Goal: Task Accomplishment & Management: Manage account settings

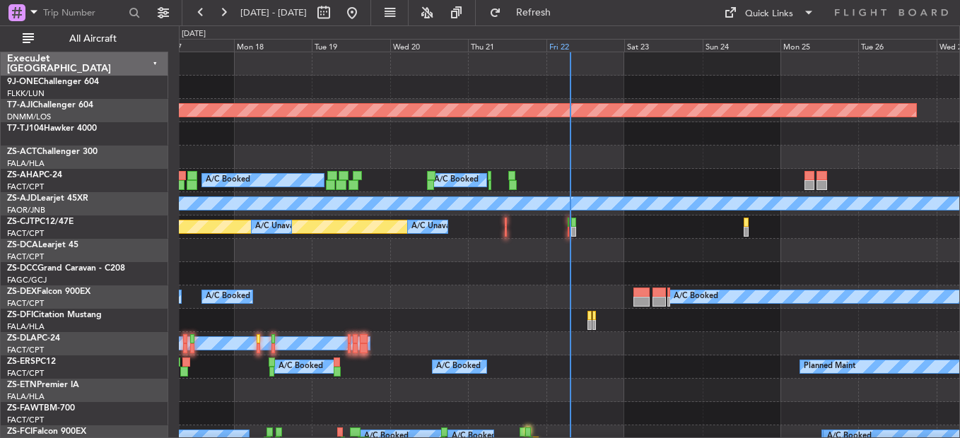
click at [555, 48] on div "Fri 22" at bounding box center [585, 45] width 78 height 13
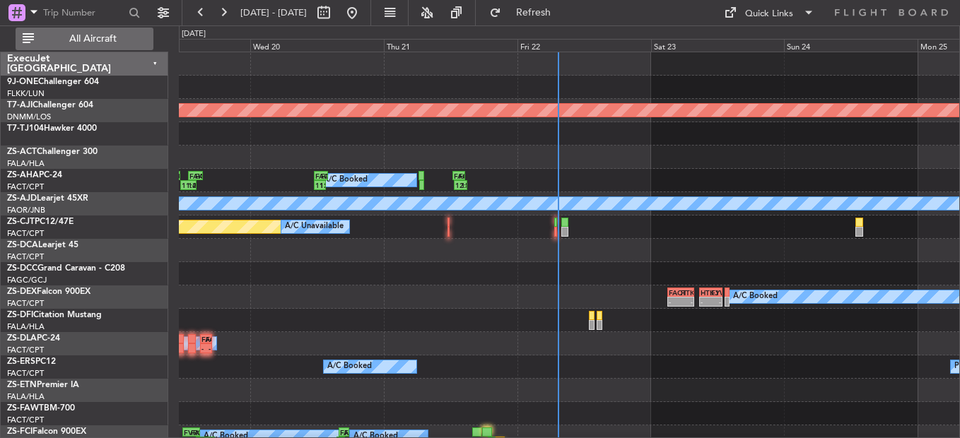
click at [93, 37] on span "All Aircraft" at bounding box center [93, 39] width 112 height 10
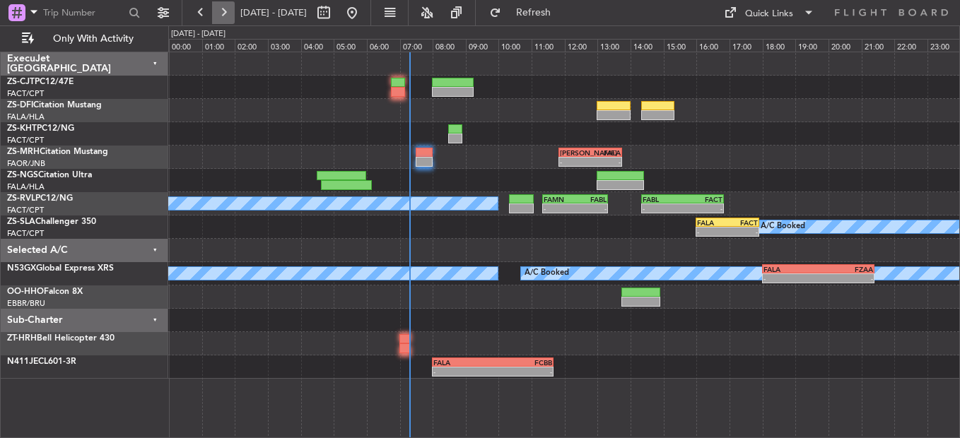
click at [223, 18] on button at bounding box center [223, 12] width 23 height 23
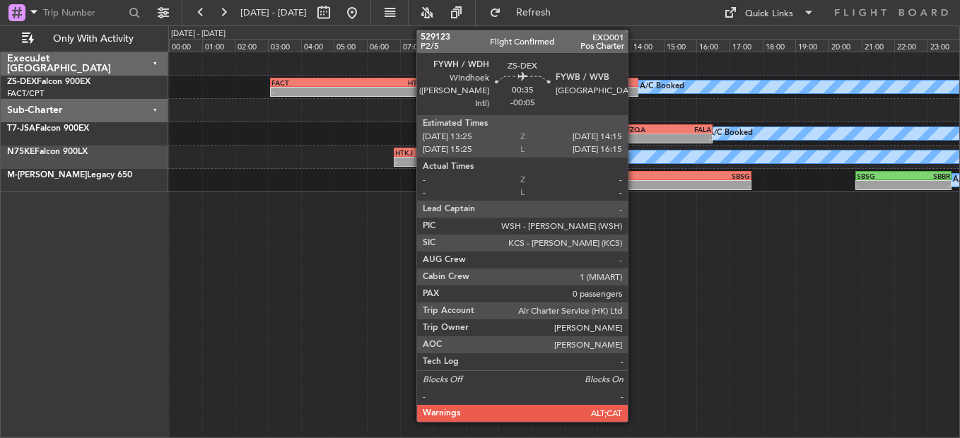
click at [634, 86] on div at bounding box center [625, 83] width 28 height 10
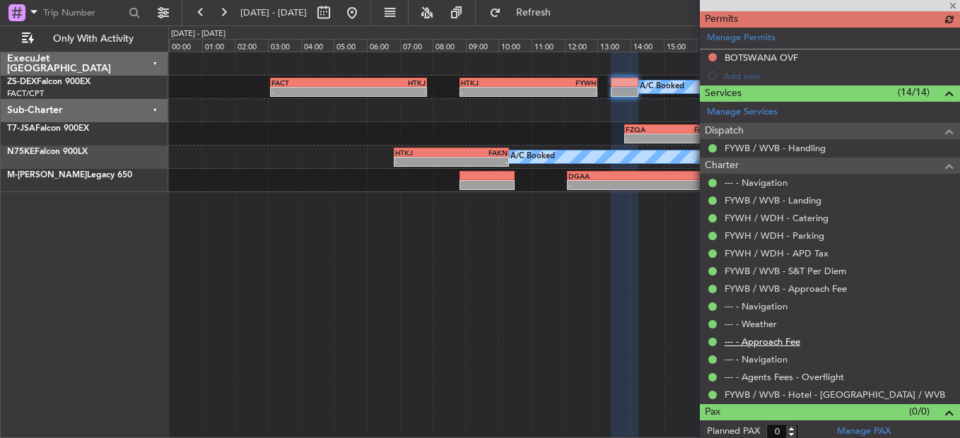
scroll to position [360, 0]
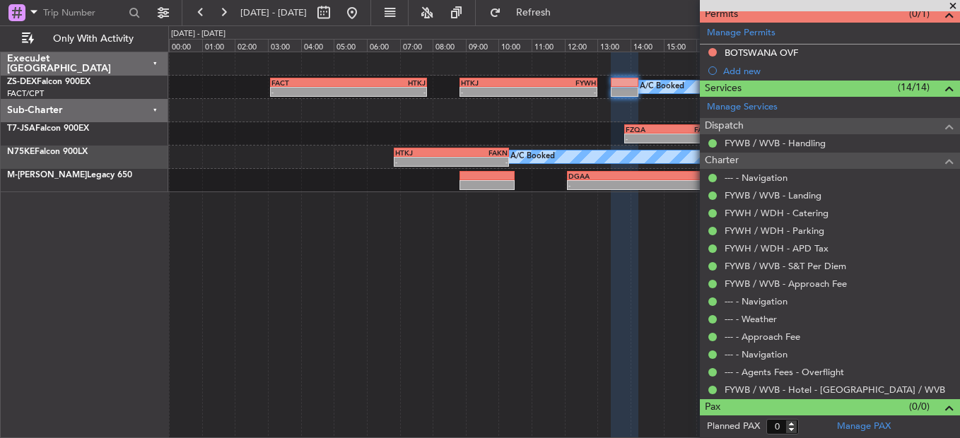
click at [956, 9] on span at bounding box center [953, 6] width 14 height 13
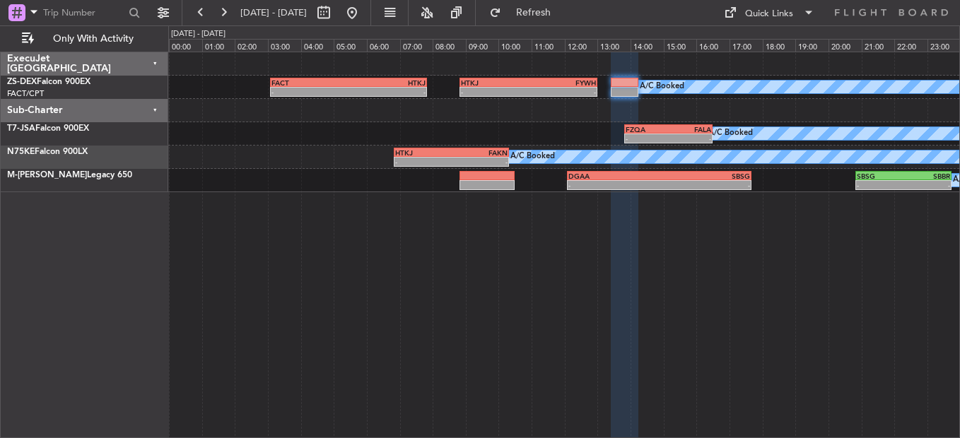
scroll to position [0, 0]
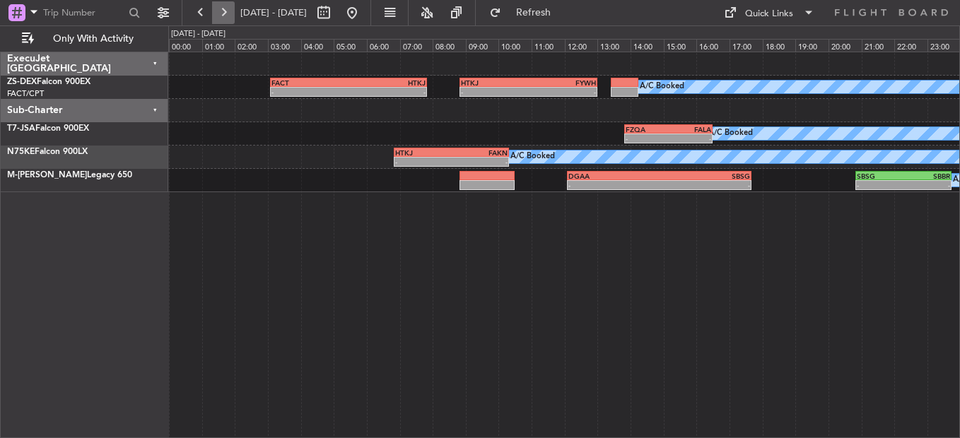
click at [229, 9] on button at bounding box center [223, 12] width 23 height 23
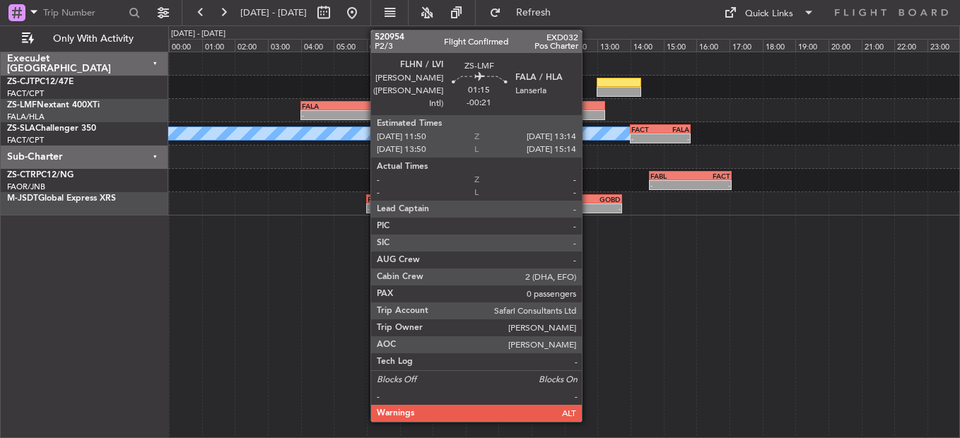
click at [588, 105] on div at bounding box center [581, 106] width 47 height 10
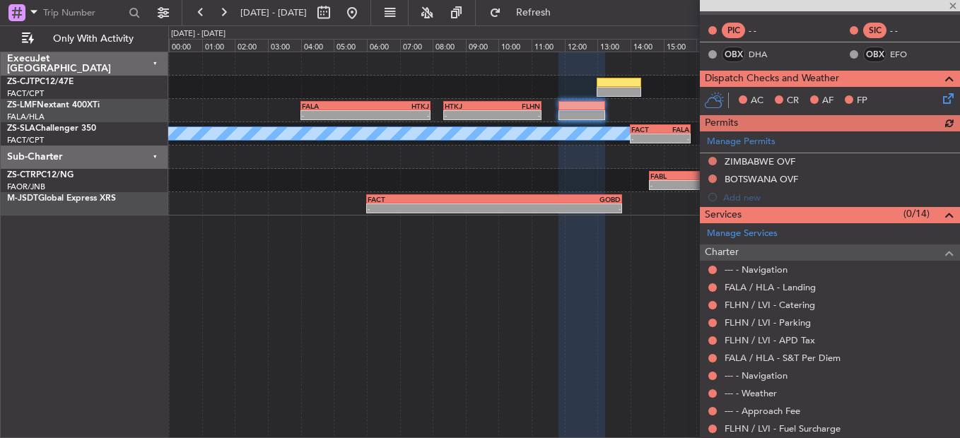
scroll to position [339, 0]
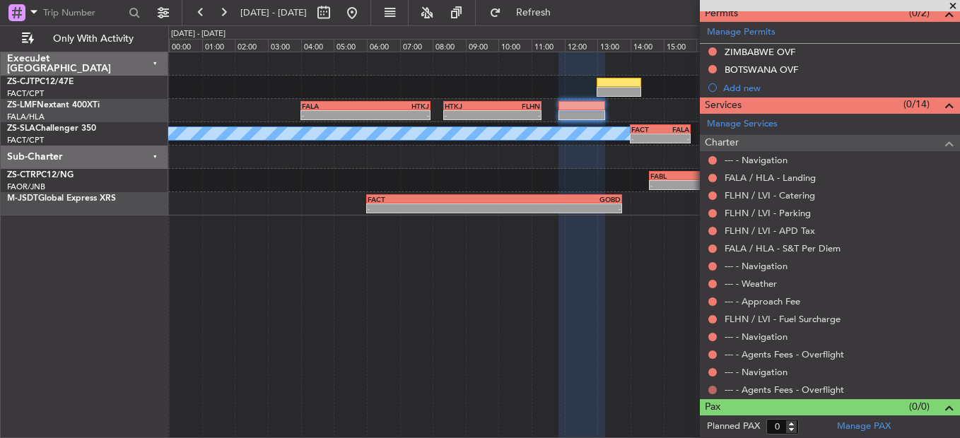
click at [715, 387] on button at bounding box center [712, 390] width 8 height 8
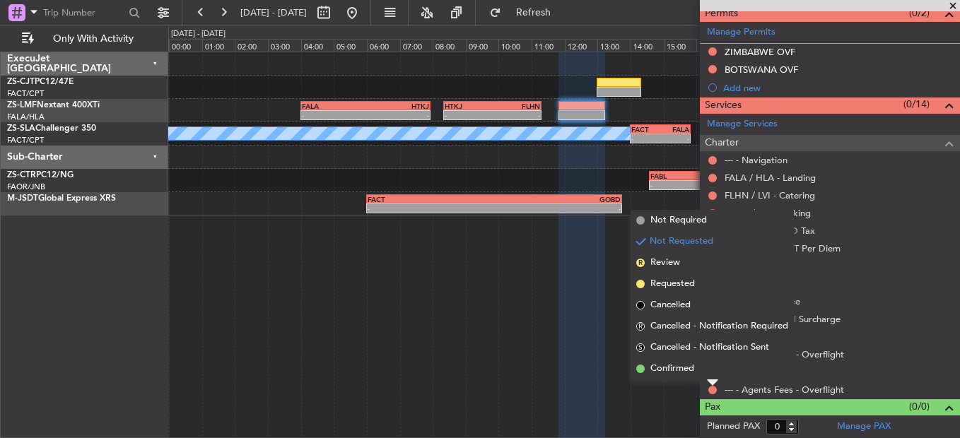
click at [711, 373] on div "Not Requested" at bounding box center [713, 367] width 60 height 18
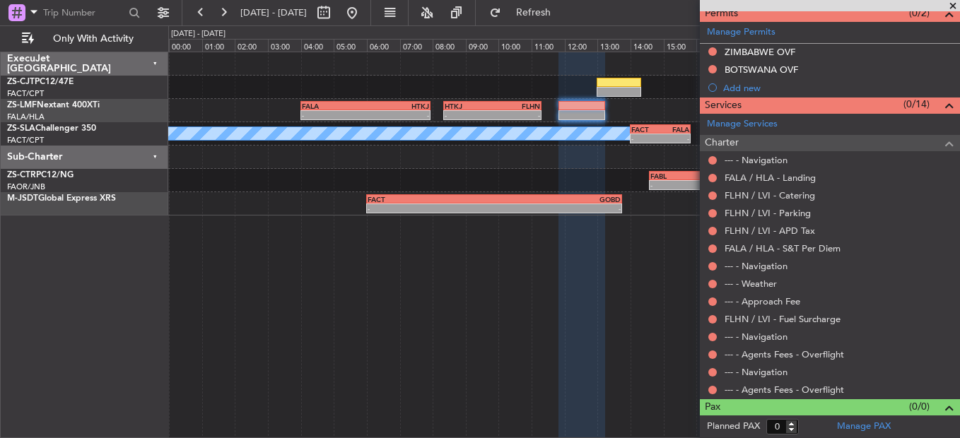
click at [718, 387] on div at bounding box center [712, 390] width 11 height 11
click at [711, 387] on button at bounding box center [712, 390] width 8 height 8
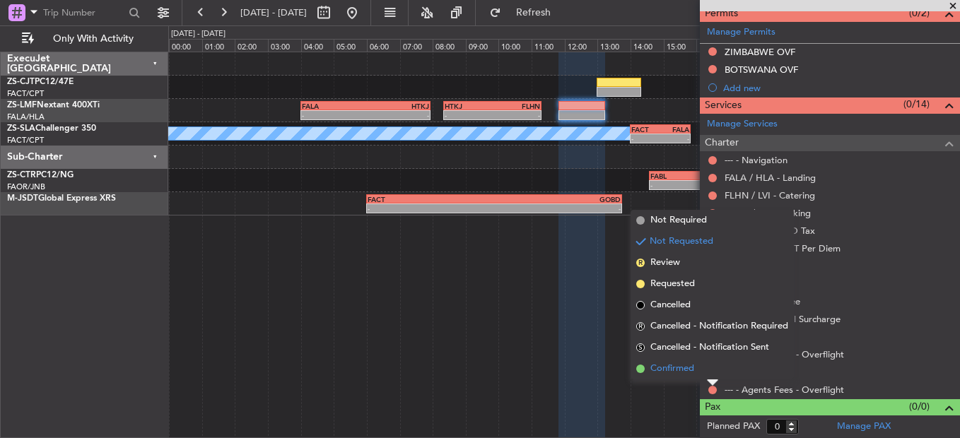
click at [708, 370] on li "Confirmed" at bounding box center [712, 368] width 163 height 21
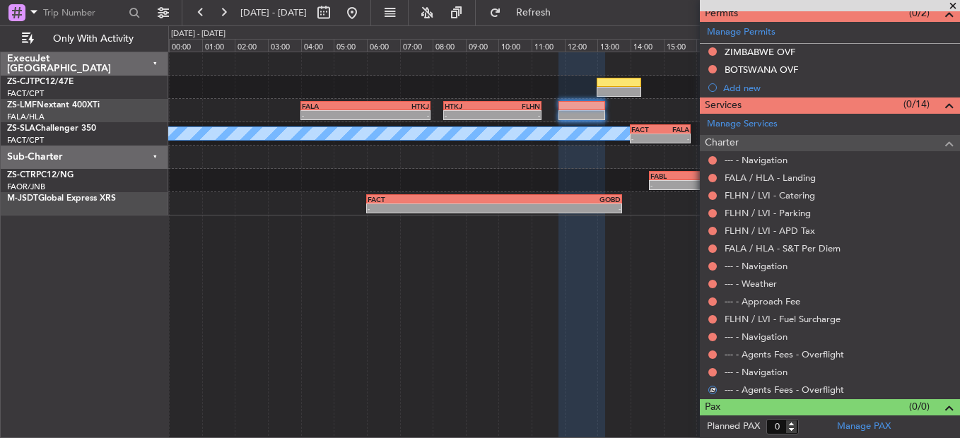
click at [708, 370] on button at bounding box center [712, 372] width 8 height 8
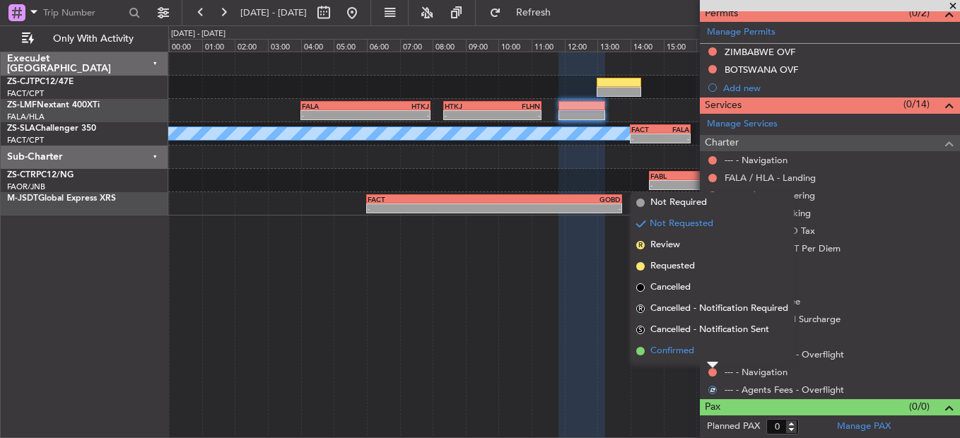
click at [708, 360] on li "Confirmed" at bounding box center [712, 351] width 163 height 21
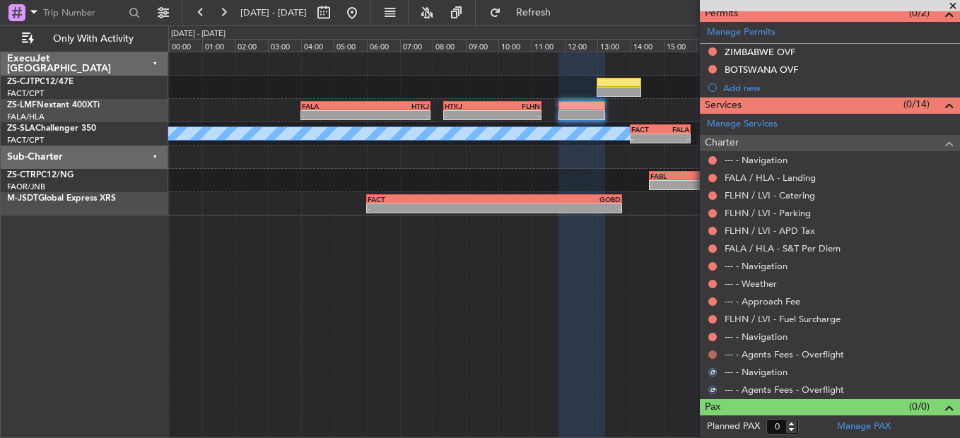
click at [713, 351] on button at bounding box center [712, 355] width 8 height 8
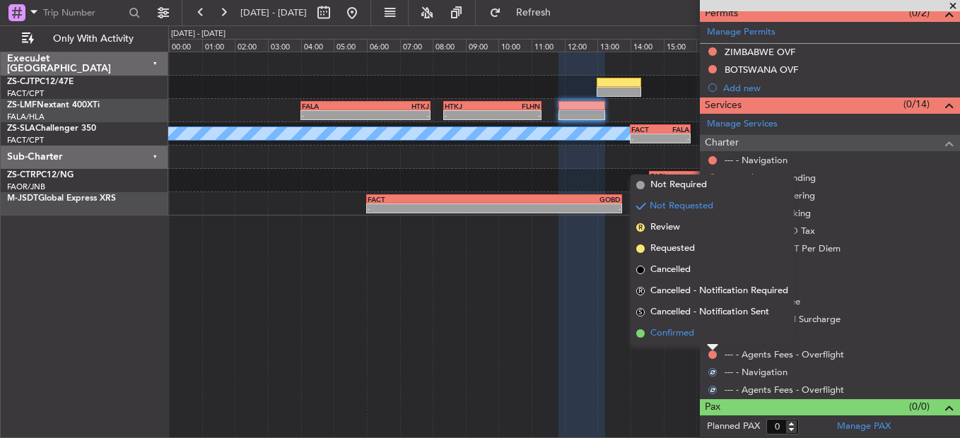
click at [713, 335] on li "Confirmed" at bounding box center [712, 333] width 163 height 21
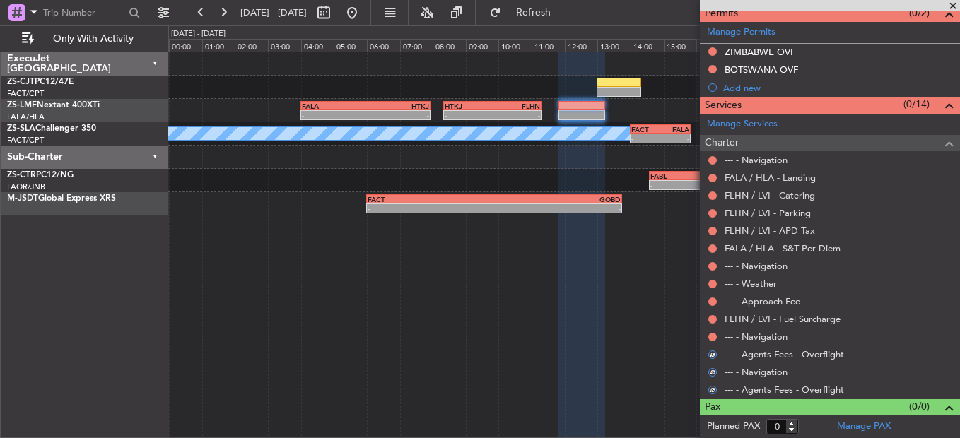
click at [713, 335] on button at bounding box center [712, 337] width 8 height 8
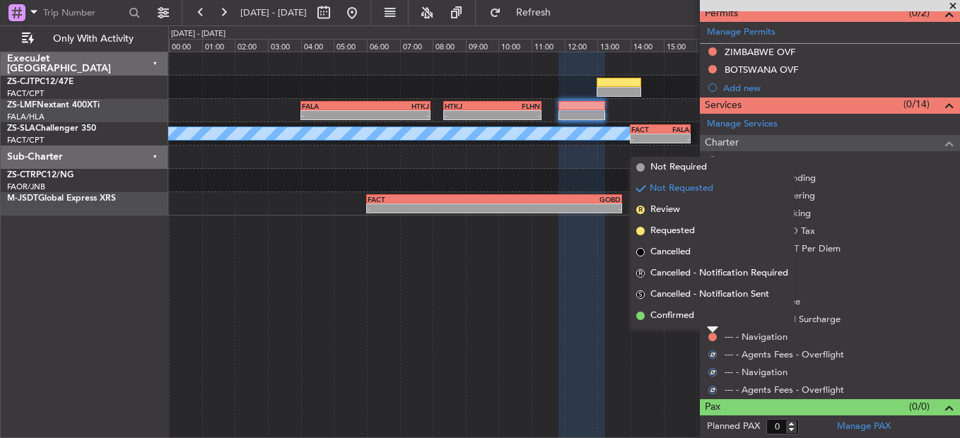
click at [712, 328] on div at bounding box center [712, 330] width 11 height 6
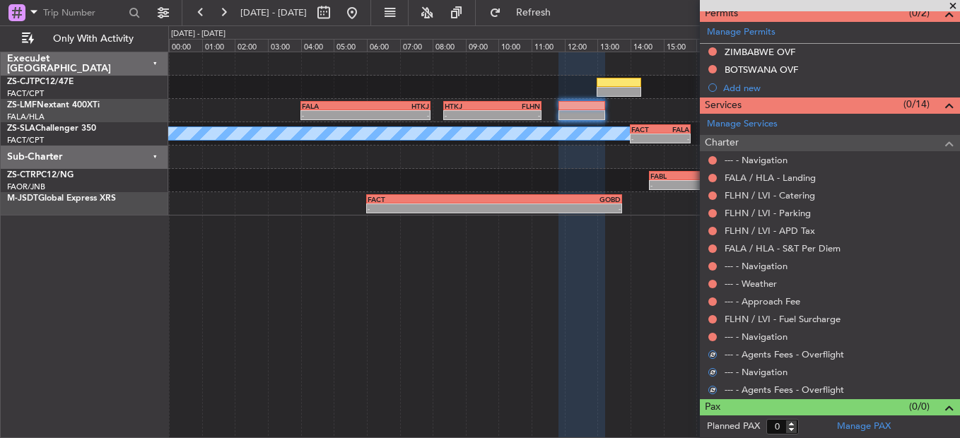
click at [713, 337] on mat-tooltip-component "Not Requested" at bounding box center [713, 341] width 80 height 37
click at [710, 335] on button at bounding box center [712, 337] width 8 height 8
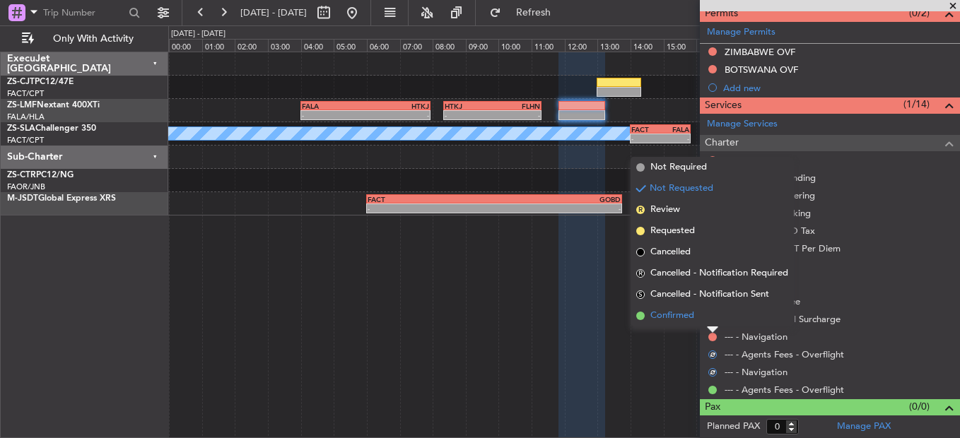
click at [712, 317] on li "Confirmed" at bounding box center [712, 315] width 163 height 21
click at [712, 317] on button at bounding box center [712, 319] width 8 height 8
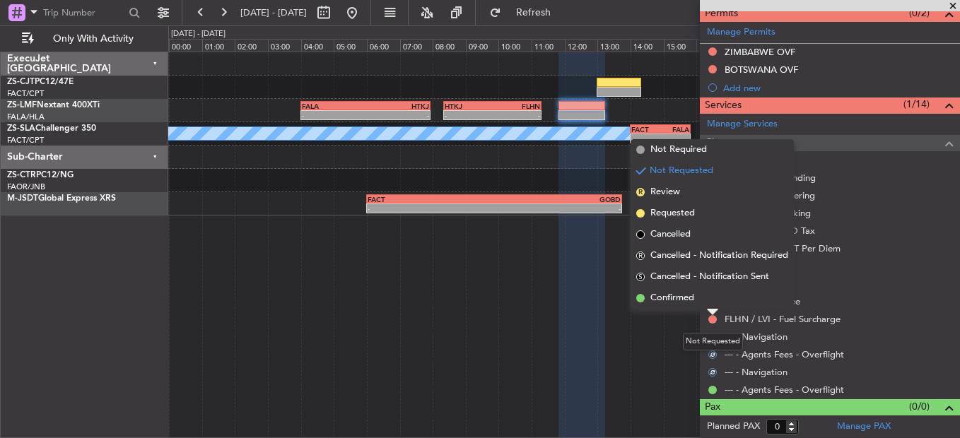
click at [712, 310] on div at bounding box center [712, 313] width 11 height 6
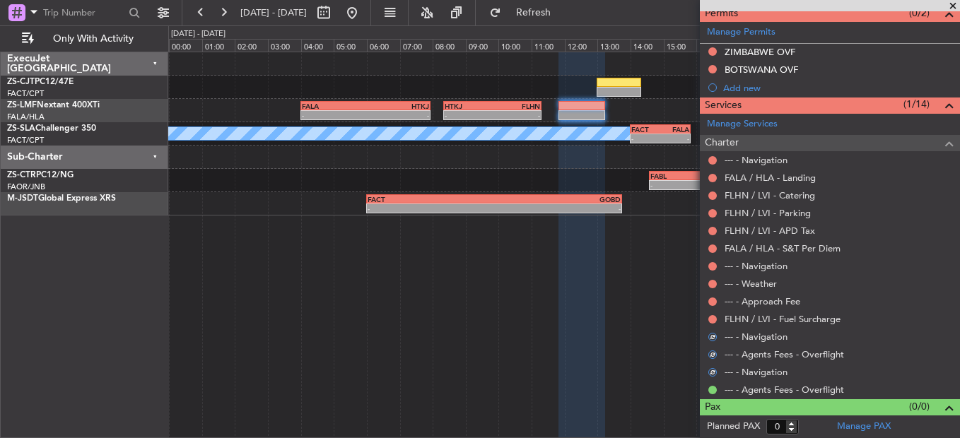
click at [713, 315] on div "Not Requested" at bounding box center [713, 315] width 0 height 0
click at [710, 319] on button at bounding box center [712, 319] width 8 height 8
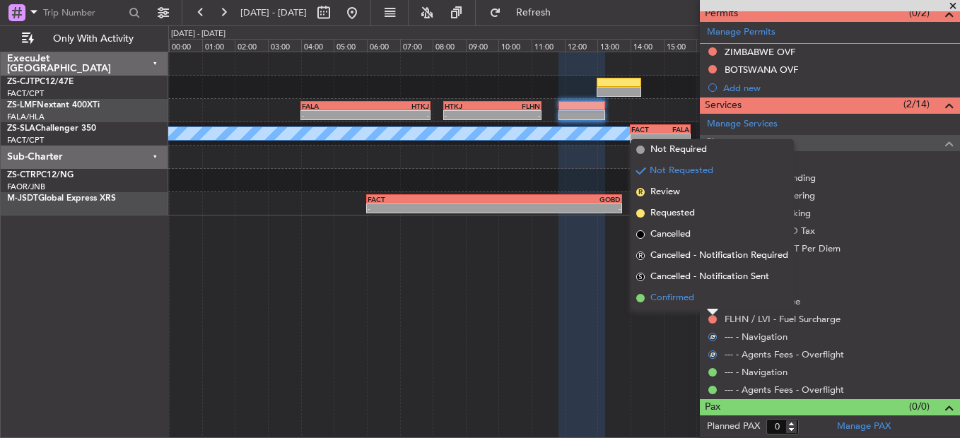
click at [708, 295] on li "Confirmed" at bounding box center [712, 298] width 163 height 21
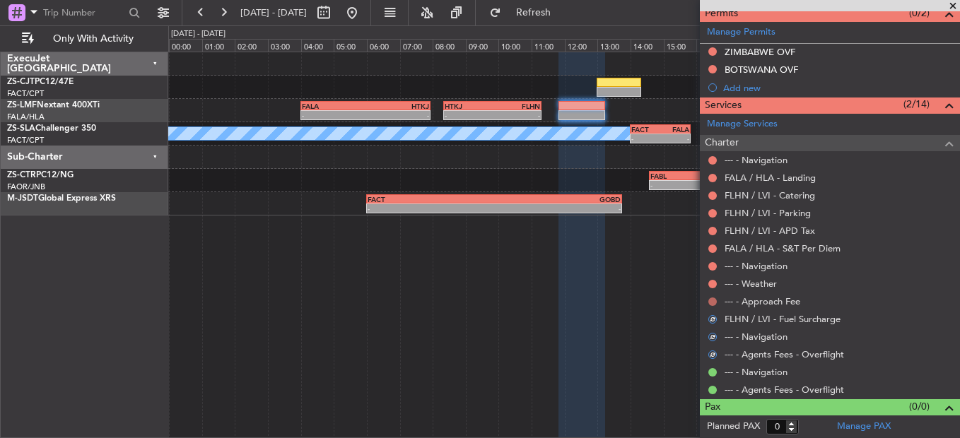
click at [712, 298] on button at bounding box center [712, 302] width 8 height 8
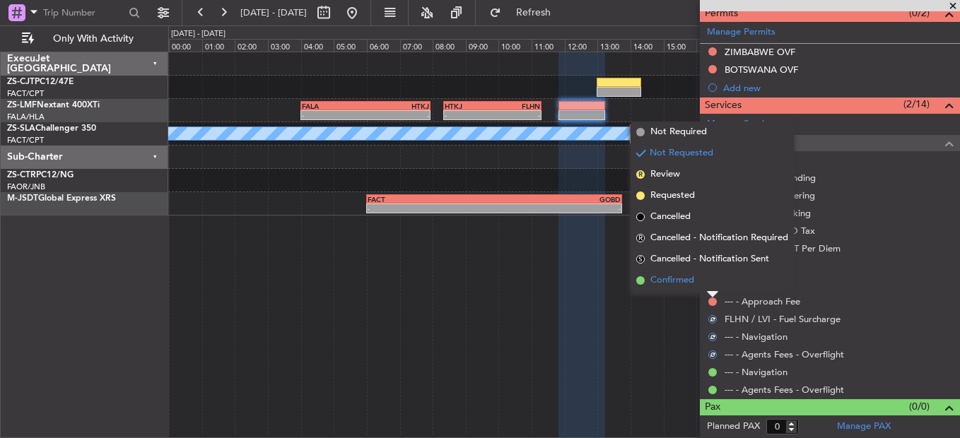
click at [712, 281] on li "Confirmed" at bounding box center [712, 280] width 163 height 21
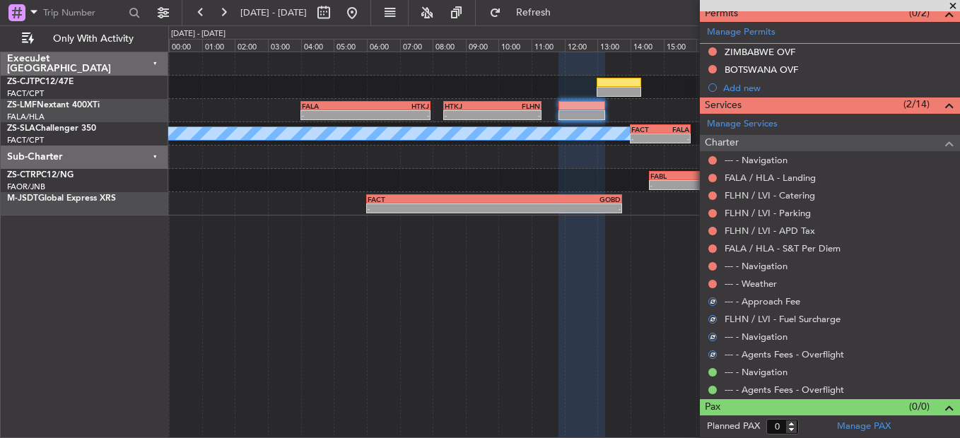
click at [712, 281] on button at bounding box center [712, 284] width 8 height 8
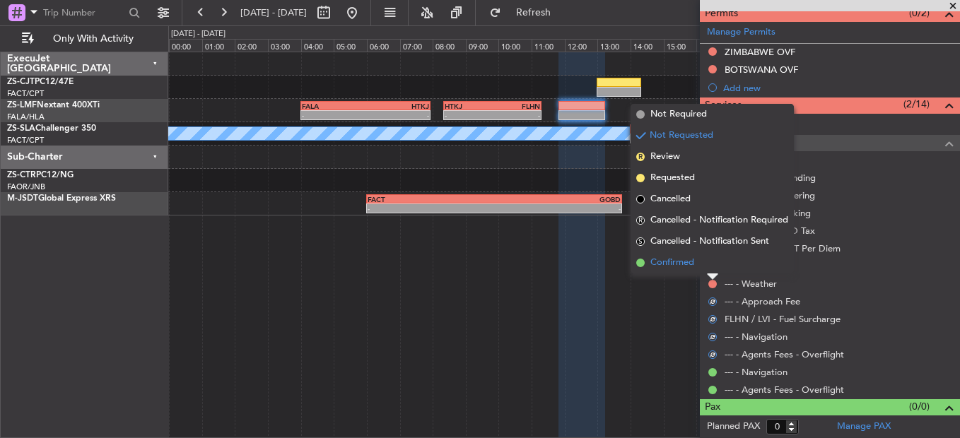
click at [712, 268] on li "Confirmed" at bounding box center [712, 262] width 163 height 21
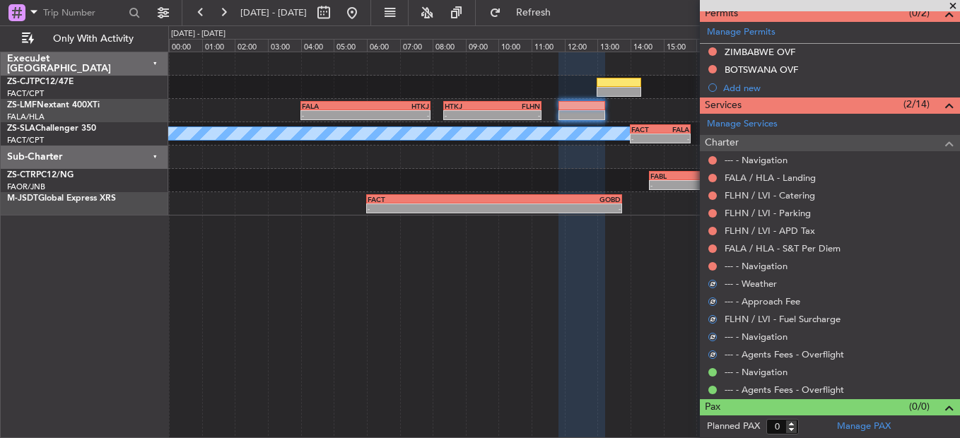
click at [712, 268] on button at bounding box center [712, 266] width 8 height 8
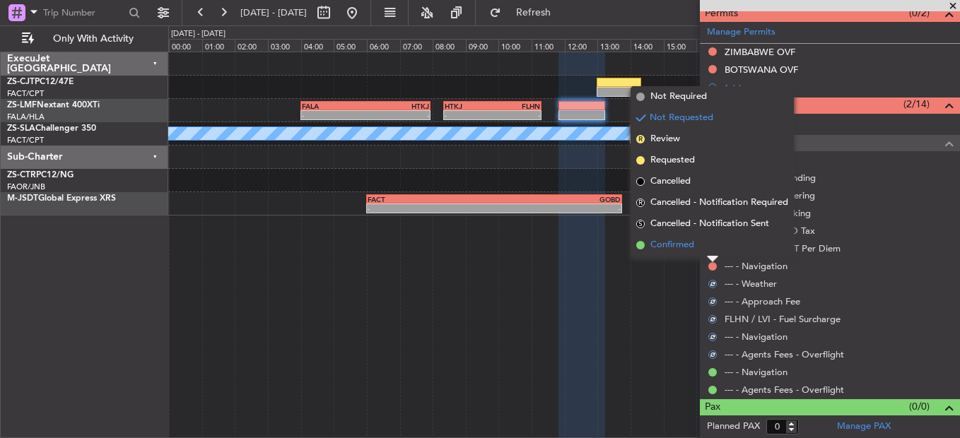
click at [712, 243] on li "Confirmed" at bounding box center [712, 245] width 163 height 21
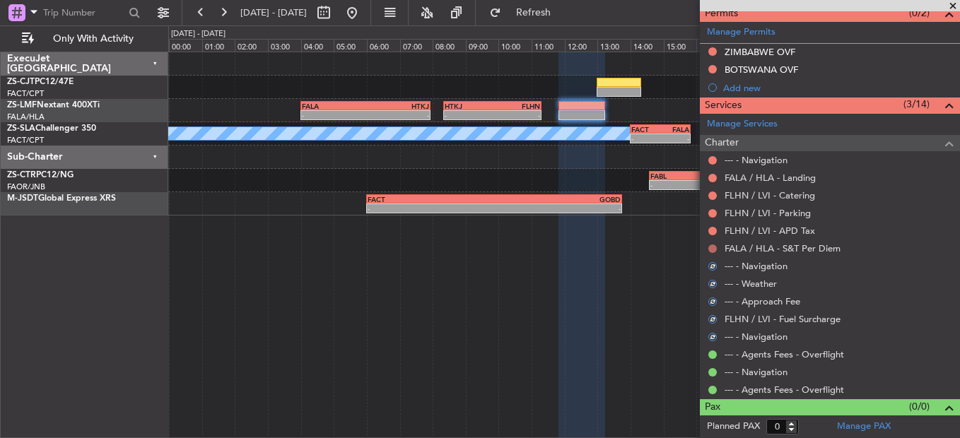
click at [712, 247] on button at bounding box center [712, 249] width 8 height 8
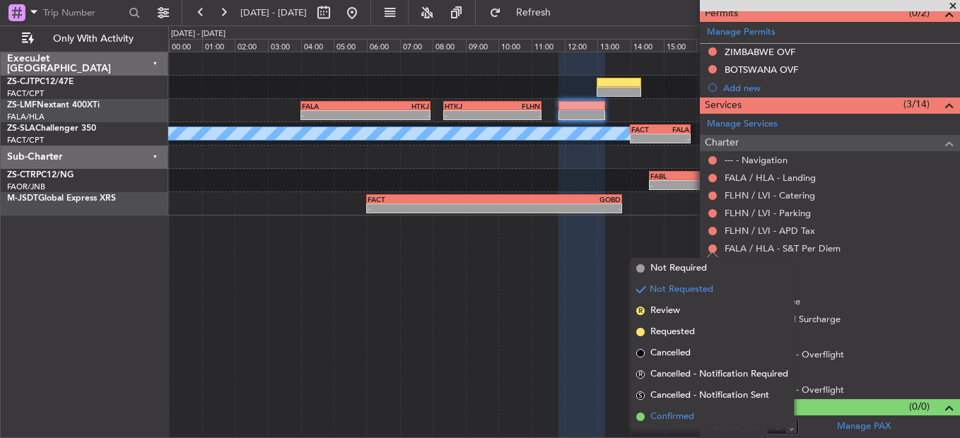
click at [694, 411] on span "Confirmed" at bounding box center [672, 417] width 44 height 14
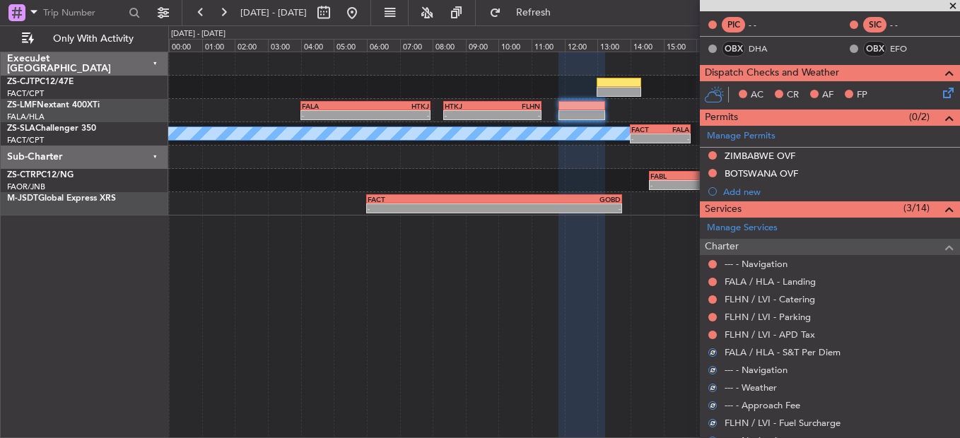
scroll to position [198, 0]
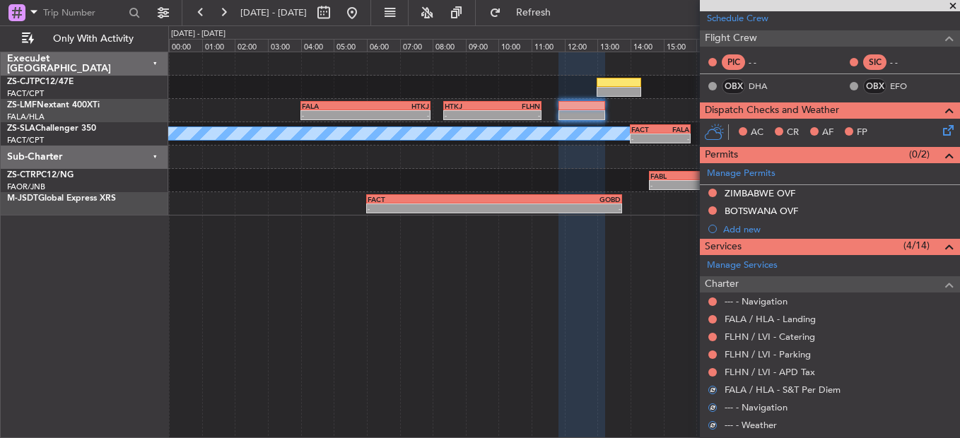
click at [717, 370] on div at bounding box center [712, 372] width 11 height 11
click at [713, 371] on button at bounding box center [712, 372] width 8 height 8
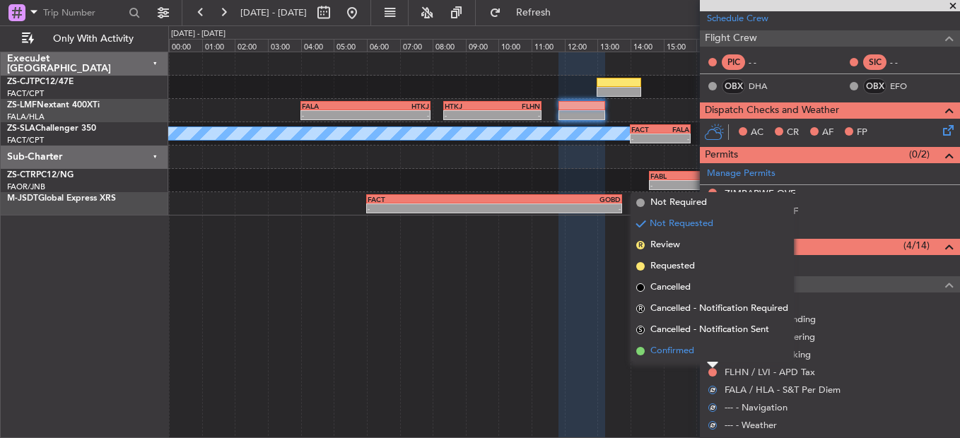
click at [701, 351] on li "Confirmed" at bounding box center [712, 351] width 163 height 21
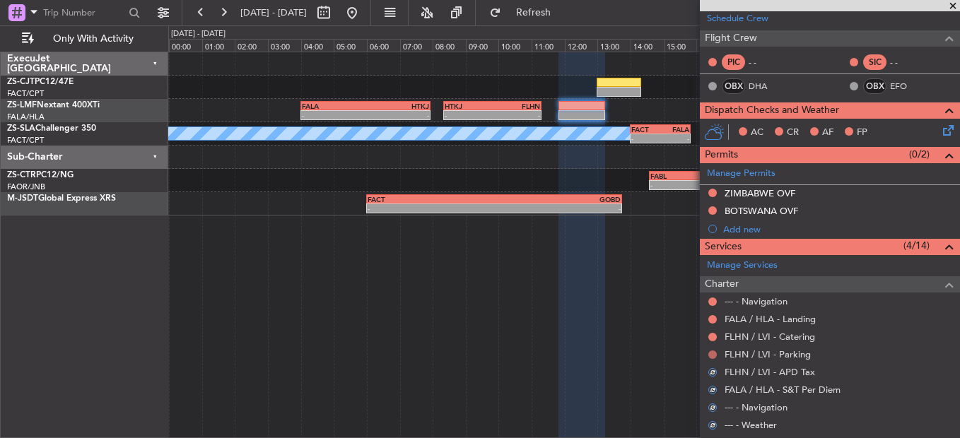
click at [710, 352] on button at bounding box center [712, 355] width 8 height 8
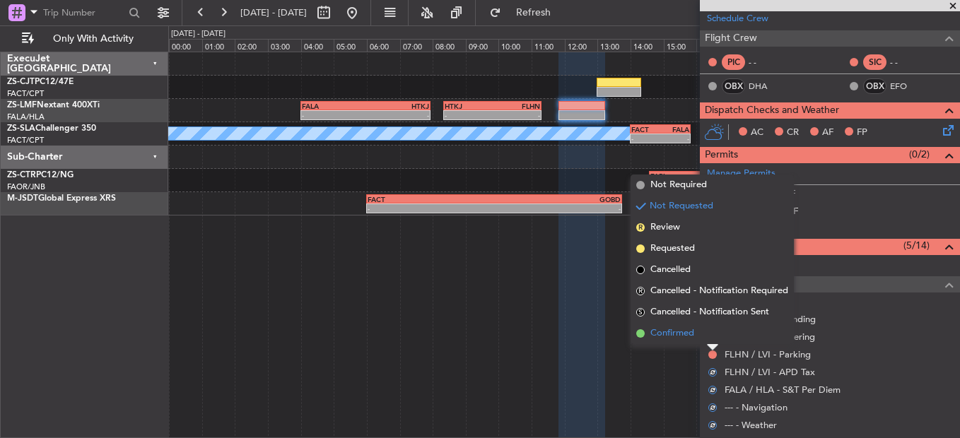
click at [709, 336] on li "Confirmed" at bounding box center [712, 333] width 163 height 21
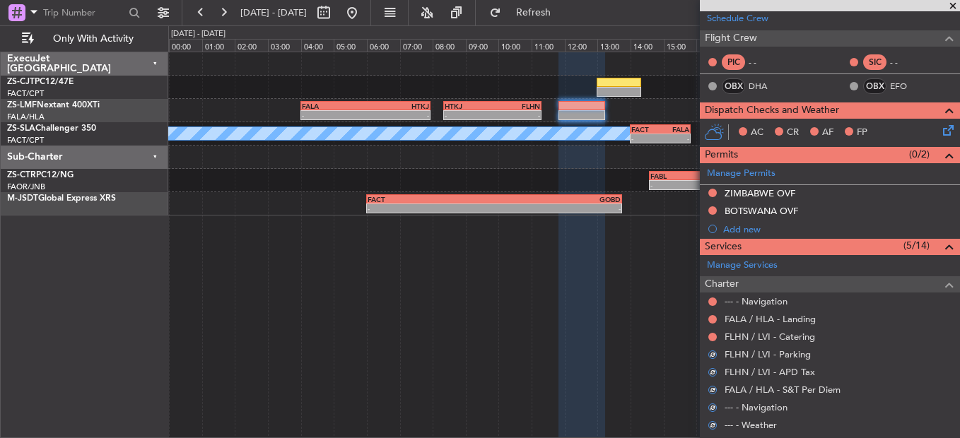
click at [709, 336] on button at bounding box center [712, 337] width 8 height 8
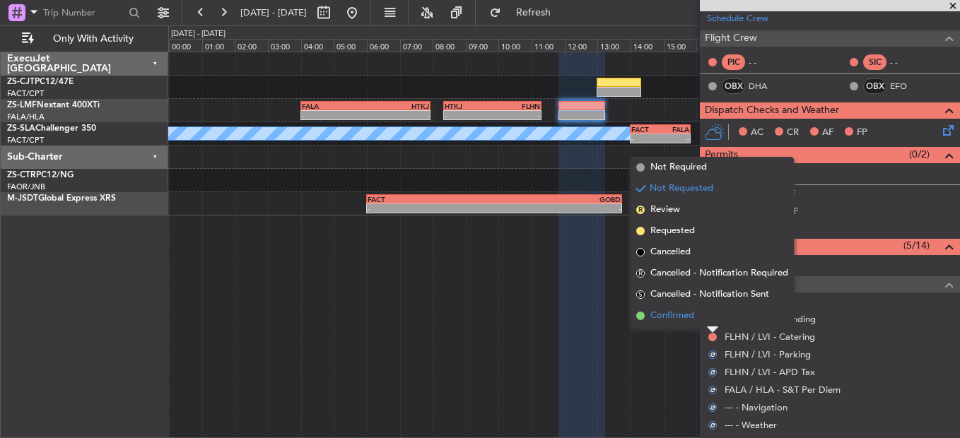
click at [712, 321] on li "Confirmed" at bounding box center [712, 315] width 163 height 21
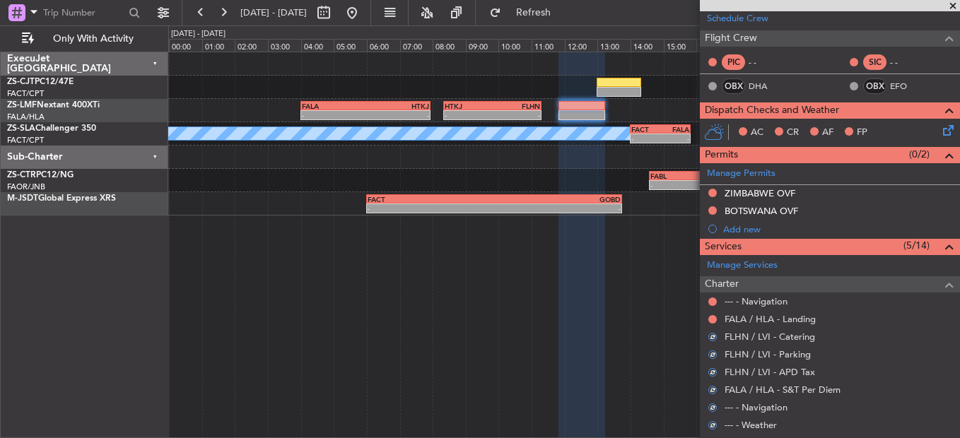
click at [712, 321] on button at bounding box center [712, 319] width 8 height 8
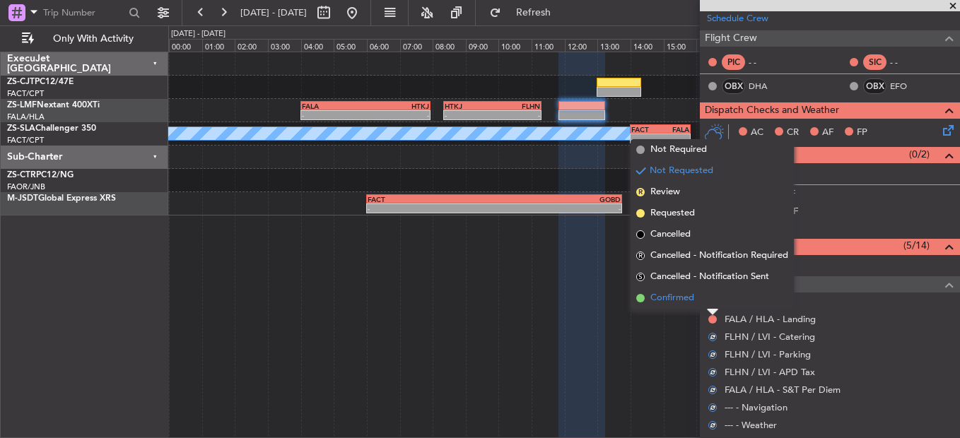
click at [711, 298] on li "Confirmed" at bounding box center [712, 298] width 163 height 21
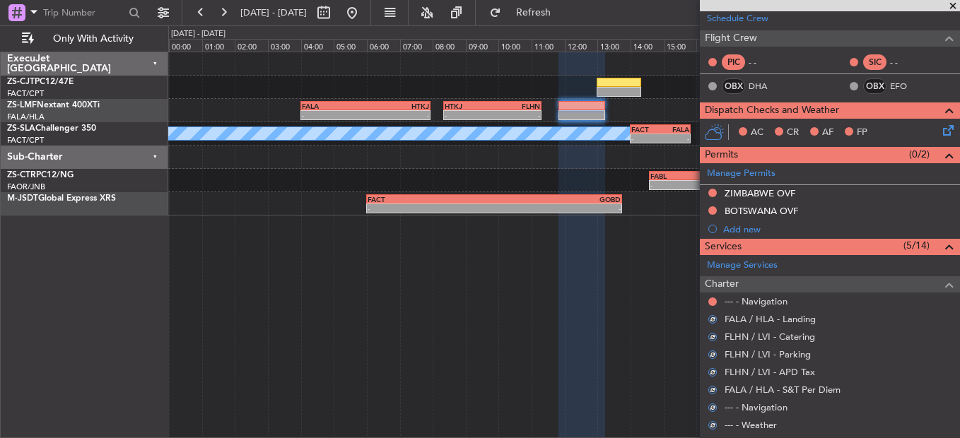
click at [711, 298] on button at bounding box center [712, 302] width 8 height 8
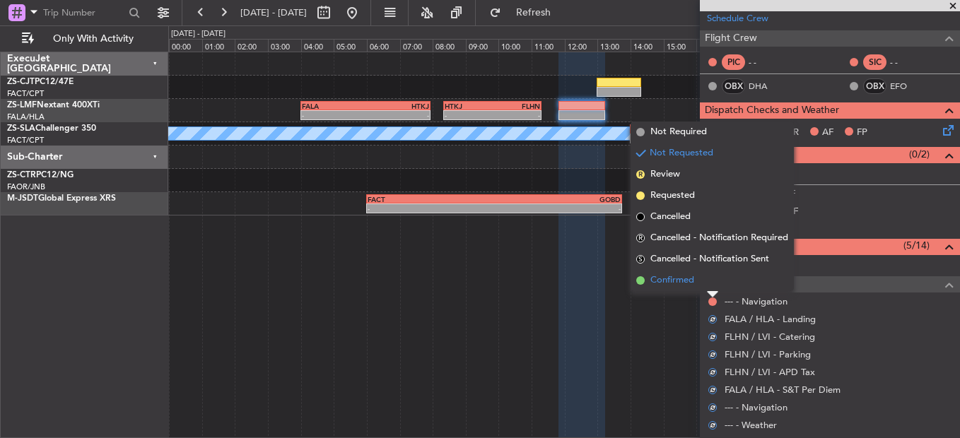
click at [710, 280] on li "Confirmed" at bounding box center [712, 280] width 163 height 21
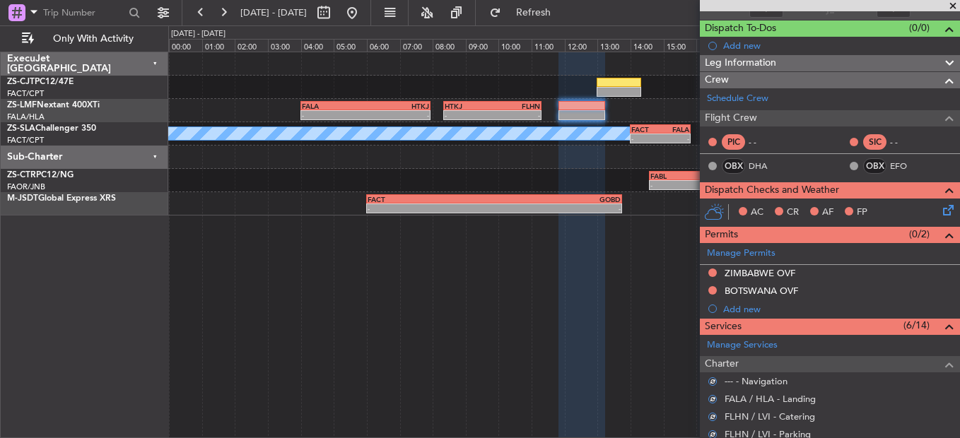
scroll to position [57, 0]
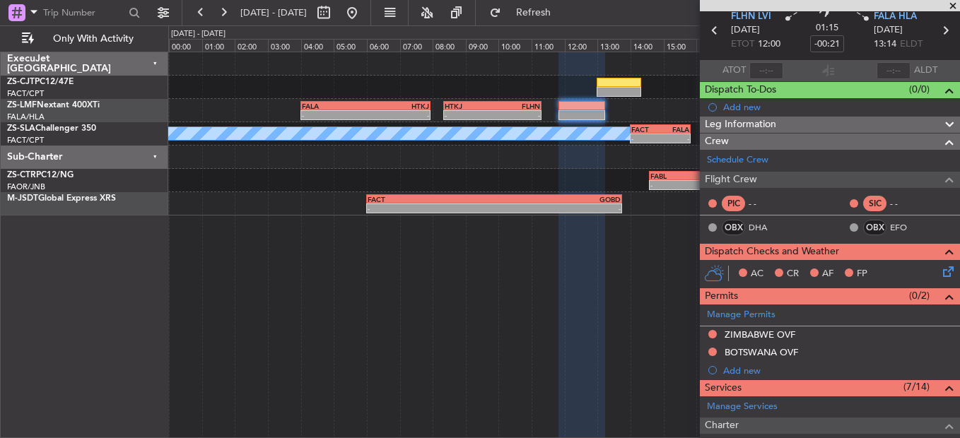
click at [940, 270] on icon at bounding box center [945, 269] width 11 height 11
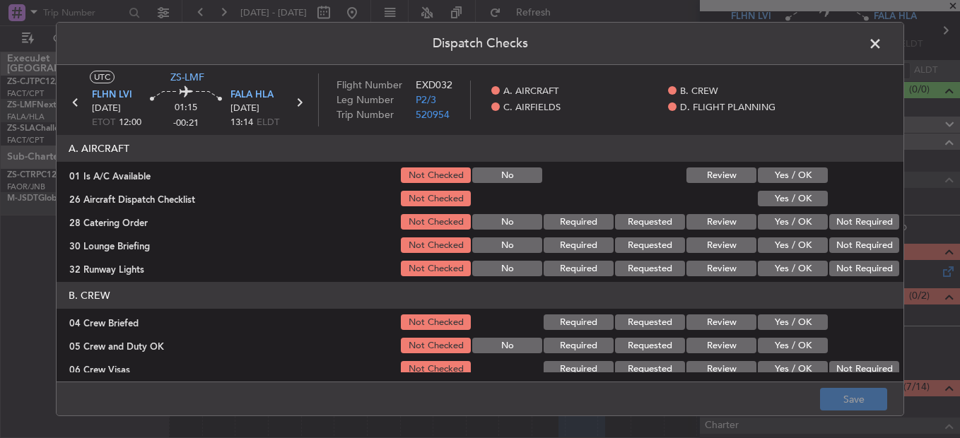
click at [773, 172] on button "Yes / OK" at bounding box center [793, 176] width 70 height 16
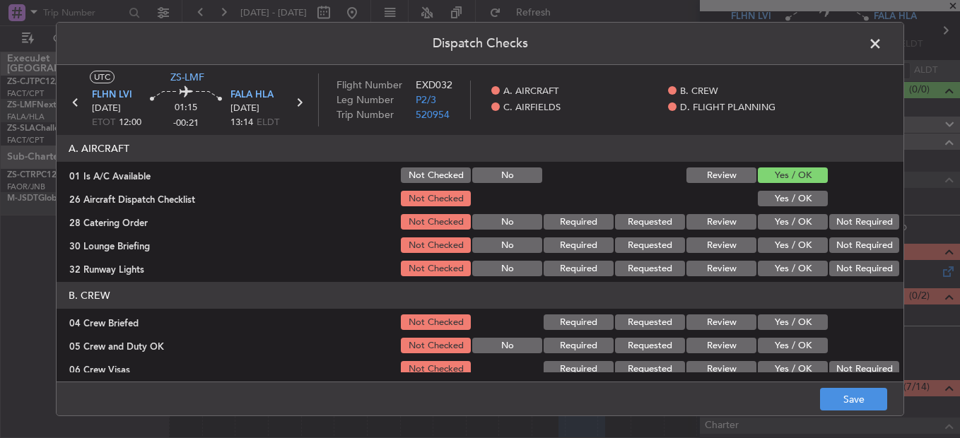
click at [781, 201] on button "Yes / OK" at bounding box center [793, 199] width 70 height 16
click at [861, 232] on div "Not Required" at bounding box center [862, 222] width 71 height 20
click at [856, 224] on button "Not Required" at bounding box center [864, 222] width 70 height 16
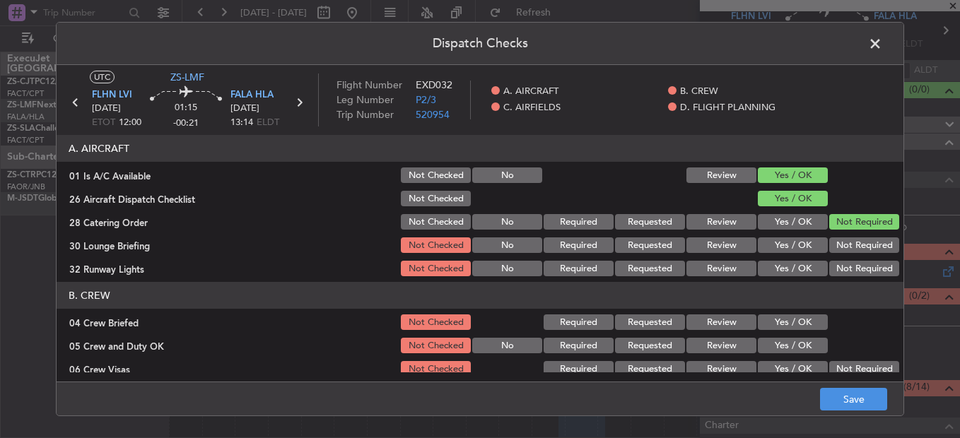
drag, startPoint x: 856, startPoint y: 235, endPoint x: 852, endPoint y: 249, distance: 14.1
click at [853, 250] on section "A. AIRCRAFT 01 Is A/C Available Not Checked No Review Yes / OK 26 Aircraft Disp…" at bounding box center [480, 207] width 847 height 144
click at [850, 242] on button "Not Required" at bounding box center [864, 246] width 70 height 16
click at [848, 266] on button "Not Required" at bounding box center [864, 269] width 70 height 16
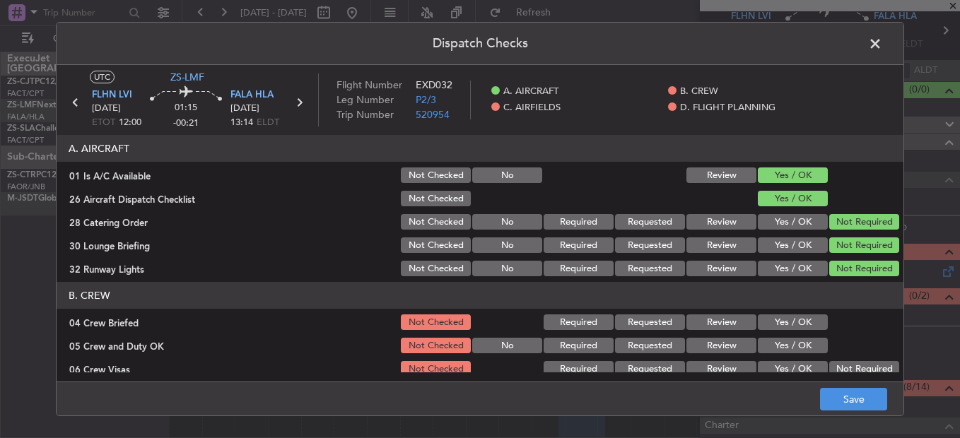
click at [780, 322] on button "Yes / OK" at bounding box center [793, 323] width 70 height 16
click at [782, 329] on button "Yes / OK" at bounding box center [793, 323] width 70 height 16
click at [785, 339] on button "Yes / OK" at bounding box center [793, 346] width 70 height 16
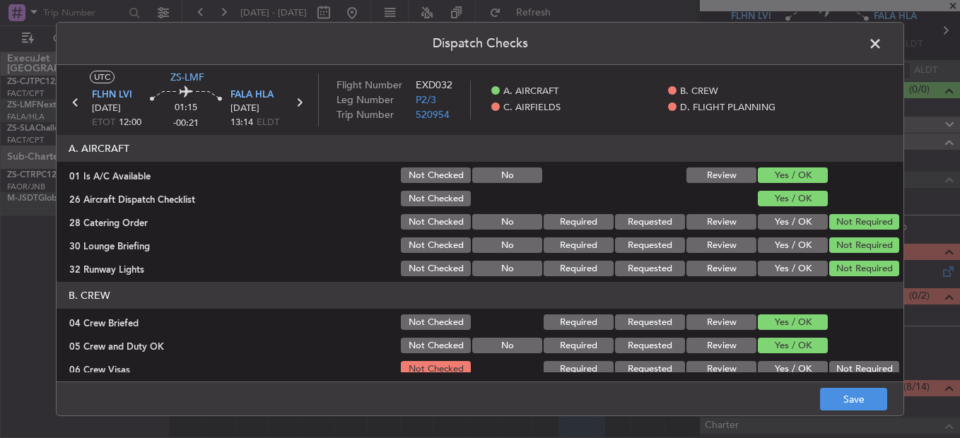
click at [789, 344] on button "Yes / OK" at bounding box center [793, 346] width 70 height 16
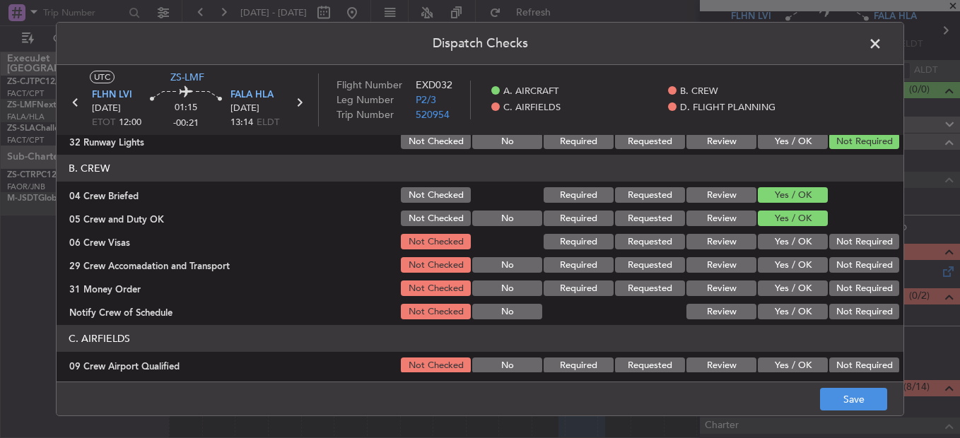
scroll to position [212, 0]
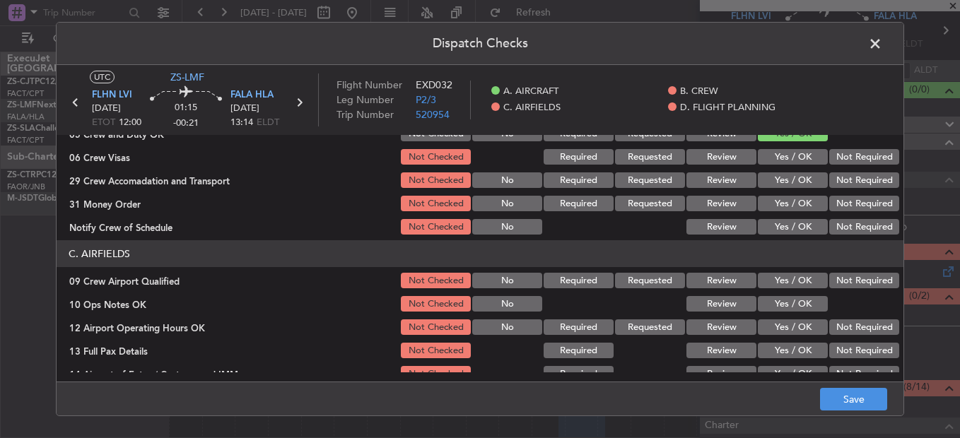
click at [855, 162] on button "Not Required" at bounding box center [864, 157] width 70 height 16
drag, startPoint x: 855, startPoint y: 162, endPoint x: 855, endPoint y: 185, distance: 23.3
click at [855, 172] on section "B. CREW 04 Crew Briefed Not Checked Required Requested Review Yes / OK 05 Crew …" at bounding box center [480, 153] width 847 height 167
click at [855, 185] on button "Not Required" at bounding box center [864, 180] width 70 height 16
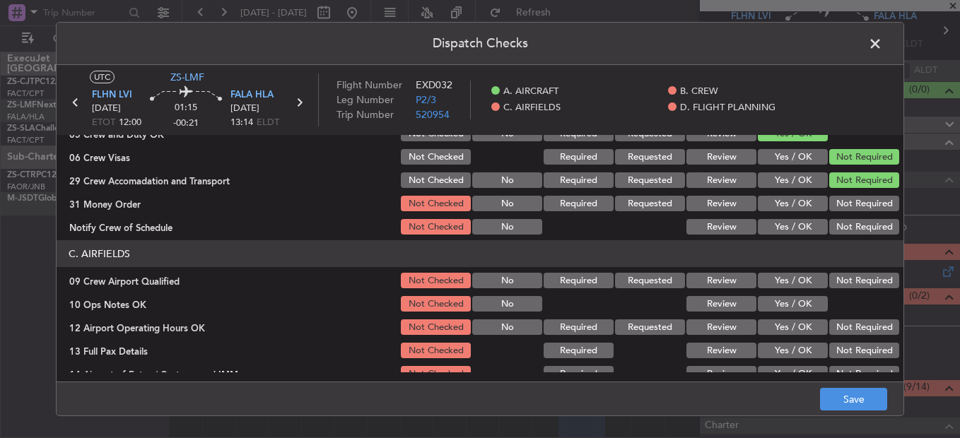
click at [855, 185] on button "Not Required" at bounding box center [864, 180] width 70 height 16
click at [853, 202] on button "Not Required" at bounding box center [864, 204] width 70 height 16
click at [853, 211] on button "Not Required" at bounding box center [864, 204] width 70 height 16
click at [853, 221] on button "Not Required" at bounding box center [864, 227] width 70 height 16
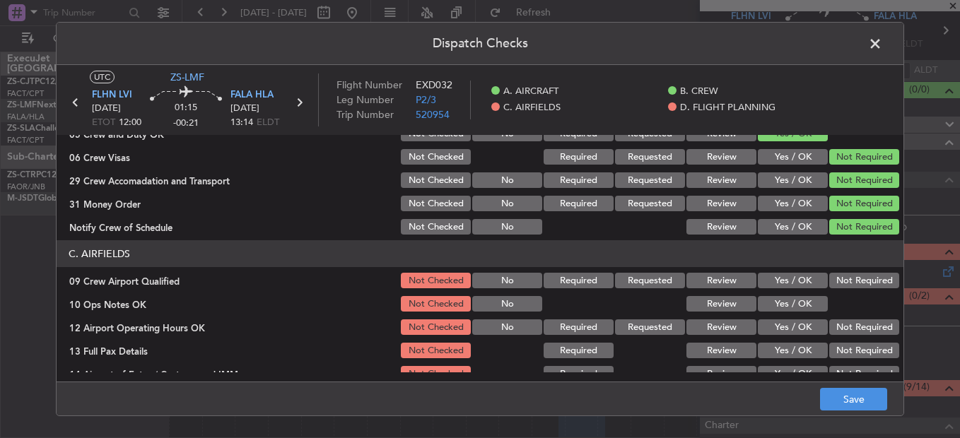
click at [853, 227] on button "Not Required" at bounding box center [864, 227] width 70 height 16
click at [846, 281] on button "Not Required" at bounding box center [864, 281] width 70 height 16
click at [799, 303] on button "Yes / OK" at bounding box center [793, 304] width 70 height 16
click at [850, 330] on button "Not Required" at bounding box center [864, 328] width 70 height 16
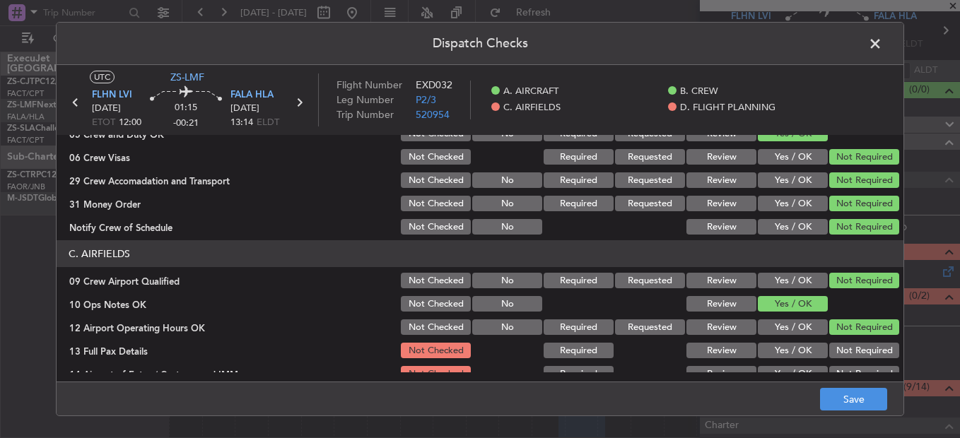
click at [842, 328] on button "Not Required" at bounding box center [864, 328] width 70 height 16
click at [847, 346] on button "Not Required" at bounding box center [864, 351] width 70 height 16
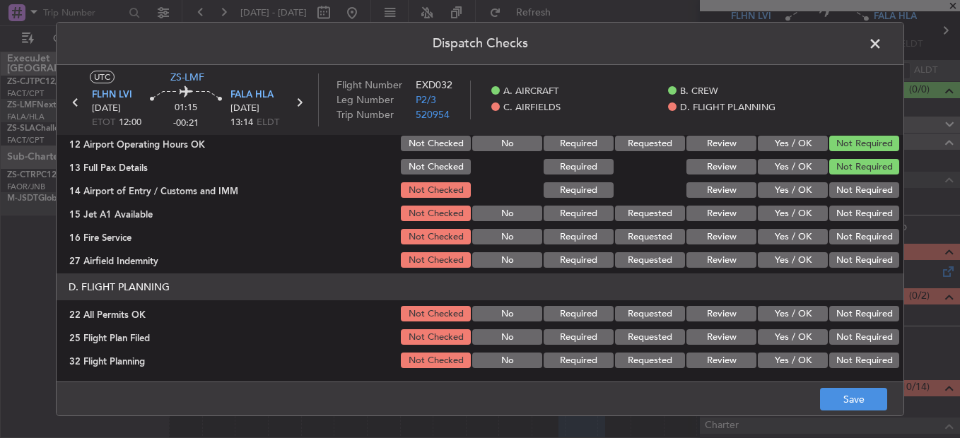
scroll to position [397, 0]
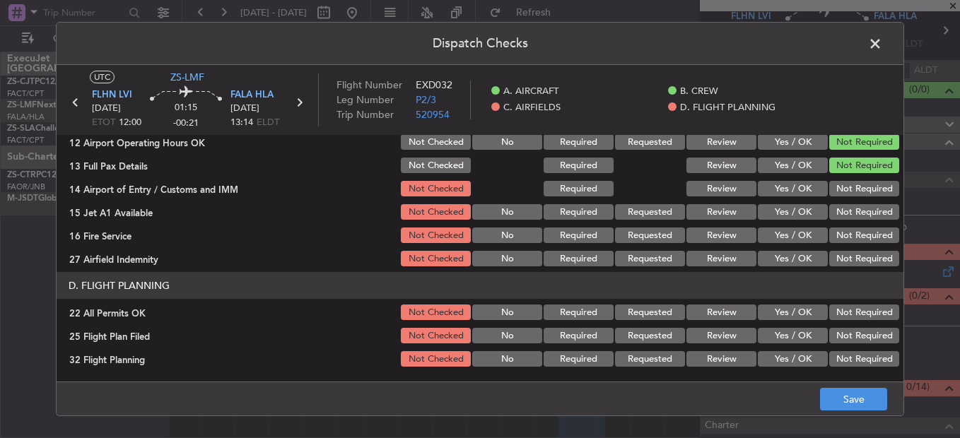
click at [850, 186] on button "Not Required" at bounding box center [864, 189] width 70 height 16
click at [851, 206] on div "Not Required" at bounding box center [862, 212] width 71 height 20
drag, startPoint x: 855, startPoint y: 212, endPoint x: 857, endPoint y: 220, distance: 8.1
click at [857, 217] on button "Not Required" at bounding box center [864, 212] width 70 height 16
click at [858, 223] on section "C. AIRFIELDS 09 Crew Airport Qualified Not Checked No Required Requested Review…" at bounding box center [480, 161] width 847 height 213
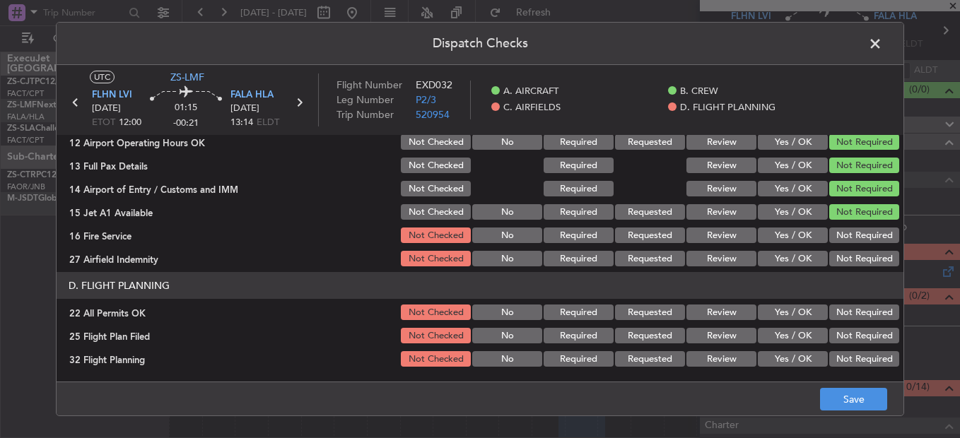
click at [858, 233] on button "Not Required" at bounding box center [864, 236] width 70 height 16
click at [858, 247] on section "C. AIRFIELDS 09 Crew Airport Qualified Not Checked No Required Requested Review…" at bounding box center [480, 161] width 847 height 213
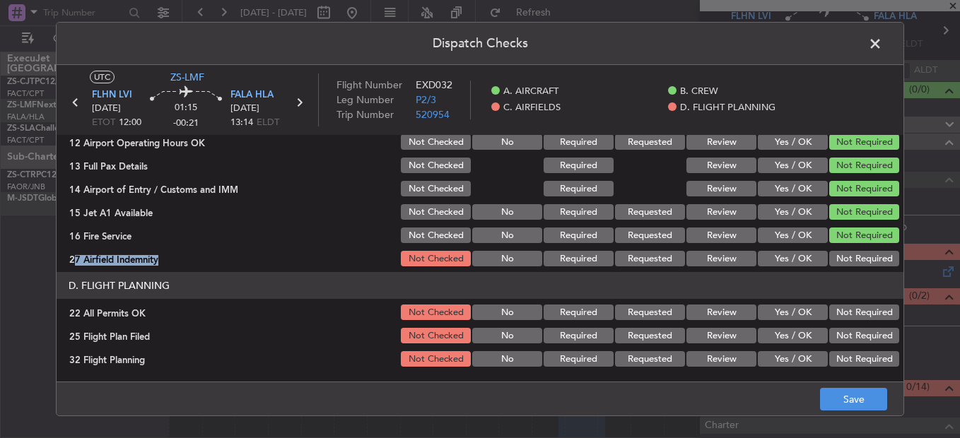
drag, startPoint x: 858, startPoint y: 250, endPoint x: 860, endPoint y: 259, distance: 10.1
drag, startPoint x: 837, startPoint y: 257, endPoint x: 850, endPoint y: 288, distance: 33.9
click at [839, 259] on button "Not Required" at bounding box center [864, 259] width 70 height 16
click at [858, 322] on div "Not Required" at bounding box center [862, 313] width 71 height 20
click at [852, 317] on button "Not Required" at bounding box center [864, 313] width 70 height 16
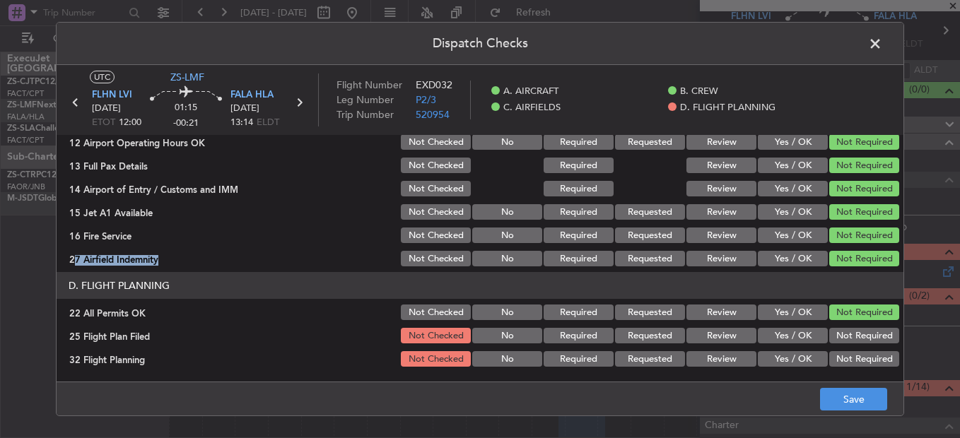
click at [786, 334] on button "Yes / OK" at bounding box center [793, 336] width 70 height 16
click at [686, 336] on button "Review" at bounding box center [721, 336] width 70 height 16
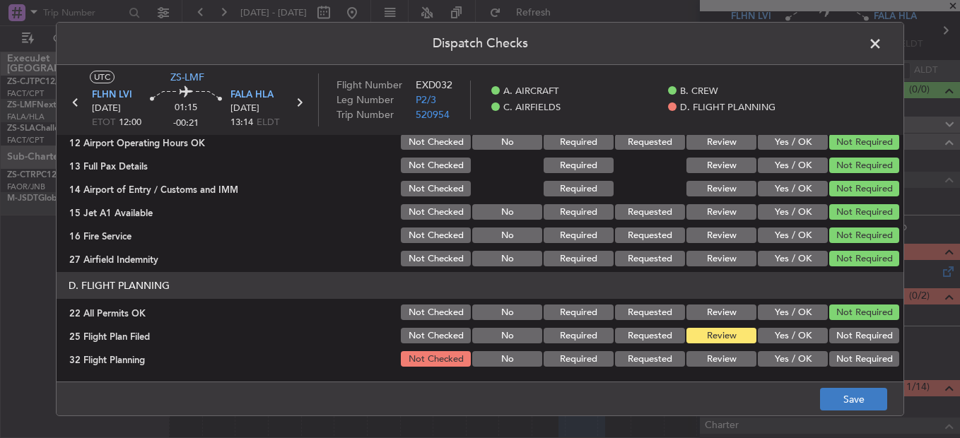
click at [722, 356] on div "Review" at bounding box center [719, 359] width 71 height 20
drag, startPoint x: 694, startPoint y: 356, endPoint x: 839, endPoint y: 392, distance: 149.9
click at [694, 356] on button "Review" at bounding box center [721, 359] width 70 height 16
click at [856, 404] on button "Save" at bounding box center [853, 399] width 67 height 23
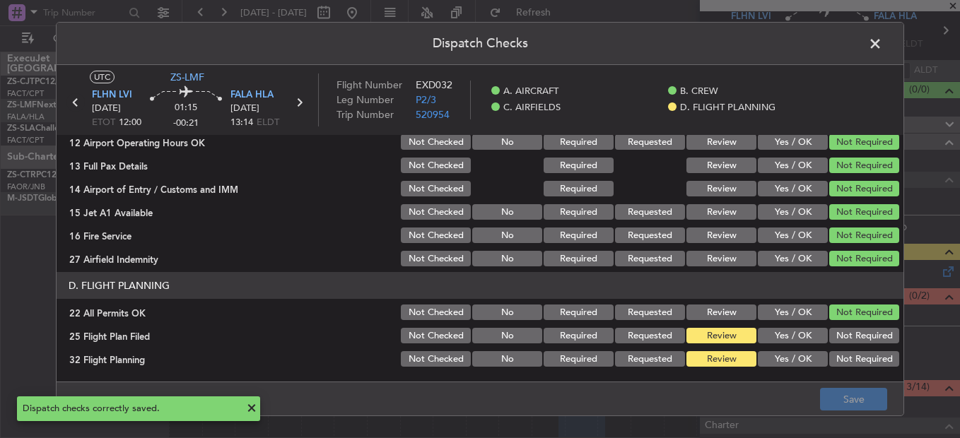
click at [74, 102] on icon at bounding box center [75, 102] width 18 height 18
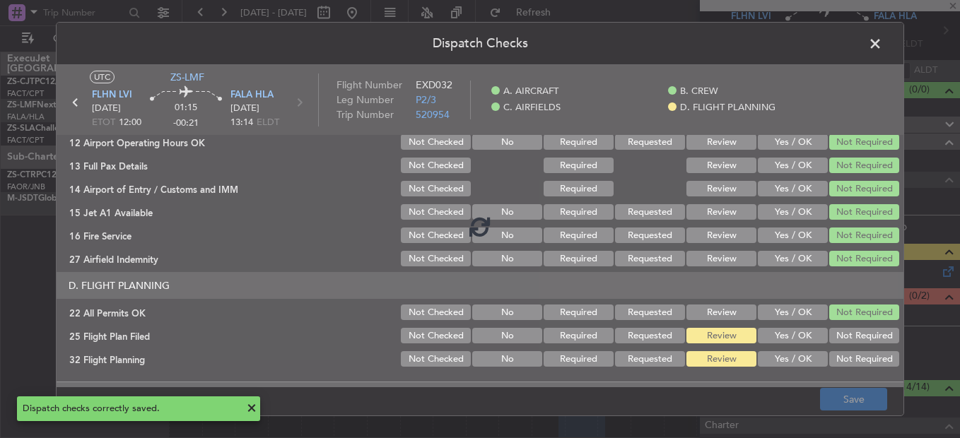
type input "-00:17"
type input "2"
type input "-00:17"
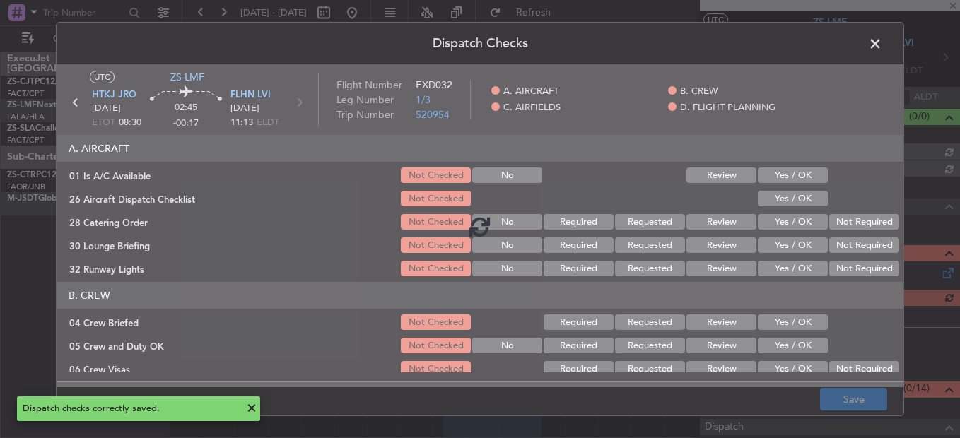
scroll to position [57, 0]
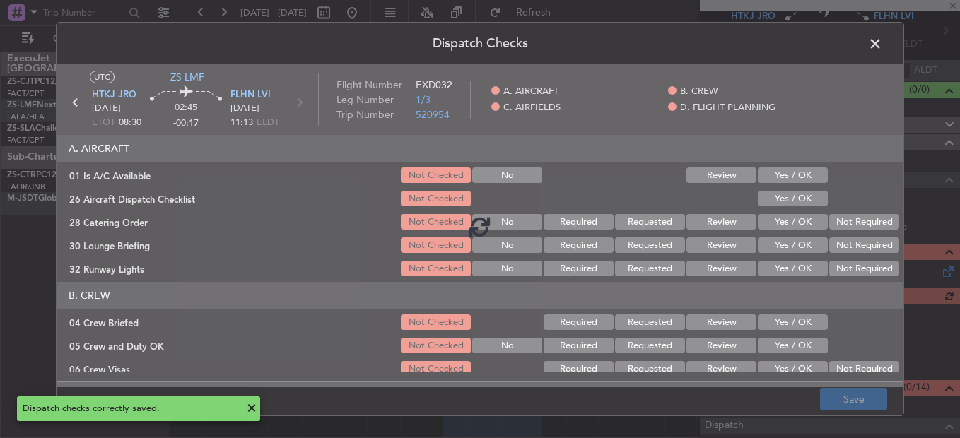
click at [795, 179] on div at bounding box center [480, 226] width 847 height 322
click at [785, 188] on div at bounding box center [480, 226] width 847 height 322
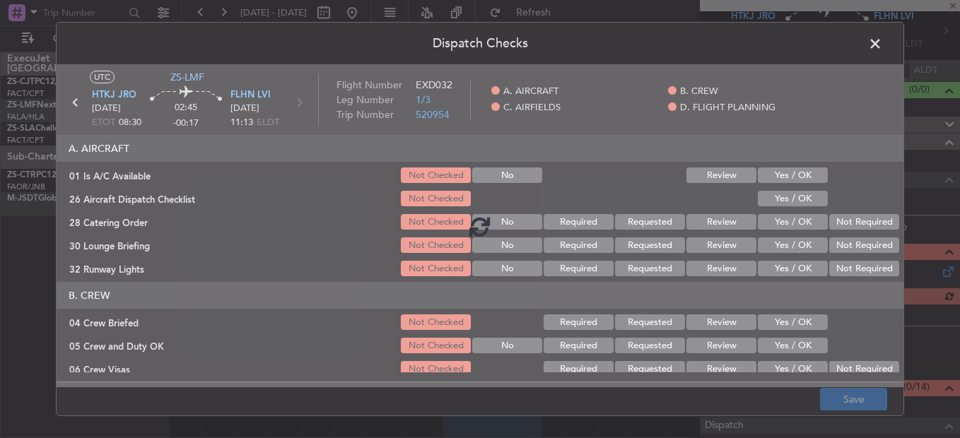
click at [788, 177] on div at bounding box center [480, 226] width 847 height 322
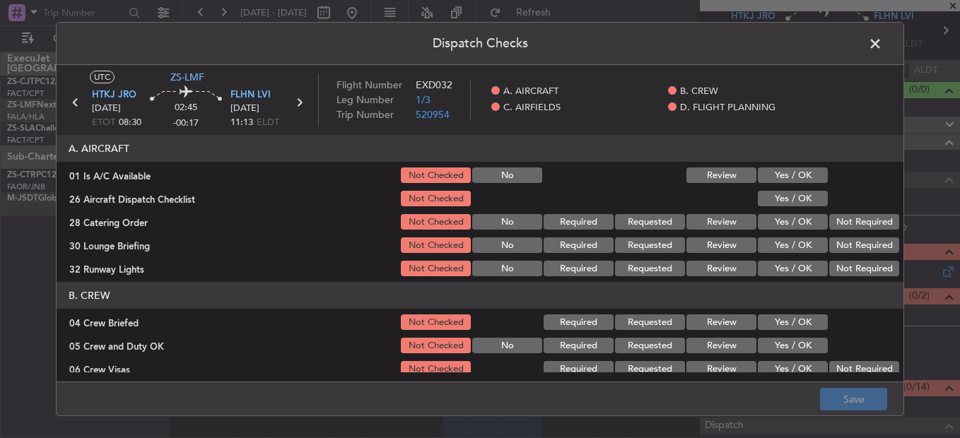
click at [793, 180] on button "Yes / OK" at bounding box center [793, 176] width 70 height 16
click at [798, 190] on div "Yes / OK" at bounding box center [791, 199] width 71 height 20
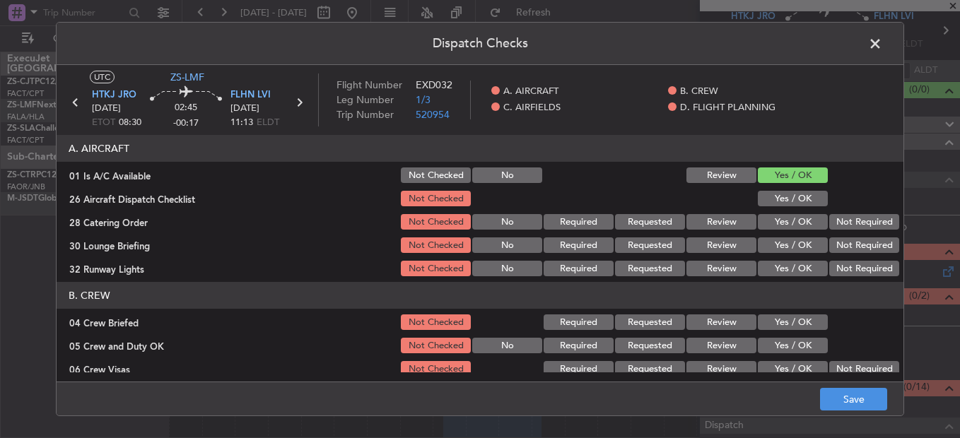
click at [804, 199] on button "Yes / OK" at bounding box center [793, 199] width 70 height 16
drag, startPoint x: 860, startPoint y: 213, endPoint x: 861, endPoint y: 221, distance: 8.5
click at [861, 213] on div "Not Required" at bounding box center [862, 222] width 71 height 20
drag, startPoint x: 861, startPoint y: 231, endPoint x: 864, endPoint y: 240, distance: 8.9
click at [862, 235] on section "A. AIRCRAFT 01 Is A/C Available Not Checked No Review Yes / OK 26 Aircraft Disp…" at bounding box center [480, 207] width 847 height 144
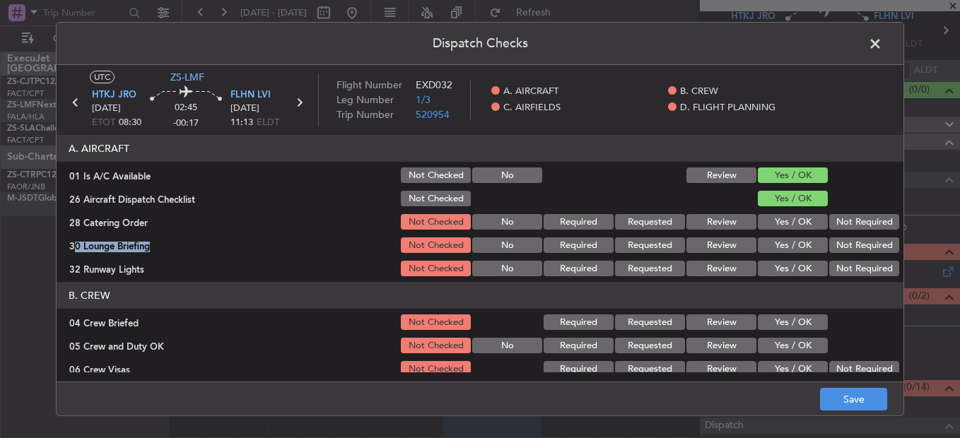
click at [865, 240] on button "Not Required" at bounding box center [864, 246] width 70 height 16
click at [845, 212] on section "A. AIRCRAFT 01 Is A/C Available Not Checked No Review Yes / OK 26 Aircraft Disp…" at bounding box center [480, 207] width 847 height 144
drag, startPoint x: 843, startPoint y: 221, endPoint x: 844, endPoint y: 235, distance: 14.2
click at [843, 223] on button "Not Required" at bounding box center [864, 222] width 70 height 16
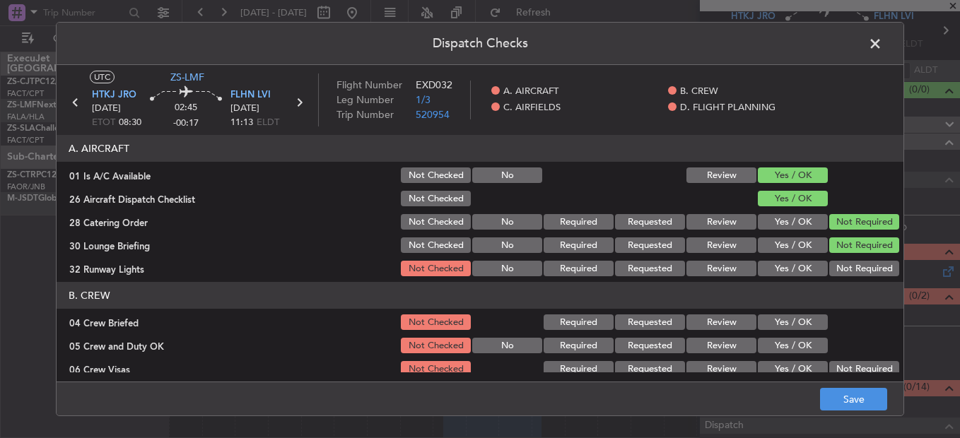
drag, startPoint x: 842, startPoint y: 261, endPoint x: 840, endPoint y: 269, distance: 8.1
click at [840, 264] on button "Not Required" at bounding box center [864, 269] width 70 height 16
click at [840, 274] on button "Not Required" at bounding box center [864, 269] width 70 height 16
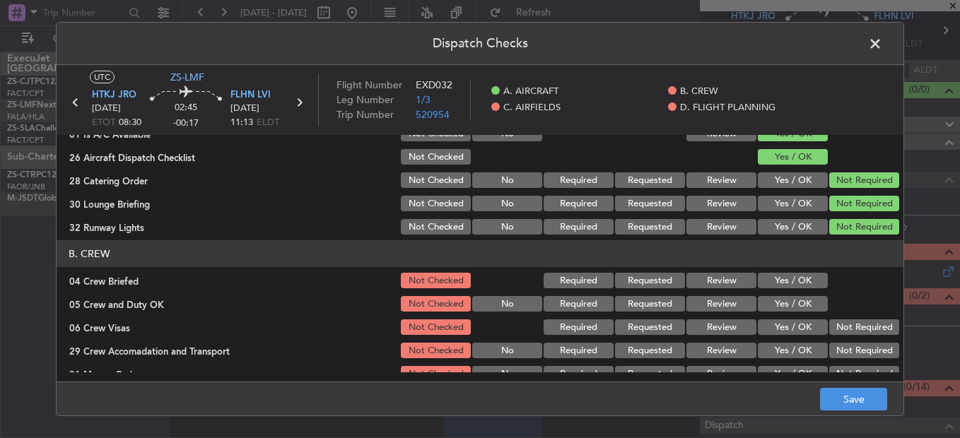
scroll to position [141, 0]
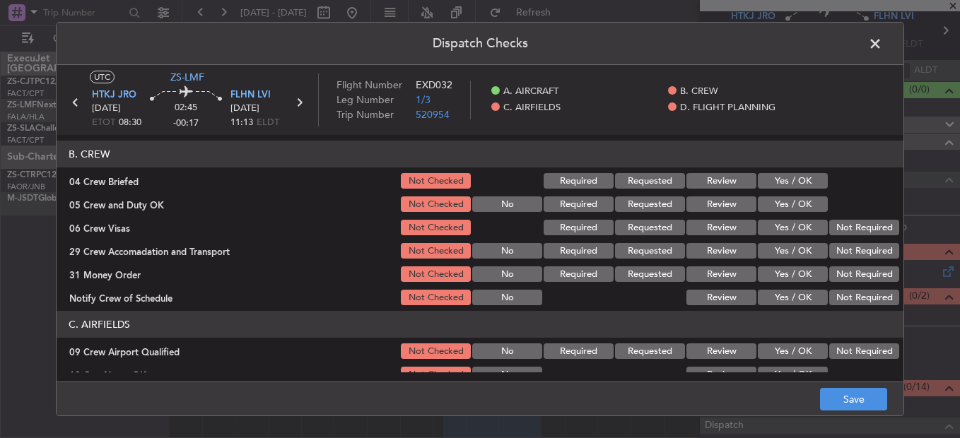
click at [783, 192] on section "B. CREW 04 Crew Briefed Not Checked Required Requested Review Yes / OK 05 Crew …" at bounding box center [480, 224] width 847 height 167
click at [788, 187] on button "Yes / OK" at bounding box center [793, 181] width 70 height 16
drag, startPoint x: 789, startPoint y: 192, endPoint x: 797, endPoint y: 205, distance: 14.9
click at [790, 197] on section "B. CREW 04 Crew Briefed Not Checked Required Requested Review Yes / OK 05 Crew …" at bounding box center [480, 224] width 847 height 167
click at [797, 205] on button "Yes / OK" at bounding box center [793, 205] width 70 height 16
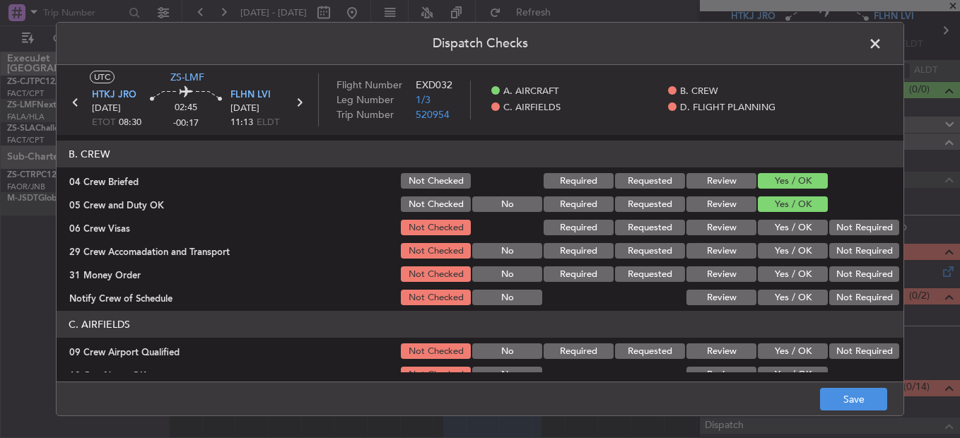
drag, startPoint x: 831, startPoint y: 223, endPoint x: 836, endPoint y: 232, distance: 10.8
click at [833, 223] on button "Not Required" at bounding box center [864, 228] width 70 height 16
drag, startPoint x: 838, startPoint y: 233, endPoint x: 839, endPoint y: 240, distance: 7.2
click at [838, 234] on button "Not Required" at bounding box center [864, 228] width 70 height 16
click at [842, 247] on button "Not Required" at bounding box center [864, 251] width 70 height 16
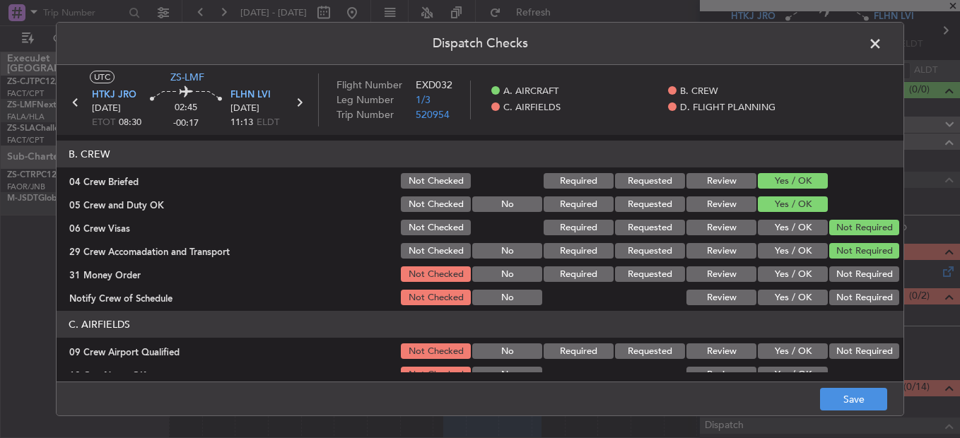
drag, startPoint x: 842, startPoint y: 249, endPoint x: 842, endPoint y: 257, distance: 8.5
click at [842, 250] on button "Not Required" at bounding box center [864, 251] width 70 height 16
click at [842, 264] on section "B. CREW 04 Crew Briefed Not Checked Required Requested Review Yes / OK 05 Crew …" at bounding box center [480, 224] width 847 height 167
drag, startPoint x: 842, startPoint y: 265, endPoint x: 841, endPoint y: 280, distance: 14.9
click at [841, 280] on button "Not Required" at bounding box center [864, 275] width 70 height 16
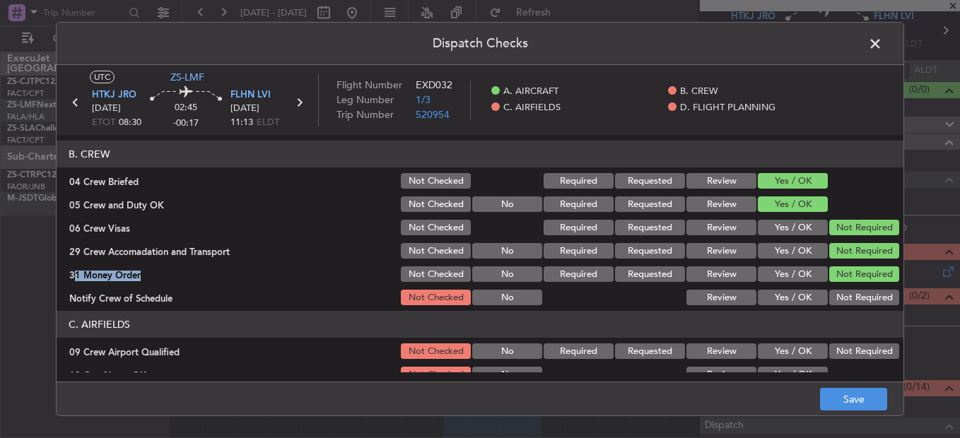
click at [843, 300] on button "Not Required" at bounding box center [864, 298] width 70 height 16
click at [855, 355] on button "Not Required" at bounding box center [864, 352] width 70 height 16
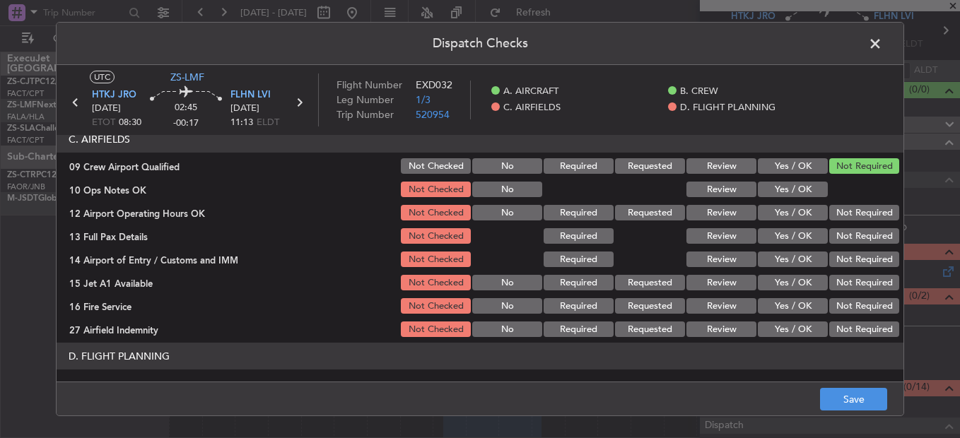
drag, startPoint x: 797, startPoint y: 194, endPoint x: 824, endPoint y: 199, distance: 26.5
click at [798, 194] on button "Yes / OK" at bounding box center [793, 190] width 70 height 16
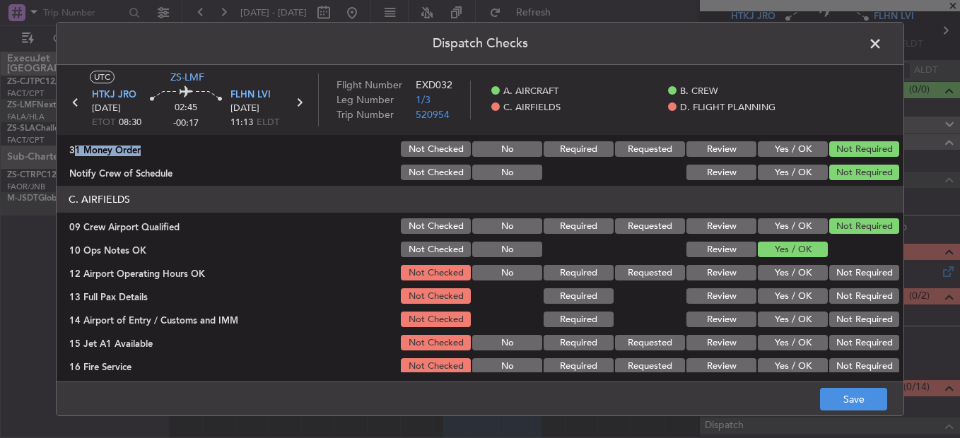
scroll to position [331, 0]
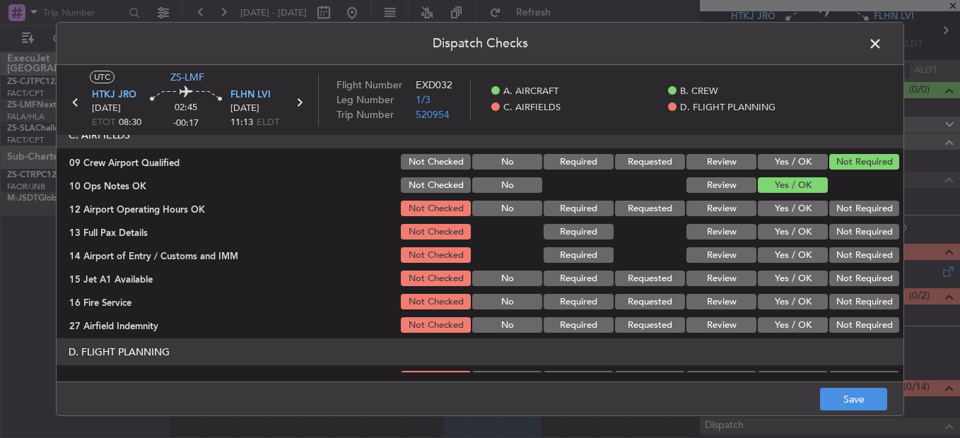
click at [850, 203] on button "Not Required" at bounding box center [864, 209] width 70 height 16
drag, startPoint x: 850, startPoint y: 225, endPoint x: 850, endPoint y: 233, distance: 8.5
click at [850, 226] on button "Not Required" at bounding box center [864, 232] width 70 height 16
drag, startPoint x: 850, startPoint y: 233, endPoint x: 853, endPoint y: 242, distance: 9.4
click at [851, 236] on button "Not Required" at bounding box center [864, 232] width 70 height 16
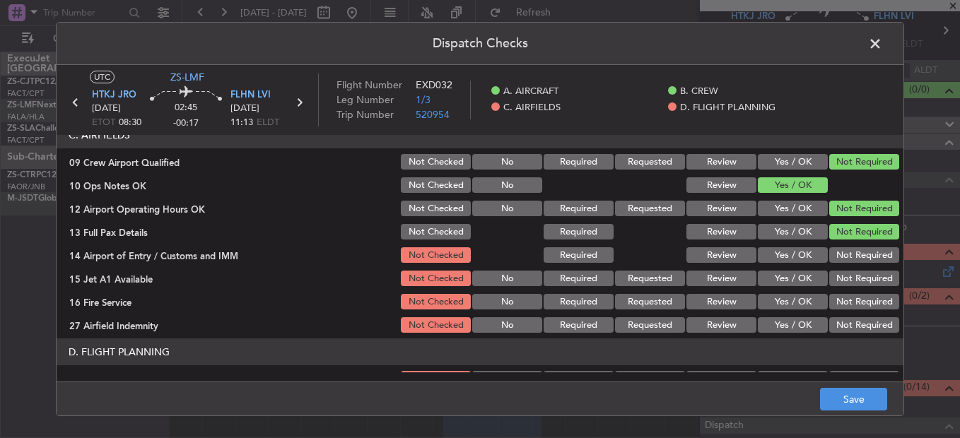
click at [854, 247] on div "Not Required" at bounding box center [862, 255] width 71 height 20
click at [855, 258] on button "Not Required" at bounding box center [864, 255] width 70 height 16
drag, startPoint x: 857, startPoint y: 273, endPoint x: 857, endPoint y: 283, distance: 10.6
click at [857, 275] on section "C. AIRFIELDS 09 Crew Airport Qualified Not Checked No Required Requested Review…" at bounding box center [480, 228] width 847 height 213
drag, startPoint x: 857, startPoint y: 283, endPoint x: 857, endPoint y: 296, distance: 12.7
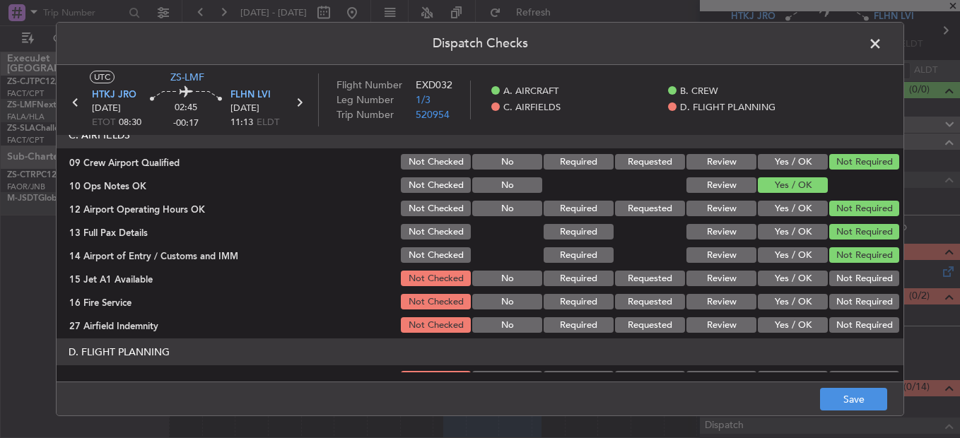
click at [857, 285] on button "Not Required" at bounding box center [864, 279] width 70 height 16
click at [857, 298] on button "Not Required" at bounding box center [864, 302] width 70 height 16
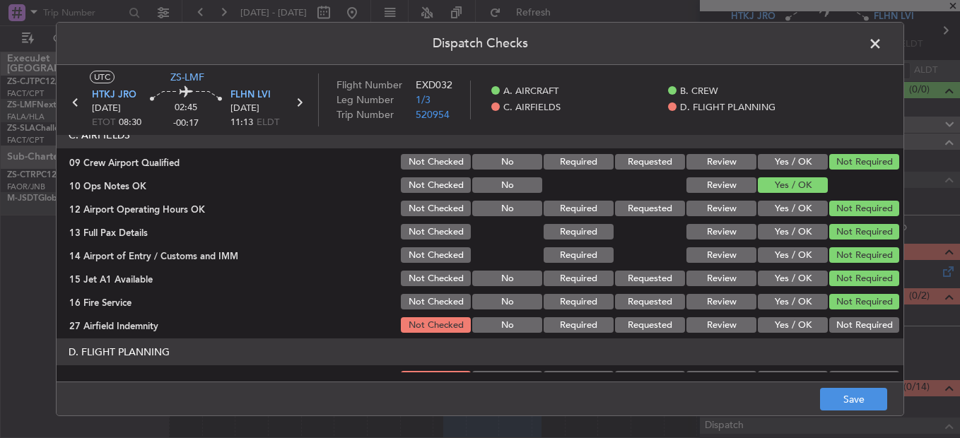
click at [857, 303] on button "Not Required" at bounding box center [864, 302] width 70 height 16
click at [856, 312] on div "Not Required" at bounding box center [862, 302] width 71 height 20
click at [855, 332] on button "Not Required" at bounding box center [864, 325] width 70 height 16
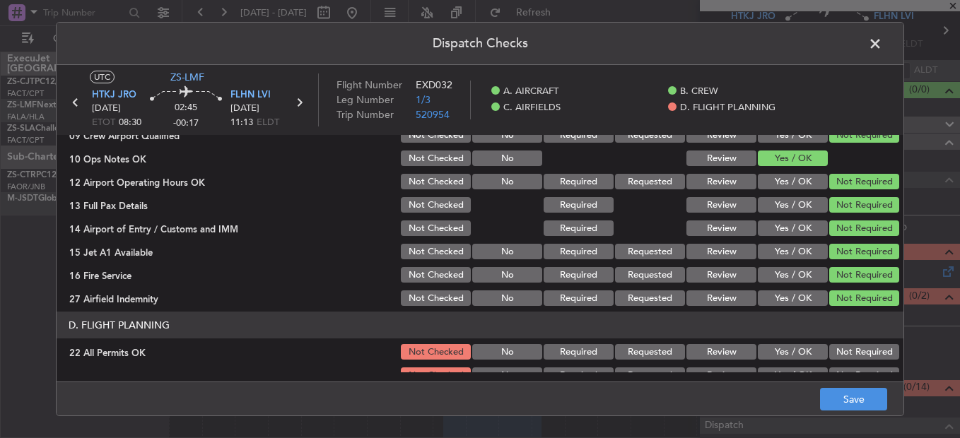
scroll to position [397, 0]
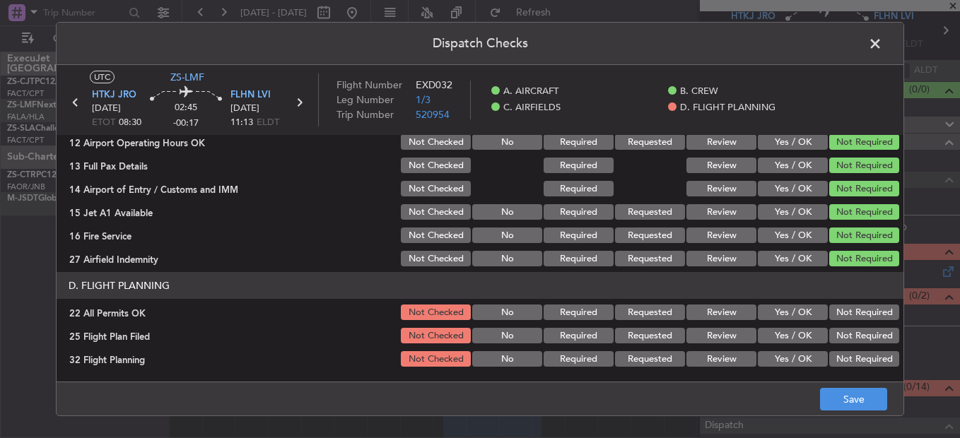
click at [845, 316] on button "Not Required" at bounding box center [864, 313] width 70 height 16
drag, startPoint x: 731, startPoint y: 337, endPoint x: 728, endPoint y: 351, distance: 14.4
click at [727, 340] on button "Review" at bounding box center [721, 336] width 70 height 16
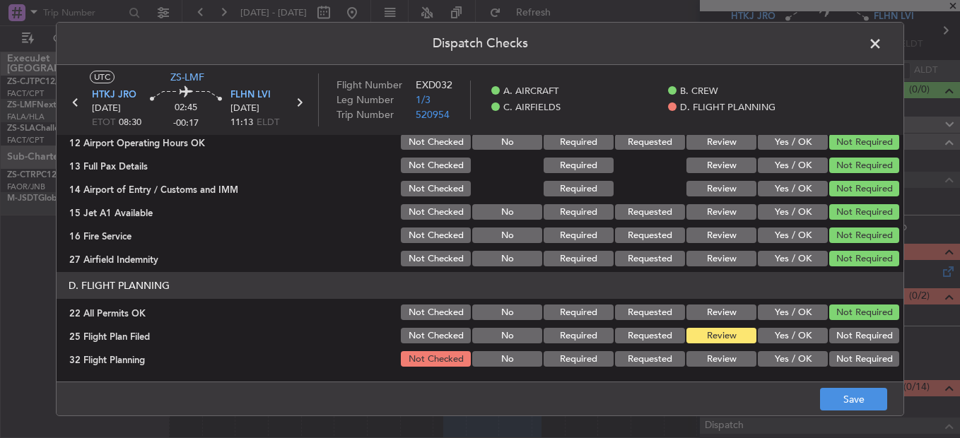
drag, startPoint x: 728, startPoint y: 351, endPoint x: 735, endPoint y: 356, distance: 9.1
click at [731, 353] on div "Review" at bounding box center [719, 359] width 71 height 20
click at [725, 358] on button "Review" at bounding box center [721, 359] width 70 height 16
click at [848, 396] on button "Save" at bounding box center [853, 399] width 67 height 23
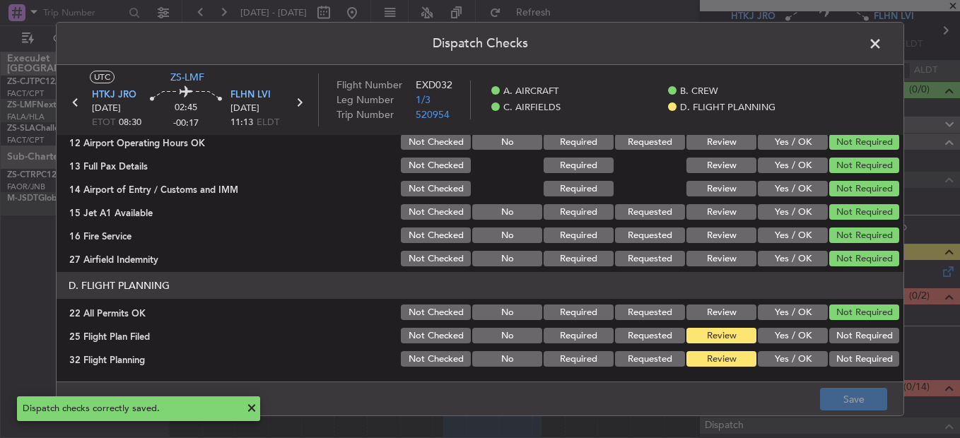
click at [76, 103] on icon at bounding box center [75, 102] width 18 height 18
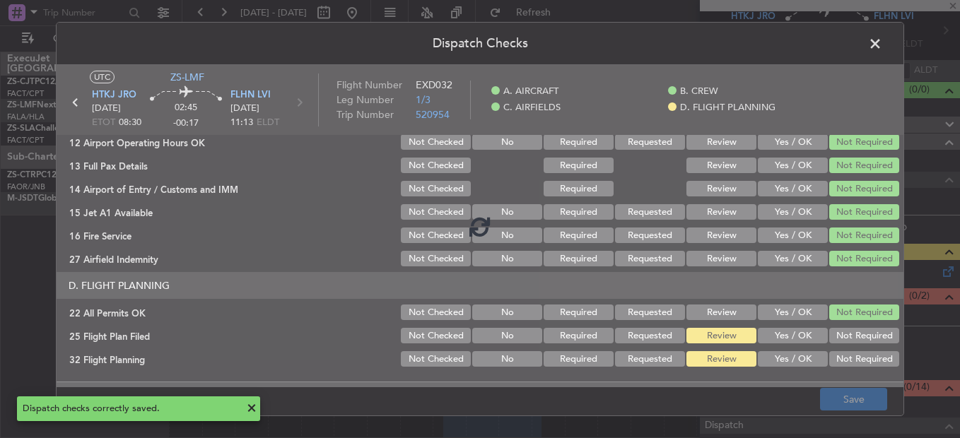
type input "+00:01"
type input "0"
type input "+00:01"
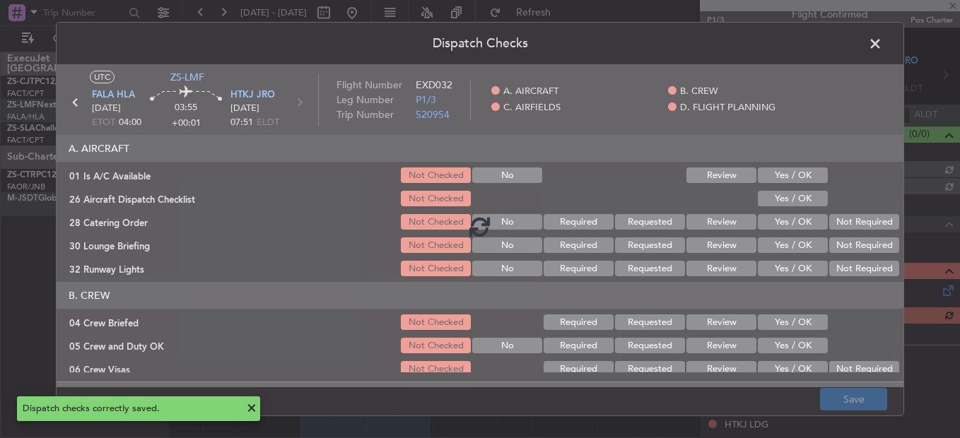
scroll to position [57, 0]
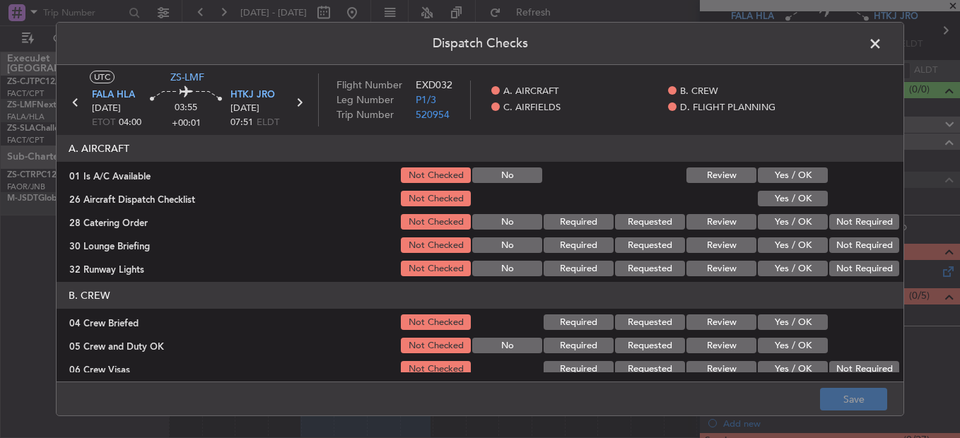
click at [775, 175] on button "Yes / OK" at bounding box center [793, 176] width 70 height 16
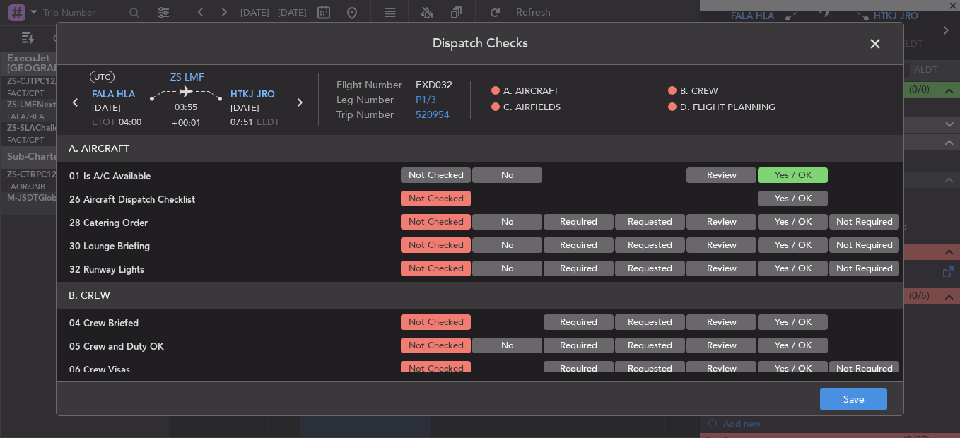
click at [781, 194] on button "Yes / OK" at bounding box center [793, 199] width 70 height 16
click at [695, 228] on button "Review" at bounding box center [721, 222] width 70 height 16
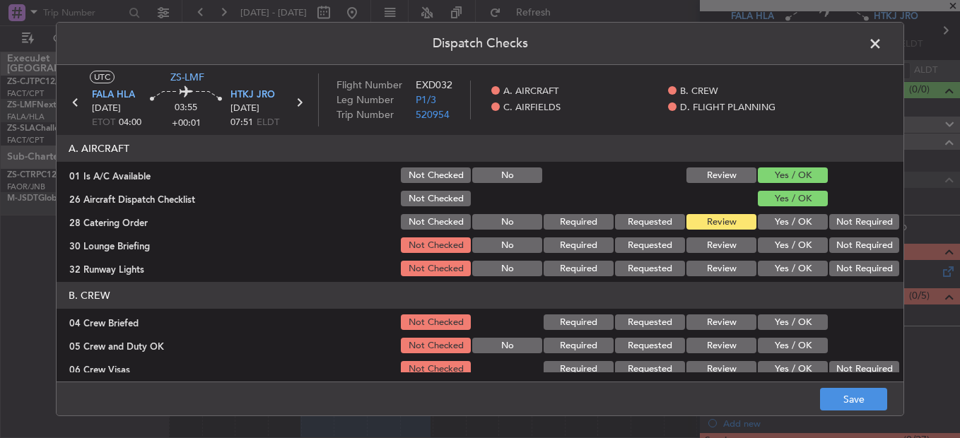
drag, startPoint x: 801, startPoint y: 245, endPoint x: 803, endPoint y: 263, distance: 17.8
click at [801, 247] on button "Yes / OK" at bounding box center [793, 246] width 70 height 16
click at [803, 268] on button "Yes / OK" at bounding box center [793, 269] width 70 height 16
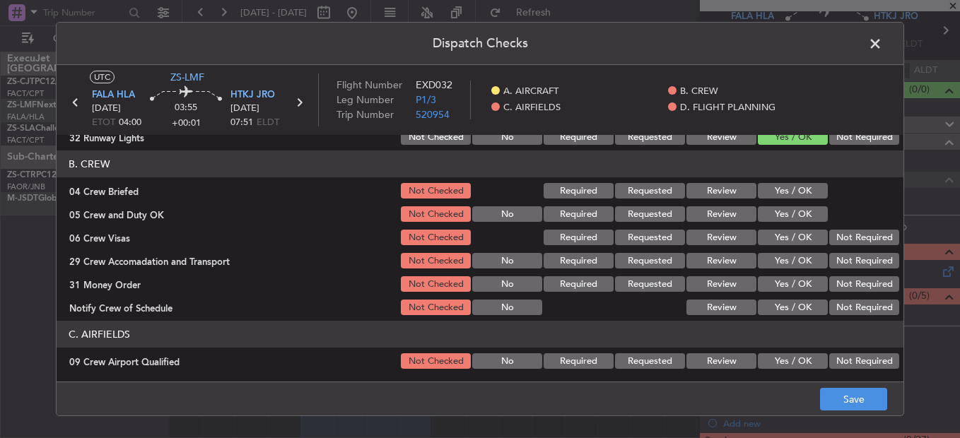
scroll to position [141, 0]
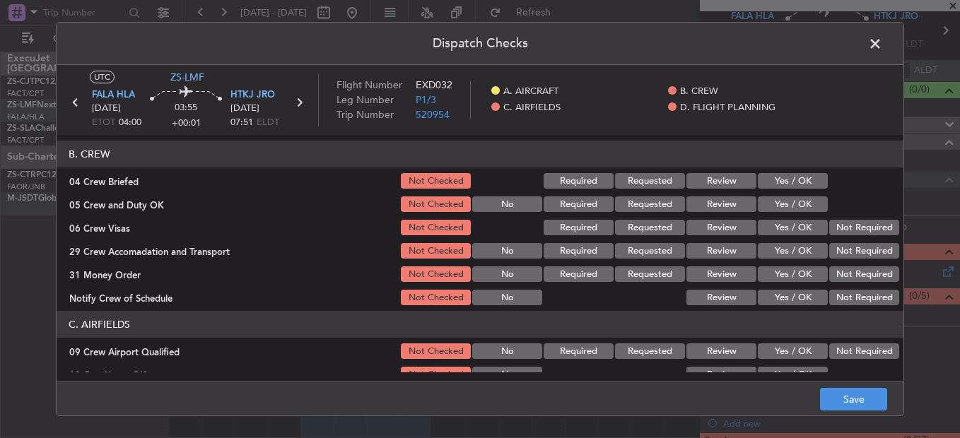
click at [721, 181] on button "Review" at bounding box center [721, 181] width 70 height 16
click at [790, 210] on button "Yes / OK" at bounding box center [793, 205] width 70 height 16
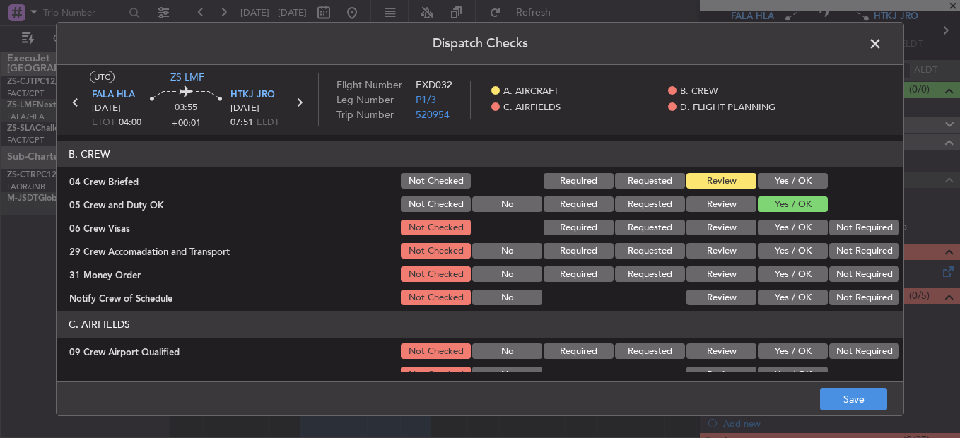
click at [795, 230] on button "Yes / OK" at bounding box center [793, 228] width 70 height 16
click at [833, 231] on button "Not Required" at bounding box center [864, 228] width 70 height 16
click at [768, 254] on button "Yes / OK" at bounding box center [793, 251] width 70 height 16
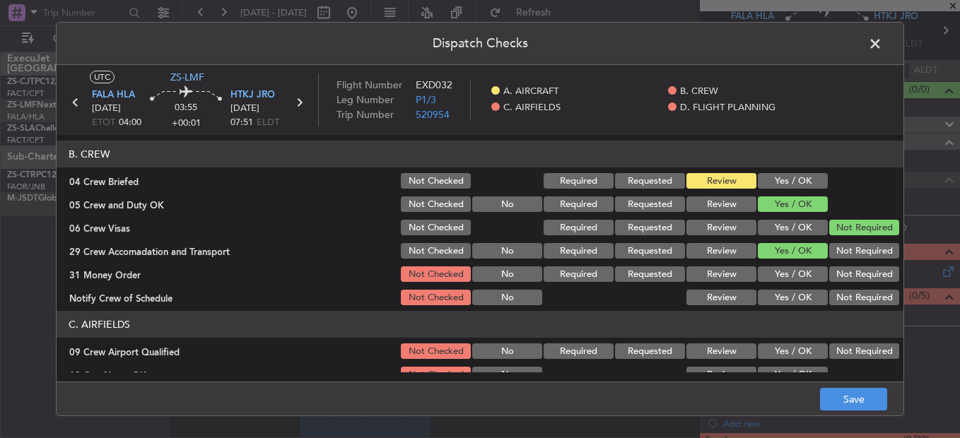
drag, startPoint x: 695, startPoint y: 257, endPoint x: 724, endPoint y: 260, distance: 29.2
click at [696, 257] on button "Review" at bounding box center [721, 251] width 70 height 16
click at [770, 272] on button "Yes / OK" at bounding box center [793, 275] width 70 height 16
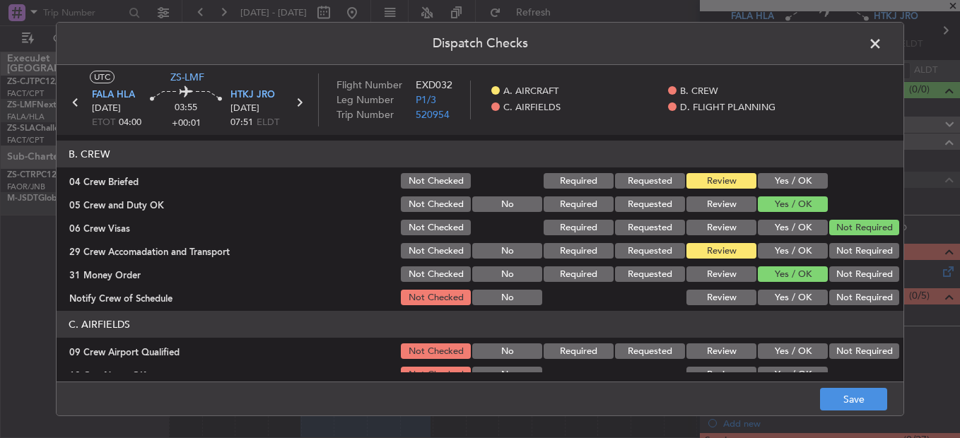
click at [726, 271] on button "Review" at bounding box center [721, 275] width 70 height 16
click at [790, 298] on button "Yes / OK" at bounding box center [793, 298] width 70 height 16
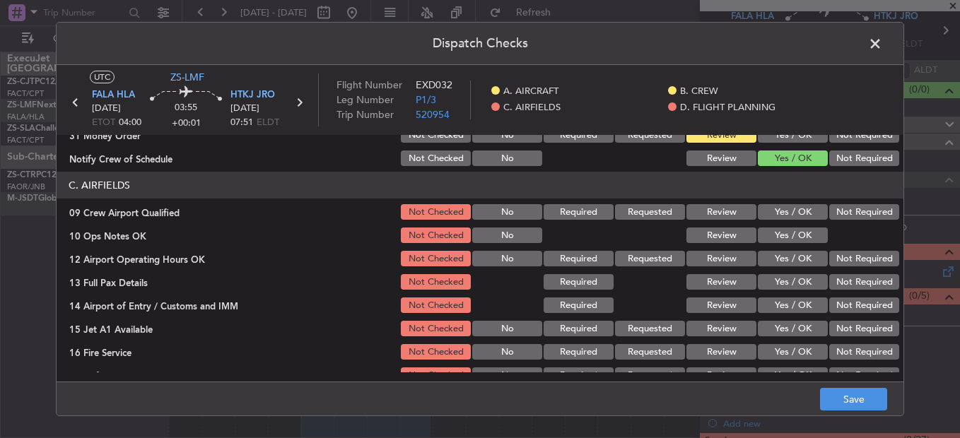
scroll to position [283, 0]
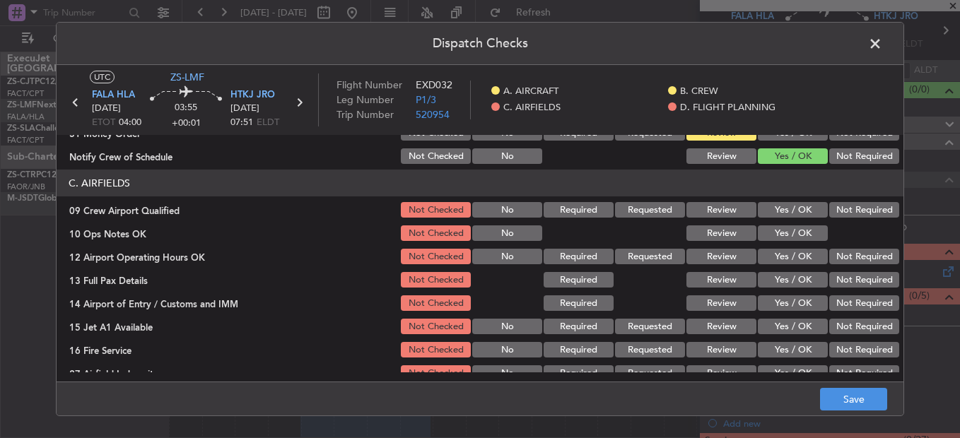
click at [782, 209] on button "Yes / OK" at bounding box center [793, 210] width 70 height 16
click at [782, 238] on button "Yes / OK" at bounding box center [793, 234] width 70 height 16
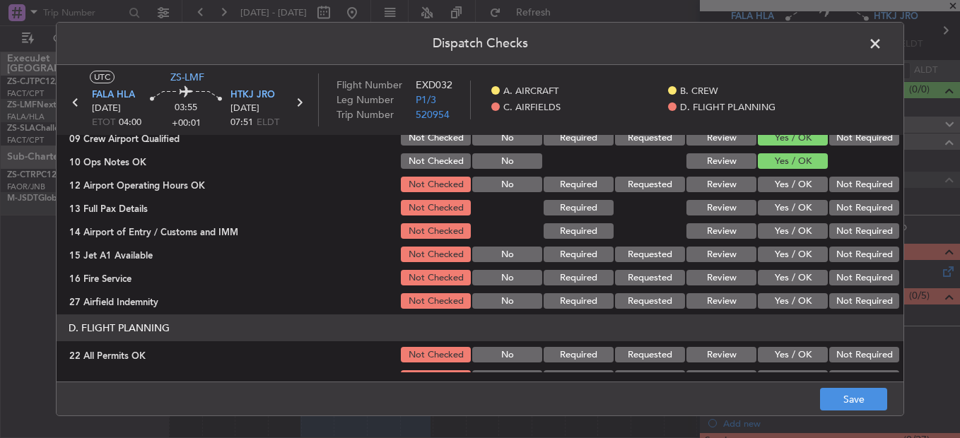
scroll to position [327, 0]
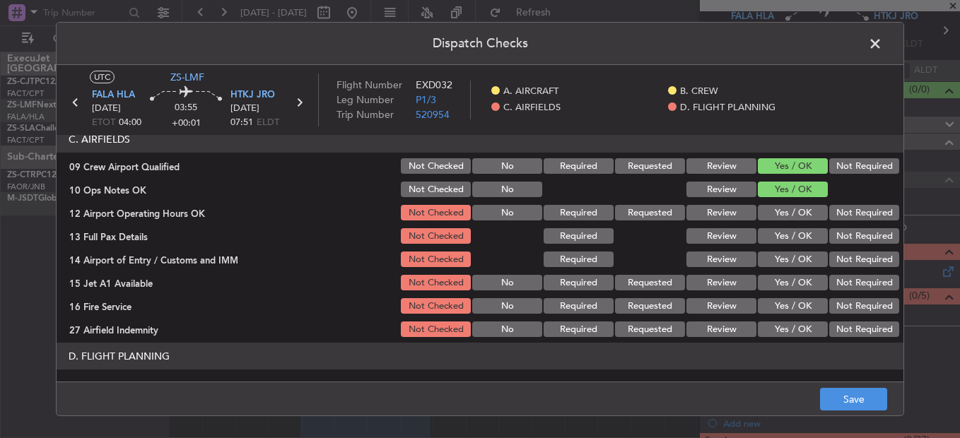
click at [784, 216] on button "Yes / OK" at bounding box center [793, 213] width 70 height 16
click at [729, 236] on button "Review" at bounding box center [721, 236] width 70 height 16
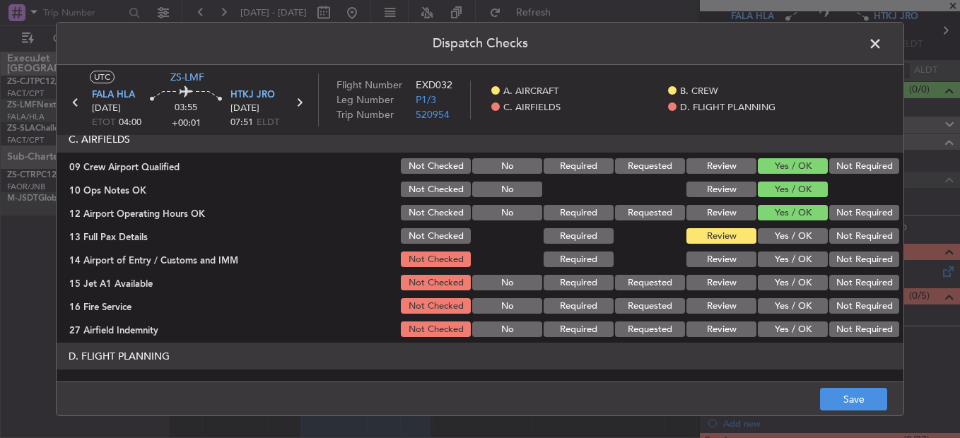
click at [794, 259] on button "Yes / OK" at bounding box center [793, 260] width 70 height 16
click at [792, 293] on div "Yes / OK" at bounding box center [791, 283] width 71 height 20
click at [792, 314] on button "Yes / OK" at bounding box center [793, 306] width 70 height 16
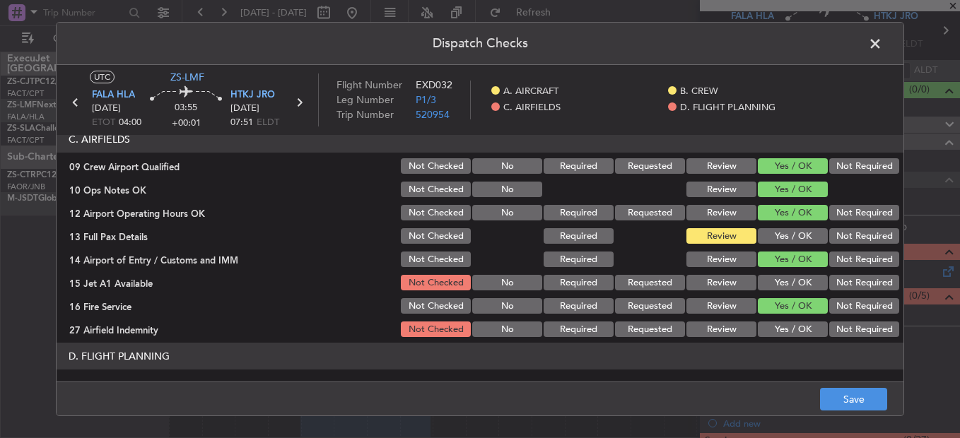
click at [791, 291] on button "Yes / OK" at bounding box center [793, 283] width 70 height 16
click at [832, 326] on button "Not Required" at bounding box center [864, 330] width 70 height 16
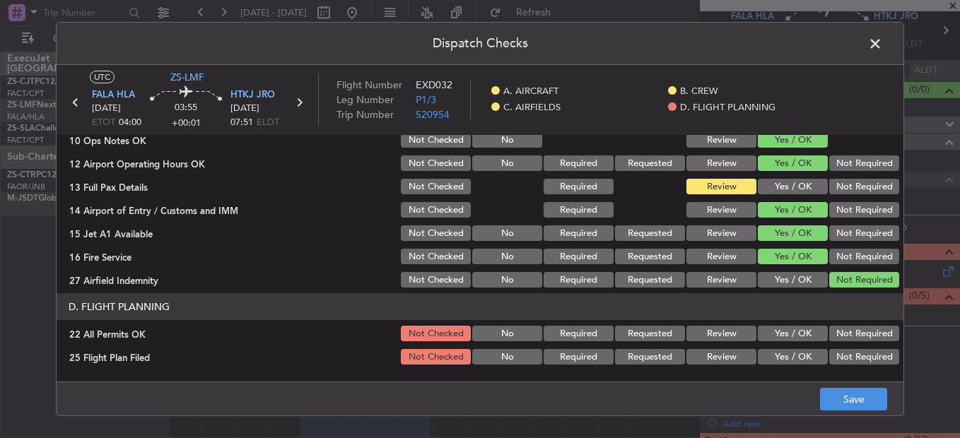
scroll to position [397, 0]
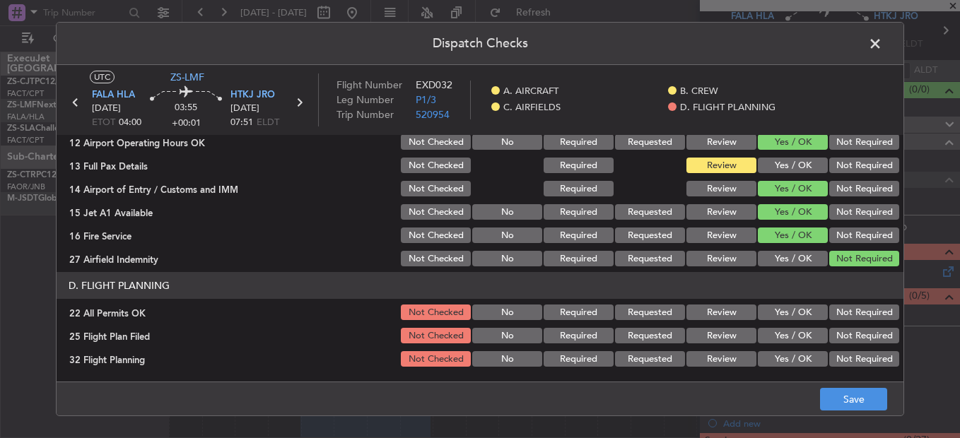
drag, startPoint x: 836, startPoint y: 308, endPoint x: 781, endPoint y: 327, distance: 57.9
click at [833, 309] on button "Not Required" at bounding box center [864, 313] width 70 height 16
click at [722, 341] on button "Review" at bounding box center [721, 336] width 70 height 16
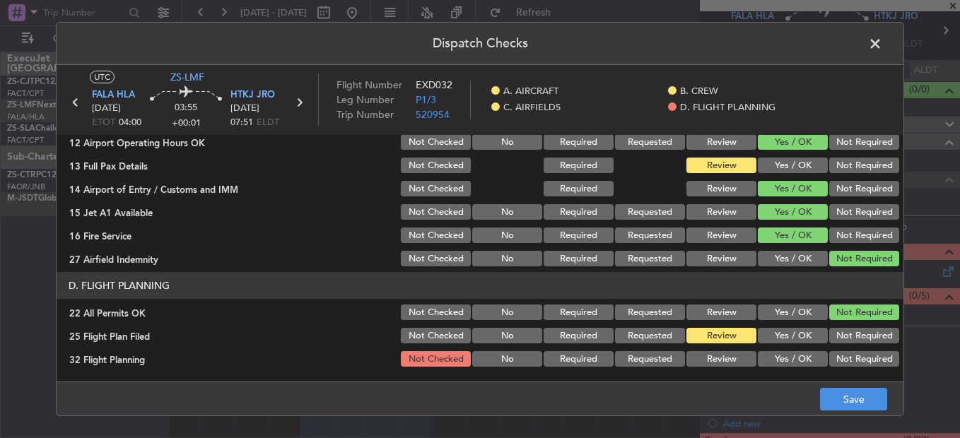
click at [725, 368] on div "Review" at bounding box center [719, 359] width 71 height 20
click at [720, 363] on button "Review" at bounding box center [721, 359] width 70 height 16
click at [867, 392] on button "Save" at bounding box center [853, 399] width 67 height 23
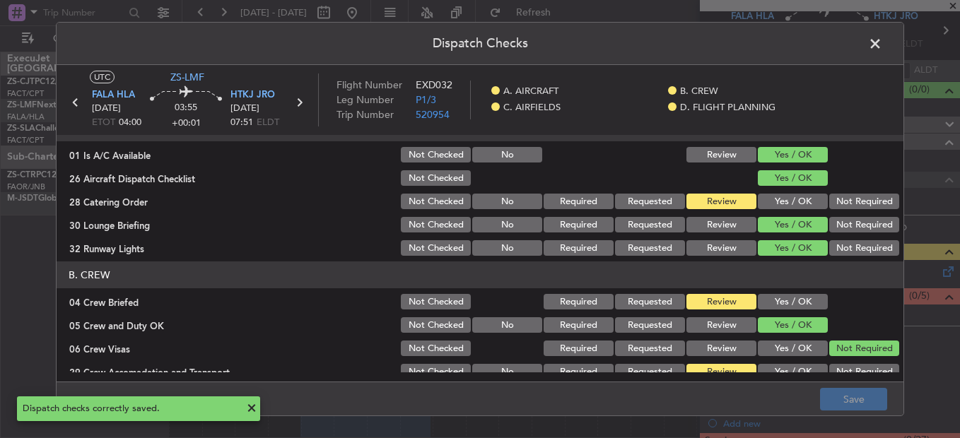
scroll to position [0, 0]
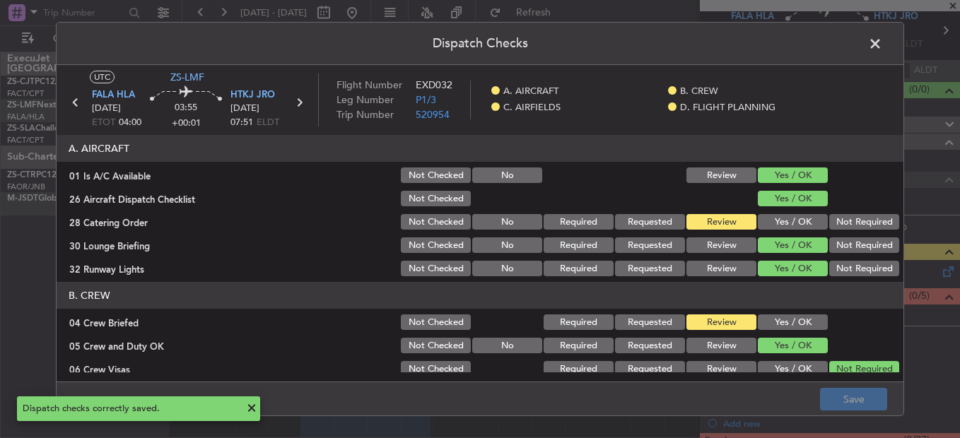
click at [882, 37] on span at bounding box center [882, 47] width 0 height 28
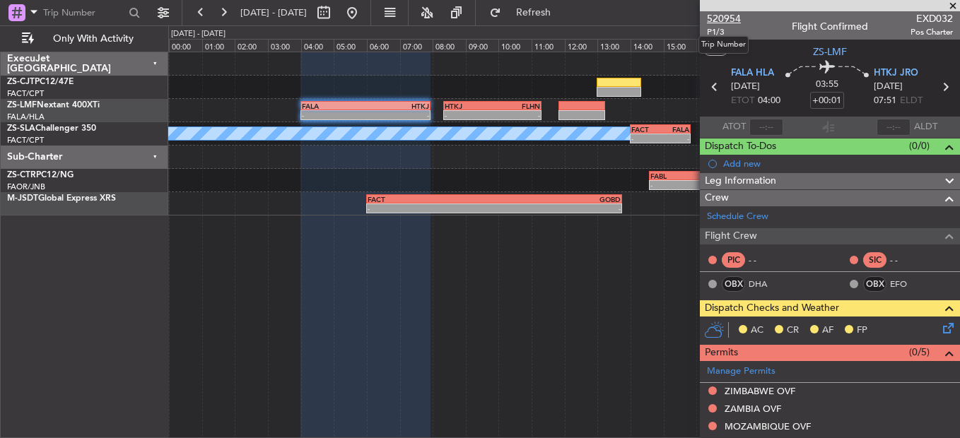
click at [718, 18] on span "520954" at bounding box center [724, 18] width 34 height 15
click at [940, 329] on icon at bounding box center [945, 325] width 11 height 11
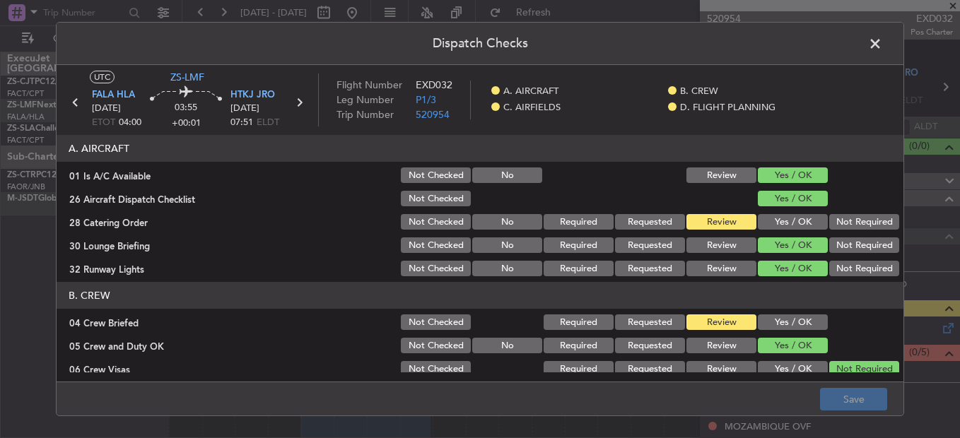
click at [766, 217] on button "Yes / OK" at bounding box center [793, 222] width 70 height 16
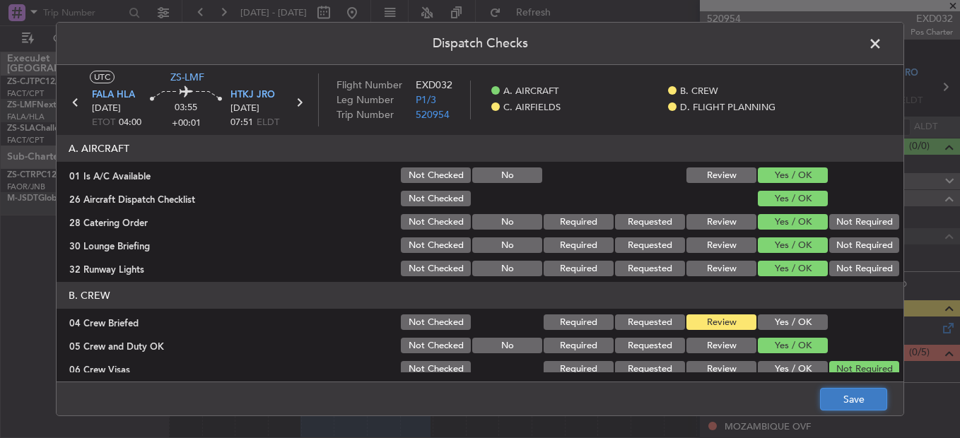
click at [846, 402] on button "Save" at bounding box center [853, 399] width 67 height 23
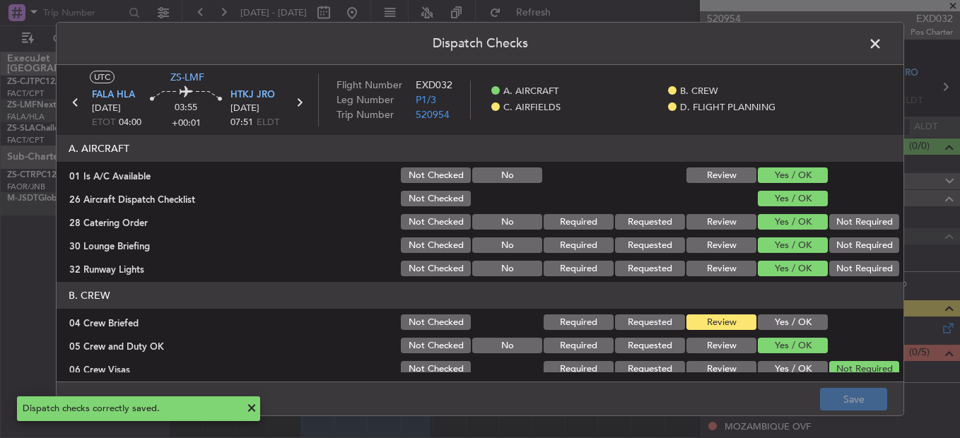
click at [882, 41] on span at bounding box center [882, 47] width 0 height 28
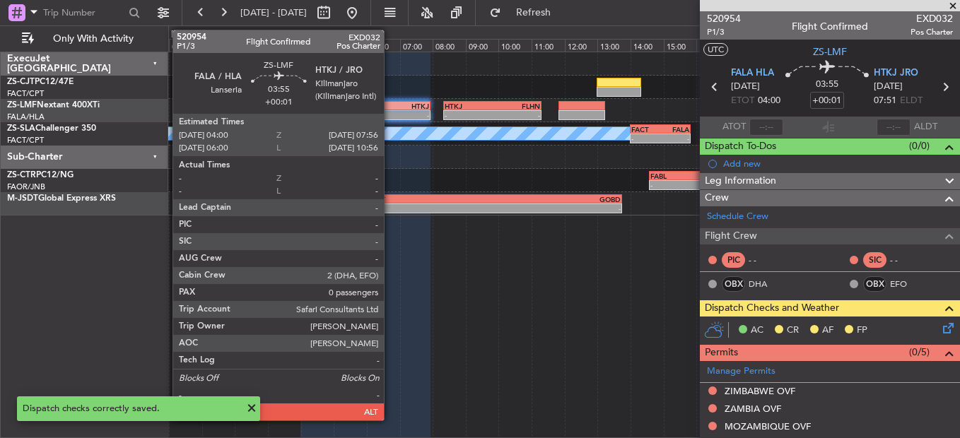
click at [392, 112] on div "- -" at bounding box center [365, 115] width 130 height 10
click at [392, 112] on div "-" at bounding box center [397, 115] width 64 height 8
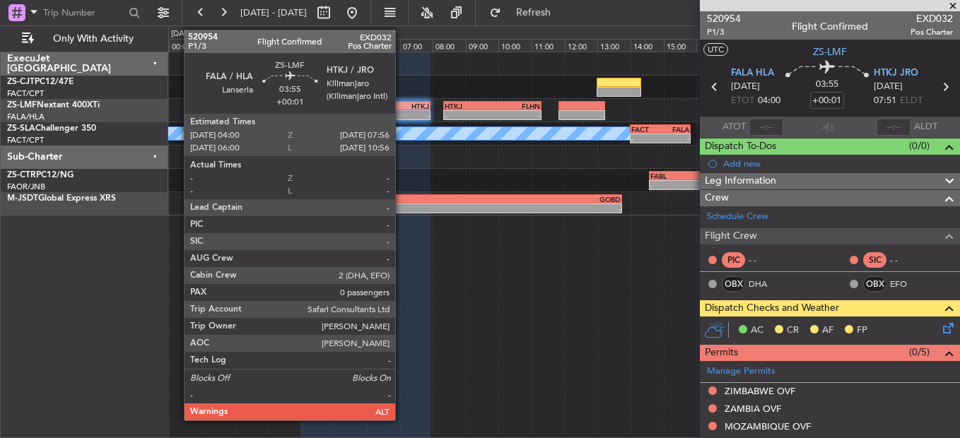
click at [401, 119] on div "- -" at bounding box center [365, 115] width 130 height 10
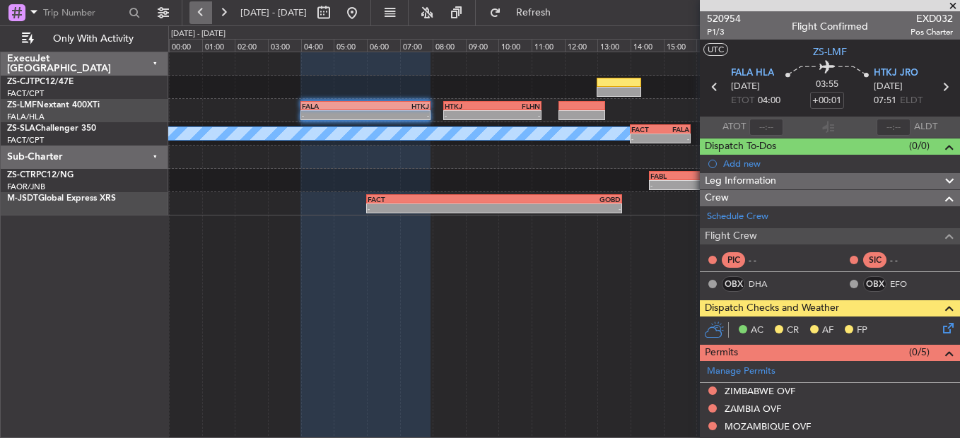
click at [197, 7] on button at bounding box center [200, 12] width 23 height 23
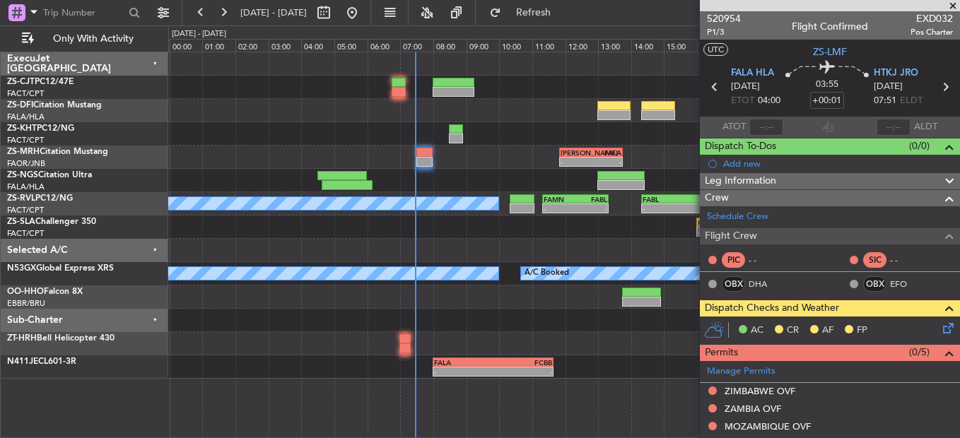
click at [949, 6] on span at bounding box center [953, 6] width 14 height 13
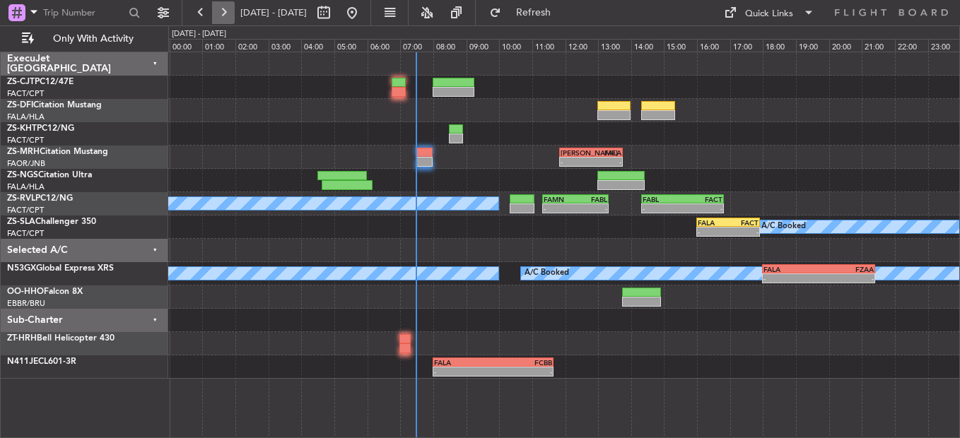
click at [212, 18] on button at bounding box center [223, 12] width 23 height 23
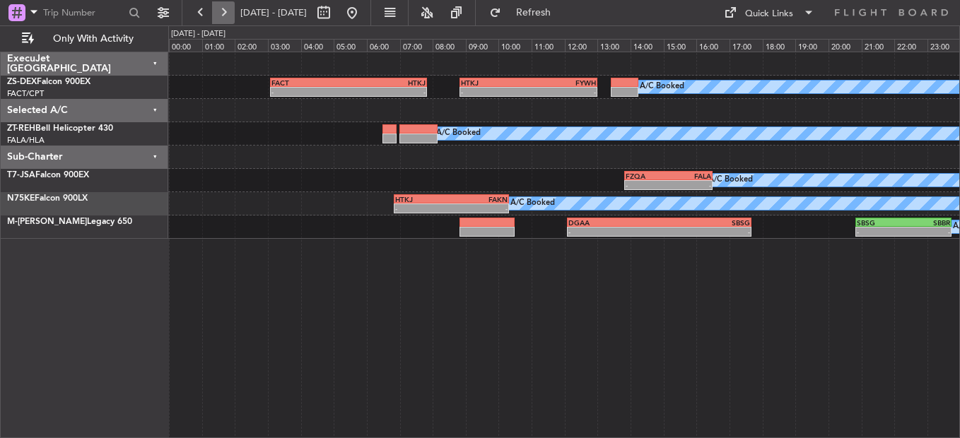
click at [215, 18] on button at bounding box center [223, 12] width 23 height 23
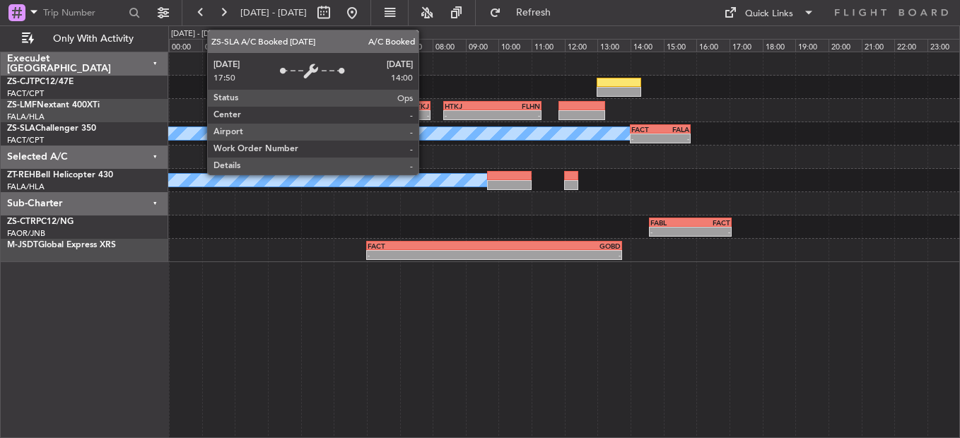
click at [397, 106] on div "HTKJ" at bounding box center [397, 106] width 64 height 8
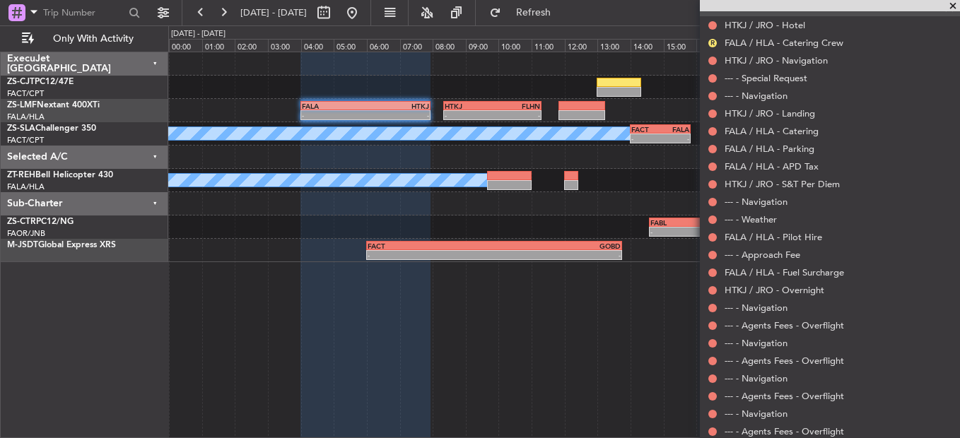
scroll to position [639, 0]
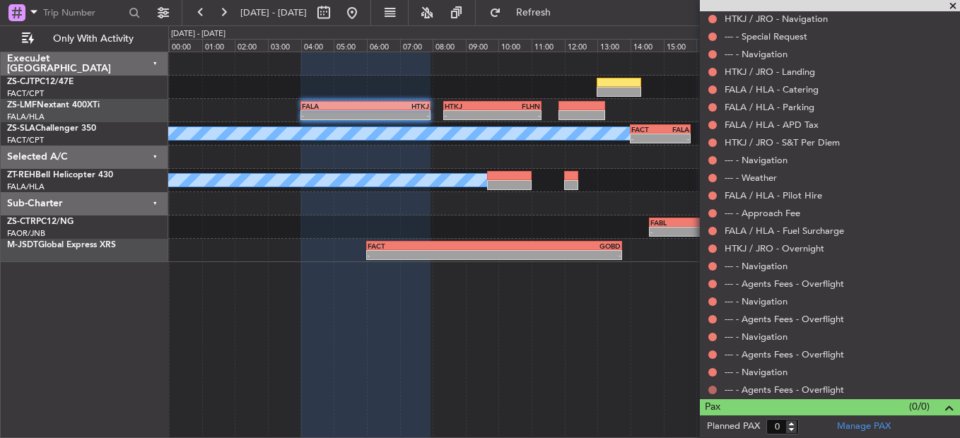
click at [711, 392] on button at bounding box center [712, 390] width 8 height 8
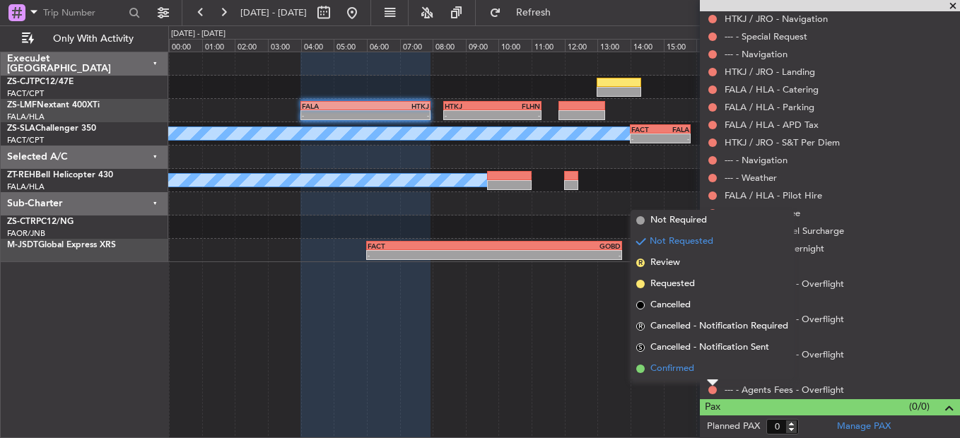
click at [710, 371] on li "Confirmed" at bounding box center [712, 368] width 163 height 21
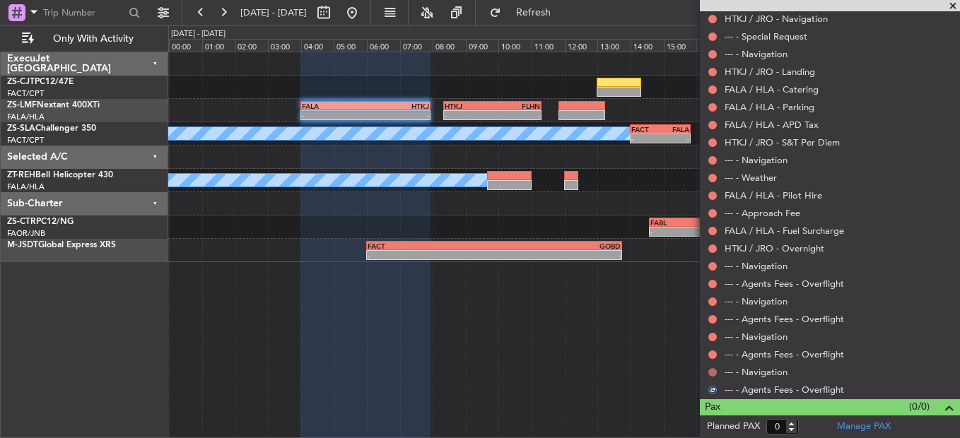
click at [710, 371] on button at bounding box center [712, 372] width 8 height 8
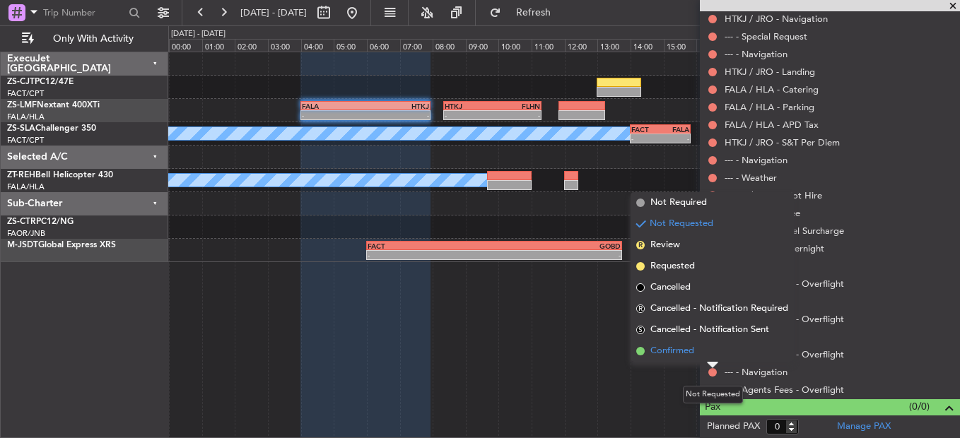
click at [709, 361] on li "Confirmed" at bounding box center [712, 351] width 163 height 21
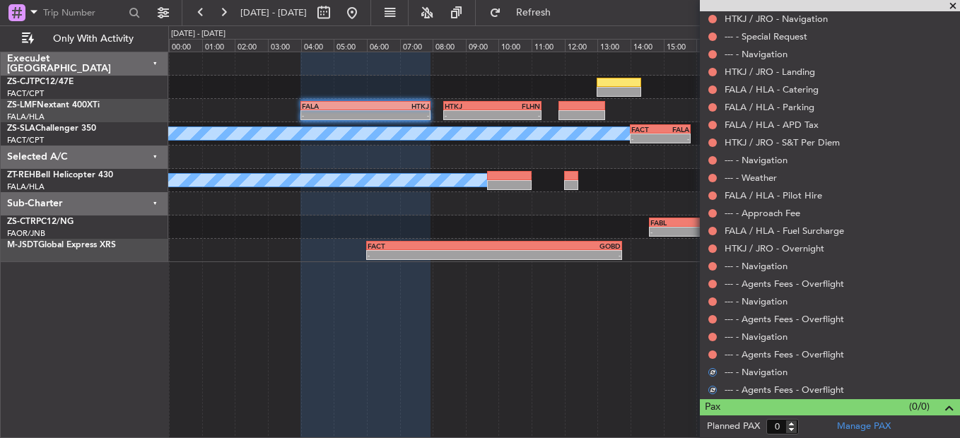
click at [709, 358] on div at bounding box center [712, 354] width 11 height 11
click at [709, 352] on button at bounding box center [712, 355] width 8 height 8
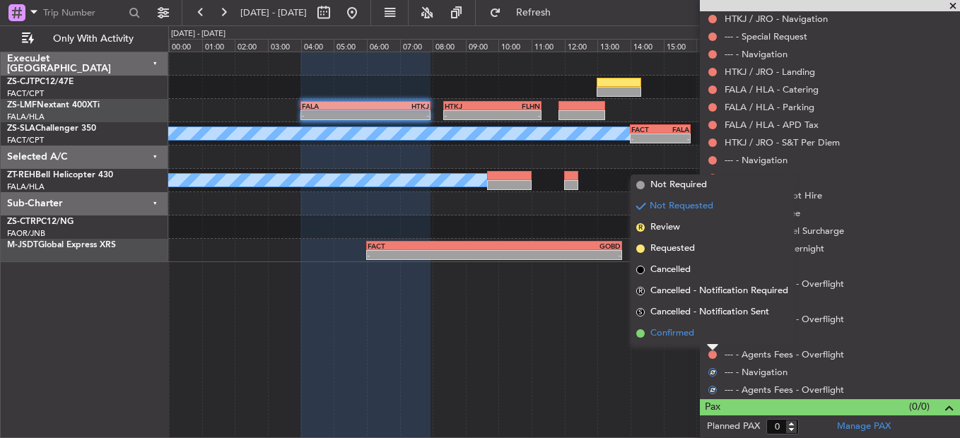
click at [710, 342] on li "Confirmed" at bounding box center [712, 333] width 163 height 21
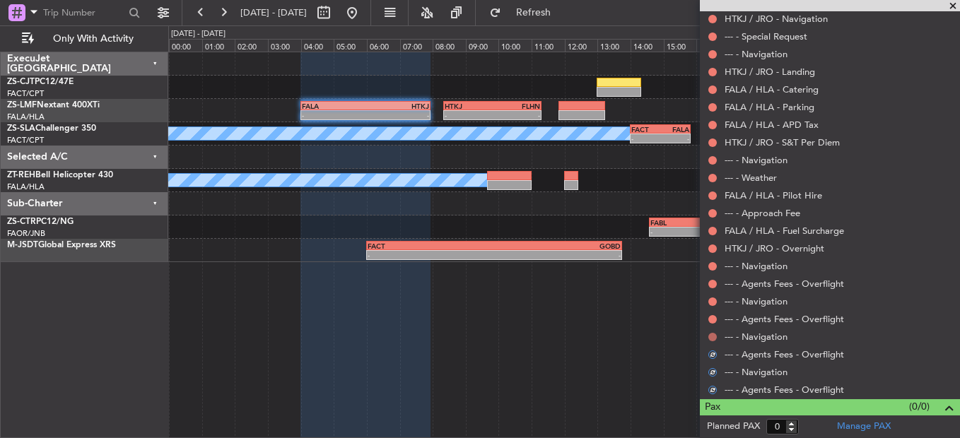
click at [712, 339] on button at bounding box center [712, 337] width 8 height 8
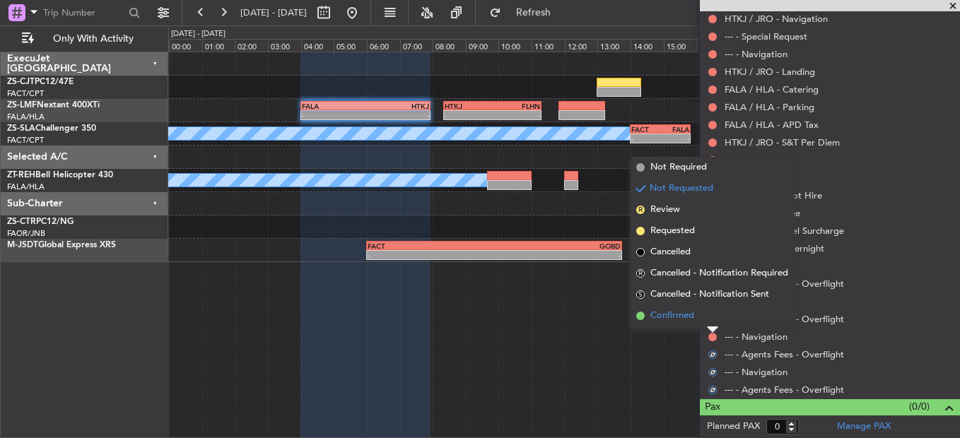
click at [710, 317] on li "Confirmed" at bounding box center [712, 315] width 163 height 21
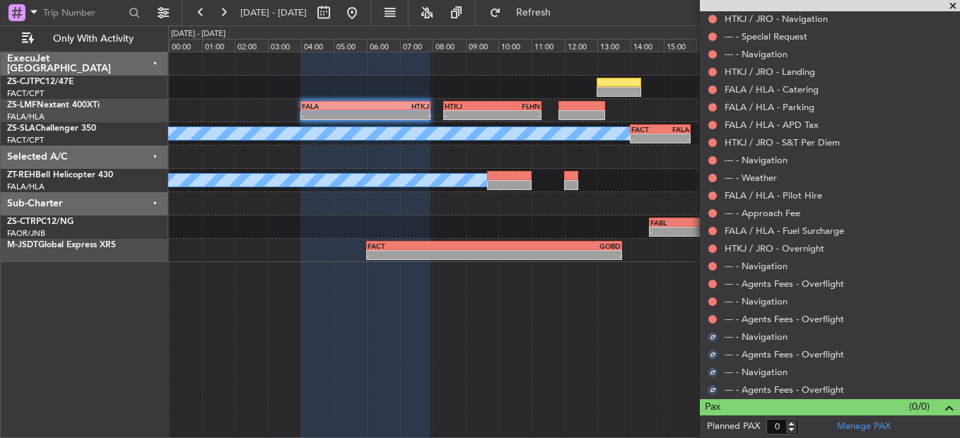
click at [710, 317] on button at bounding box center [712, 319] width 8 height 8
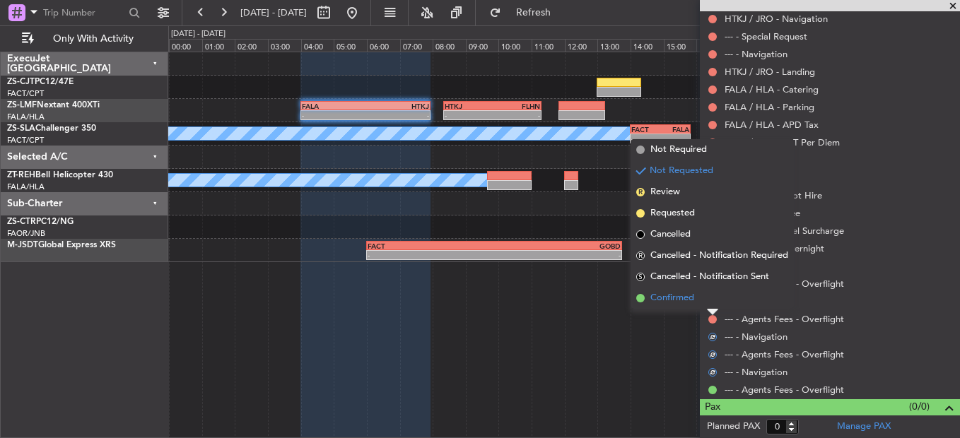
click at [710, 303] on li "Confirmed" at bounding box center [712, 298] width 163 height 21
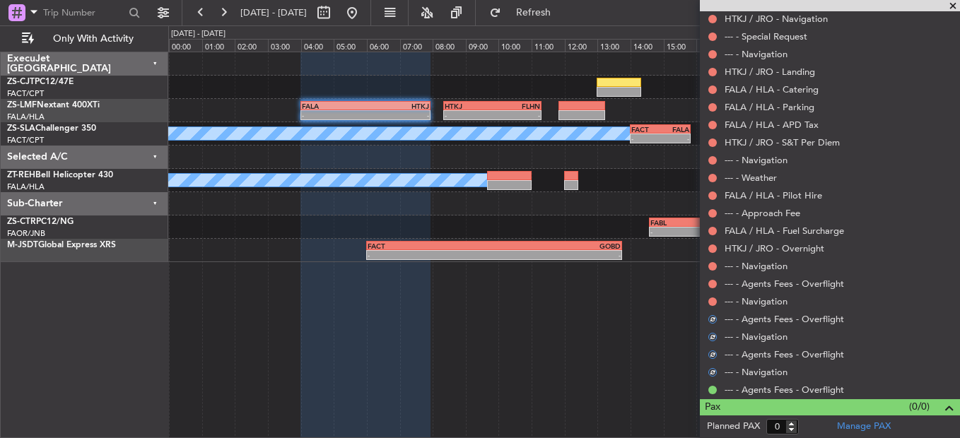
click at [713, 305] on mat-tooltip-component "Not Requested" at bounding box center [713, 323] width 80 height 37
click at [713, 299] on button at bounding box center [712, 302] width 8 height 8
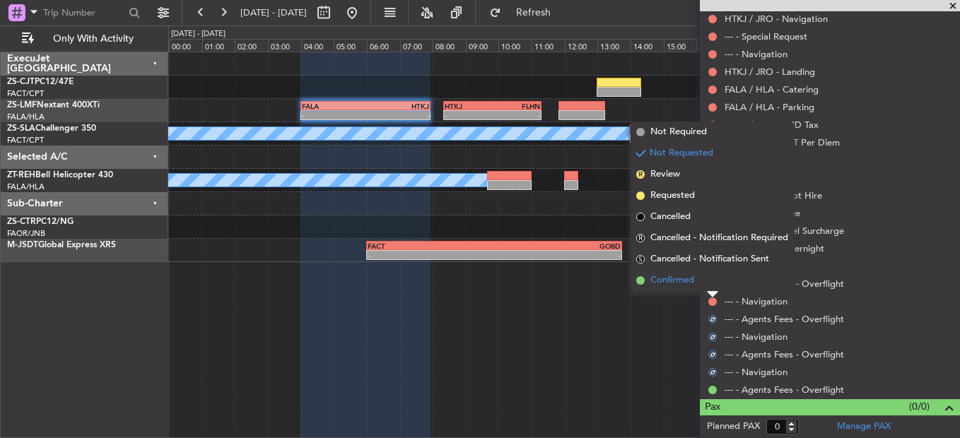
click at [703, 287] on li "Confirmed" at bounding box center [712, 280] width 163 height 21
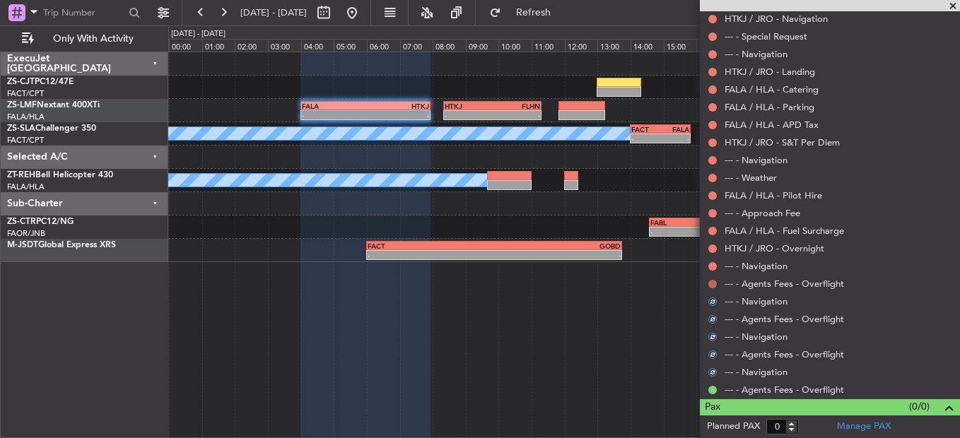
click at [713, 283] on button at bounding box center [712, 284] width 8 height 8
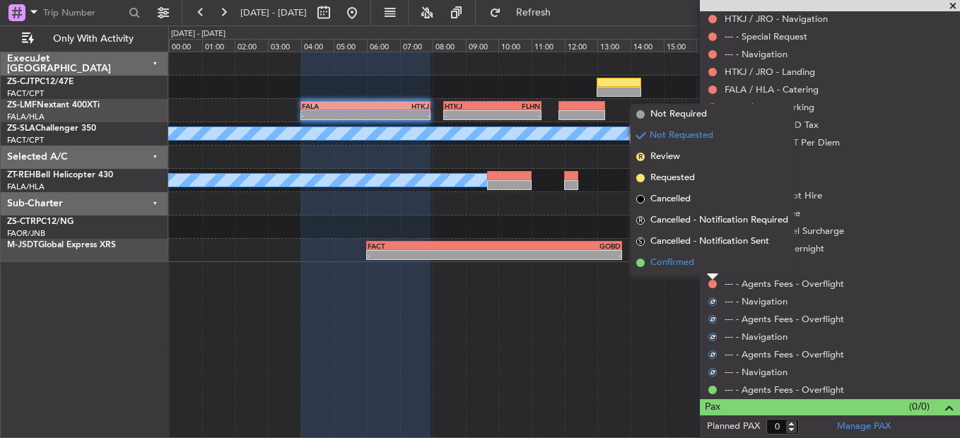
click at [715, 266] on li "Confirmed" at bounding box center [712, 262] width 163 height 21
click at [717, 264] on div at bounding box center [712, 266] width 11 height 11
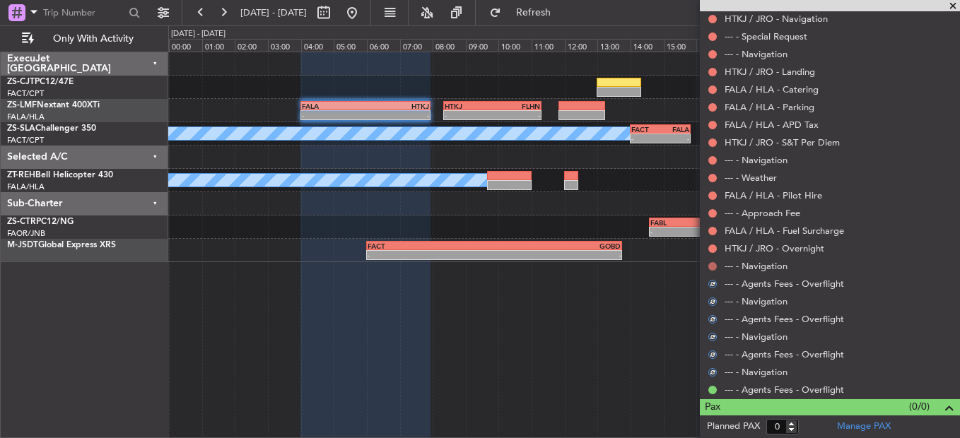
click at [714, 264] on button at bounding box center [712, 266] width 8 height 8
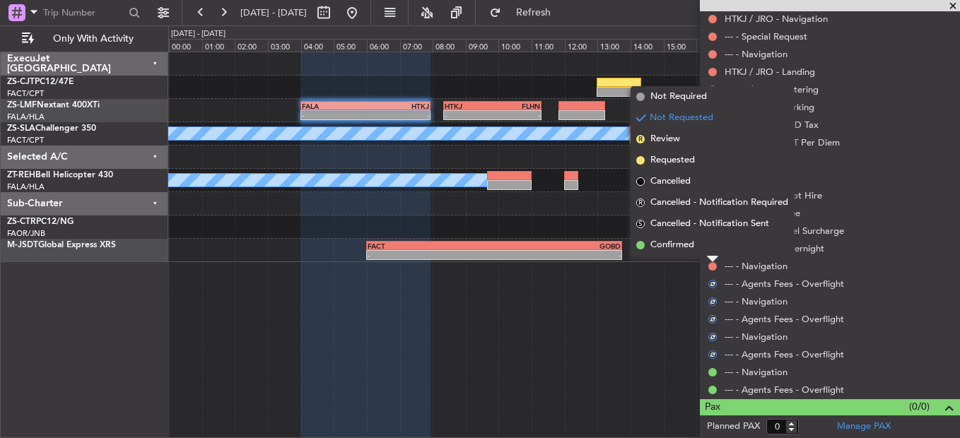
click at [714, 251] on li "Confirmed" at bounding box center [712, 245] width 163 height 21
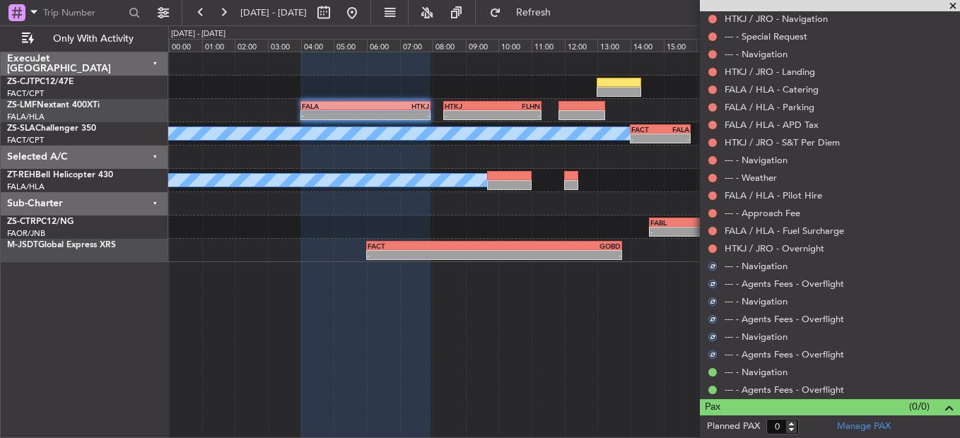
click at [715, 254] on mat-tooltip-component "Not Requested" at bounding box center [713, 270] width 80 height 37
click at [714, 247] on button at bounding box center [712, 249] width 8 height 8
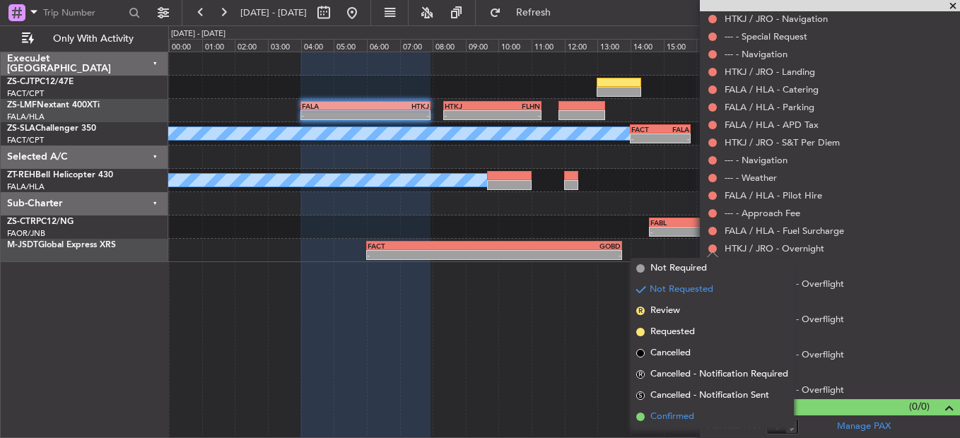
click at [647, 421] on li "Confirmed" at bounding box center [712, 416] width 163 height 21
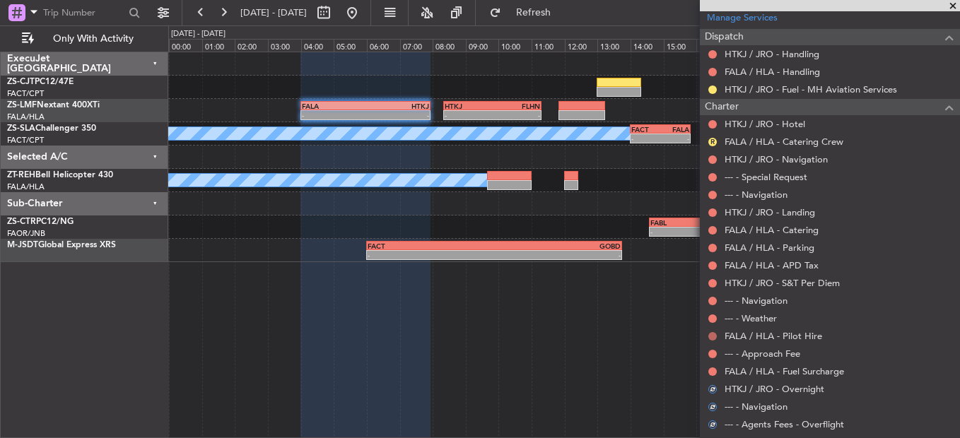
scroll to position [498, 0]
click at [713, 373] on button at bounding box center [712, 372] width 8 height 8
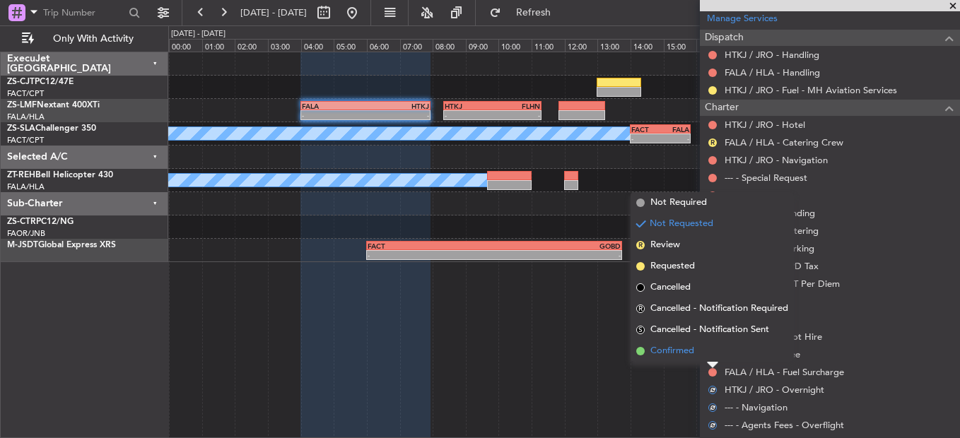
click at [712, 354] on li "Confirmed" at bounding box center [712, 351] width 163 height 21
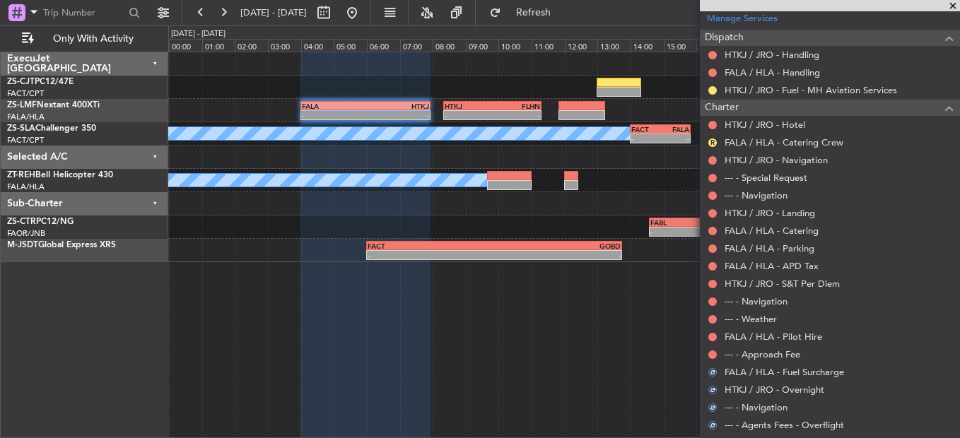
click at [712, 354] on button at bounding box center [712, 355] width 8 height 8
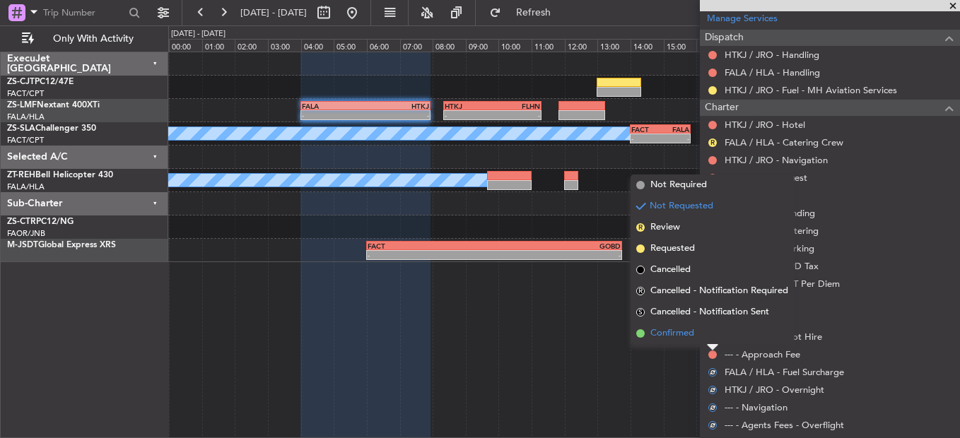
click at [712, 341] on li "Confirmed" at bounding box center [712, 333] width 163 height 21
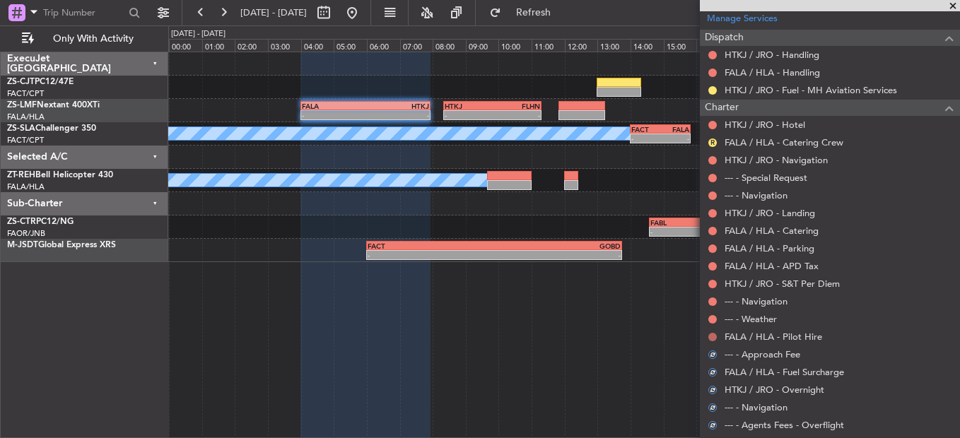
click at [712, 336] on button at bounding box center [712, 337] width 8 height 8
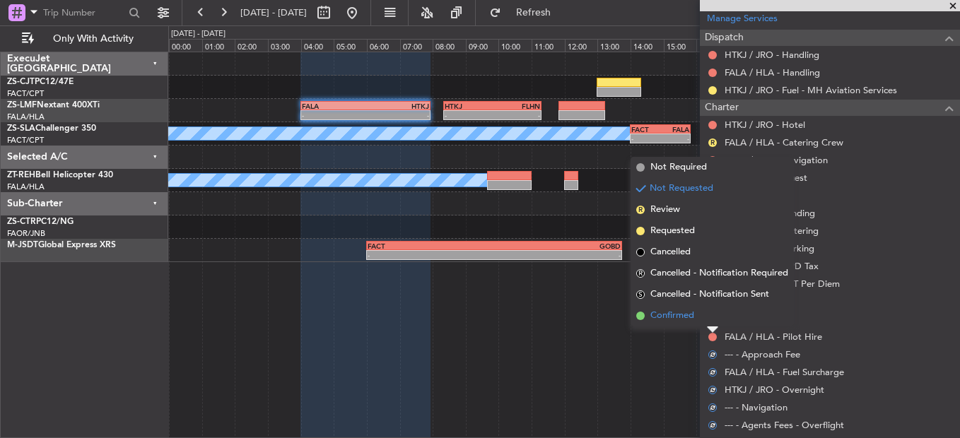
click at [713, 323] on li "Confirmed" at bounding box center [712, 315] width 163 height 21
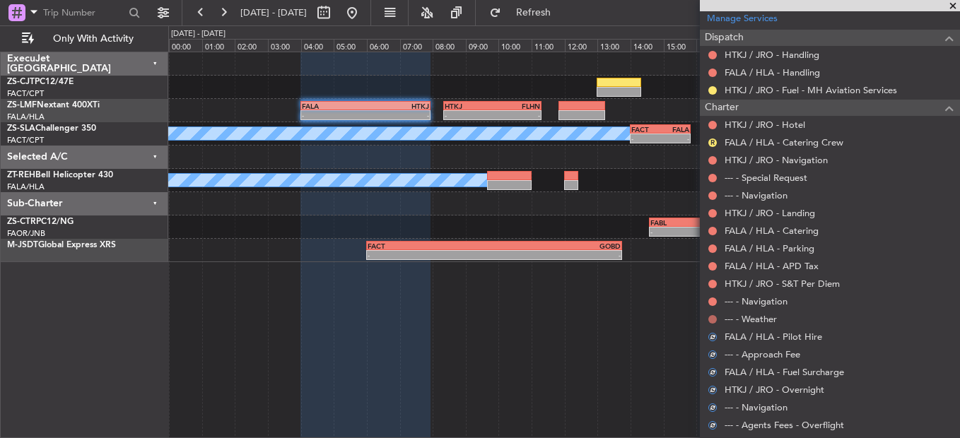
click at [713, 320] on button at bounding box center [712, 319] width 8 height 8
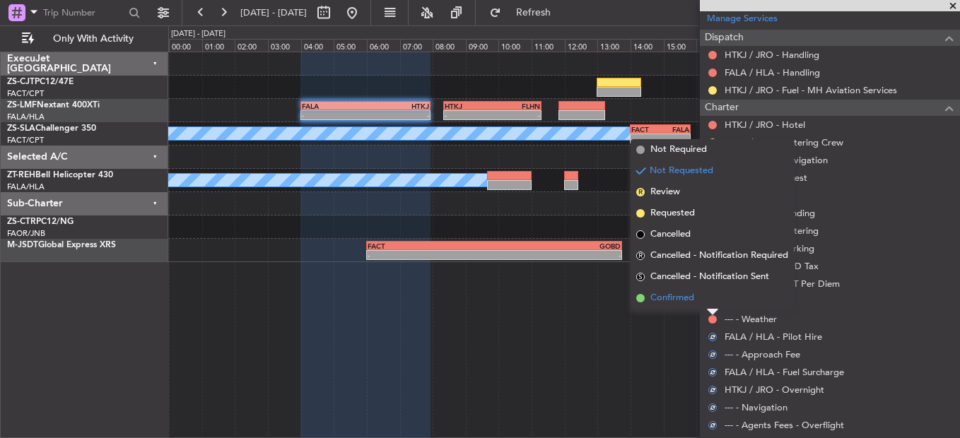
click at [708, 303] on li "Confirmed" at bounding box center [712, 298] width 163 height 21
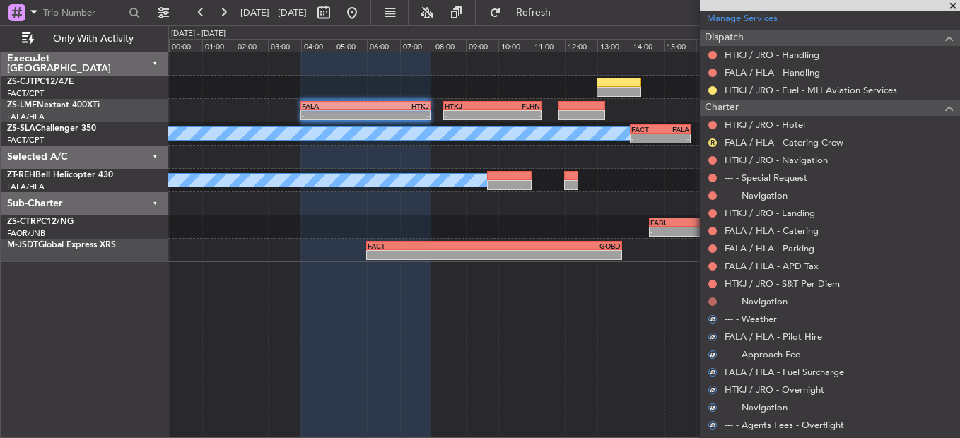
click at [708, 300] on div at bounding box center [712, 301] width 11 height 11
click at [713, 300] on button at bounding box center [712, 302] width 8 height 8
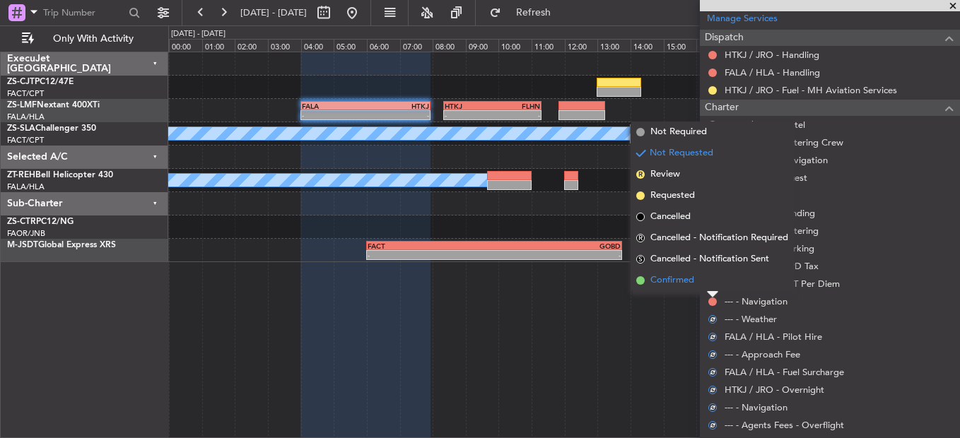
click at [712, 287] on li "Confirmed" at bounding box center [712, 280] width 163 height 21
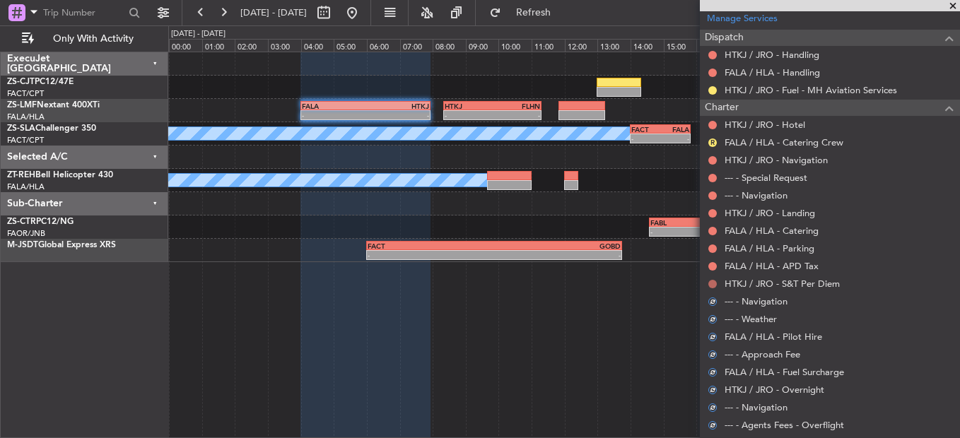
click at [712, 280] on button at bounding box center [712, 284] width 8 height 8
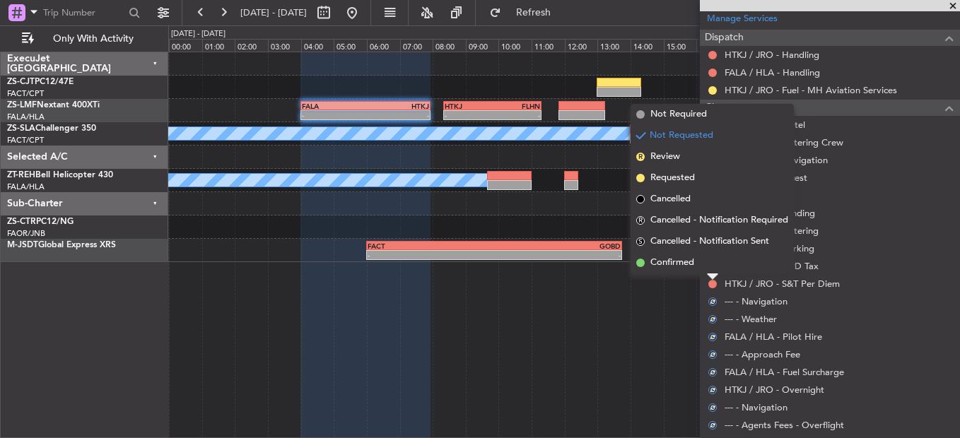
click at [714, 267] on li "Confirmed" at bounding box center [712, 262] width 163 height 21
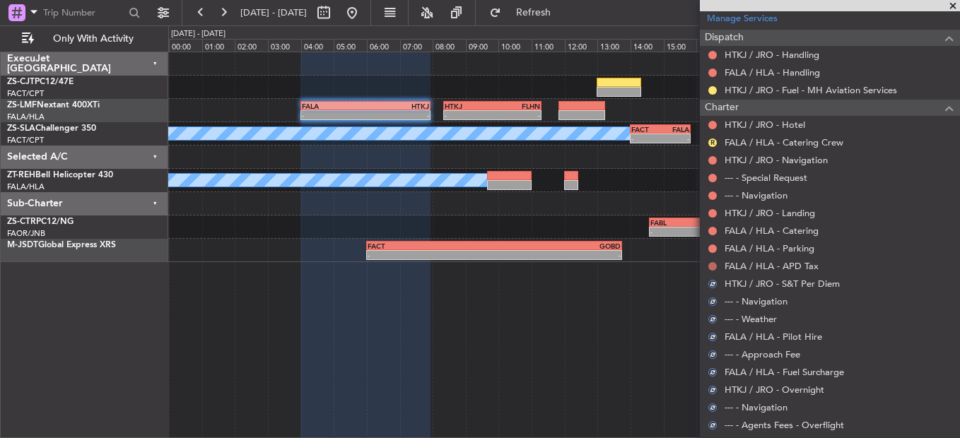
click at [714, 264] on button at bounding box center [712, 266] width 8 height 8
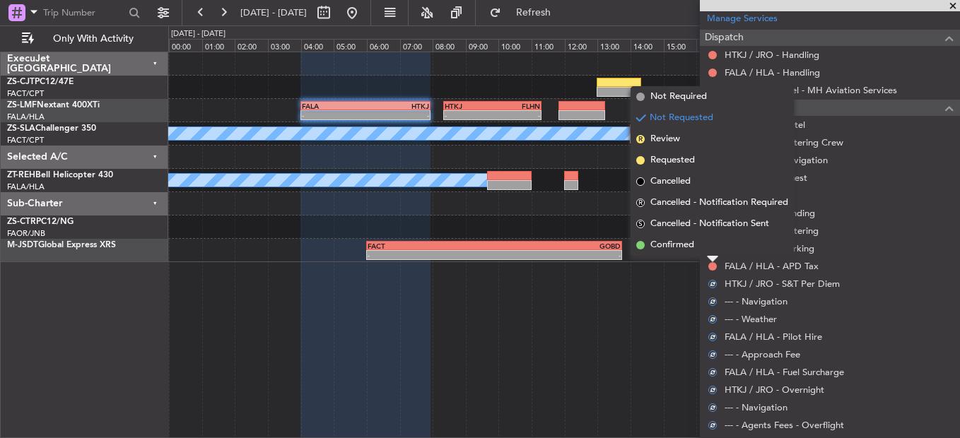
click at [713, 244] on li "Confirmed" at bounding box center [712, 245] width 163 height 21
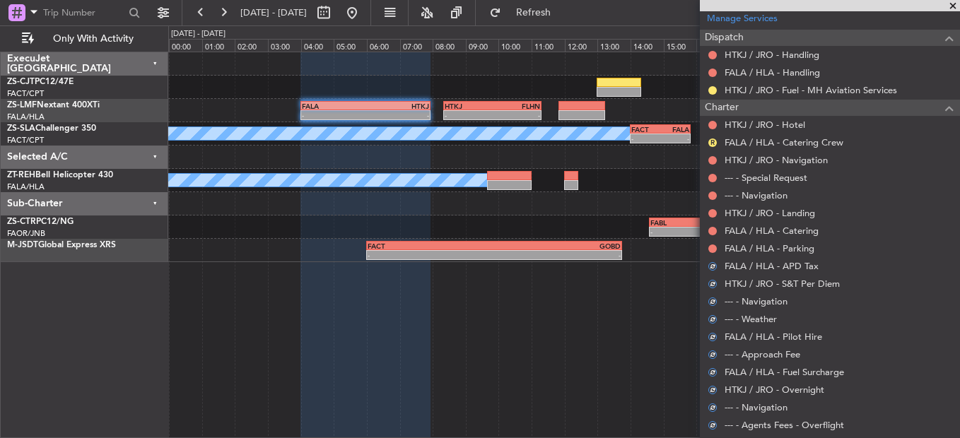
click at [713, 245] on button at bounding box center [712, 249] width 8 height 8
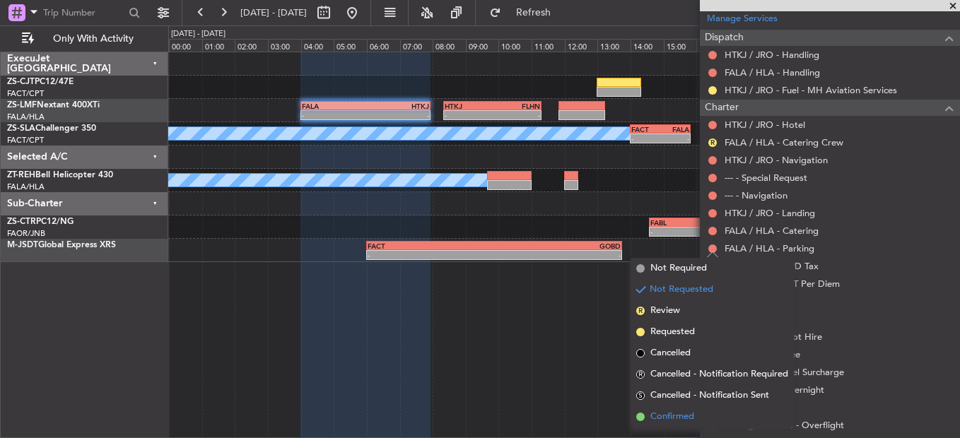
click at [685, 421] on span "Confirmed" at bounding box center [672, 417] width 44 height 14
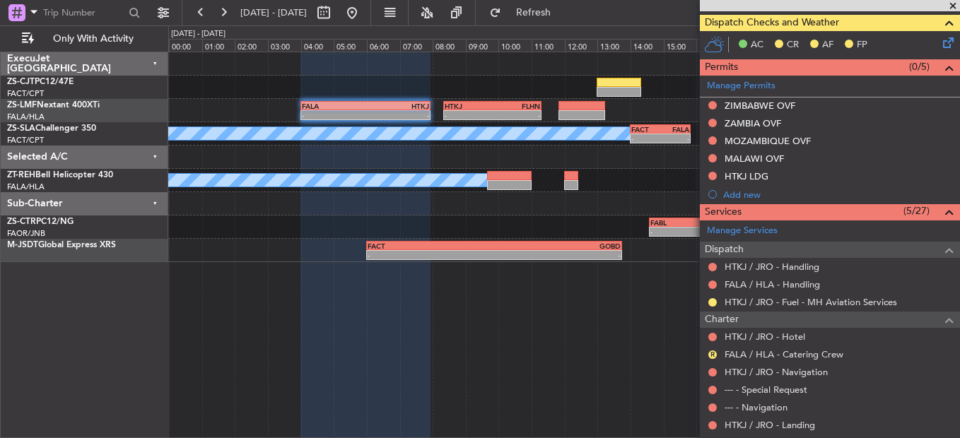
scroll to position [356, 0]
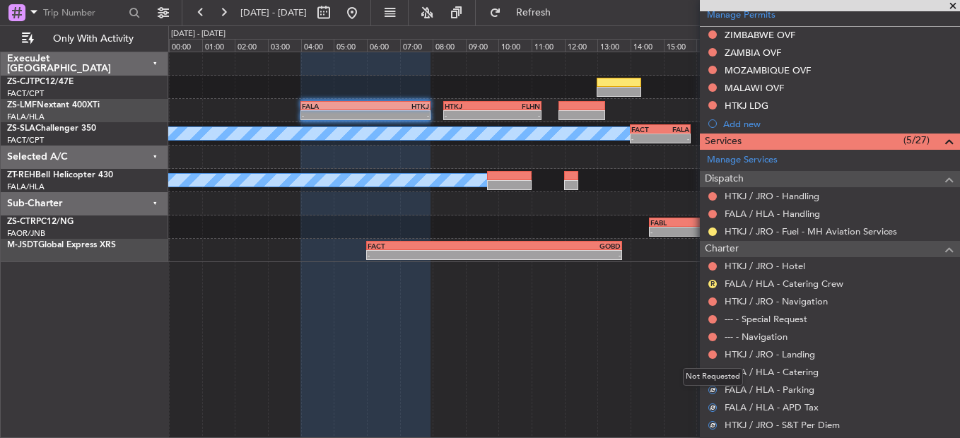
click at [713, 372] on div "Not Requested" at bounding box center [713, 377] width 60 height 18
click at [707, 370] on div at bounding box center [712, 372] width 11 height 11
click at [714, 369] on button at bounding box center [712, 372] width 8 height 8
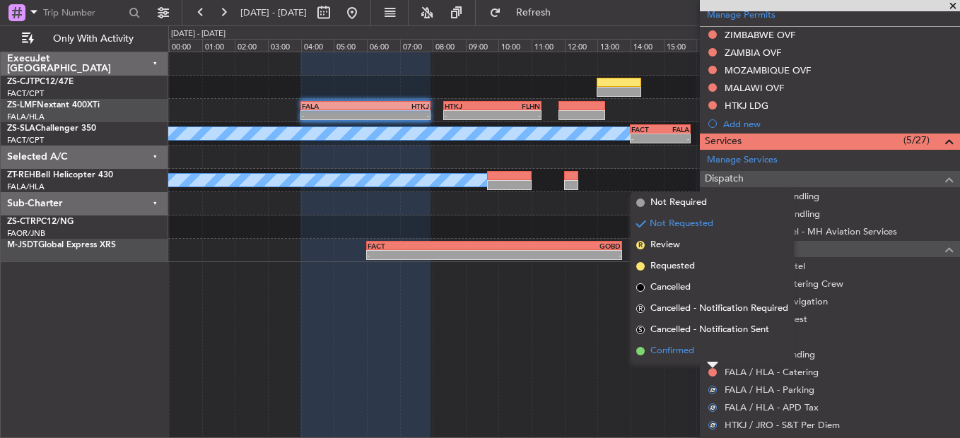
click at [706, 354] on li "Confirmed" at bounding box center [712, 351] width 163 height 21
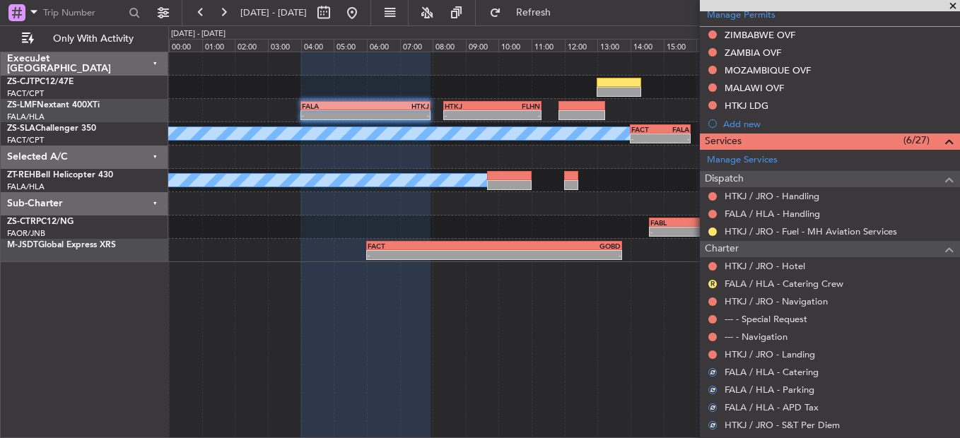
click at [717, 350] on div at bounding box center [712, 354] width 11 height 11
click at [713, 352] on button at bounding box center [712, 355] width 8 height 8
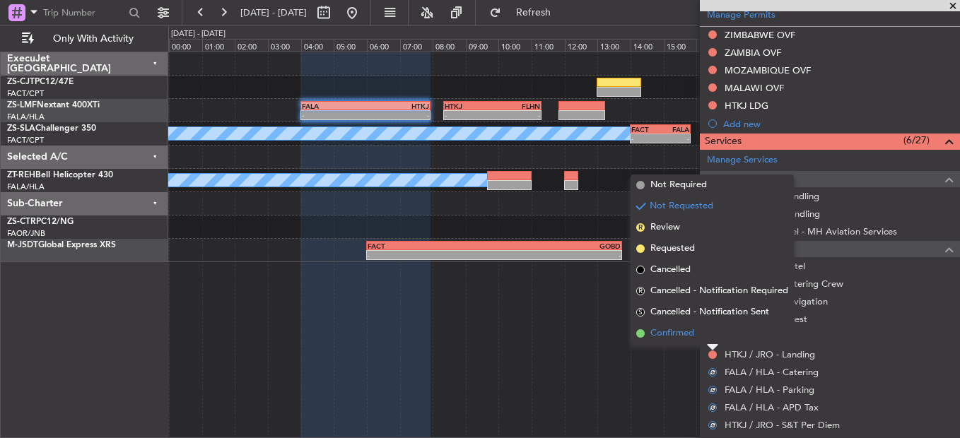
click at [715, 339] on li "Confirmed" at bounding box center [712, 333] width 163 height 21
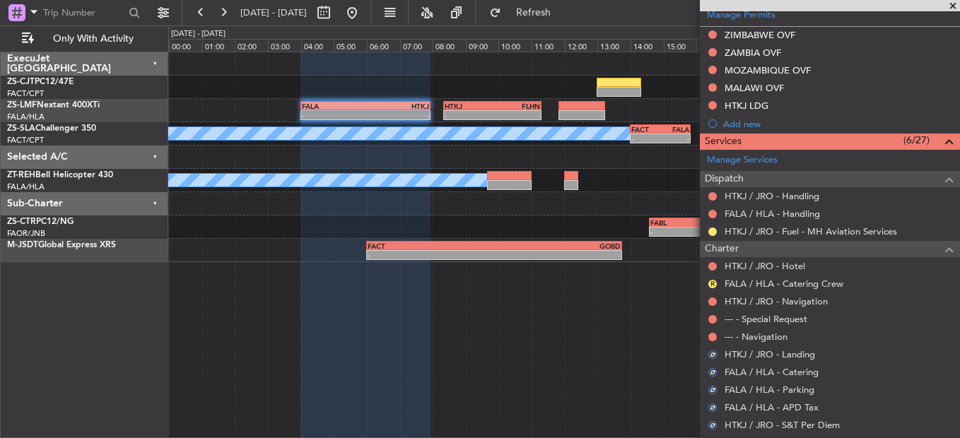
click at [715, 339] on button at bounding box center [712, 337] width 8 height 8
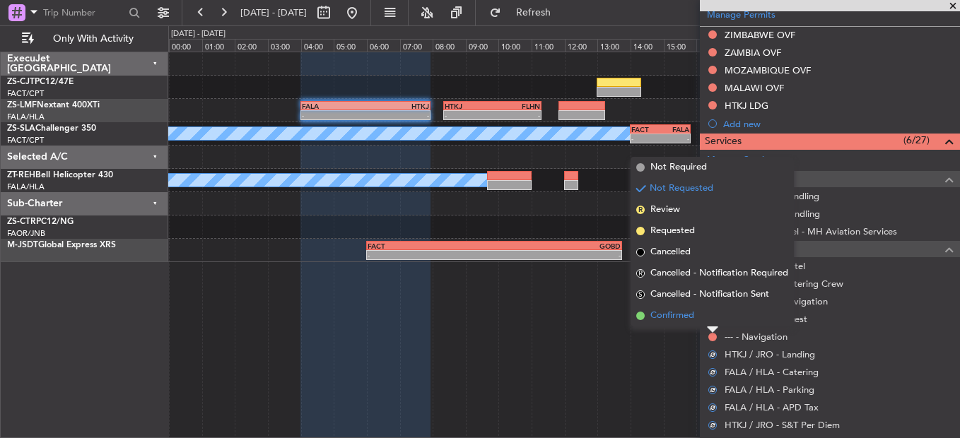
click at [713, 325] on li "Confirmed" at bounding box center [712, 315] width 163 height 21
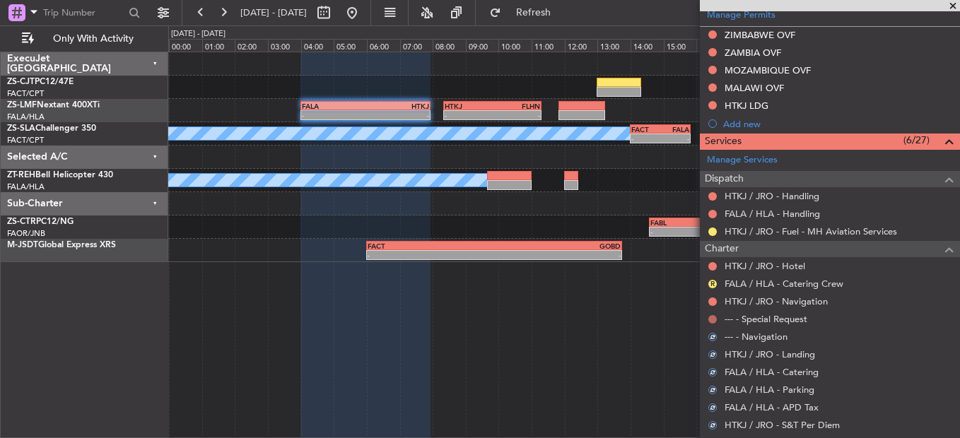
click at [713, 319] on button at bounding box center [712, 319] width 8 height 8
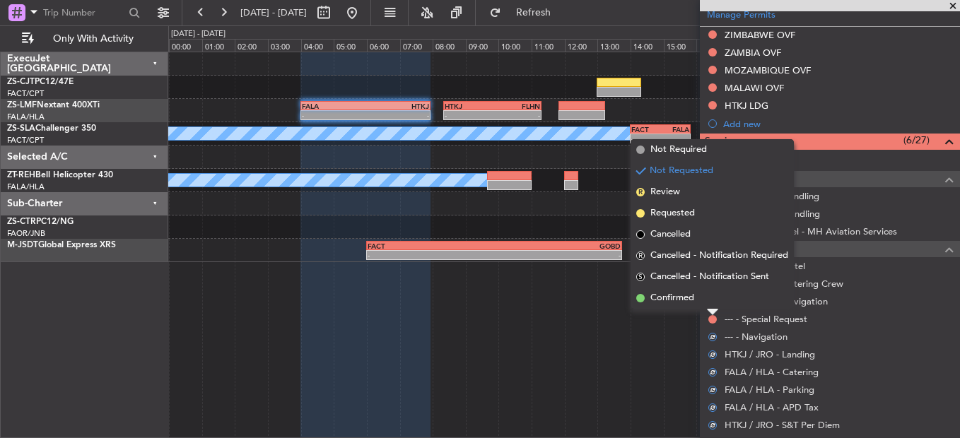
click at [713, 310] on div at bounding box center [712, 313] width 11 height 6
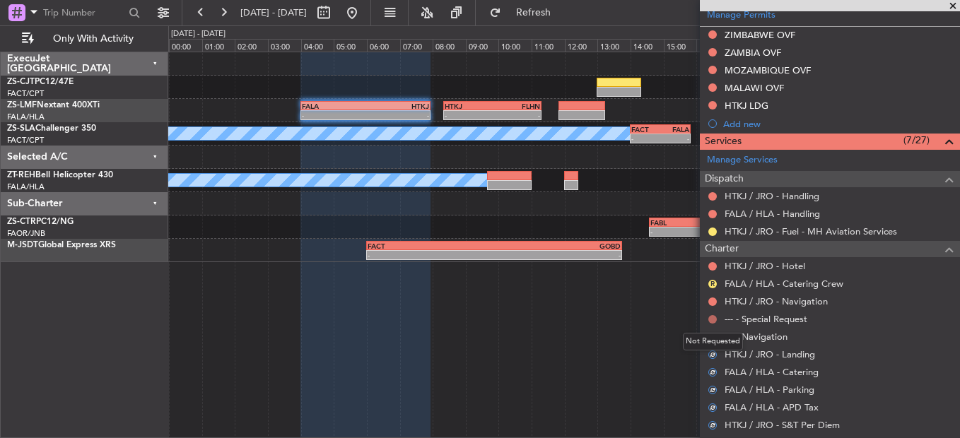
click at [711, 320] on button at bounding box center [712, 319] width 8 height 8
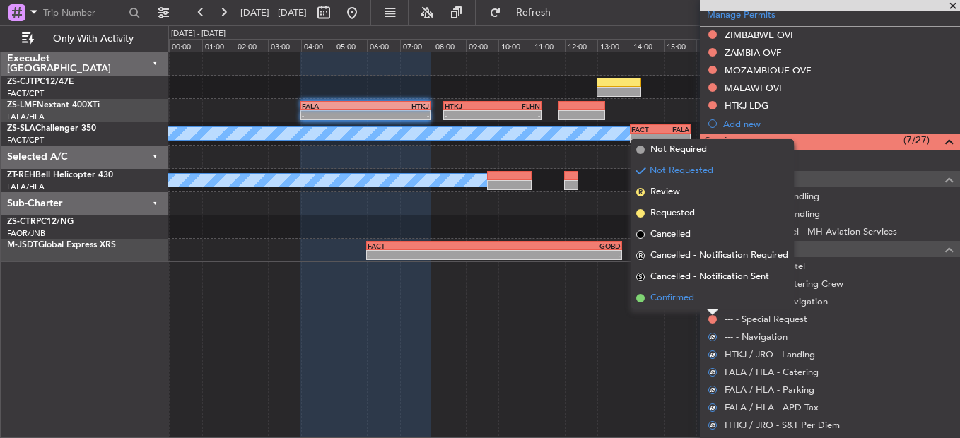
click at [712, 295] on li "Confirmed" at bounding box center [712, 298] width 163 height 21
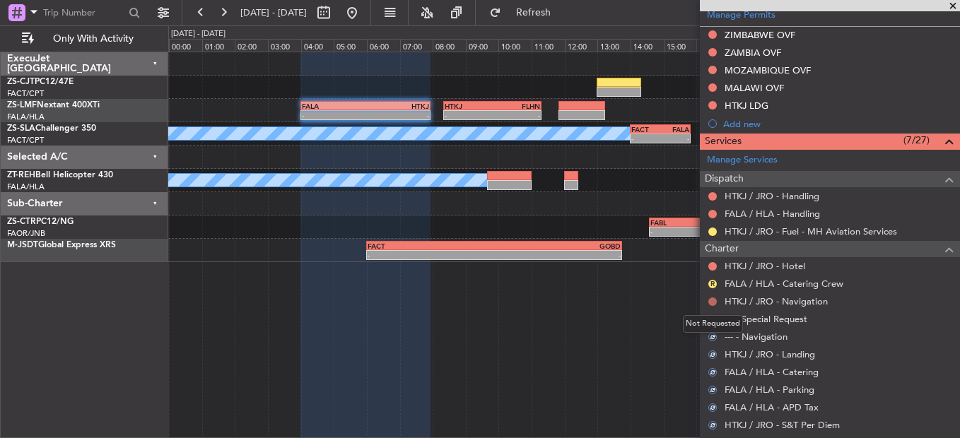
click at [711, 300] on button at bounding box center [712, 302] width 8 height 8
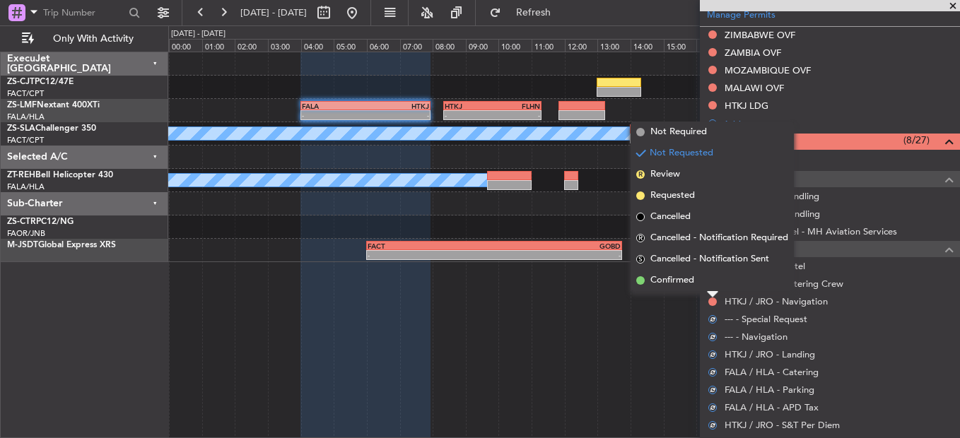
click at [710, 286] on li "Confirmed" at bounding box center [712, 280] width 163 height 21
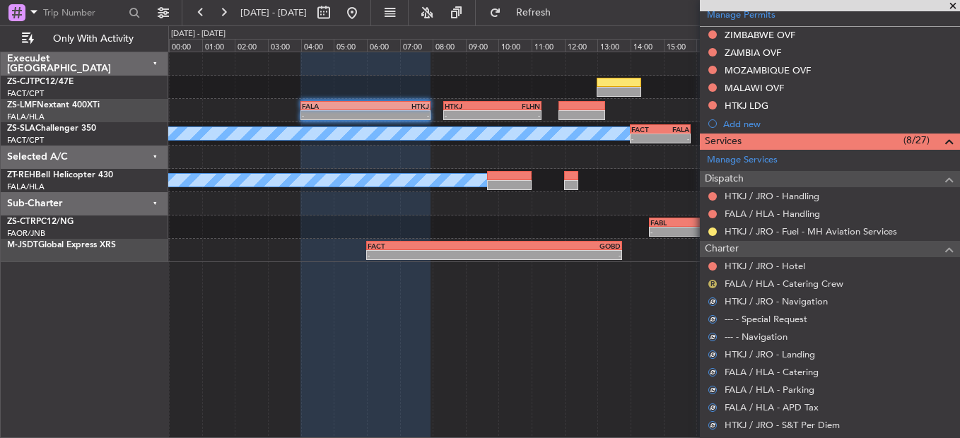
click at [713, 280] on button "R" at bounding box center [712, 284] width 8 height 8
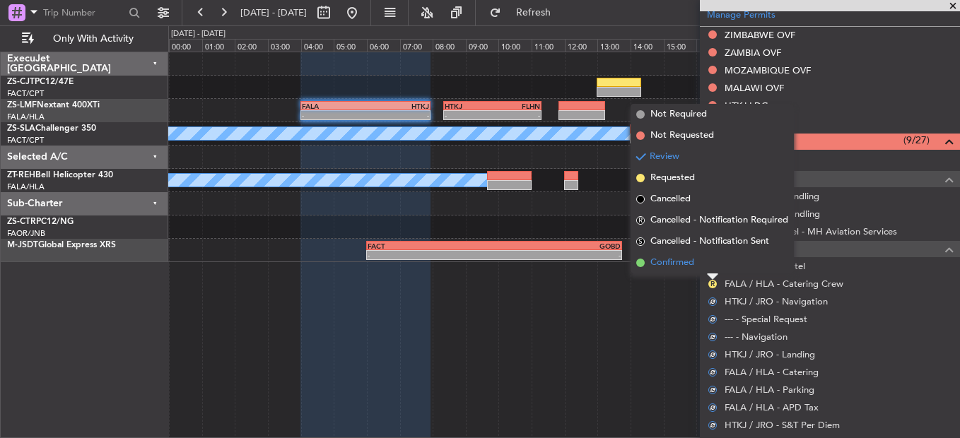
click at [691, 265] on span "Confirmed" at bounding box center [672, 263] width 44 height 14
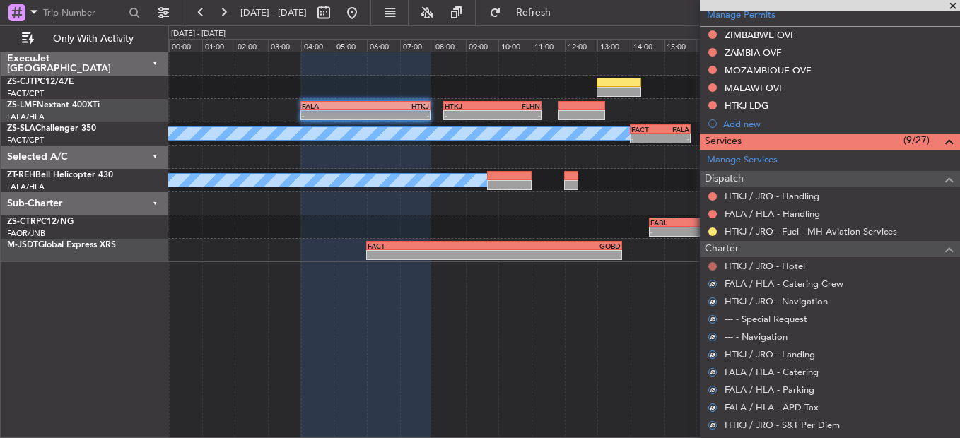
click at [711, 267] on button at bounding box center [712, 266] width 8 height 8
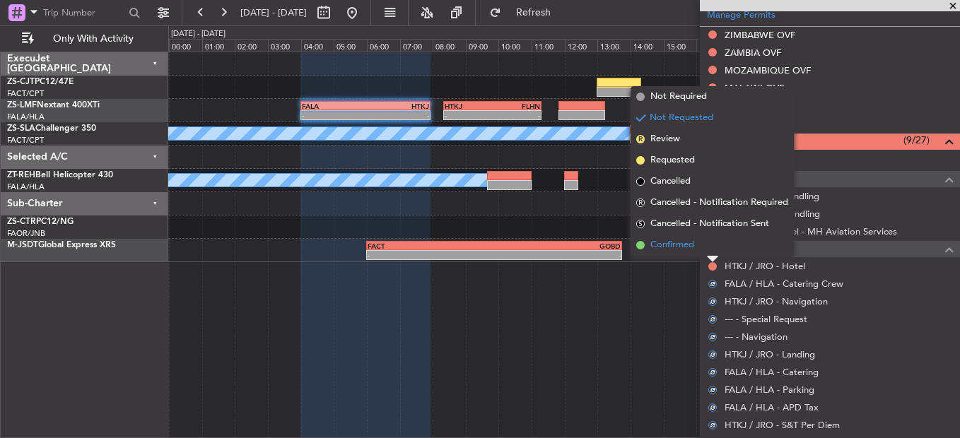
click at [714, 245] on li "Confirmed" at bounding box center [712, 245] width 163 height 21
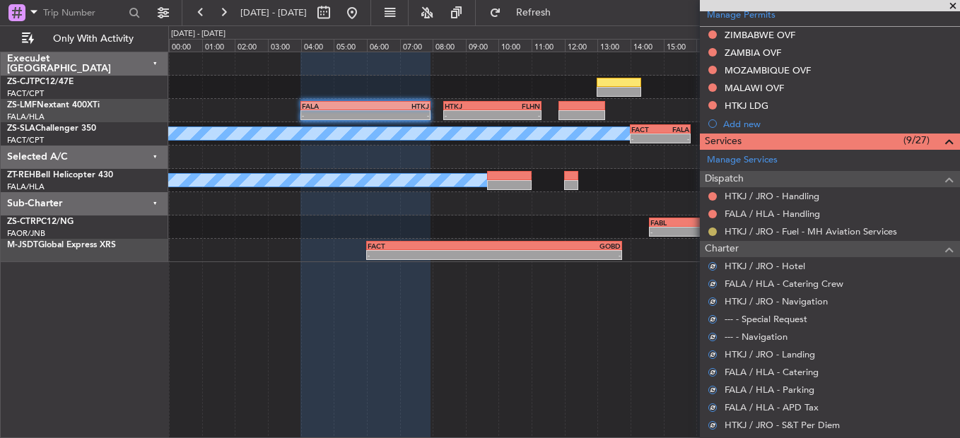
click at [713, 233] on button at bounding box center [712, 232] width 8 height 8
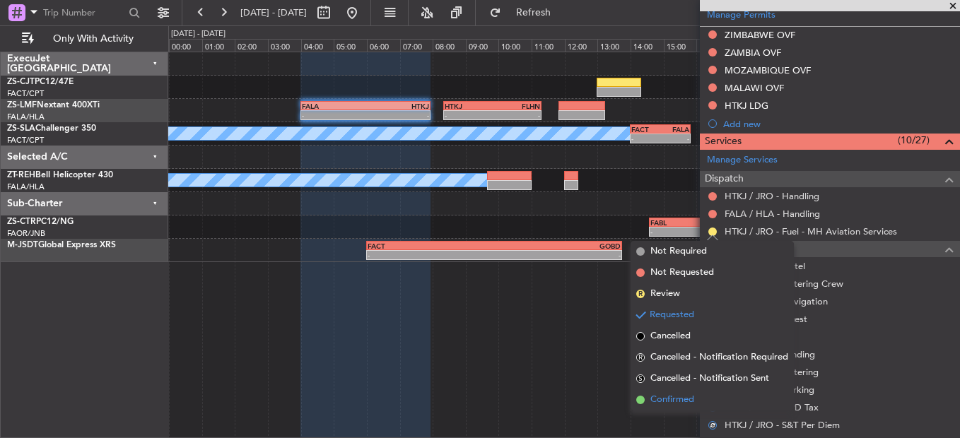
click at [674, 394] on span "Confirmed" at bounding box center [672, 400] width 44 height 14
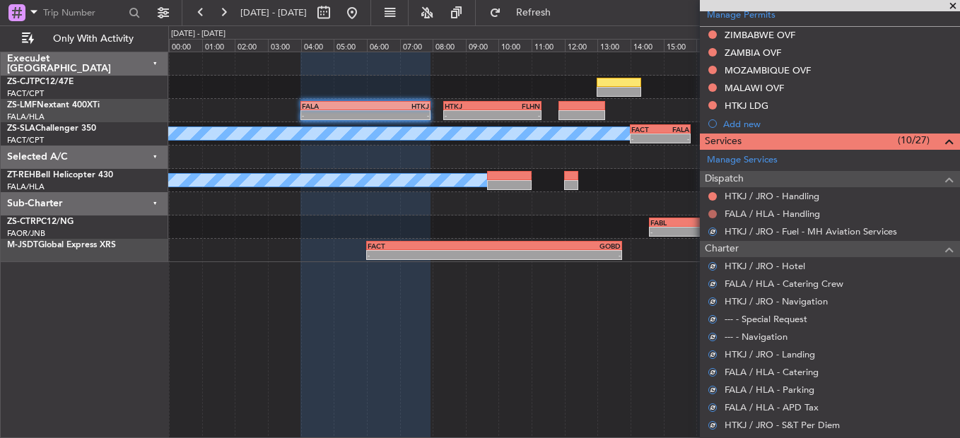
click at [712, 213] on button at bounding box center [712, 214] width 8 height 8
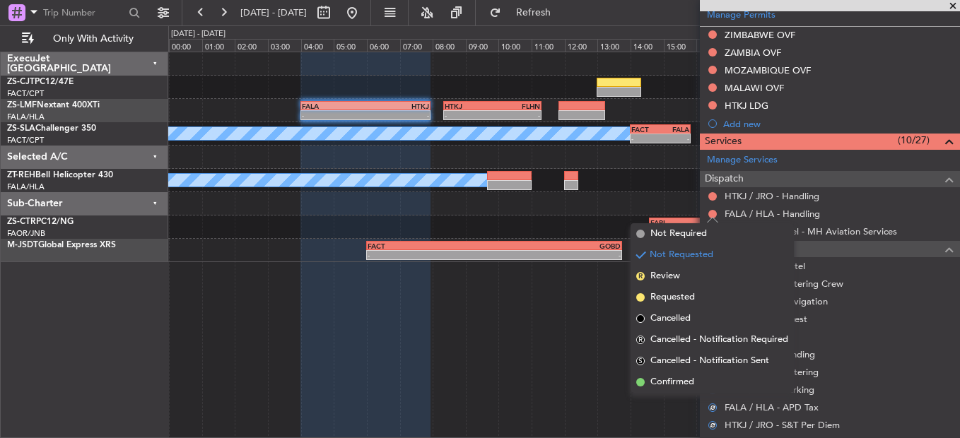
drag, startPoint x: 687, startPoint y: 381, endPoint x: 693, endPoint y: 344, distance: 37.9
click at [687, 380] on span "Confirmed" at bounding box center [672, 382] width 44 height 14
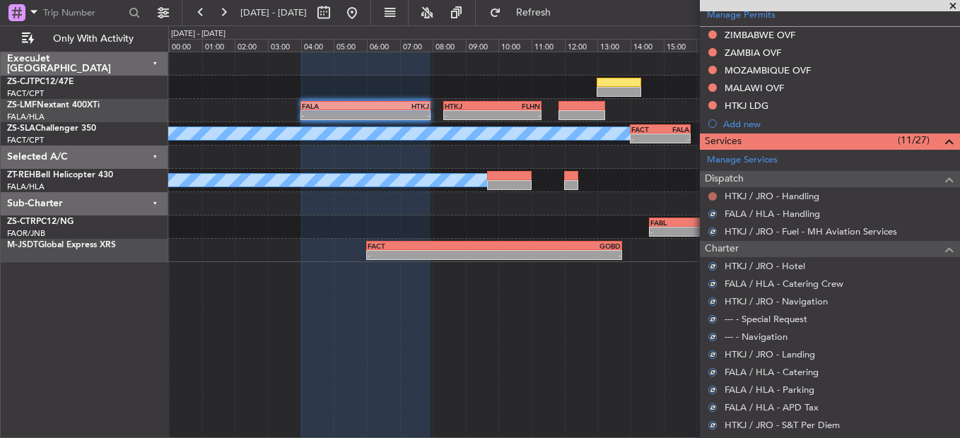
click at [713, 194] on button at bounding box center [712, 196] width 8 height 8
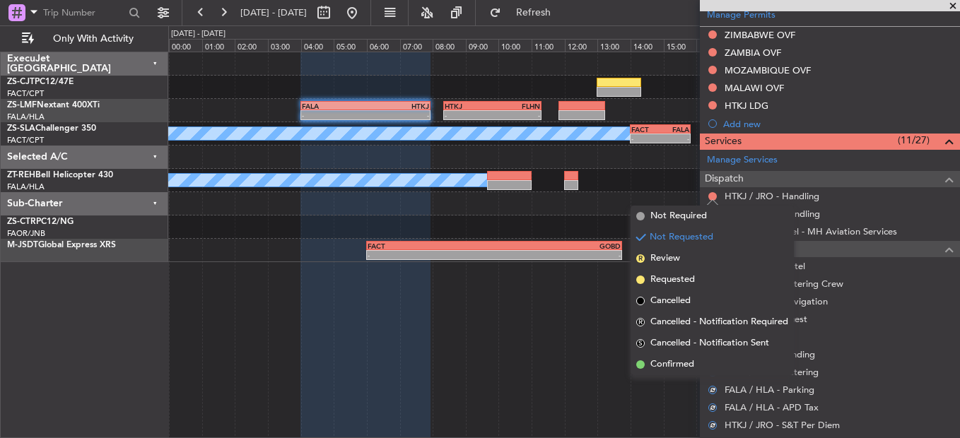
click at [679, 375] on div "- - FALA 04:00 Z HTKJ 07:56 Z - - HTKJ 08:20 Z FLHN 11:18 Z A/C Booked - - FACT…" at bounding box center [564, 245] width 792 height 387
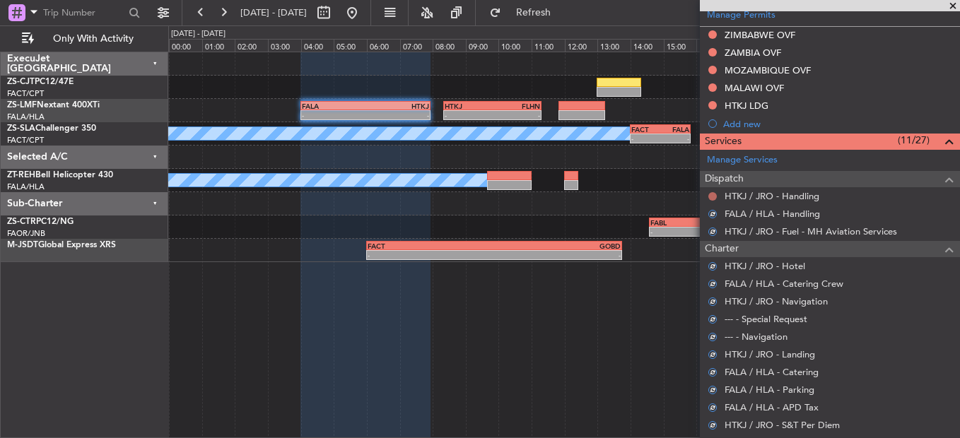
click at [710, 197] on button at bounding box center [712, 196] width 8 height 8
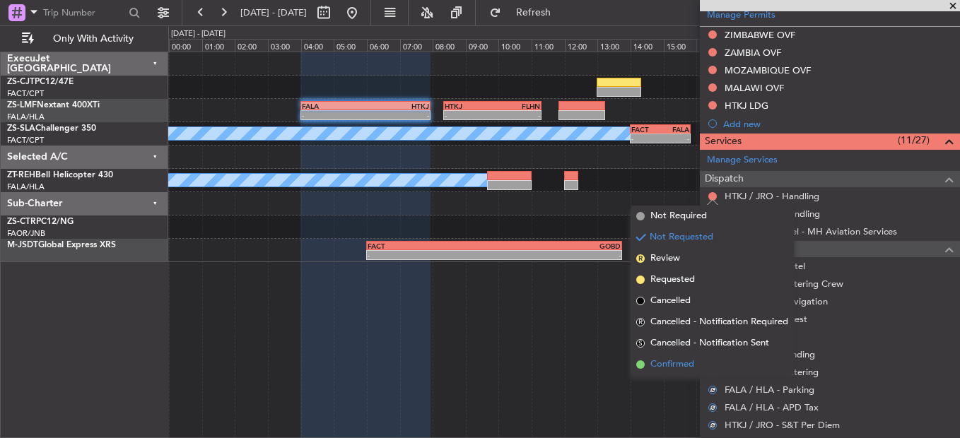
click at [687, 360] on span "Confirmed" at bounding box center [672, 365] width 44 height 14
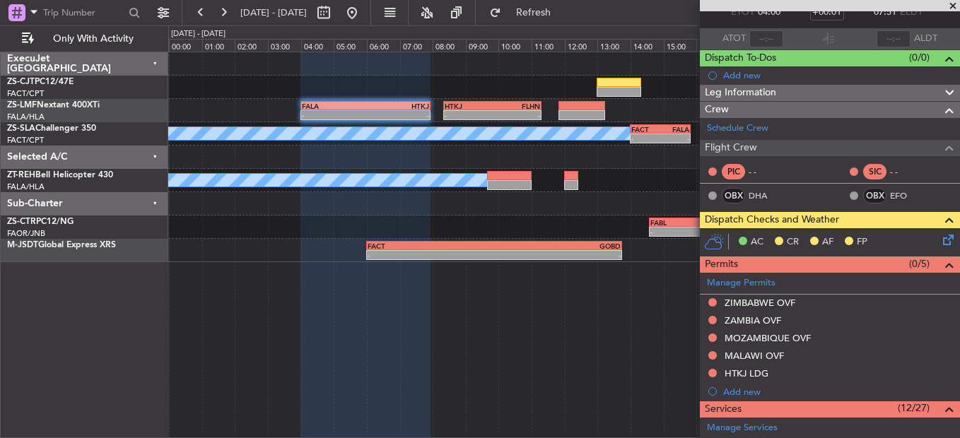
scroll to position [74, 0]
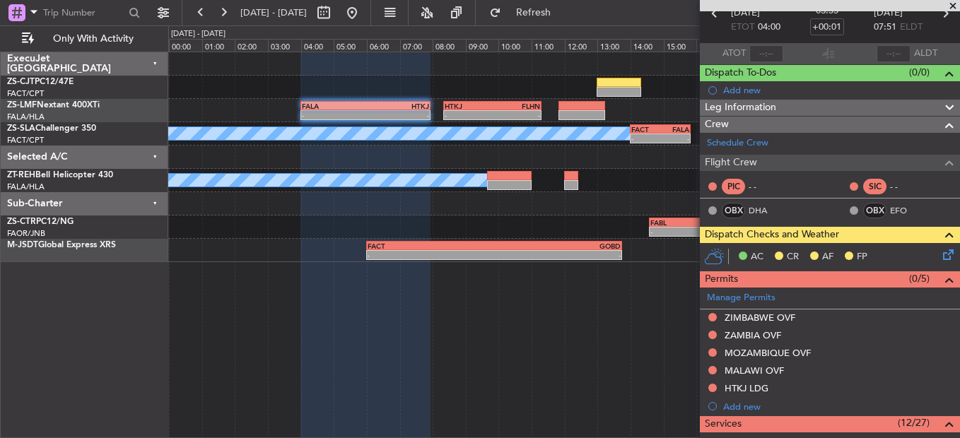
click at [940, 248] on icon at bounding box center [945, 252] width 11 height 11
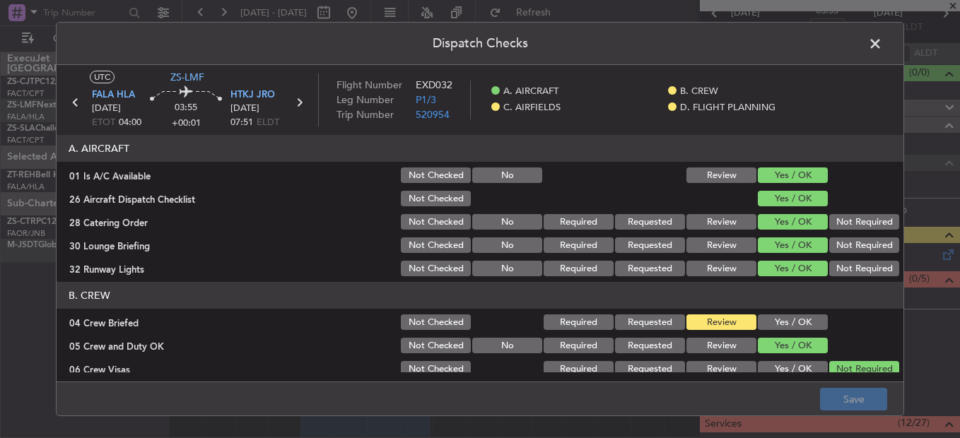
drag, startPoint x: 787, startPoint y: 330, endPoint x: 788, endPoint y: 318, distance: 12.0
click at [787, 329] on button "Yes / OK" at bounding box center [793, 323] width 70 height 16
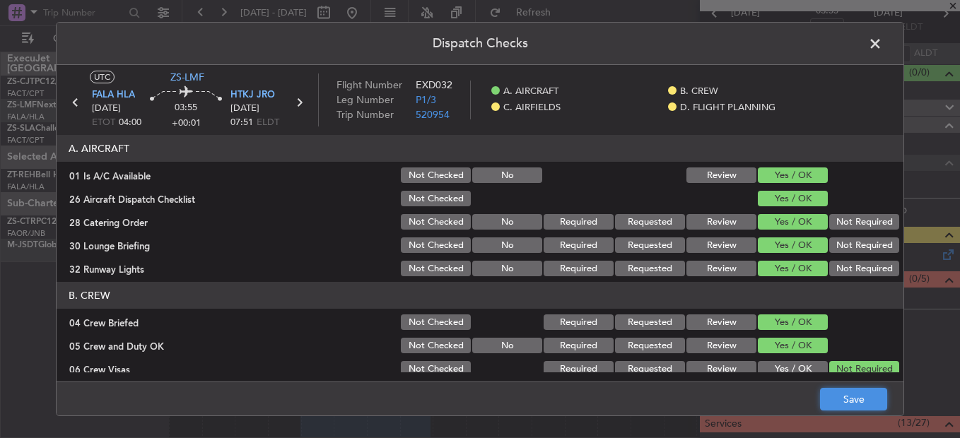
click at [863, 396] on button "Save" at bounding box center [853, 399] width 67 height 23
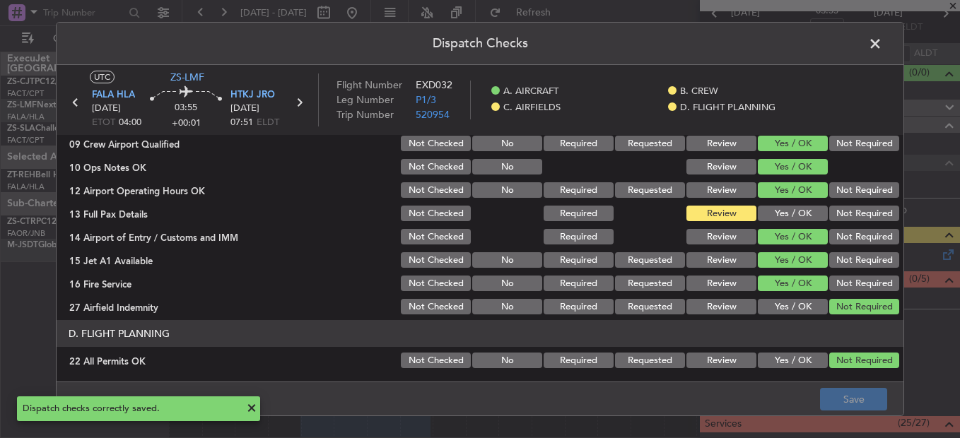
scroll to position [141, 0]
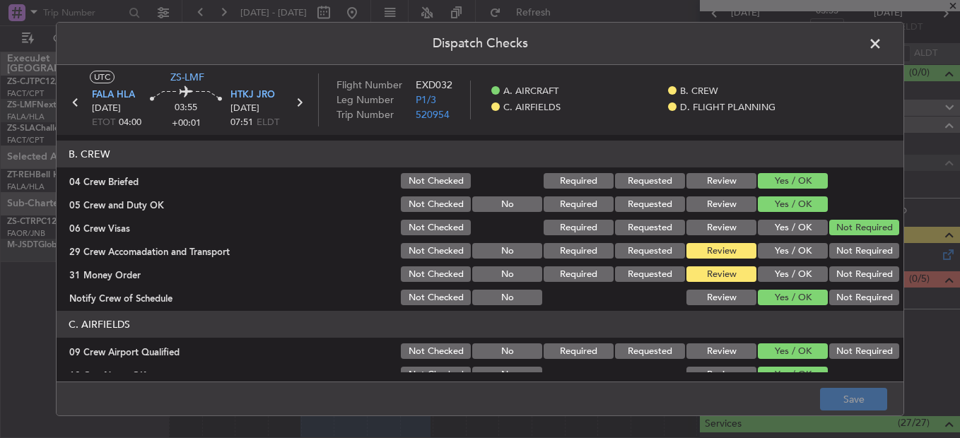
click at [882, 45] on span at bounding box center [882, 47] width 0 height 28
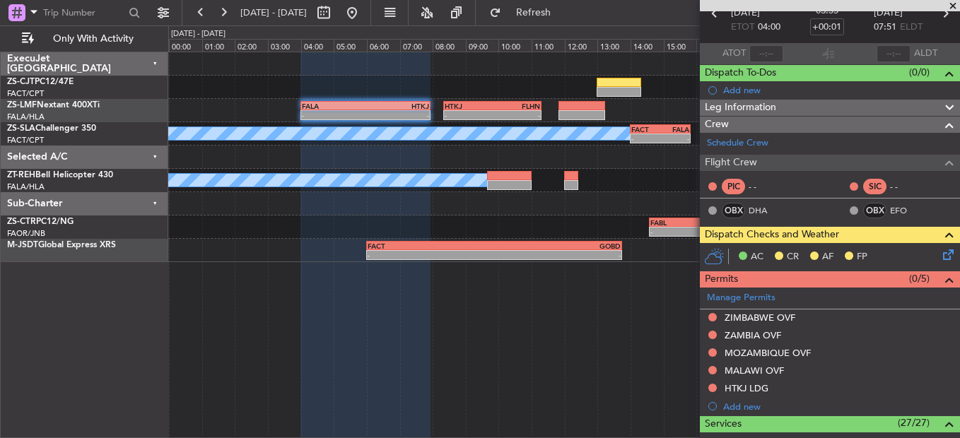
click at [940, 250] on icon at bounding box center [945, 252] width 11 height 11
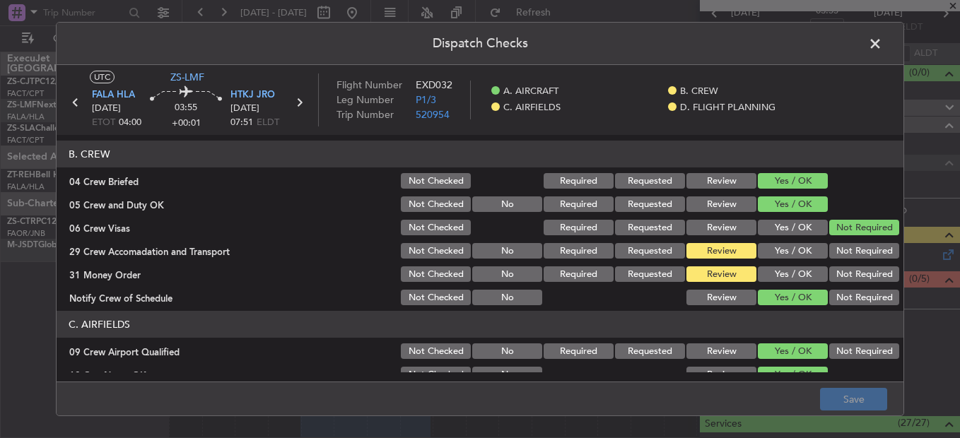
click at [785, 271] on button "Yes / OK" at bounding box center [793, 275] width 70 height 16
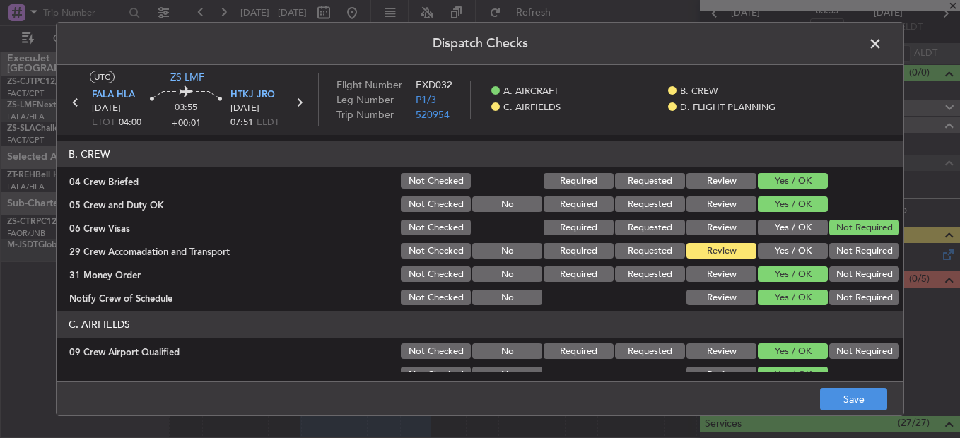
click at [858, 254] on button "Not Required" at bounding box center [864, 251] width 70 height 16
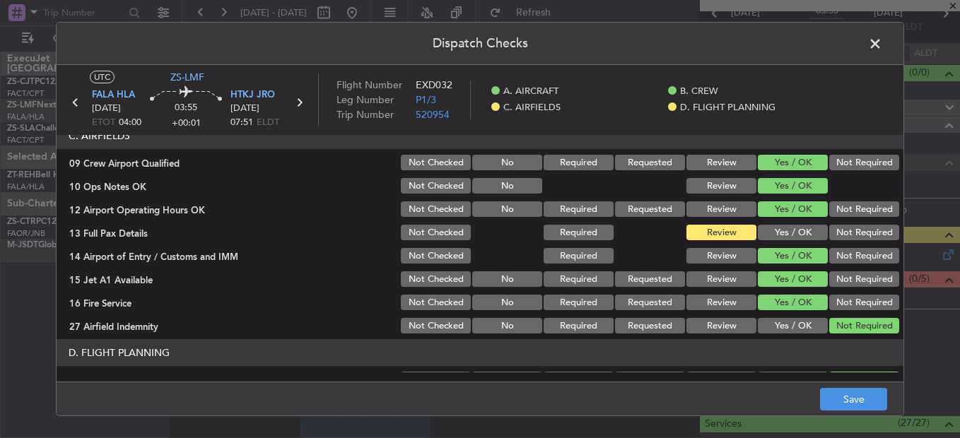
scroll to position [353, 0]
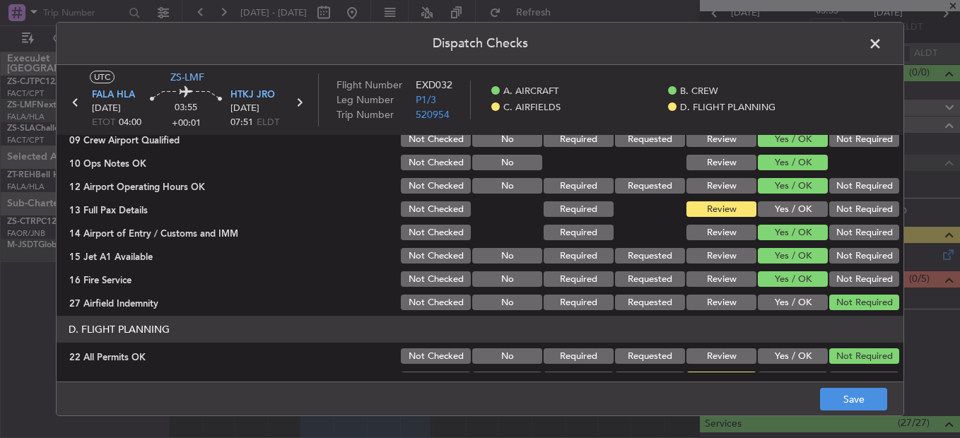
click at [763, 209] on button "Yes / OK" at bounding box center [793, 209] width 70 height 16
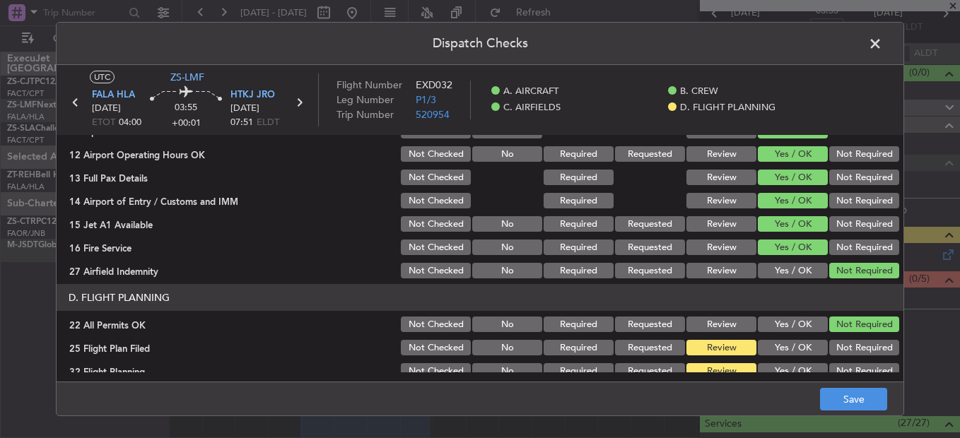
scroll to position [397, 0]
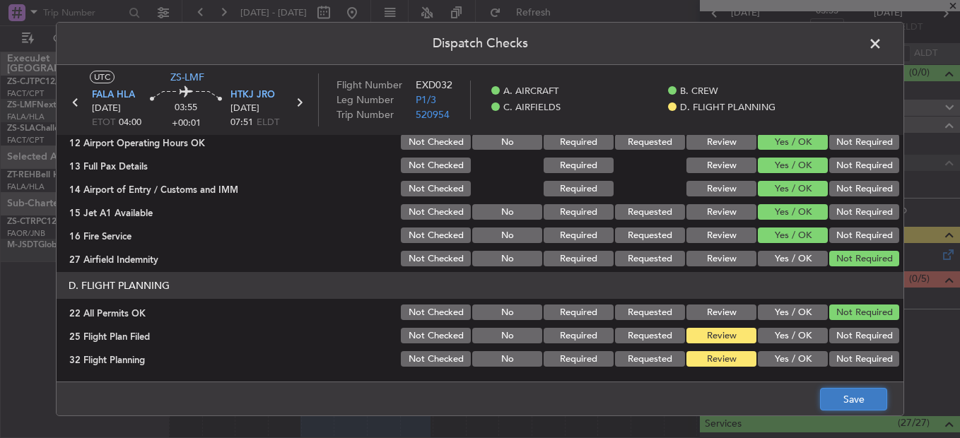
click at [844, 402] on button "Save" at bounding box center [853, 399] width 67 height 23
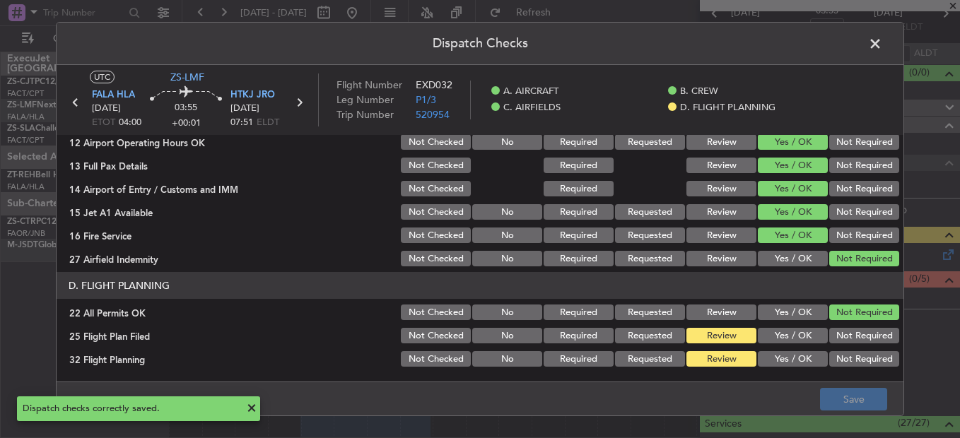
click at [882, 46] on span at bounding box center [882, 47] width 0 height 28
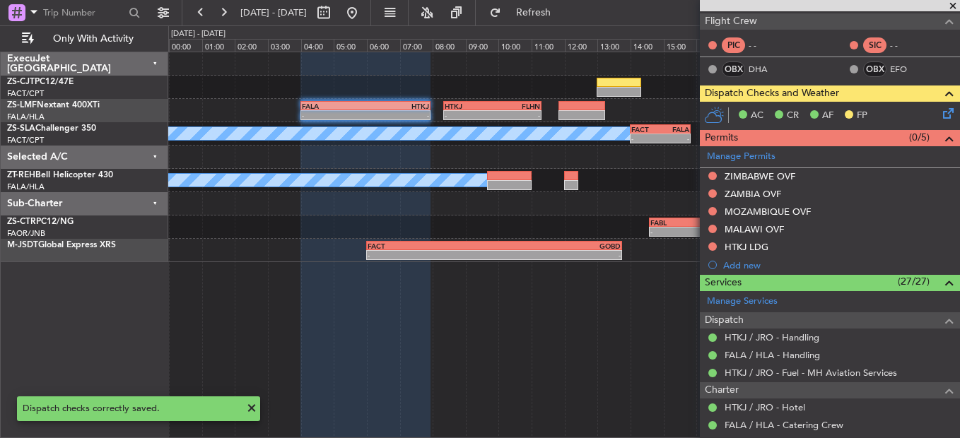
scroll to position [0, 0]
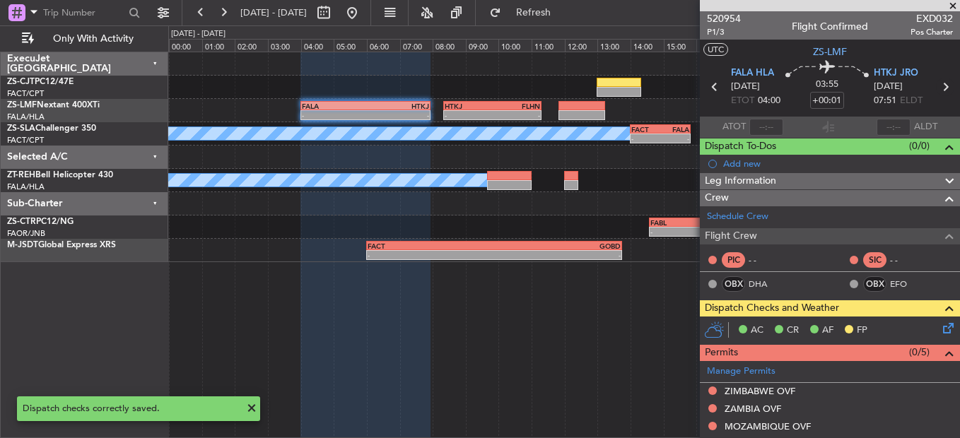
click at [936, 88] on icon at bounding box center [945, 87] width 18 height 18
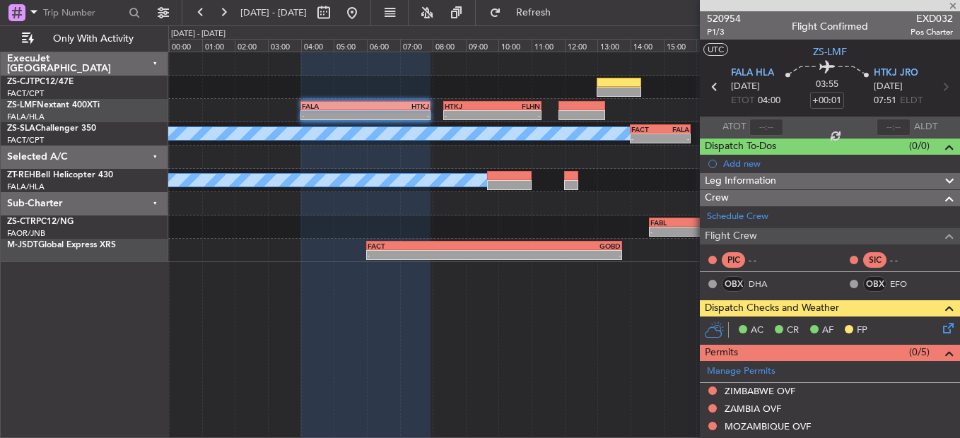
type input "-00:17"
type input "2"
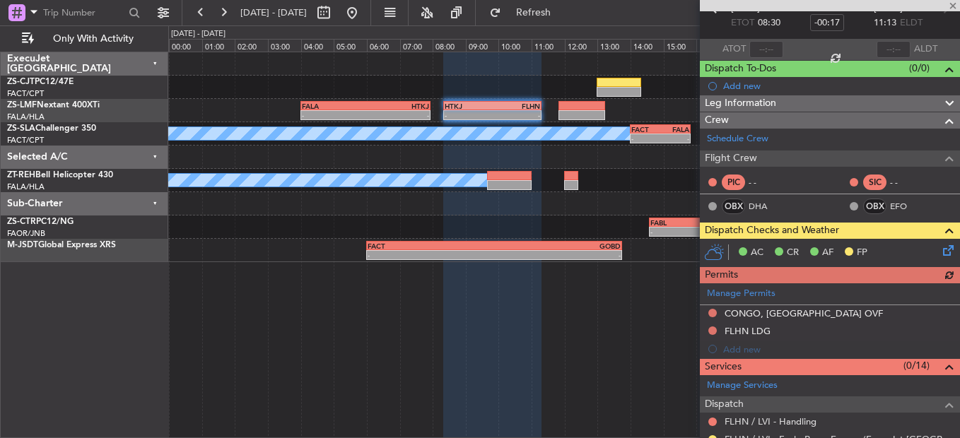
scroll to position [361, 0]
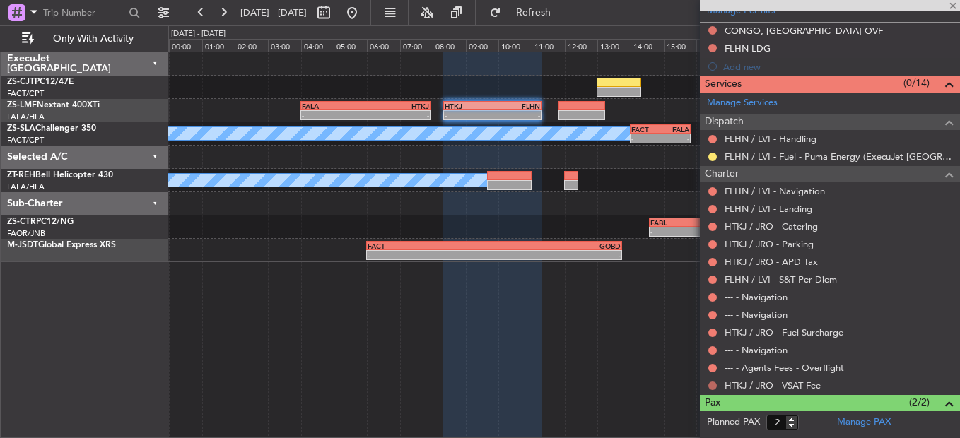
click at [713, 384] on button at bounding box center [712, 386] width 8 height 8
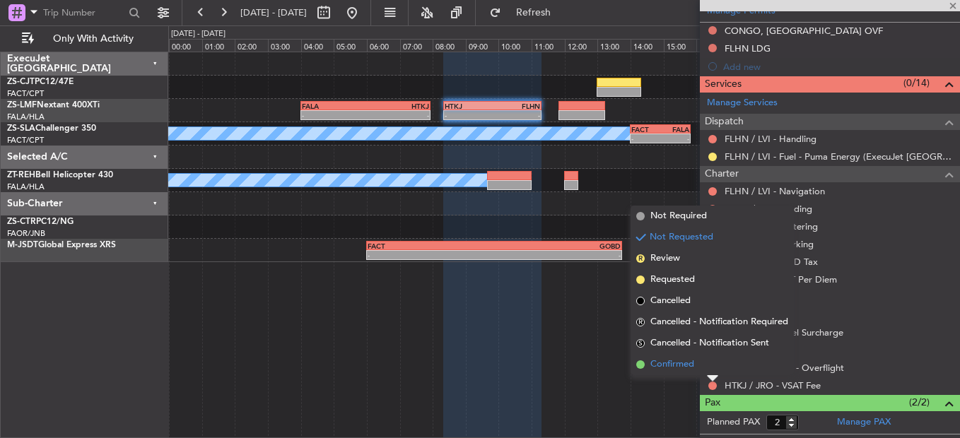
click at [711, 368] on li "Confirmed" at bounding box center [712, 364] width 163 height 21
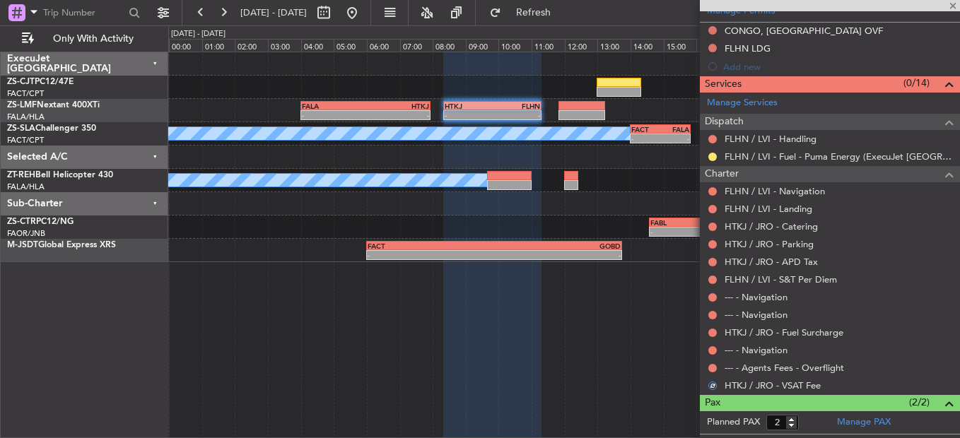
click at [711, 368] on button at bounding box center [712, 368] width 8 height 8
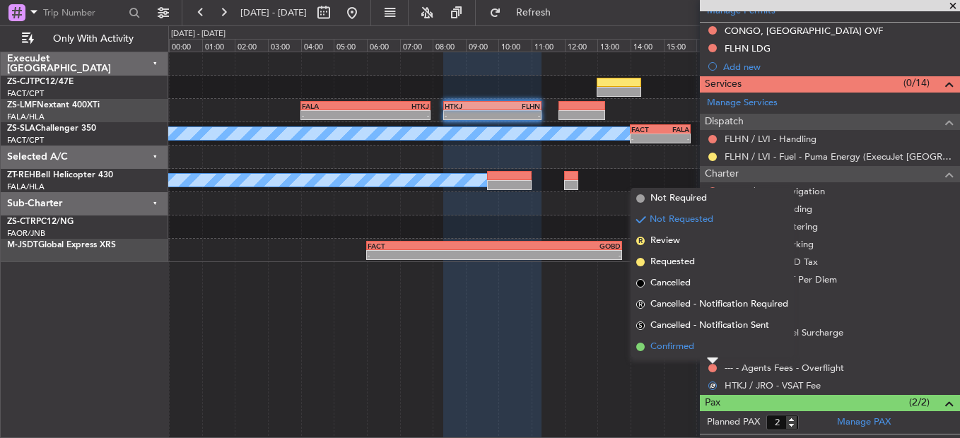
click at [711, 351] on li "Confirmed" at bounding box center [712, 347] width 163 height 21
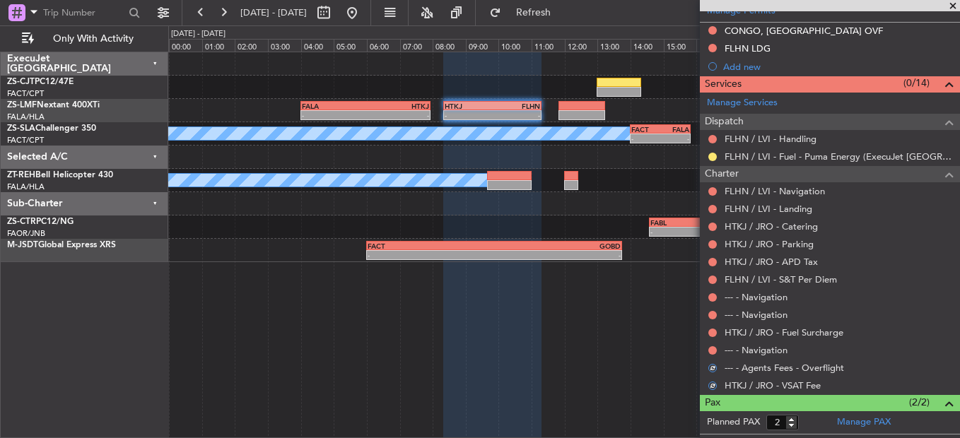
click at [711, 351] on button at bounding box center [712, 350] width 8 height 8
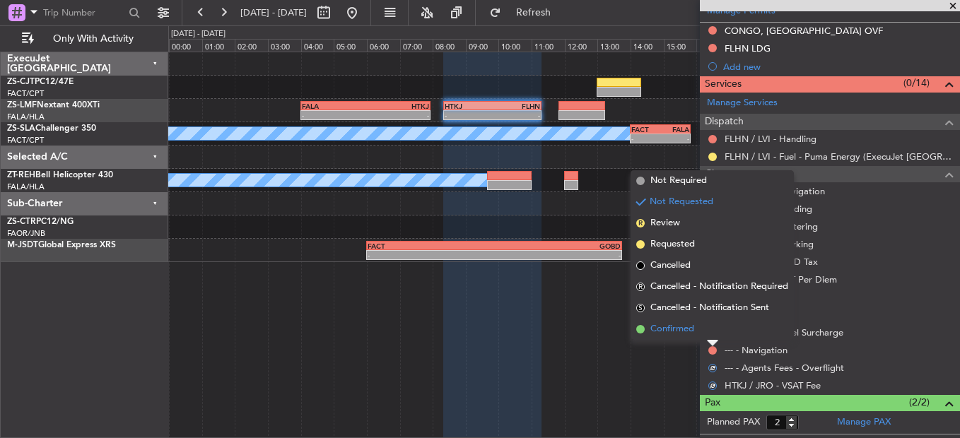
click at [711, 329] on li "Confirmed" at bounding box center [712, 329] width 163 height 21
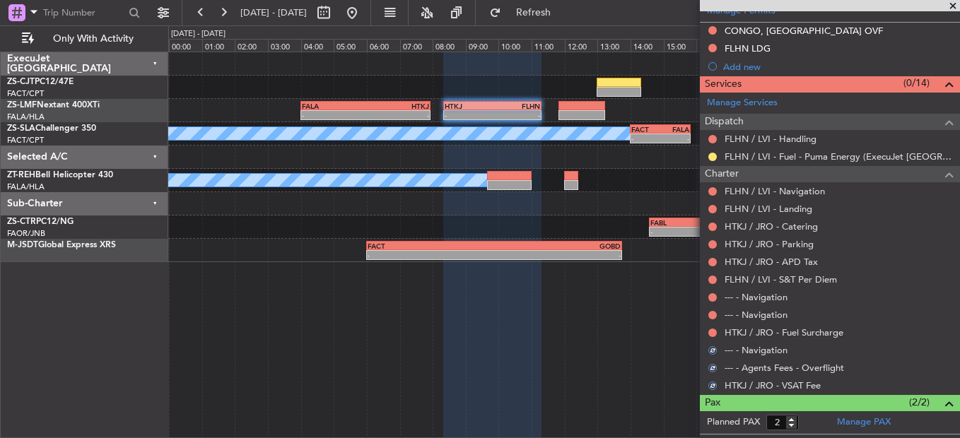
click at [711, 329] on button at bounding box center [712, 333] width 8 height 8
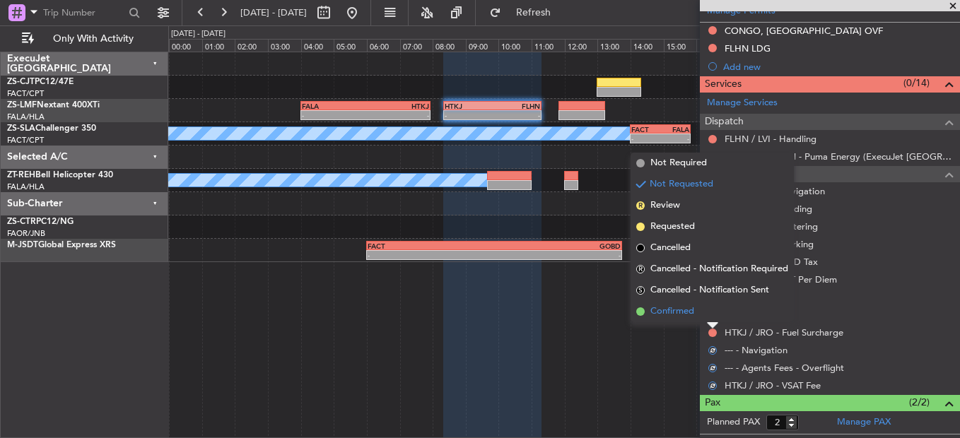
click at [712, 310] on li "Confirmed" at bounding box center [712, 311] width 163 height 21
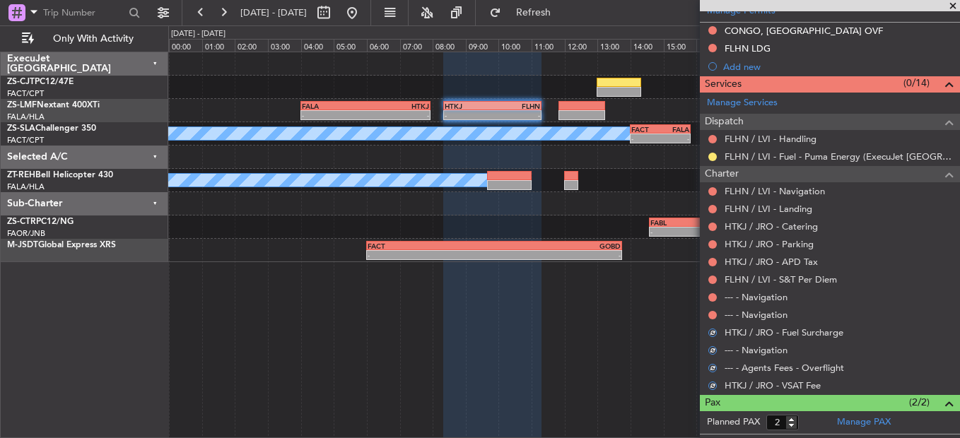
click at [712, 311] on button at bounding box center [712, 315] width 8 height 8
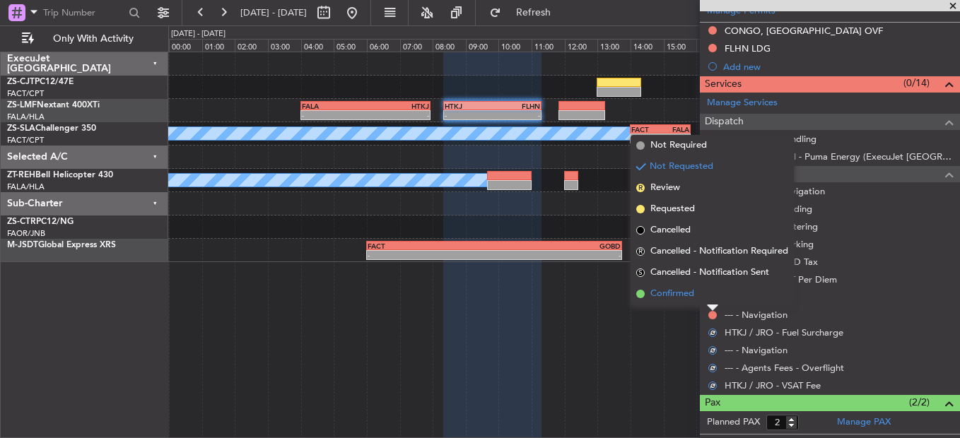
click at [713, 301] on li "Confirmed" at bounding box center [712, 293] width 163 height 21
click at [713, 301] on div at bounding box center [712, 297] width 11 height 11
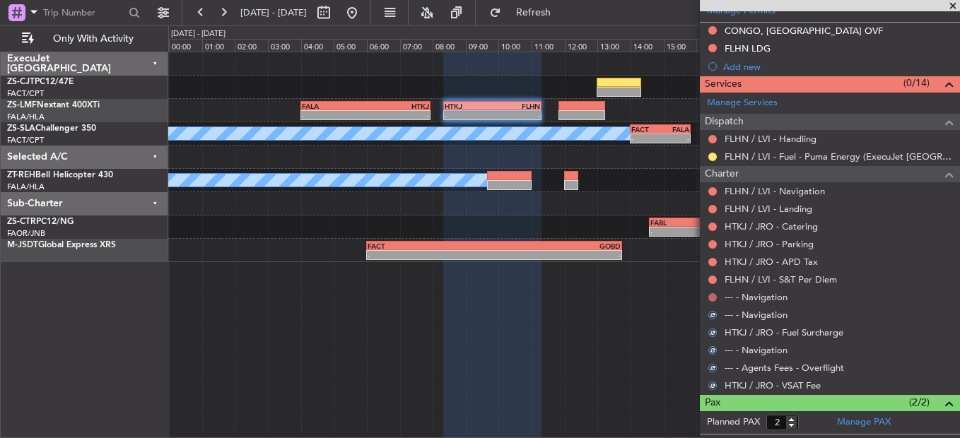
click at [713, 298] on button at bounding box center [712, 297] width 8 height 8
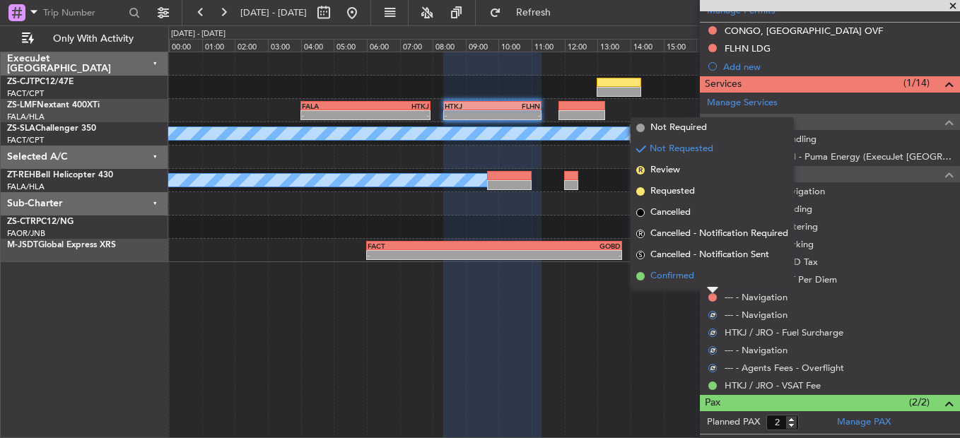
click at [713, 281] on li "Confirmed" at bounding box center [712, 276] width 163 height 21
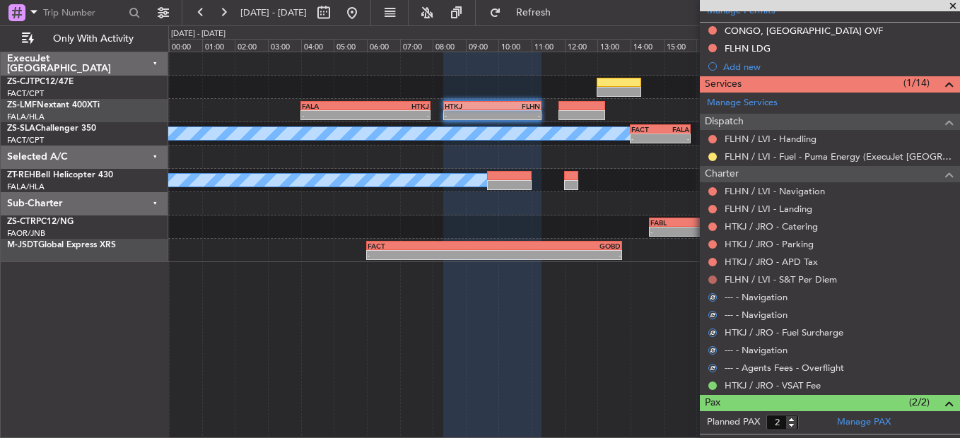
click at [713, 279] on button at bounding box center [712, 280] width 8 height 8
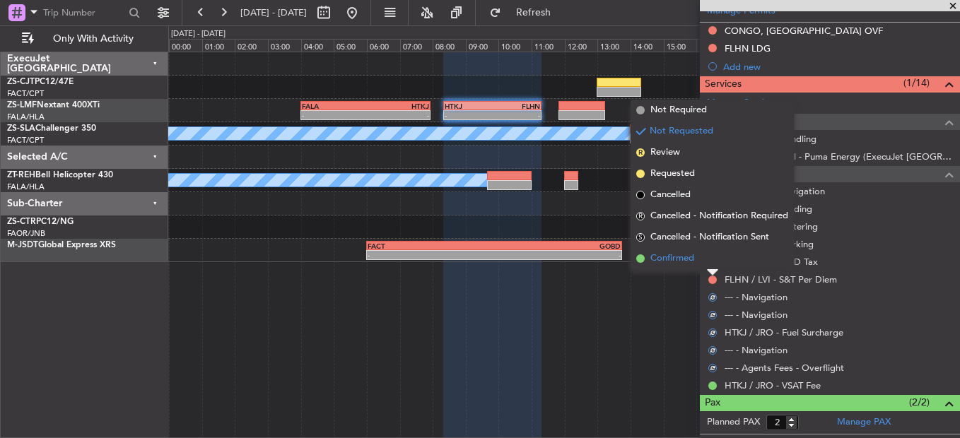
drag, startPoint x: 713, startPoint y: 279, endPoint x: 717, endPoint y: 257, distance: 21.5
click at [717, 257] on li "Confirmed" at bounding box center [712, 258] width 163 height 21
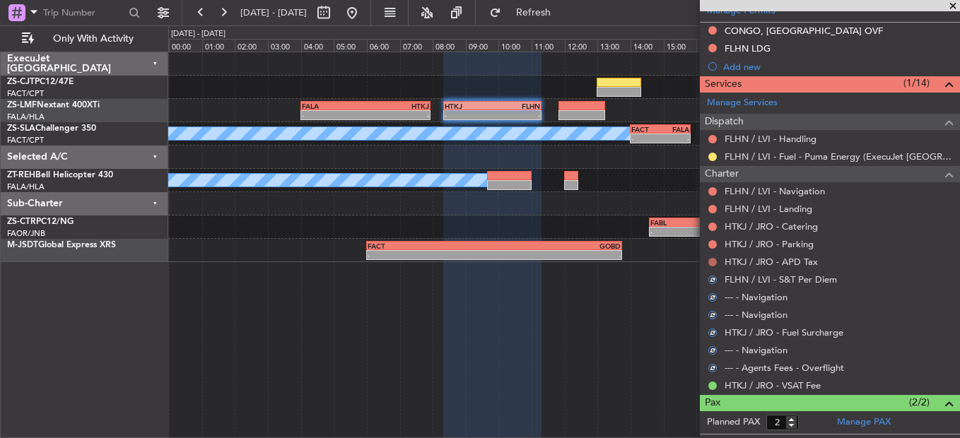
click at [714, 258] on button at bounding box center [712, 262] width 8 height 8
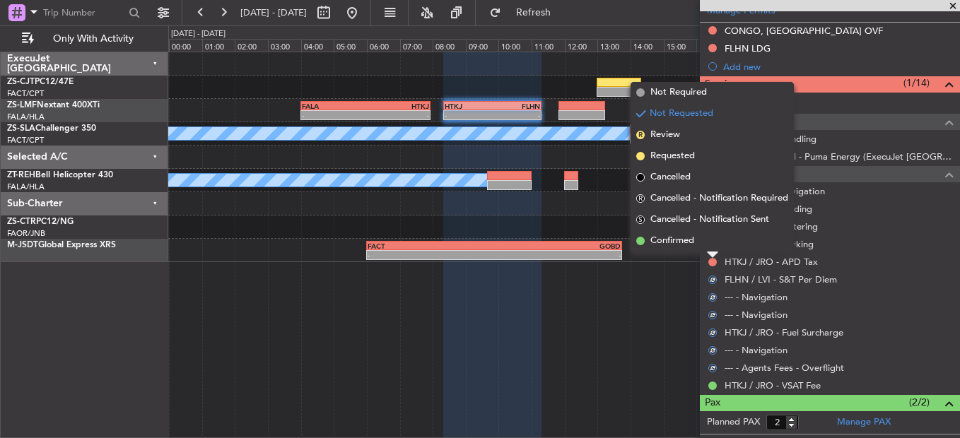
click at [711, 242] on li "Confirmed" at bounding box center [712, 240] width 163 height 21
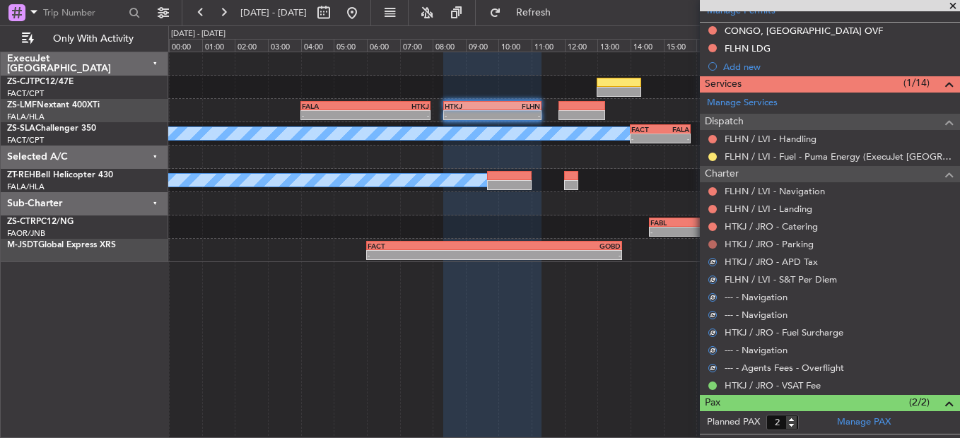
click at [711, 242] on button at bounding box center [712, 244] width 8 height 8
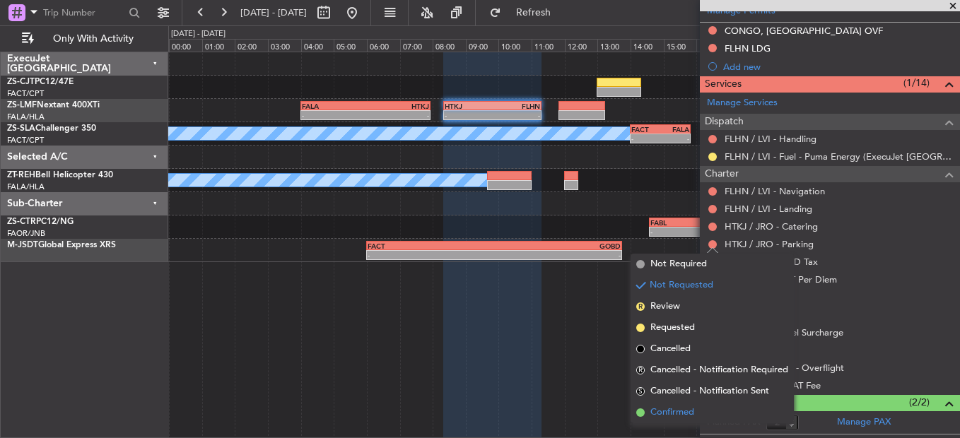
click at [689, 411] on span "Confirmed" at bounding box center [672, 413] width 44 height 14
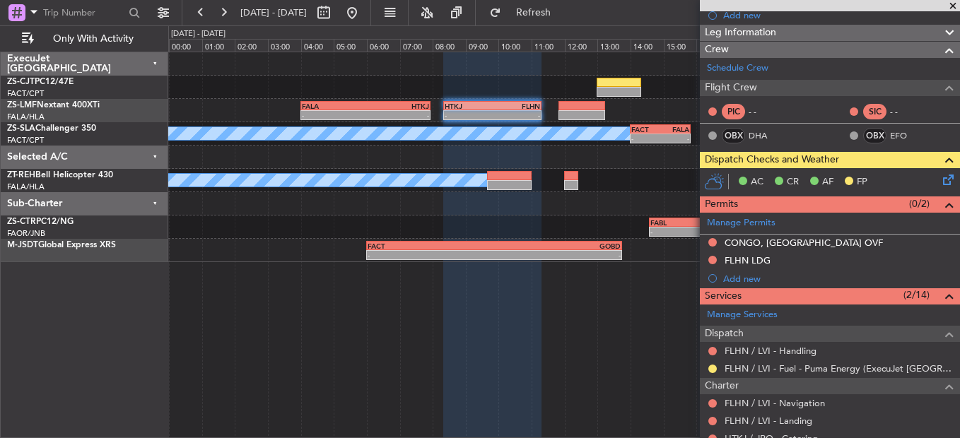
scroll to position [219, 0]
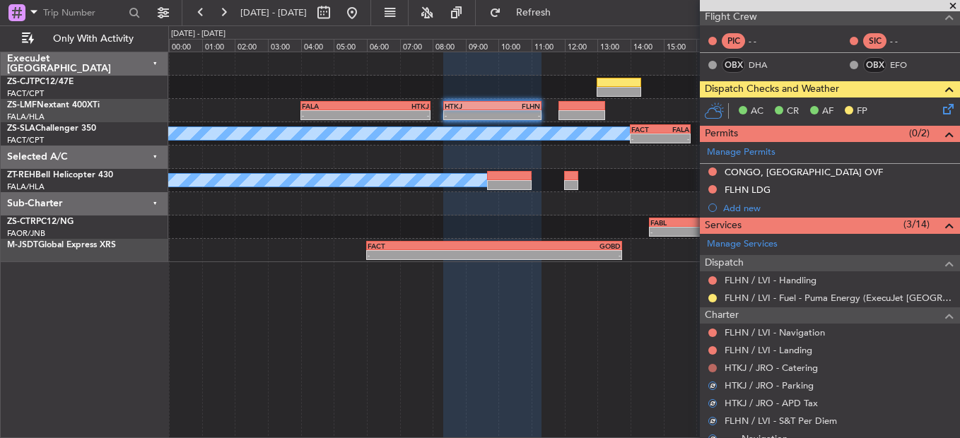
click at [715, 366] on button at bounding box center [712, 368] width 8 height 8
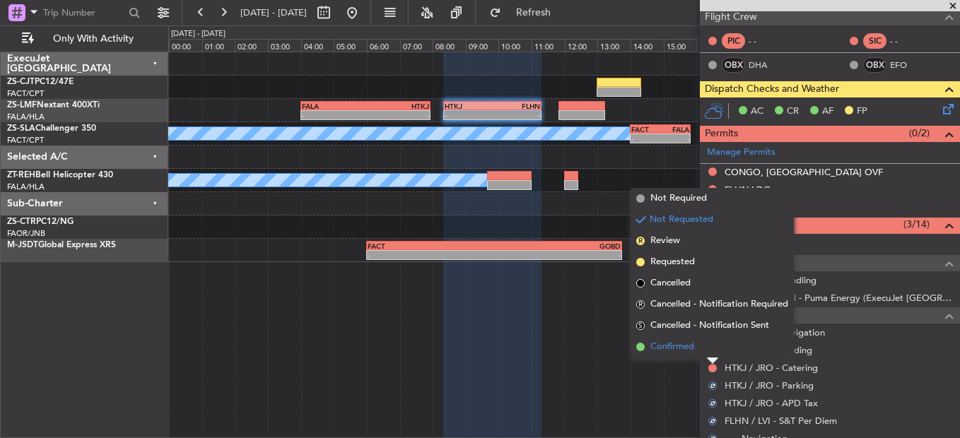
click at [715, 347] on li "Confirmed" at bounding box center [712, 347] width 163 height 21
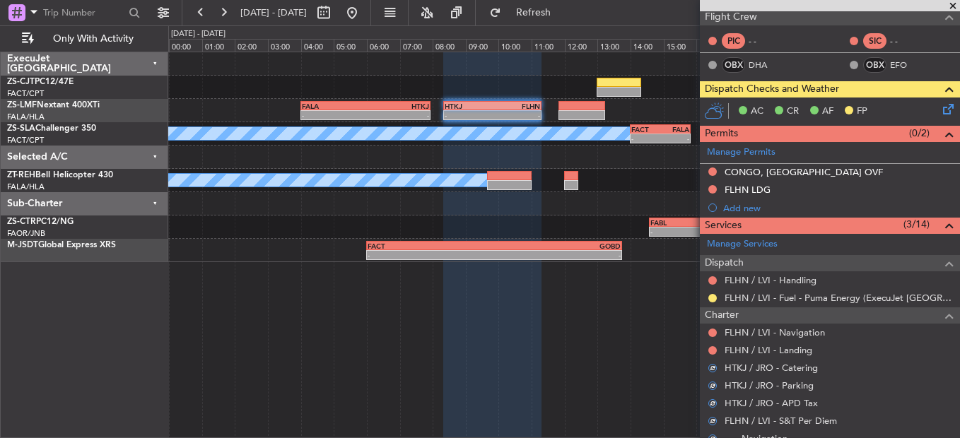
click at [715, 347] on button at bounding box center [712, 350] width 8 height 8
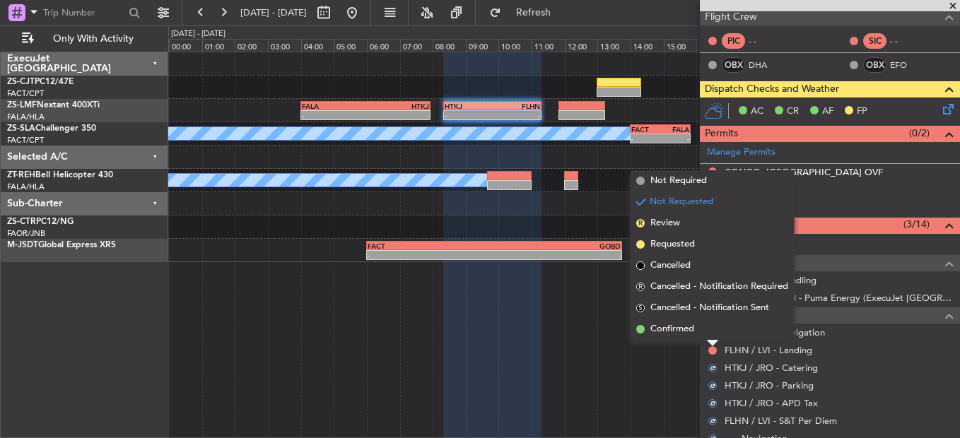
drag, startPoint x: 715, startPoint y: 347, endPoint x: 708, endPoint y: 333, distance: 15.8
click at [708, 333] on li "Confirmed" at bounding box center [712, 329] width 163 height 21
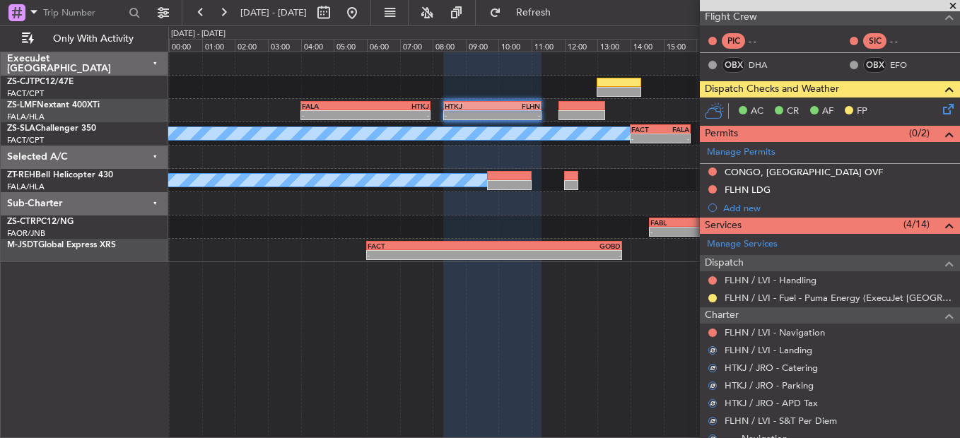
click at [717, 330] on div at bounding box center [712, 332] width 11 height 11
click at [710, 330] on button at bounding box center [712, 333] width 8 height 8
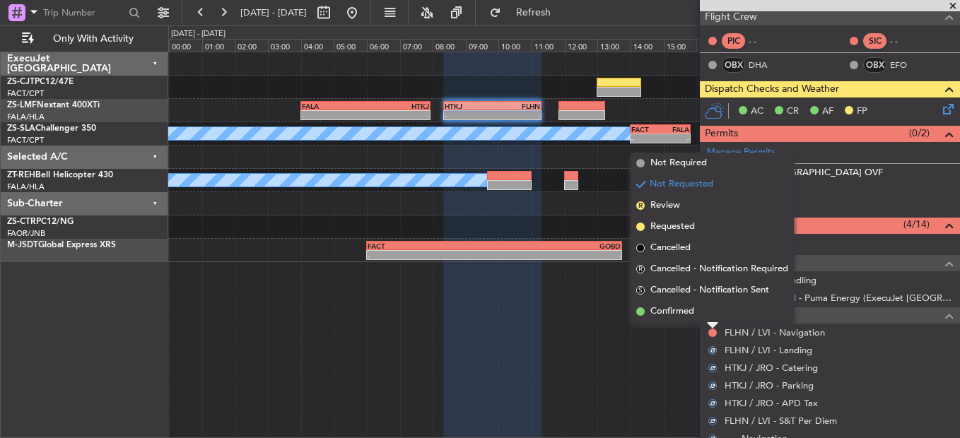
click at [714, 312] on li "Confirmed" at bounding box center [712, 311] width 163 height 21
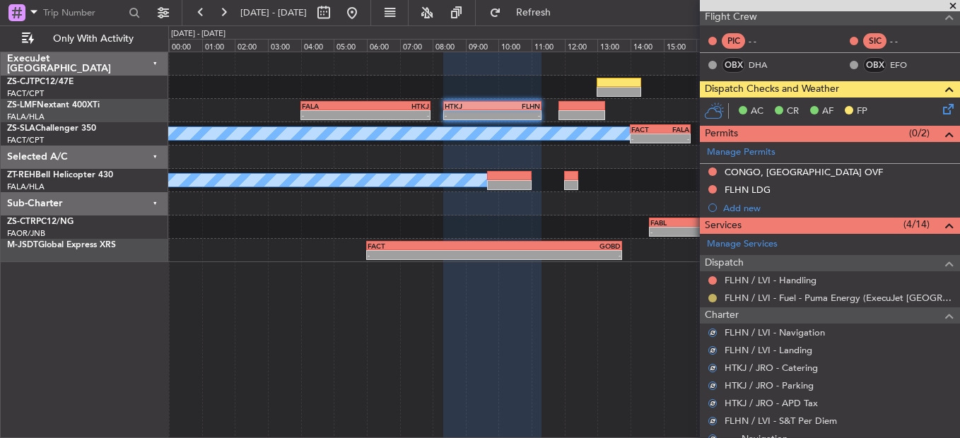
click at [710, 297] on button at bounding box center [712, 298] width 8 height 8
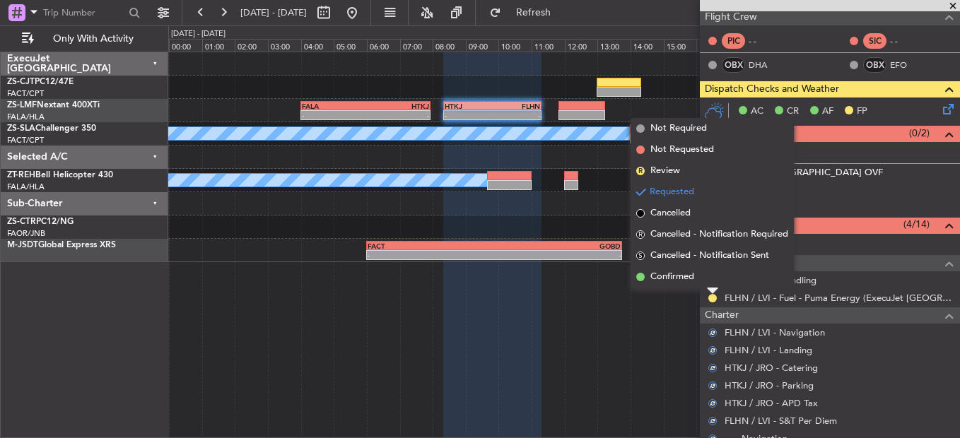
click at [711, 279] on li "Confirmed" at bounding box center [712, 277] width 163 height 21
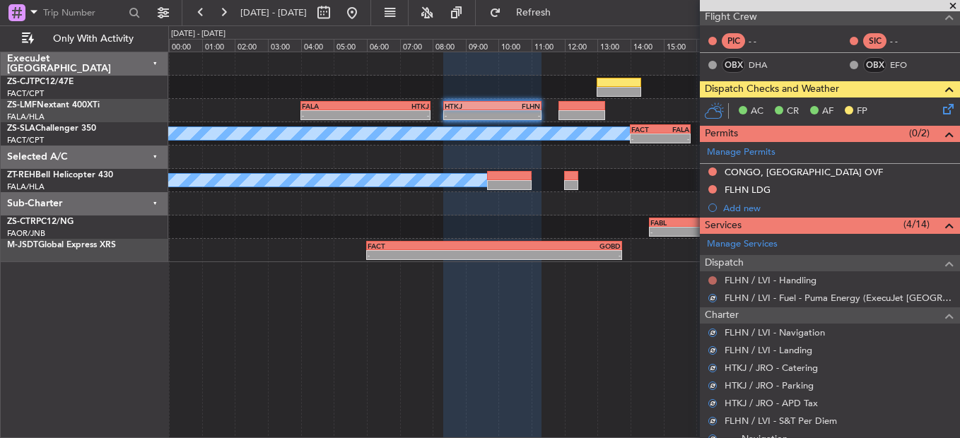
click at [714, 276] on button at bounding box center [712, 280] width 8 height 8
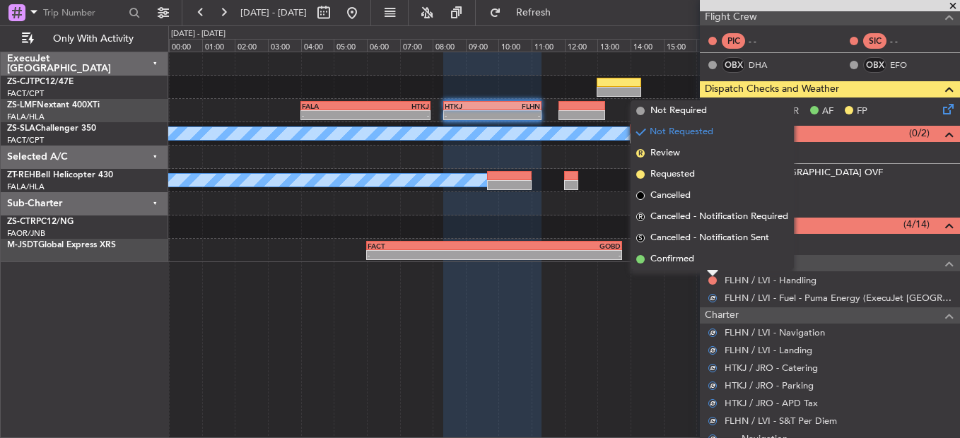
click at [707, 255] on li "Confirmed" at bounding box center [712, 259] width 163 height 21
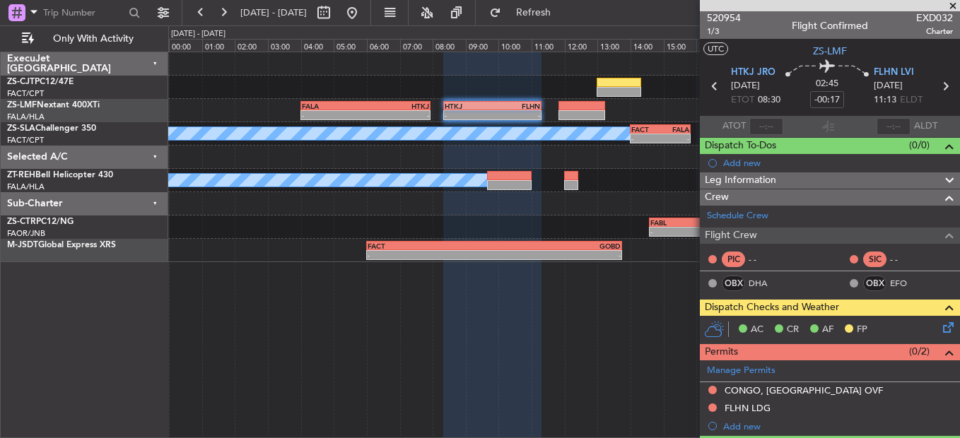
scroll to position [0, 0]
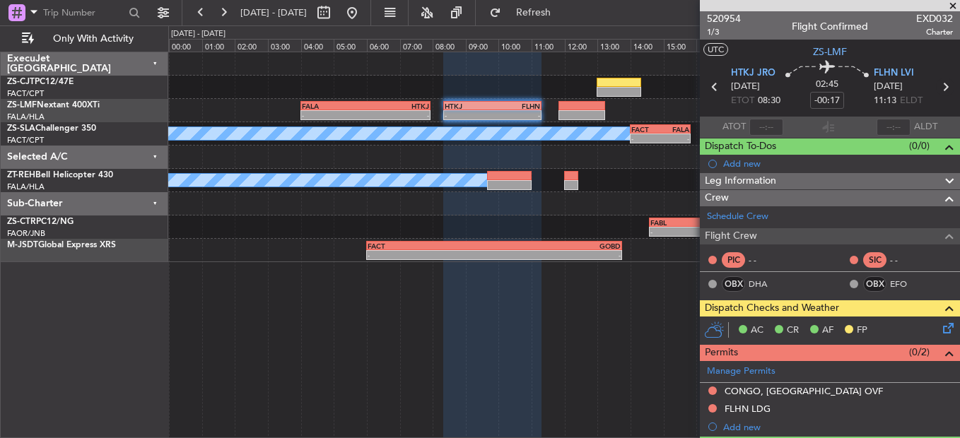
click at [936, 90] on icon at bounding box center [945, 87] width 18 height 18
type input "-00:21"
type input "0"
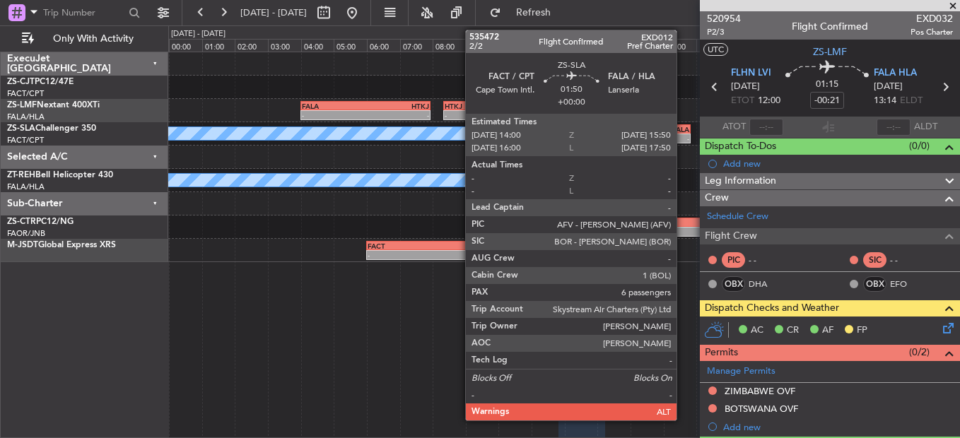
click at [682, 134] on div "-" at bounding box center [674, 138] width 29 height 8
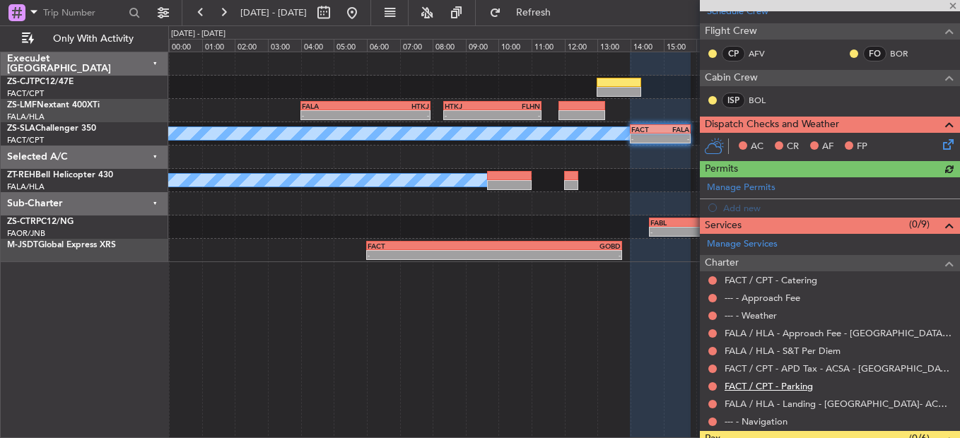
scroll to position [276, 0]
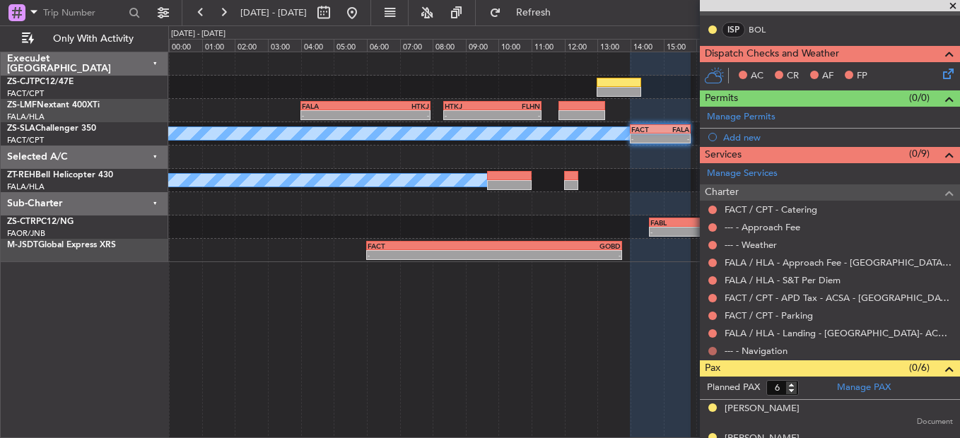
click at [715, 352] on button at bounding box center [712, 351] width 8 height 8
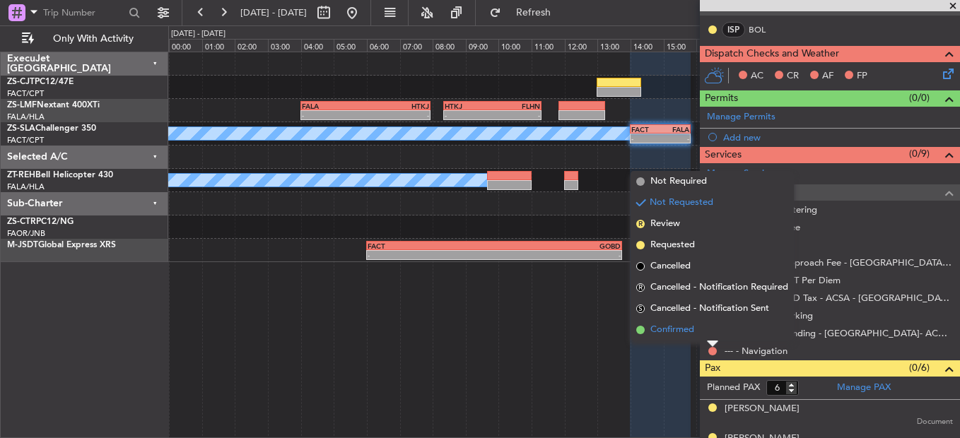
click at [711, 333] on li "Confirmed" at bounding box center [712, 330] width 163 height 21
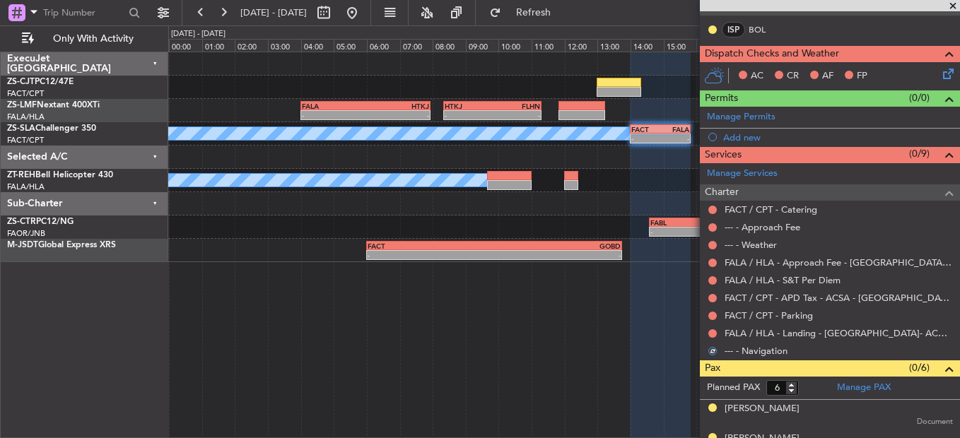
click at [711, 333] on button at bounding box center [712, 333] width 8 height 8
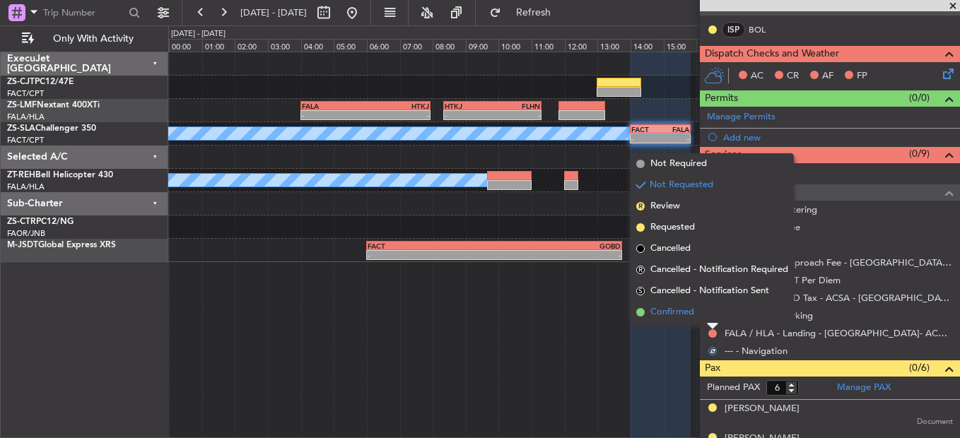
click at [710, 320] on li "Confirmed" at bounding box center [712, 312] width 163 height 21
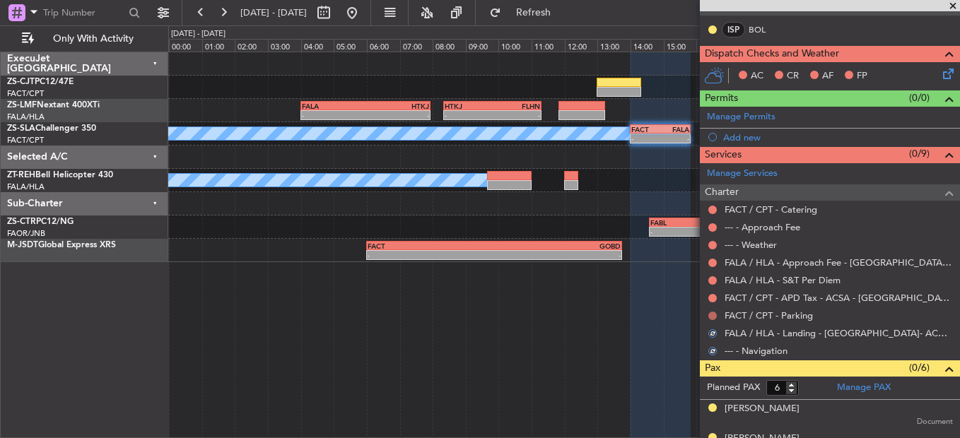
click at [710, 314] on button at bounding box center [712, 316] width 8 height 8
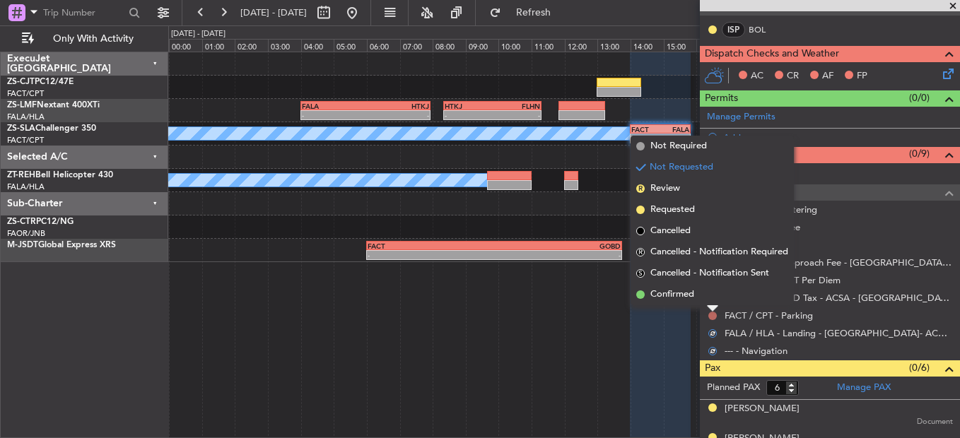
click at [710, 293] on li "Confirmed" at bounding box center [712, 294] width 163 height 21
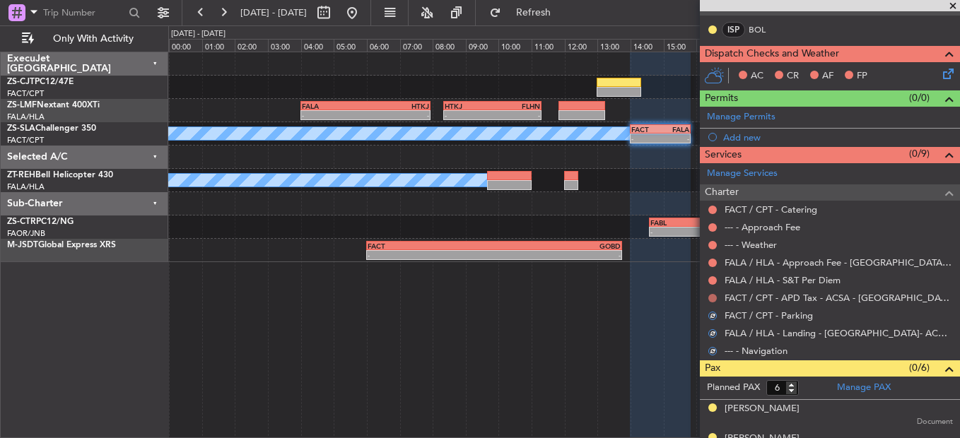
click at [713, 296] on button at bounding box center [712, 298] width 8 height 8
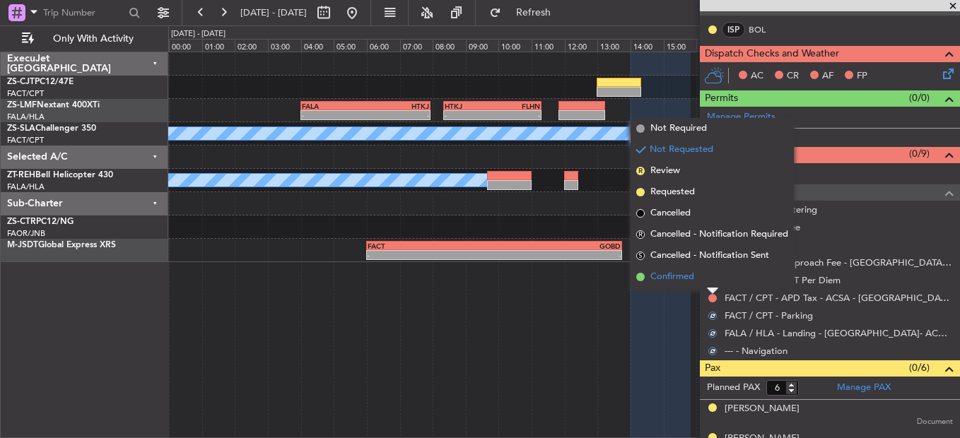
click at [712, 279] on li "Confirmed" at bounding box center [712, 277] width 163 height 21
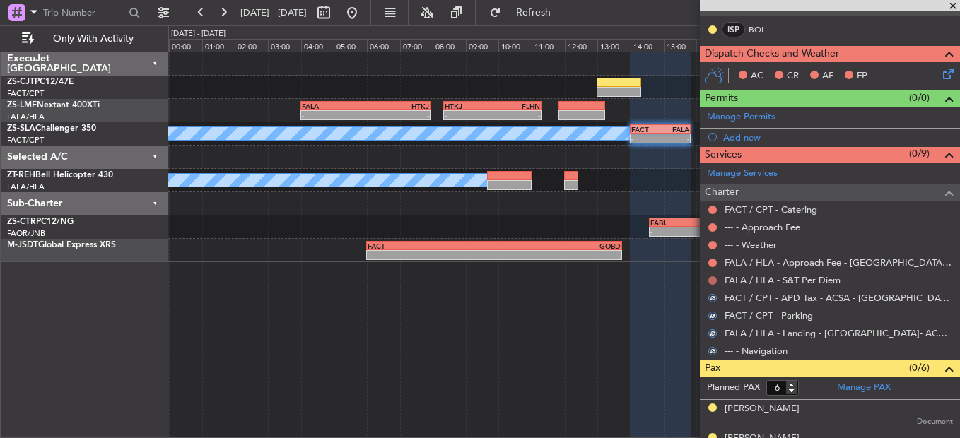
click at [713, 278] on button at bounding box center [712, 280] width 8 height 8
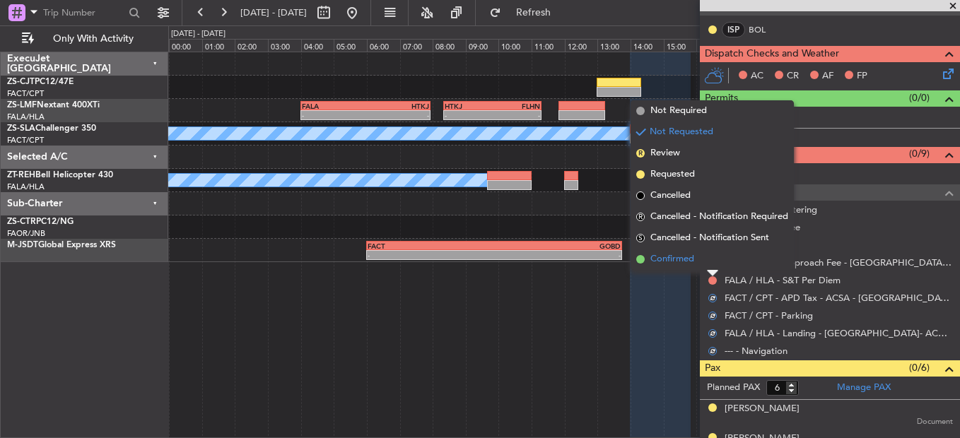
click at [712, 258] on li "Confirmed" at bounding box center [712, 259] width 163 height 21
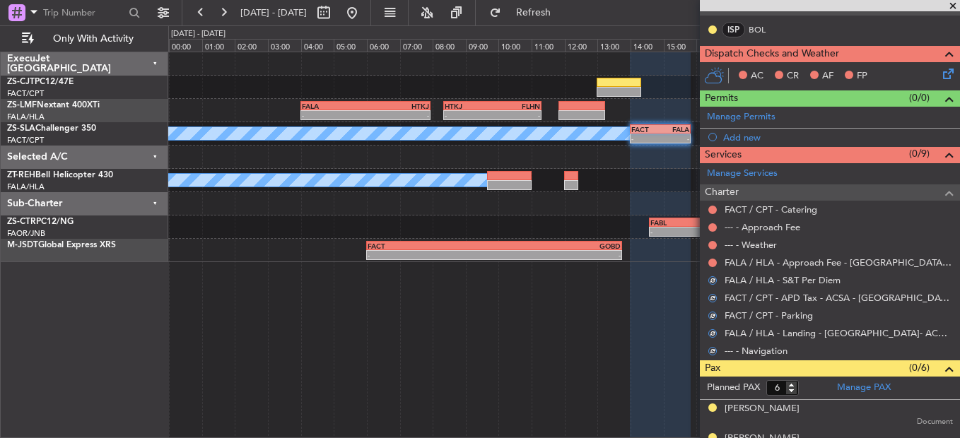
click at [712, 259] on button at bounding box center [712, 263] width 8 height 8
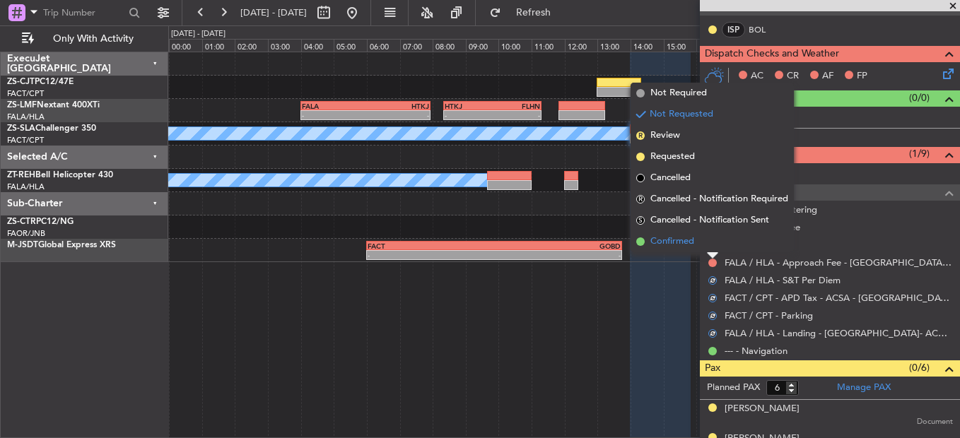
click at [711, 247] on li "Confirmed" at bounding box center [712, 241] width 163 height 21
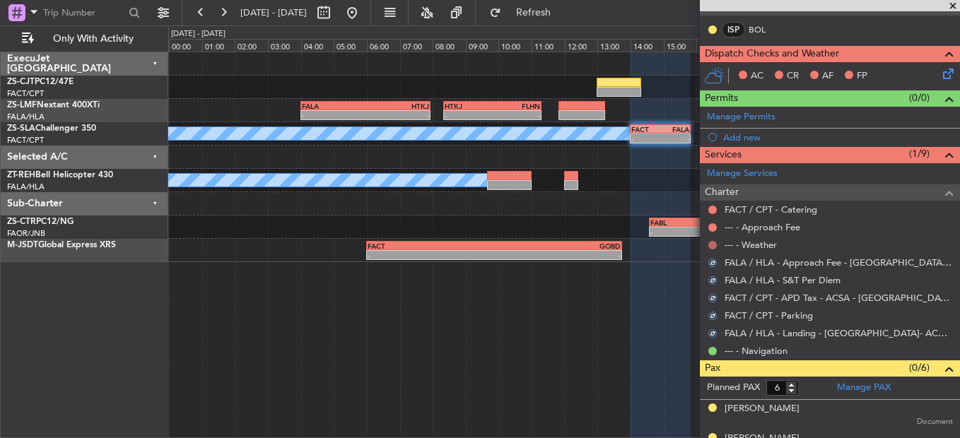
click at [711, 245] on button at bounding box center [712, 245] width 8 height 8
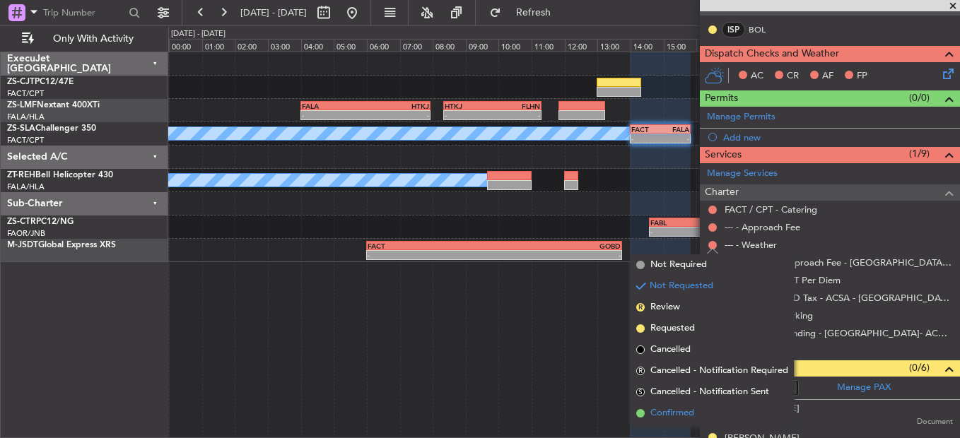
click at [679, 411] on span "Confirmed" at bounding box center [672, 413] width 44 height 14
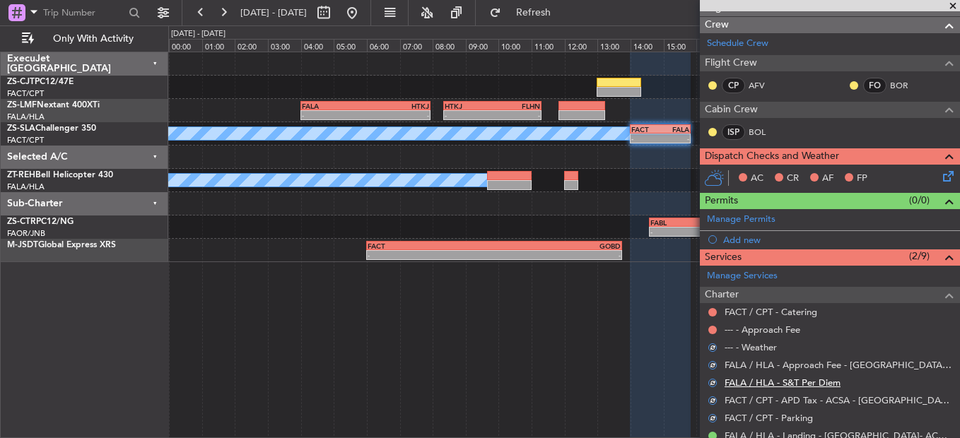
scroll to position [134, 0]
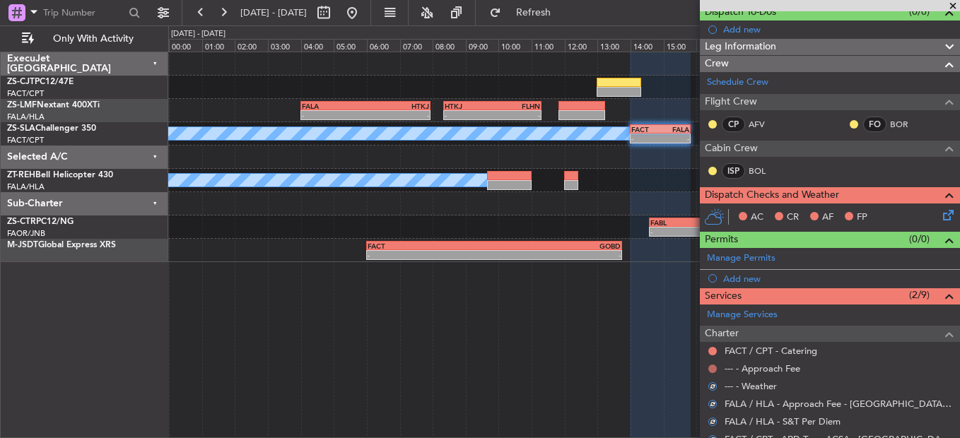
click at [711, 368] on button at bounding box center [712, 369] width 8 height 8
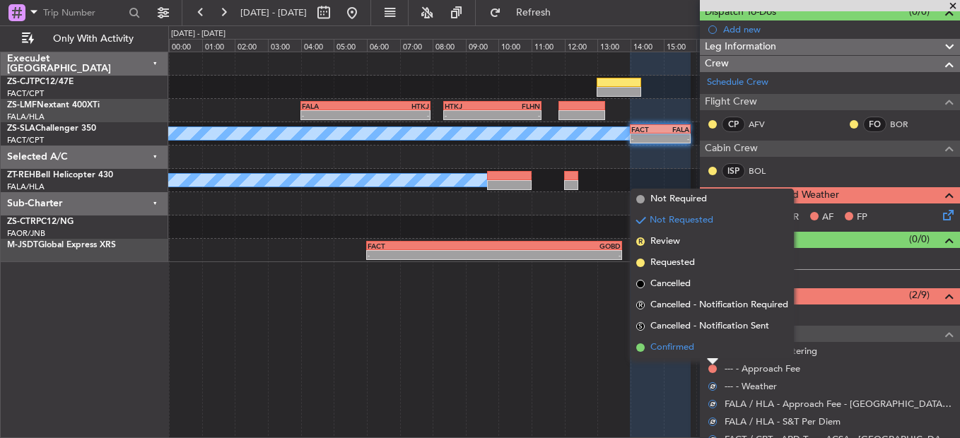
click at [706, 350] on li "Confirmed" at bounding box center [712, 347] width 163 height 21
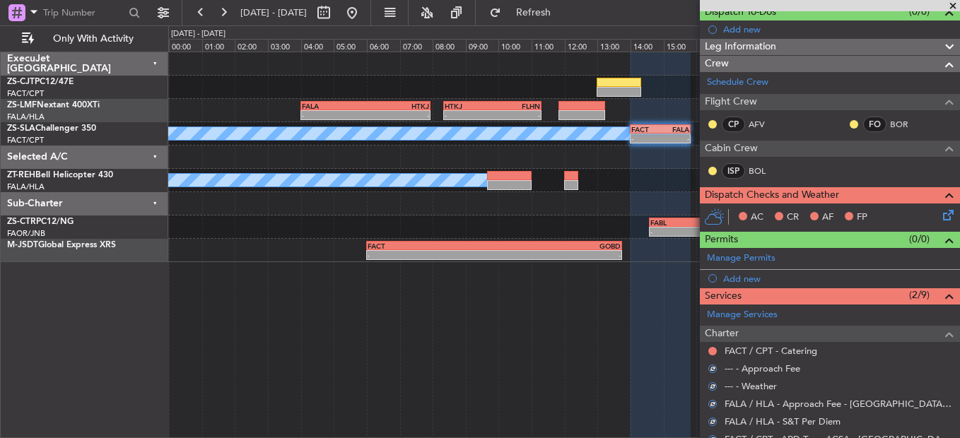
click at [714, 346] on div at bounding box center [712, 351] width 11 height 11
click at [713, 349] on button at bounding box center [712, 351] width 8 height 8
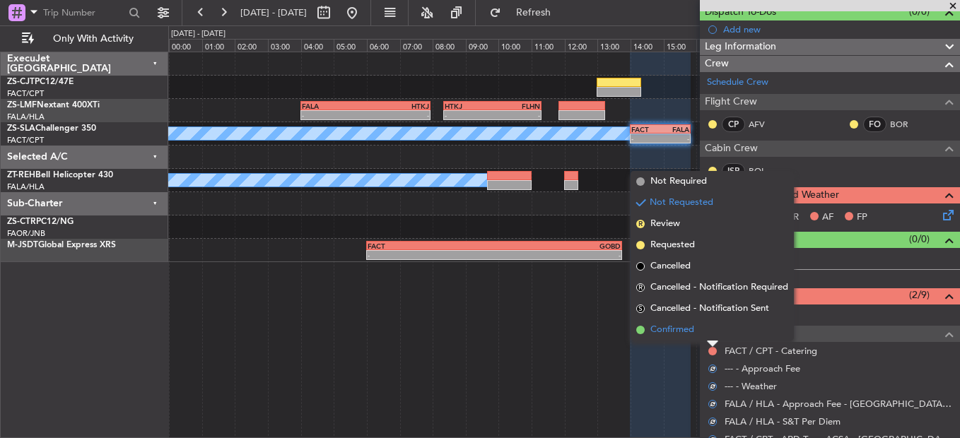
click at [712, 332] on li "Confirmed" at bounding box center [712, 330] width 163 height 21
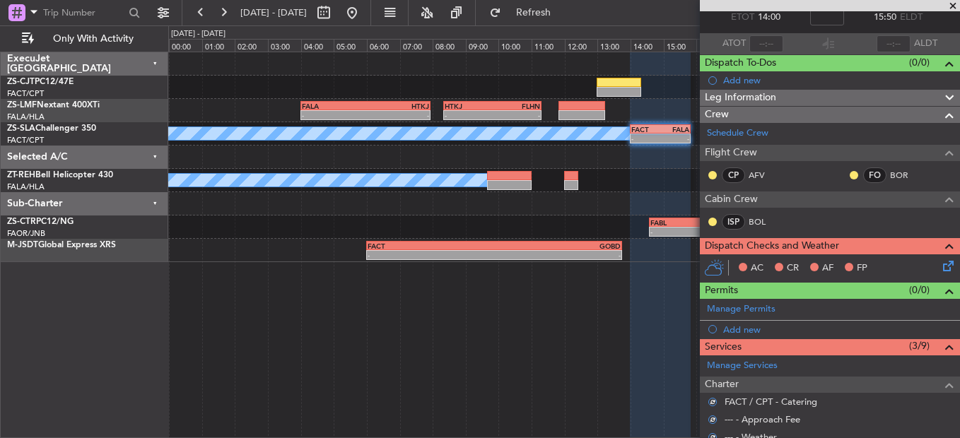
scroll to position [64, 0]
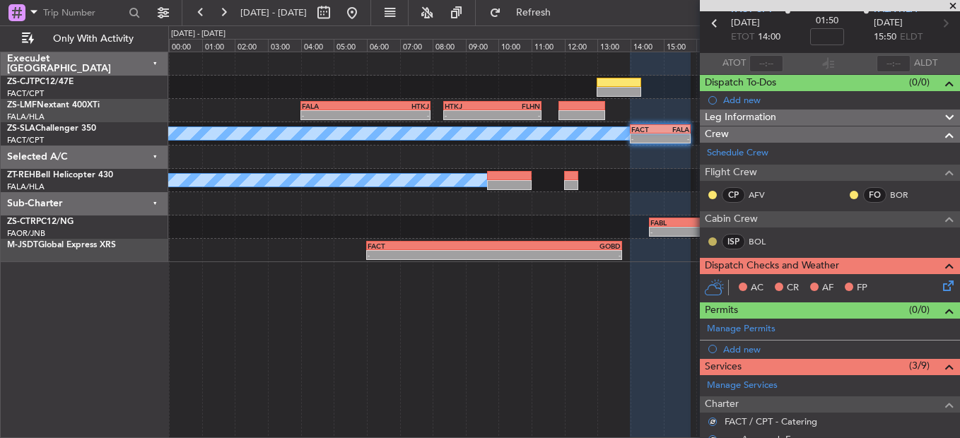
click at [716, 238] on button at bounding box center [712, 242] width 8 height 8
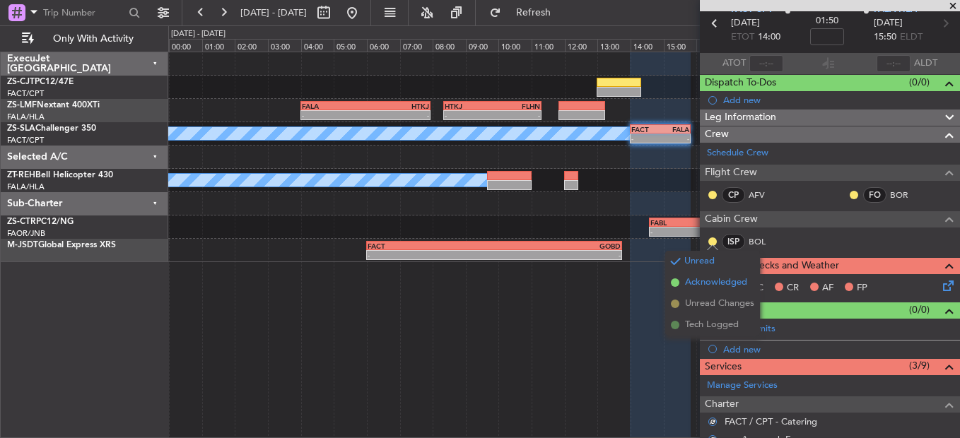
click at [712, 280] on span "Acknowledged" at bounding box center [716, 283] width 62 height 14
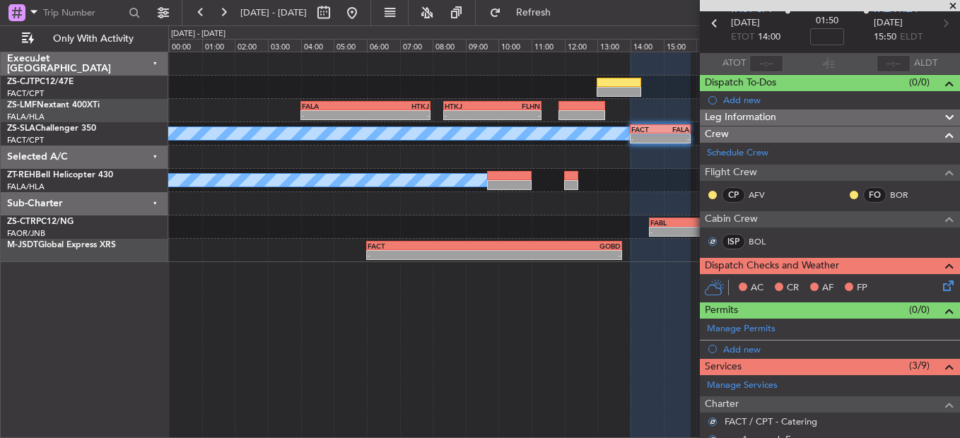
click at [715, 189] on div at bounding box center [712, 194] width 11 height 11
click at [715, 192] on button at bounding box center [712, 195] width 8 height 8
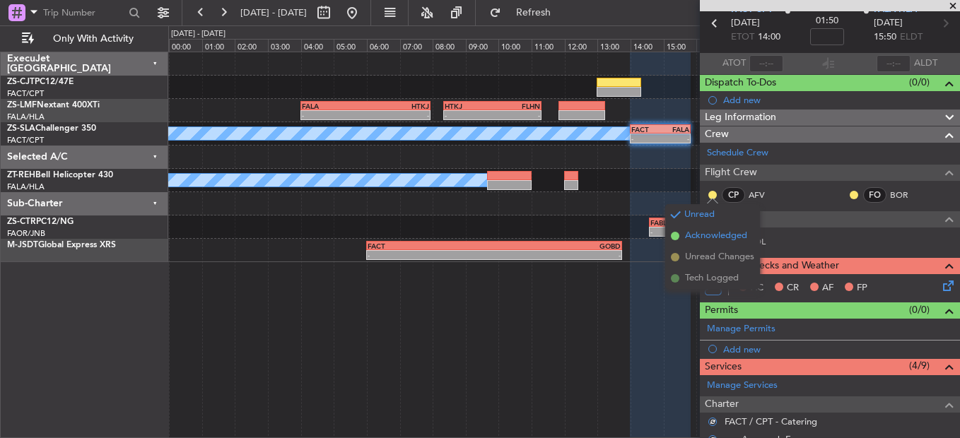
click at [715, 236] on span "Acknowledged" at bounding box center [716, 236] width 62 height 14
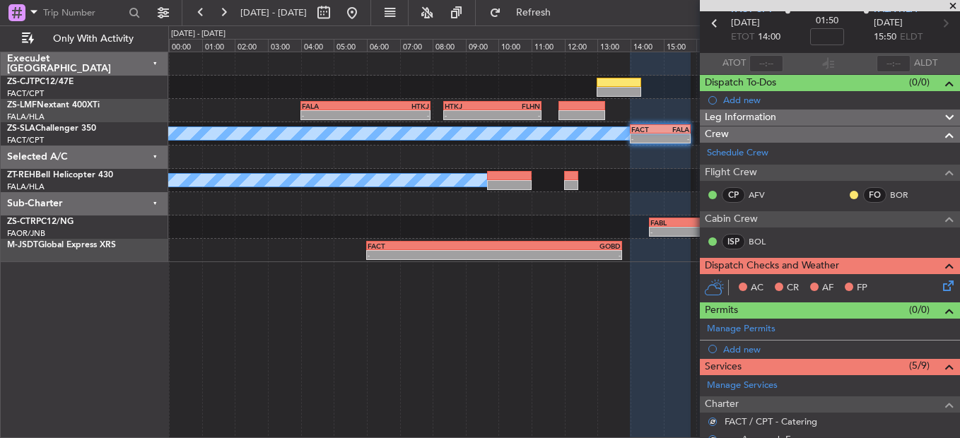
click at [848, 189] on div at bounding box center [853, 194] width 11 height 11
click at [848, 192] on div at bounding box center [853, 194] width 11 height 11
click at [850, 197] on button at bounding box center [854, 195] width 8 height 8
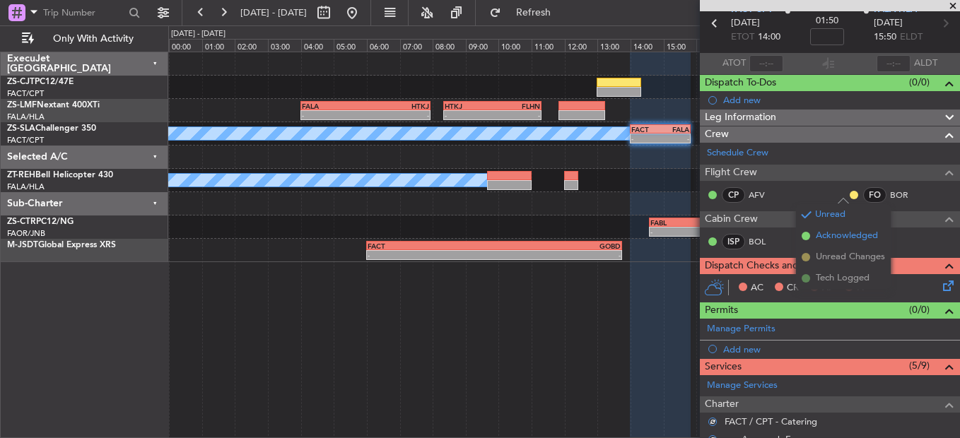
click at [831, 243] on li "Acknowledged" at bounding box center [843, 236] width 95 height 21
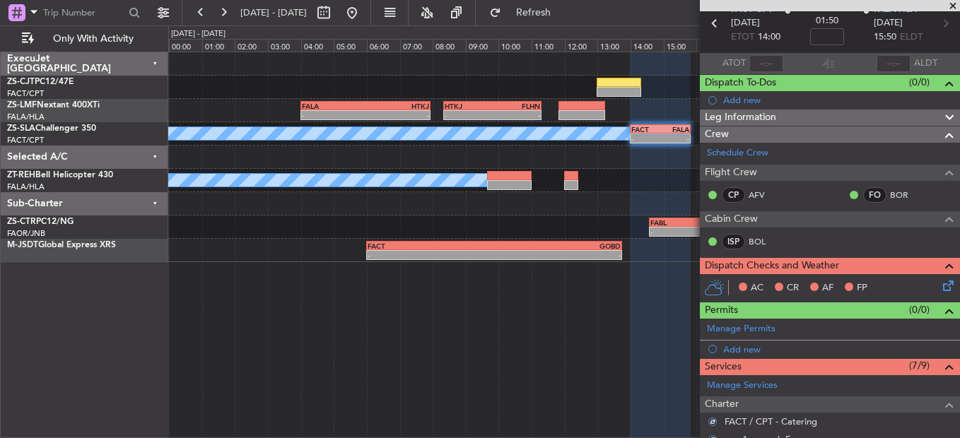
click at [940, 285] on icon at bounding box center [945, 283] width 11 height 11
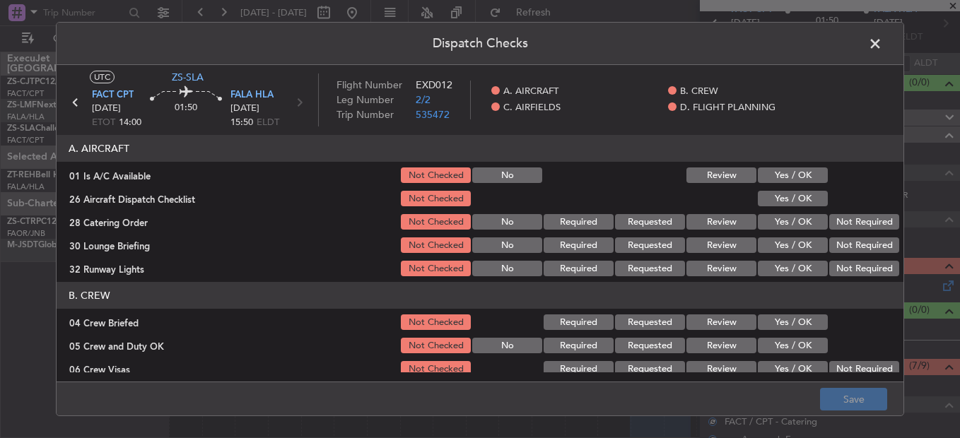
click at [783, 173] on button "Yes / OK" at bounding box center [793, 176] width 70 height 16
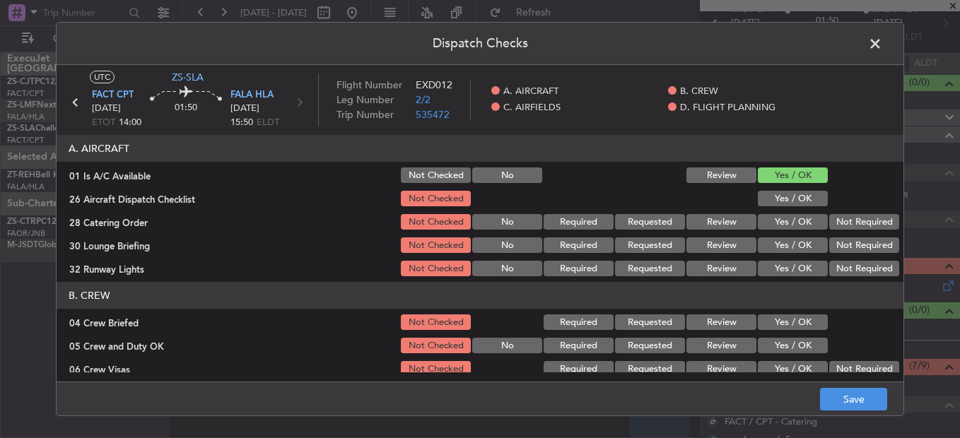
click at [795, 203] on button "Yes / OK" at bounding box center [793, 199] width 70 height 16
drag, startPoint x: 821, startPoint y: 213, endPoint x: 827, endPoint y: 228, distance: 16.5
click at [821, 214] on section "A. AIRCRAFT 01 Is A/C Available Not Checked No Review Yes / OK 26 Aircraft Disp…" at bounding box center [480, 207] width 847 height 144
click at [829, 227] on button "Not Required" at bounding box center [864, 222] width 70 height 16
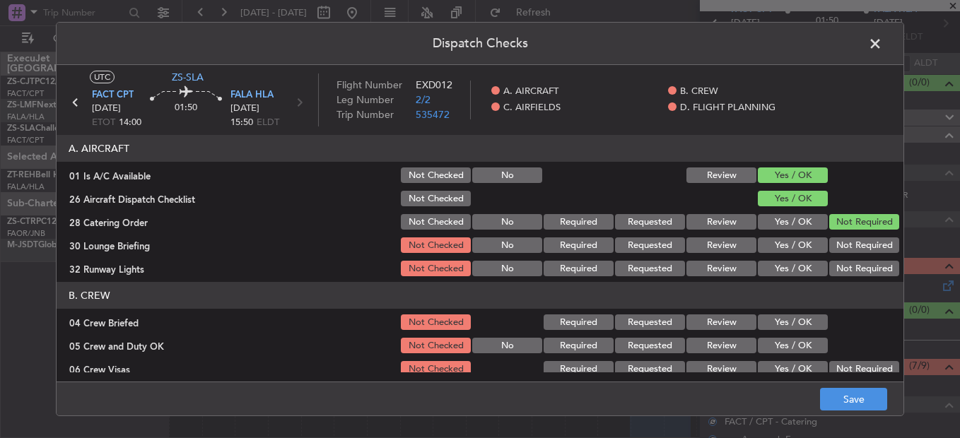
click at [828, 236] on section "A. AIRCRAFT 01 Is A/C Available Not Checked No Review Yes / OK 26 Aircraft Disp…" at bounding box center [480, 207] width 847 height 144
click at [829, 249] on button "Not Required" at bounding box center [864, 246] width 70 height 16
click at [835, 264] on button "Not Required" at bounding box center [864, 269] width 70 height 16
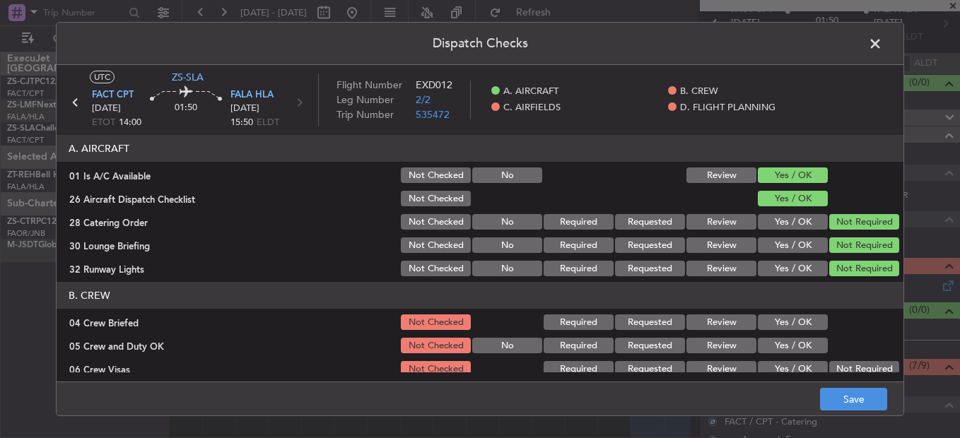
click at [836, 269] on button "Not Required" at bounding box center [864, 269] width 70 height 16
click at [824, 292] on header "B. CREW" at bounding box center [480, 295] width 847 height 27
click at [802, 327] on button "Yes / OK" at bounding box center [793, 323] width 70 height 16
click at [801, 347] on button "Yes / OK" at bounding box center [793, 346] width 70 height 16
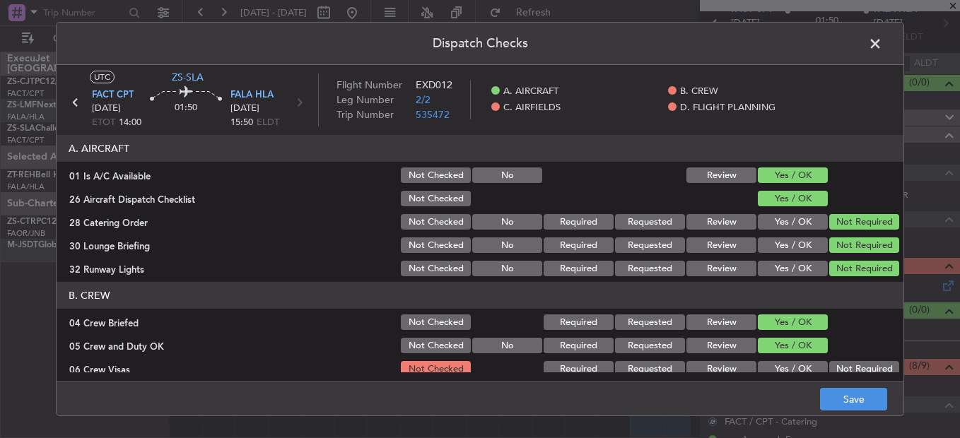
click at [801, 349] on button "Yes / OK" at bounding box center [793, 346] width 70 height 16
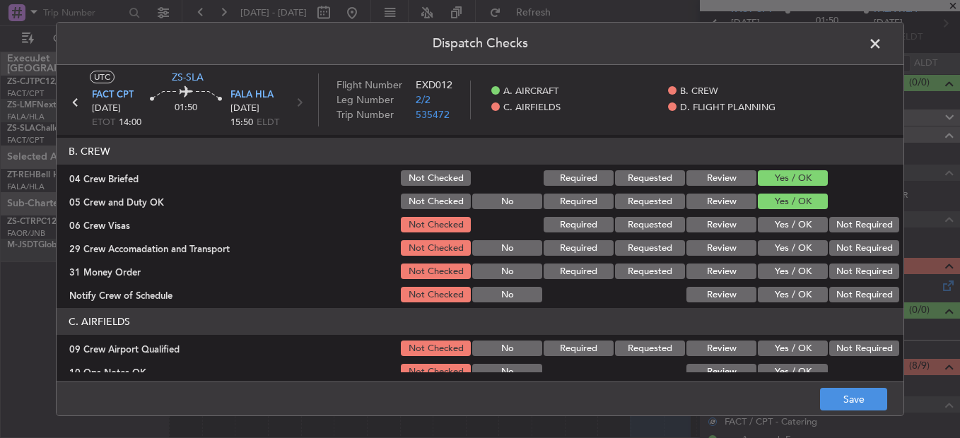
scroll to position [212, 0]
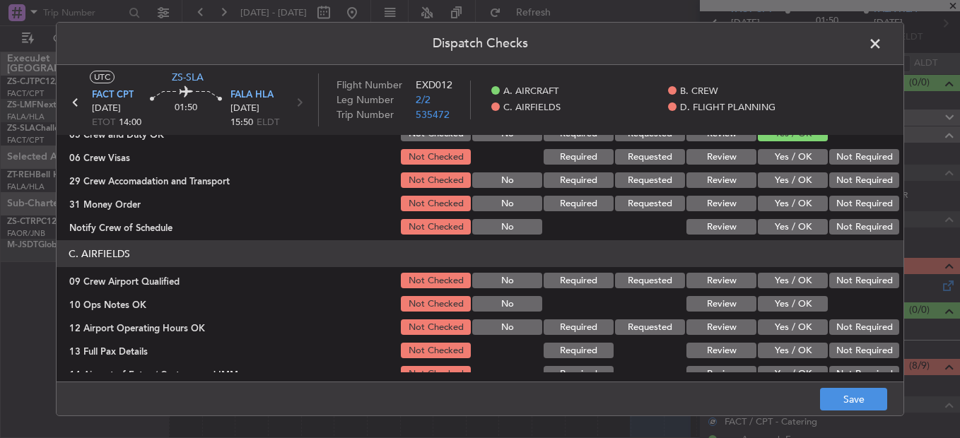
click at [843, 157] on button "Not Required" at bounding box center [864, 157] width 70 height 16
click at [845, 174] on section "B. CREW 04 Crew Briefed Not Checked Required Requested Review Yes / OK 05 Crew …" at bounding box center [480, 153] width 847 height 167
drag, startPoint x: 847, startPoint y: 184, endPoint x: 848, endPoint y: 195, distance: 11.3
click at [848, 185] on button "Not Required" at bounding box center [864, 180] width 70 height 16
drag, startPoint x: 848, startPoint y: 195, endPoint x: 847, endPoint y: 213, distance: 17.7
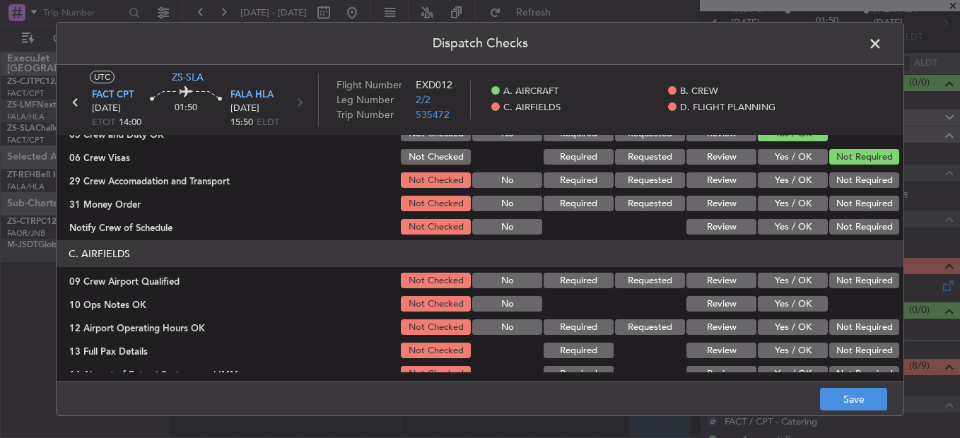
click at [848, 206] on section "B. CREW 04 Crew Briefed Not Checked Required Requested Review Yes / OK 05 Crew …" at bounding box center [480, 153] width 847 height 167
click at [845, 223] on button "Not Required" at bounding box center [864, 227] width 70 height 16
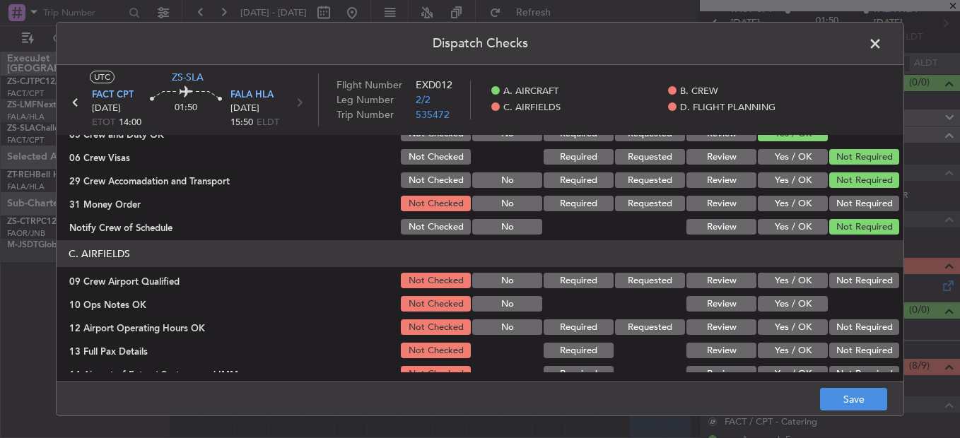
click at [842, 206] on button "Not Required" at bounding box center [864, 204] width 70 height 16
click at [841, 256] on header "C. AIRFIELDS" at bounding box center [480, 253] width 847 height 27
click at [843, 276] on button "Not Required" at bounding box center [864, 281] width 70 height 16
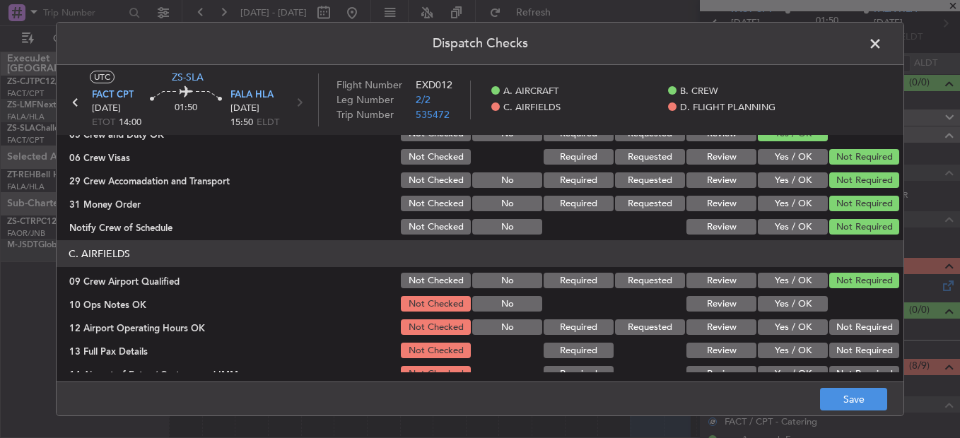
click at [761, 308] on button "Yes / OK" at bounding box center [793, 304] width 70 height 16
click at [833, 320] on button "Not Required" at bounding box center [864, 328] width 70 height 16
click at [836, 330] on button "Not Required" at bounding box center [864, 328] width 70 height 16
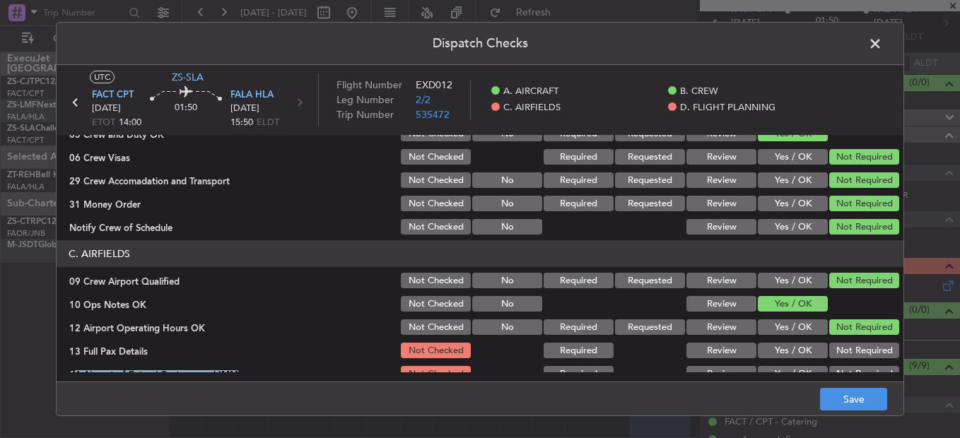
click at [836, 361] on section "C. AIRFIELDS 09 Crew Airport Qualified Not Checked No Required Requested Review…" at bounding box center [480, 346] width 847 height 213
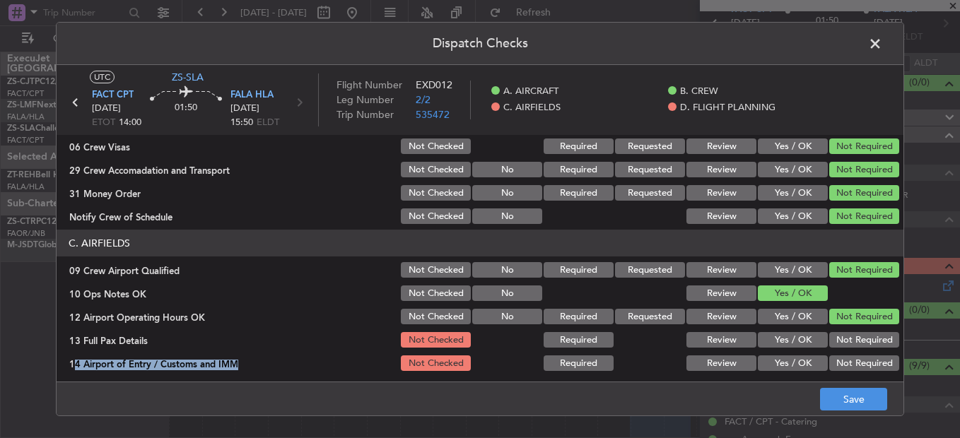
click at [836, 361] on button "Not Required" at bounding box center [864, 364] width 70 height 16
drag, startPoint x: 836, startPoint y: 361, endPoint x: 833, endPoint y: 336, distance: 25.5
click at [833, 336] on button "Not Required" at bounding box center [864, 340] width 70 height 16
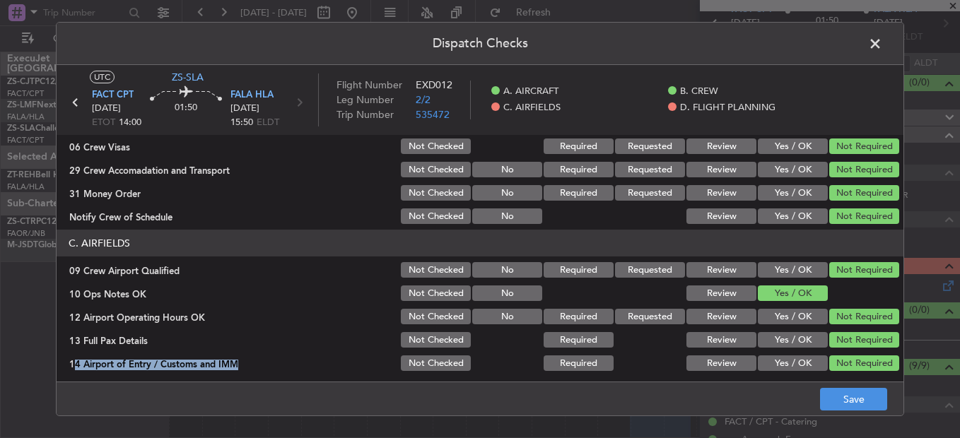
scroll to position [397, 0]
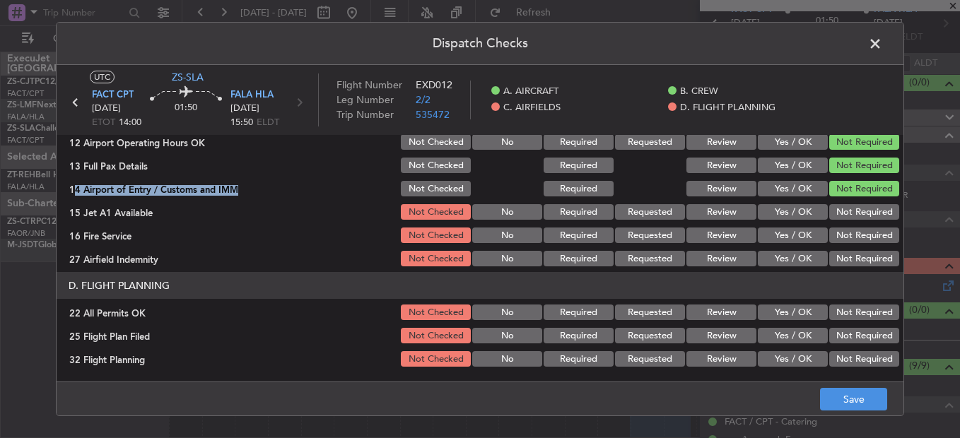
click at [844, 208] on button "Not Required" at bounding box center [864, 212] width 70 height 16
click at [845, 228] on section "C. AIRFIELDS 09 Crew Airport Qualified Not Checked No Required Requested Review…" at bounding box center [480, 161] width 847 height 213
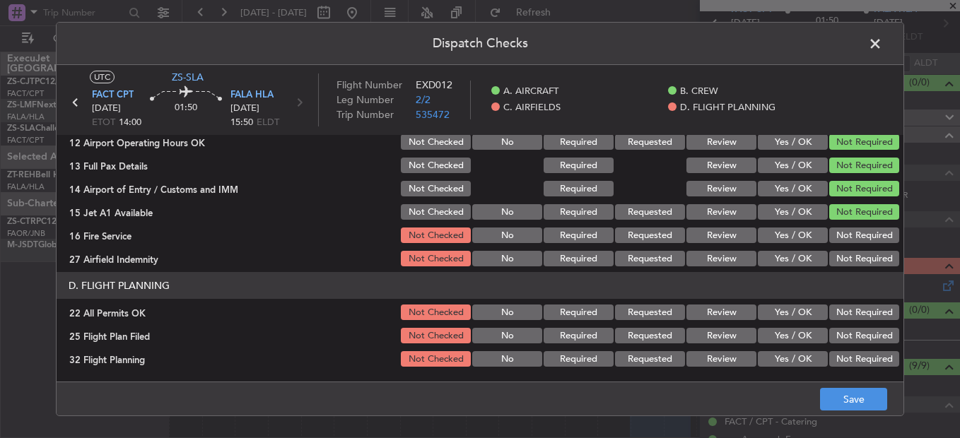
click at [845, 234] on button "Not Required" at bounding box center [864, 236] width 70 height 16
click at [845, 241] on button "Not Required" at bounding box center [864, 236] width 70 height 16
click at [845, 272] on article "A. AIRCRAFT 01 Is A/C Available Not Checked No Review Yes / OK 26 Aircraft Disp…" at bounding box center [480, 254] width 847 height 238
drag, startPoint x: 845, startPoint y: 272, endPoint x: 839, endPoint y: 277, distance: 8.1
click at [838, 261] on button "Not Required" at bounding box center [864, 259] width 70 height 16
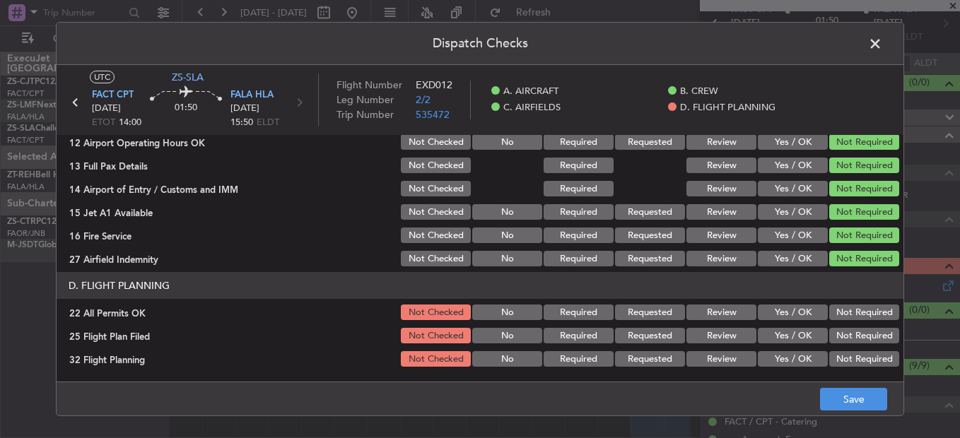
click at [842, 310] on button "Not Required" at bounding box center [864, 313] width 70 height 16
drag, startPoint x: 698, startPoint y: 334, endPoint x: 701, endPoint y: 350, distance: 15.8
click at [699, 334] on button "Review" at bounding box center [721, 336] width 70 height 16
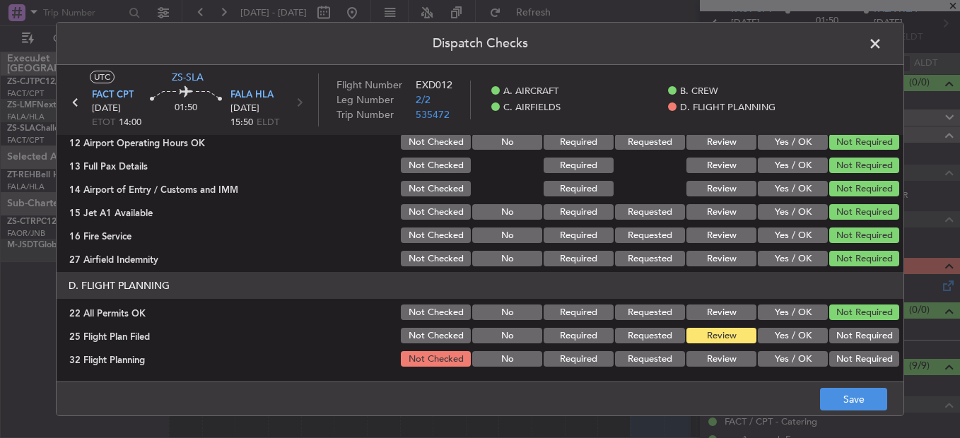
click at [701, 350] on div "Review" at bounding box center [719, 359] width 71 height 20
click at [718, 363] on button "Review" at bounding box center [721, 359] width 70 height 16
click at [819, 382] on footer "Save" at bounding box center [480, 399] width 847 height 34
click at [840, 394] on button "Save" at bounding box center [853, 399] width 67 height 23
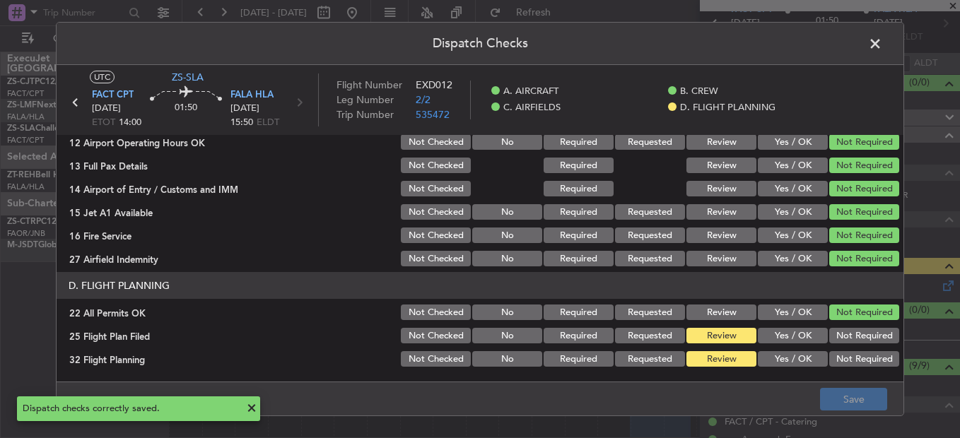
click at [882, 42] on span at bounding box center [882, 47] width 0 height 28
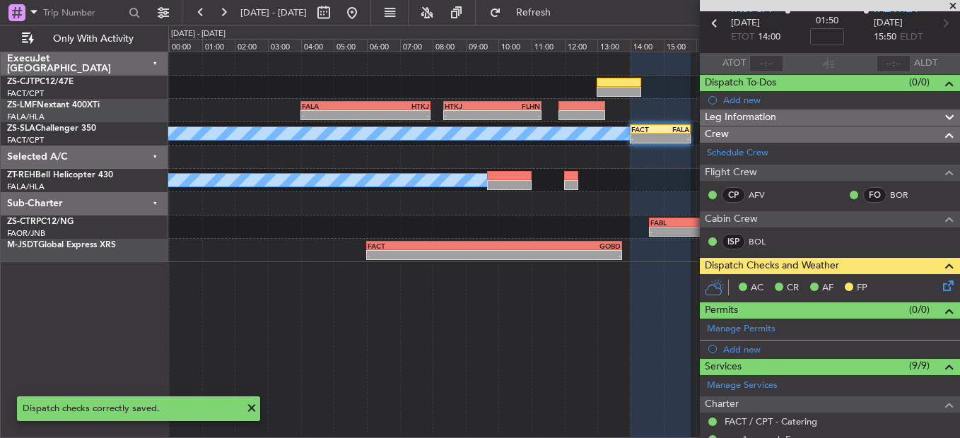
click at [710, 25] on icon at bounding box center [715, 23] width 18 height 18
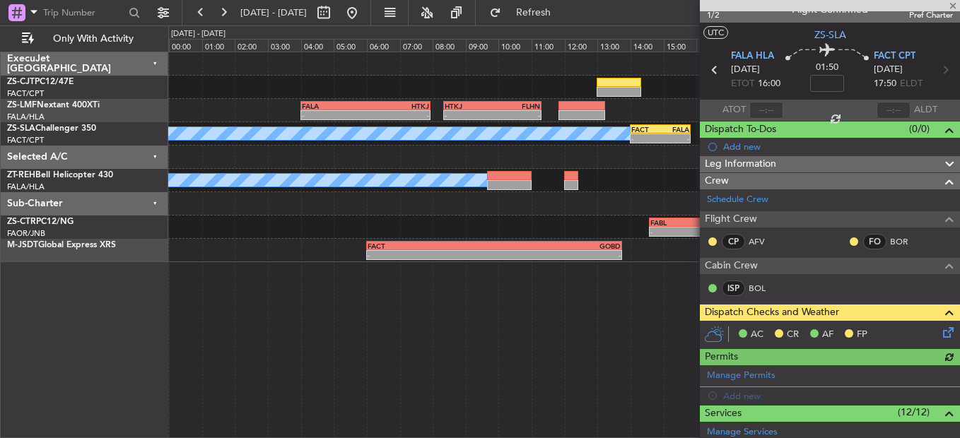
scroll to position [0, 0]
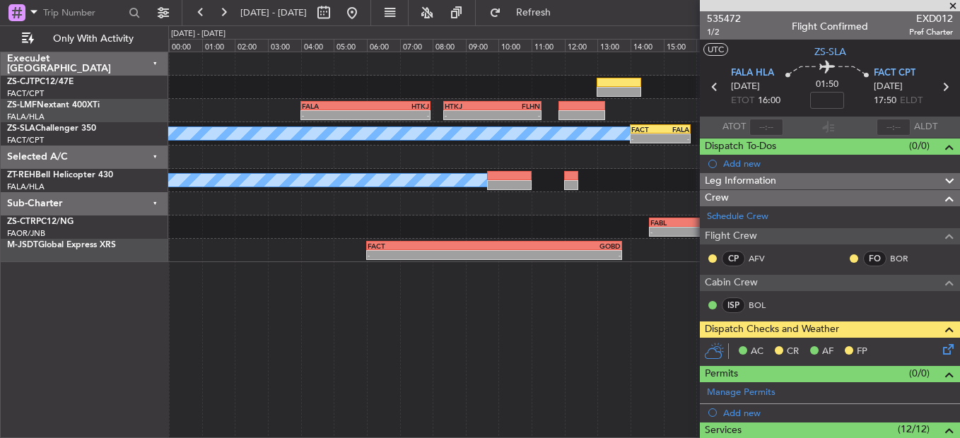
click at [949, 5] on span at bounding box center [953, 6] width 14 height 13
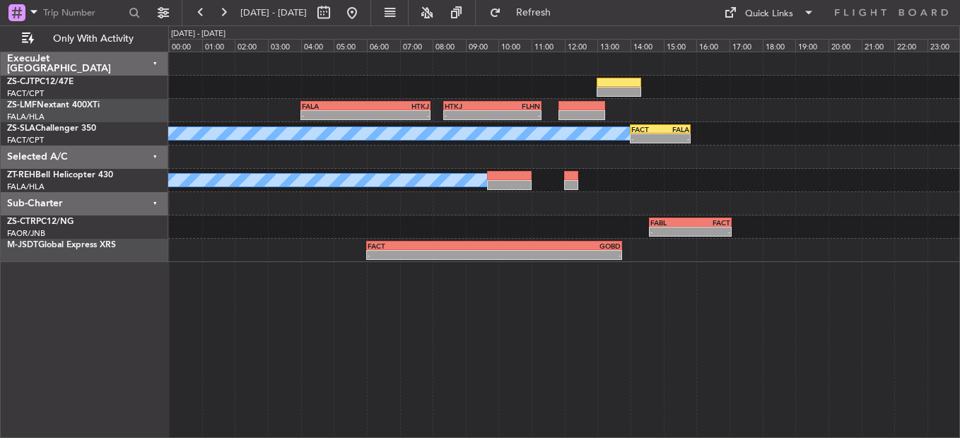
type input "0"
click at [200, 14] on button at bounding box center [200, 12] width 23 height 23
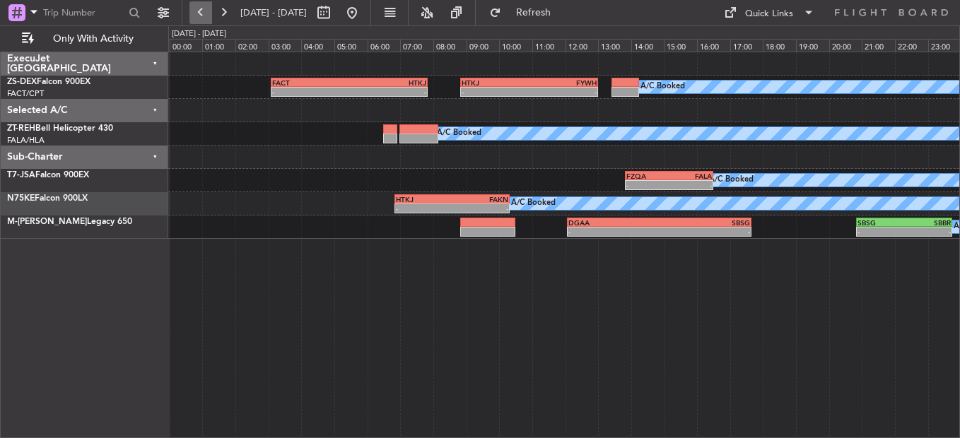
click at [200, 15] on button at bounding box center [200, 12] width 23 height 23
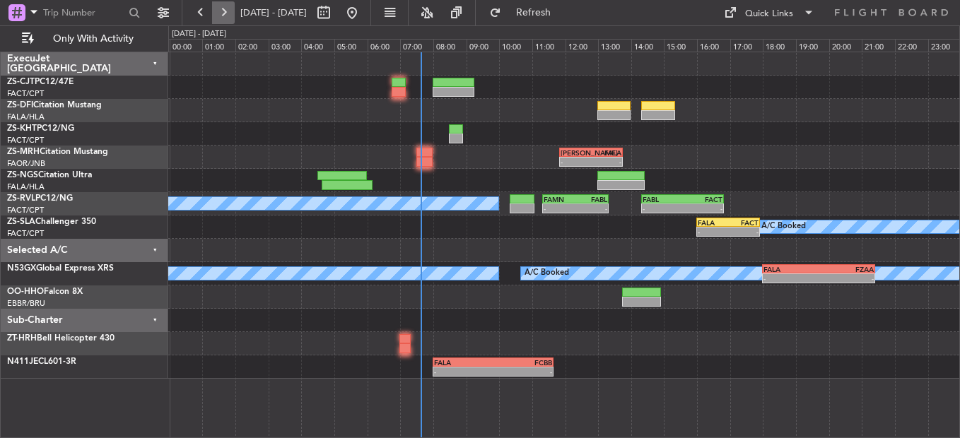
click at [212, 13] on button at bounding box center [223, 12] width 23 height 23
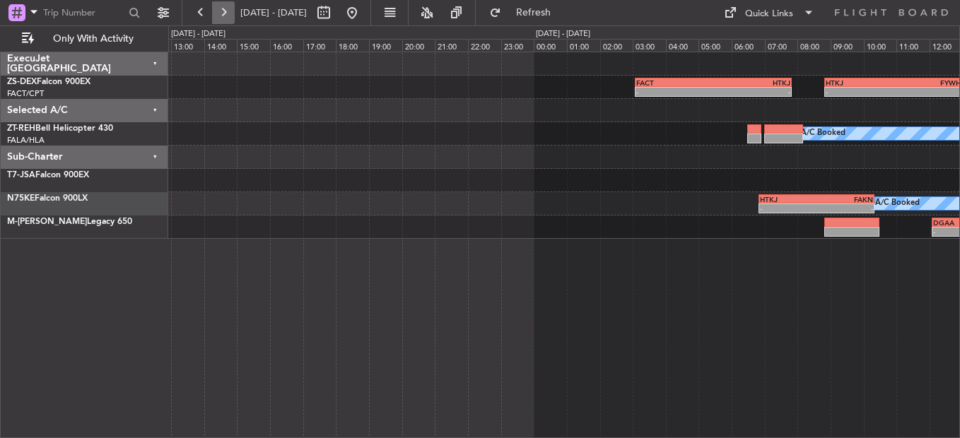
click at [212, 13] on button at bounding box center [223, 12] width 23 height 23
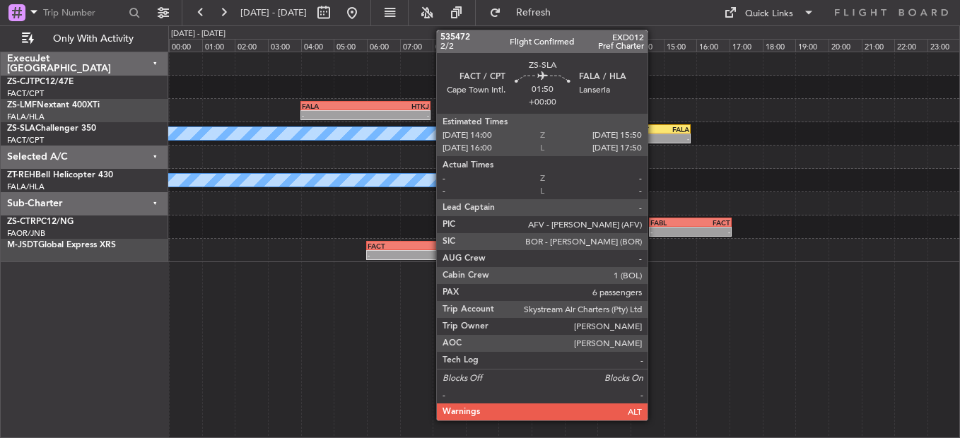
click at [654, 139] on div "-" at bounding box center [645, 138] width 29 height 8
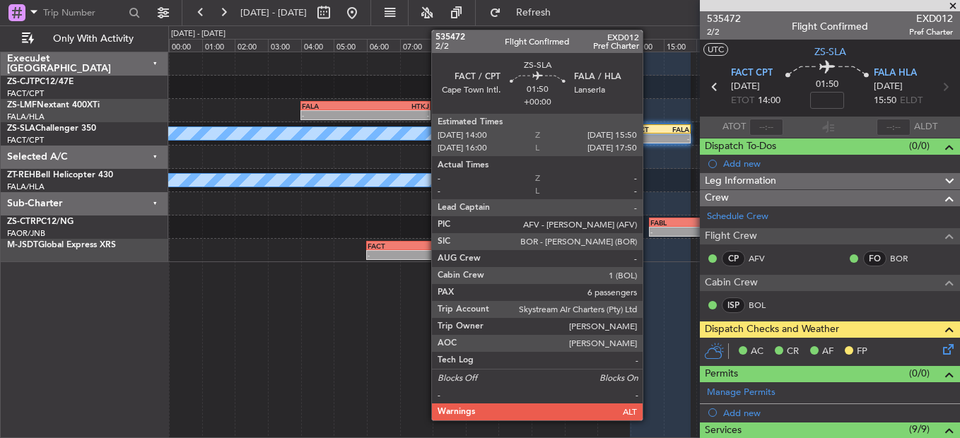
click at [649, 135] on div "-" at bounding box center [645, 138] width 29 height 8
click at [648, 135] on div "-" at bounding box center [645, 138] width 29 height 8
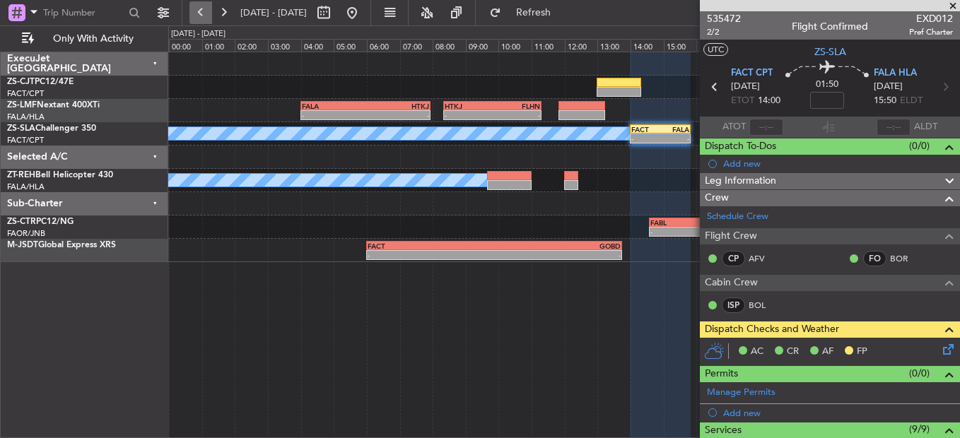
click at [204, 11] on button at bounding box center [200, 12] width 23 height 23
click at [206, 11] on button at bounding box center [200, 12] width 23 height 23
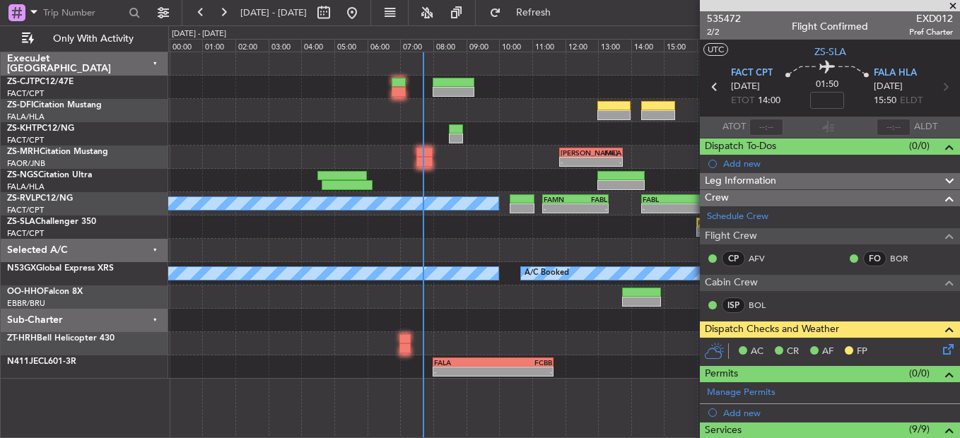
click at [710, 94] on icon at bounding box center [715, 87] width 18 height 18
click at [710, 85] on icon at bounding box center [715, 87] width 18 height 18
click at [850, 257] on button at bounding box center [854, 258] width 8 height 8
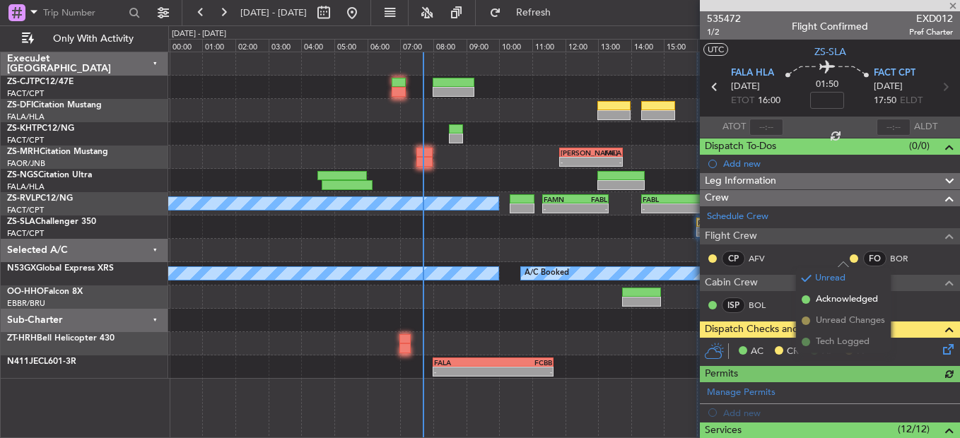
click at [837, 302] on span "Acknowledged" at bounding box center [847, 300] width 62 height 14
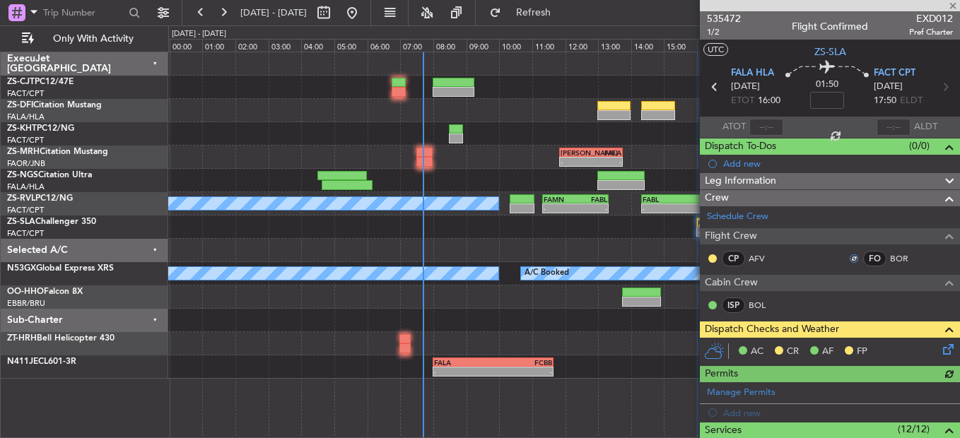
click at [715, 254] on button at bounding box center [712, 258] width 8 height 8
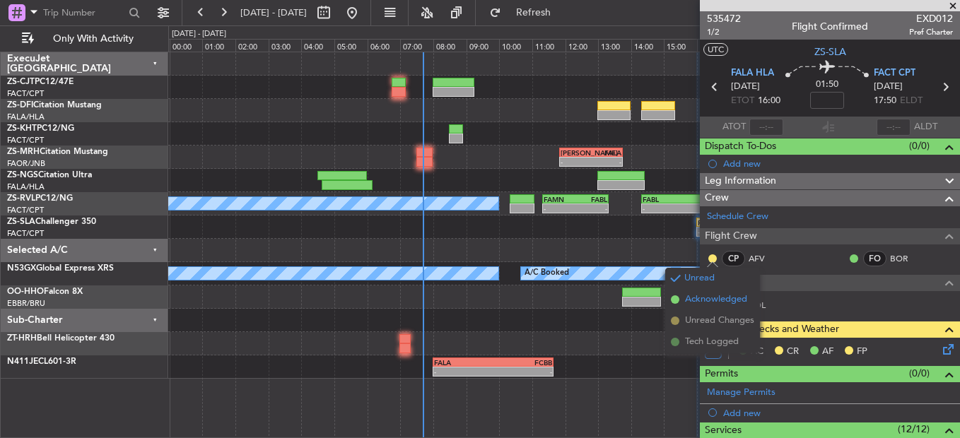
click at [718, 303] on span "Acknowledged" at bounding box center [716, 300] width 62 height 14
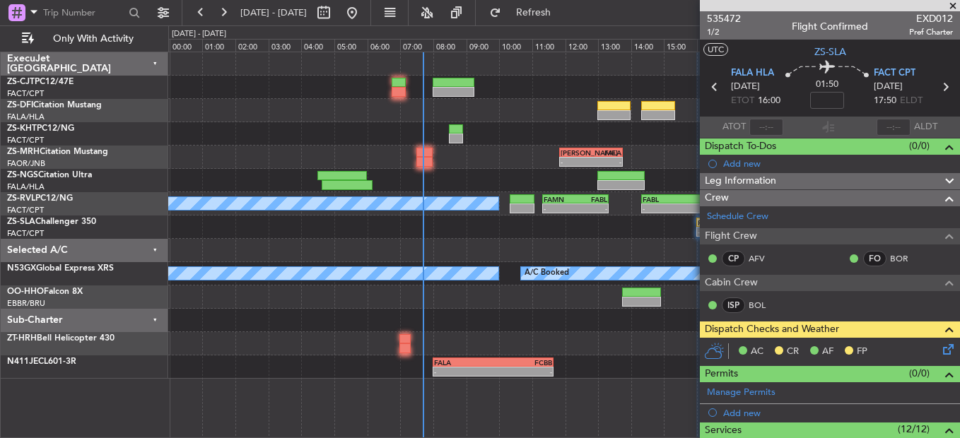
click at [940, 352] on icon at bounding box center [945, 346] width 11 height 11
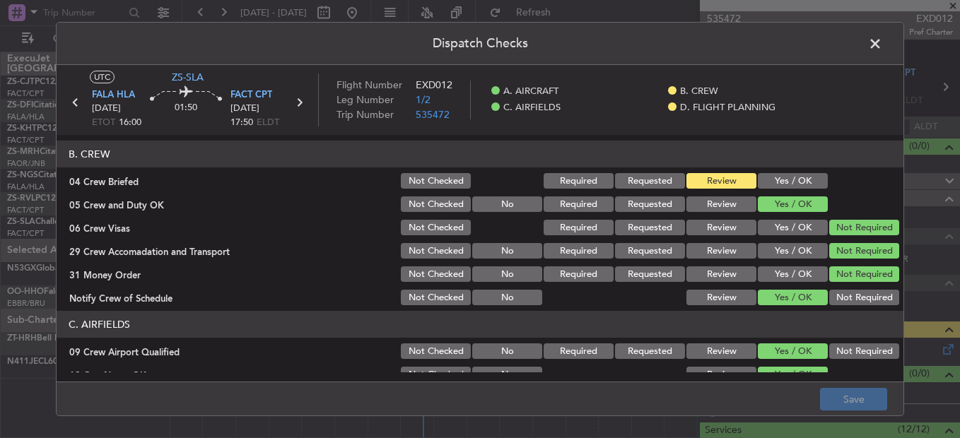
click at [773, 176] on button "Yes / OK" at bounding box center [793, 181] width 70 height 16
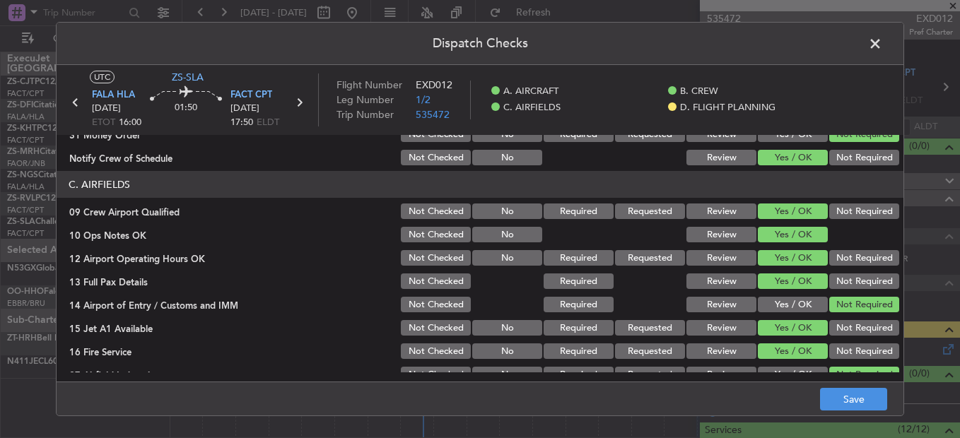
scroll to position [397, 0]
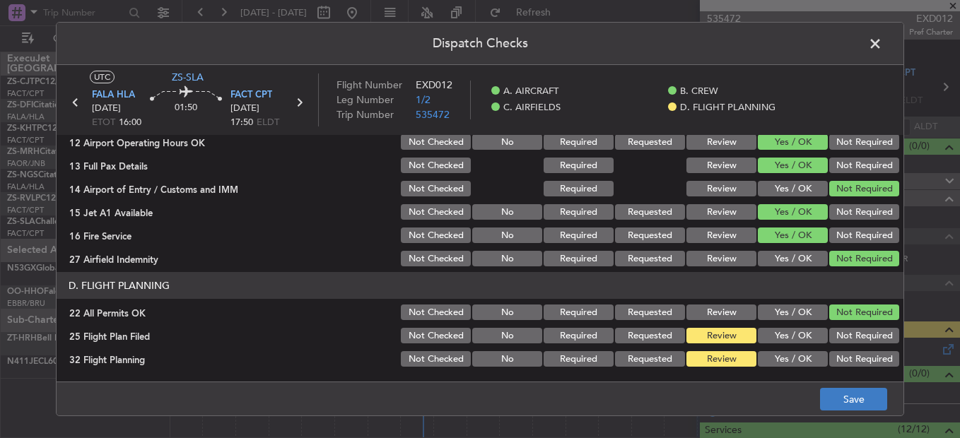
drag, startPoint x: 855, startPoint y: 412, endPoint x: 850, endPoint y: 402, distance: 11.4
click at [854, 412] on footer "Save" at bounding box center [480, 399] width 847 height 34
click at [850, 399] on button "Save" at bounding box center [853, 399] width 67 height 23
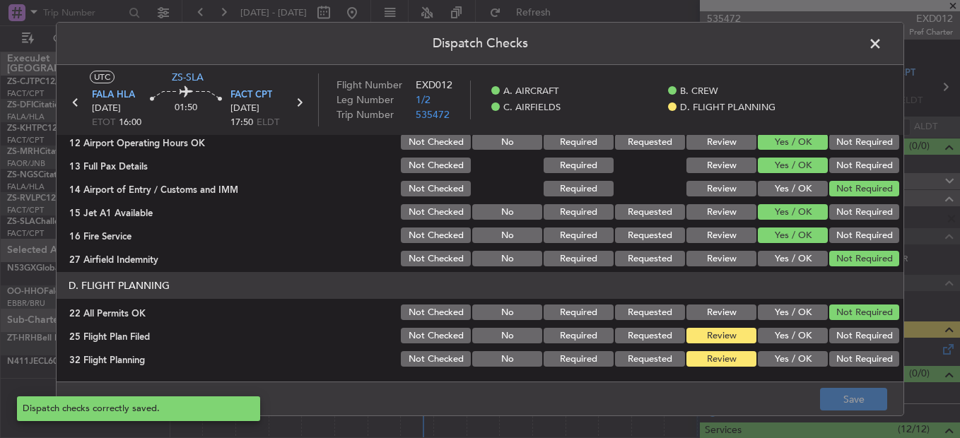
click at [882, 45] on span at bounding box center [882, 47] width 0 height 28
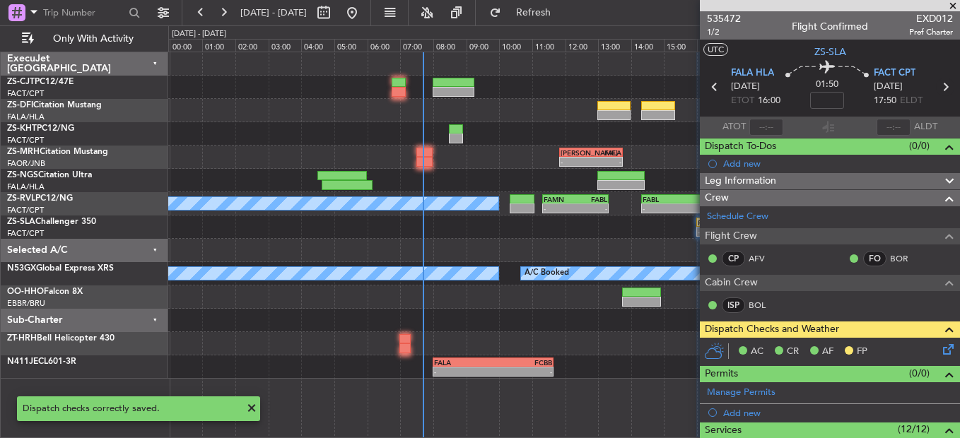
click at [939, 95] on icon at bounding box center [945, 87] width 18 height 18
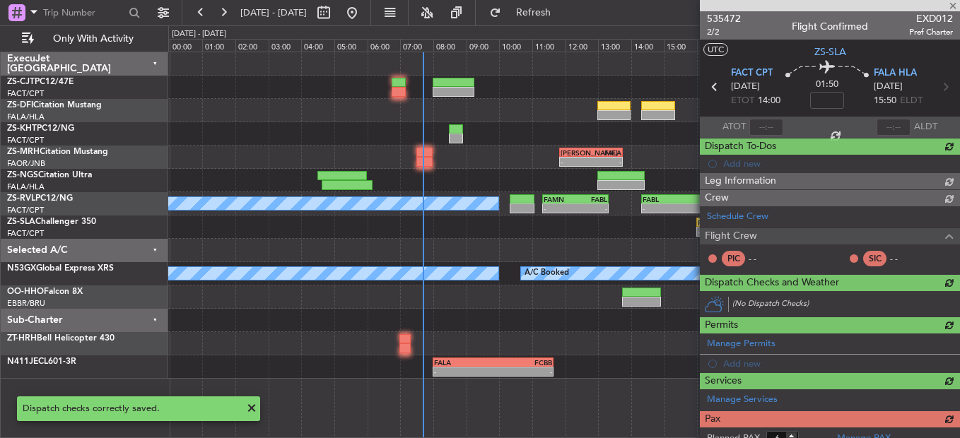
click at [954, 7] on div at bounding box center [830, 5] width 260 height 11
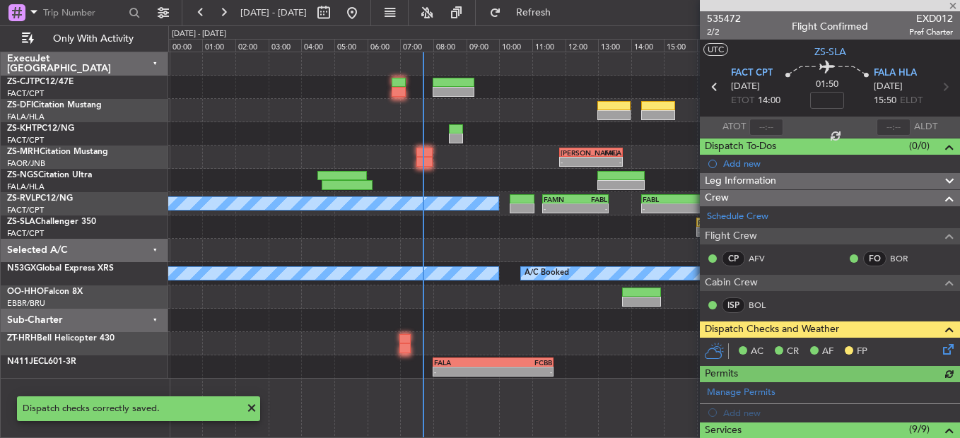
click at [952, 6] on div at bounding box center [830, 5] width 260 height 11
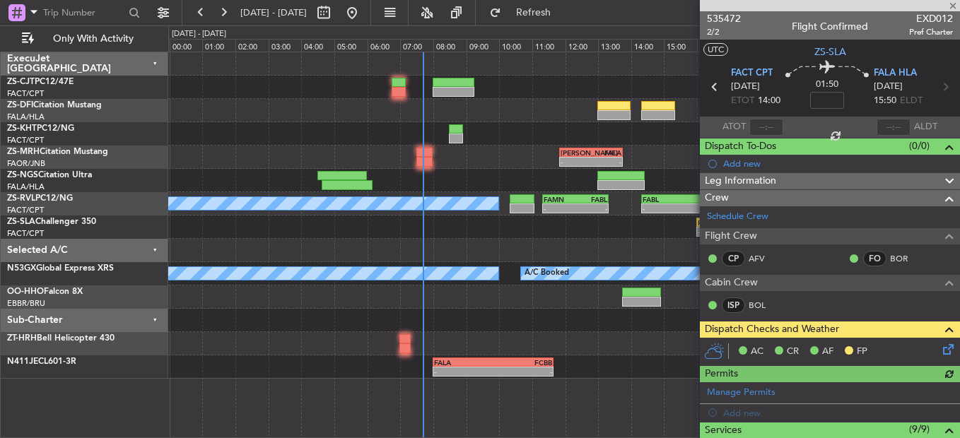
click at [954, 6] on div at bounding box center [830, 5] width 260 height 11
click at [952, 6] on span at bounding box center [953, 6] width 14 height 13
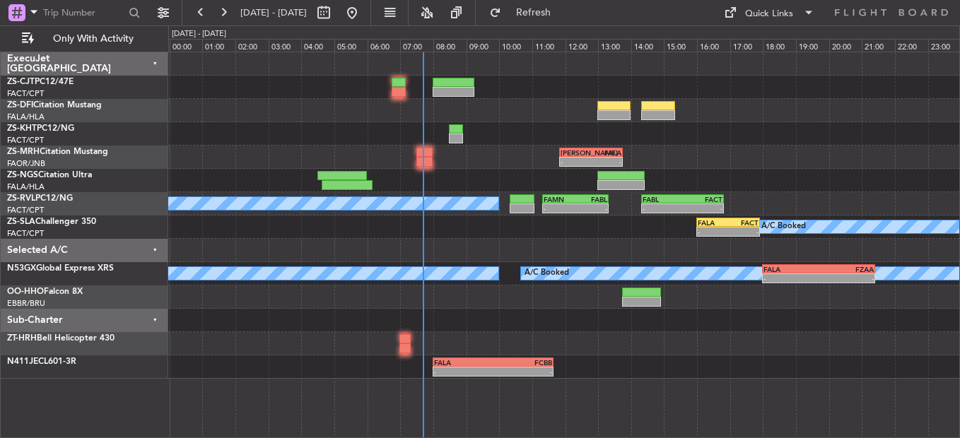
type input "0"
click at [223, 13] on button at bounding box center [223, 12] width 23 height 23
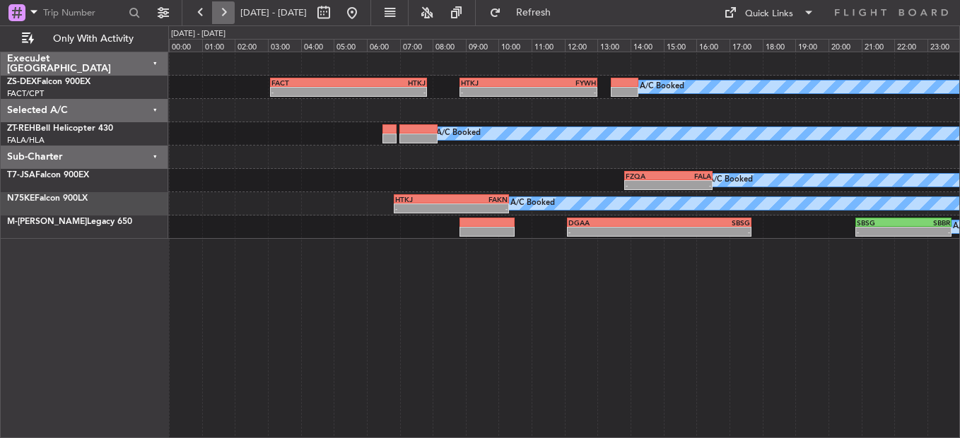
click at [228, 16] on button at bounding box center [223, 12] width 23 height 23
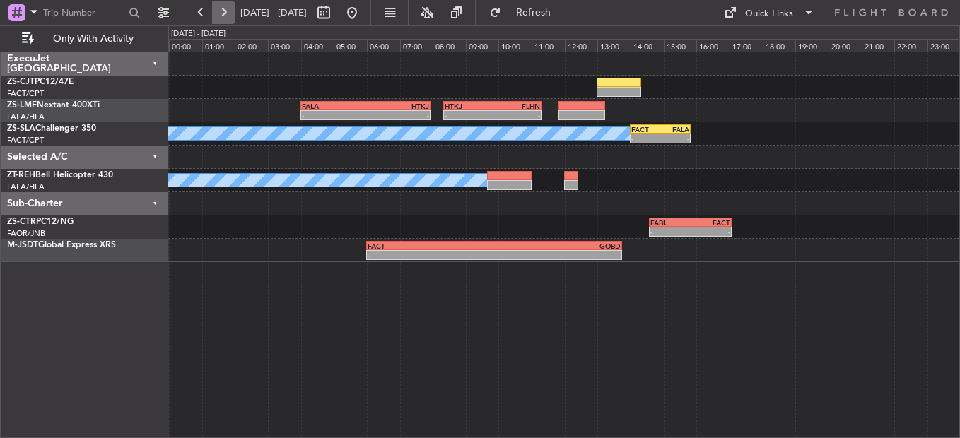
click at [227, 18] on button at bounding box center [223, 12] width 23 height 23
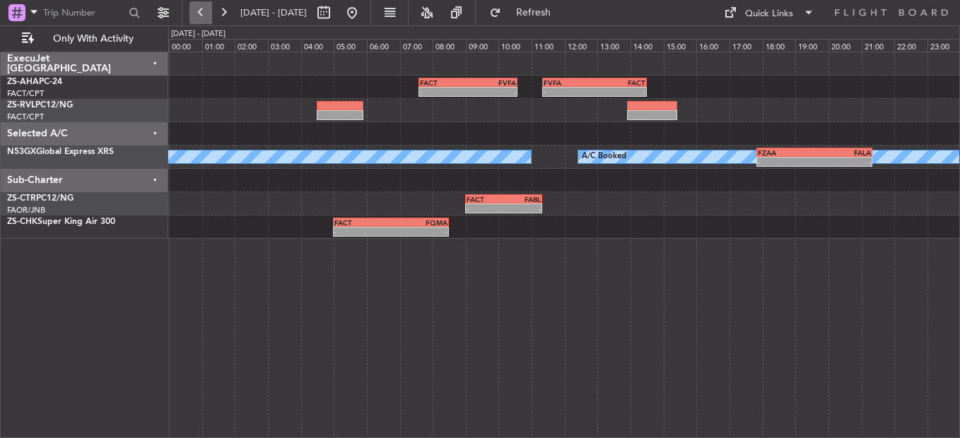
click at [196, 19] on button at bounding box center [200, 12] width 23 height 23
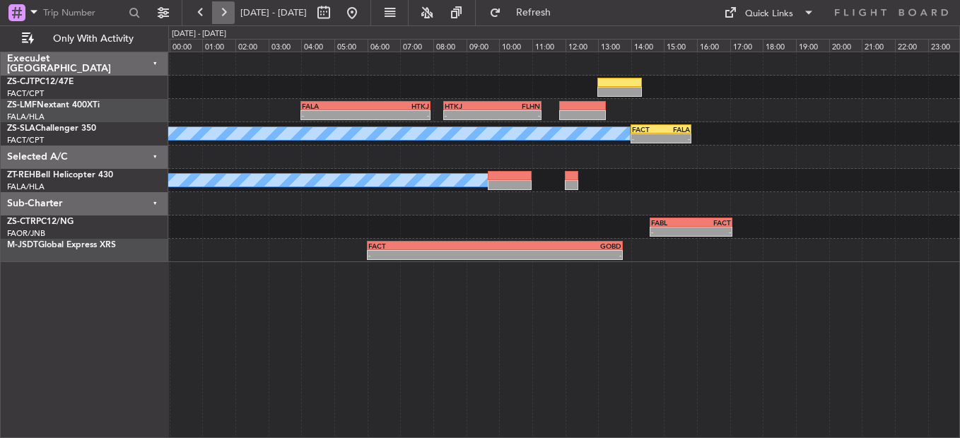
click at [225, 11] on button at bounding box center [223, 12] width 23 height 23
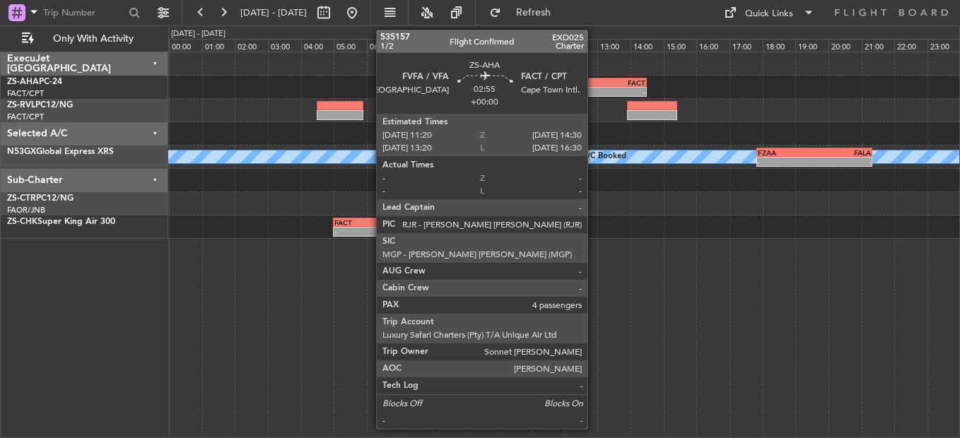
click at [594, 87] on div "- -" at bounding box center [594, 92] width 105 height 10
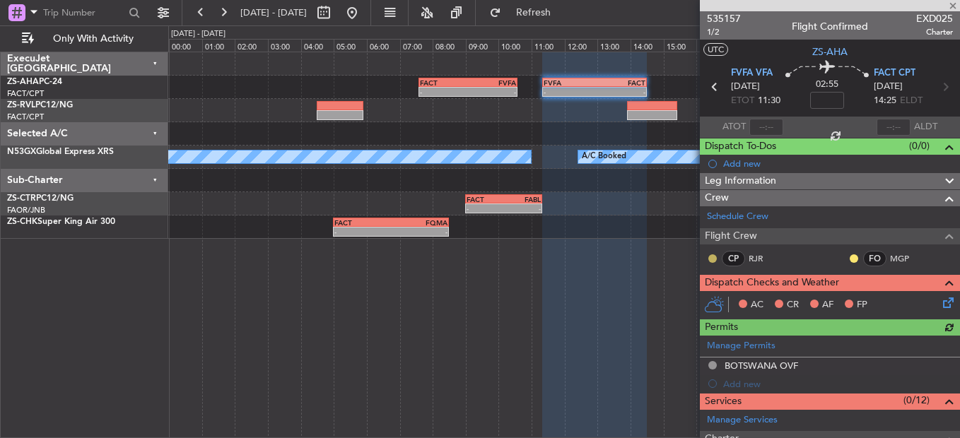
click at [710, 257] on button at bounding box center [712, 258] width 8 height 8
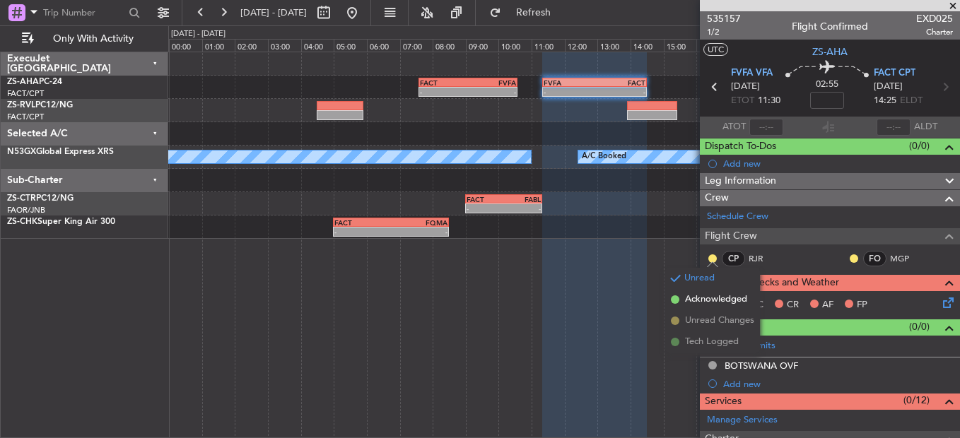
click at [717, 293] on span "Acknowledged" at bounding box center [716, 300] width 62 height 14
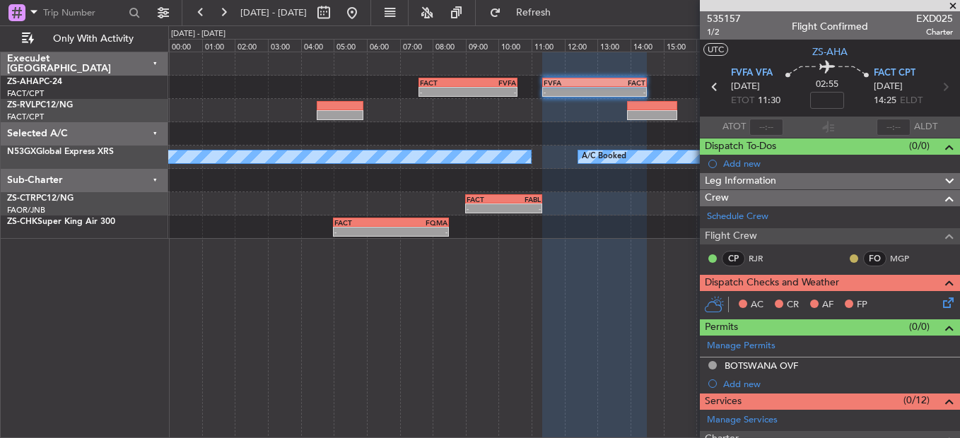
click at [850, 260] on button at bounding box center [854, 258] width 8 height 8
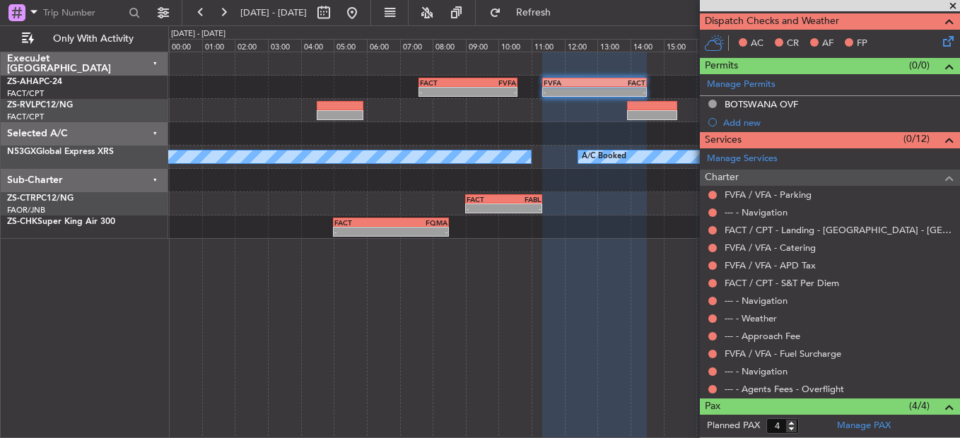
scroll to position [353, 0]
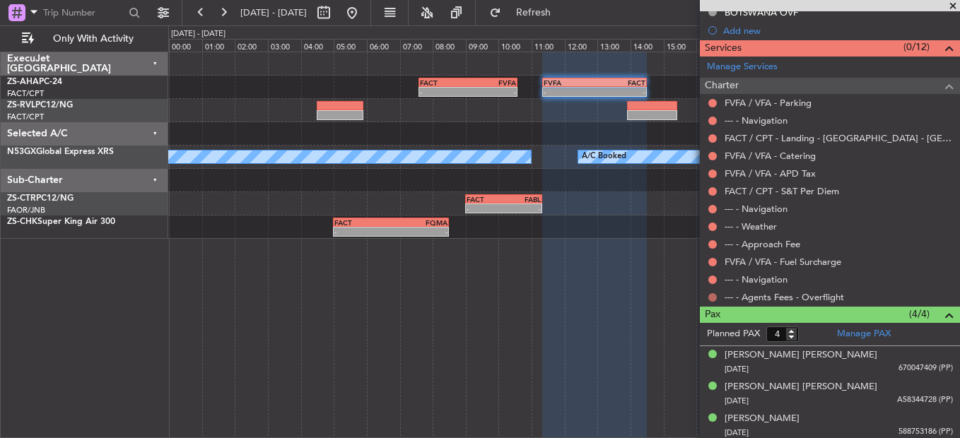
click at [714, 300] on button at bounding box center [712, 297] width 8 height 8
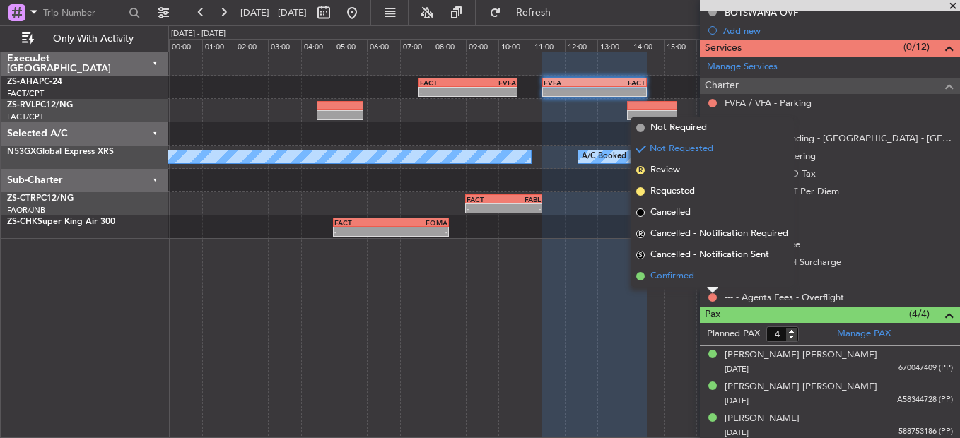
click at [711, 278] on li "Confirmed" at bounding box center [712, 276] width 163 height 21
click at [711, 278] on button at bounding box center [712, 280] width 8 height 8
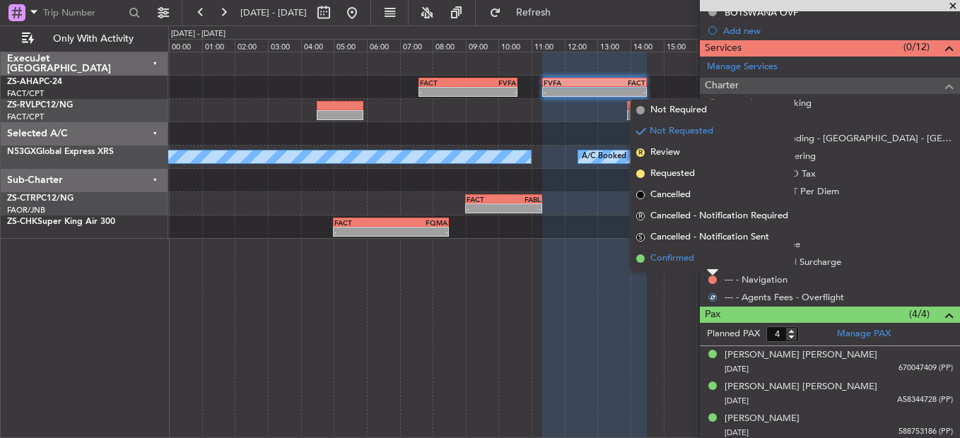
click at [710, 265] on li "Confirmed" at bounding box center [712, 258] width 163 height 21
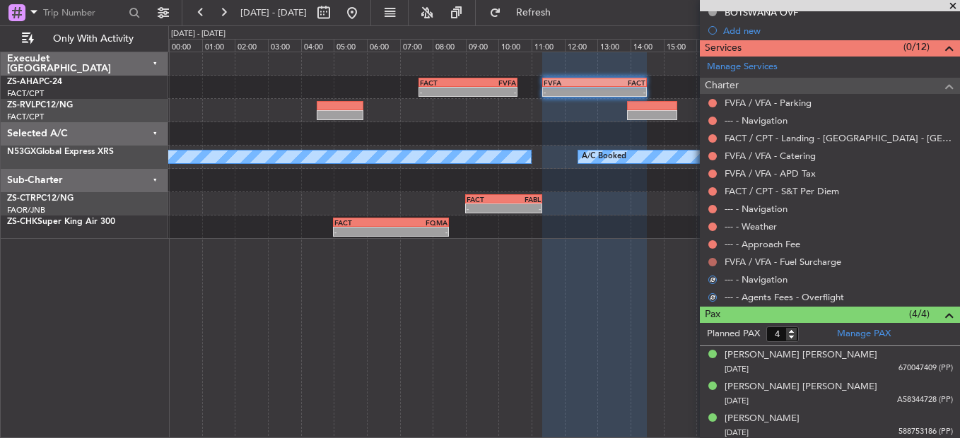
click at [713, 259] on button at bounding box center [712, 262] width 8 height 8
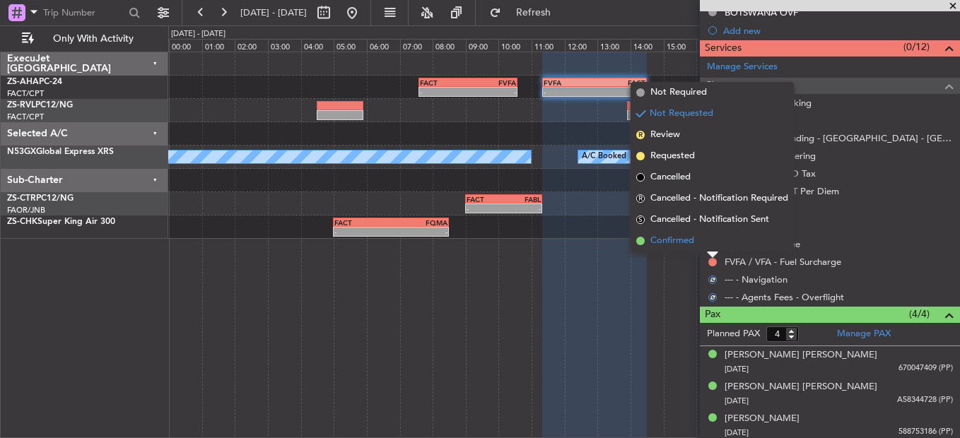
click at [709, 247] on li "Confirmed" at bounding box center [712, 240] width 163 height 21
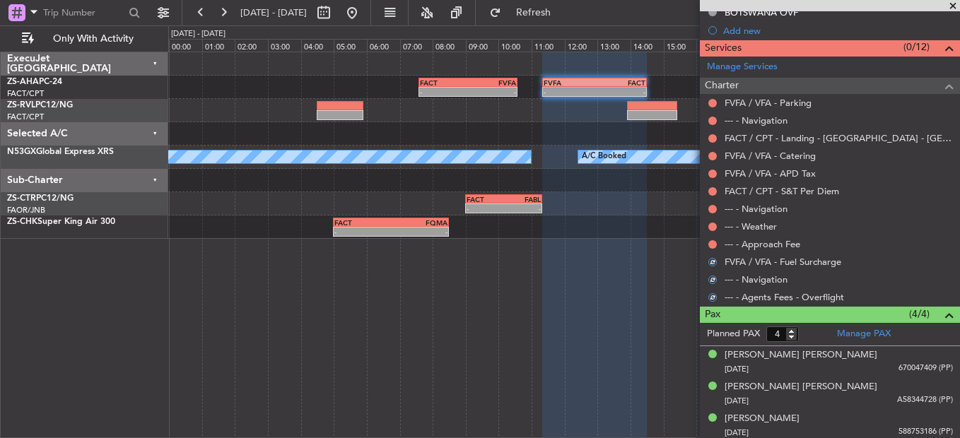
click at [709, 247] on button at bounding box center [712, 244] width 8 height 8
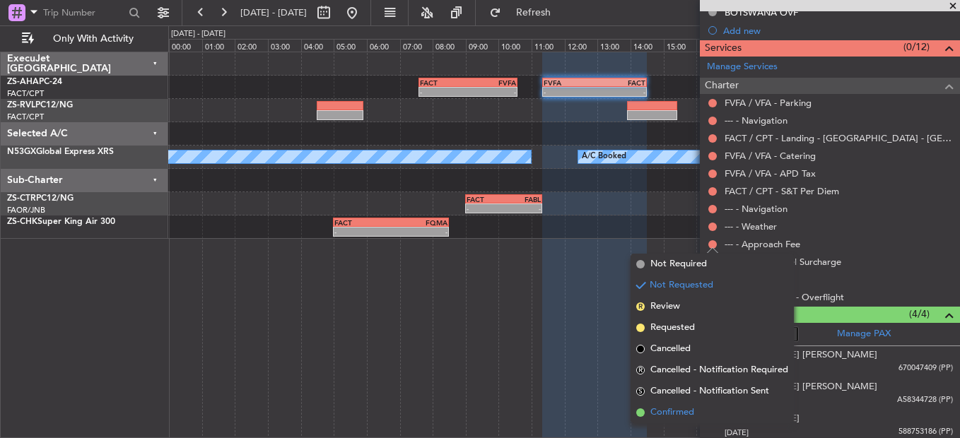
click at [714, 406] on li "Confirmed" at bounding box center [712, 412] width 163 height 21
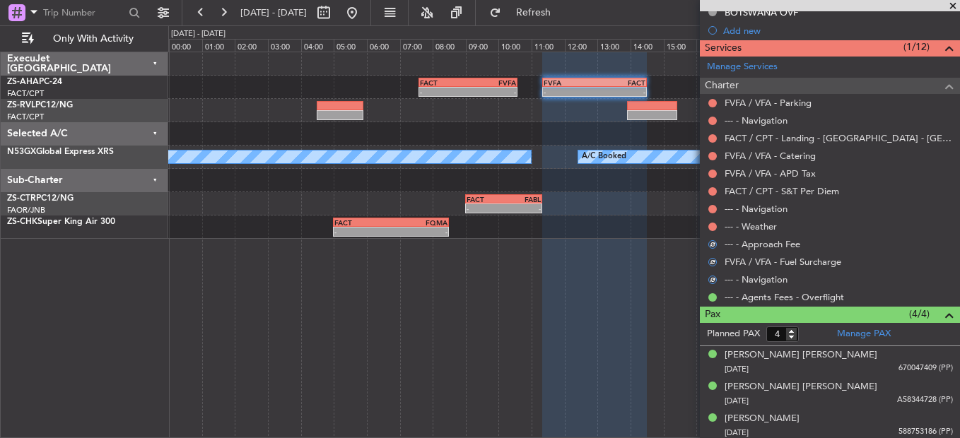
scroll to position [212, 0]
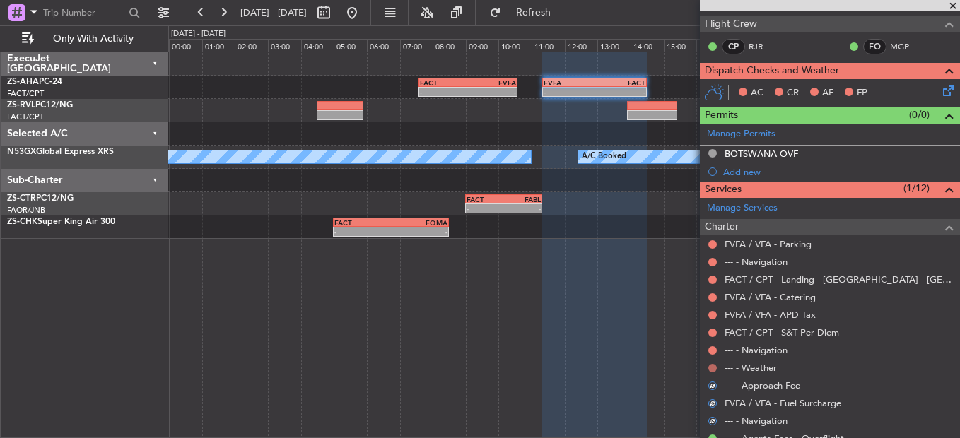
click at [714, 365] on button at bounding box center [712, 368] width 8 height 8
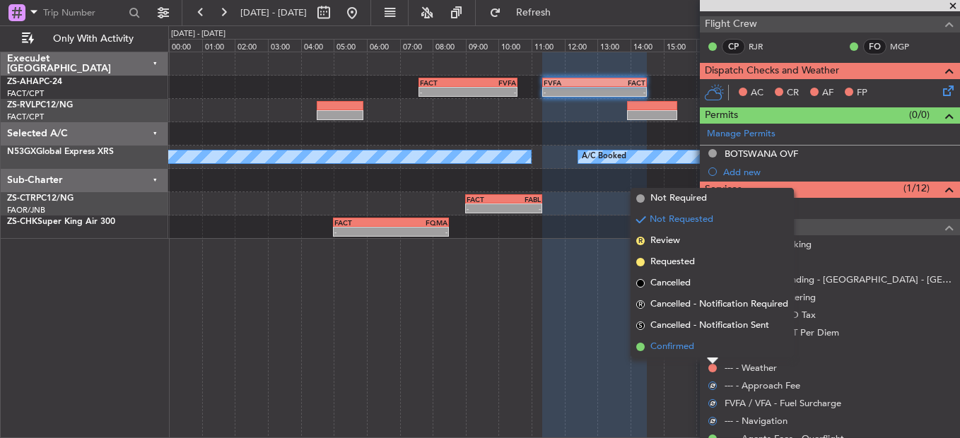
click at [713, 347] on li "Confirmed" at bounding box center [712, 347] width 163 height 21
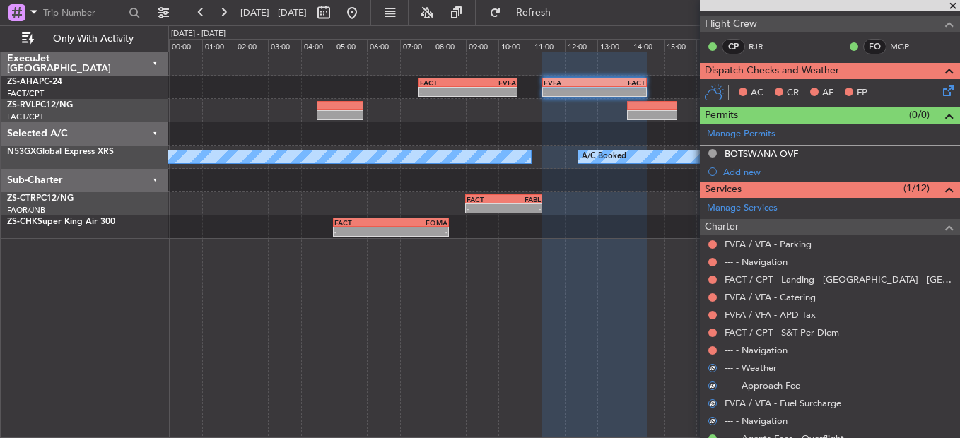
click at [713, 347] on button at bounding box center [712, 350] width 8 height 8
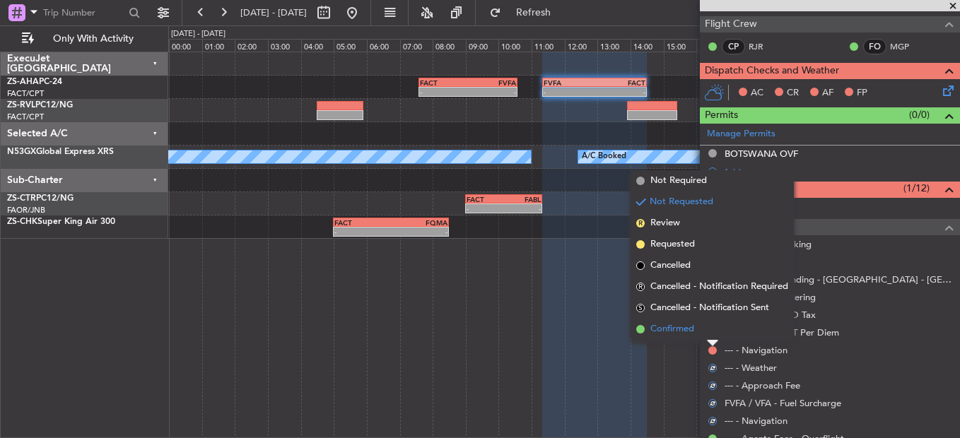
click at [710, 329] on li "Confirmed" at bounding box center [712, 329] width 163 height 21
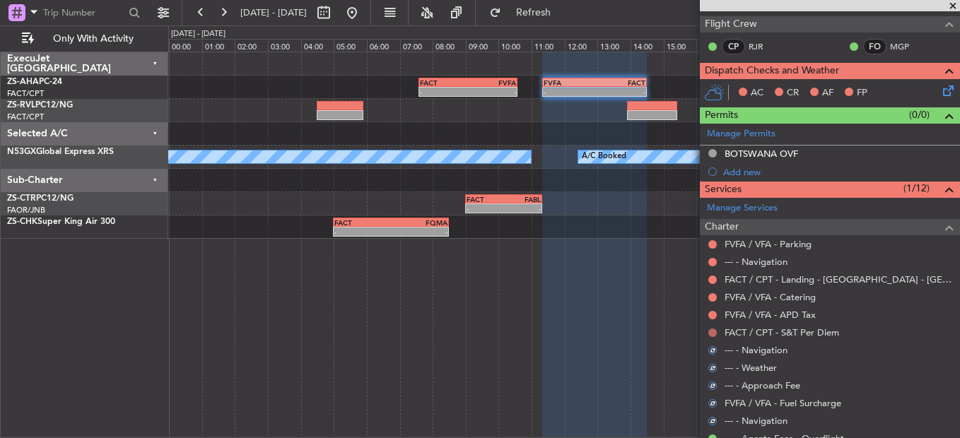
click at [710, 332] on button at bounding box center [712, 333] width 8 height 8
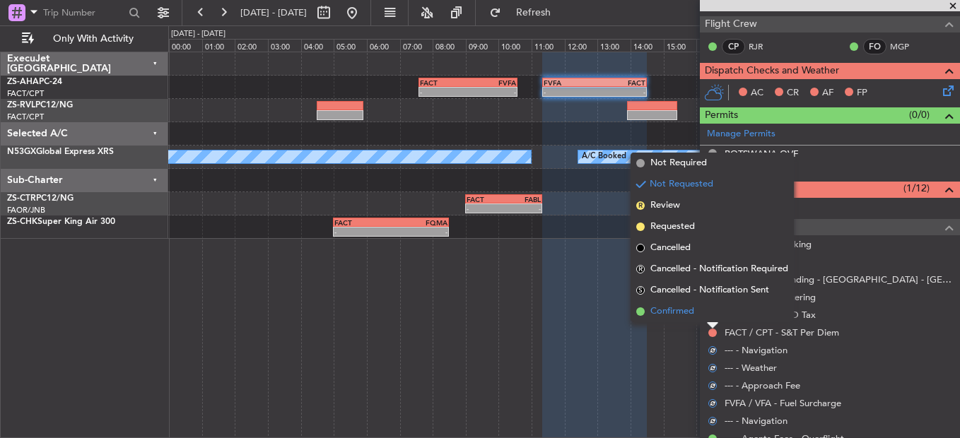
click at [711, 313] on li "Confirmed" at bounding box center [712, 311] width 163 height 21
click at [712, 313] on button at bounding box center [712, 315] width 8 height 8
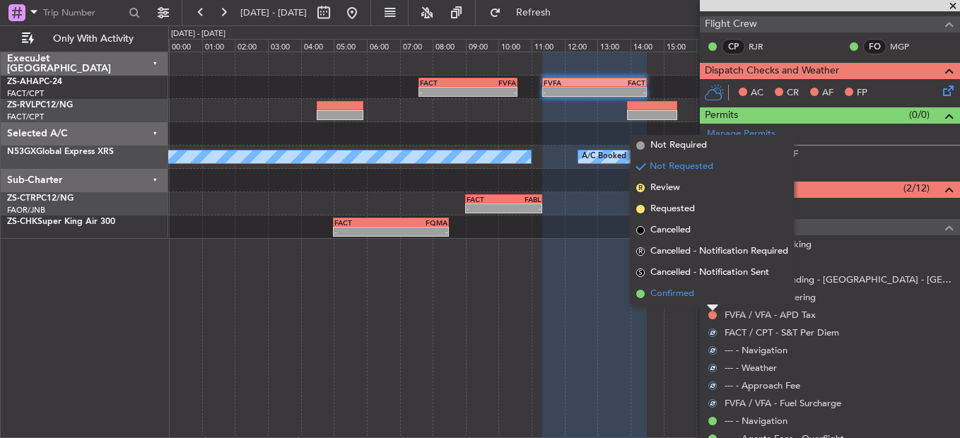
click at [705, 290] on li "Confirmed" at bounding box center [712, 293] width 163 height 21
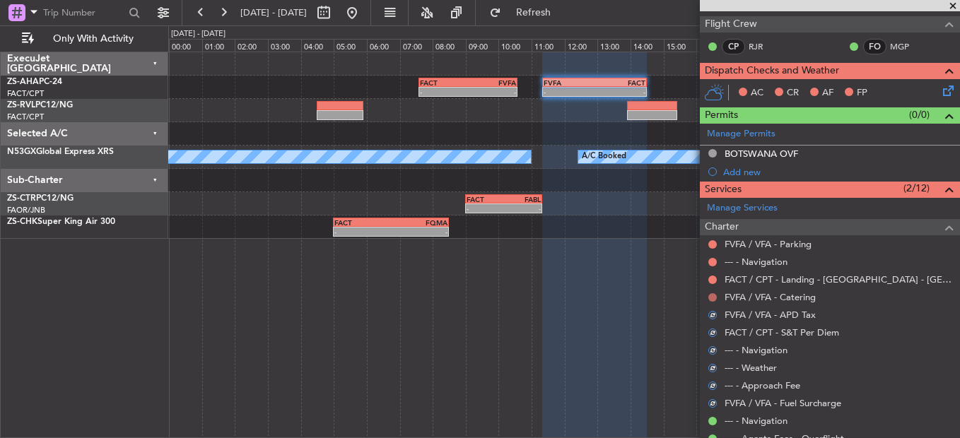
click at [708, 294] on button at bounding box center [712, 297] width 8 height 8
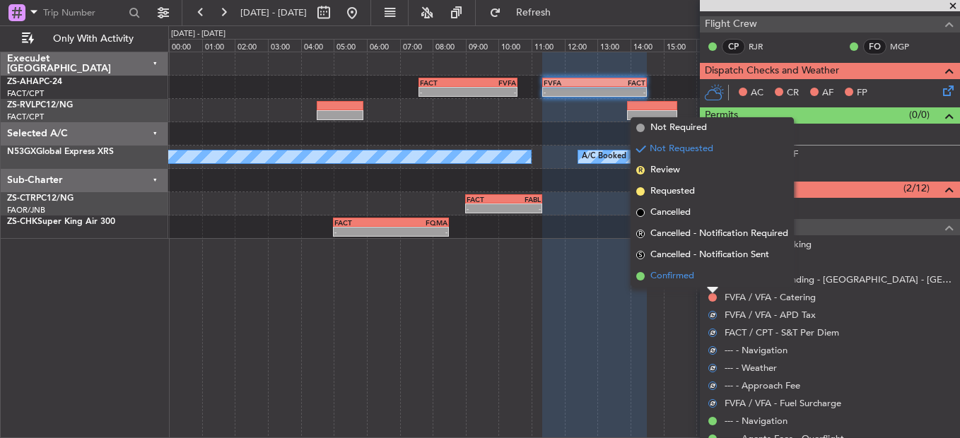
click at [713, 281] on li "Confirmed" at bounding box center [712, 276] width 163 height 21
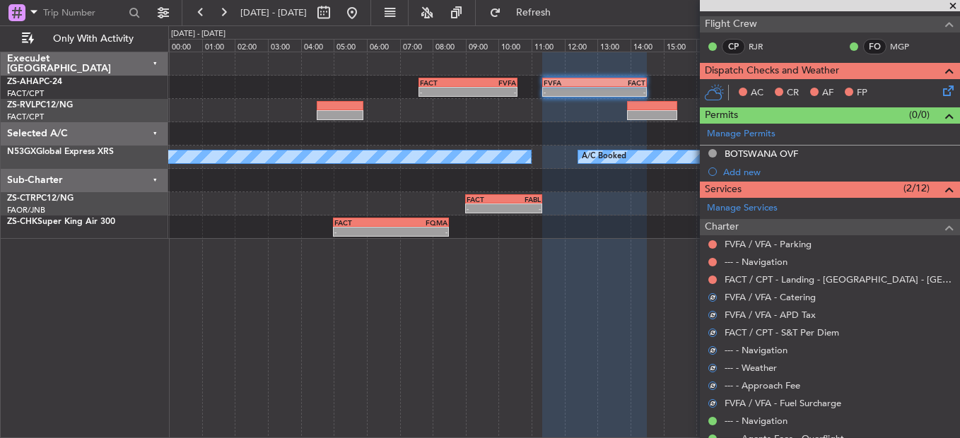
click at [713, 281] on button at bounding box center [712, 280] width 8 height 8
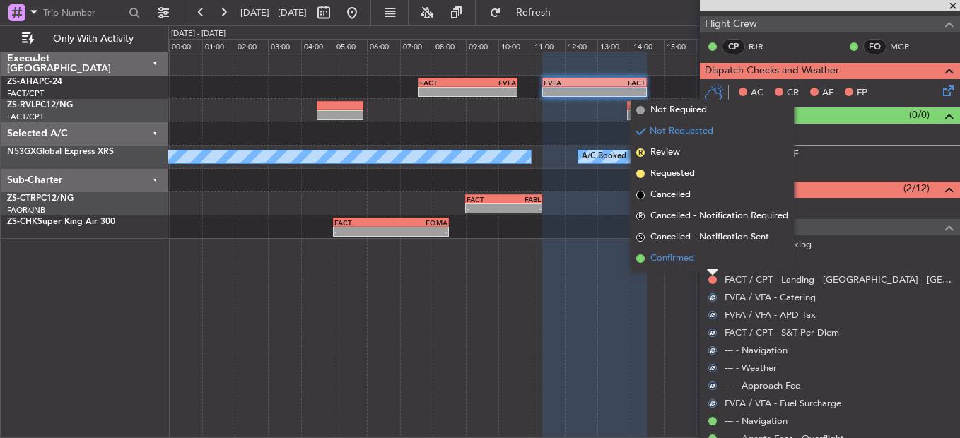
click at [707, 262] on li "Confirmed" at bounding box center [712, 258] width 163 height 21
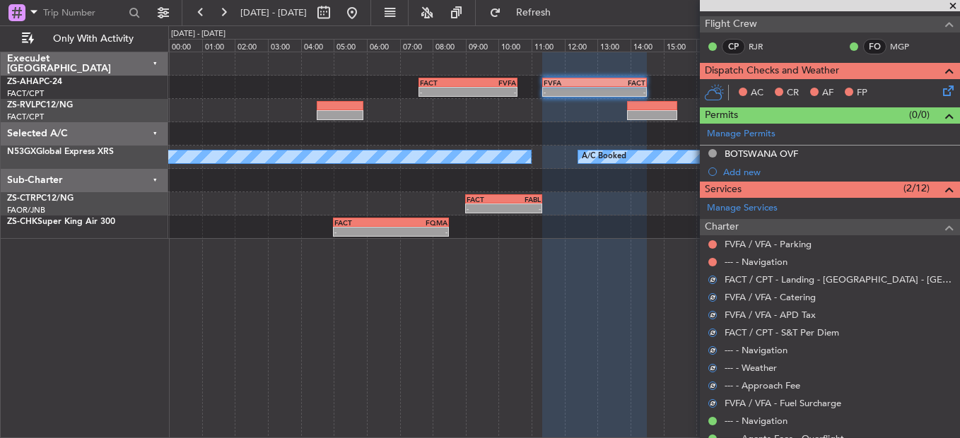
click at [707, 262] on div at bounding box center [712, 262] width 11 height 11
click at [708, 262] on button at bounding box center [712, 262] width 8 height 8
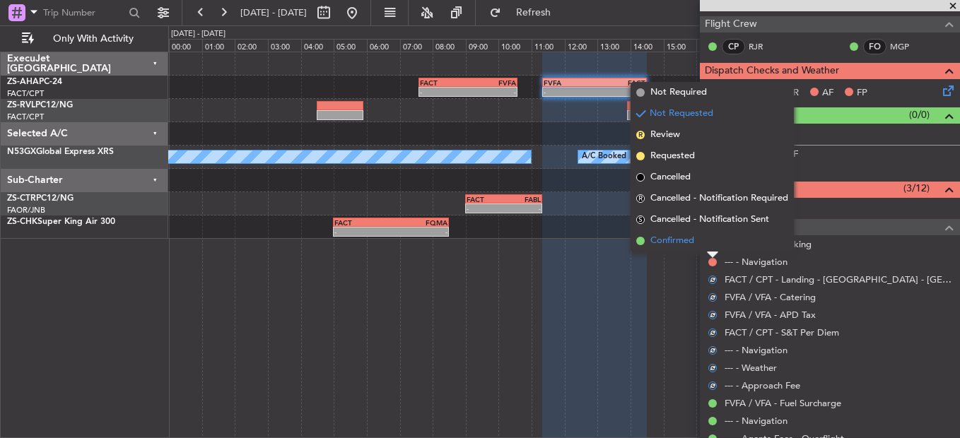
click at [710, 250] on li "Confirmed" at bounding box center [712, 240] width 163 height 21
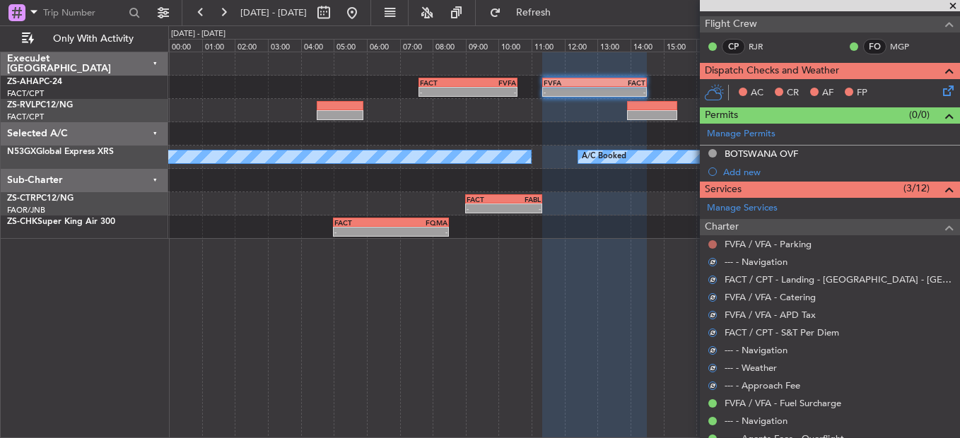
click at [713, 242] on button at bounding box center [712, 244] width 8 height 8
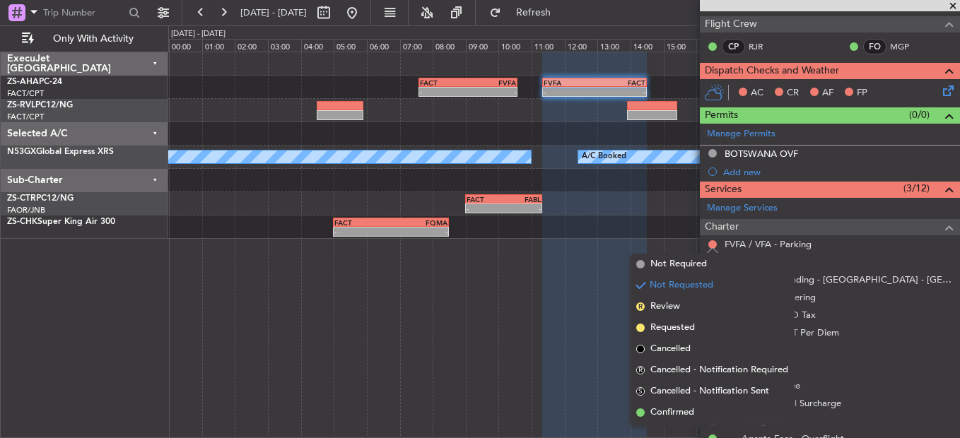
drag, startPoint x: 709, startPoint y: 411, endPoint x: 715, endPoint y: 402, distance: 11.4
click at [709, 409] on li "Confirmed" at bounding box center [712, 412] width 163 height 21
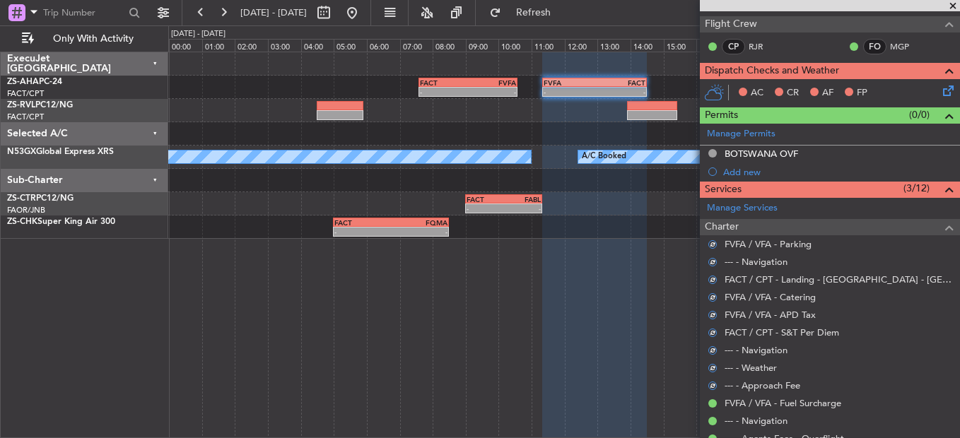
click at [940, 88] on icon at bounding box center [945, 88] width 11 height 11
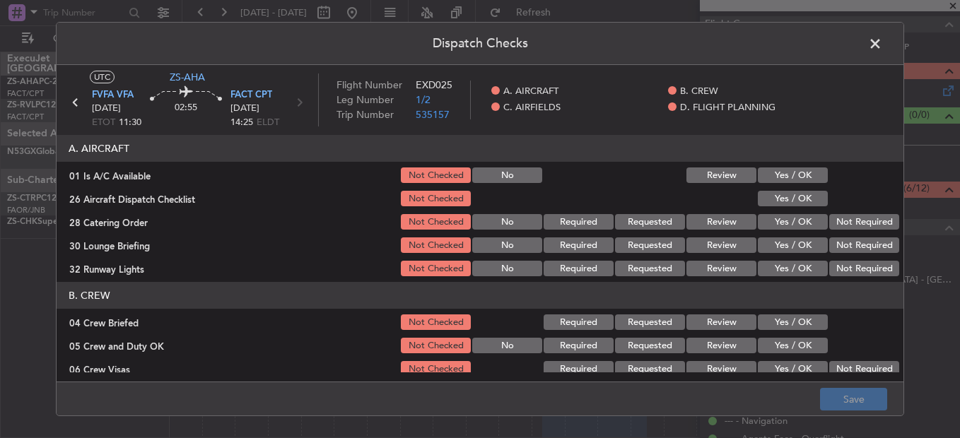
click at [792, 174] on button "Yes / OK" at bounding box center [793, 176] width 70 height 16
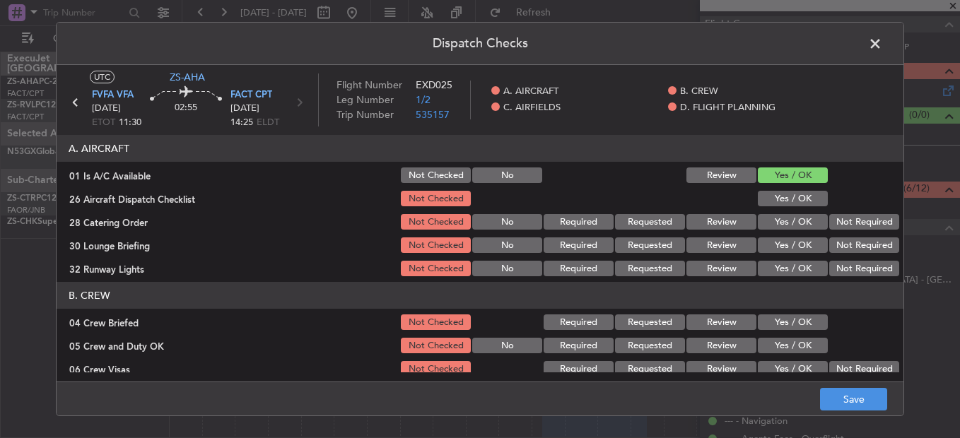
click at [797, 193] on button "Yes / OK" at bounding box center [793, 199] width 70 height 16
click at [798, 199] on button "Yes / OK" at bounding box center [793, 199] width 70 height 16
drag, startPoint x: 857, startPoint y: 230, endPoint x: 850, endPoint y: 240, distance: 12.7
click at [857, 230] on div "Not Required" at bounding box center [862, 222] width 71 height 20
drag, startPoint x: 848, startPoint y: 243, endPoint x: 848, endPoint y: 256, distance: 12.7
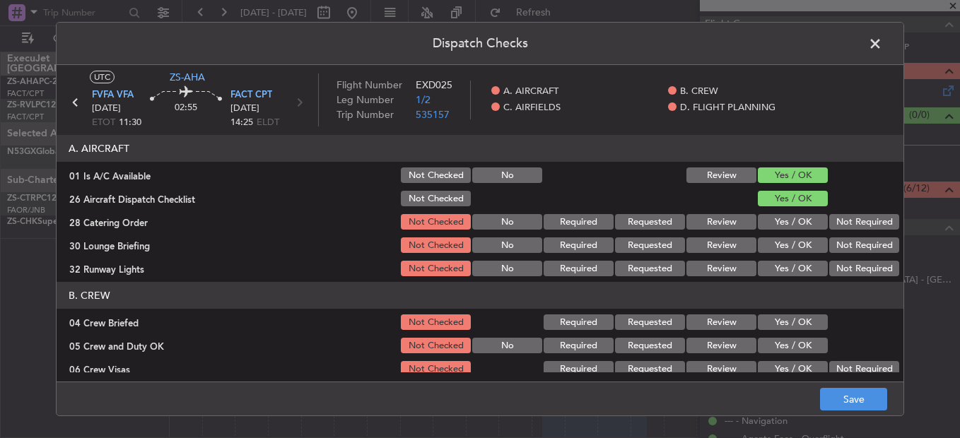
click at [848, 244] on button "Not Required" at bounding box center [864, 246] width 70 height 16
click at [848, 257] on section "A. AIRCRAFT 01 Is A/C Available Not Checked No Review Yes / OK 26 Aircraft Disp…" at bounding box center [480, 207] width 847 height 144
drag, startPoint x: 847, startPoint y: 265, endPoint x: 845, endPoint y: 280, distance: 14.9
click at [847, 268] on button "Not Required" at bounding box center [864, 269] width 70 height 16
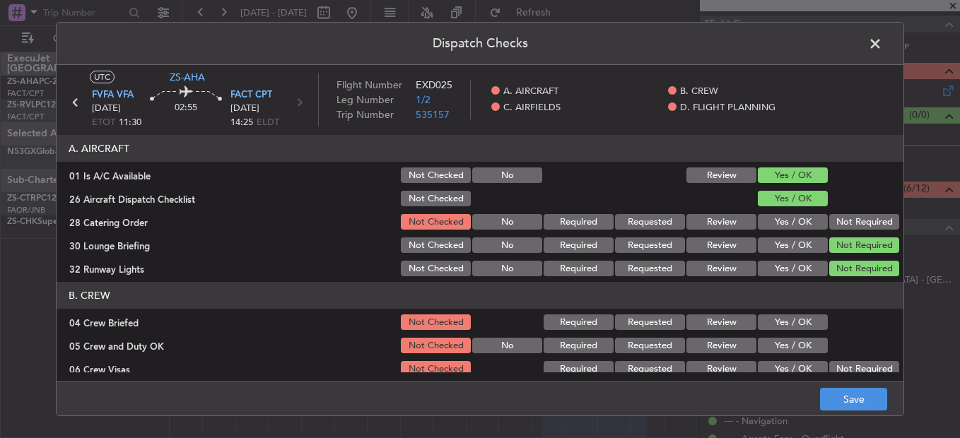
click at [845, 280] on article "A. AIRCRAFT 01 Is A/C Available Not Checked No Review Yes / OK 26 Aircraft Disp…" at bounding box center [480, 254] width 847 height 238
drag, startPoint x: 845, startPoint y: 281, endPoint x: 838, endPoint y: 232, distance: 50.0
click at [839, 224] on button "Not Required" at bounding box center [864, 222] width 70 height 16
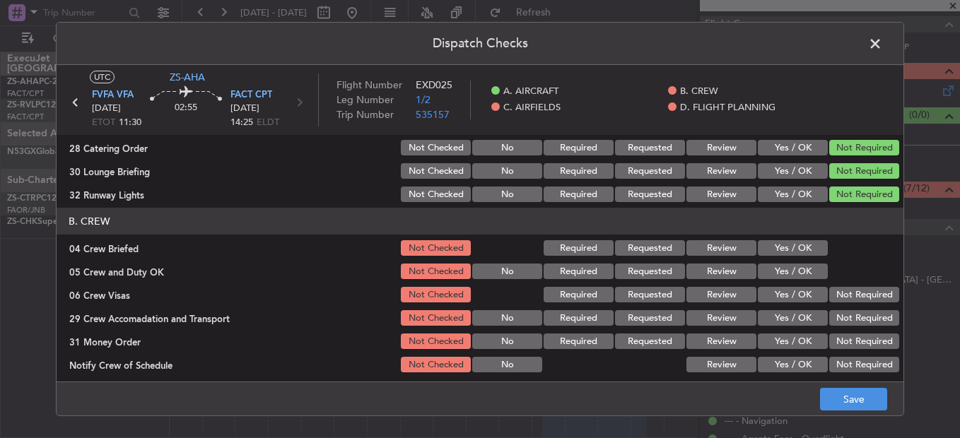
scroll to position [141, 0]
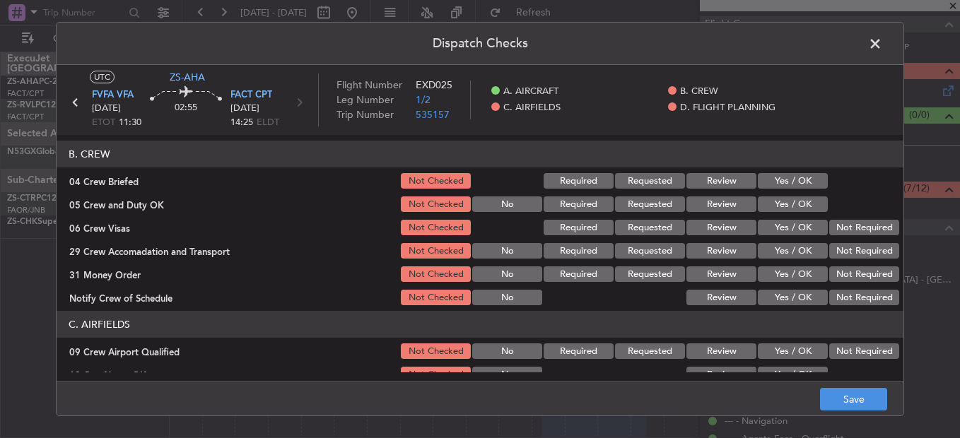
click at [799, 191] on div "Yes / OK" at bounding box center [791, 181] width 71 height 20
drag, startPoint x: 796, startPoint y: 197, endPoint x: 796, endPoint y: 206, distance: 9.2
click at [796, 204] on div "Yes / OK" at bounding box center [791, 204] width 71 height 20
click at [798, 185] on button "Yes / OK" at bounding box center [793, 181] width 70 height 16
click at [798, 206] on button "Yes / OK" at bounding box center [793, 205] width 70 height 16
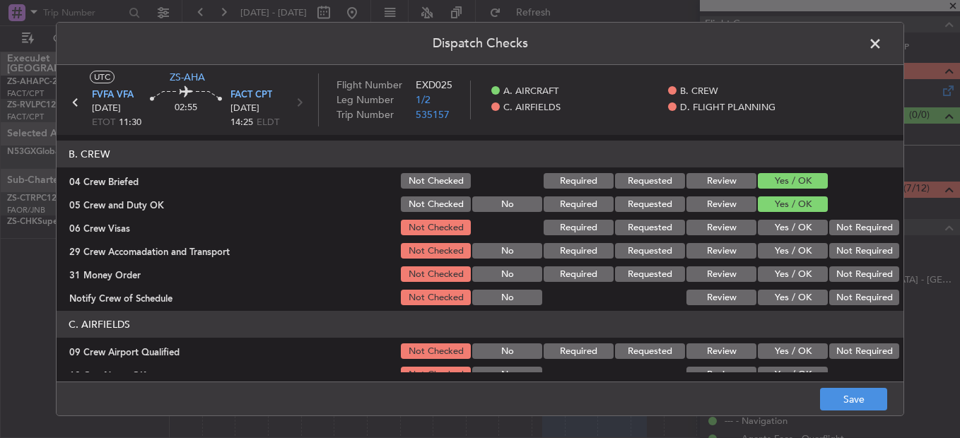
drag, startPoint x: 848, startPoint y: 222, endPoint x: 853, endPoint y: 236, distance: 15.0
click at [850, 226] on button "Not Required" at bounding box center [864, 228] width 70 height 16
drag, startPoint x: 854, startPoint y: 241, endPoint x: 855, endPoint y: 254, distance: 12.7
click at [855, 244] on section "B. CREW 04 Crew Briefed Not Checked Required Requested Review Yes / OK 05 Crew …" at bounding box center [480, 224] width 847 height 167
drag, startPoint x: 855, startPoint y: 254, endPoint x: 855, endPoint y: 262, distance: 7.8
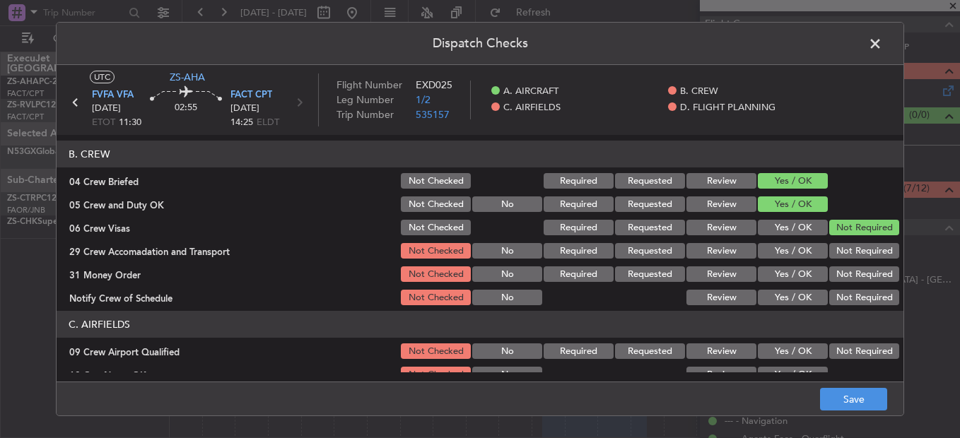
click at [855, 256] on button "Not Required" at bounding box center [864, 251] width 70 height 16
drag, startPoint x: 855, startPoint y: 267, endPoint x: 853, endPoint y: 277, distance: 10.7
click at [855, 267] on div "Not Required" at bounding box center [862, 274] width 71 height 20
drag, startPoint x: 853, startPoint y: 277, endPoint x: 853, endPoint y: 285, distance: 7.8
click at [853, 281] on button "Not Required" at bounding box center [864, 275] width 70 height 16
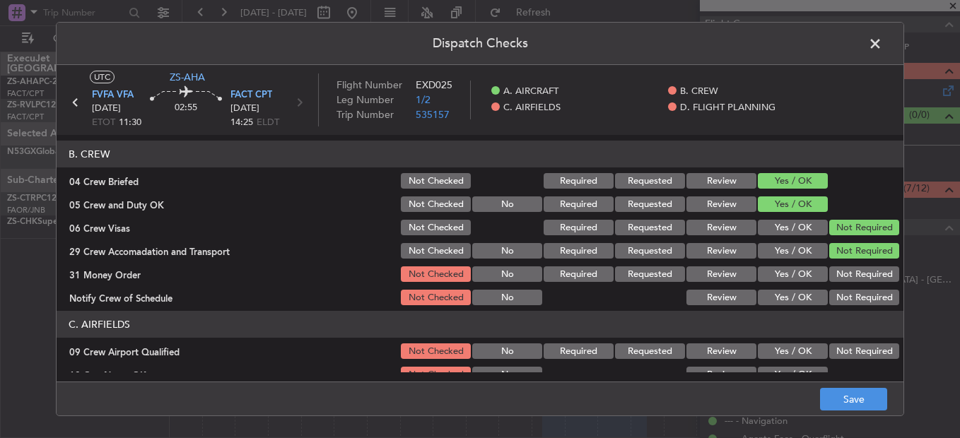
click at [853, 288] on section "B. CREW 04 Crew Briefed Not Checked Required Requested Review Yes / OK 05 Crew …" at bounding box center [480, 224] width 847 height 167
click at [853, 304] on button "Not Required" at bounding box center [864, 298] width 70 height 16
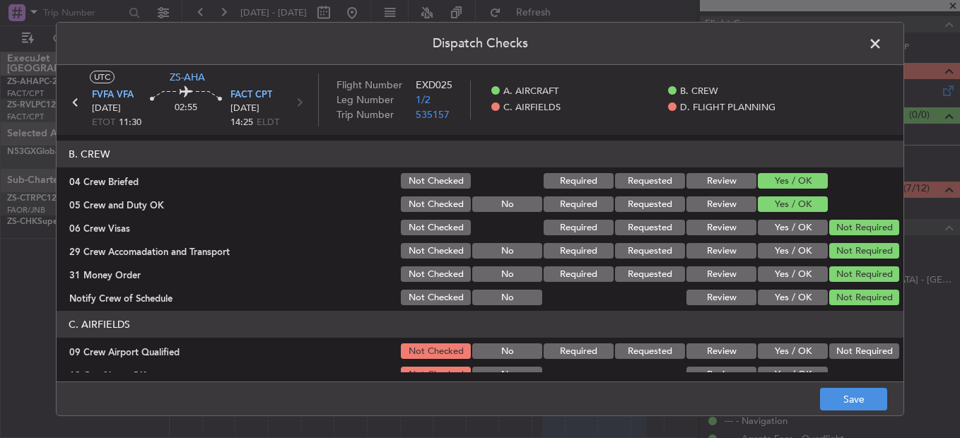
click at [849, 344] on section "C. AIRFIELDS 09 Crew Airport Qualified Not Checked No Required Requested Review…" at bounding box center [480, 417] width 847 height 213
click at [848, 347] on button "Not Required" at bounding box center [864, 352] width 70 height 16
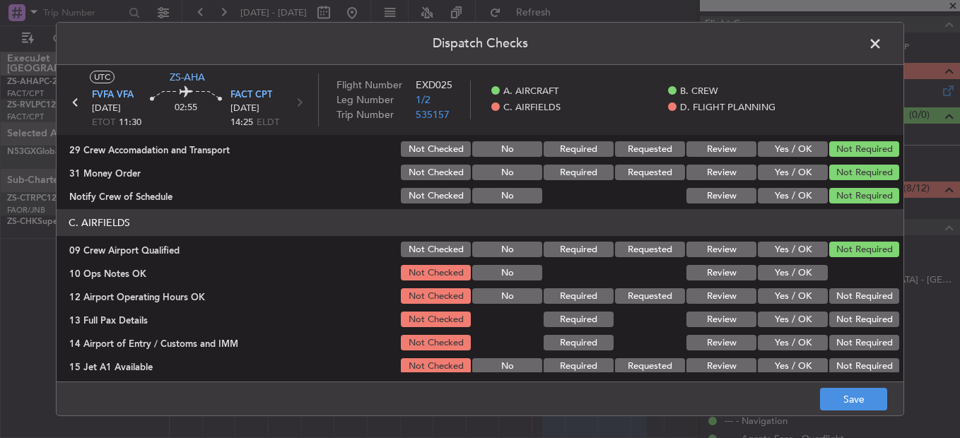
scroll to position [353, 0]
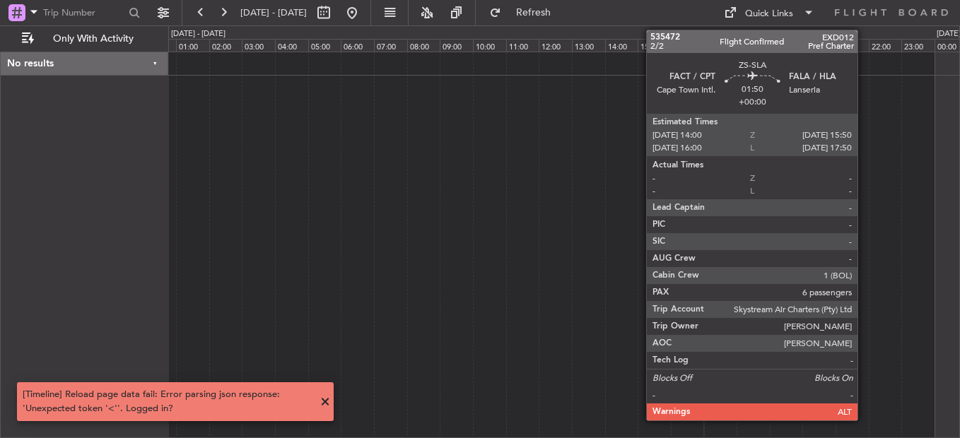
click at [462, 221] on div at bounding box center [564, 245] width 792 height 387
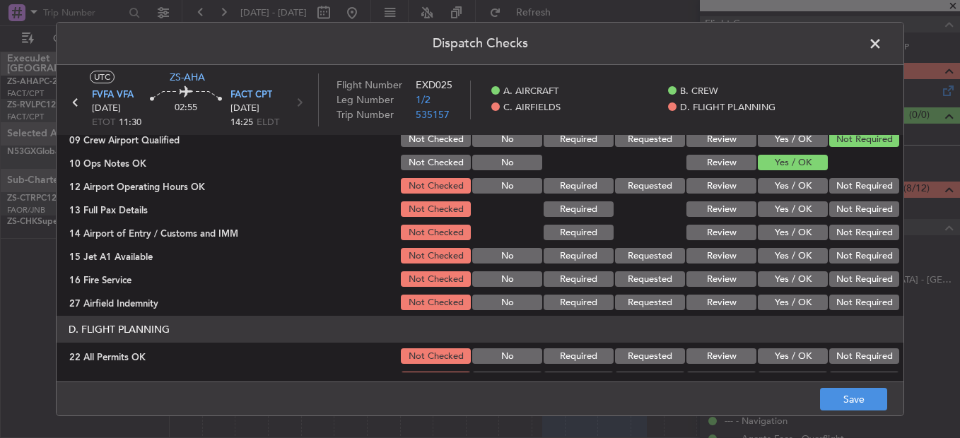
click at [839, 201] on div "Not Required" at bounding box center [862, 209] width 71 height 20
drag, startPoint x: 839, startPoint y: 205, endPoint x: 840, endPoint y: 197, distance: 8.5
click at [840, 206] on button "Not Required" at bounding box center [864, 209] width 70 height 16
click at [840, 191] on button "Not Required" at bounding box center [864, 186] width 70 height 16
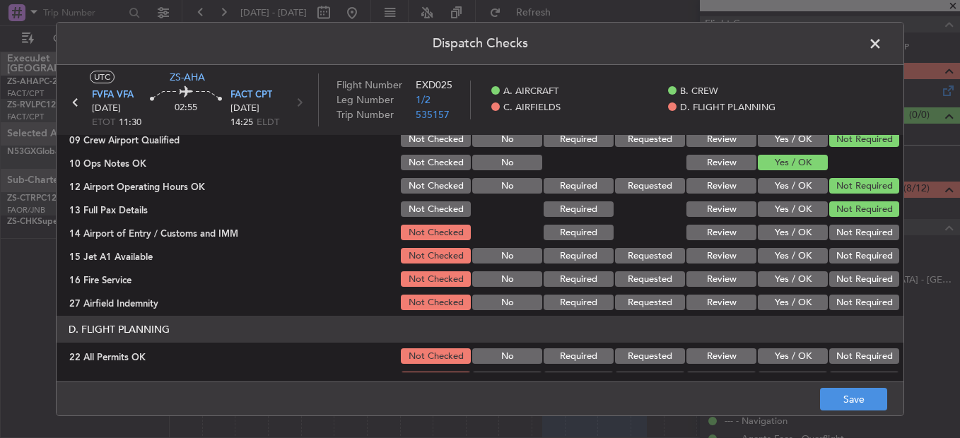
drag, startPoint x: 843, startPoint y: 218, endPoint x: 845, endPoint y: 230, distance: 11.5
click at [843, 219] on div "Not Required" at bounding box center [862, 209] width 71 height 20
click at [845, 231] on button "Not Required" at bounding box center [864, 233] width 70 height 16
click at [845, 245] on section "C. AIRFIELDS 09 Crew Airport Qualified Not Checked No Required Requested Review…" at bounding box center [480, 205] width 847 height 213
click at [845, 257] on button "Not Required" at bounding box center [864, 256] width 70 height 16
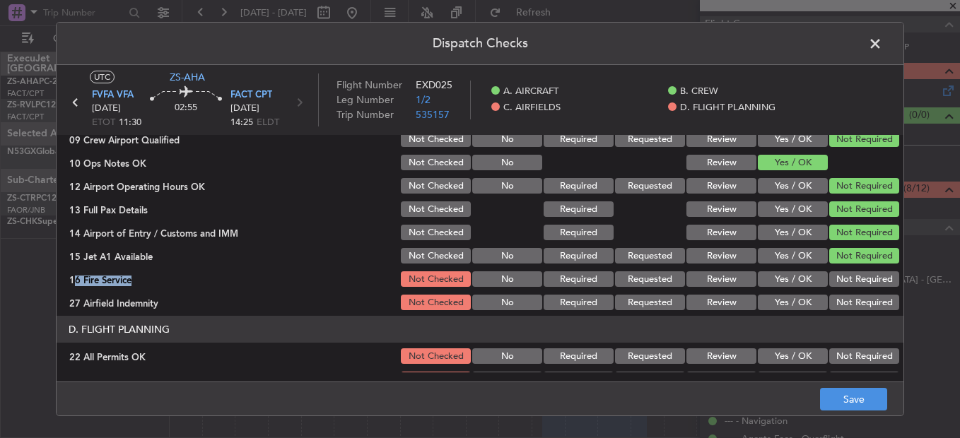
click at [845, 268] on section "C. AIRFIELDS 09 Crew Airport Qualified Not Checked No Required Requested Review…" at bounding box center [480, 205] width 847 height 213
drag, startPoint x: 844, startPoint y: 271, endPoint x: 844, endPoint y: 289, distance: 17.7
click at [844, 281] on button "Not Required" at bounding box center [864, 279] width 70 height 16
click at [844, 291] on section "C. AIRFIELDS 09 Crew Airport Qualified Not Checked No Required Requested Review…" at bounding box center [480, 205] width 847 height 213
click at [844, 308] on button "Not Required" at bounding box center [864, 303] width 70 height 16
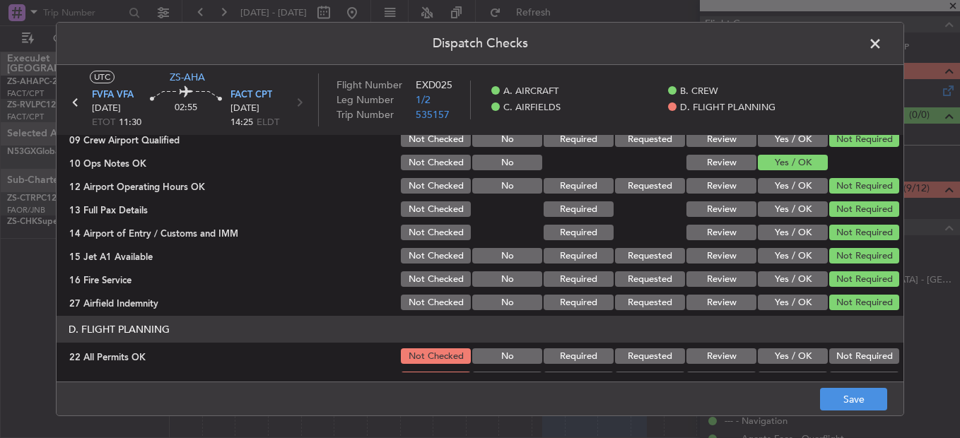
scroll to position [397, 0]
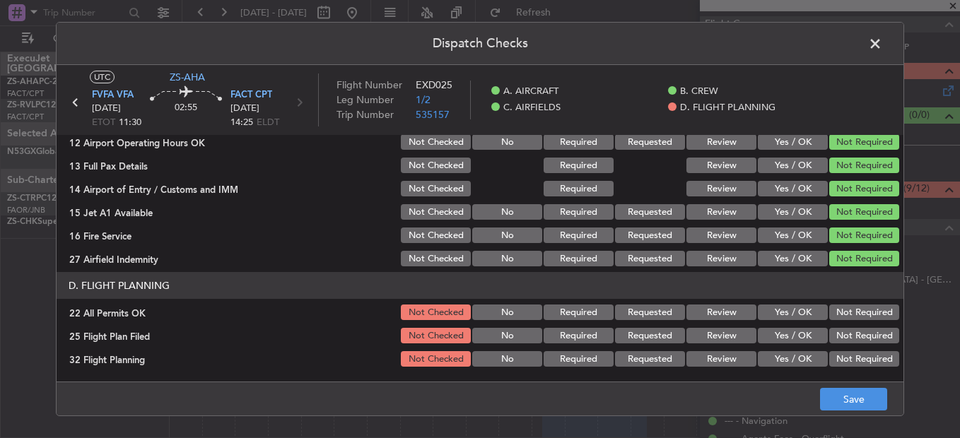
drag, startPoint x: 838, startPoint y: 308, endPoint x: 780, endPoint y: 322, distance: 59.8
click at [838, 312] on button "Not Required" at bounding box center [864, 313] width 70 height 16
drag, startPoint x: 689, startPoint y: 337, endPoint x: 689, endPoint y: 344, distance: 7.8
click at [689, 338] on button "Review" at bounding box center [721, 336] width 70 height 16
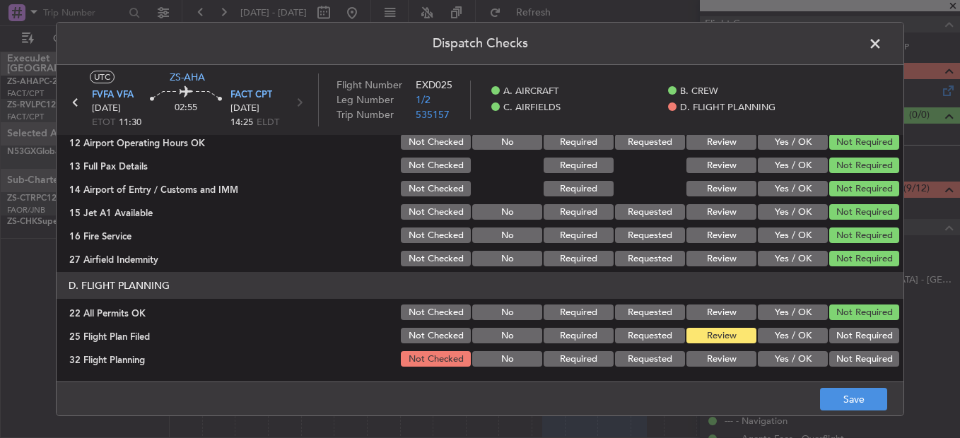
drag, startPoint x: 696, startPoint y: 356, endPoint x: 899, endPoint y: 399, distance: 206.6
click at [707, 362] on button "Review" at bounding box center [721, 359] width 70 height 16
click at [877, 398] on button "Save" at bounding box center [853, 399] width 67 height 23
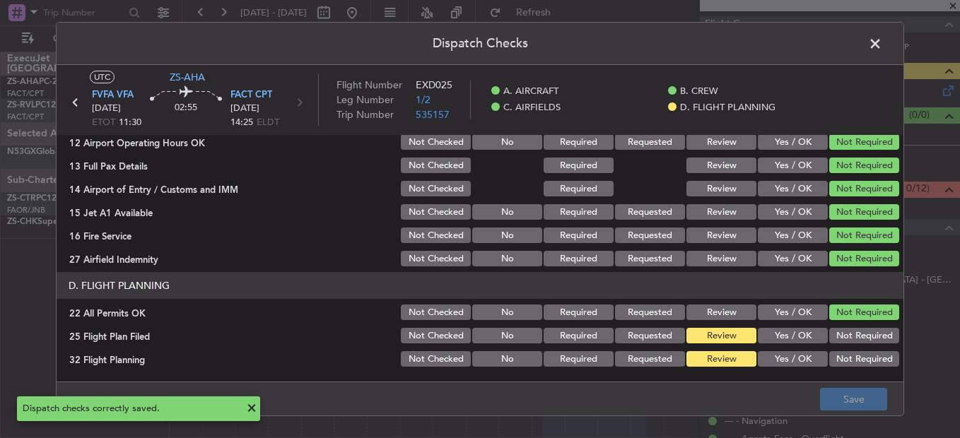
click at [882, 39] on span at bounding box center [882, 47] width 0 height 28
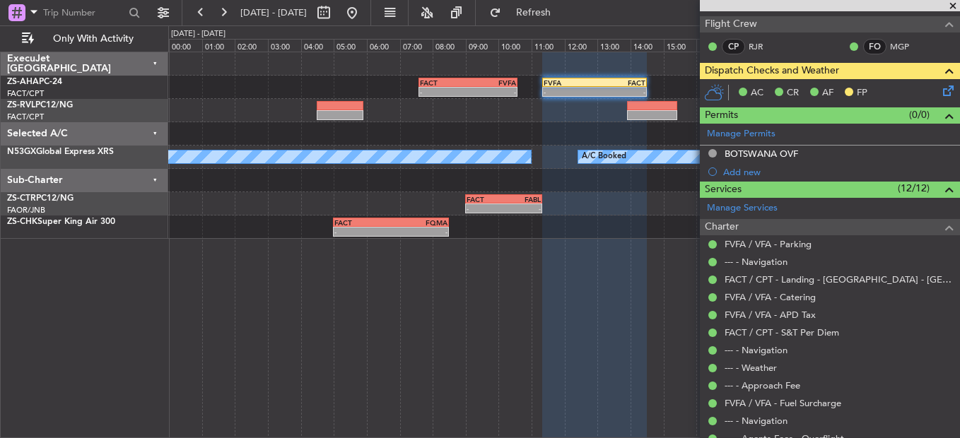
scroll to position [0, 0]
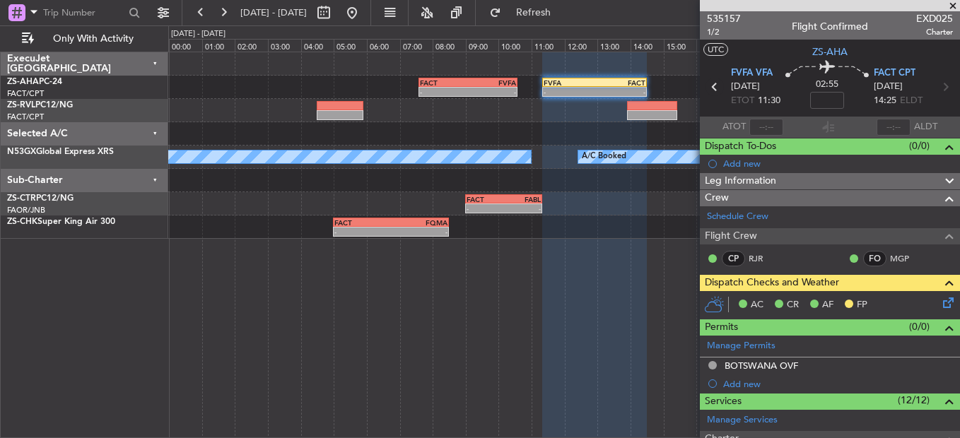
click at [713, 86] on icon at bounding box center [715, 87] width 18 height 18
type input "0"
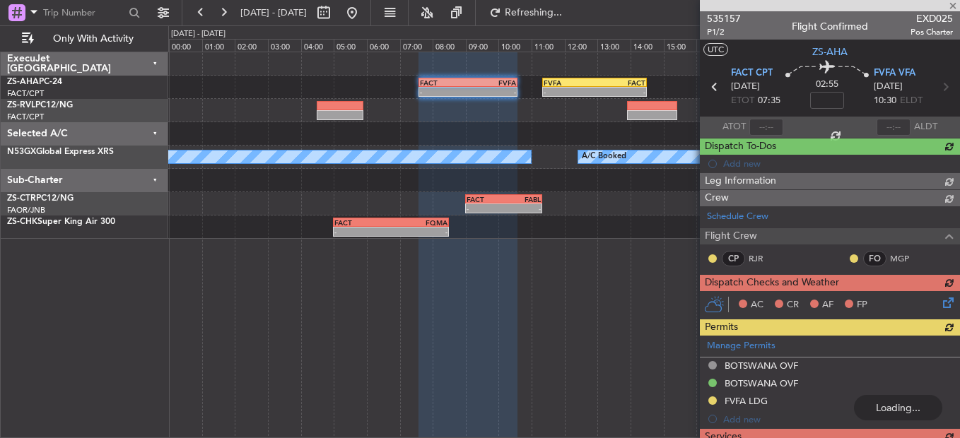
click at [715, 253] on div "Schedule Crew Flight Crew CP RJR FO MGP" at bounding box center [830, 240] width 260 height 68
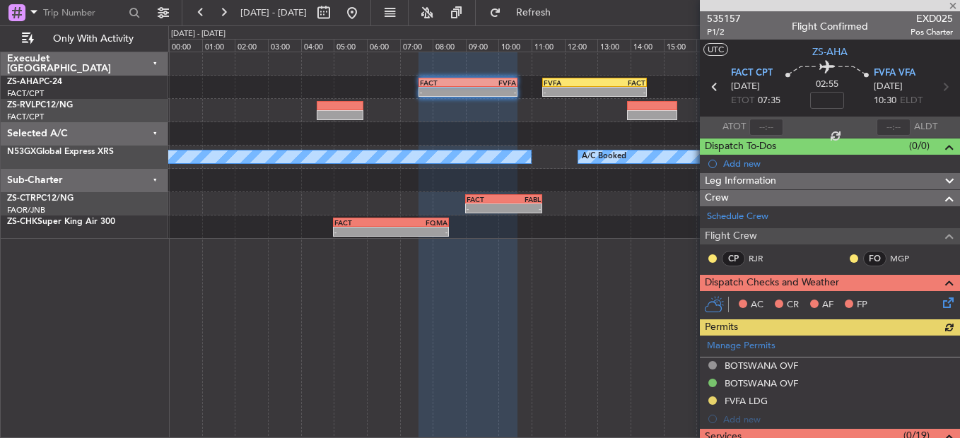
click at [713, 263] on div at bounding box center [712, 258] width 11 height 11
click at [710, 261] on button at bounding box center [712, 258] width 8 height 8
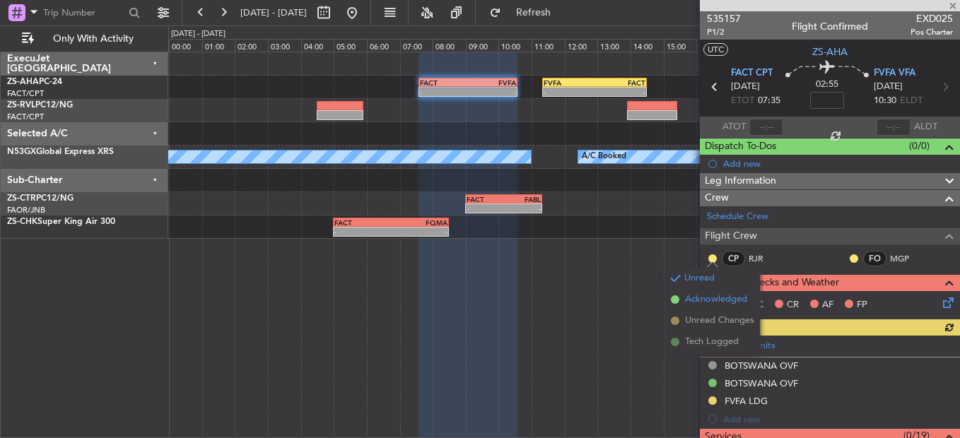
click at [706, 294] on span "Acknowledged" at bounding box center [716, 300] width 62 height 14
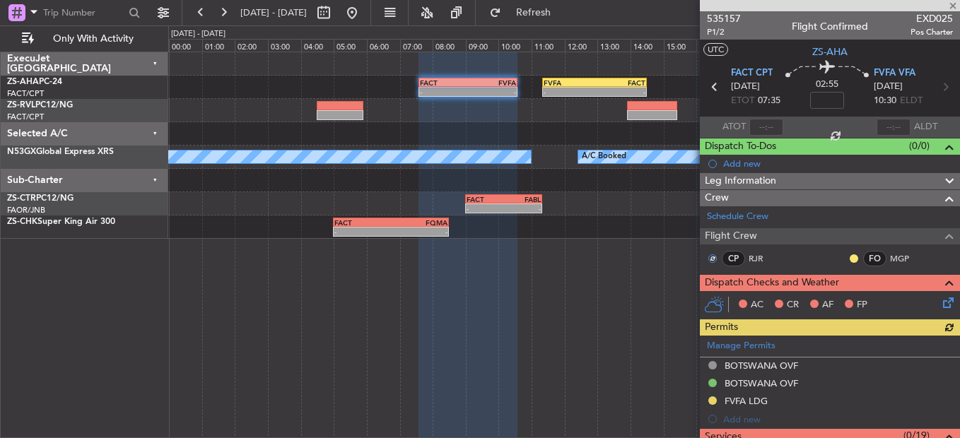
click at [848, 257] on div at bounding box center [853, 258] width 11 height 11
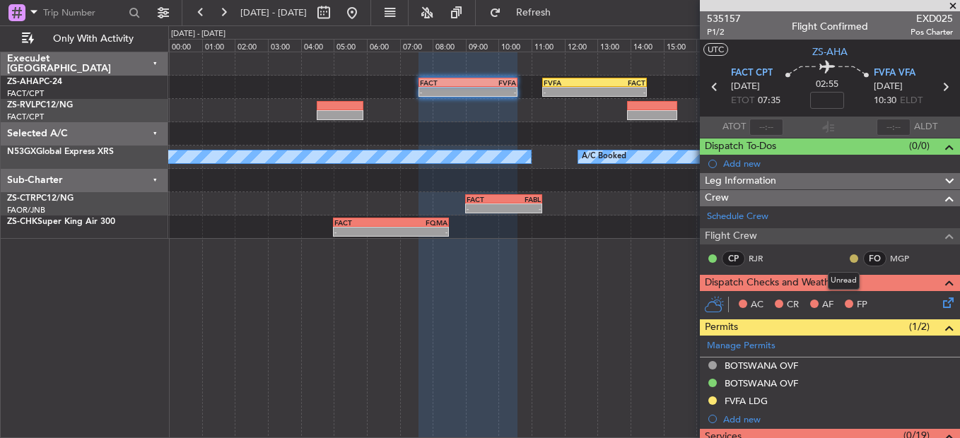
click at [850, 259] on button at bounding box center [854, 258] width 8 height 8
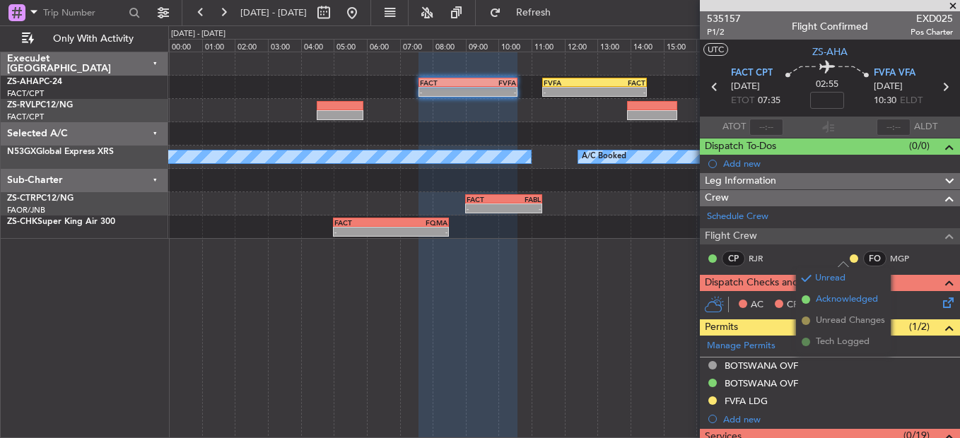
click at [830, 294] on span "Acknowledged" at bounding box center [847, 300] width 62 height 14
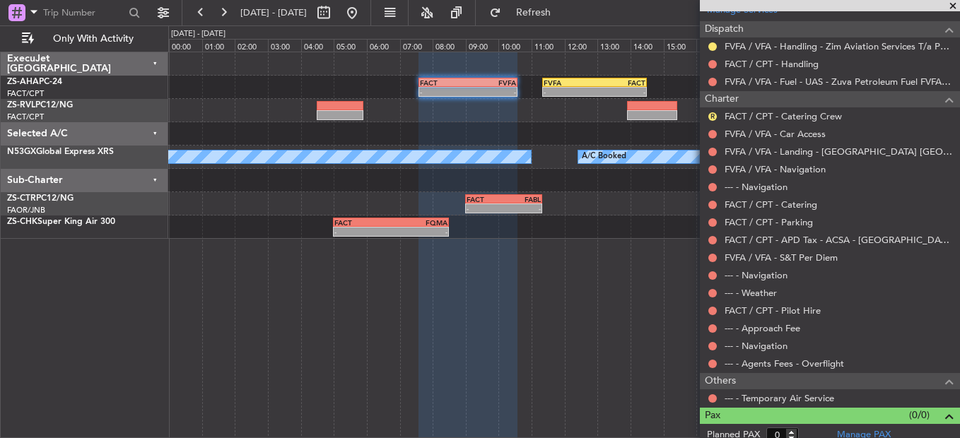
scroll to position [454, 0]
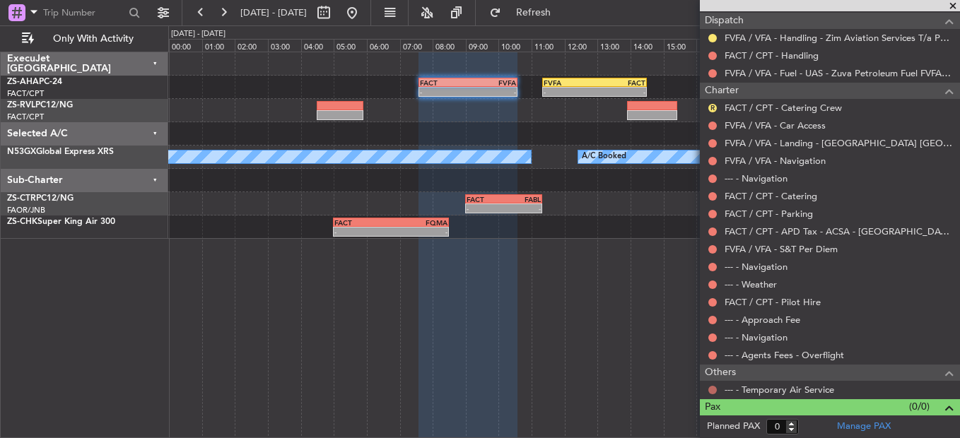
click at [710, 386] on button at bounding box center [712, 390] width 8 height 8
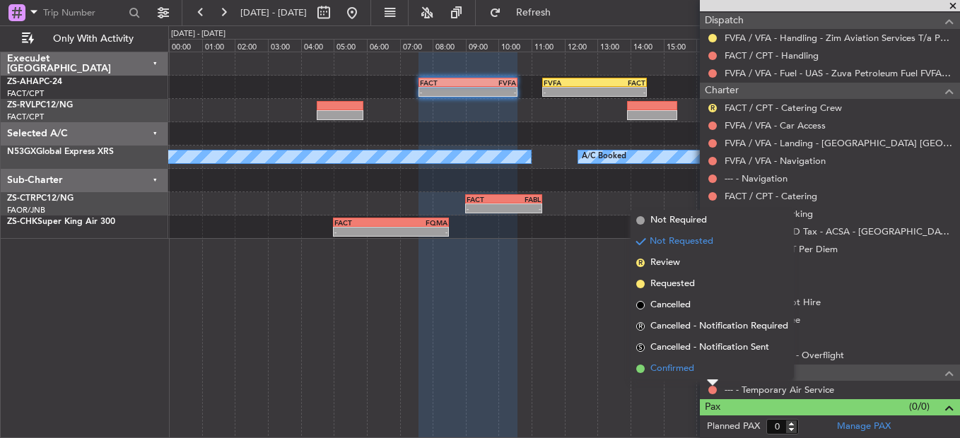
click at [711, 365] on li "Confirmed" at bounding box center [712, 368] width 163 height 21
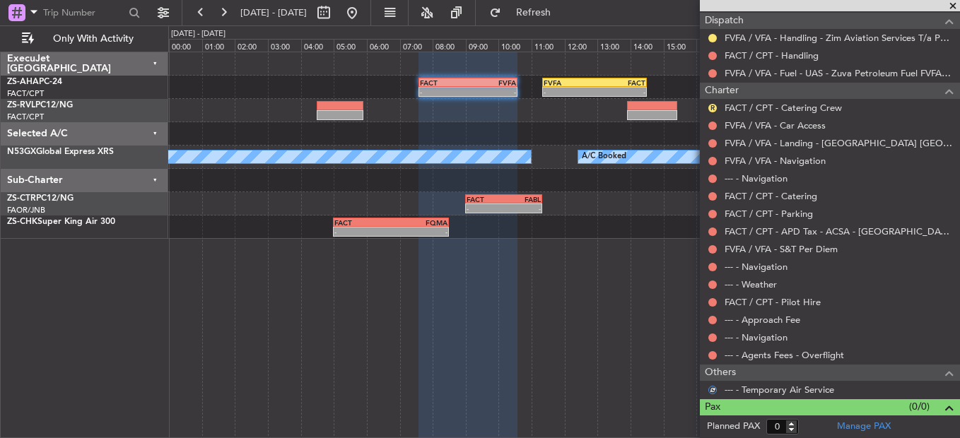
click at [712, 350] on div at bounding box center [712, 355] width 11 height 11
click at [710, 353] on button at bounding box center [712, 355] width 8 height 8
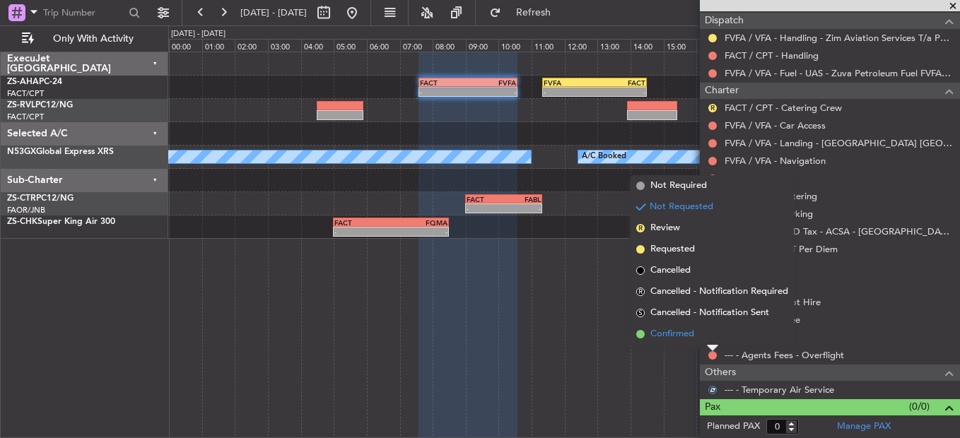
click at [708, 331] on li "Confirmed" at bounding box center [712, 334] width 163 height 21
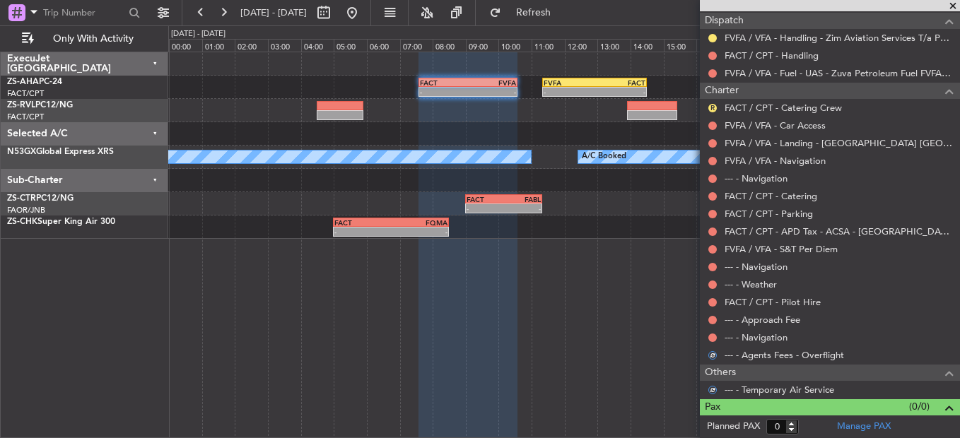
click at [708, 332] on nimbus-traffic-light at bounding box center [712, 337] width 11 height 11
click at [710, 337] on button at bounding box center [712, 338] width 8 height 8
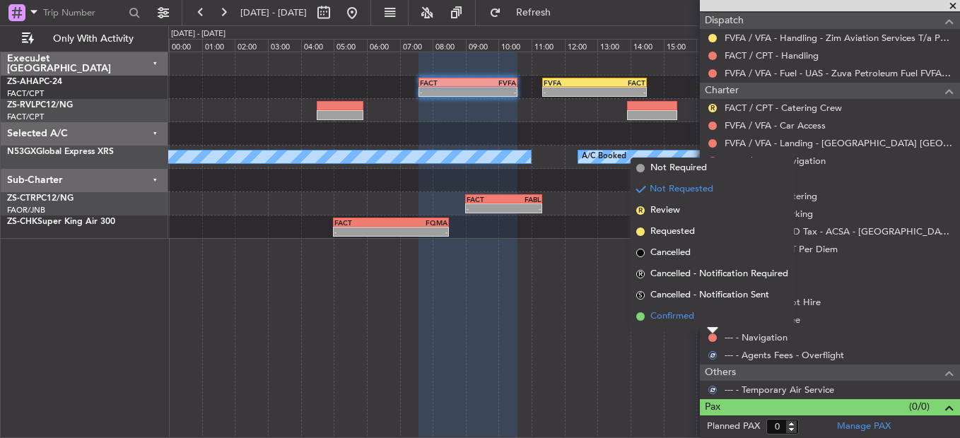
click at [713, 320] on li "Confirmed" at bounding box center [712, 316] width 163 height 21
click at [713, 320] on button at bounding box center [712, 320] width 8 height 8
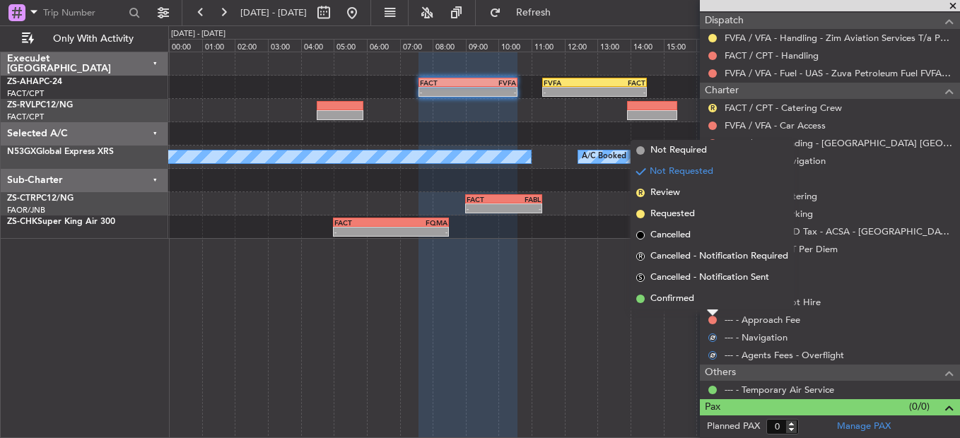
drag, startPoint x: 713, startPoint y: 320, endPoint x: 713, endPoint y: 306, distance: 13.4
click at [713, 309] on li "Confirmed" at bounding box center [712, 298] width 163 height 21
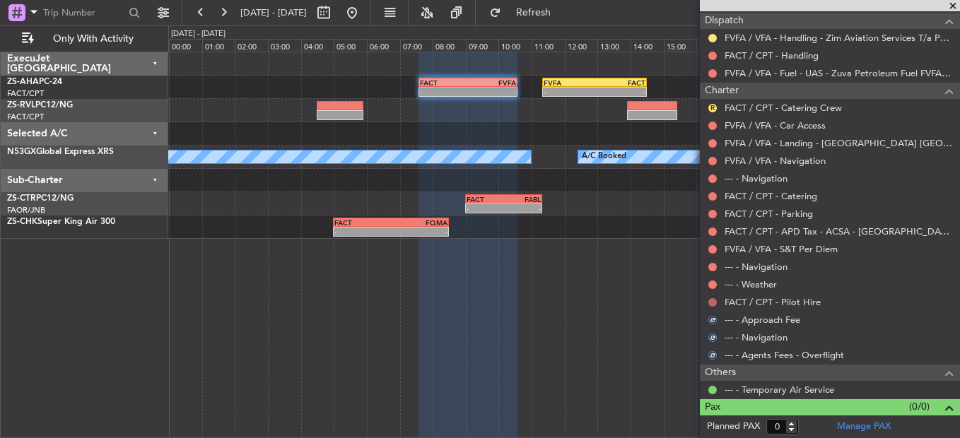
click at [712, 303] on button at bounding box center [712, 302] width 8 height 8
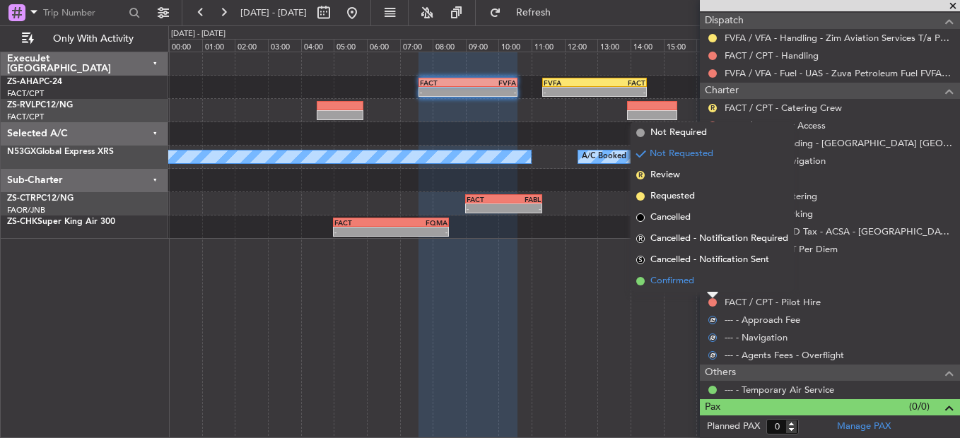
click at [712, 286] on li "Confirmed" at bounding box center [712, 281] width 163 height 21
click at [713, 286] on button at bounding box center [712, 285] width 8 height 8
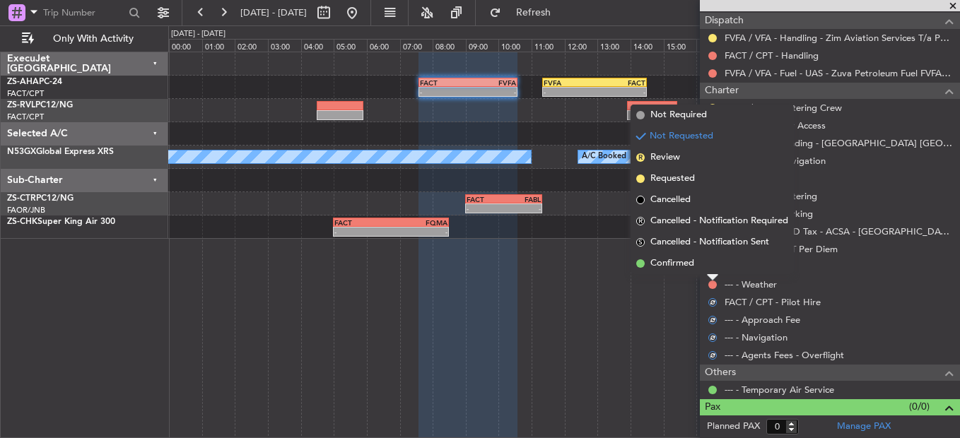
drag, startPoint x: 713, startPoint y: 286, endPoint x: 708, endPoint y: 268, distance: 18.2
click at [708, 268] on li "Confirmed" at bounding box center [712, 263] width 163 height 21
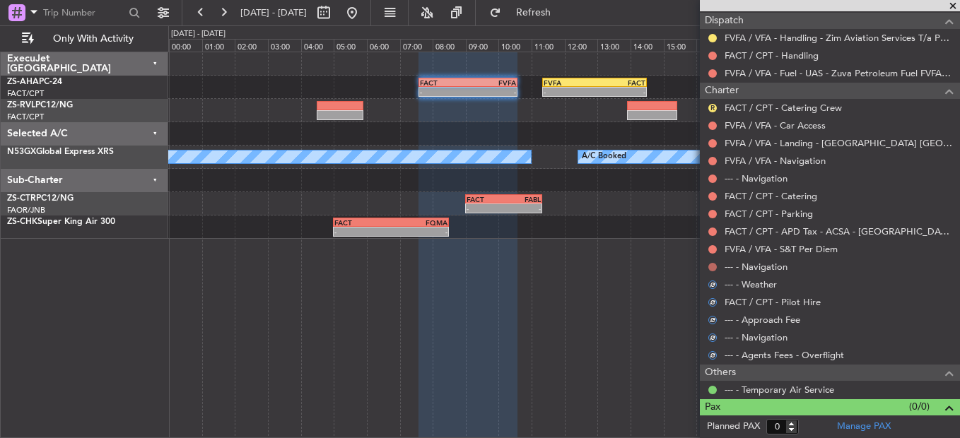
click at [708, 267] on button at bounding box center [712, 267] width 8 height 8
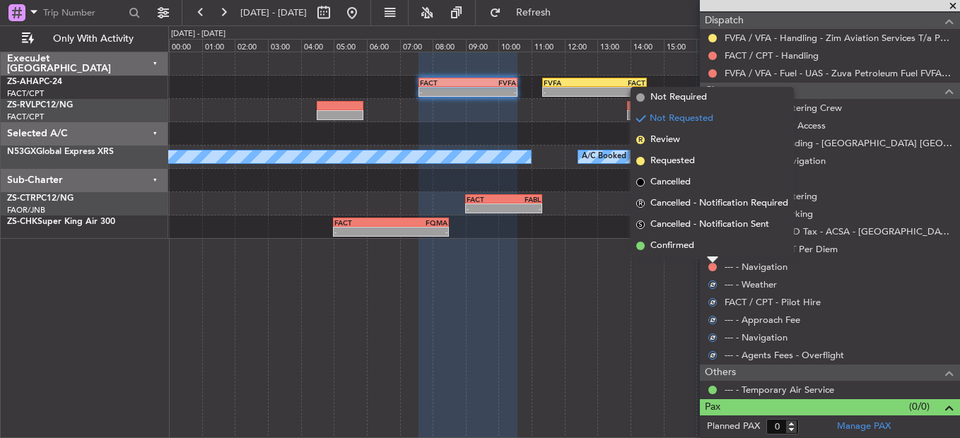
drag, startPoint x: 708, startPoint y: 267, endPoint x: 714, endPoint y: 250, distance: 17.2
click at [714, 250] on li "Confirmed" at bounding box center [712, 245] width 163 height 21
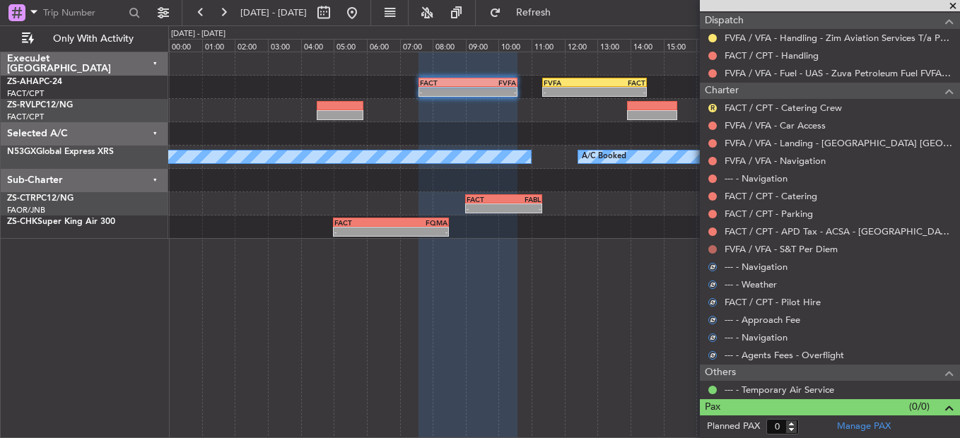
click at [714, 250] on button at bounding box center [712, 249] width 8 height 8
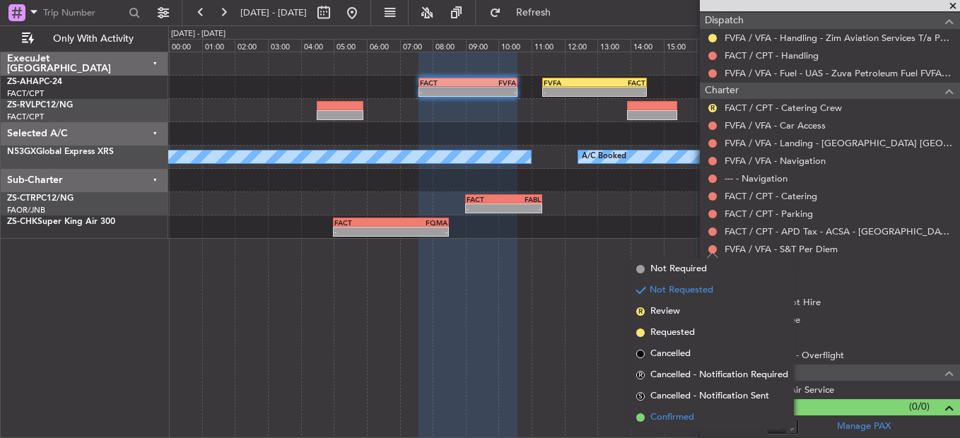
click at [688, 423] on span "Confirmed" at bounding box center [672, 418] width 44 height 14
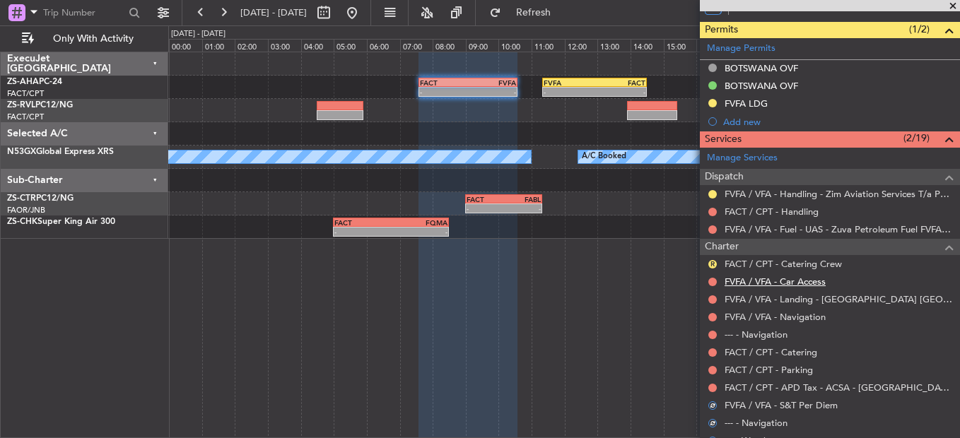
scroll to position [383, 0]
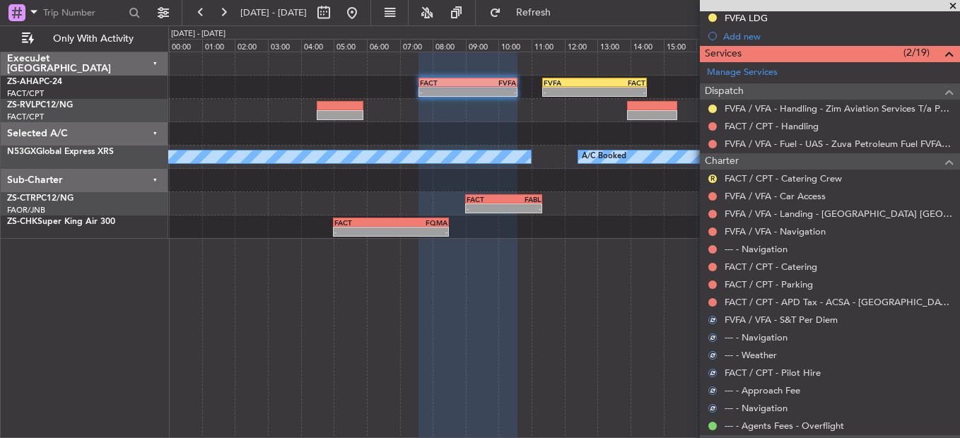
click at [719, 300] on div "FACT / CPT - APD Tax - ACSA - [GEOGRAPHIC_DATA] International FACT / CPT" at bounding box center [830, 302] width 260 height 18
click at [714, 302] on button at bounding box center [712, 302] width 8 height 8
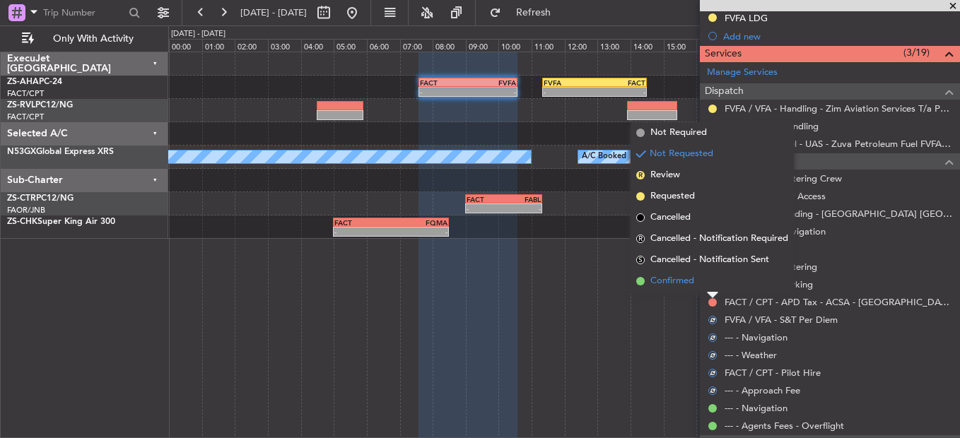
click at [716, 286] on li "Confirmed" at bounding box center [712, 281] width 163 height 21
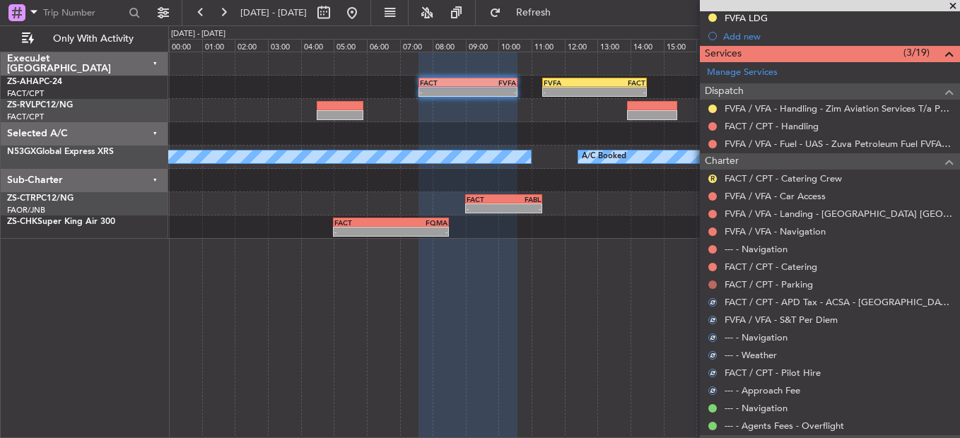
click at [716, 284] on button at bounding box center [712, 285] width 8 height 8
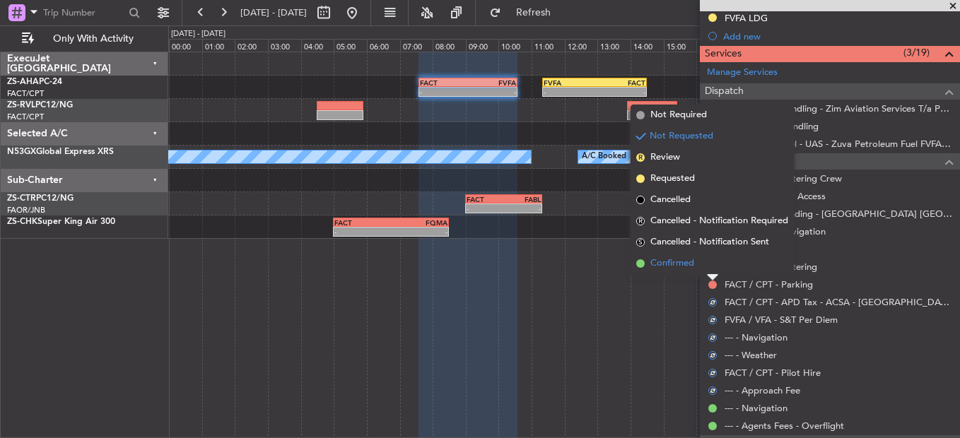
click at [706, 264] on li "Confirmed" at bounding box center [712, 263] width 163 height 21
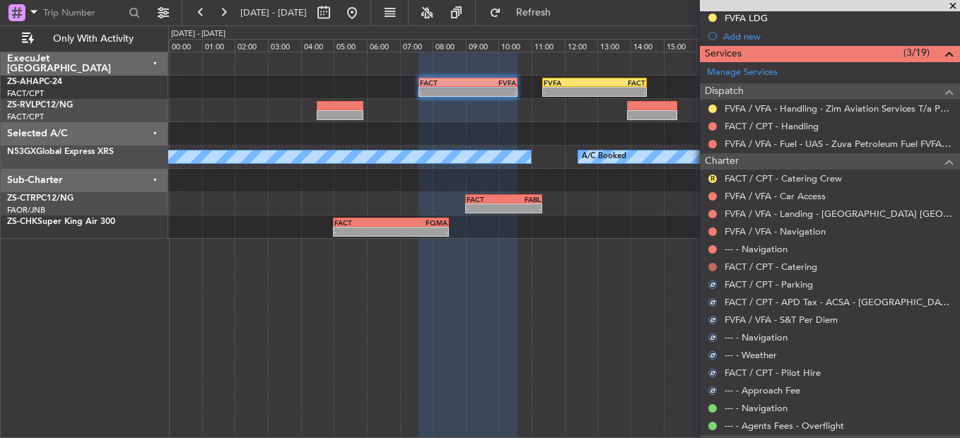
click at [708, 269] on button at bounding box center [712, 267] width 8 height 8
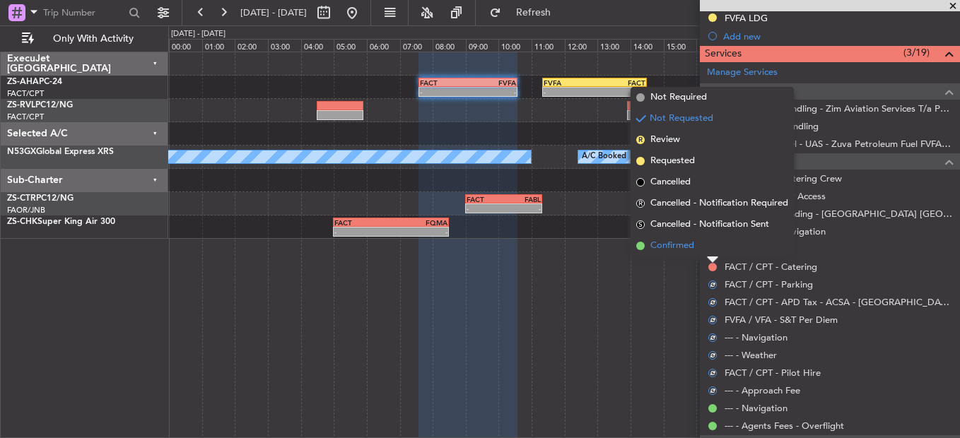
click at [709, 253] on li "Confirmed" at bounding box center [712, 245] width 163 height 21
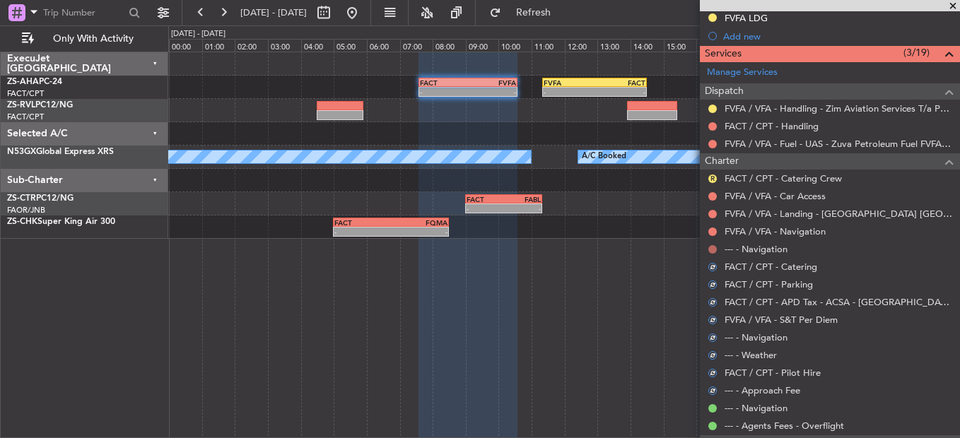
click at [710, 248] on button at bounding box center [712, 249] width 8 height 8
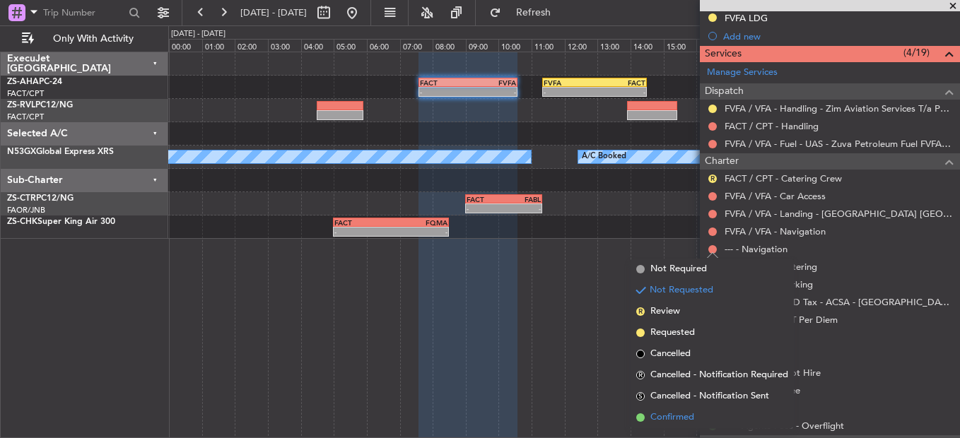
click at [670, 415] on span "Confirmed" at bounding box center [672, 418] width 44 height 14
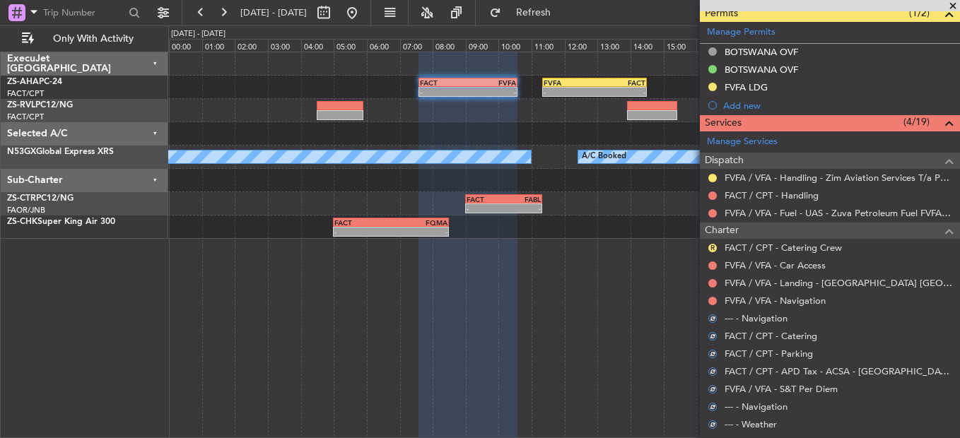
scroll to position [242, 0]
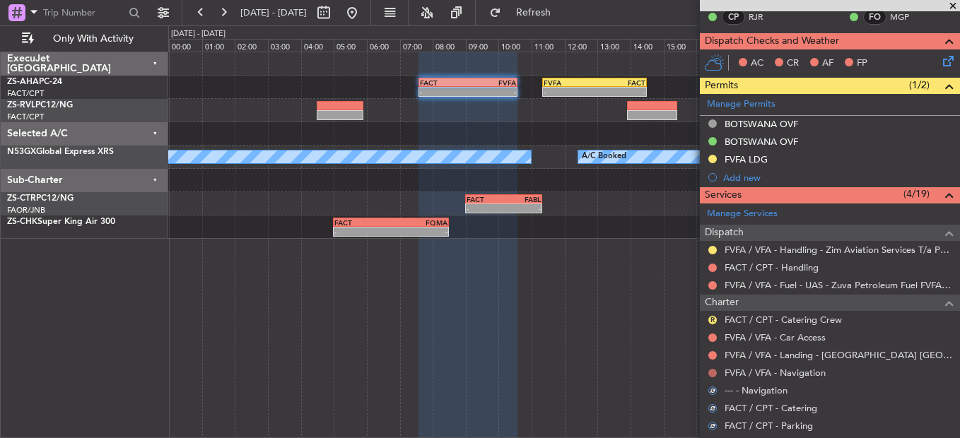
click at [708, 370] on button at bounding box center [712, 373] width 8 height 8
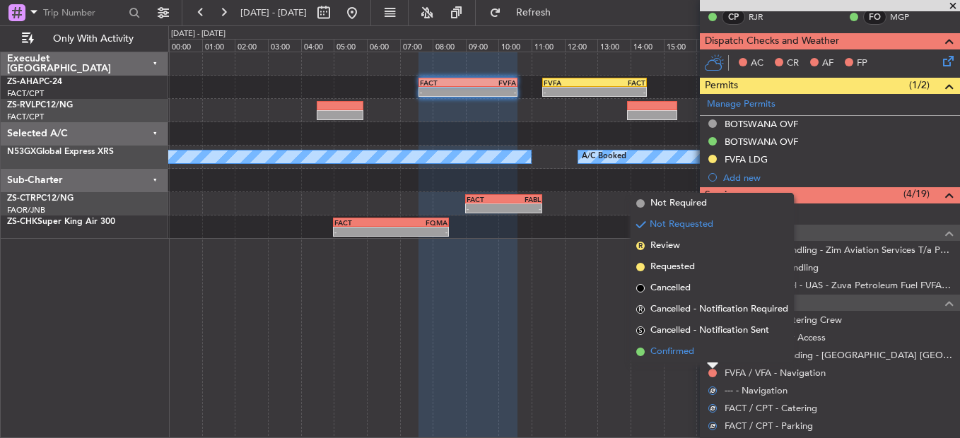
click at [708, 352] on li "Confirmed" at bounding box center [712, 351] width 163 height 21
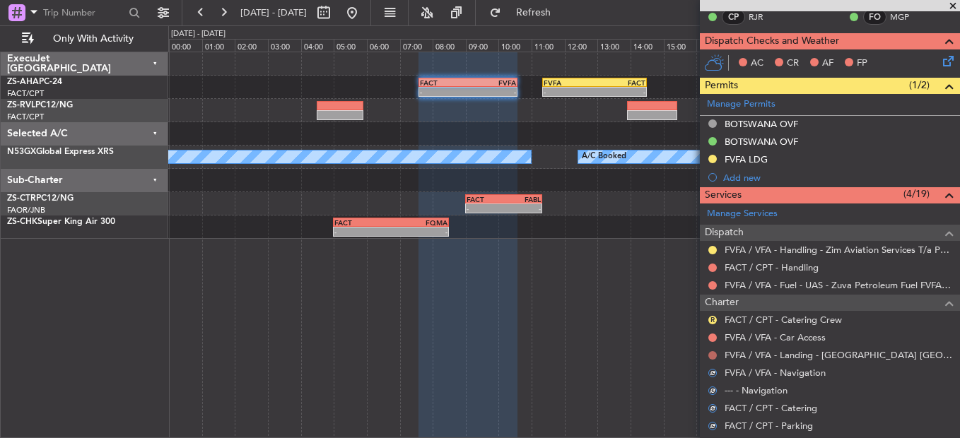
click at [708, 353] on button at bounding box center [712, 355] width 8 height 8
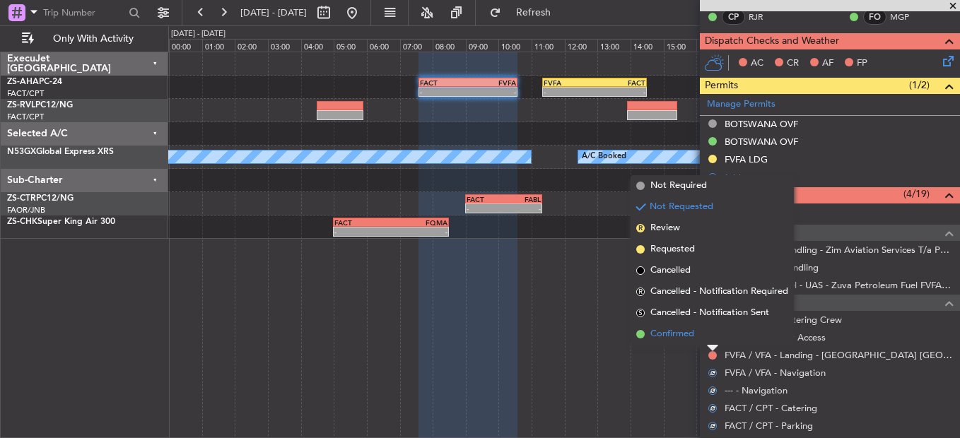
click at [709, 337] on li "Confirmed" at bounding box center [712, 334] width 163 height 21
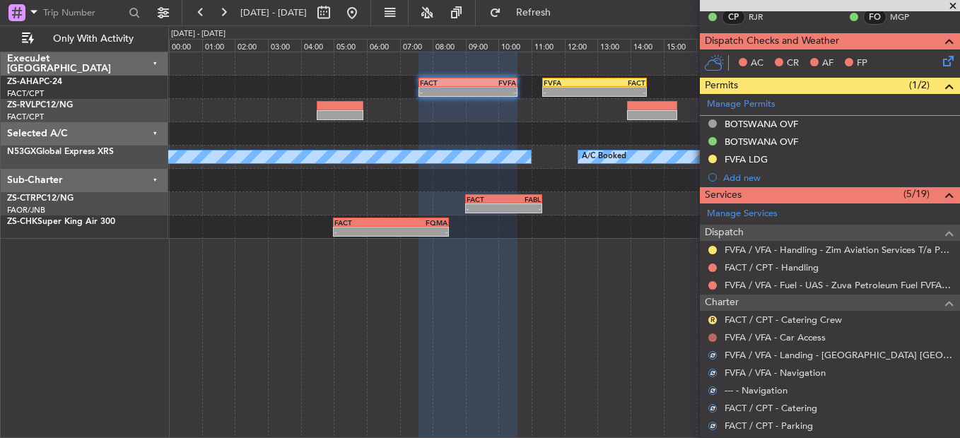
click at [710, 338] on button at bounding box center [712, 338] width 8 height 8
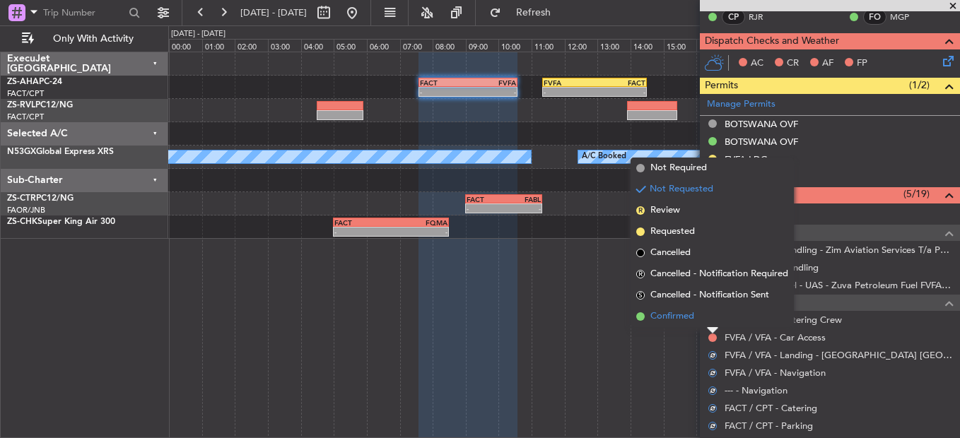
click at [713, 319] on li "Confirmed" at bounding box center [712, 316] width 163 height 21
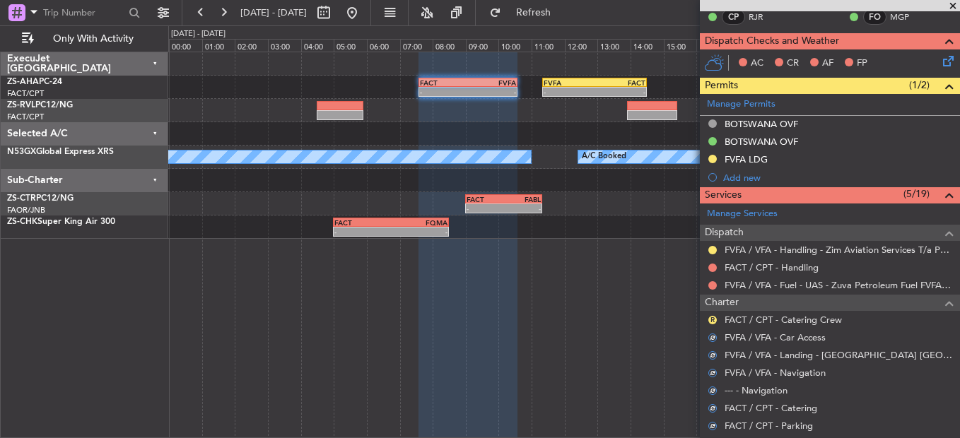
click at [713, 319] on button "R" at bounding box center [712, 320] width 8 height 8
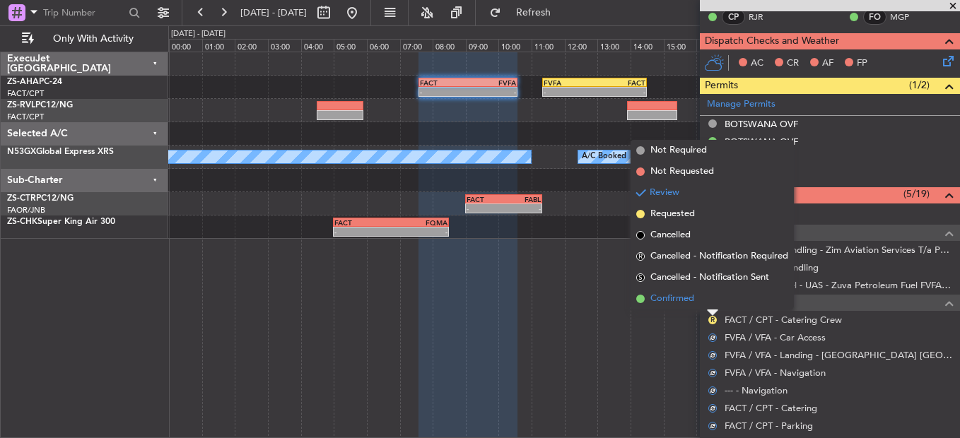
click at [711, 308] on li "Confirmed" at bounding box center [712, 298] width 163 height 21
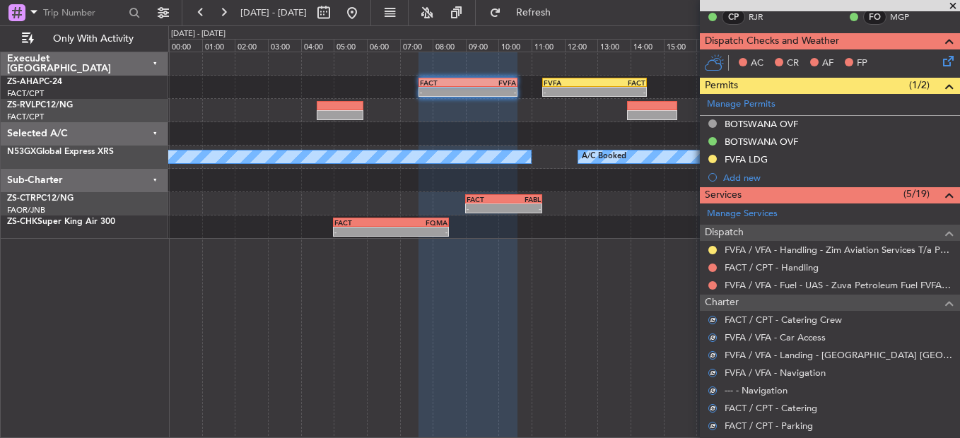
click at [711, 290] on div at bounding box center [712, 285] width 11 height 11
click at [713, 287] on button at bounding box center [712, 285] width 8 height 8
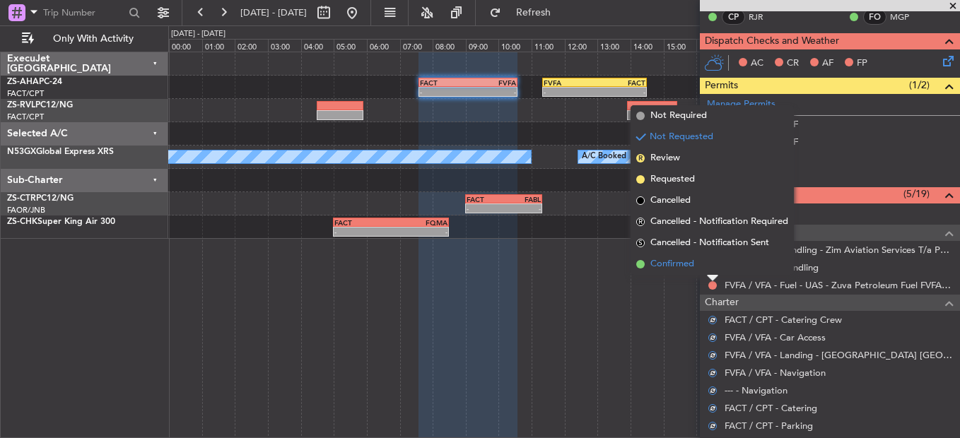
click at [707, 267] on li "Confirmed" at bounding box center [712, 264] width 163 height 21
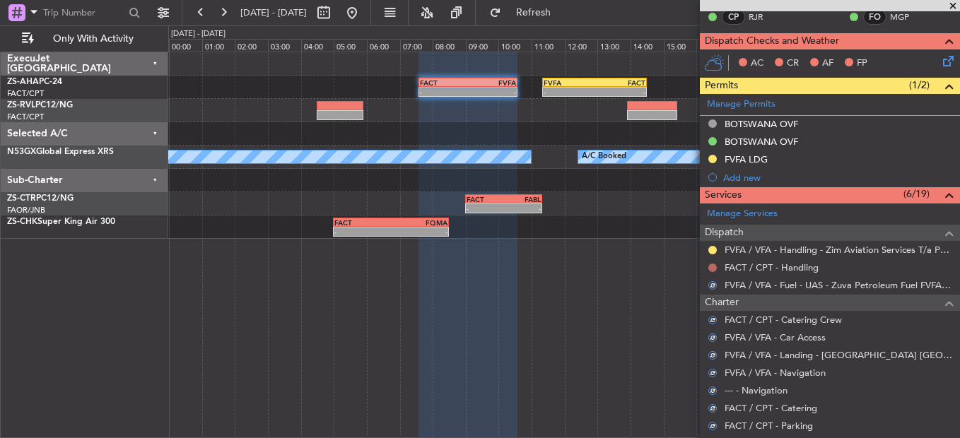
click at [711, 269] on button at bounding box center [712, 268] width 8 height 8
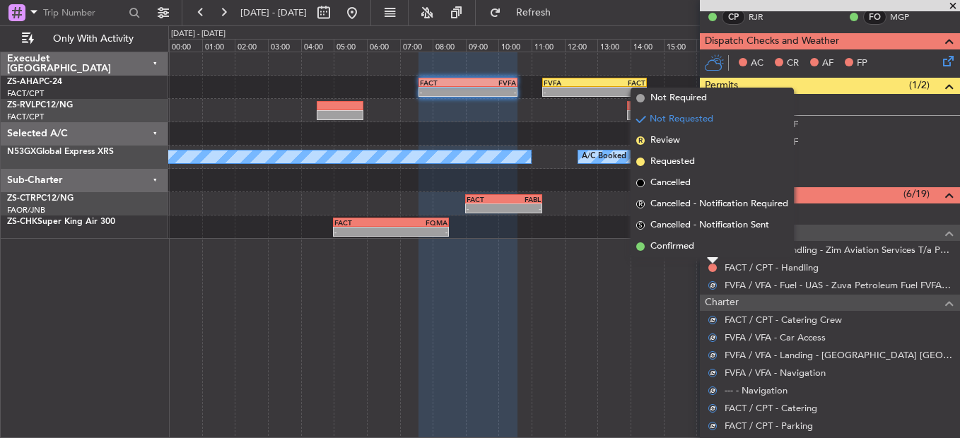
click at [713, 252] on li "Confirmed" at bounding box center [712, 246] width 163 height 21
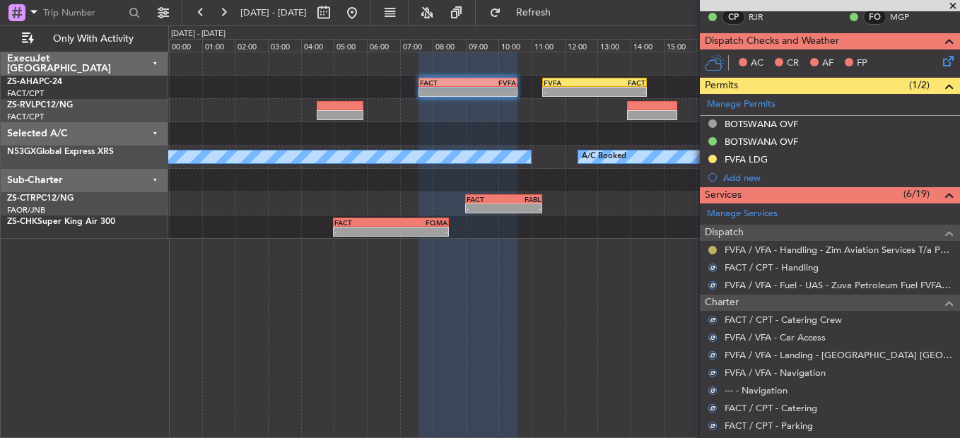
click at [715, 250] on button at bounding box center [712, 250] width 8 height 8
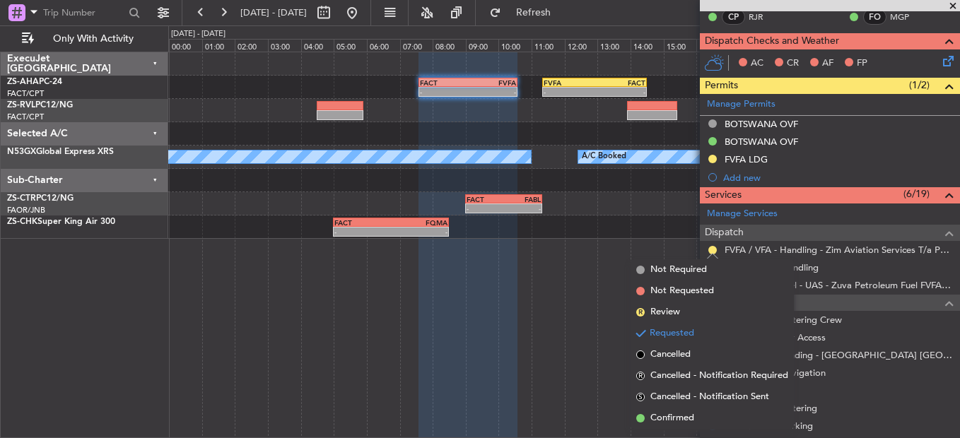
click at [684, 419] on span "Confirmed" at bounding box center [672, 418] width 44 height 14
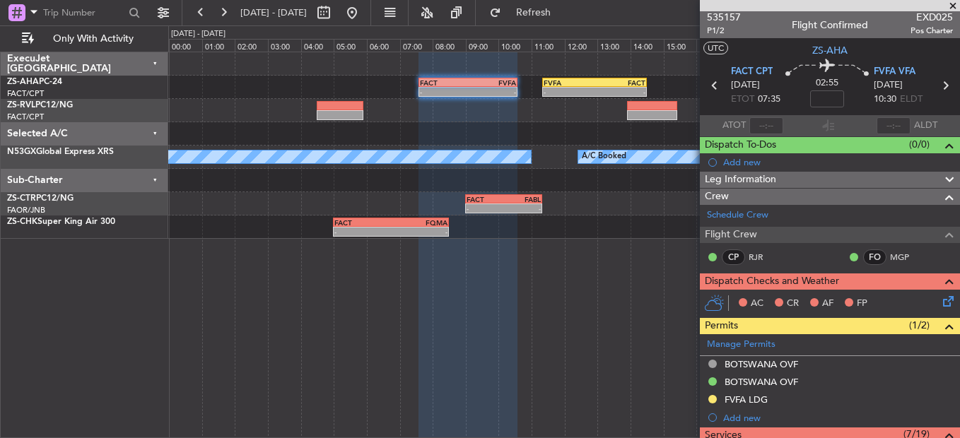
scroll to position [0, 0]
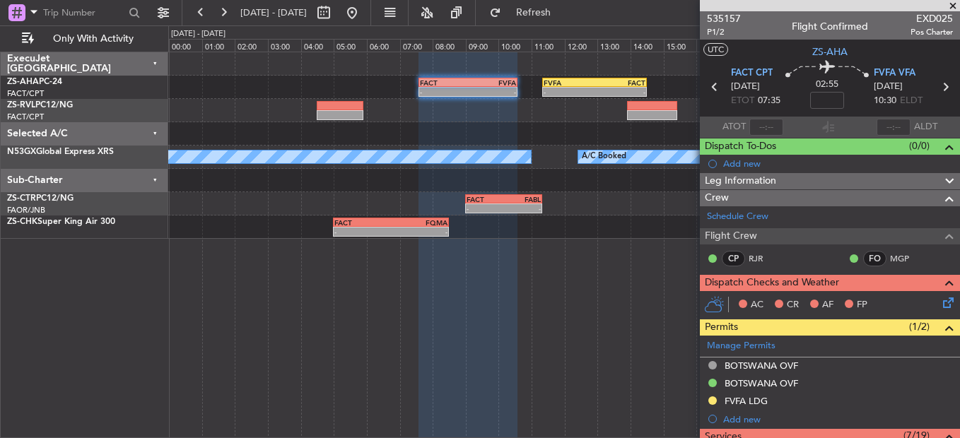
click at [941, 300] on icon at bounding box center [945, 300] width 11 height 11
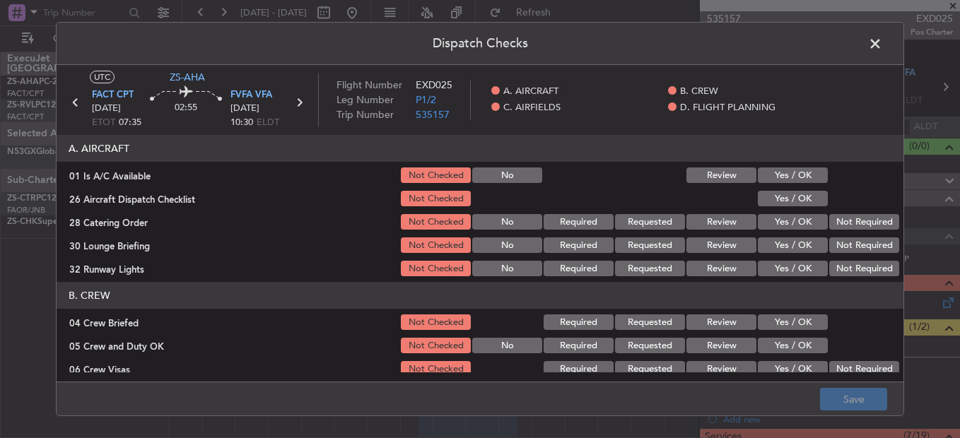
drag, startPoint x: 778, startPoint y: 173, endPoint x: 781, endPoint y: 203, distance: 29.8
click at [779, 173] on button "Yes / OK" at bounding box center [793, 176] width 70 height 16
click at [781, 203] on button "Yes / OK" at bounding box center [793, 199] width 70 height 16
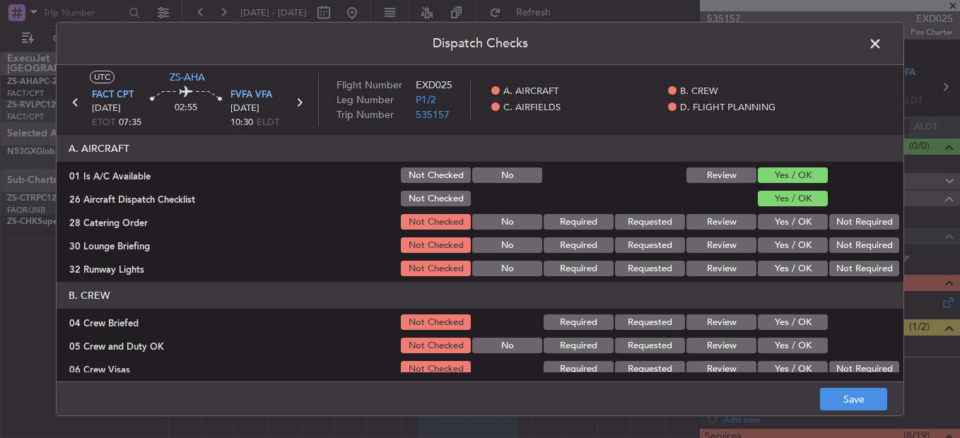
drag, startPoint x: 846, startPoint y: 229, endPoint x: 837, endPoint y: 234, distance: 10.4
click at [846, 230] on button "Not Required" at bounding box center [864, 222] width 70 height 16
click at [796, 253] on button "Yes / OK" at bounding box center [793, 246] width 70 height 16
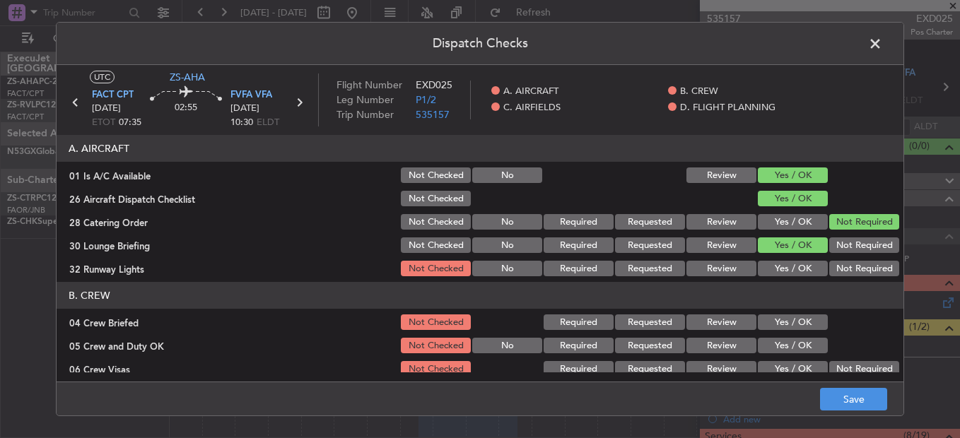
click at [829, 254] on div "Not Required" at bounding box center [862, 245] width 71 height 20
drag, startPoint x: 872, startPoint y: 248, endPoint x: 856, endPoint y: 257, distance: 18.7
click at [872, 248] on button "Not Required" at bounding box center [864, 246] width 70 height 16
click at [808, 266] on button "Yes / OK" at bounding box center [793, 269] width 70 height 16
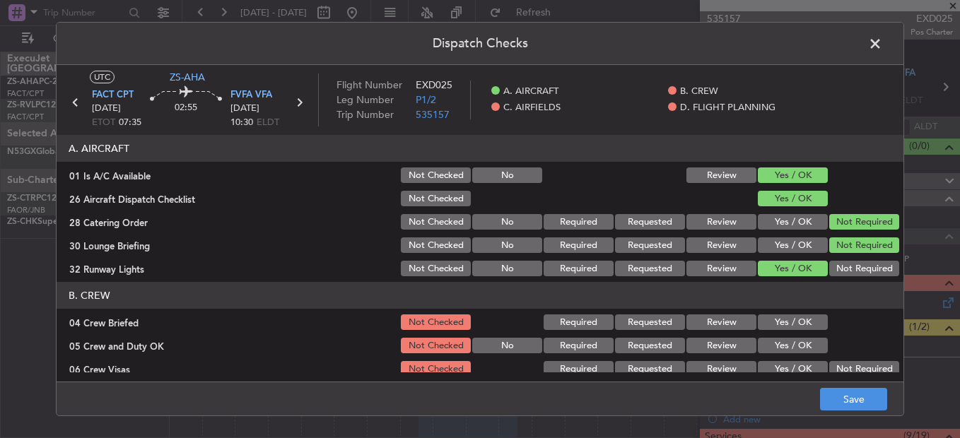
scroll to position [141, 0]
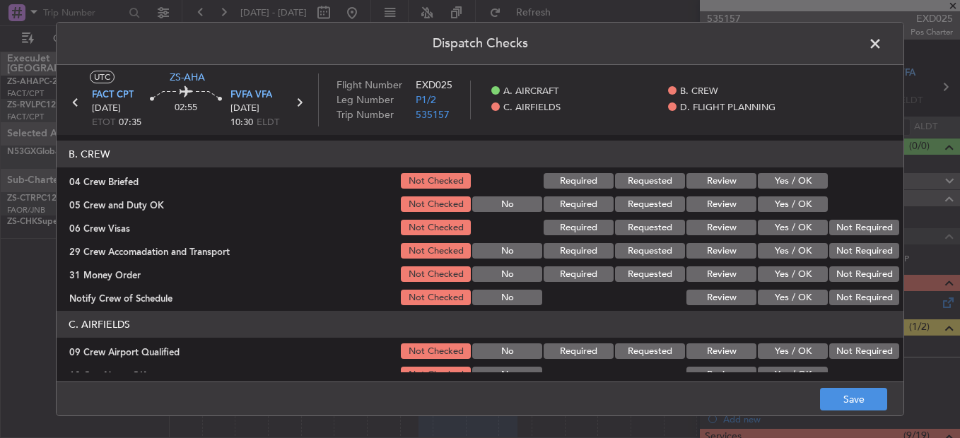
click at [800, 194] on div "Yes / OK" at bounding box center [791, 204] width 71 height 20
click at [790, 214] on div "Yes / OK" at bounding box center [791, 204] width 71 height 20
drag, startPoint x: 720, startPoint y: 181, endPoint x: 781, endPoint y: 201, distance: 64.2
click at [723, 182] on button "Review" at bounding box center [721, 181] width 70 height 16
click at [788, 209] on button "Yes / OK" at bounding box center [793, 205] width 70 height 16
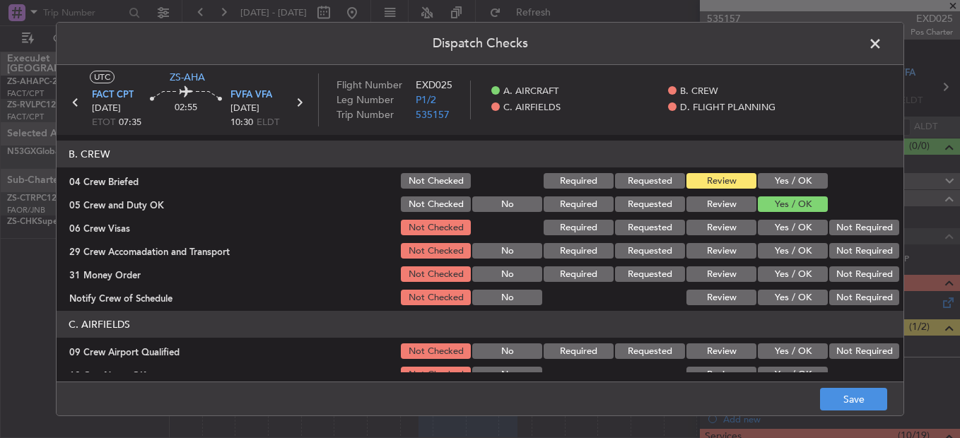
click at [862, 235] on button "Not Required" at bounding box center [864, 228] width 70 height 16
click at [722, 246] on button "Review" at bounding box center [721, 251] width 70 height 16
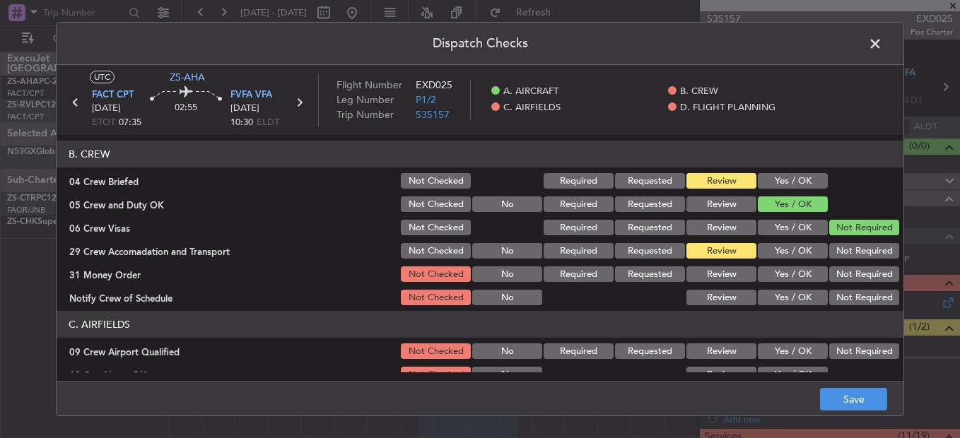
click at [858, 276] on button "Not Required" at bounding box center [864, 275] width 70 height 16
click at [765, 297] on button "Yes / OK" at bounding box center [793, 298] width 70 height 16
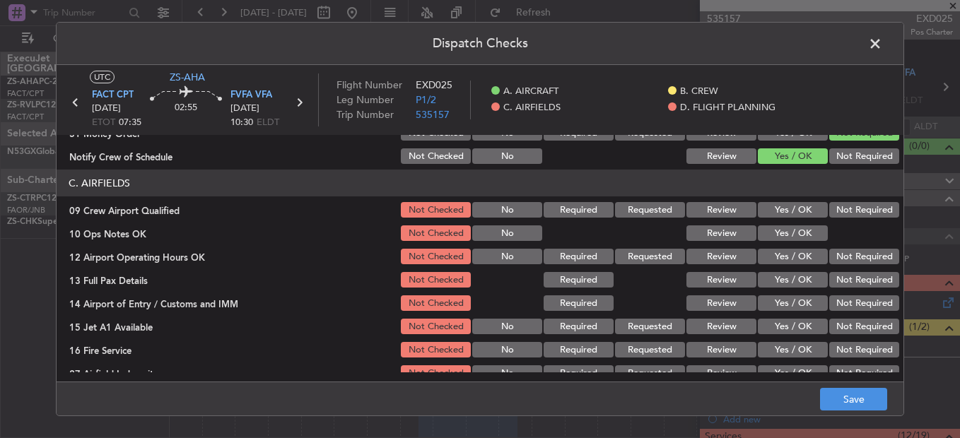
click at [801, 211] on button "Yes / OK" at bounding box center [793, 210] width 70 height 16
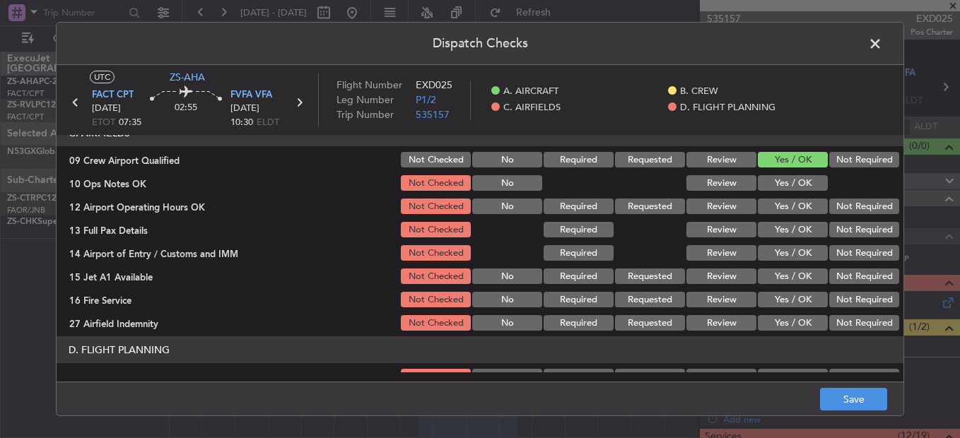
scroll to position [327, 0]
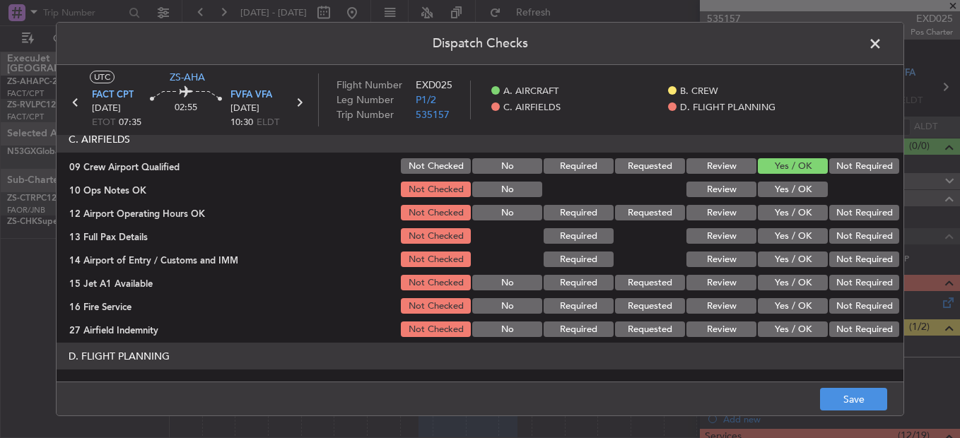
click at [794, 193] on button "Yes / OK" at bounding box center [793, 190] width 70 height 16
click at [803, 214] on button "Yes / OK" at bounding box center [793, 213] width 70 height 16
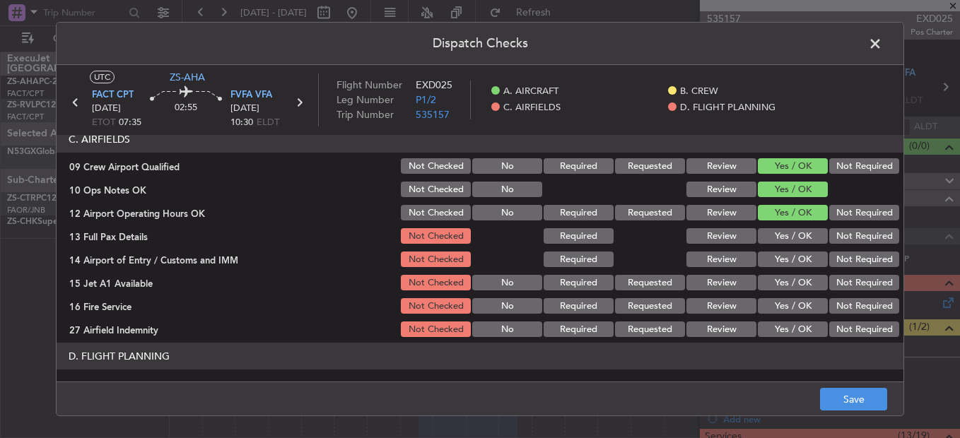
drag, startPoint x: 722, startPoint y: 236, endPoint x: 742, endPoint y: 243, distance: 21.7
click at [724, 236] on button "Review" at bounding box center [721, 236] width 70 height 16
click at [800, 260] on button "Yes / OK" at bounding box center [793, 260] width 70 height 16
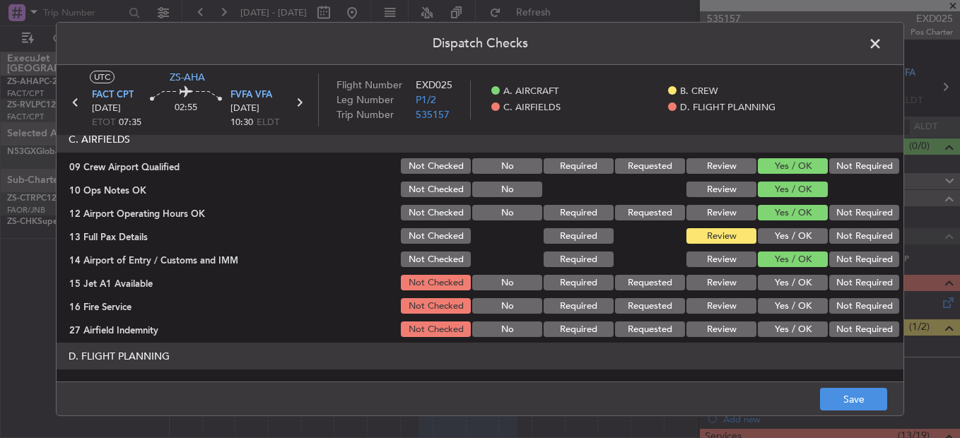
click at [799, 282] on button "Yes / OK" at bounding box center [793, 283] width 70 height 16
drag, startPoint x: 783, startPoint y: 298, endPoint x: 800, endPoint y: 317, distance: 25.6
click at [785, 298] on div "Yes / OK" at bounding box center [791, 306] width 71 height 20
click at [791, 310] on button "Yes / OK" at bounding box center [793, 306] width 70 height 16
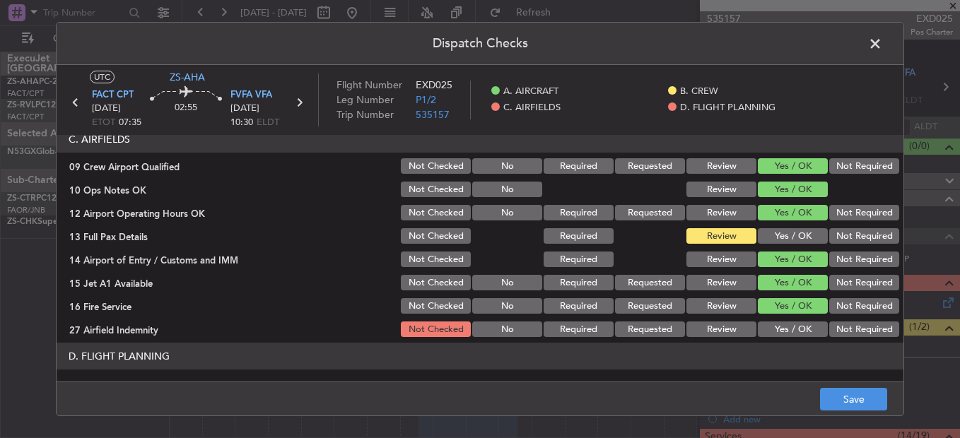
click at [792, 334] on button "Yes / OK" at bounding box center [793, 330] width 70 height 16
click at [866, 336] on button "Not Required" at bounding box center [864, 330] width 70 height 16
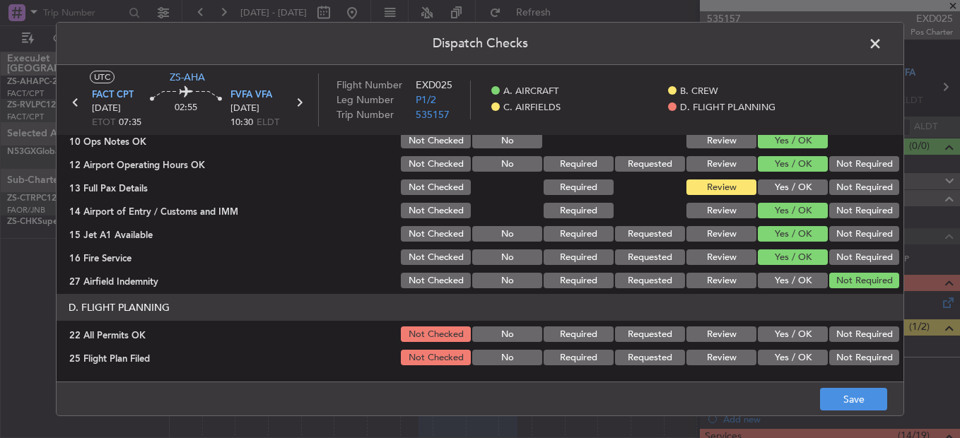
scroll to position [397, 0]
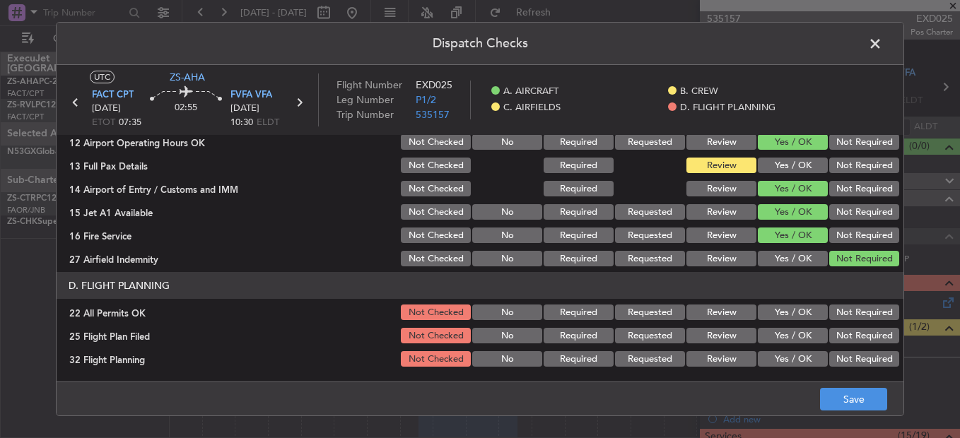
drag, startPoint x: 860, startPoint y: 311, endPoint x: 765, endPoint y: 337, distance: 98.8
click at [859, 311] on button "Not Required" at bounding box center [864, 313] width 70 height 16
click at [758, 338] on button "Yes / OK" at bounding box center [793, 336] width 70 height 16
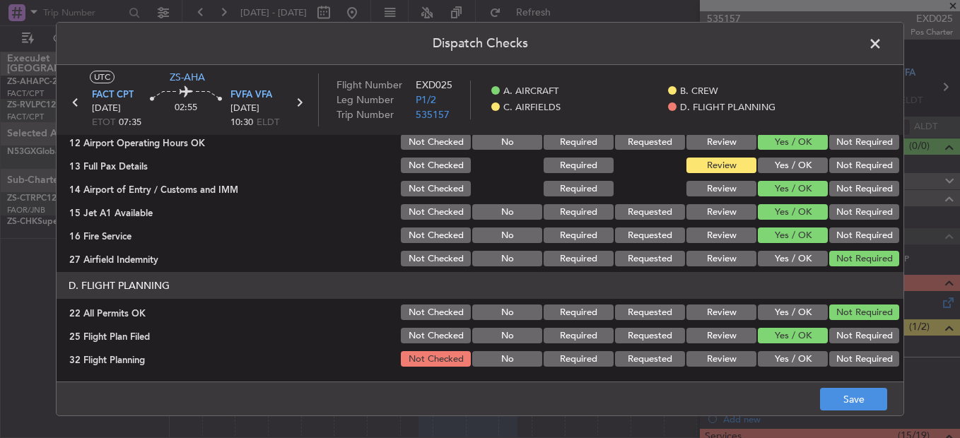
click at [720, 334] on button "Review" at bounding box center [721, 336] width 70 height 16
drag, startPoint x: 720, startPoint y: 358, endPoint x: 727, endPoint y: 361, distance: 7.6
click at [721, 359] on button "Review" at bounding box center [721, 359] width 70 height 16
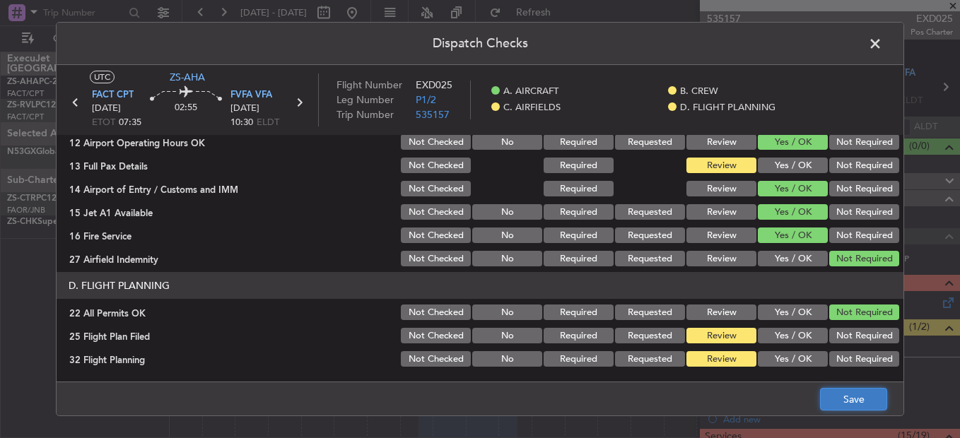
click at [855, 405] on button "Save" at bounding box center [853, 399] width 67 height 23
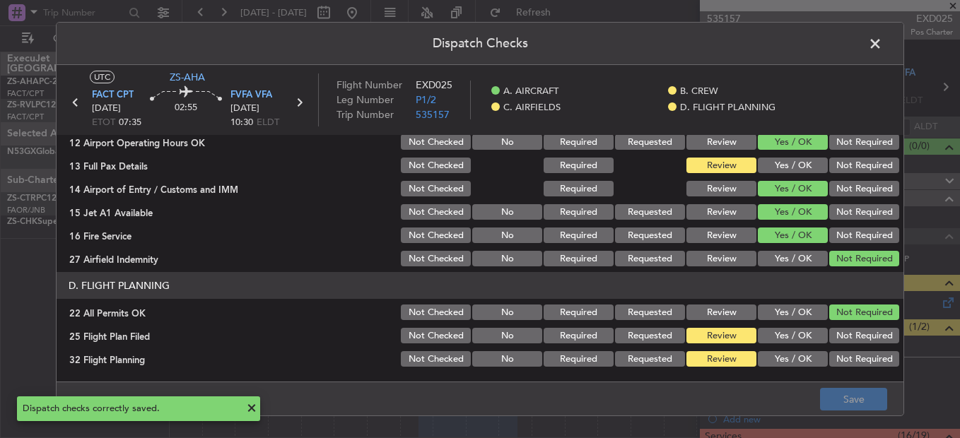
click at [882, 49] on span at bounding box center [882, 47] width 0 height 28
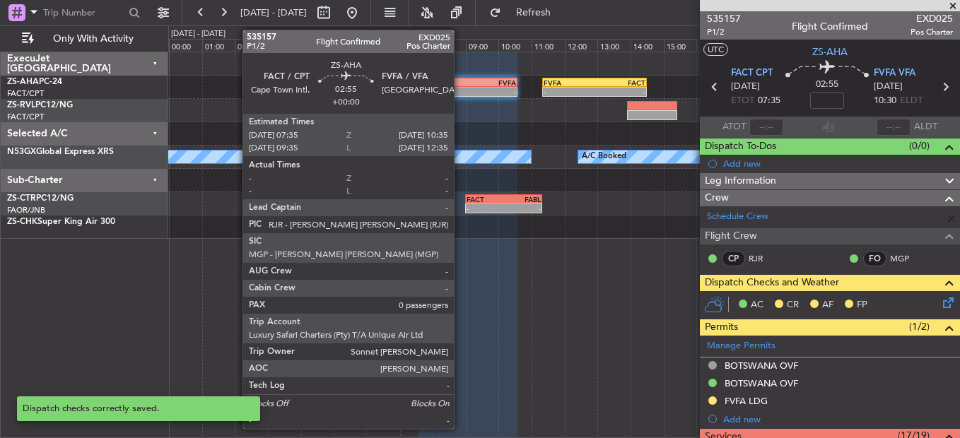
click at [463, 90] on div "-" at bounding box center [444, 92] width 48 height 8
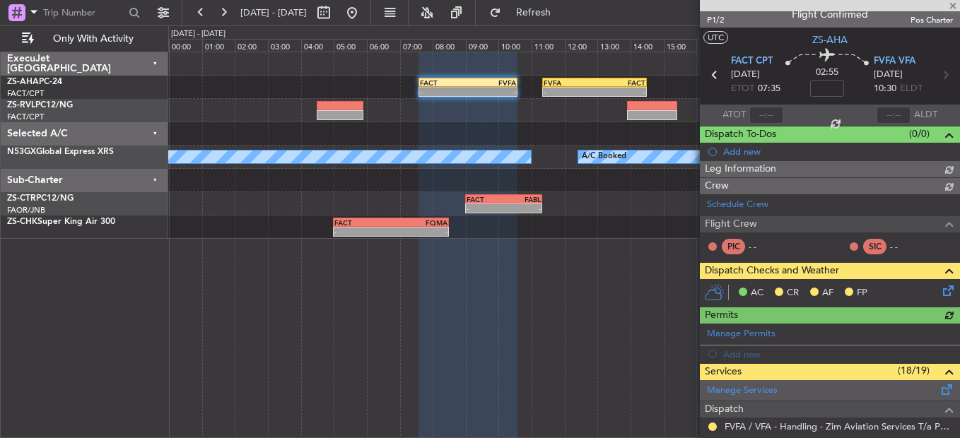
scroll to position [0, 0]
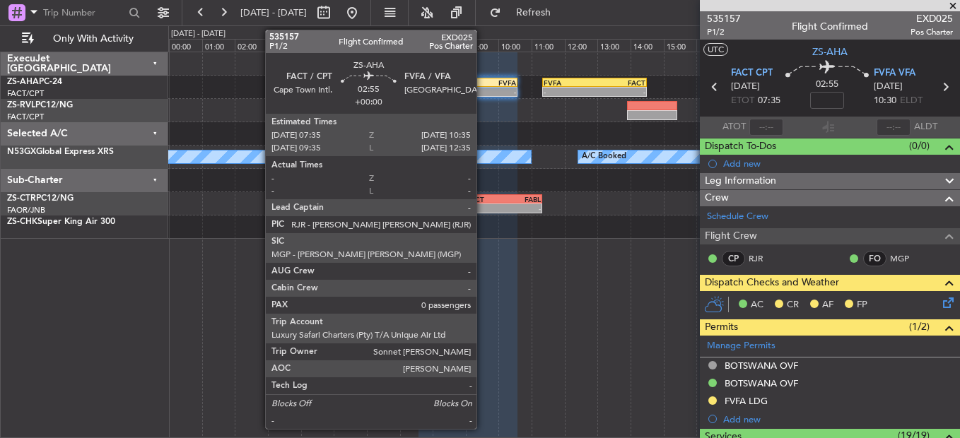
click at [483, 86] on div "FVFA" at bounding box center [492, 82] width 48 height 8
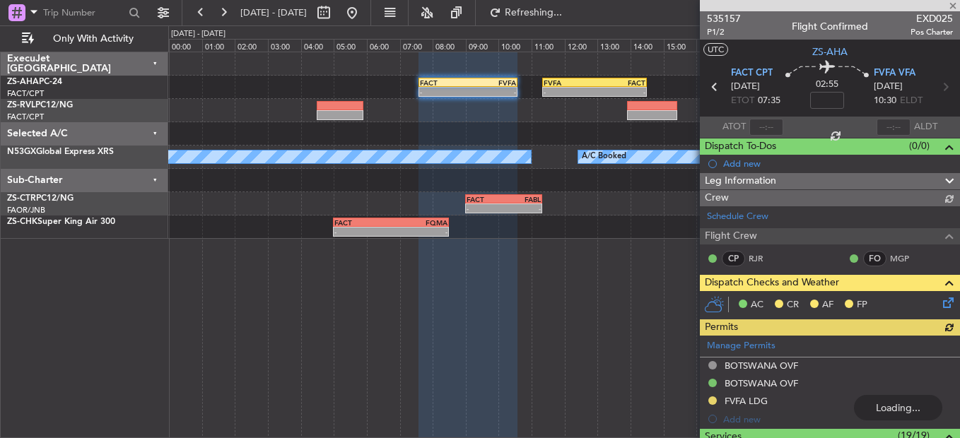
click at [940, 305] on icon at bounding box center [945, 300] width 11 height 11
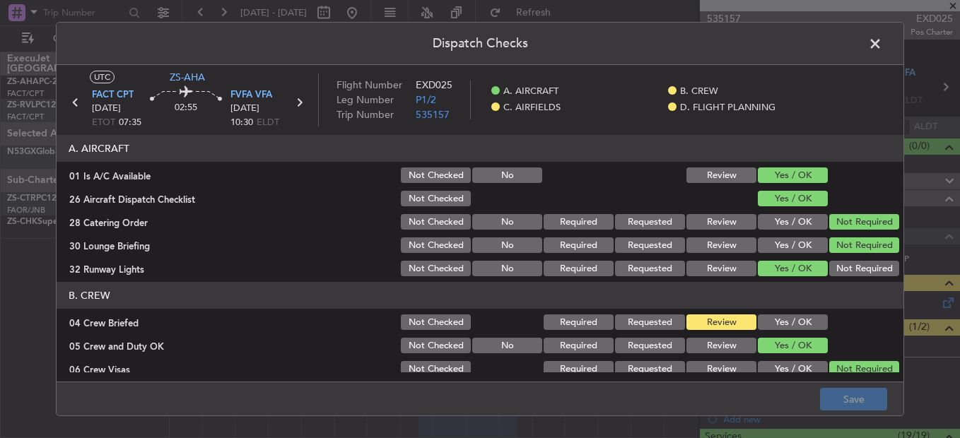
click at [838, 326] on div at bounding box center [862, 322] width 71 height 20
drag, startPoint x: 759, startPoint y: 309, endPoint x: 773, endPoint y: 315, distance: 15.5
click at [761, 309] on header "B. CREW" at bounding box center [480, 295] width 847 height 27
click at [774, 315] on button "Yes / OK" at bounding box center [793, 323] width 70 height 16
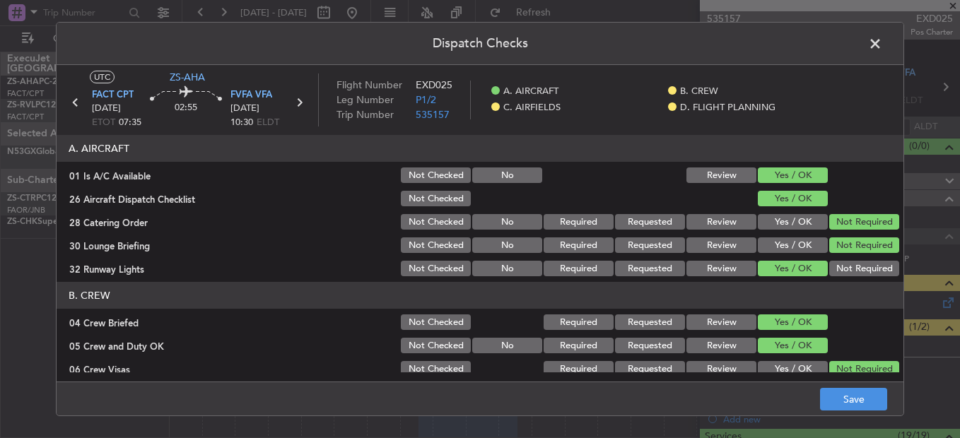
click at [778, 319] on button "Yes / OK" at bounding box center [793, 323] width 70 height 16
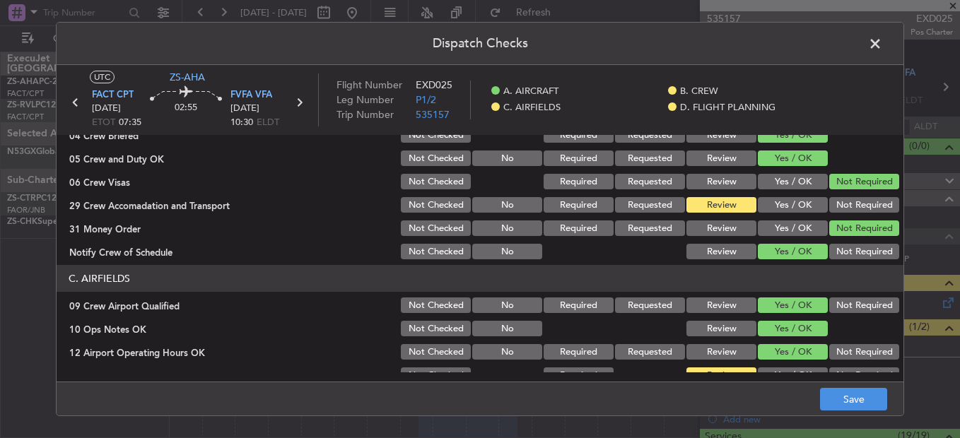
scroll to position [141, 0]
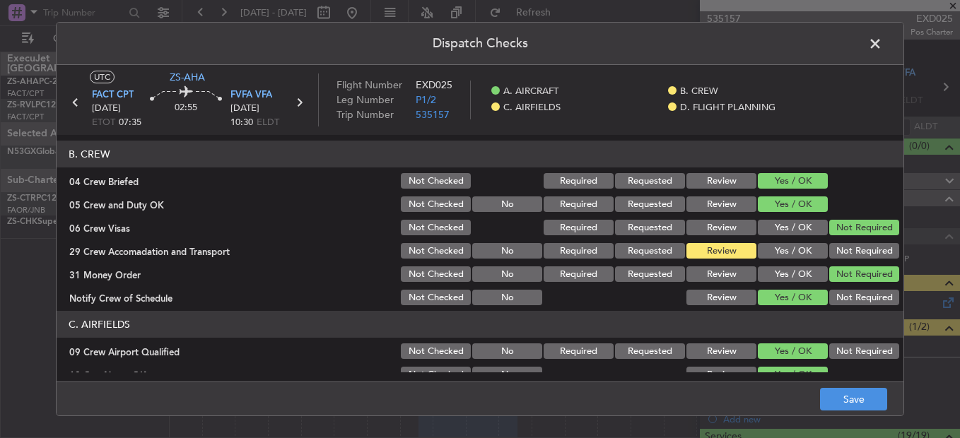
click at [882, 45] on span at bounding box center [882, 47] width 0 height 28
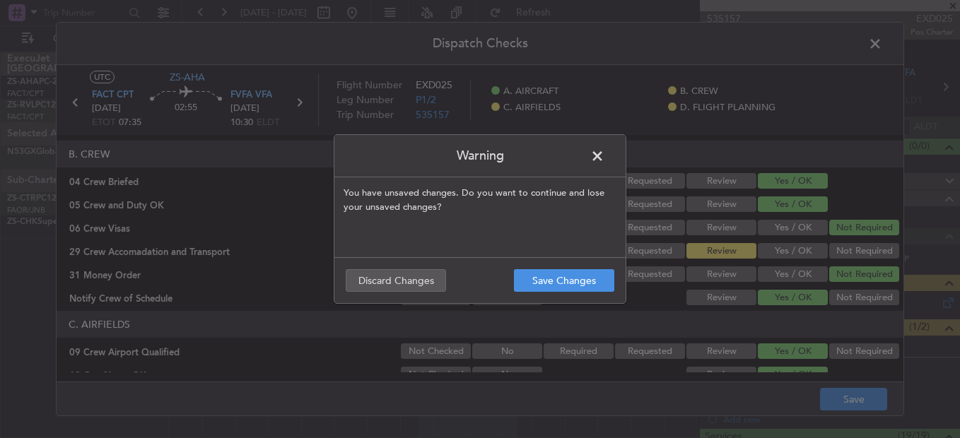
click at [560, 295] on footer "Save Changes Discard Changes" at bounding box center [479, 280] width 291 height 46
click at [566, 270] on button "Save Changes" at bounding box center [564, 280] width 100 height 23
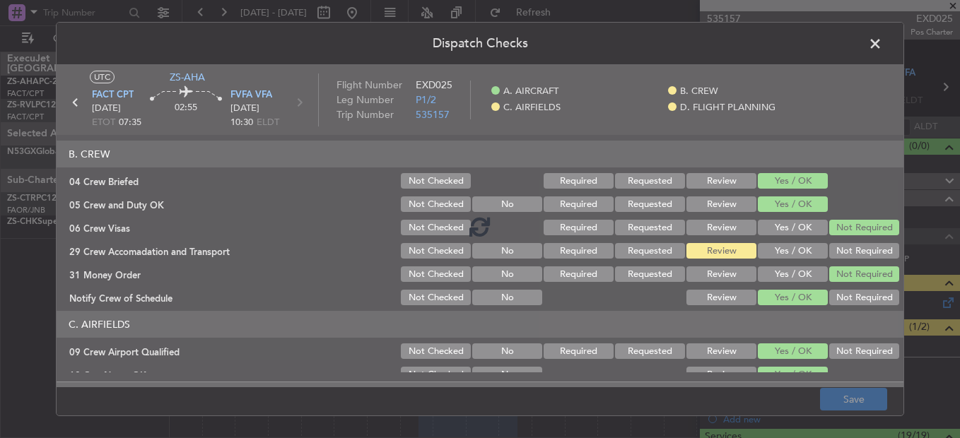
click at [882, 45] on span at bounding box center [882, 47] width 0 height 28
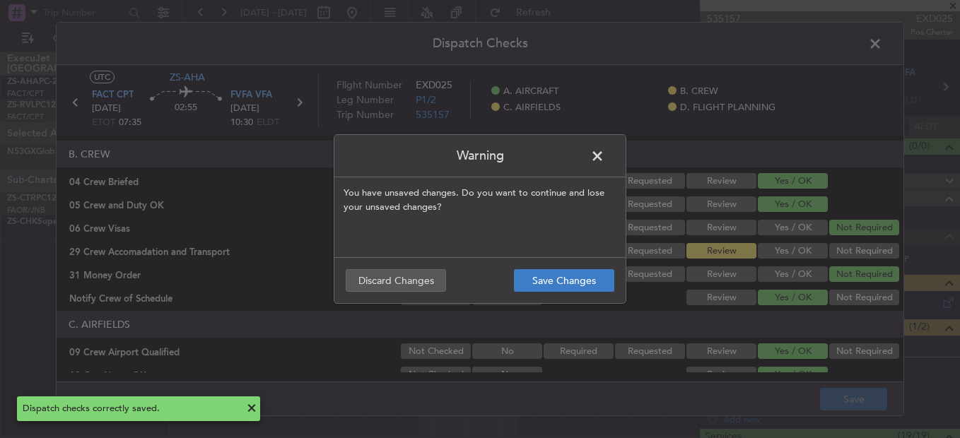
click at [565, 264] on footer "Save Changes Discard Changes" at bounding box center [479, 280] width 291 height 46
click at [567, 279] on button "Save Changes" at bounding box center [564, 280] width 100 height 23
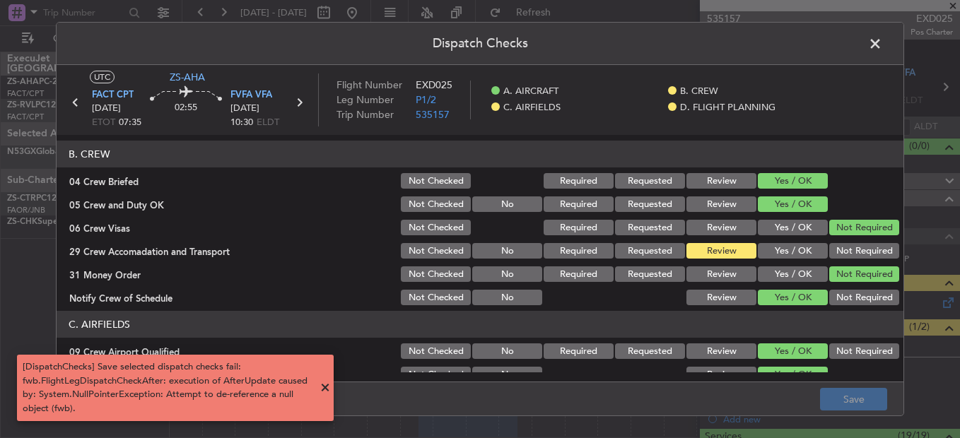
click at [882, 43] on span at bounding box center [882, 47] width 0 height 28
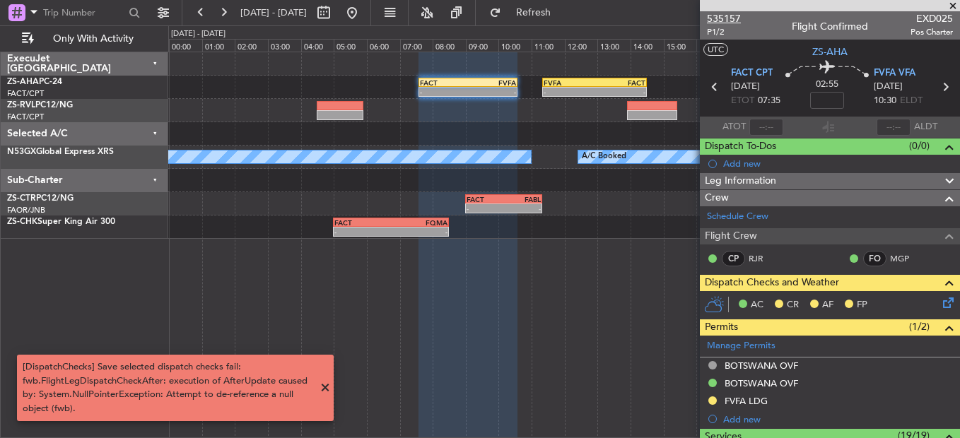
click at [732, 16] on span "535157" at bounding box center [724, 18] width 34 height 15
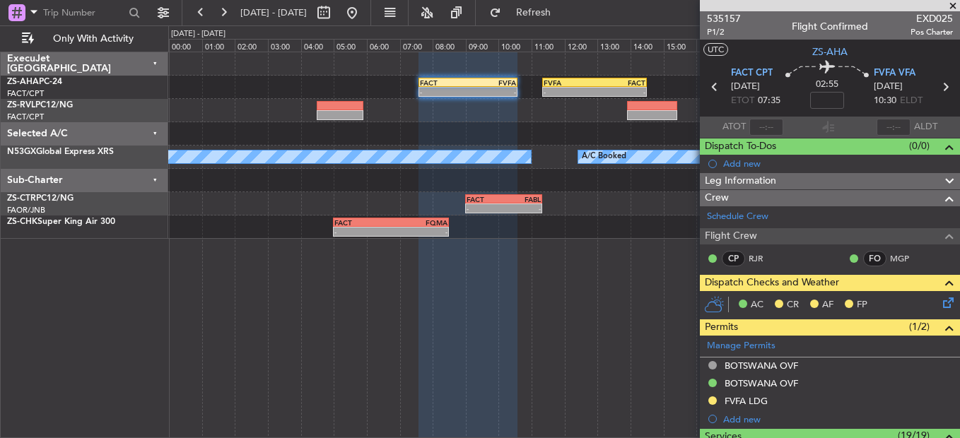
click at [942, 302] on icon at bounding box center [945, 300] width 11 height 11
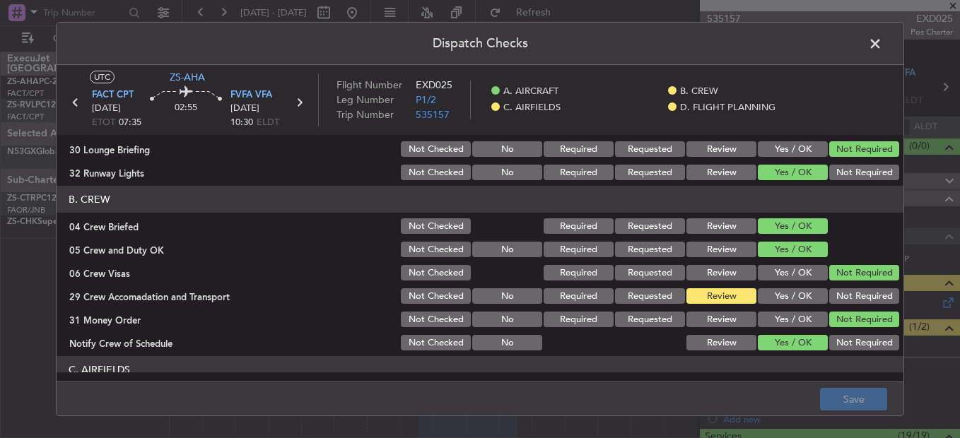
scroll to position [212, 0]
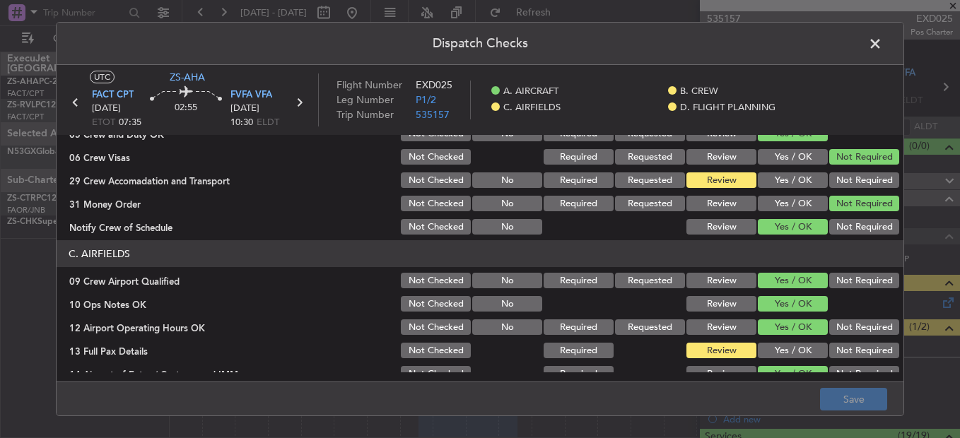
click at [763, 349] on button "Yes / OK" at bounding box center [793, 351] width 70 height 16
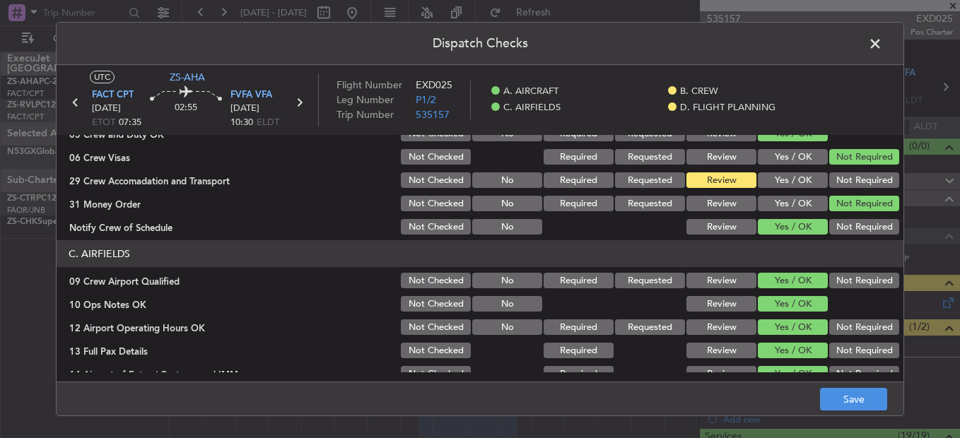
click at [848, 175] on button "Not Required" at bounding box center [864, 180] width 70 height 16
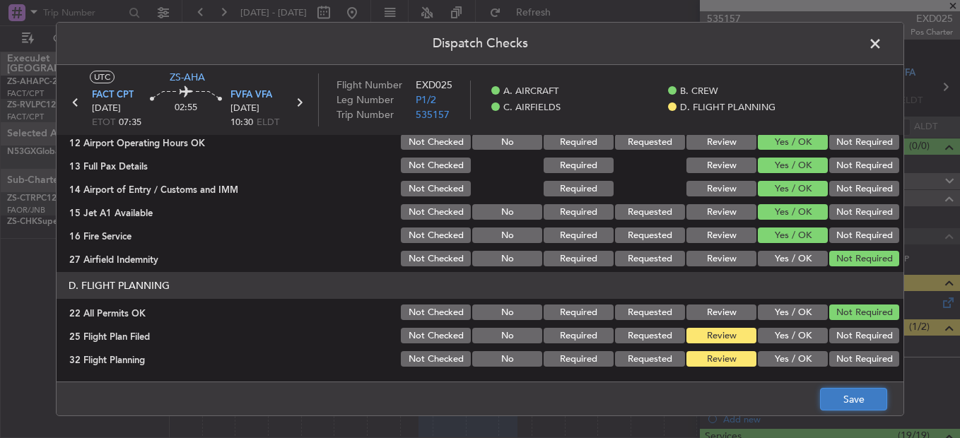
click at [831, 394] on button "Save" at bounding box center [853, 399] width 67 height 23
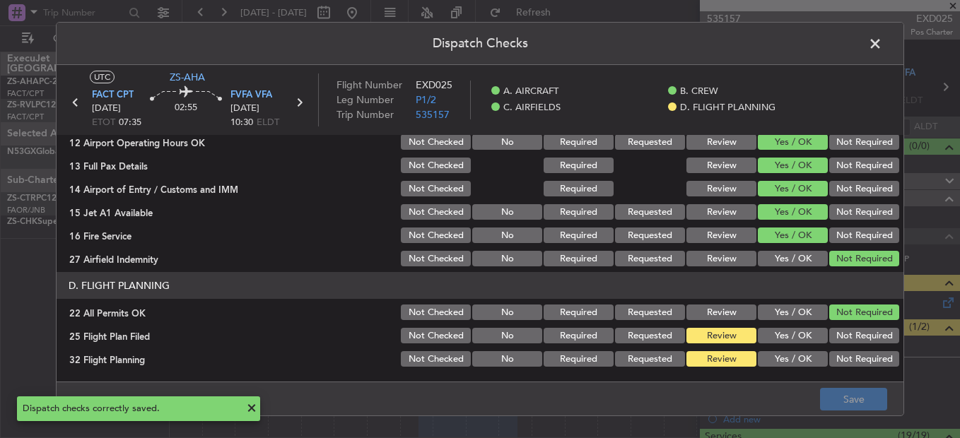
click at [882, 45] on span at bounding box center [882, 47] width 0 height 28
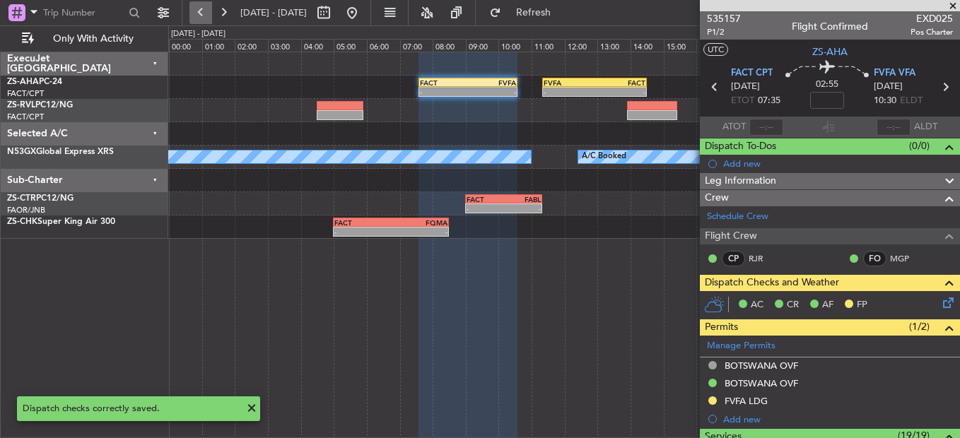
click at [201, 11] on button at bounding box center [200, 12] width 23 height 23
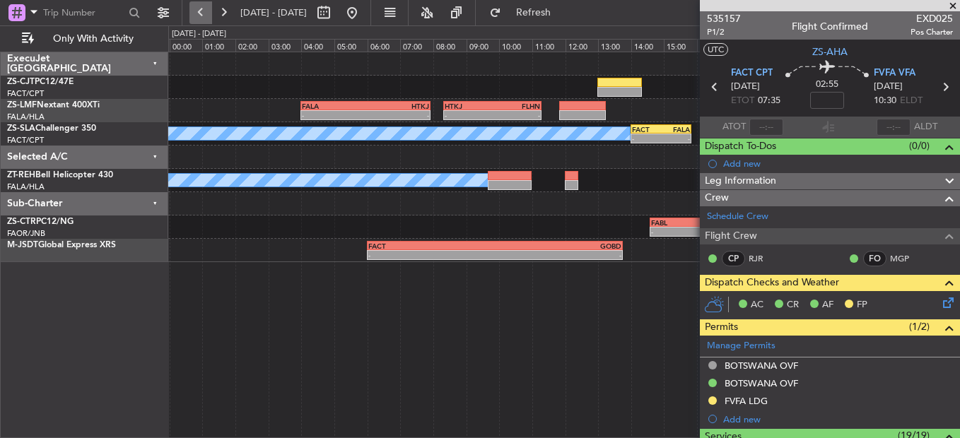
click at [201, 11] on button at bounding box center [200, 12] width 23 height 23
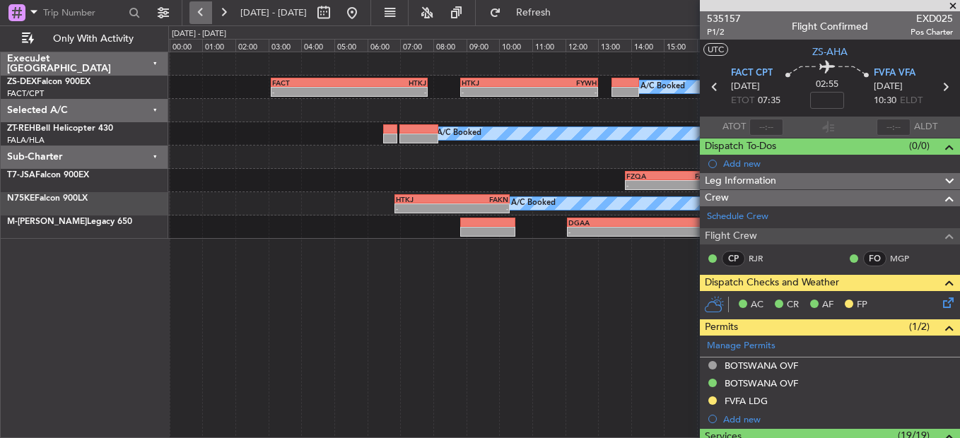
click at [203, 17] on button at bounding box center [200, 12] width 23 height 23
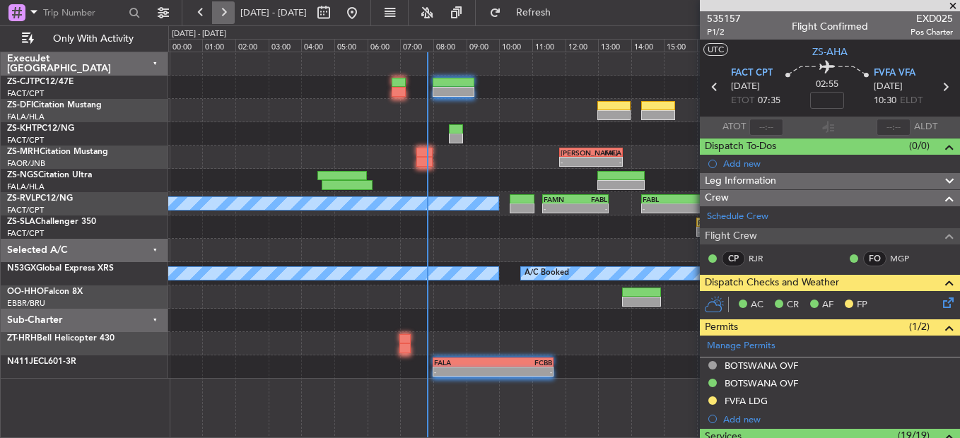
click at [225, 18] on button at bounding box center [223, 12] width 23 height 23
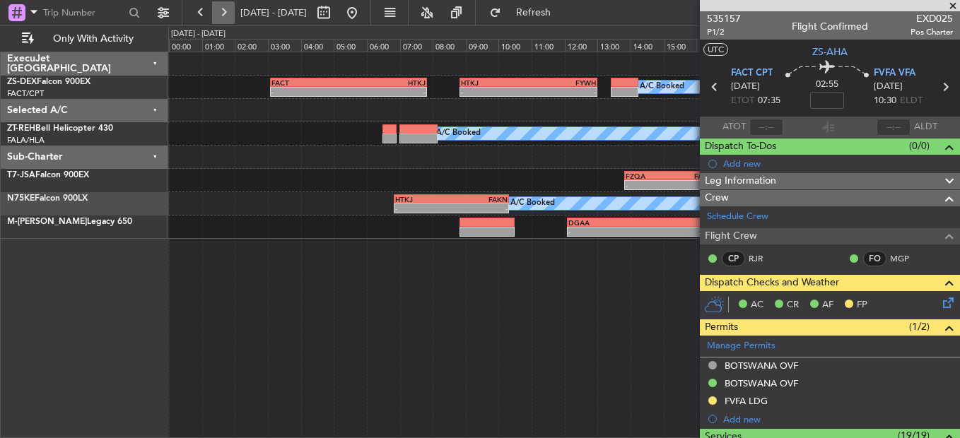
click at [218, 16] on button at bounding box center [223, 12] width 23 height 23
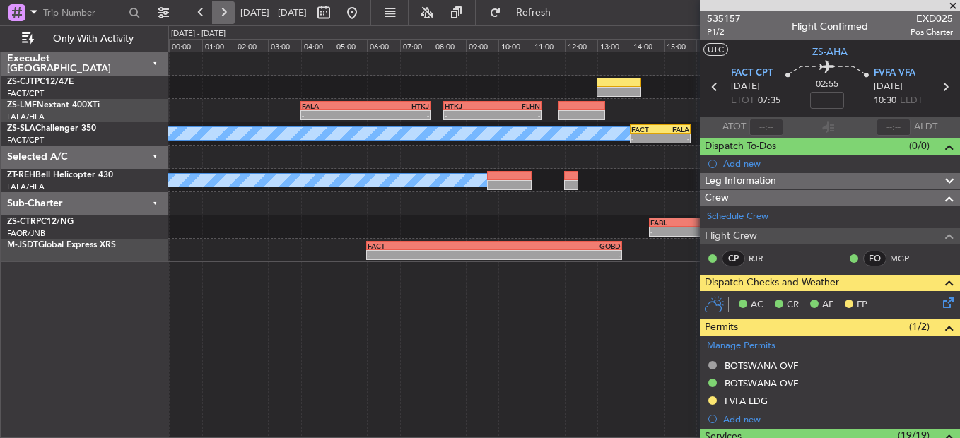
click at [230, 11] on button at bounding box center [223, 12] width 23 height 23
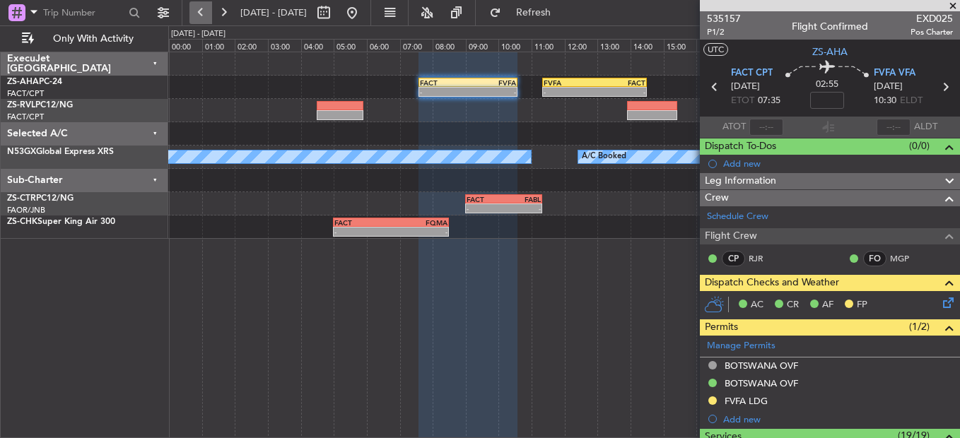
click at [193, 14] on button at bounding box center [200, 12] width 23 height 23
click at [193, 17] on button at bounding box center [200, 12] width 23 height 23
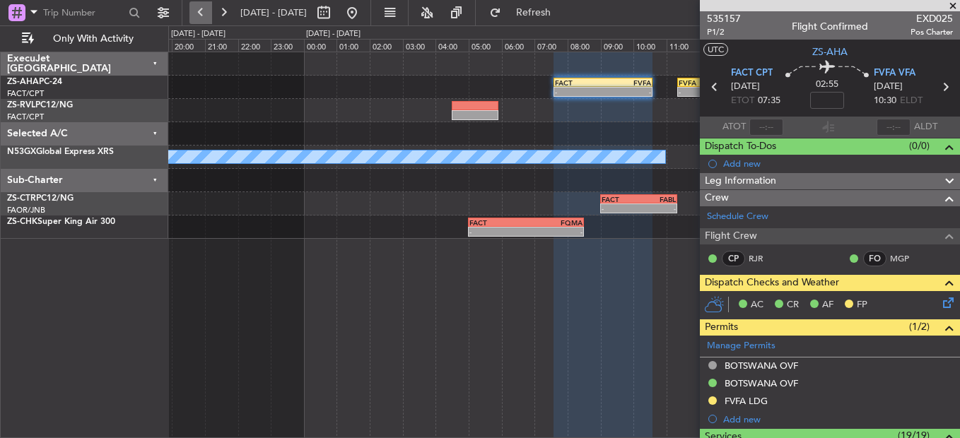
click at [192, 20] on button at bounding box center [200, 12] width 23 height 23
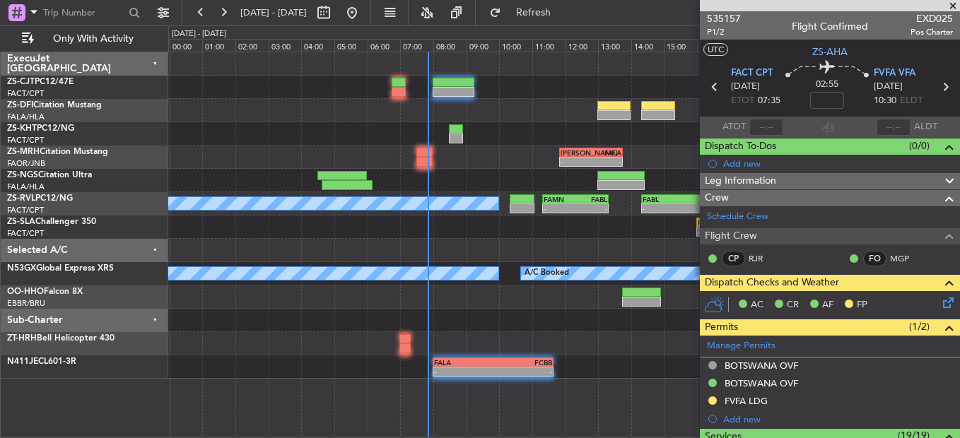
drag, startPoint x: 950, startPoint y: 5, endPoint x: 817, endPoint y: 126, distance: 180.2
click at [950, 5] on span at bounding box center [953, 6] width 14 height 13
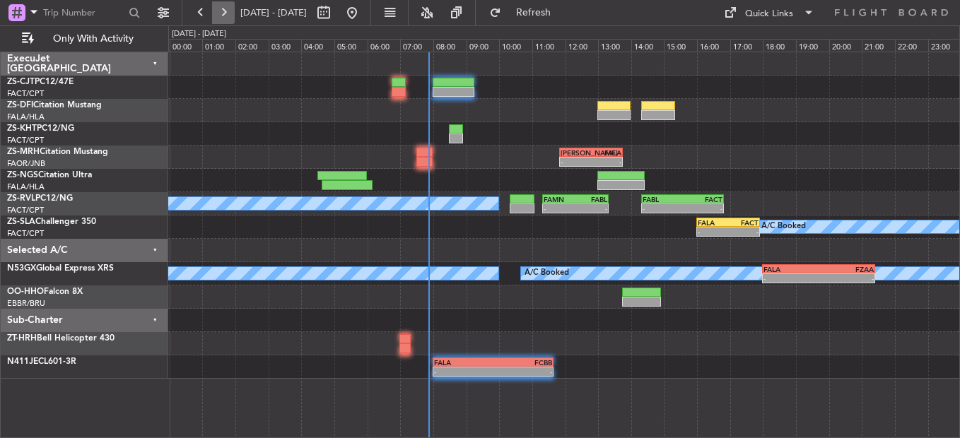
click at [213, 6] on button at bounding box center [223, 12] width 23 height 23
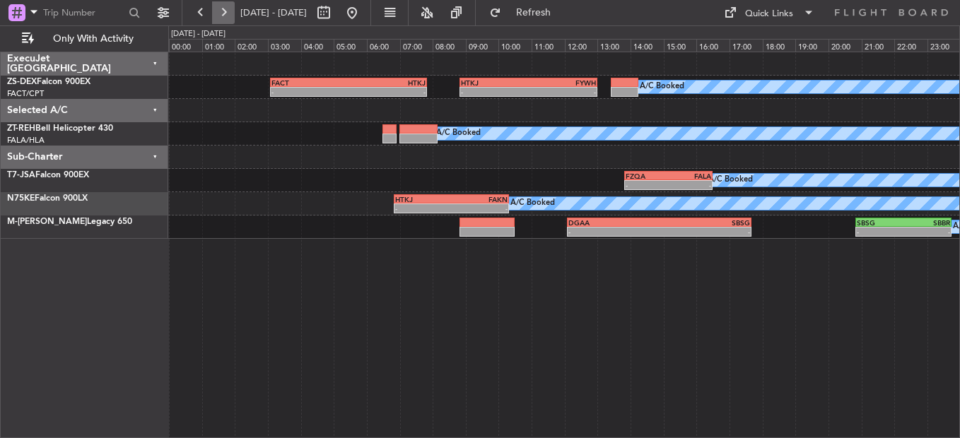
click at [226, 13] on button at bounding box center [223, 12] width 23 height 23
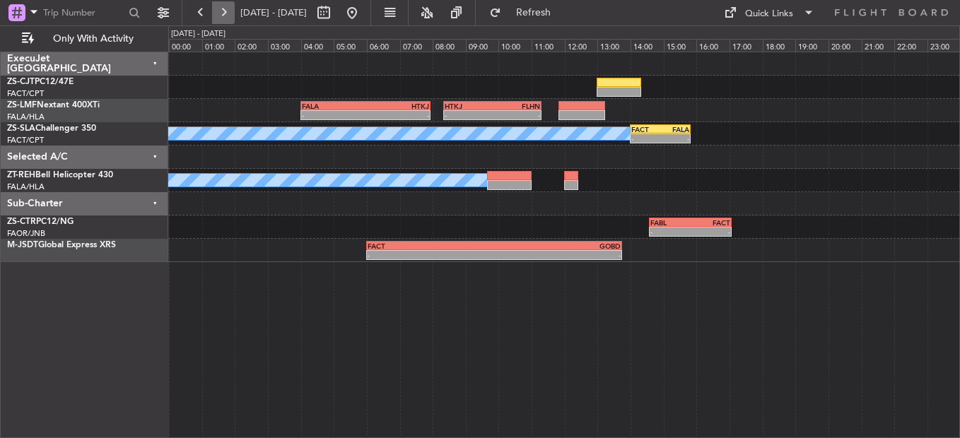
click at [218, 7] on button at bounding box center [223, 12] width 23 height 23
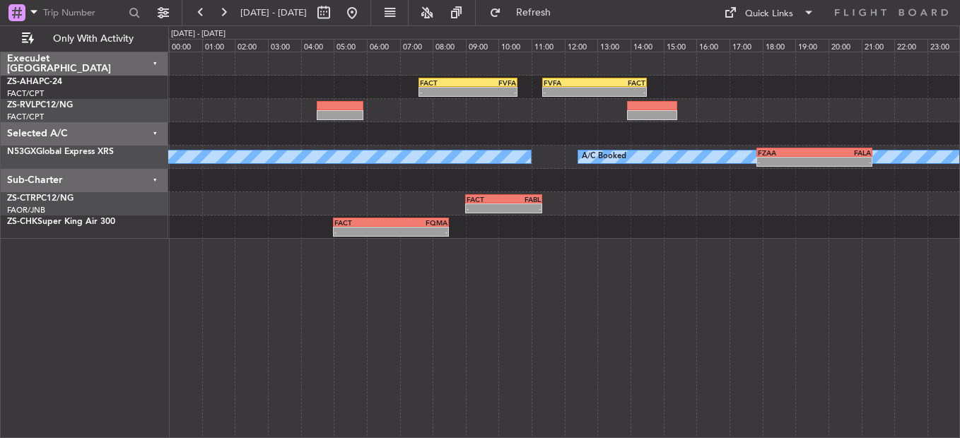
click at [626, 105] on div at bounding box center [563, 110] width 791 height 23
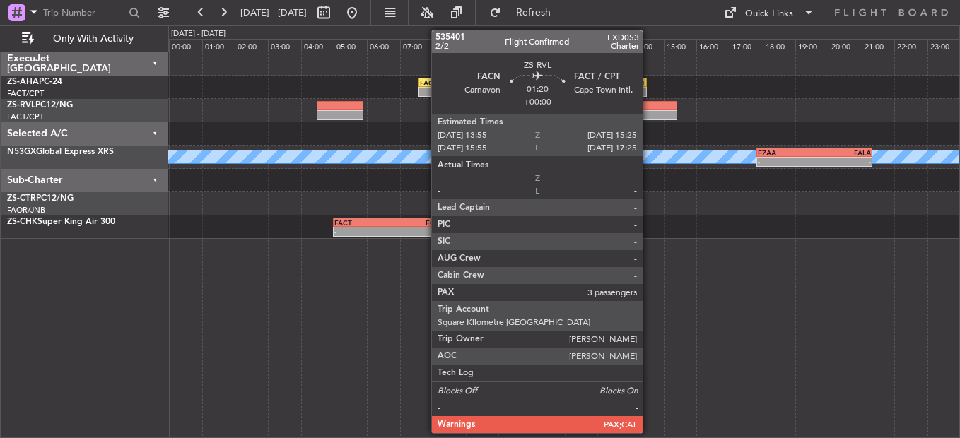
click at [651, 114] on div at bounding box center [651, 115] width 49 height 10
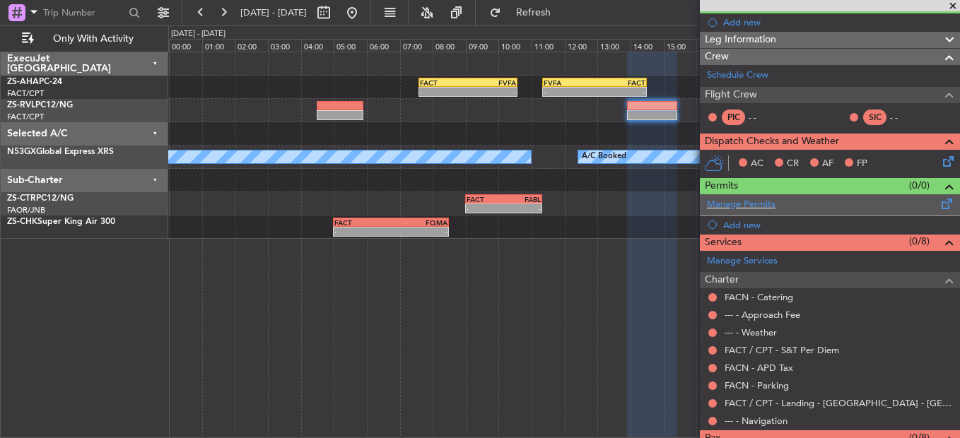
scroll to position [0, 0]
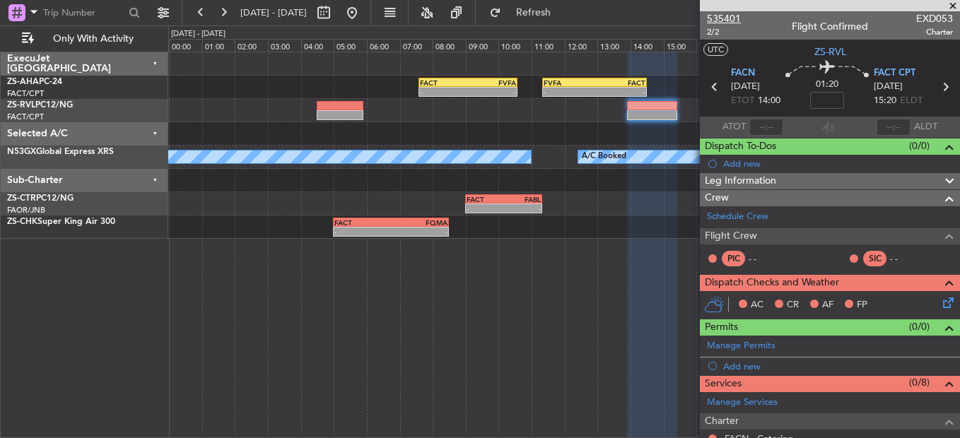
click at [721, 20] on span "535401" at bounding box center [724, 18] width 34 height 15
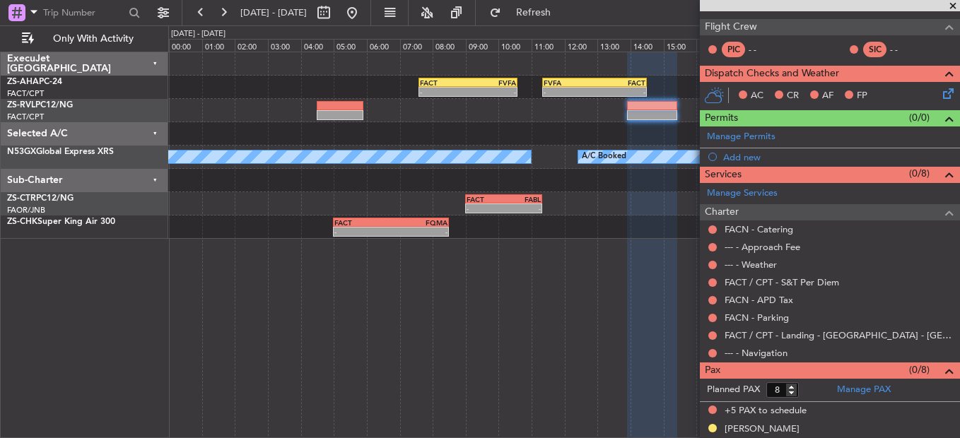
scroll to position [280, 0]
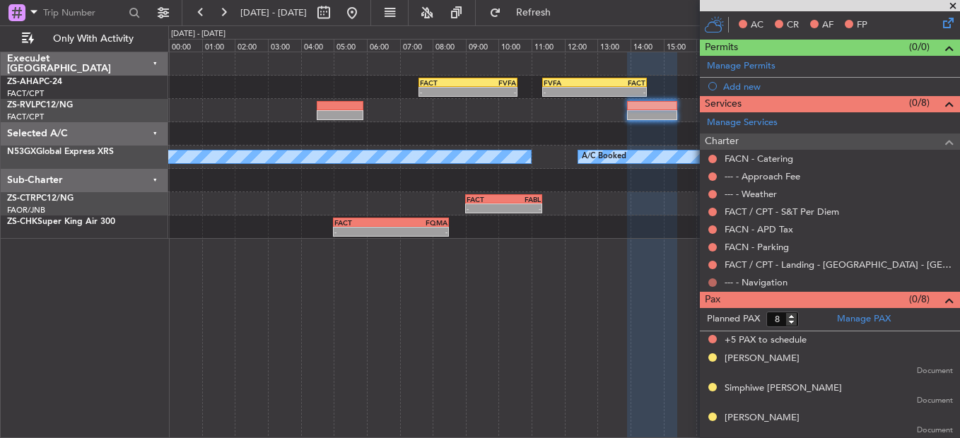
click at [713, 282] on button at bounding box center [712, 283] width 8 height 8
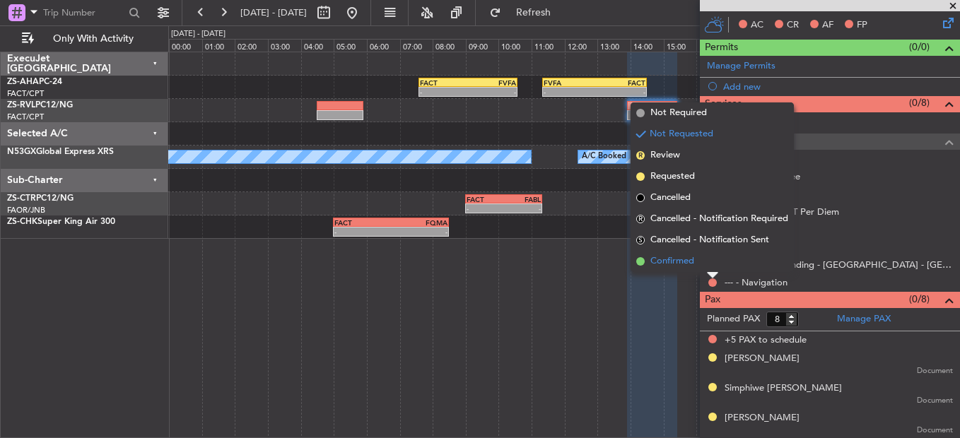
click at [713, 271] on li "Confirmed" at bounding box center [712, 261] width 163 height 21
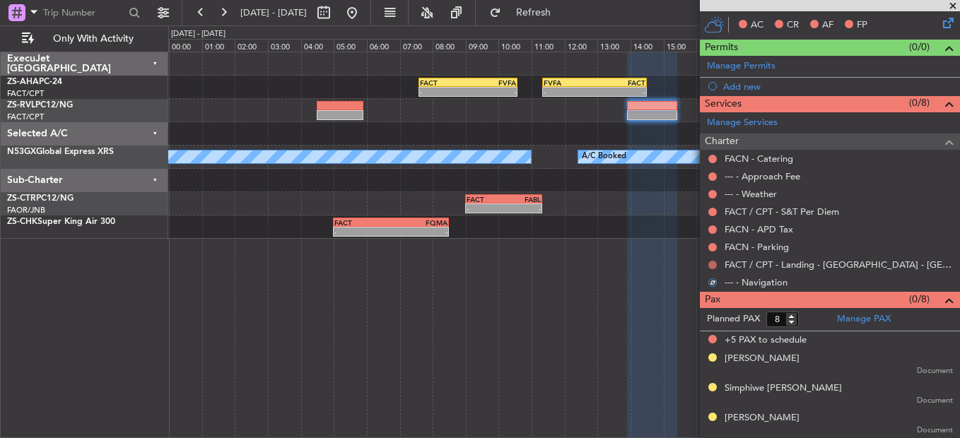
click at [709, 264] on button at bounding box center [712, 265] width 8 height 8
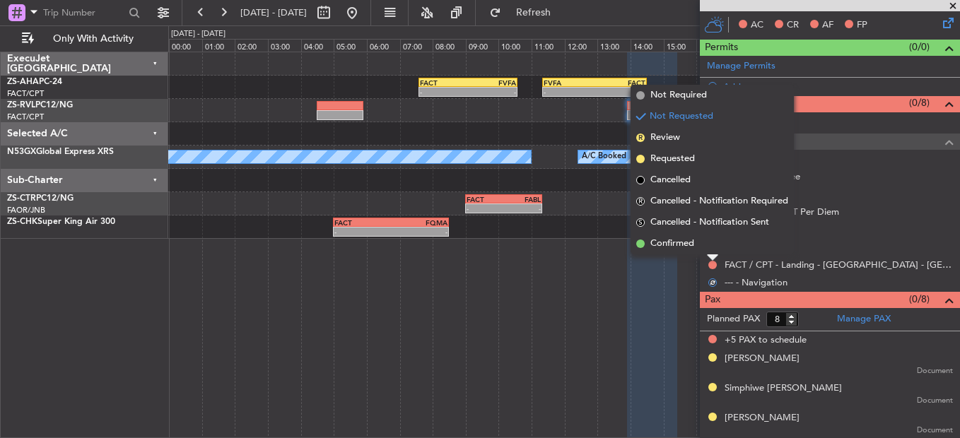
click at [710, 245] on li "Confirmed" at bounding box center [712, 243] width 163 height 21
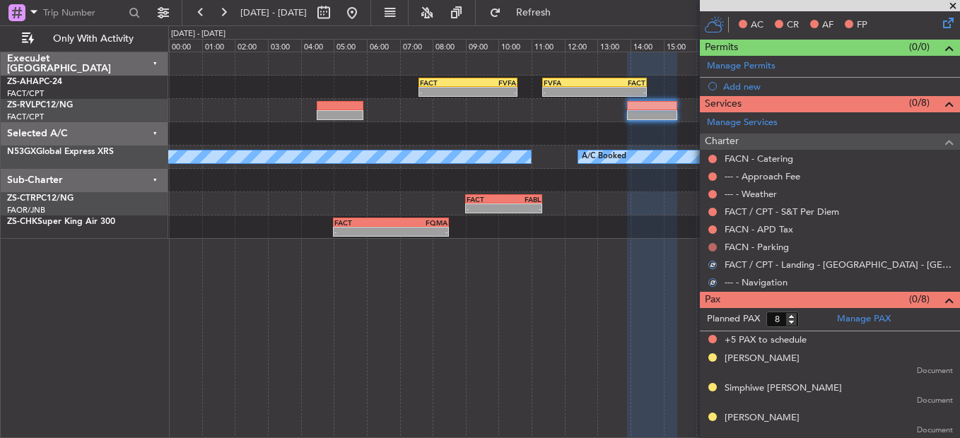
click at [710, 245] on button at bounding box center [712, 247] width 8 height 8
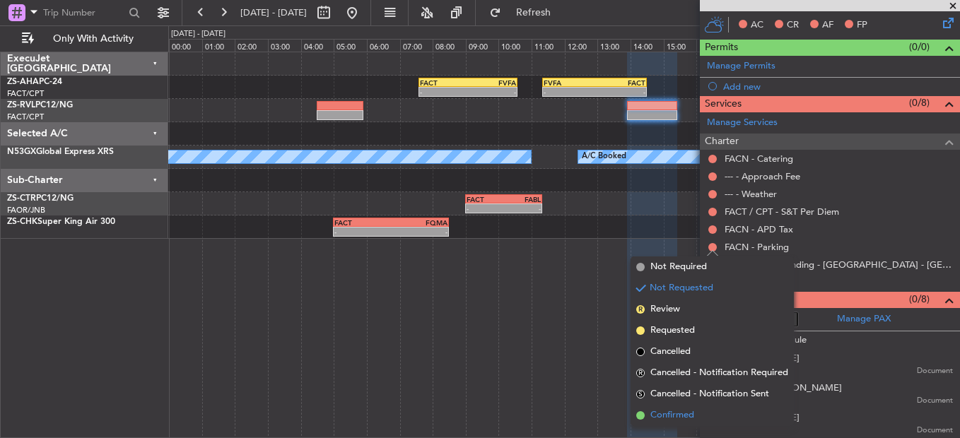
click at [684, 411] on span "Confirmed" at bounding box center [672, 416] width 44 height 14
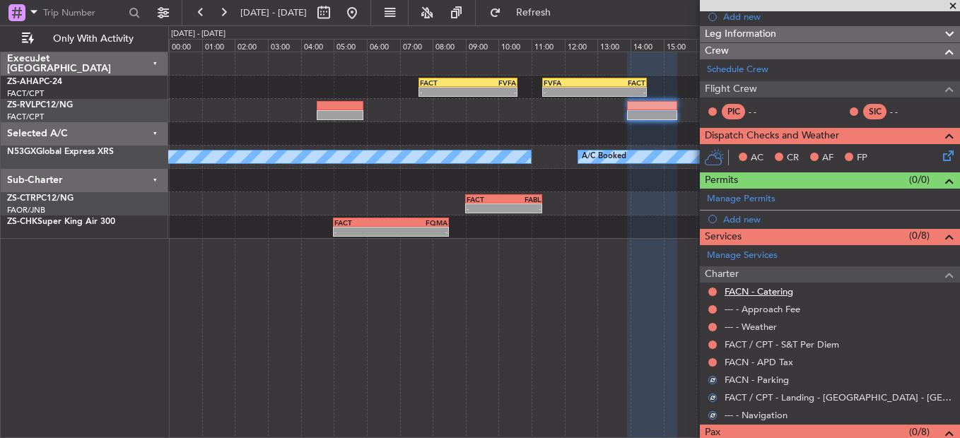
scroll to position [139, 0]
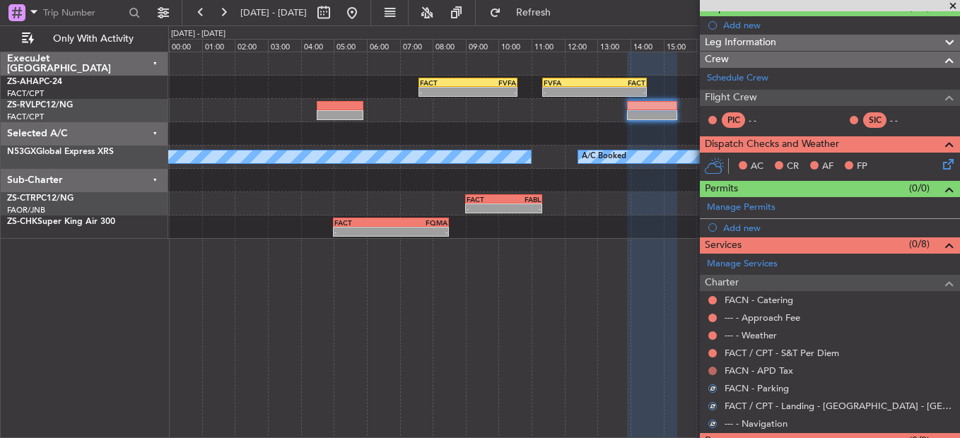
click at [712, 368] on button at bounding box center [712, 371] width 8 height 8
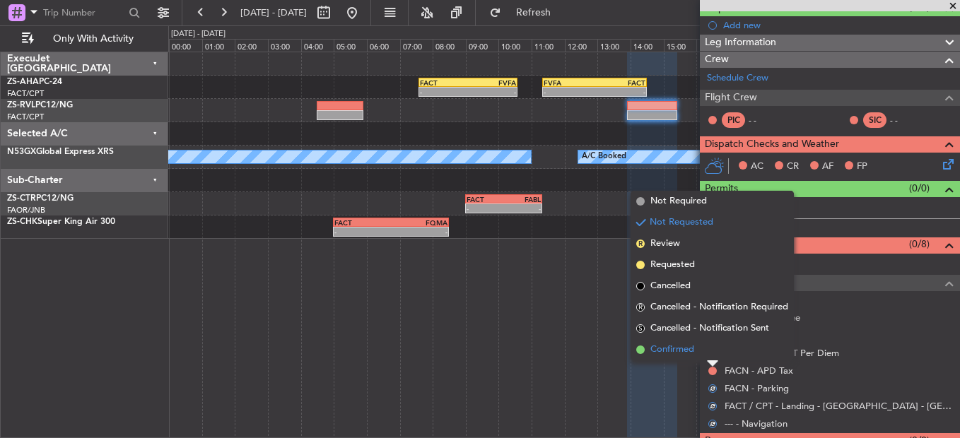
click at [712, 357] on li "Confirmed" at bounding box center [712, 349] width 163 height 21
click at [712, 357] on div at bounding box center [712, 353] width 11 height 11
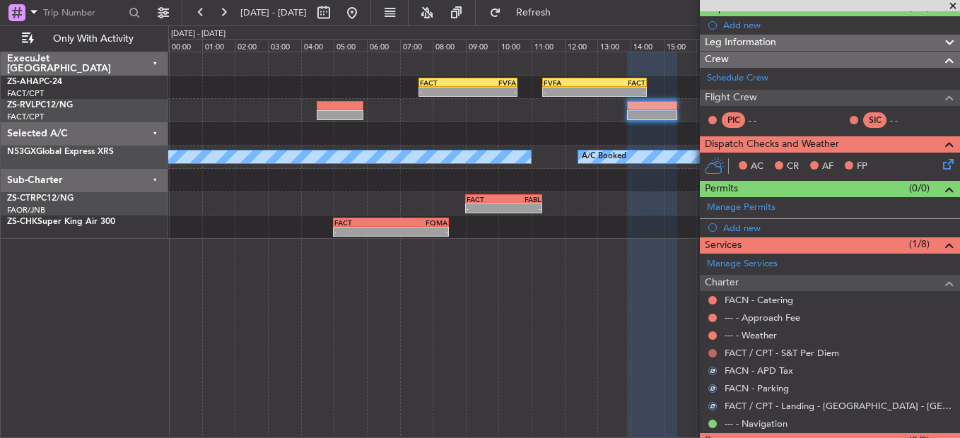
click at [712, 351] on button at bounding box center [712, 353] width 8 height 8
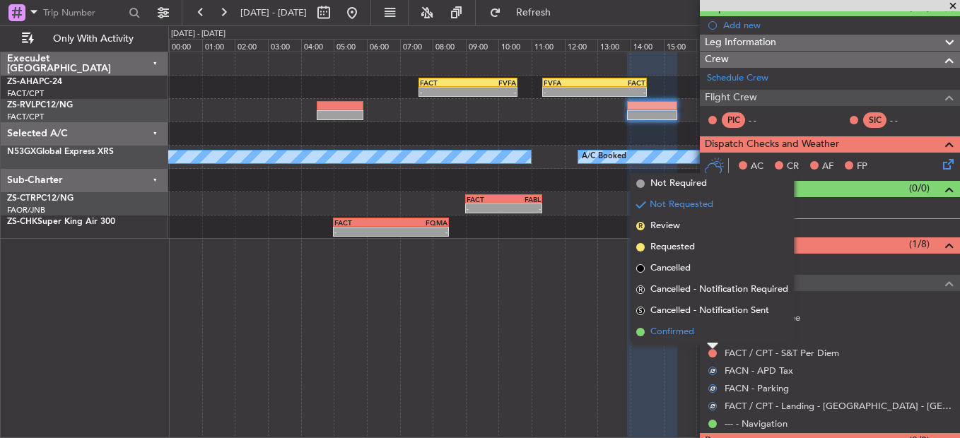
click at [712, 331] on li "Confirmed" at bounding box center [712, 332] width 163 height 21
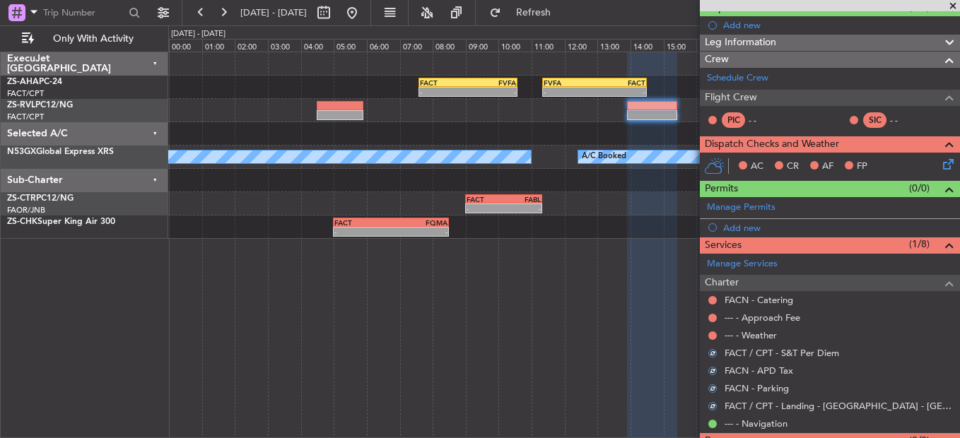
click at [712, 332] on button at bounding box center [712, 336] width 8 height 8
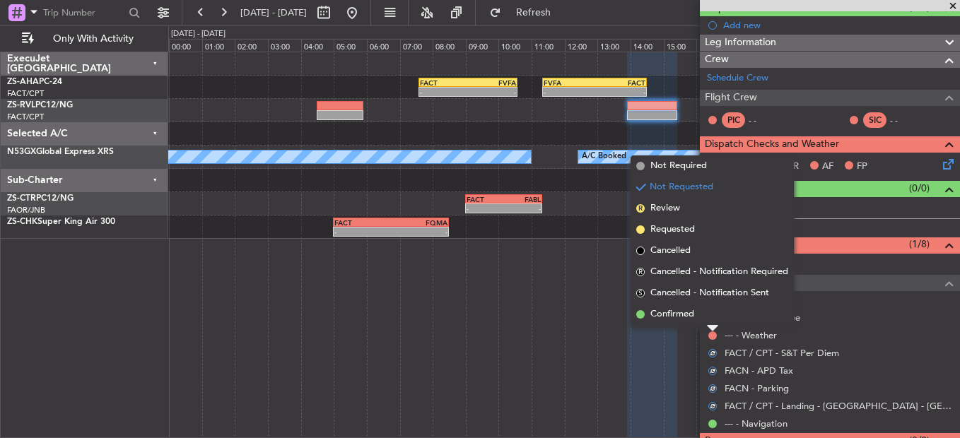
drag, startPoint x: 712, startPoint y: 331, endPoint x: 712, endPoint y: 315, distance: 15.6
click at [712, 315] on li "Confirmed" at bounding box center [712, 314] width 163 height 21
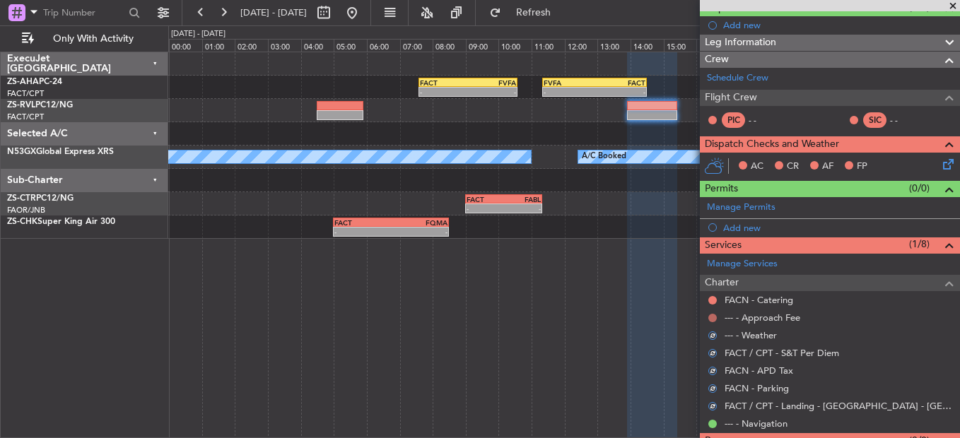
click at [712, 315] on button at bounding box center [712, 318] width 8 height 8
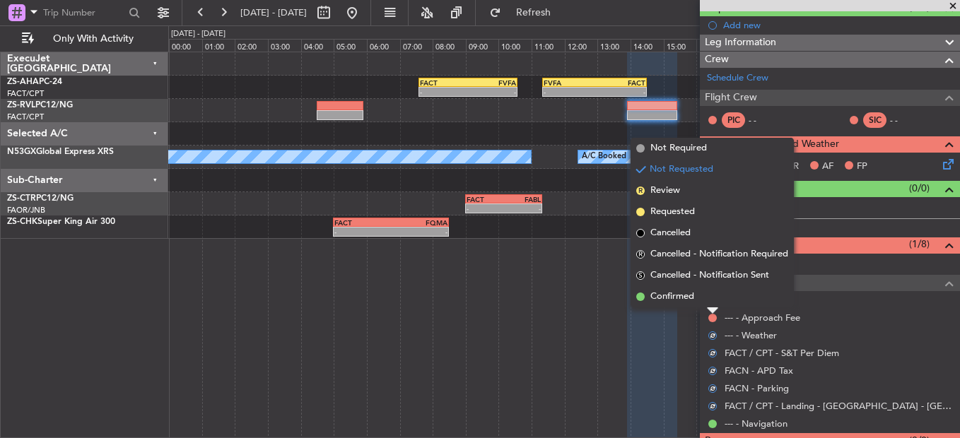
drag, startPoint x: 712, startPoint y: 315, endPoint x: 709, endPoint y: 301, distance: 14.4
click at [709, 301] on li "Confirmed" at bounding box center [712, 296] width 163 height 21
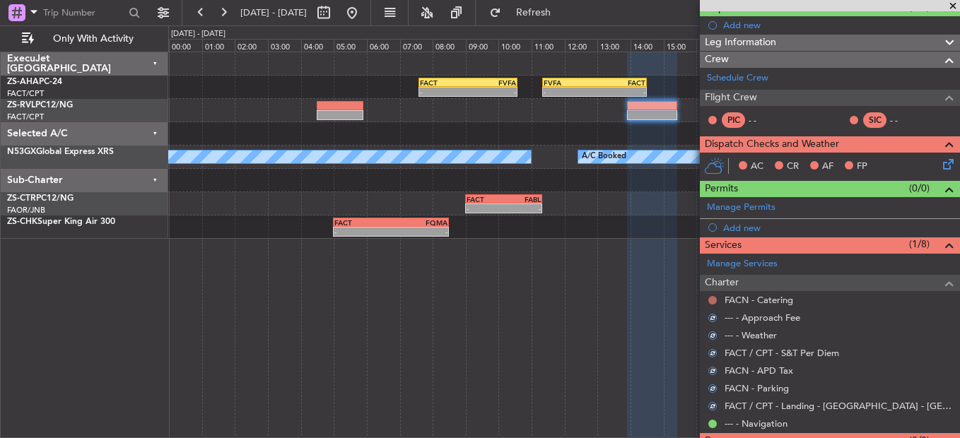
click at [710, 298] on button at bounding box center [712, 300] width 8 height 8
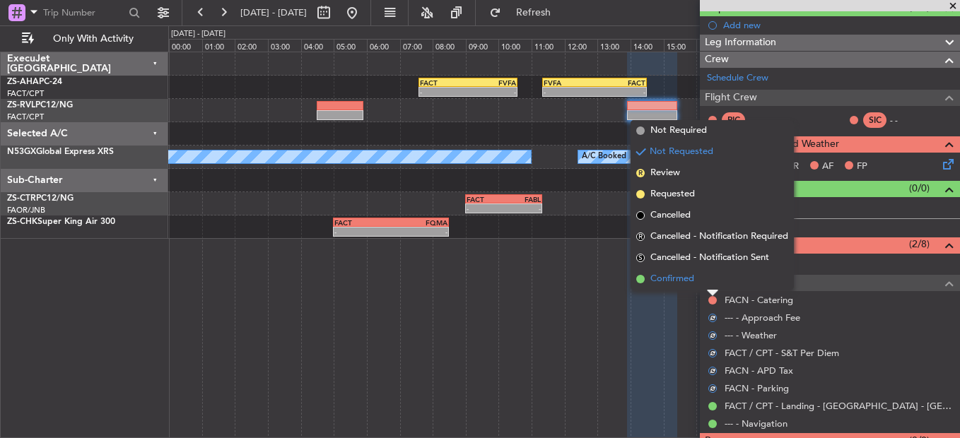
click at [703, 279] on li "Confirmed" at bounding box center [712, 279] width 163 height 21
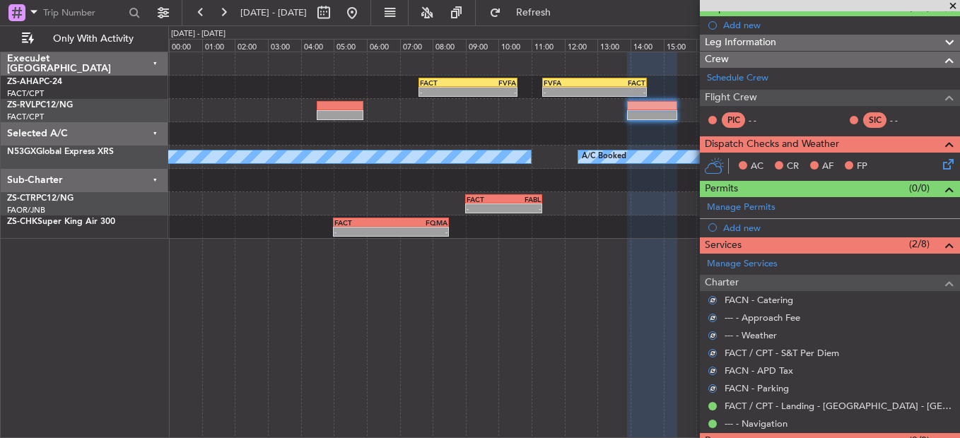
click at [940, 168] on icon at bounding box center [945, 161] width 11 height 11
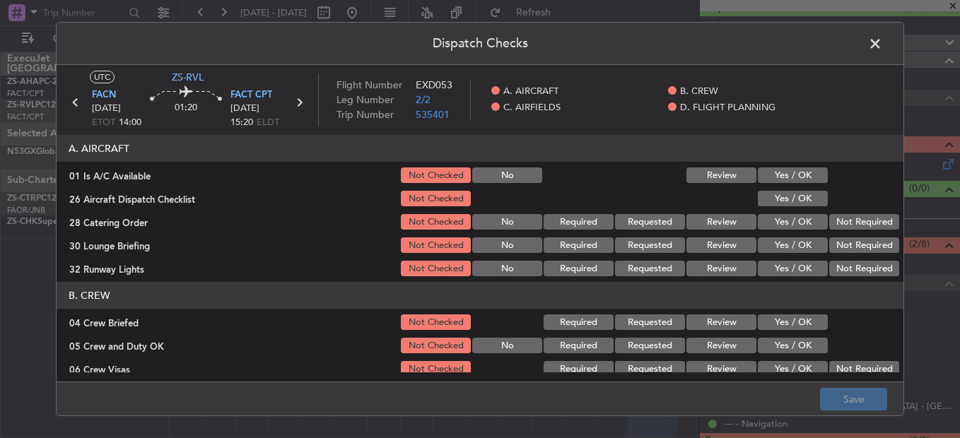
click at [792, 170] on button "Yes / OK" at bounding box center [793, 176] width 70 height 16
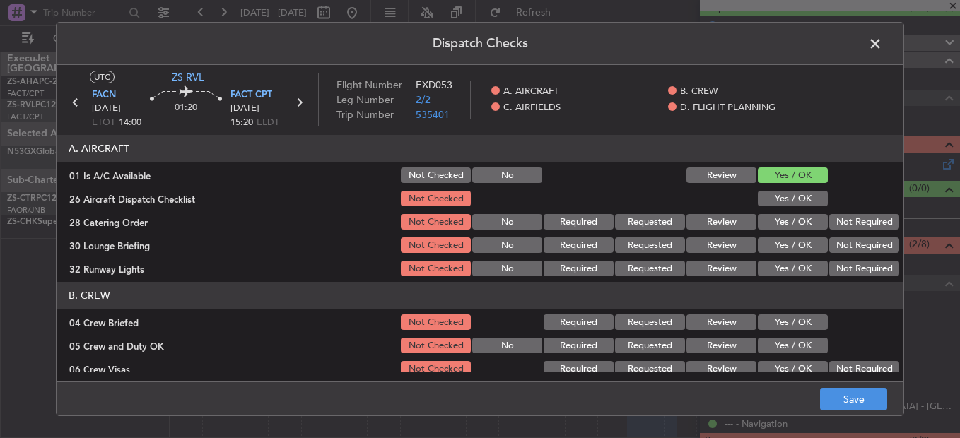
click at [795, 191] on div "Yes / OK" at bounding box center [791, 199] width 71 height 20
drag, startPoint x: 797, startPoint y: 199, endPoint x: 829, endPoint y: 216, distance: 36.7
click at [799, 200] on button "Yes / OK" at bounding box center [793, 199] width 70 height 16
click at [870, 227] on button "Not Required" at bounding box center [864, 222] width 70 height 16
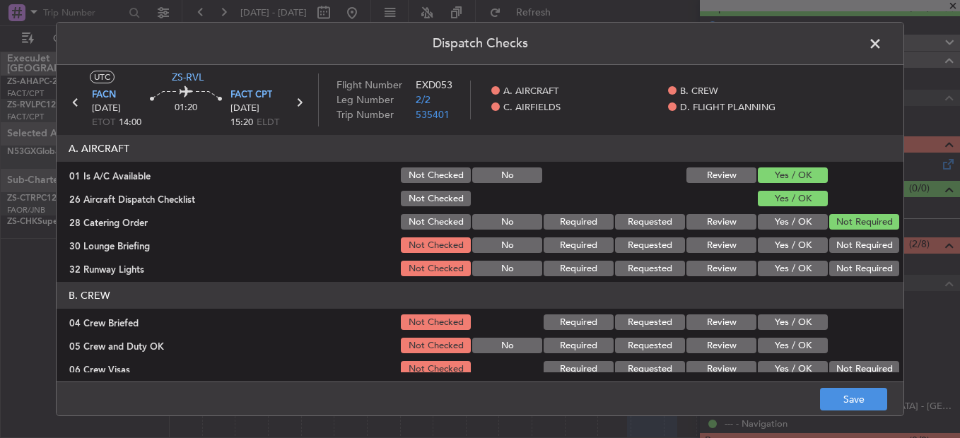
click at [857, 227] on button "Not Required" at bounding box center [864, 222] width 70 height 16
click at [855, 239] on button "Not Required" at bounding box center [864, 246] width 70 height 16
drag, startPoint x: 853, startPoint y: 250, endPoint x: 853, endPoint y: 259, distance: 9.2
click at [853, 255] on div "Not Required" at bounding box center [862, 245] width 71 height 20
click at [850, 272] on button "Not Required" at bounding box center [864, 269] width 70 height 16
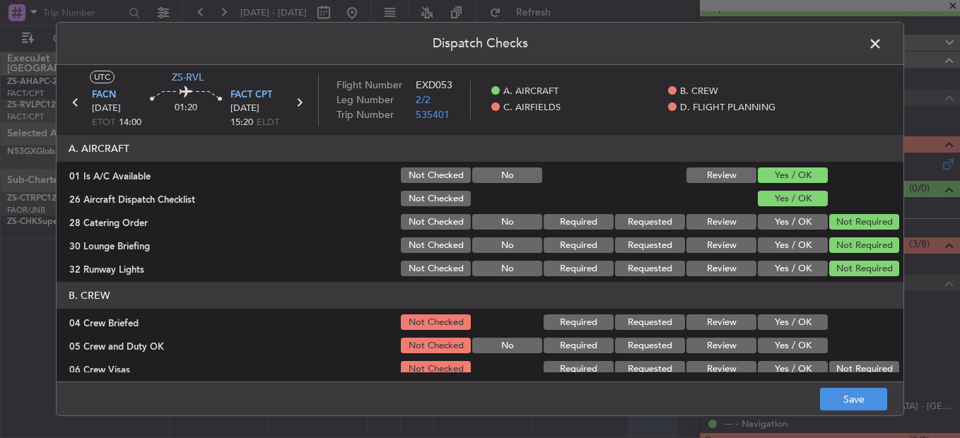
click at [845, 276] on button "Not Required" at bounding box center [864, 269] width 70 height 16
click at [788, 309] on header "B. CREW" at bounding box center [480, 295] width 847 height 27
click at [788, 322] on button "Yes / OK" at bounding box center [793, 323] width 70 height 16
click at [787, 335] on section "B. CREW 04 Crew Briefed Not Checked Required Requested Review Yes / OK 05 Crew …" at bounding box center [480, 365] width 847 height 167
drag, startPoint x: 787, startPoint y: 337, endPoint x: 787, endPoint y: 349, distance: 11.3
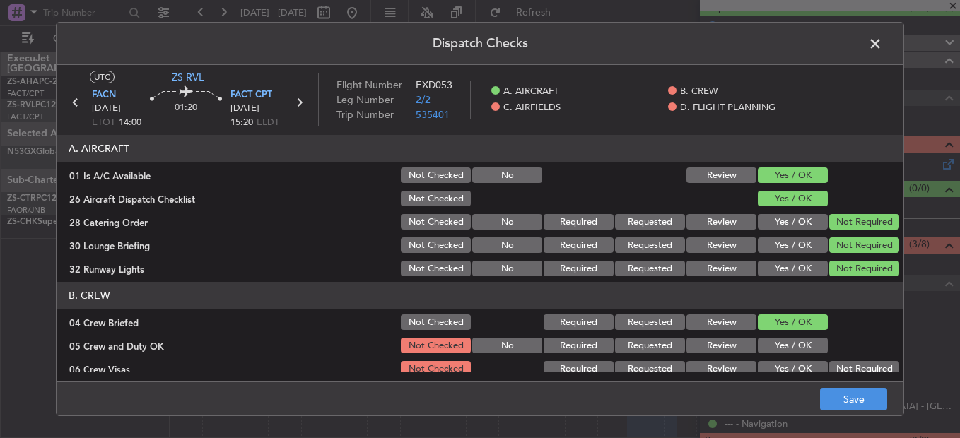
click at [787, 344] on div "Yes / OK" at bounding box center [791, 346] width 71 height 20
click at [787, 349] on button "Yes / OK" at bounding box center [793, 346] width 70 height 16
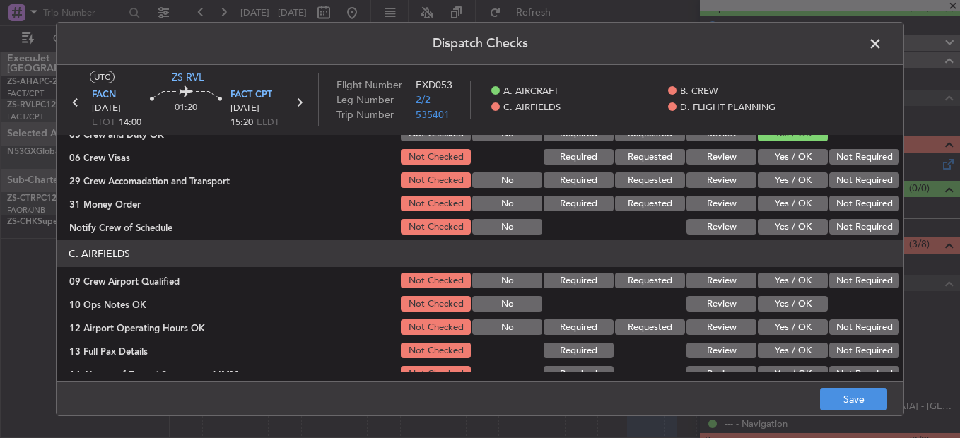
click at [877, 160] on button "Not Required" at bounding box center [864, 157] width 70 height 16
click at [867, 167] on div "Not Required" at bounding box center [862, 157] width 71 height 20
click at [866, 180] on button "Not Required" at bounding box center [864, 180] width 70 height 16
click at [849, 204] on button "Not Required" at bounding box center [864, 204] width 70 height 16
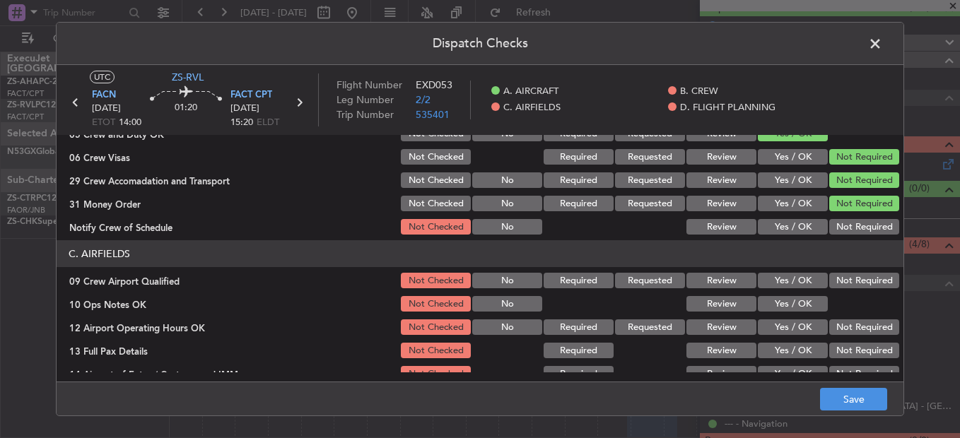
click at [849, 210] on button "Not Required" at bounding box center [864, 204] width 70 height 16
click at [850, 226] on button "Not Required" at bounding box center [864, 227] width 70 height 16
click at [850, 232] on button "Not Required" at bounding box center [864, 227] width 70 height 16
click at [843, 281] on button "Not Required" at bounding box center [864, 281] width 70 height 16
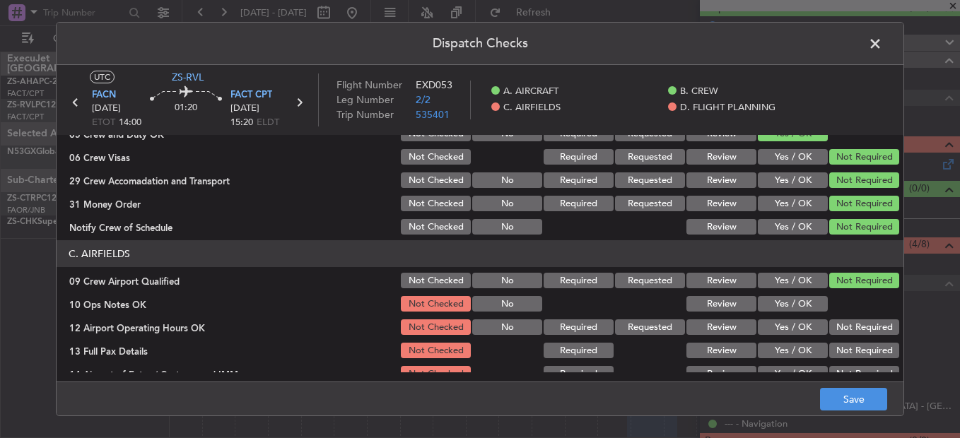
click at [763, 312] on div "Yes / OK" at bounding box center [791, 304] width 71 height 20
click at [805, 307] on button "Yes / OK" at bounding box center [793, 304] width 70 height 16
click at [827, 313] on div at bounding box center [862, 304] width 71 height 20
click at [829, 324] on button "Not Required" at bounding box center [864, 328] width 70 height 16
click at [831, 334] on button "Not Required" at bounding box center [864, 328] width 70 height 16
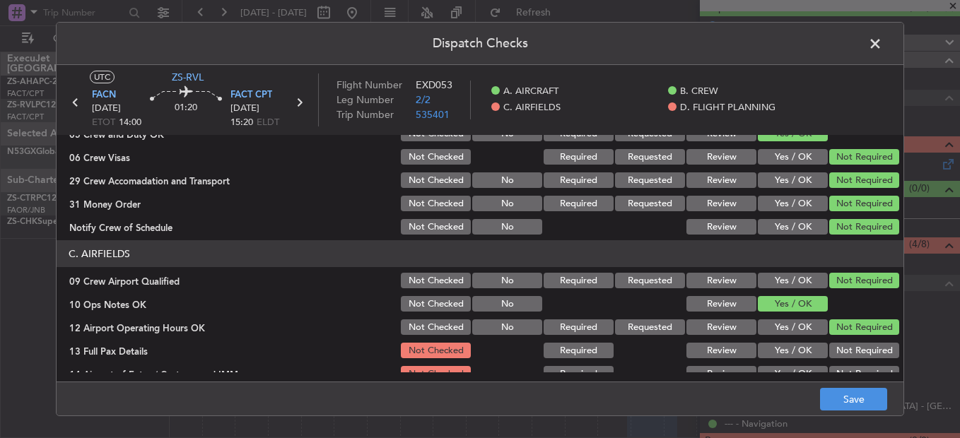
click at [831, 350] on button "Not Required" at bounding box center [864, 351] width 70 height 16
click at [833, 355] on button "Not Required" at bounding box center [864, 351] width 70 height 16
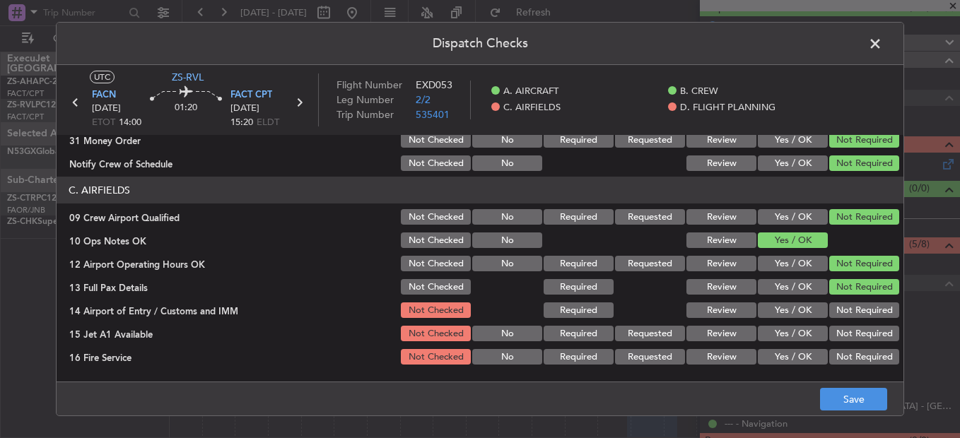
scroll to position [353, 0]
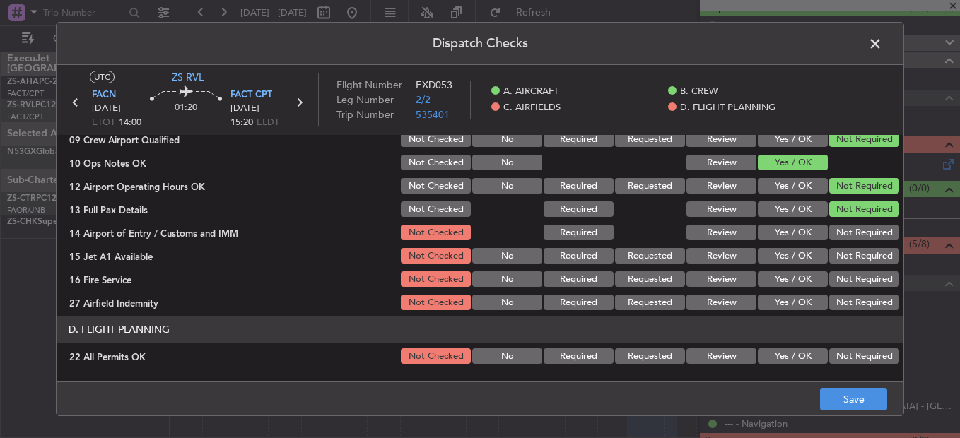
drag, startPoint x: 837, startPoint y: 229, endPoint x: 839, endPoint y: 241, distance: 12.2
click at [837, 228] on button "Not Required" at bounding box center [864, 233] width 70 height 16
drag, startPoint x: 839, startPoint y: 241, endPoint x: 842, endPoint y: 258, distance: 17.2
click at [841, 246] on section "C. AIRFIELDS 09 Crew Airport Qualified Not Checked No Required Requested Review…" at bounding box center [480, 205] width 847 height 213
click at [842, 258] on button "Not Required" at bounding box center [864, 256] width 70 height 16
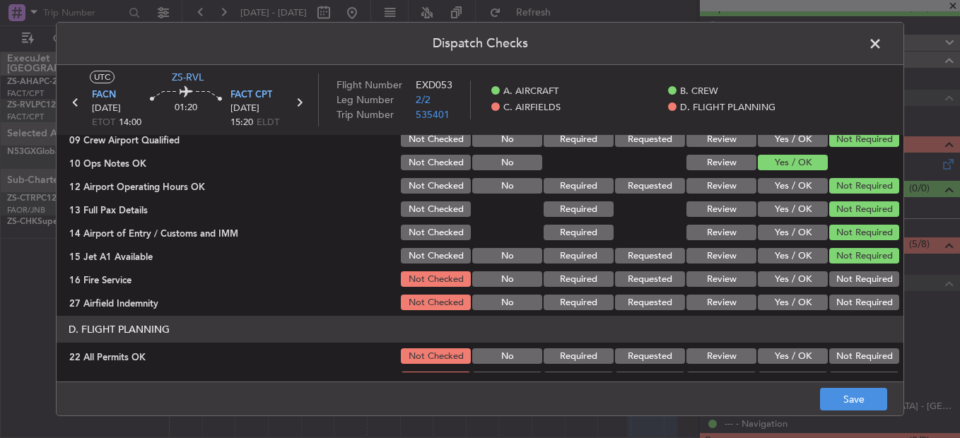
click at [841, 271] on div "Not Required" at bounding box center [862, 279] width 71 height 20
click at [841, 291] on section "C. AIRFIELDS 09 Crew Airport Qualified Not Checked No Required Requested Review…" at bounding box center [480, 205] width 847 height 213
click at [841, 300] on button "Not Required" at bounding box center [864, 303] width 70 height 16
click at [841, 284] on button "Not Required" at bounding box center [864, 279] width 70 height 16
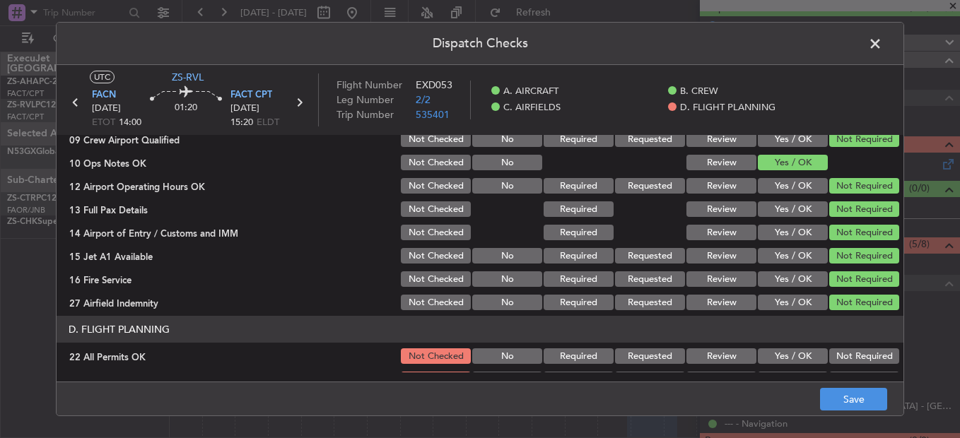
click at [849, 354] on button "Not Required" at bounding box center [864, 357] width 70 height 16
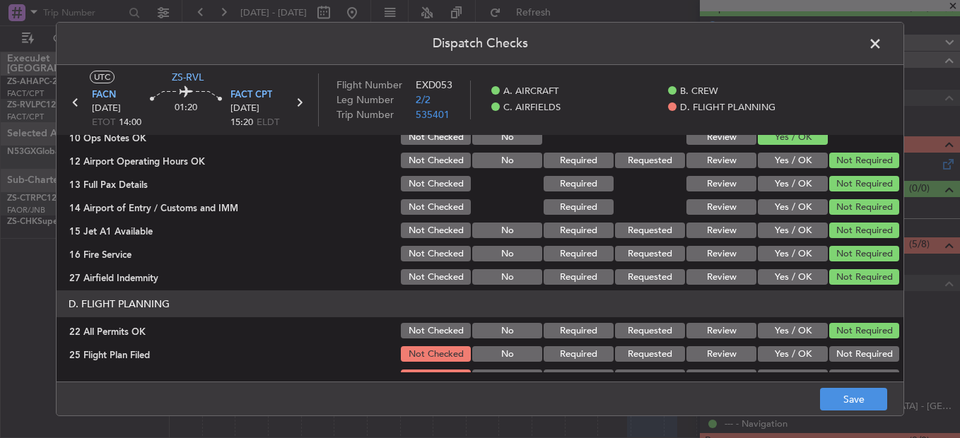
scroll to position [397, 0]
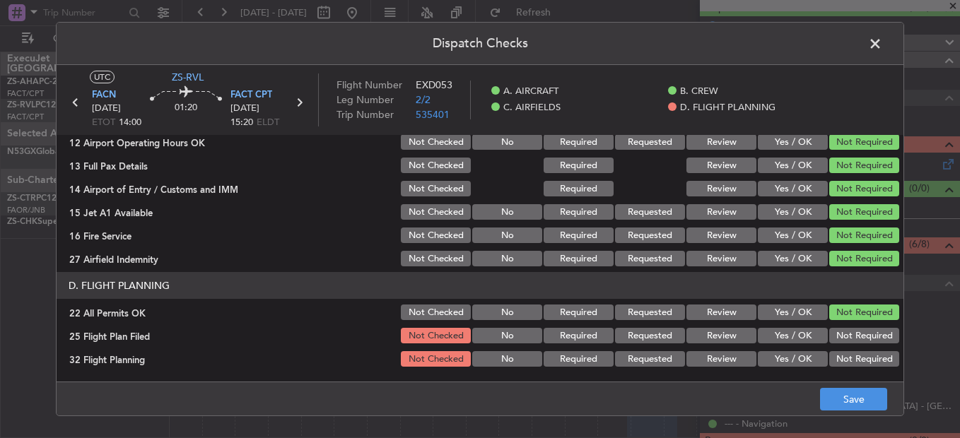
click at [701, 340] on button "Review" at bounding box center [721, 336] width 70 height 16
drag, startPoint x: 710, startPoint y: 358, endPoint x: 849, endPoint y: 392, distance: 143.5
click at [710, 361] on button "Review" at bounding box center [721, 359] width 70 height 16
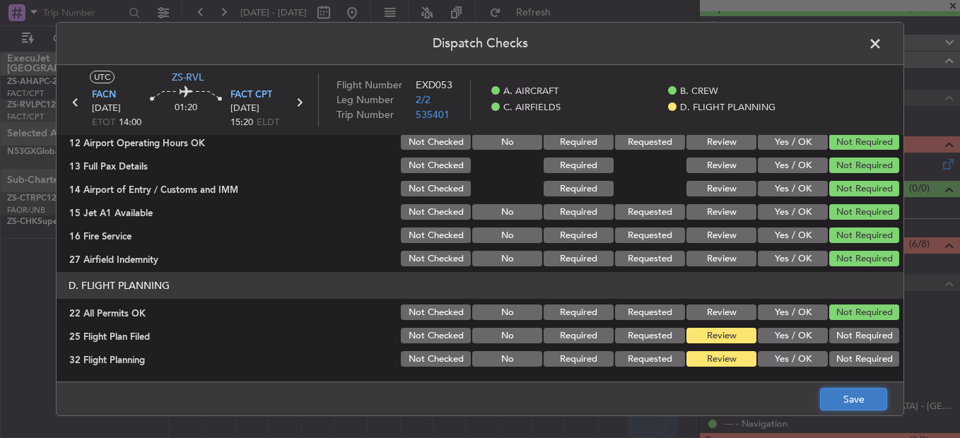
click at [873, 400] on button "Save" at bounding box center [853, 399] width 67 height 23
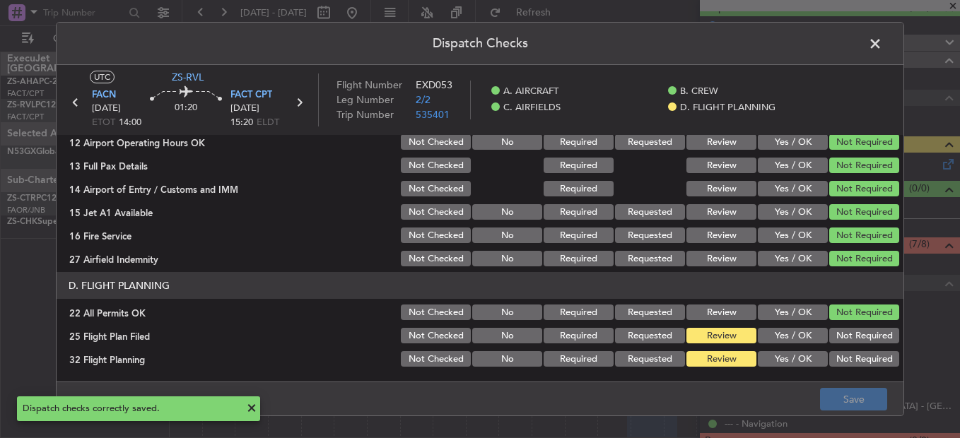
click at [882, 43] on span at bounding box center [882, 47] width 0 height 28
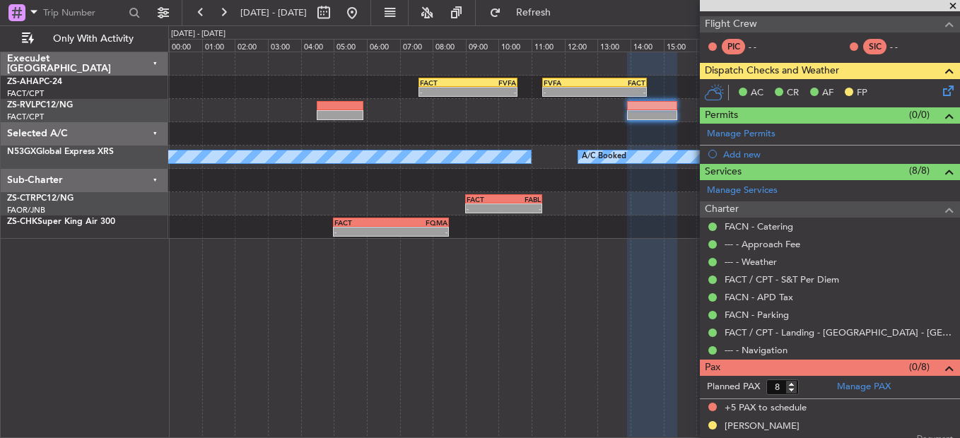
scroll to position [0, 0]
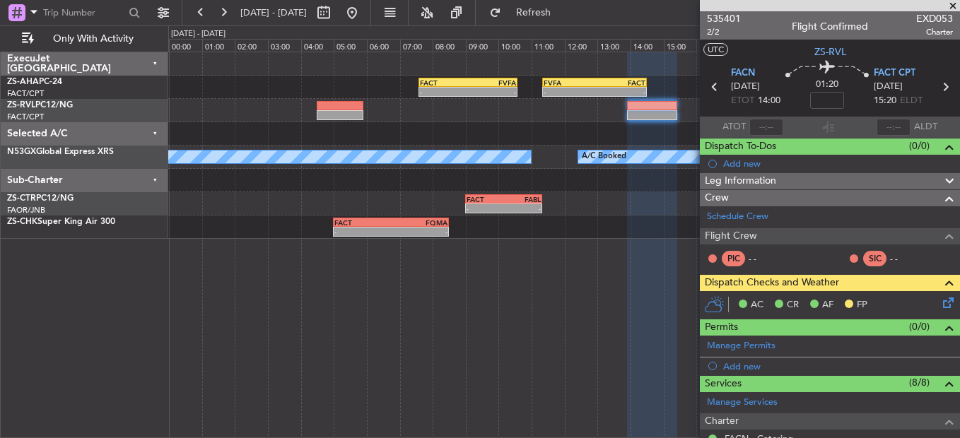
click at [708, 82] on icon at bounding box center [715, 87] width 18 height 18
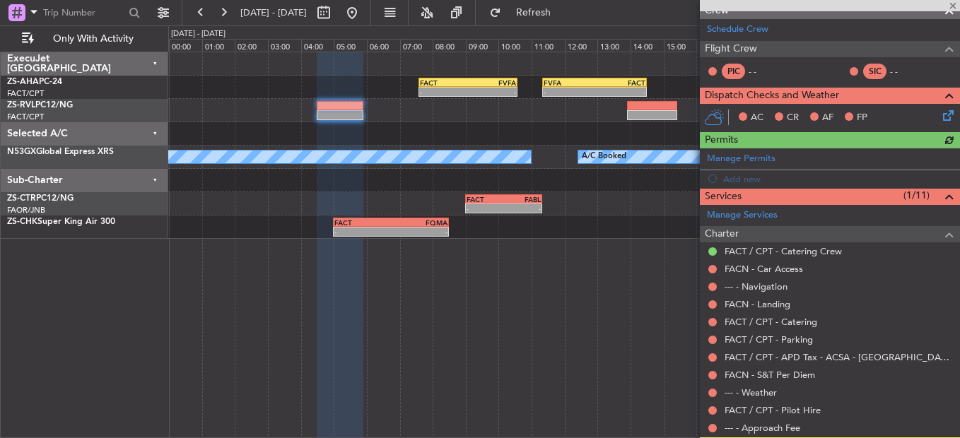
scroll to position [212, 0]
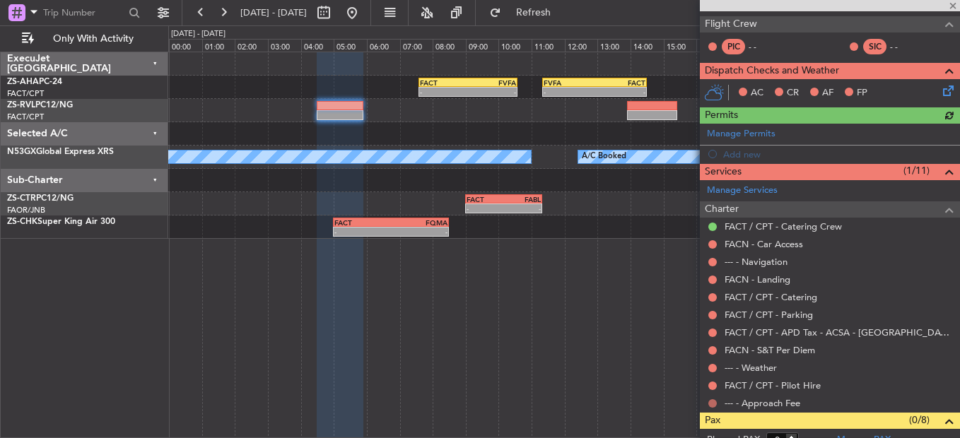
click at [714, 399] on button at bounding box center [712, 403] width 8 height 8
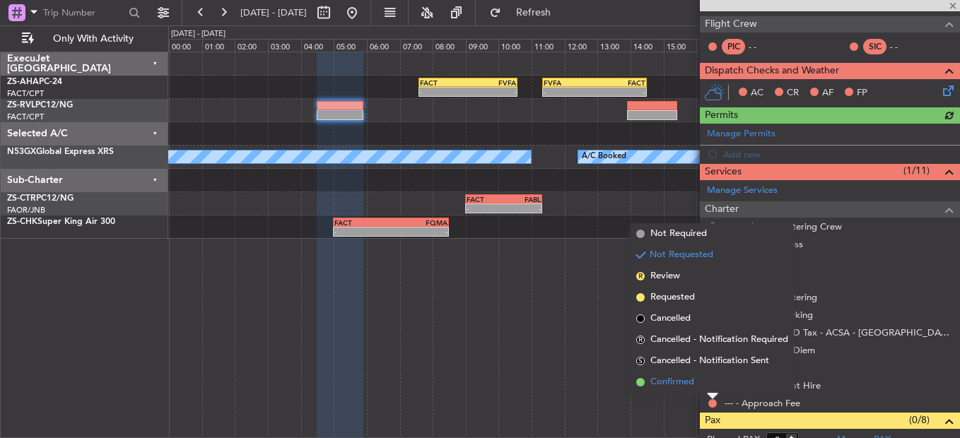
click at [701, 384] on li "Confirmed" at bounding box center [712, 382] width 163 height 21
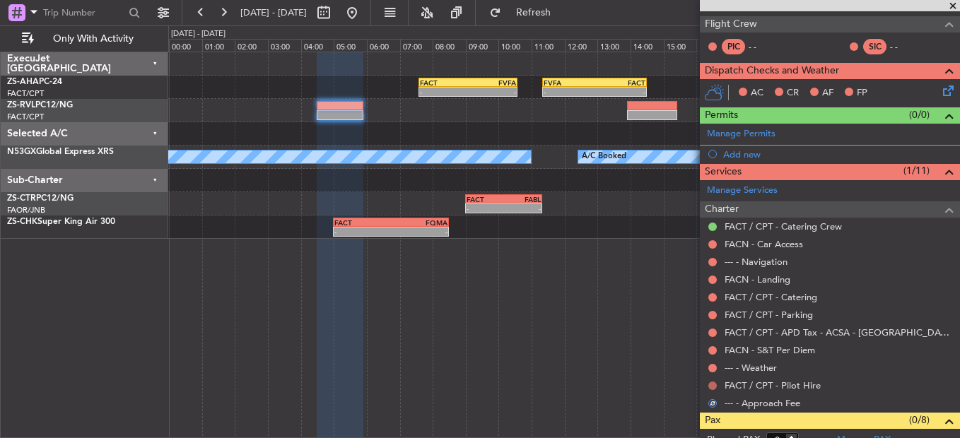
click at [715, 382] on button at bounding box center [712, 386] width 8 height 8
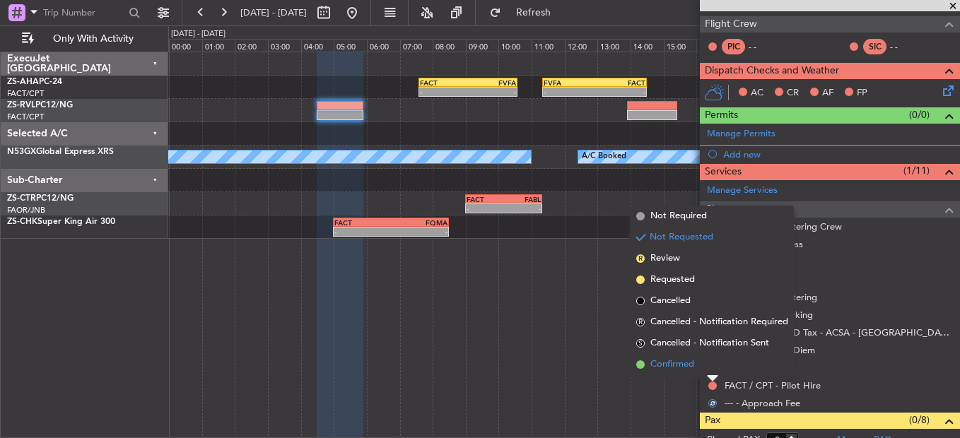
click at [708, 368] on li "Confirmed" at bounding box center [712, 364] width 163 height 21
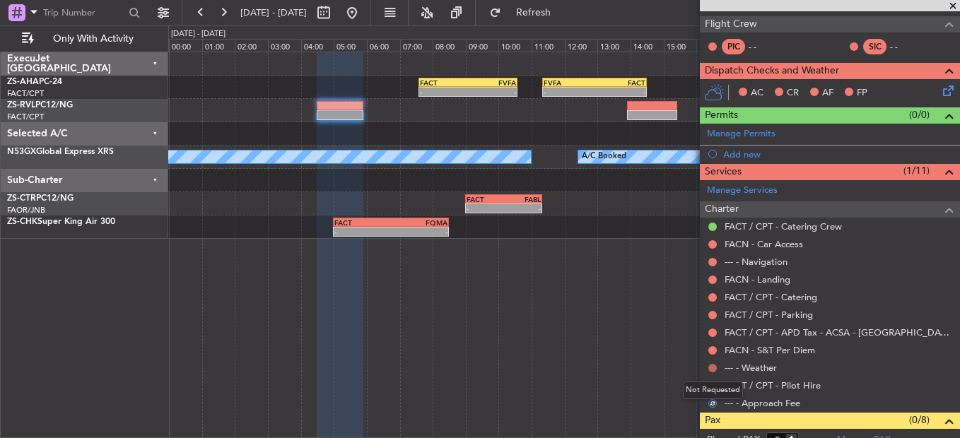
click at [712, 368] on button at bounding box center [712, 368] width 8 height 8
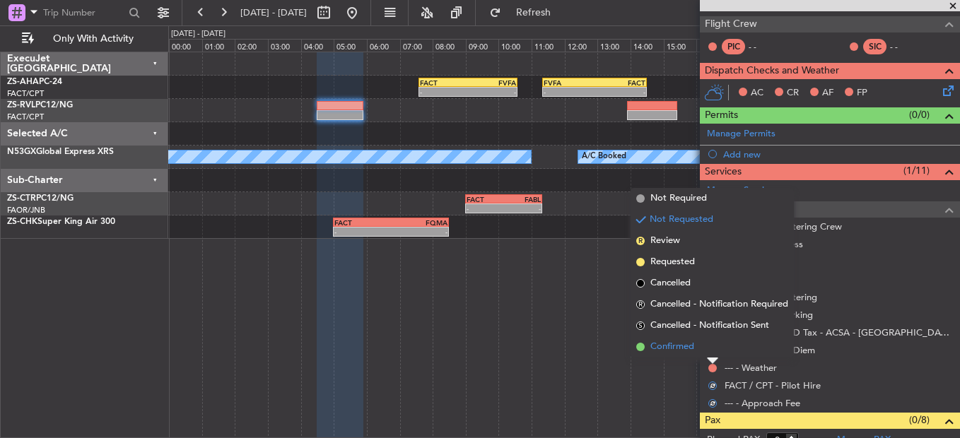
click at [710, 349] on li "Confirmed" at bounding box center [712, 347] width 163 height 21
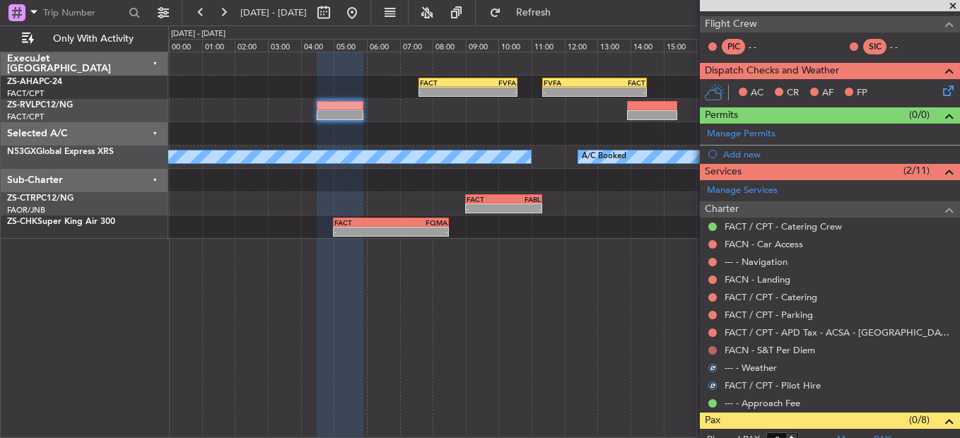
click at [710, 346] on button at bounding box center [712, 350] width 8 height 8
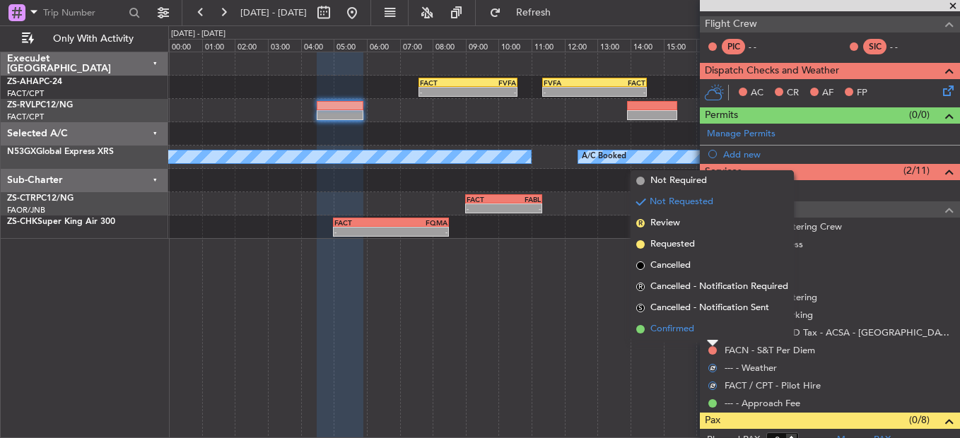
click at [710, 328] on li "Confirmed" at bounding box center [712, 329] width 163 height 21
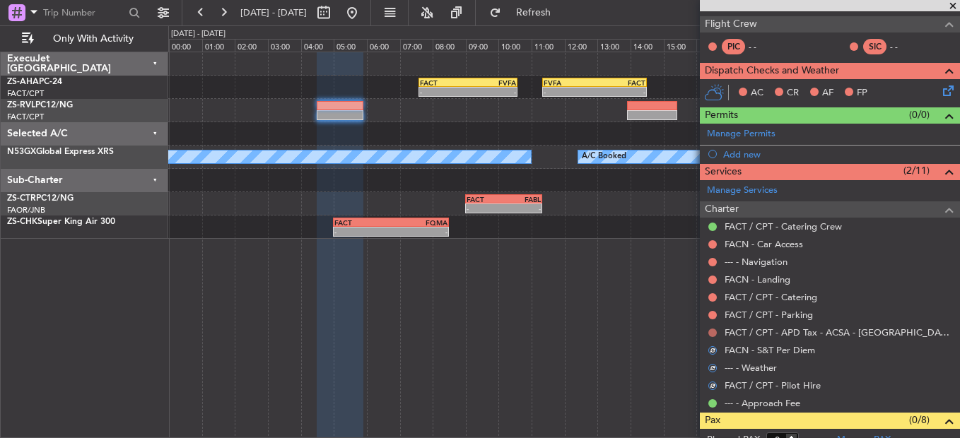
click at [711, 332] on button at bounding box center [712, 333] width 8 height 8
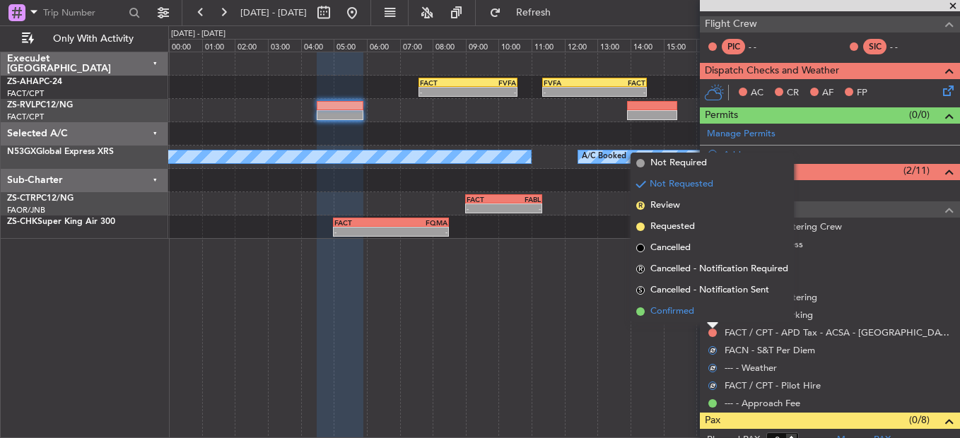
click at [711, 318] on li "Confirmed" at bounding box center [712, 311] width 163 height 21
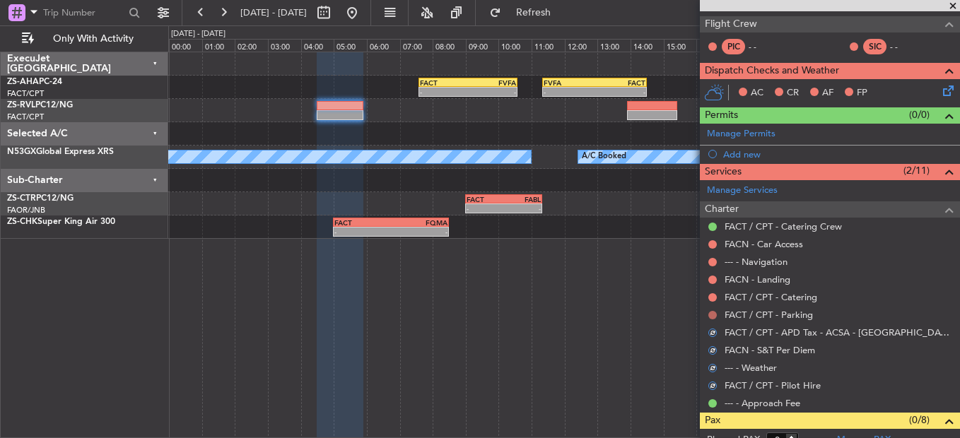
click at [712, 317] on button at bounding box center [712, 315] width 8 height 8
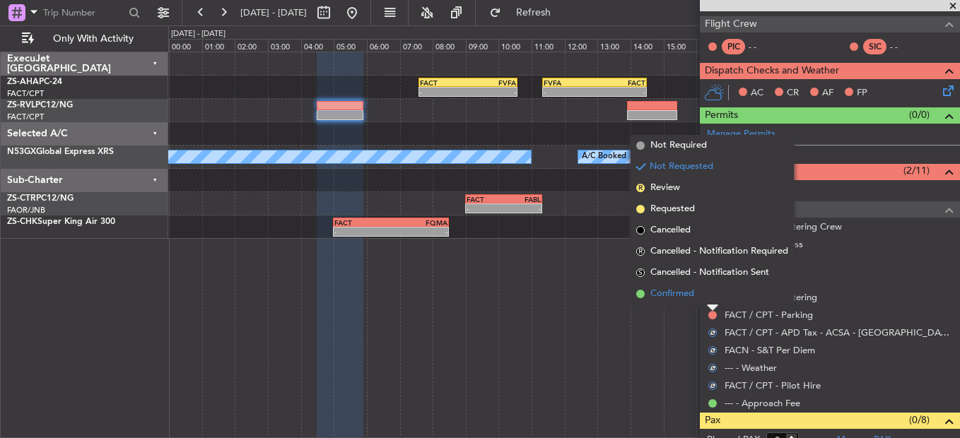
click at [713, 298] on li "Confirmed" at bounding box center [712, 293] width 163 height 21
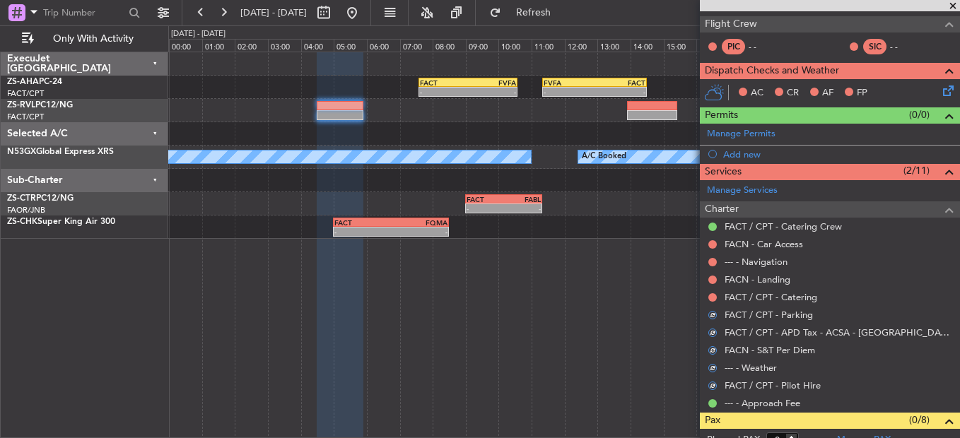
click at [713, 298] on button at bounding box center [712, 297] width 8 height 8
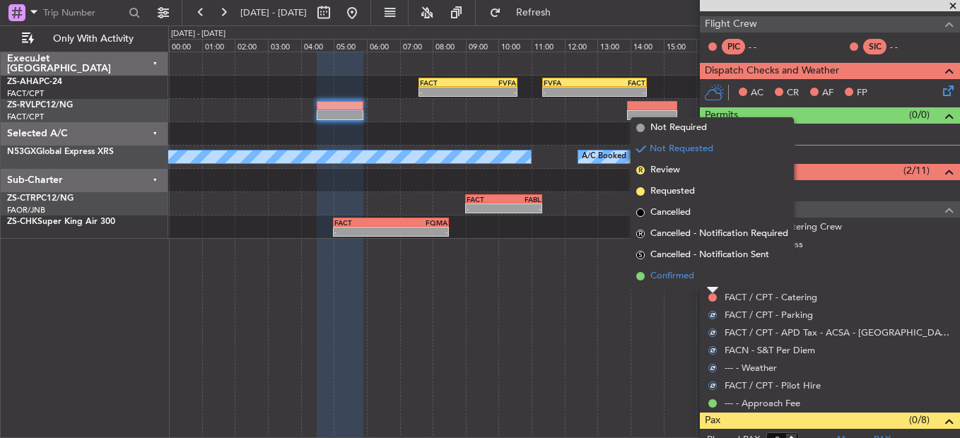
click at [710, 279] on li "Confirmed" at bounding box center [712, 276] width 163 height 21
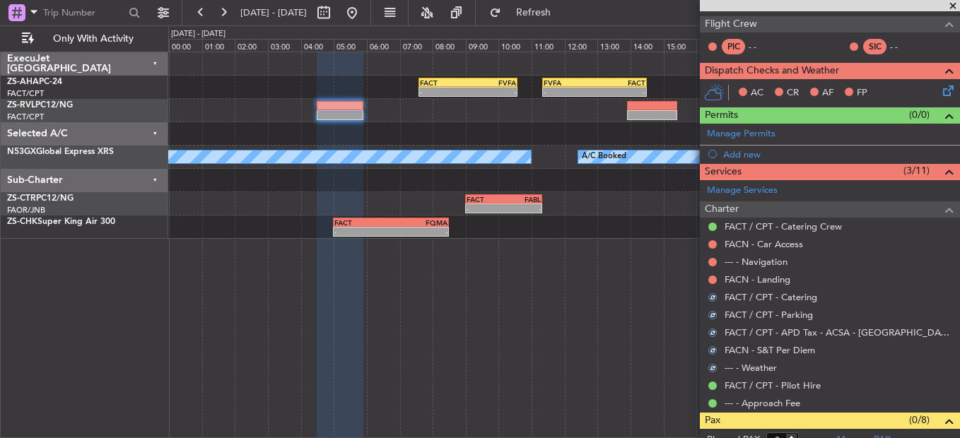
click at [710, 279] on button at bounding box center [712, 280] width 8 height 8
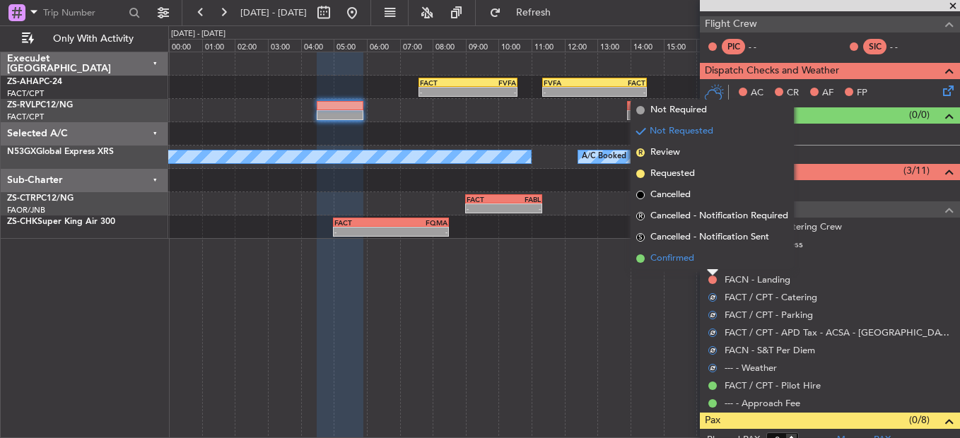
click at [714, 264] on li "Confirmed" at bounding box center [712, 258] width 163 height 21
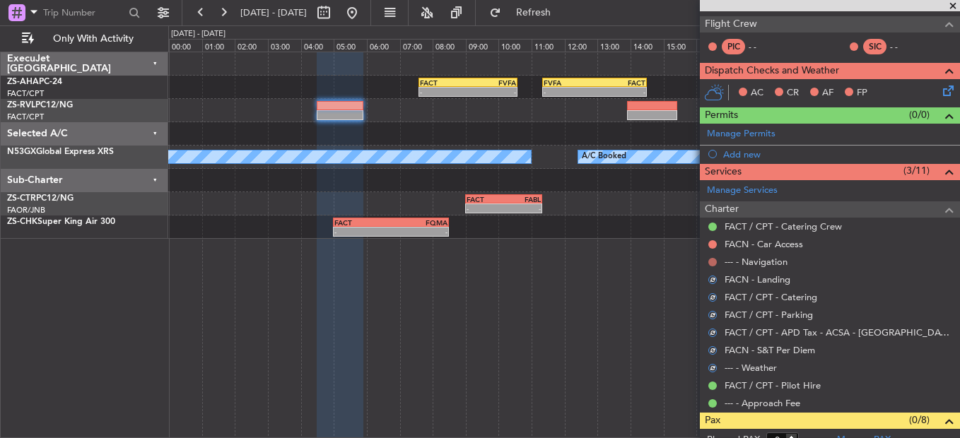
click at [714, 261] on button at bounding box center [712, 262] width 8 height 8
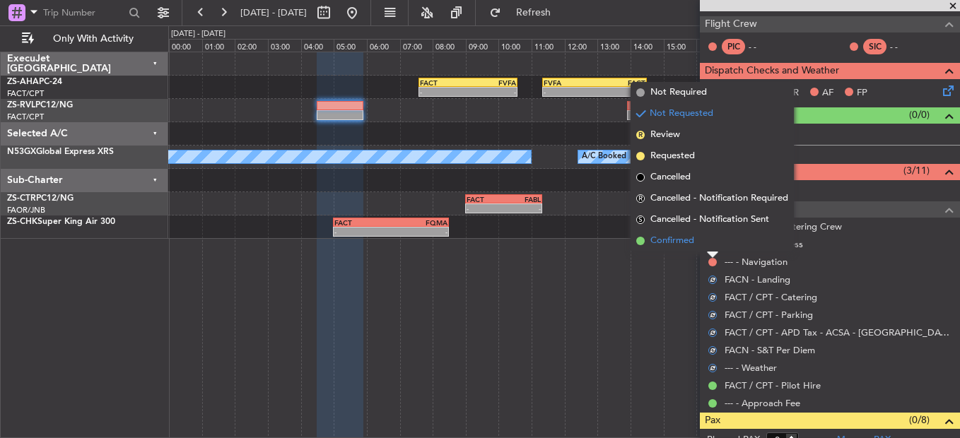
click at [707, 251] on li "Confirmed" at bounding box center [712, 240] width 163 height 21
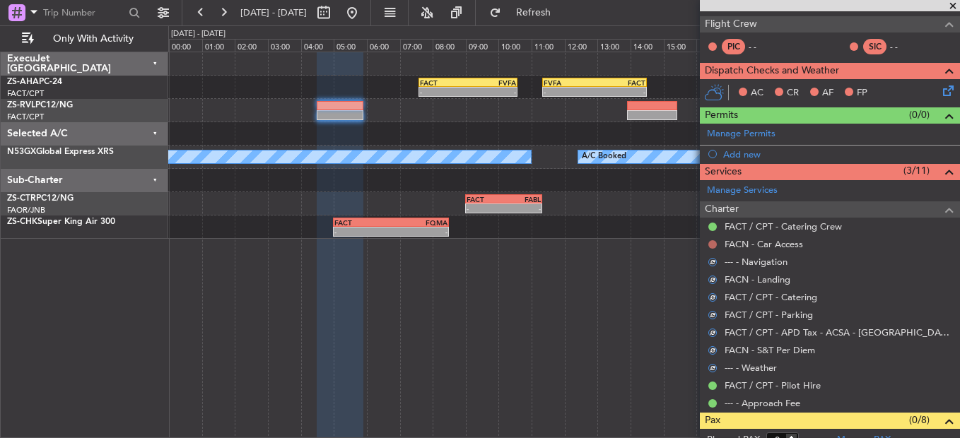
click at [710, 245] on button at bounding box center [712, 244] width 8 height 8
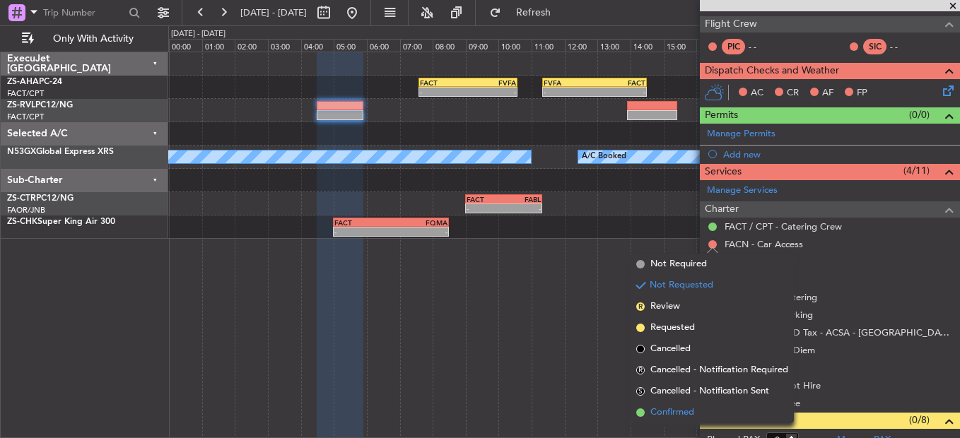
click at [710, 409] on li "Confirmed" at bounding box center [712, 412] width 163 height 21
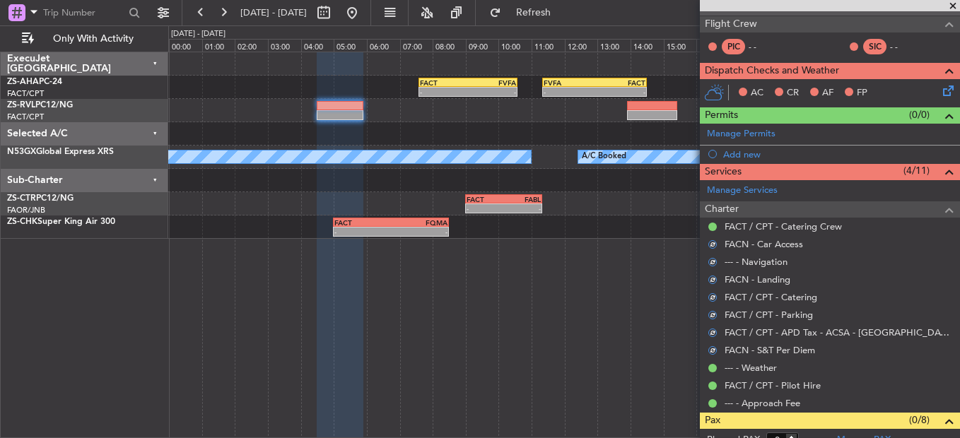
scroll to position [0, 0]
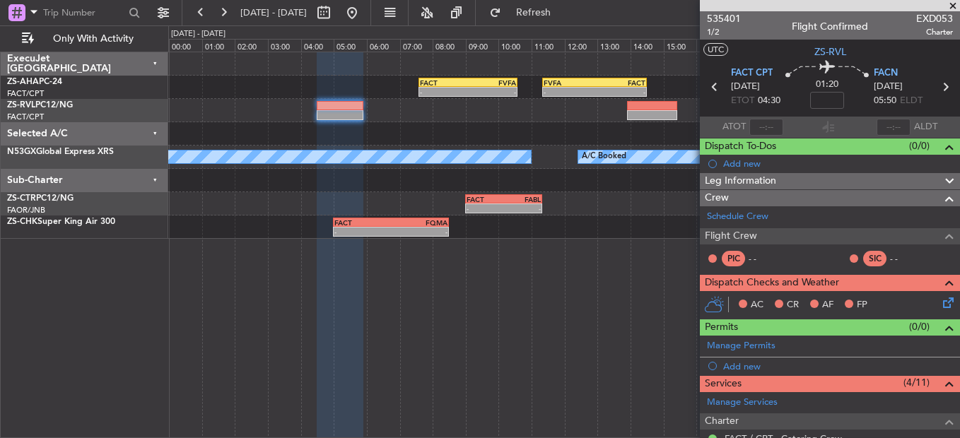
click at [940, 297] on icon at bounding box center [945, 300] width 11 height 11
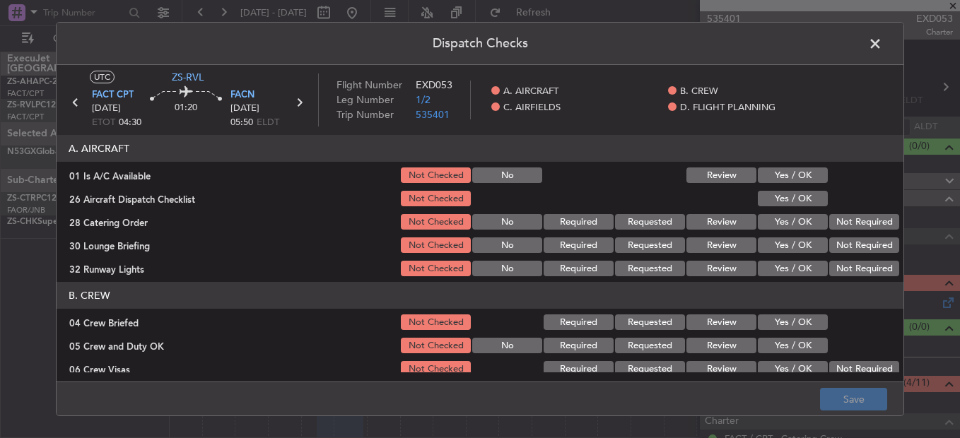
click at [773, 173] on button "Yes / OK" at bounding box center [793, 176] width 70 height 16
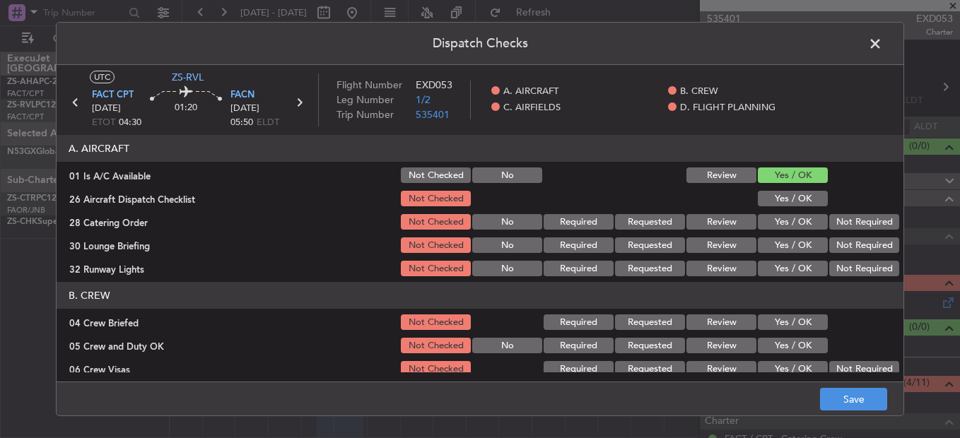
click at [768, 190] on div "Yes / OK" at bounding box center [791, 199] width 71 height 20
click at [780, 204] on button "Yes / OK" at bounding box center [793, 199] width 70 height 16
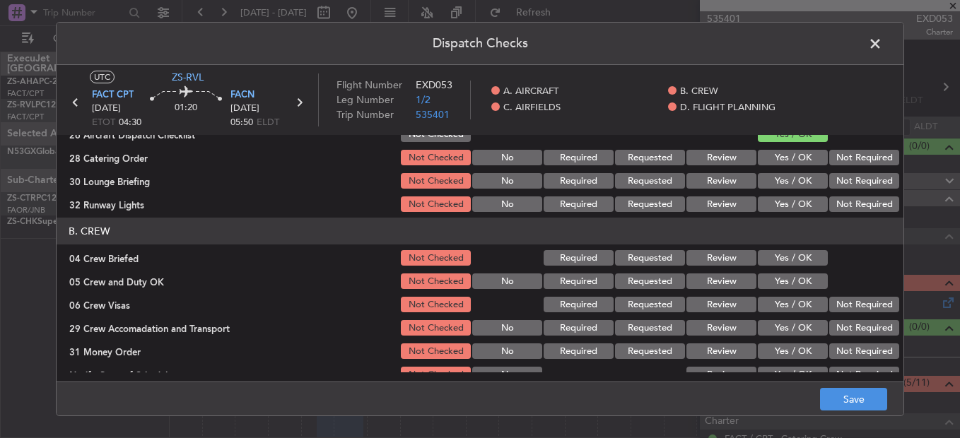
scroll to position [71, 0]
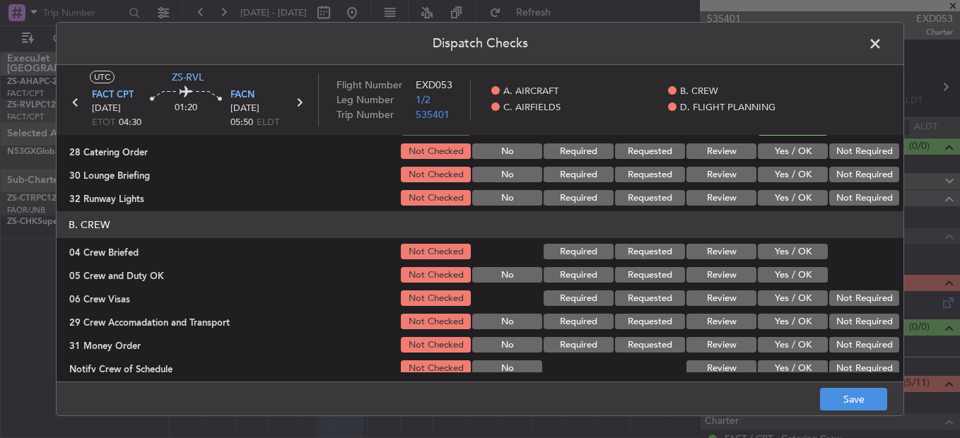
click at [843, 148] on button "Not Required" at bounding box center [864, 152] width 70 height 16
click at [860, 174] on button "Not Required" at bounding box center [864, 175] width 70 height 16
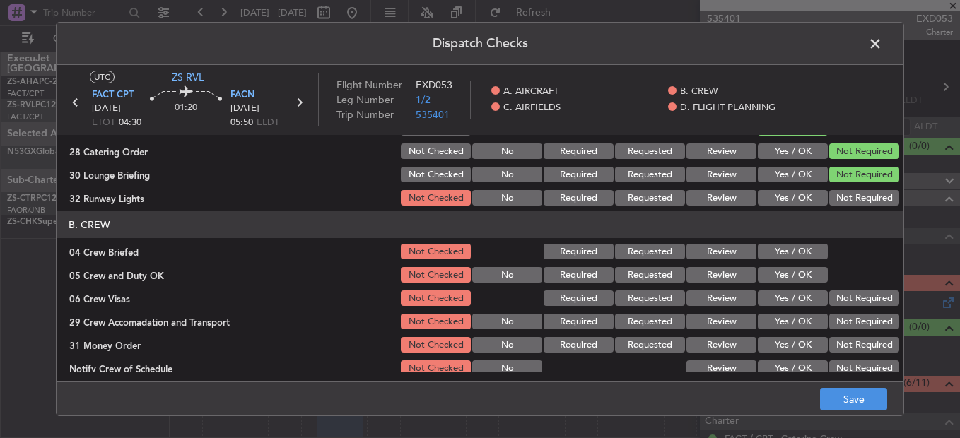
click at [767, 192] on button "Yes / OK" at bounding box center [793, 198] width 70 height 16
click at [795, 257] on button "Yes / OK" at bounding box center [793, 252] width 70 height 16
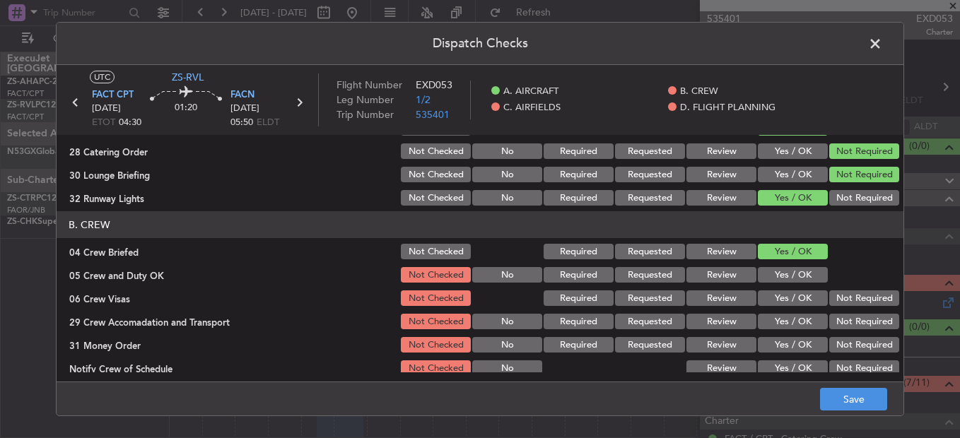
click at [738, 257] on button "Review" at bounding box center [721, 252] width 70 height 16
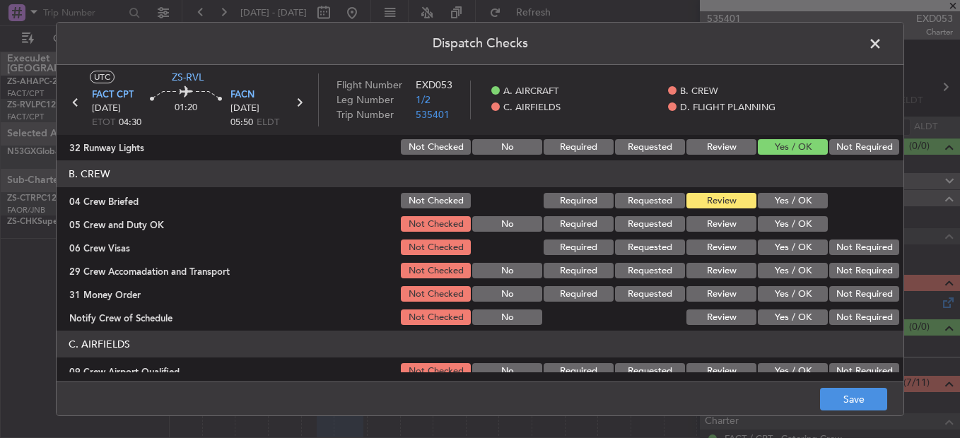
scroll to position [141, 0]
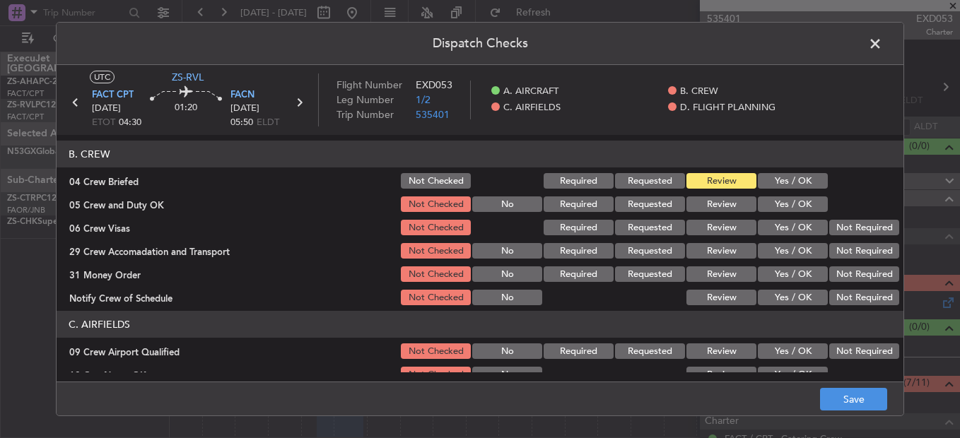
click at [780, 201] on button "Yes / OK" at bounding box center [793, 205] width 70 height 16
click at [832, 233] on button "Not Required" at bounding box center [864, 228] width 70 height 16
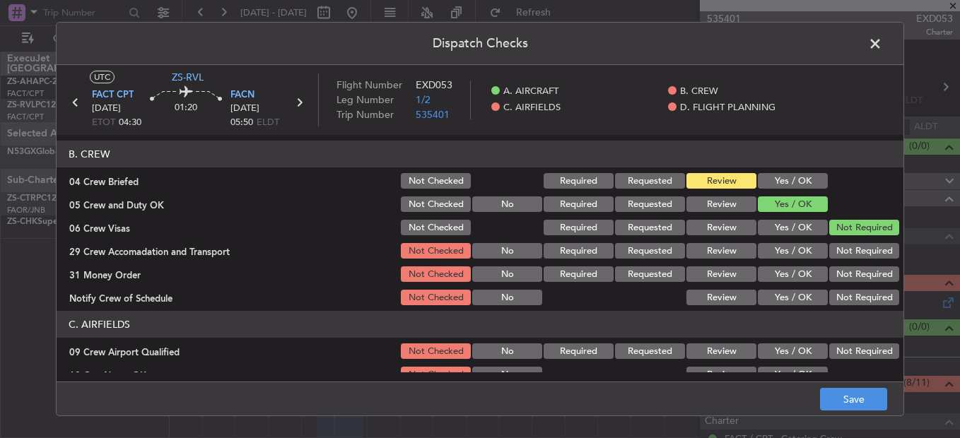
click at [726, 252] on button "Review" at bounding box center [721, 251] width 70 height 16
click at [831, 279] on button "Not Required" at bounding box center [864, 275] width 70 height 16
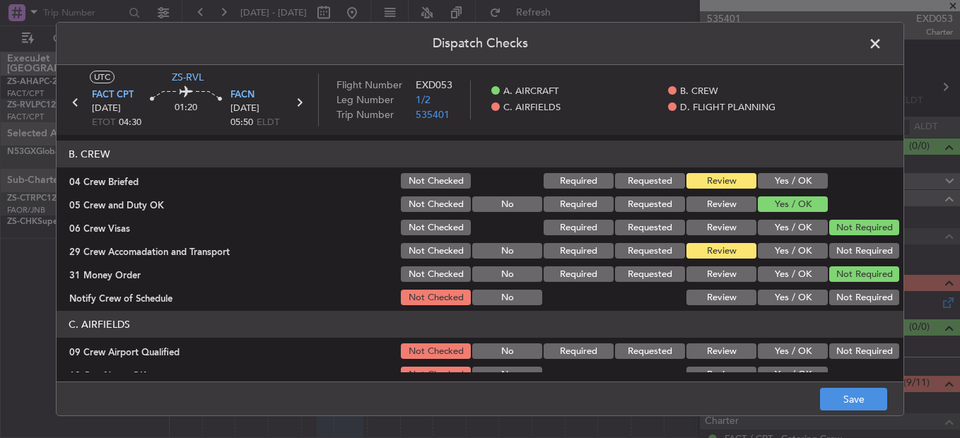
click at [783, 298] on button "Yes / OK" at bounding box center [793, 298] width 70 height 16
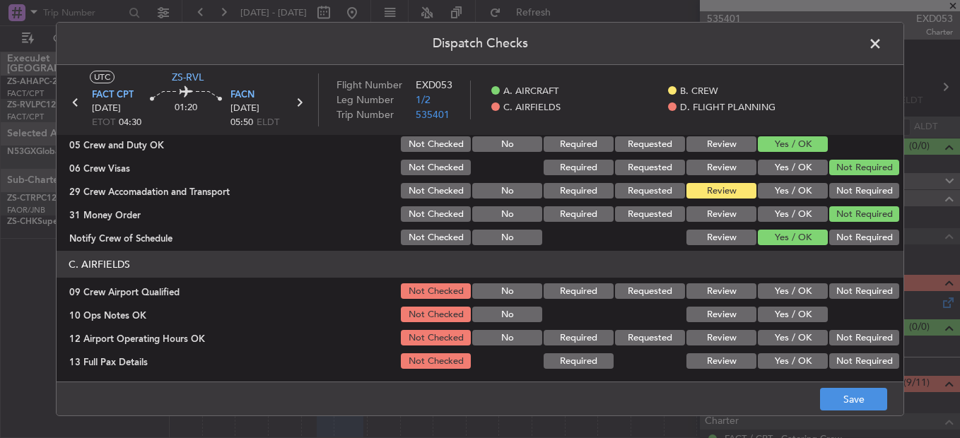
scroll to position [212, 0]
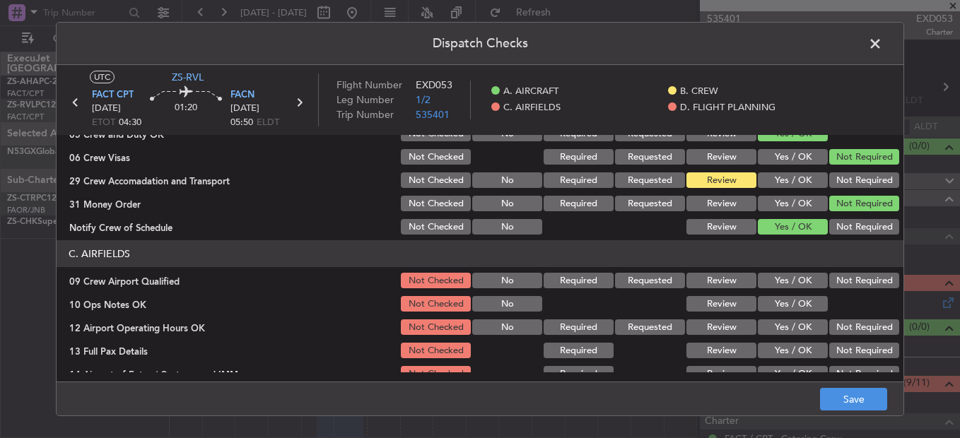
click at [788, 286] on button "Yes / OK" at bounding box center [793, 281] width 70 height 16
click at [789, 311] on button "Yes / OK" at bounding box center [793, 304] width 70 height 16
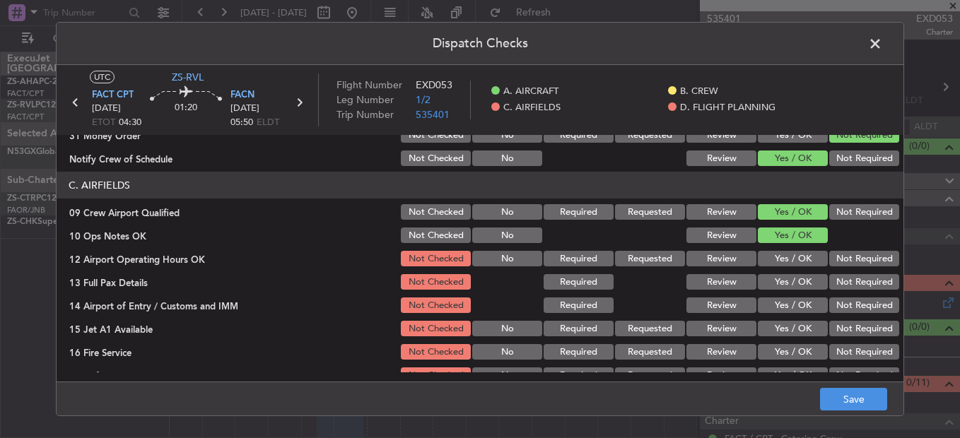
scroll to position [353, 0]
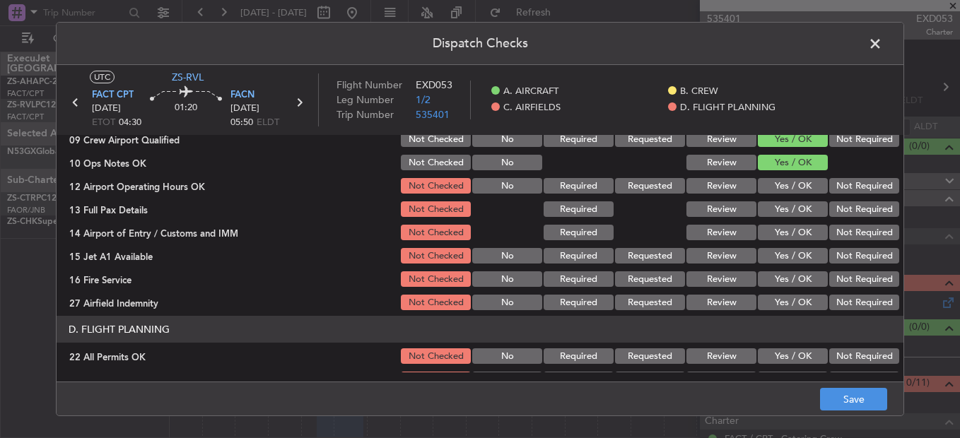
click at [795, 185] on button "Yes / OK" at bounding box center [793, 186] width 70 height 16
click at [792, 208] on button "Yes / OK" at bounding box center [793, 209] width 70 height 16
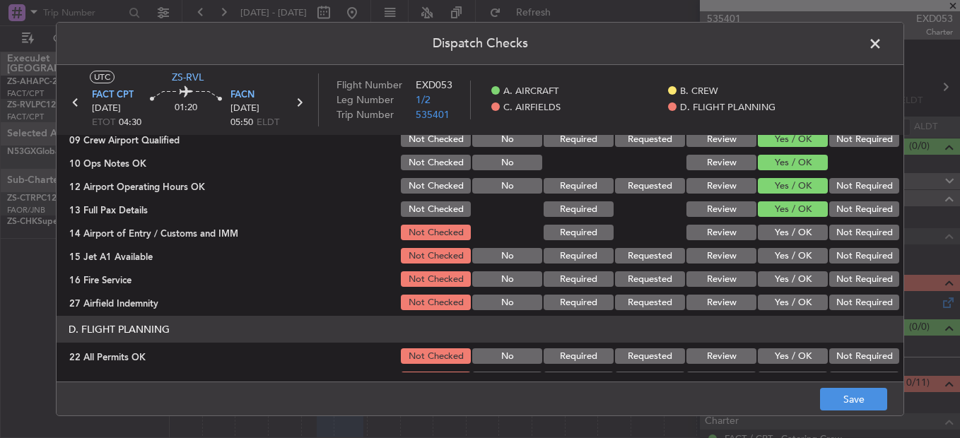
click at [703, 211] on button "Review" at bounding box center [721, 209] width 70 height 16
drag, startPoint x: 760, startPoint y: 218, endPoint x: 763, endPoint y: 232, distance: 13.9
click at [760, 219] on div "Yes / OK" at bounding box center [791, 209] width 71 height 20
click at [832, 227] on button "Not Required" at bounding box center [864, 233] width 70 height 16
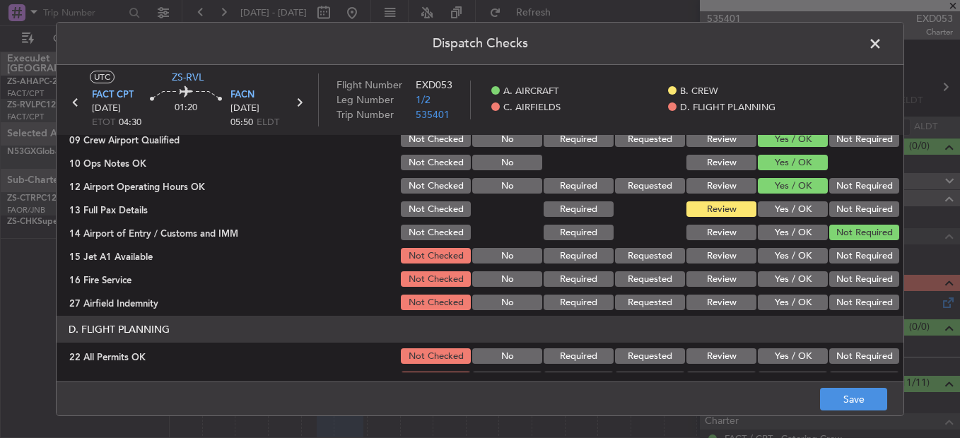
click at [796, 257] on button "Yes / OK" at bounding box center [793, 256] width 70 height 16
click at [795, 280] on button "Yes / OK" at bounding box center [793, 279] width 70 height 16
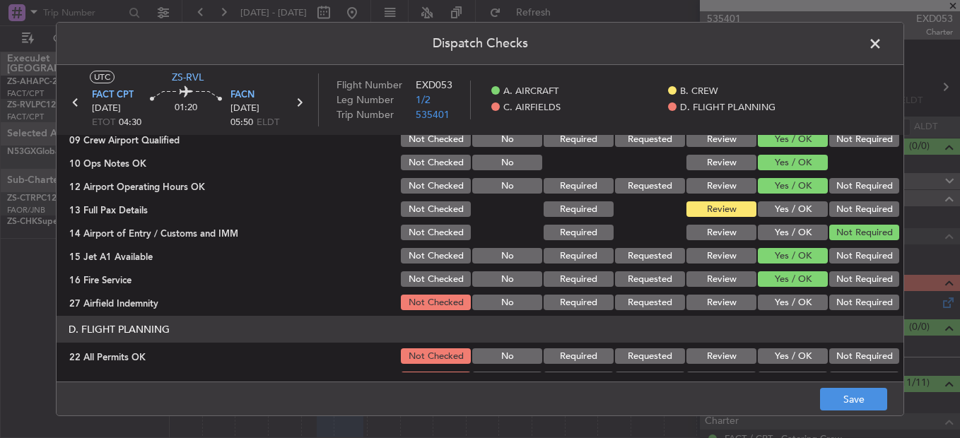
click at [720, 299] on button "Review" at bounding box center [721, 303] width 70 height 16
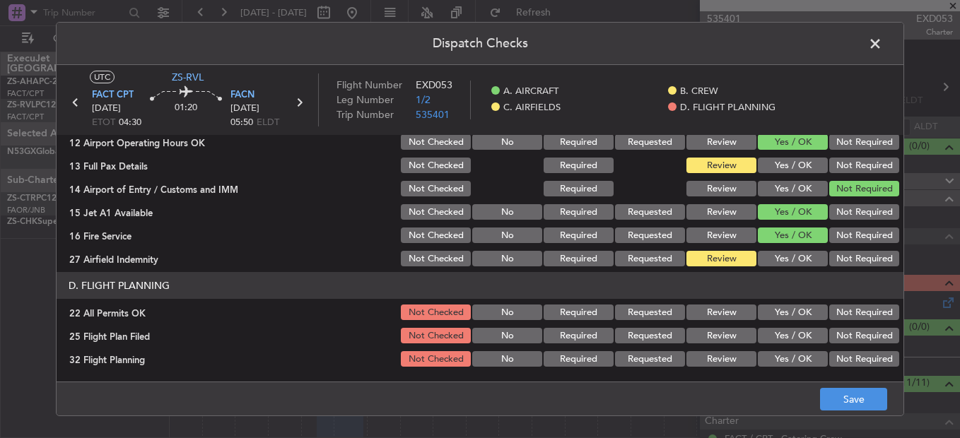
click at [831, 315] on button "Not Required" at bounding box center [864, 313] width 70 height 16
click at [703, 337] on button "Review" at bounding box center [721, 336] width 70 height 16
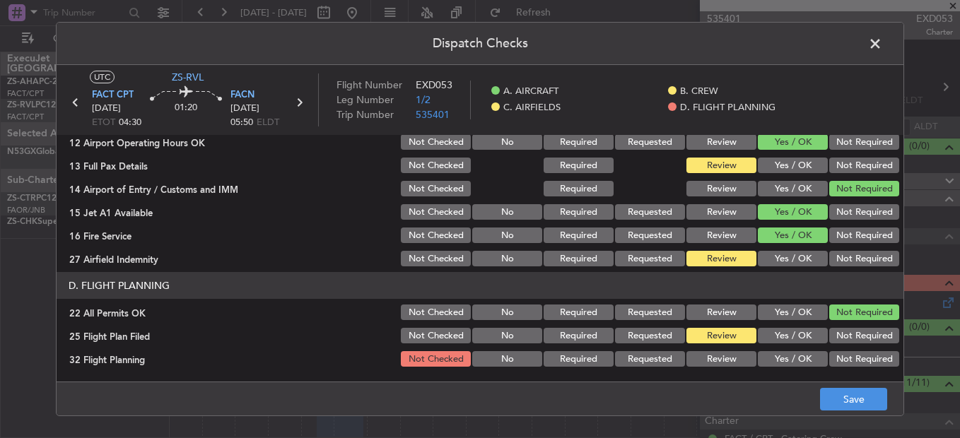
drag, startPoint x: 704, startPoint y: 358, endPoint x: 802, endPoint y: 392, distance: 104.0
click at [704, 359] on button "Review" at bounding box center [721, 359] width 70 height 16
click at [830, 400] on button "Save" at bounding box center [853, 399] width 67 height 23
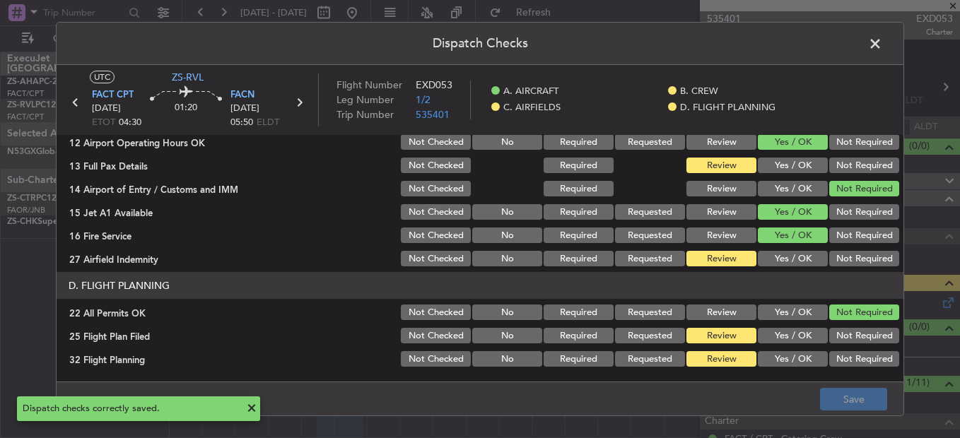
click at [882, 45] on span at bounding box center [882, 47] width 0 height 28
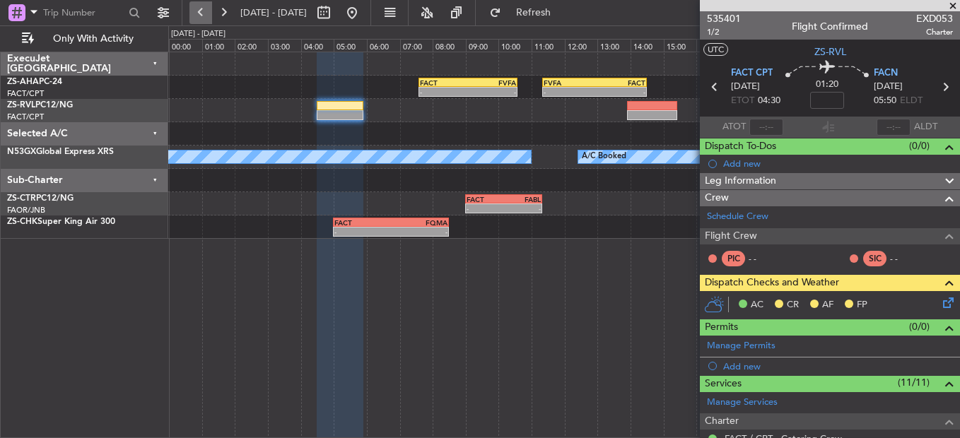
click at [200, 6] on button at bounding box center [200, 12] width 23 height 23
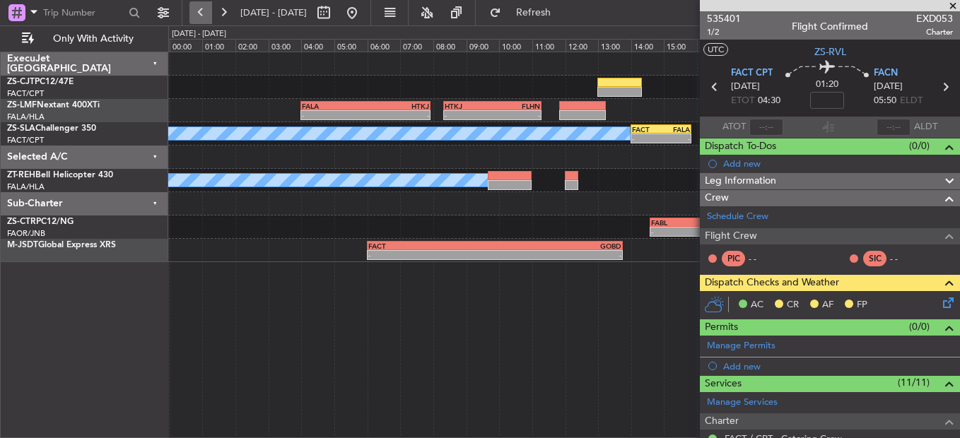
click at [200, 6] on button at bounding box center [200, 12] width 23 height 23
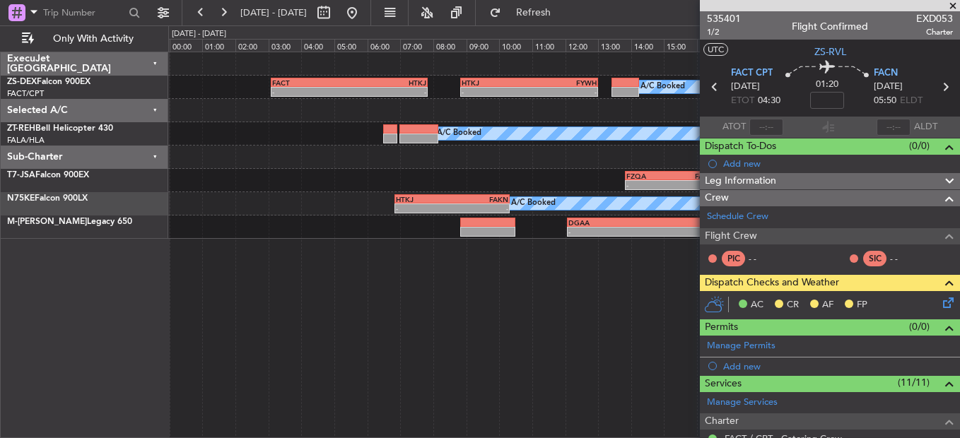
click at [187, 18] on fb-range-datepicker "[DATE] - [DATE]" at bounding box center [276, 12] width 189 height 25
click at [204, 17] on button at bounding box center [200, 12] width 23 height 23
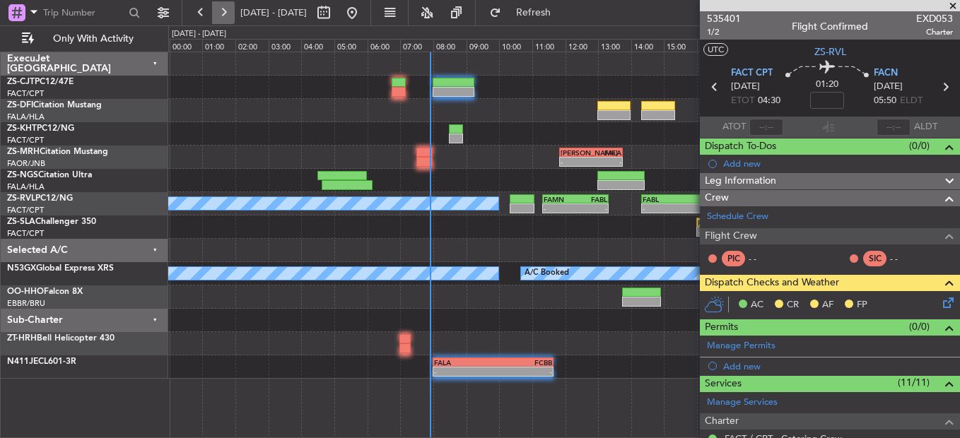
click at [226, 21] on button at bounding box center [223, 12] width 23 height 23
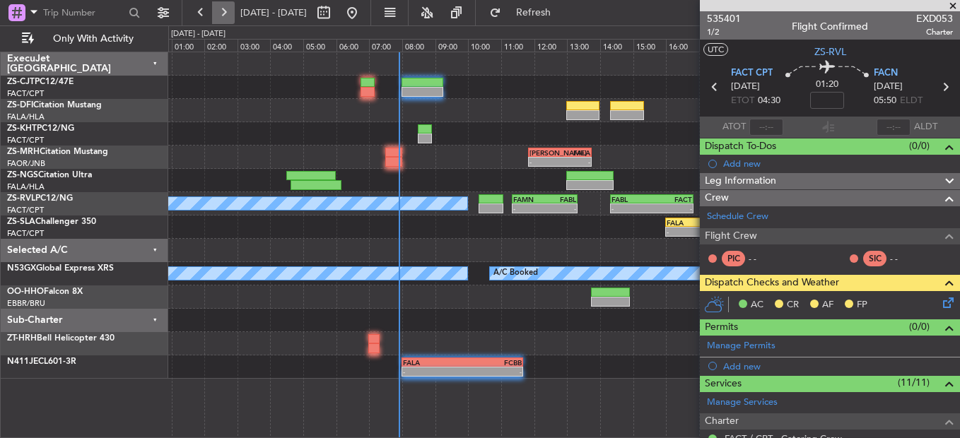
click at [226, 21] on button at bounding box center [223, 12] width 23 height 23
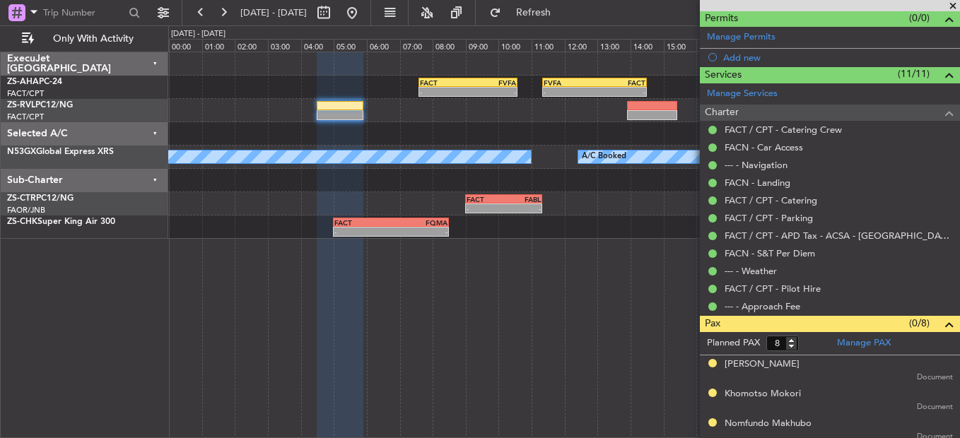
scroll to position [0, 0]
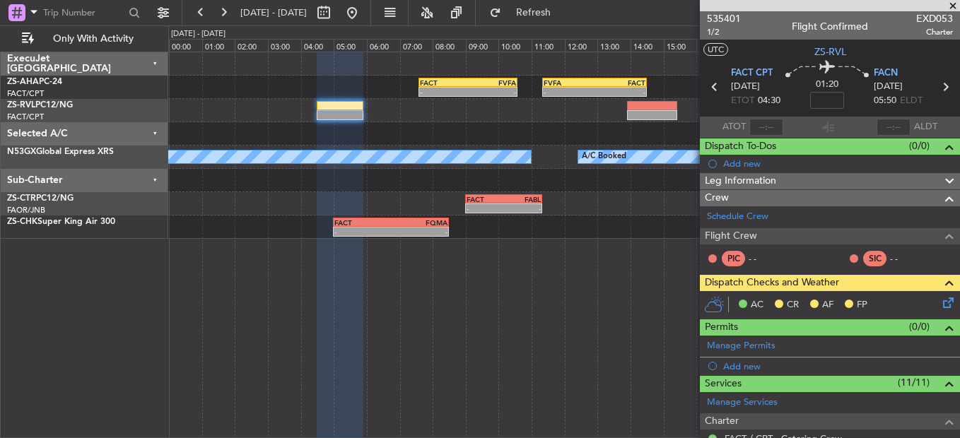
click at [941, 306] on icon at bounding box center [945, 300] width 11 height 11
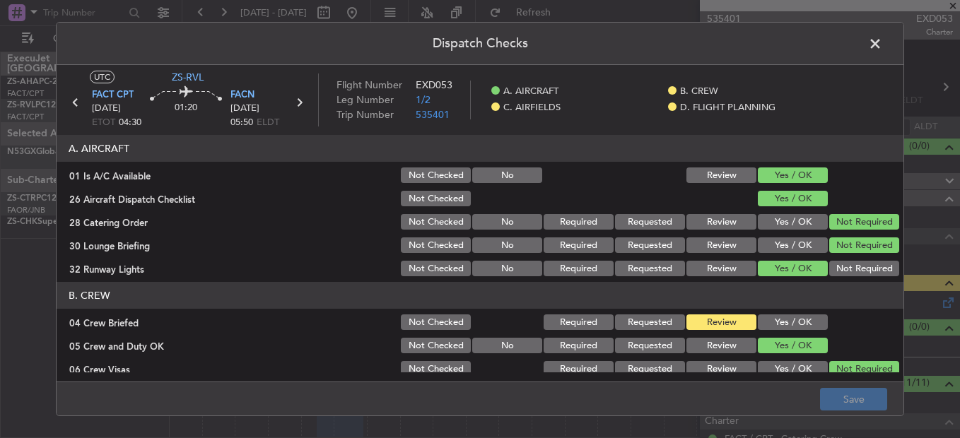
click at [882, 45] on span at bounding box center [882, 47] width 0 height 28
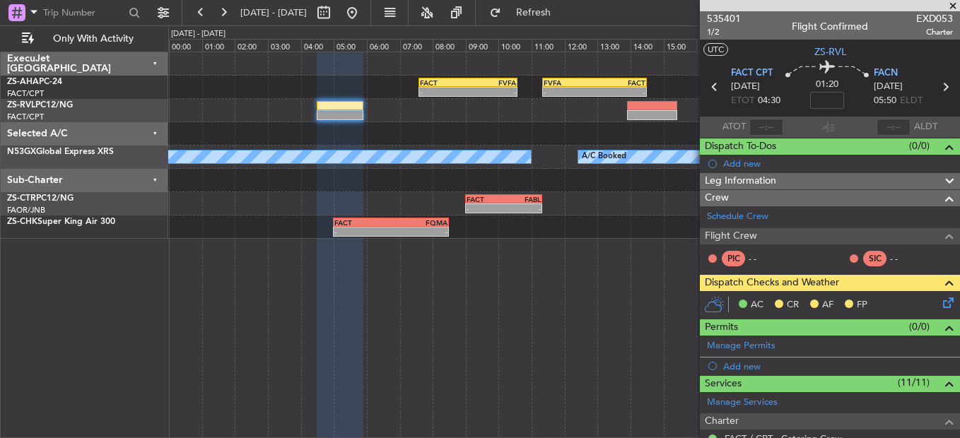
click at [941, 302] on icon at bounding box center [945, 300] width 11 height 11
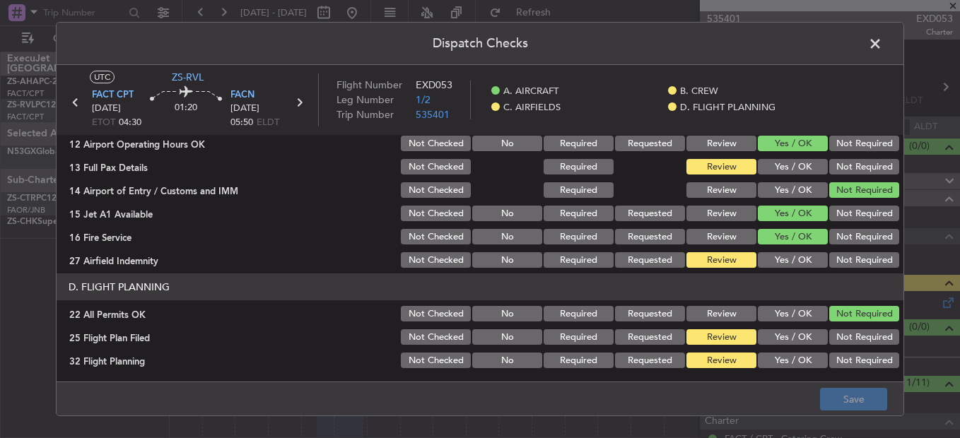
scroll to position [397, 0]
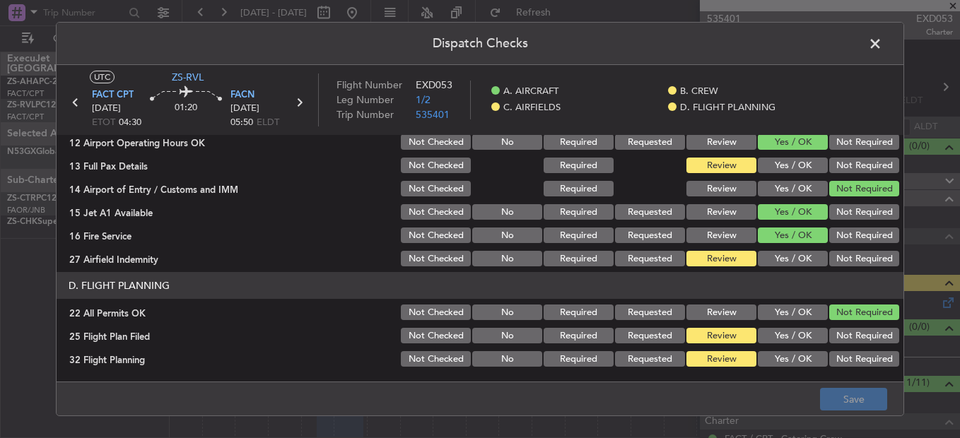
click at [882, 51] on span at bounding box center [882, 47] width 0 height 28
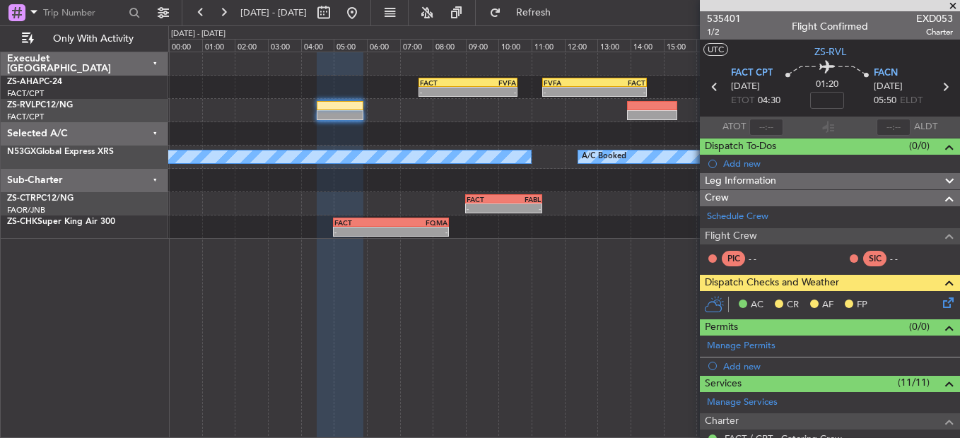
click at [942, 302] on icon at bounding box center [945, 300] width 11 height 11
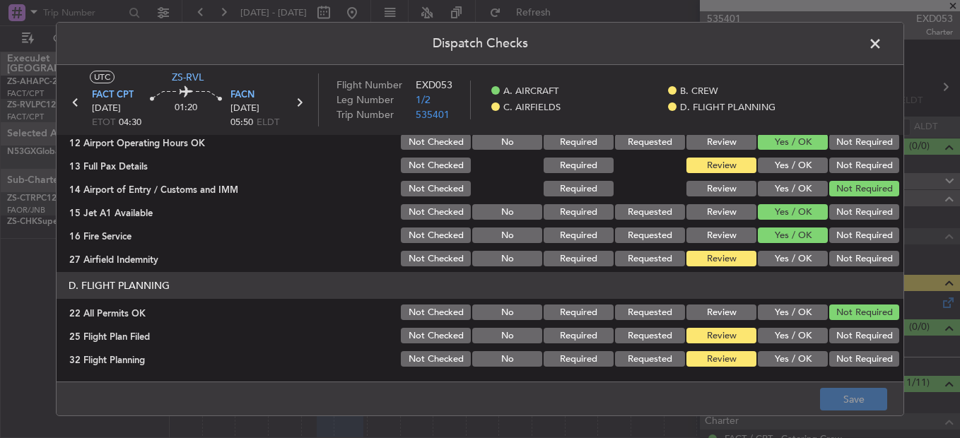
click at [845, 261] on button "Not Required" at bounding box center [864, 259] width 70 height 16
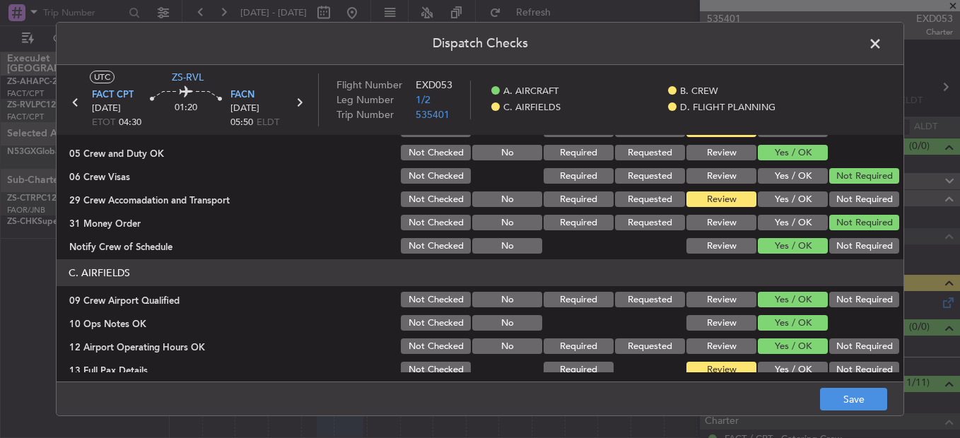
scroll to position [115, 0]
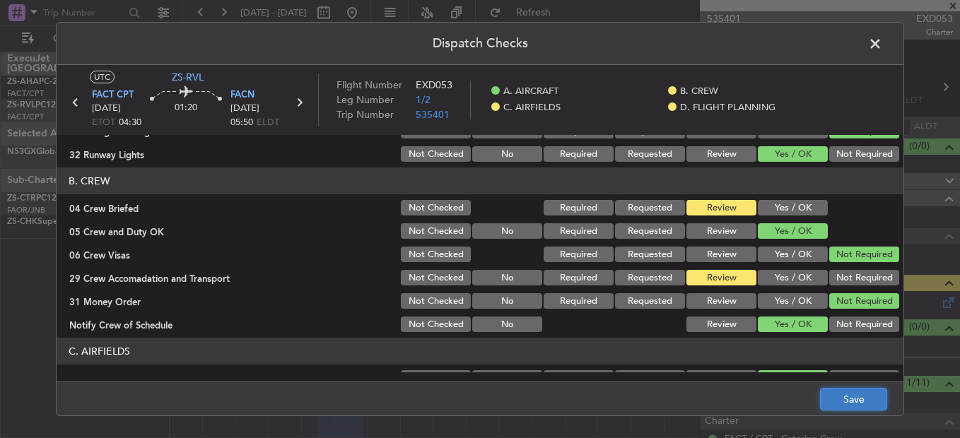
click at [848, 400] on button "Save" at bounding box center [853, 399] width 67 height 23
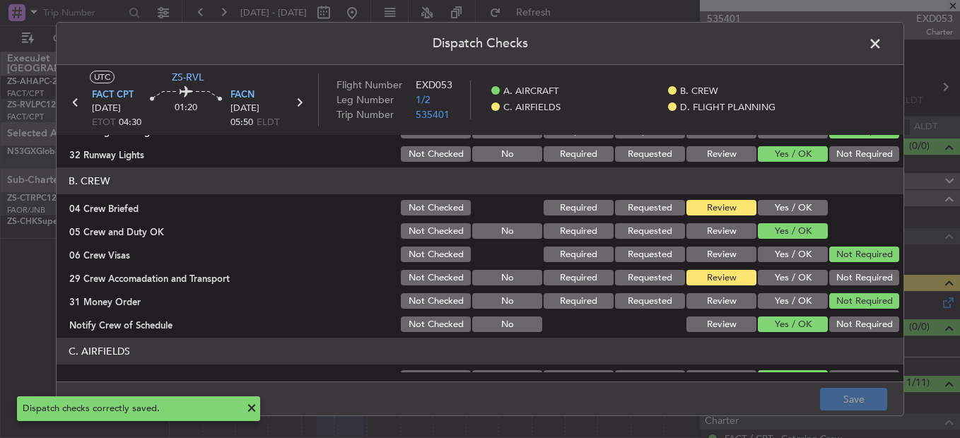
click at [882, 40] on span at bounding box center [882, 47] width 0 height 28
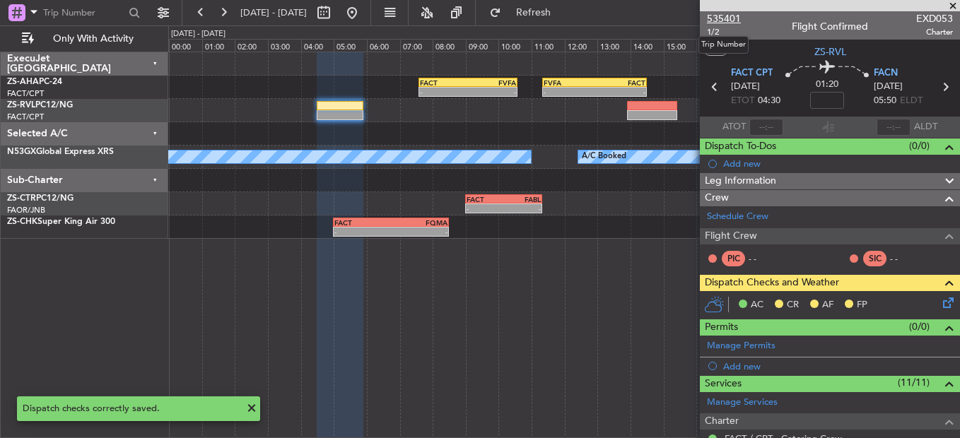
click at [722, 21] on span "535401" at bounding box center [724, 18] width 34 height 15
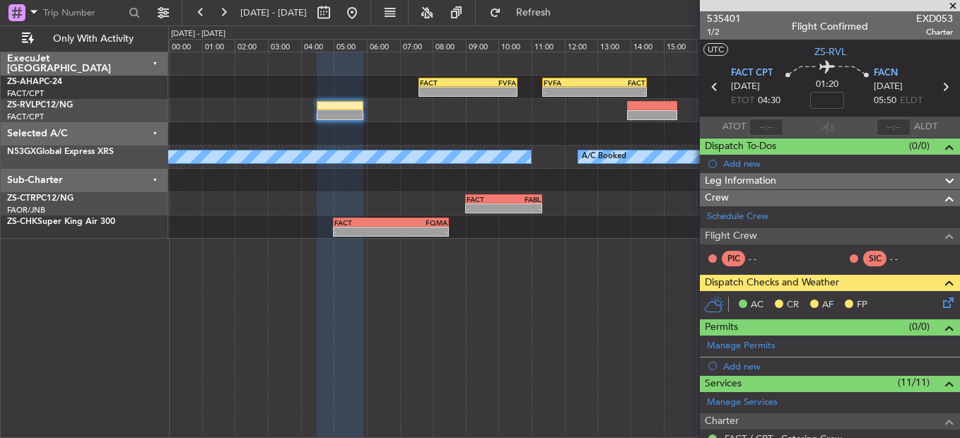
click at [940, 305] on icon at bounding box center [945, 300] width 11 height 11
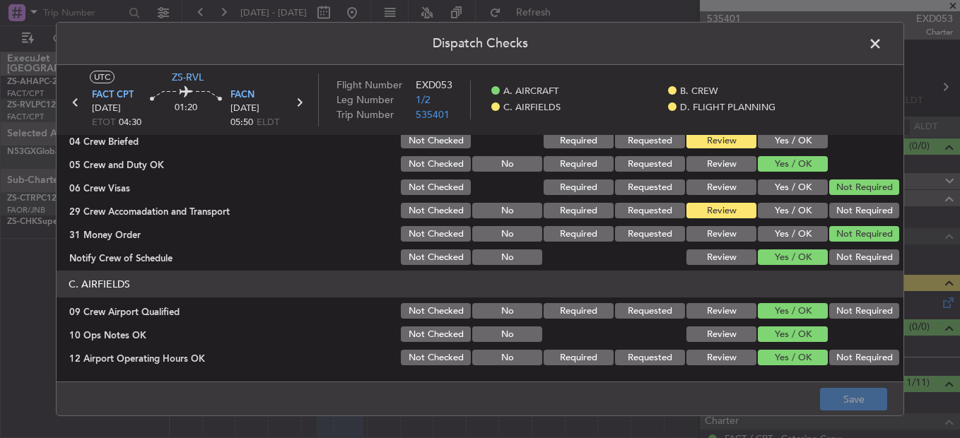
scroll to position [212, 0]
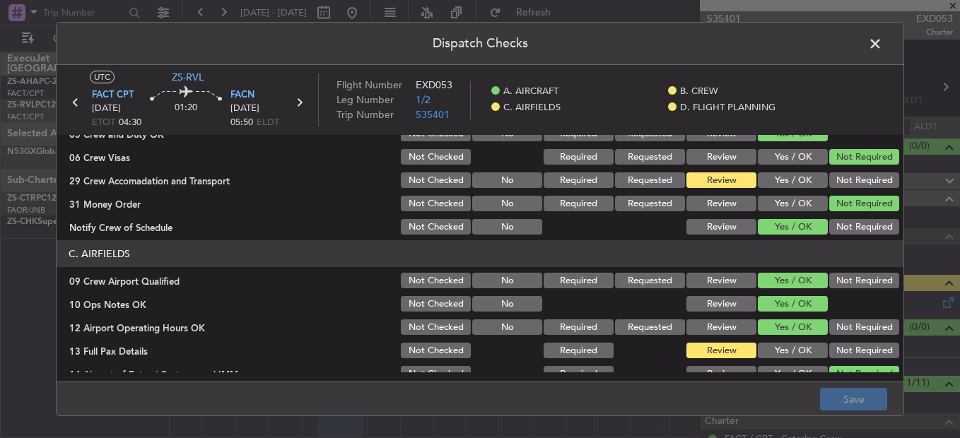
click at [776, 175] on button "Yes / OK" at bounding box center [793, 180] width 70 height 16
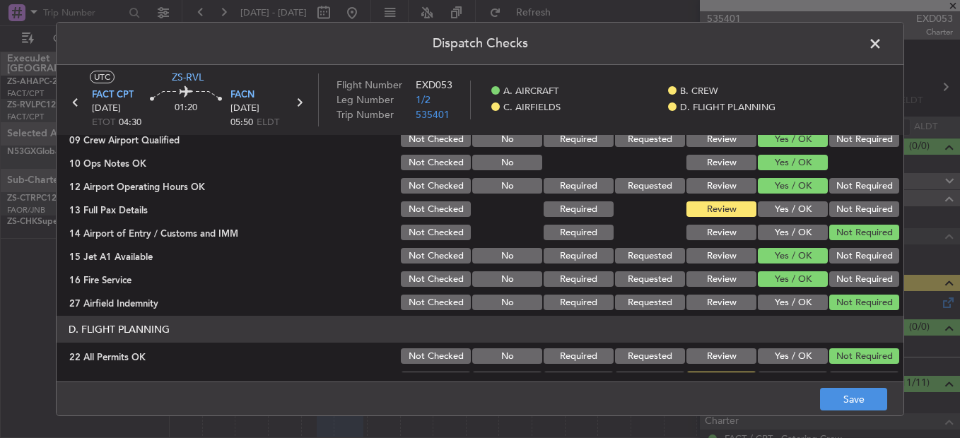
scroll to position [397, 0]
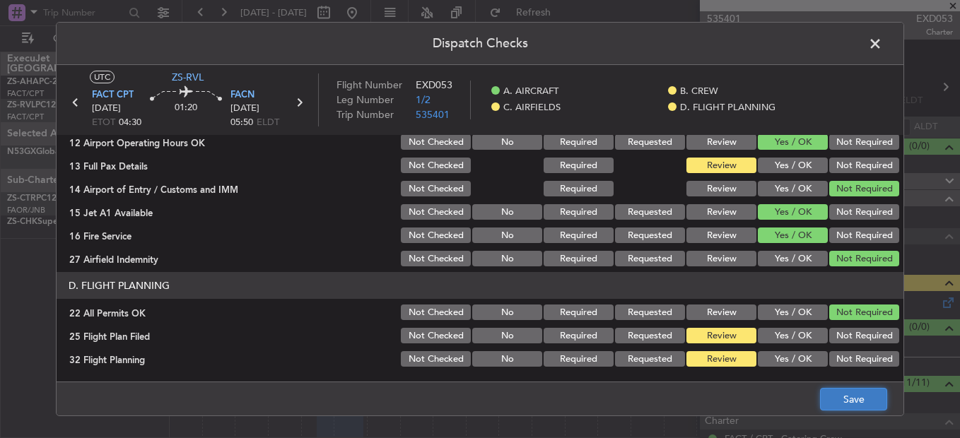
click at [862, 396] on button "Save" at bounding box center [853, 399] width 67 height 23
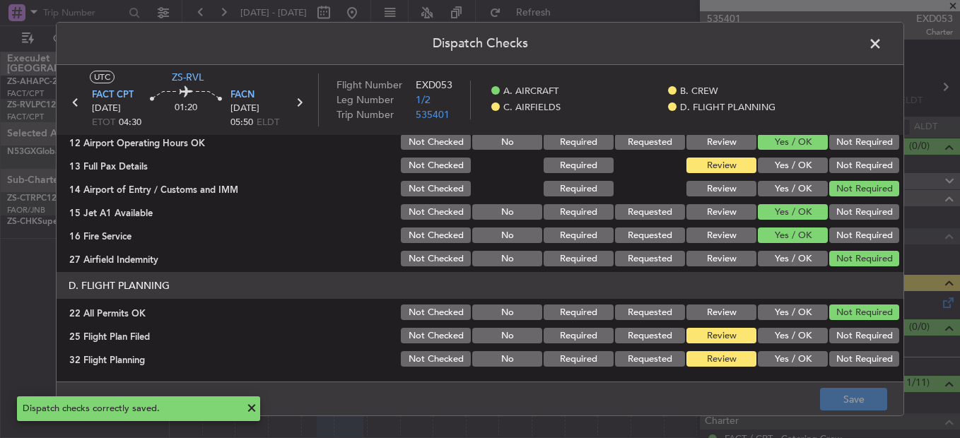
click at [882, 45] on span at bounding box center [882, 47] width 0 height 28
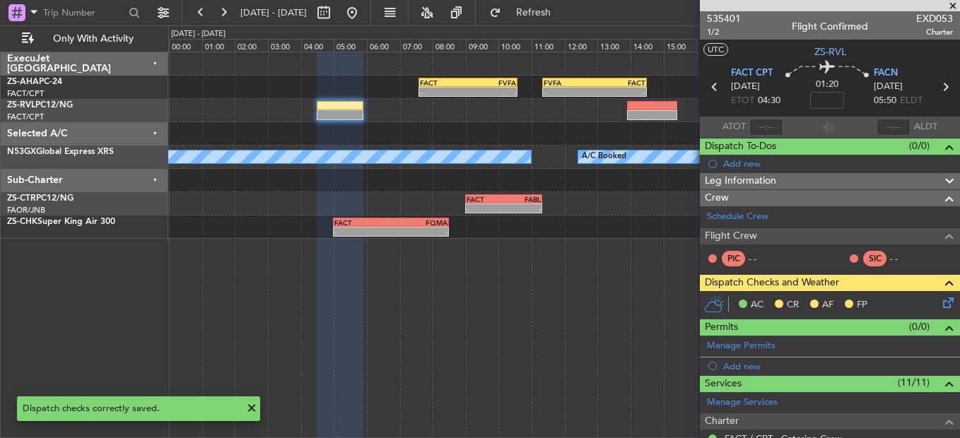
click at [937, 86] on icon at bounding box center [945, 87] width 18 height 18
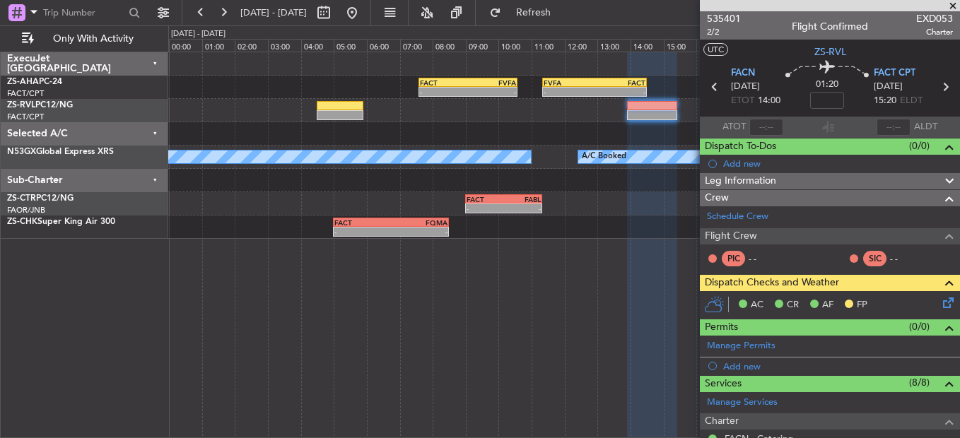
click at [954, 3] on span at bounding box center [953, 6] width 14 height 13
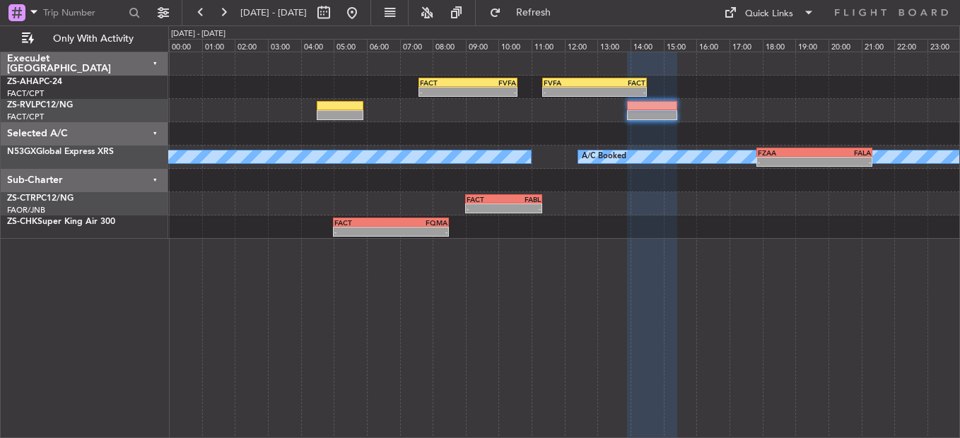
type input "0"
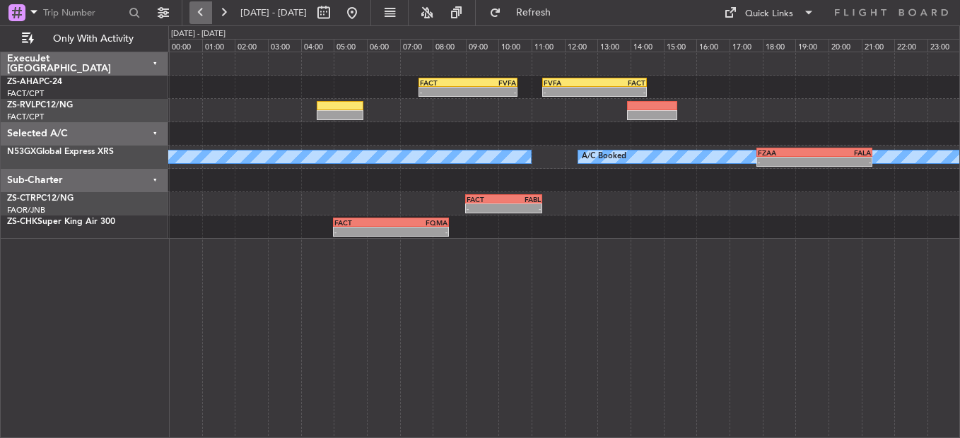
click at [211, 6] on button at bounding box center [200, 12] width 23 height 23
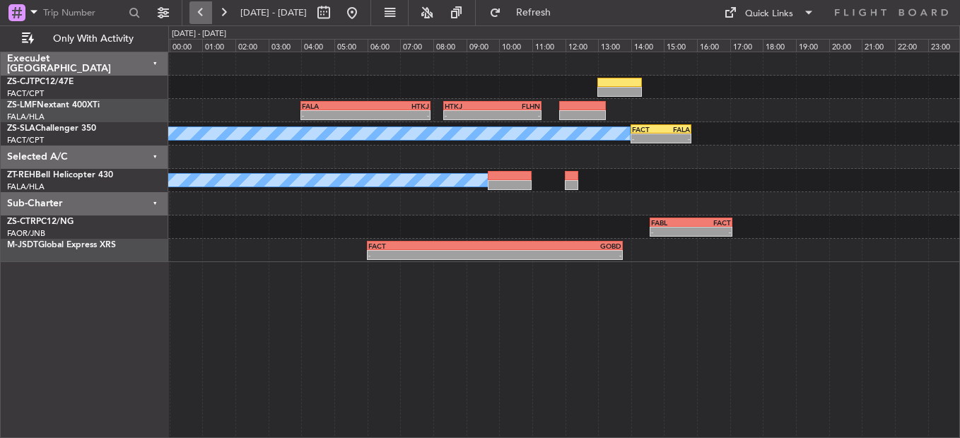
click at [211, 6] on button at bounding box center [200, 12] width 23 height 23
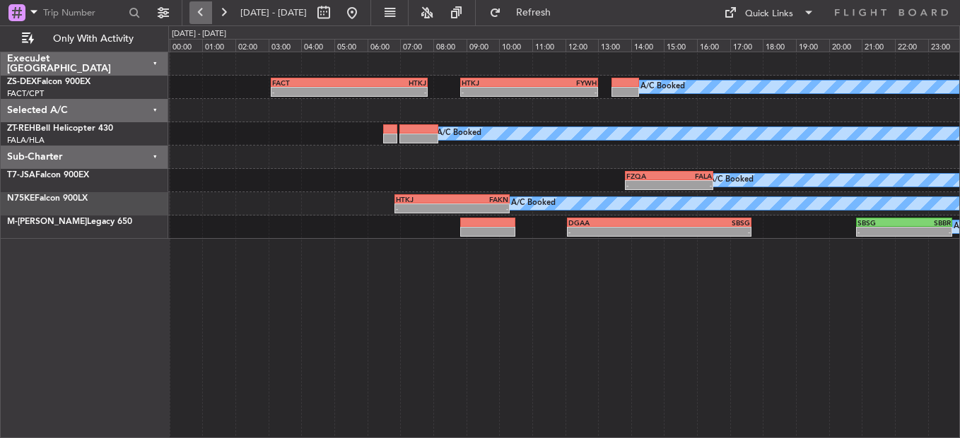
click at [211, 6] on button at bounding box center [200, 12] width 23 height 23
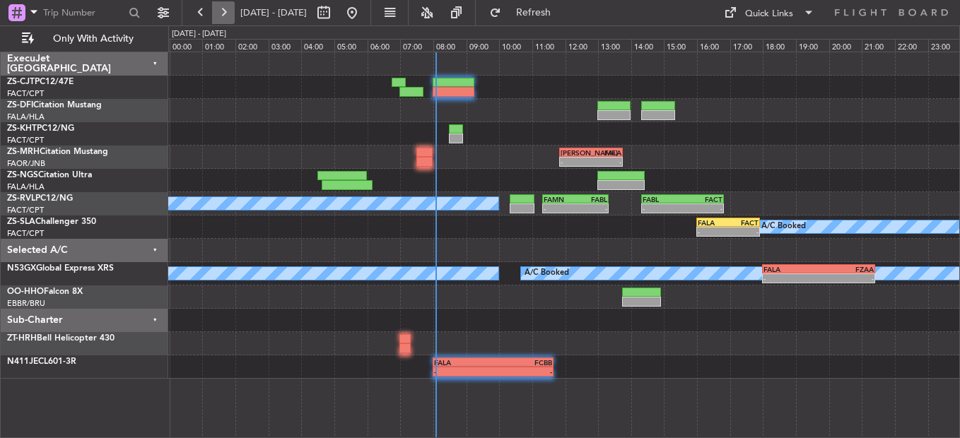
click at [218, 13] on button at bounding box center [223, 12] width 23 height 23
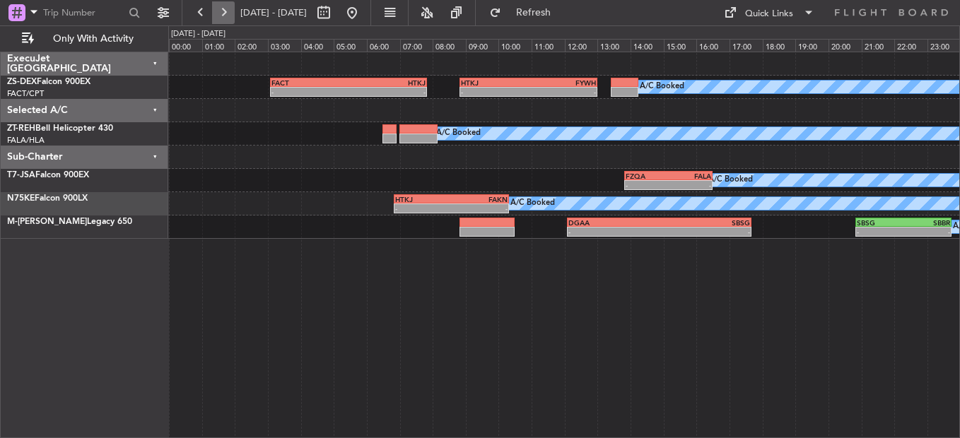
click at [232, 11] on button at bounding box center [223, 12] width 23 height 23
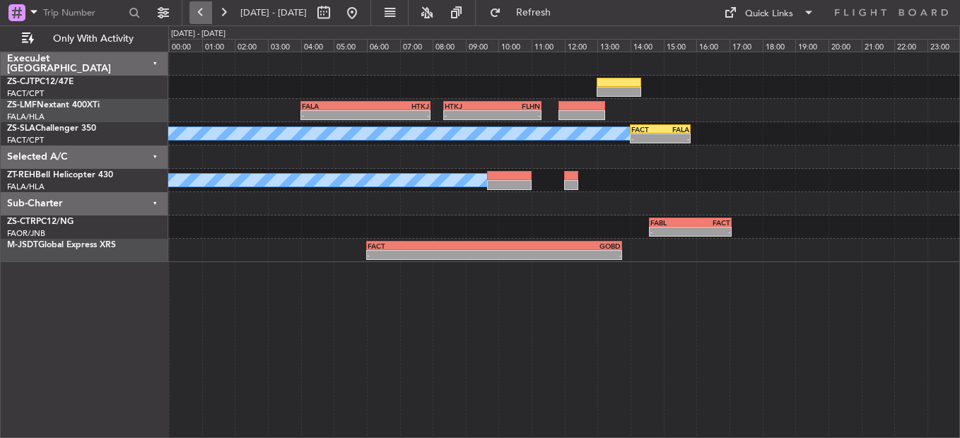
click at [196, 11] on button at bounding box center [200, 12] width 23 height 23
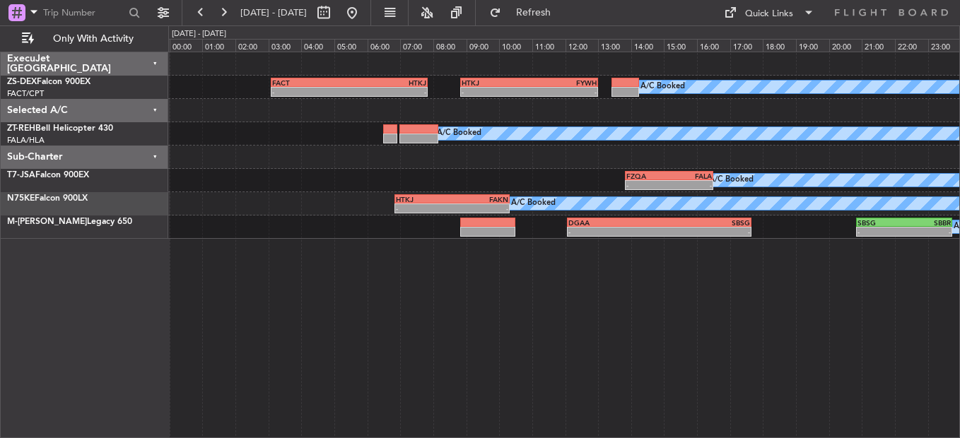
click at [237, 18] on span "[DATE] - [DATE]" at bounding box center [274, 12] width 78 height 23
click at [226, 11] on button at bounding box center [223, 12] width 23 height 23
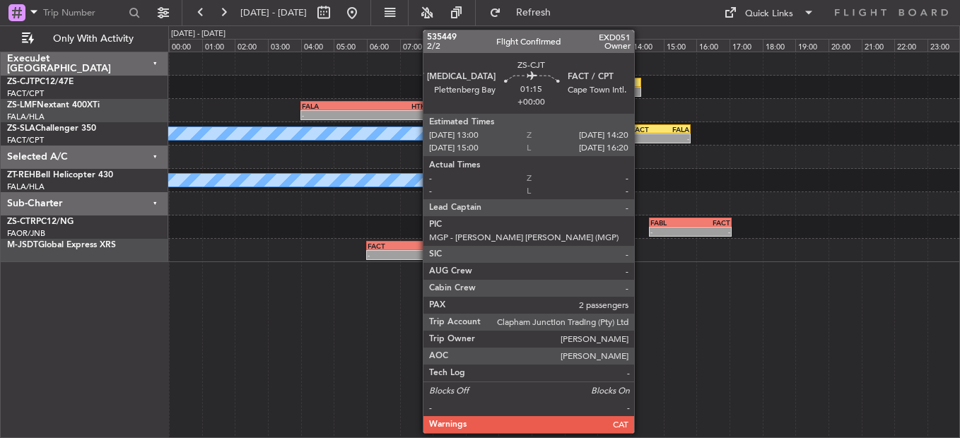
click at [632, 90] on div at bounding box center [619, 92] width 45 height 10
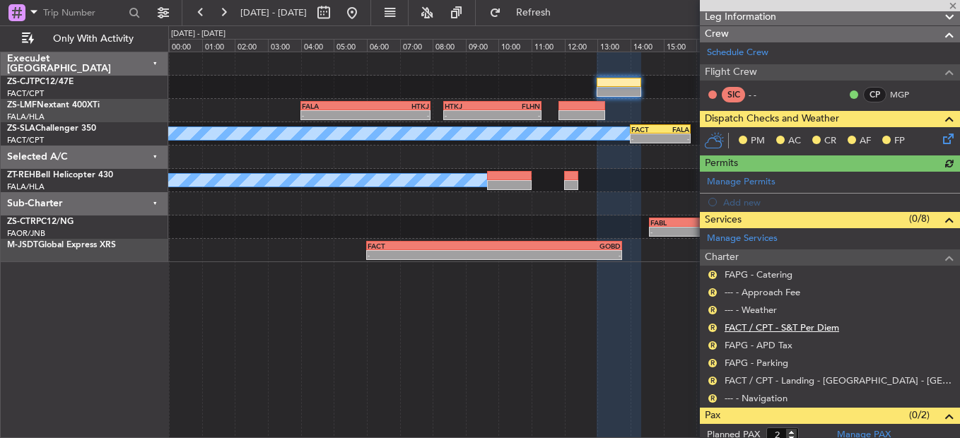
scroll to position [232, 0]
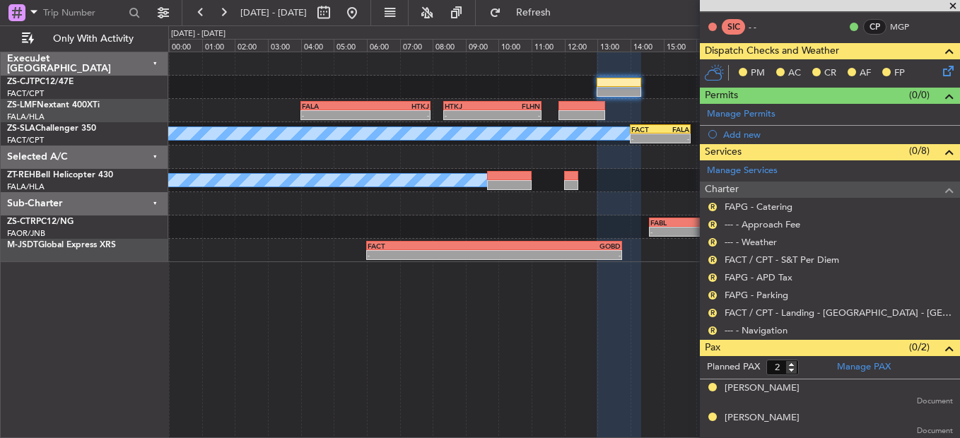
click at [956, 2] on span at bounding box center [953, 6] width 14 height 13
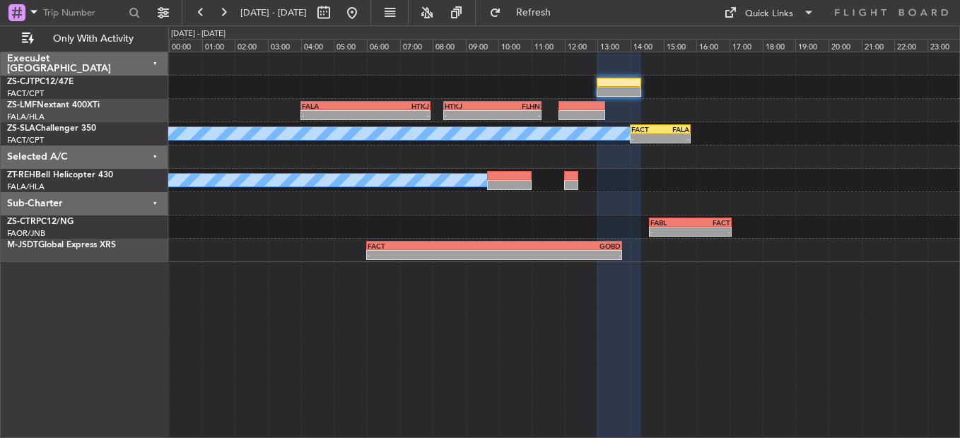
type input "0"
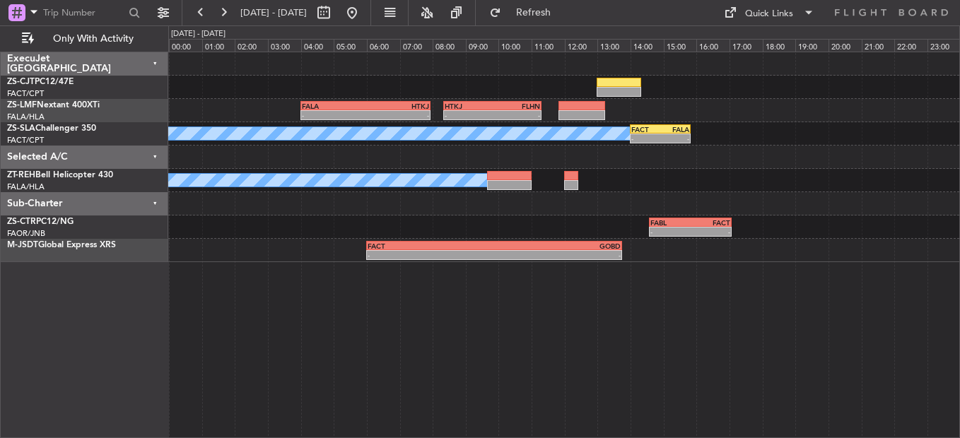
scroll to position [0, 0]
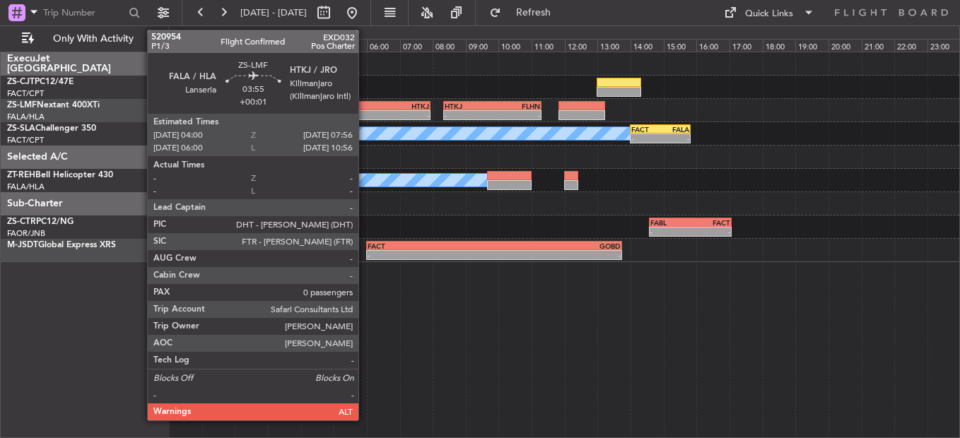
click at [365, 106] on div "HTKJ" at bounding box center [397, 106] width 64 height 8
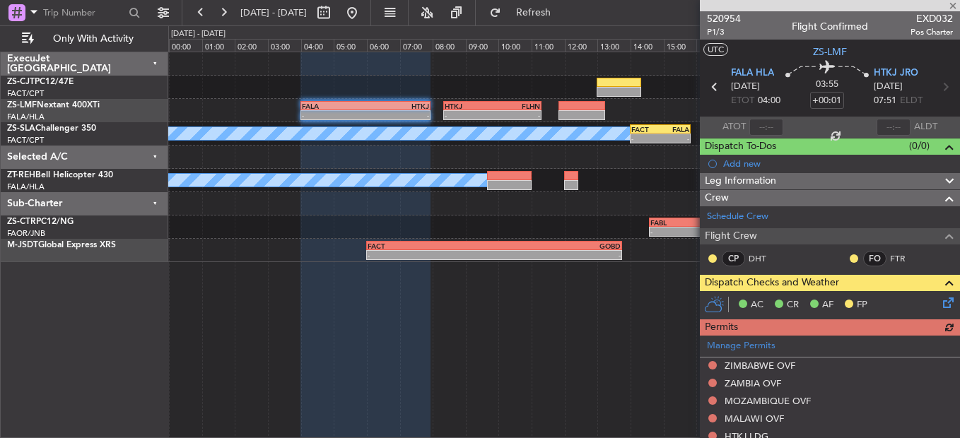
click at [707, 254] on nimbus-traffic-light at bounding box center [712, 258] width 11 height 11
click at [715, 259] on button at bounding box center [712, 258] width 8 height 8
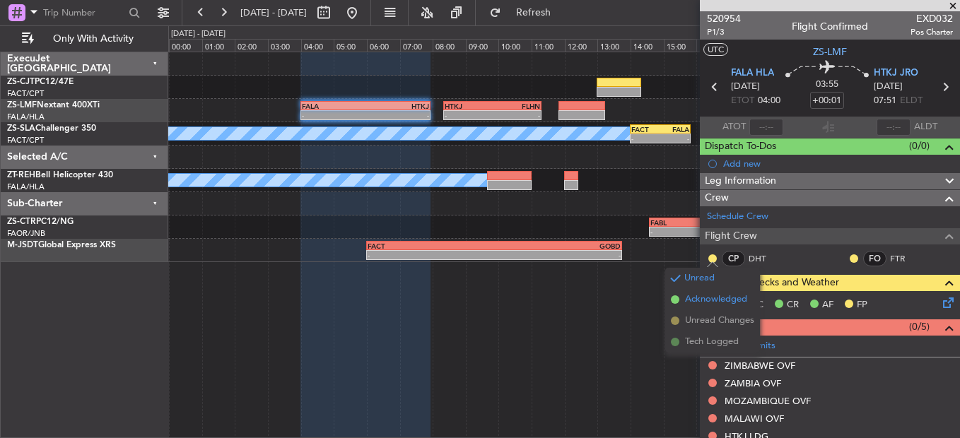
click at [695, 298] on span "Acknowledged" at bounding box center [716, 300] width 62 height 14
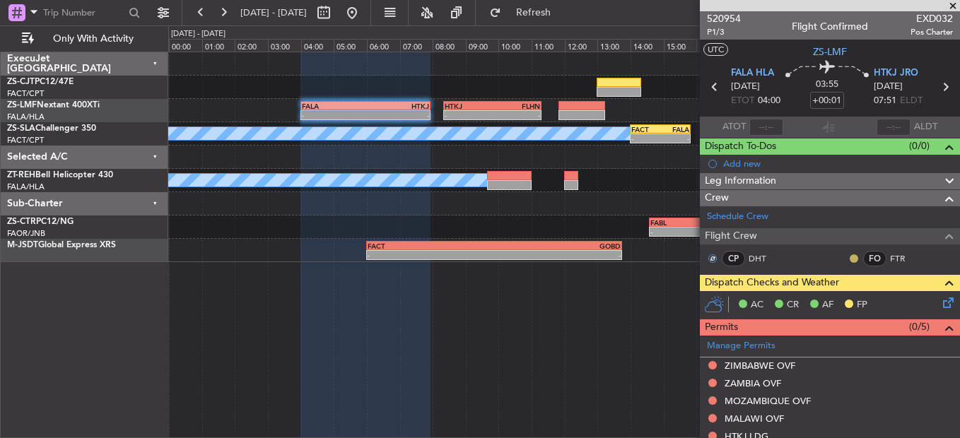
click at [850, 256] on button at bounding box center [854, 258] width 8 height 8
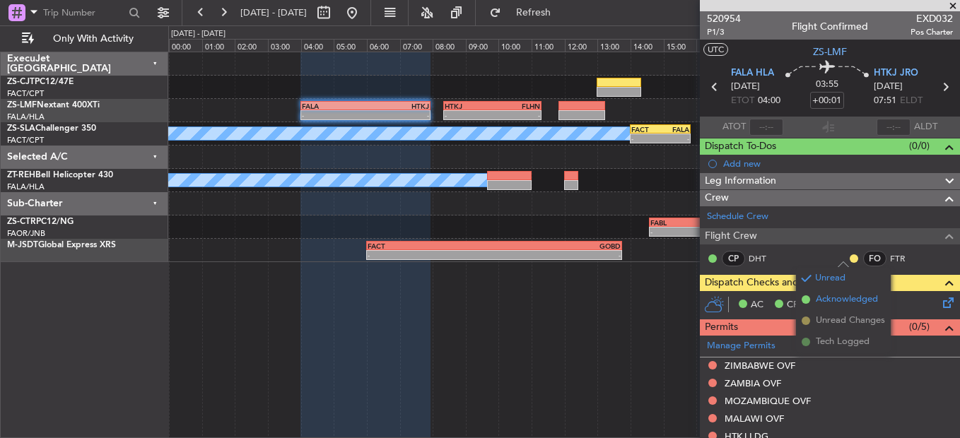
click at [832, 298] on span "Acknowledged" at bounding box center [847, 300] width 62 height 14
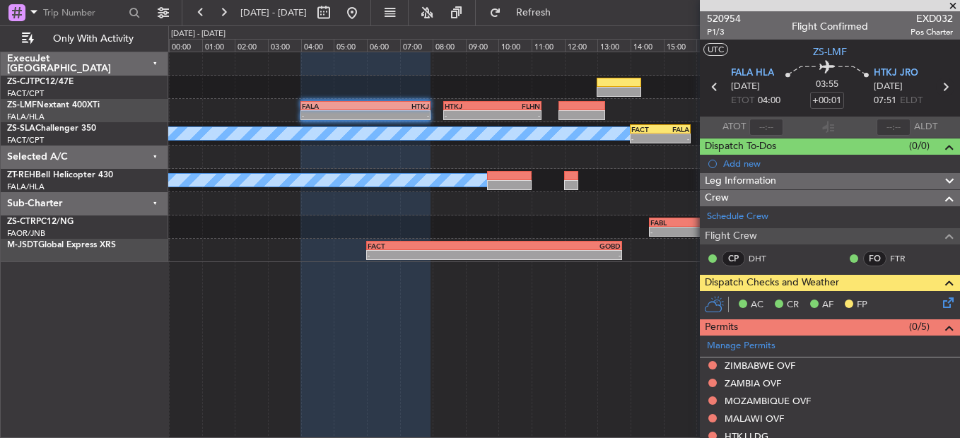
click at [939, 86] on icon at bounding box center [945, 87] width 18 height 18
type input "-00:17"
type input "2"
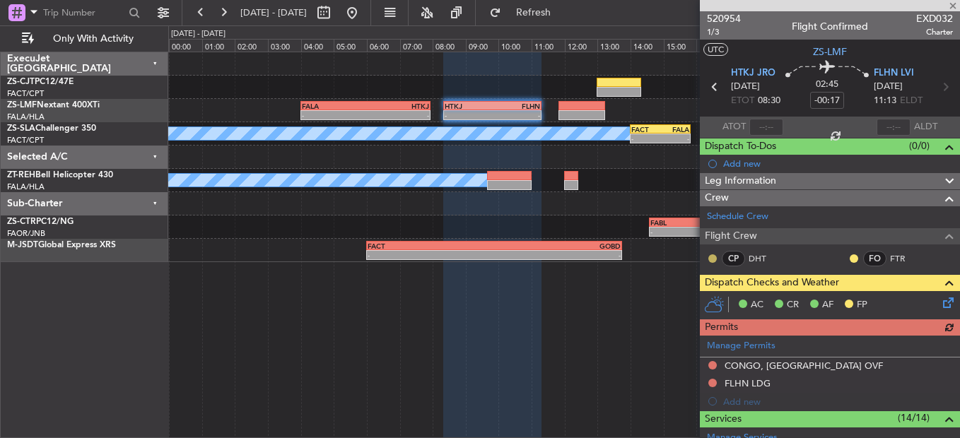
click at [715, 257] on button at bounding box center [712, 258] width 8 height 8
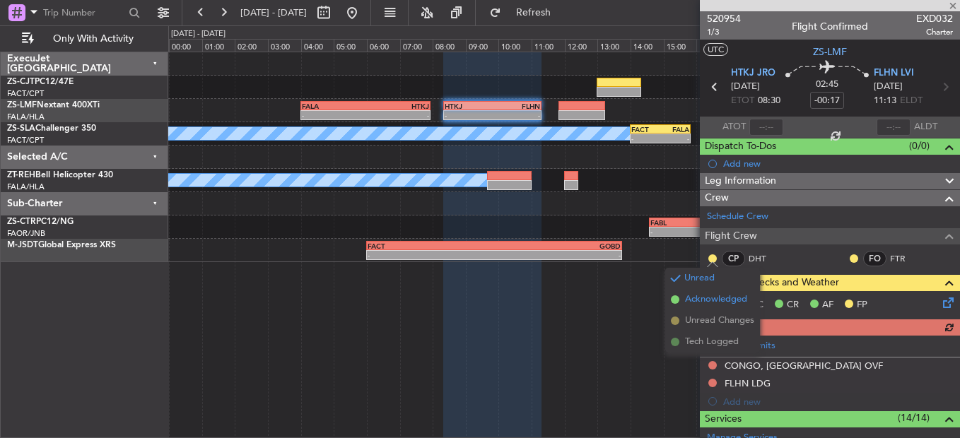
click at [716, 299] on span "Acknowledged" at bounding box center [716, 300] width 62 height 14
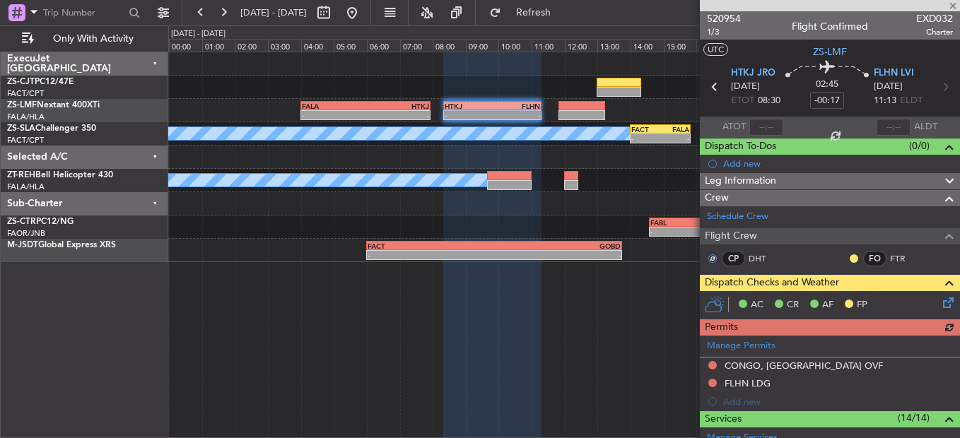
click at [848, 254] on div at bounding box center [853, 258] width 11 height 11
click at [850, 259] on button at bounding box center [854, 258] width 8 height 8
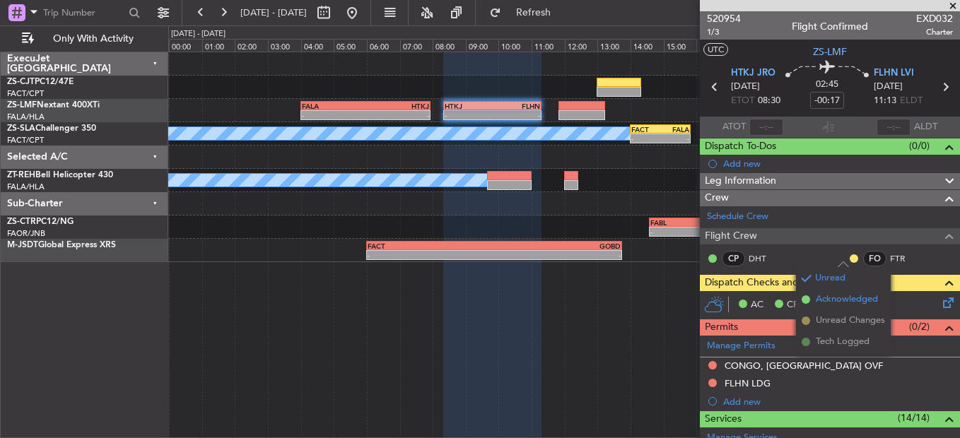
click at [828, 298] on span "Acknowledged" at bounding box center [847, 300] width 62 height 14
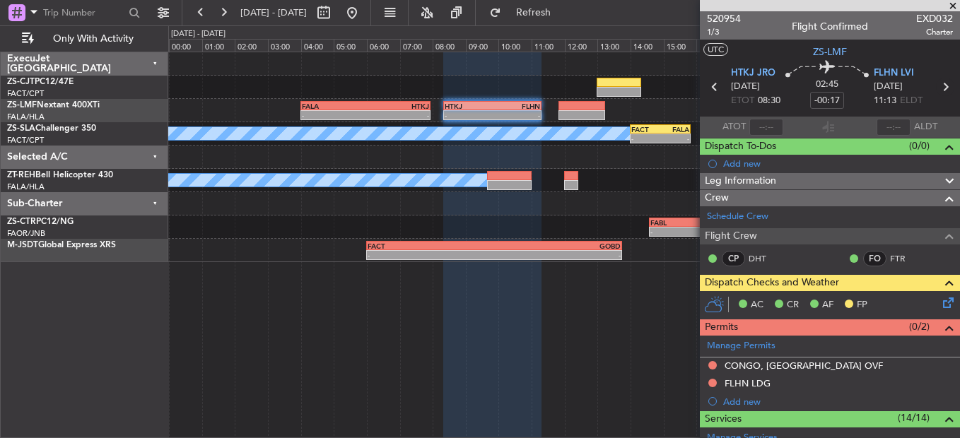
click at [942, 86] on icon at bounding box center [945, 87] width 18 height 18
type input "-00:21"
type input "0"
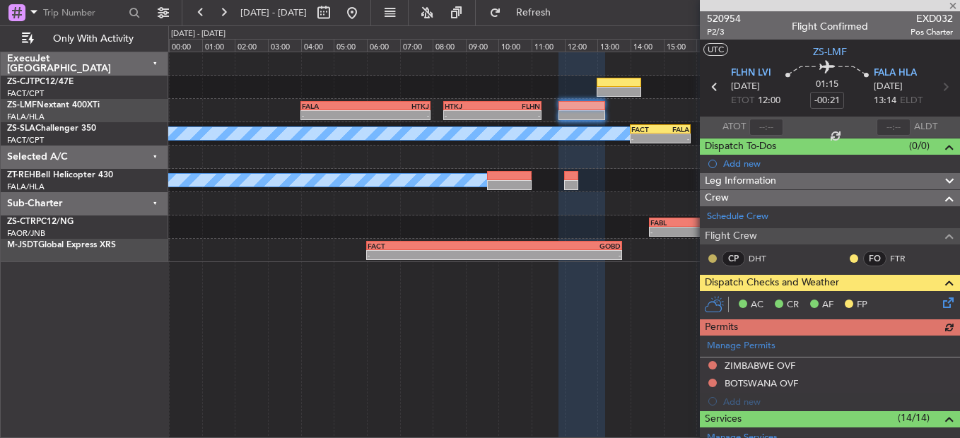
click at [709, 261] on button at bounding box center [712, 258] width 8 height 8
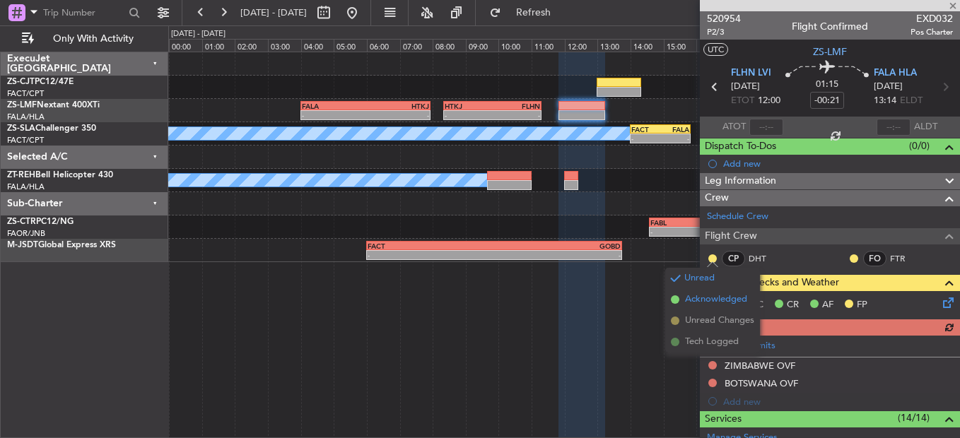
click at [718, 301] on span "Acknowledged" at bounding box center [716, 300] width 62 height 14
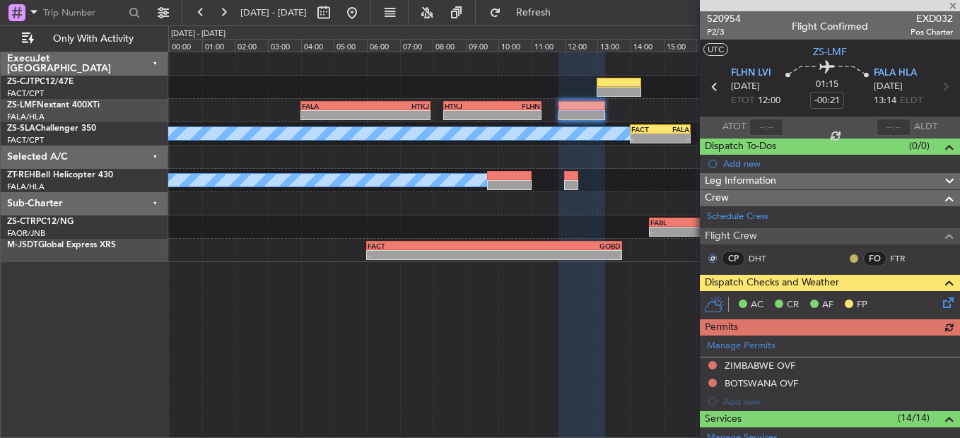
click at [850, 258] on button at bounding box center [854, 258] width 8 height 8
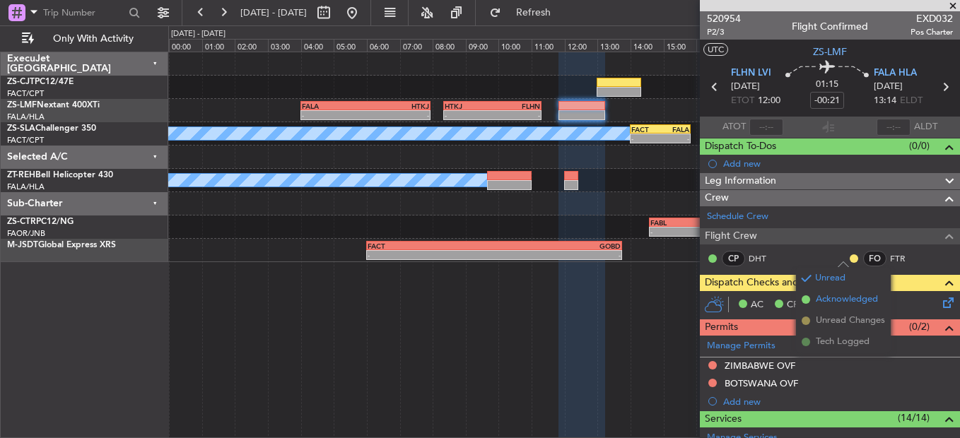
click at [814, 299] on li "Acknowledged" at bounding box center [843, 299] width 95 height 21
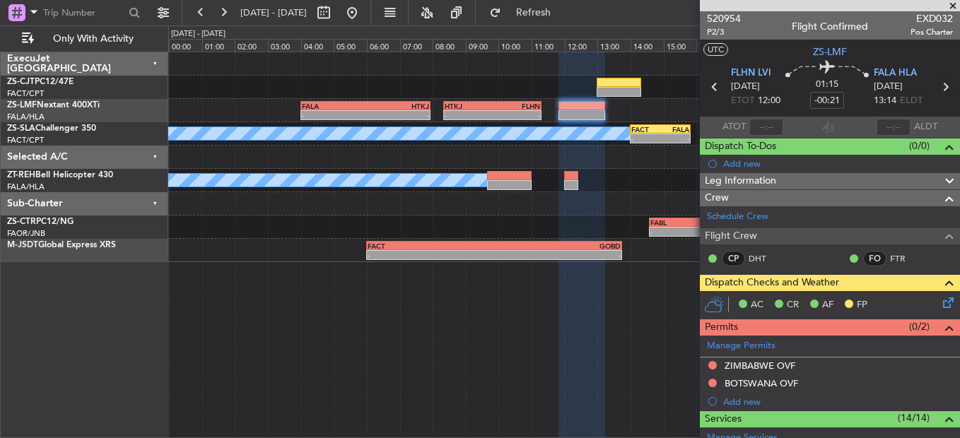
click at [939, 84] on icon at bounding box center [945, 87] width 18 height 18
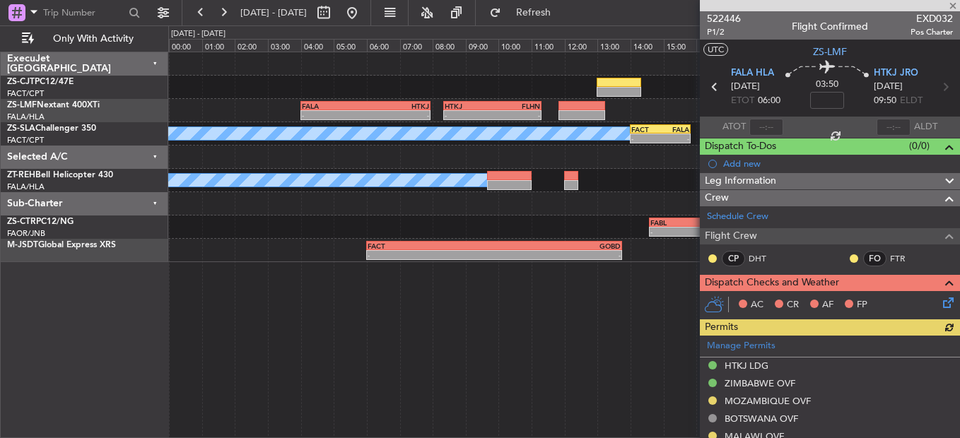
click at [953, 5] on div at bounding box center [830, 5] width 260 height 11
click at [225, 16] on button at bounding box center [223, 12] width 23 height 23
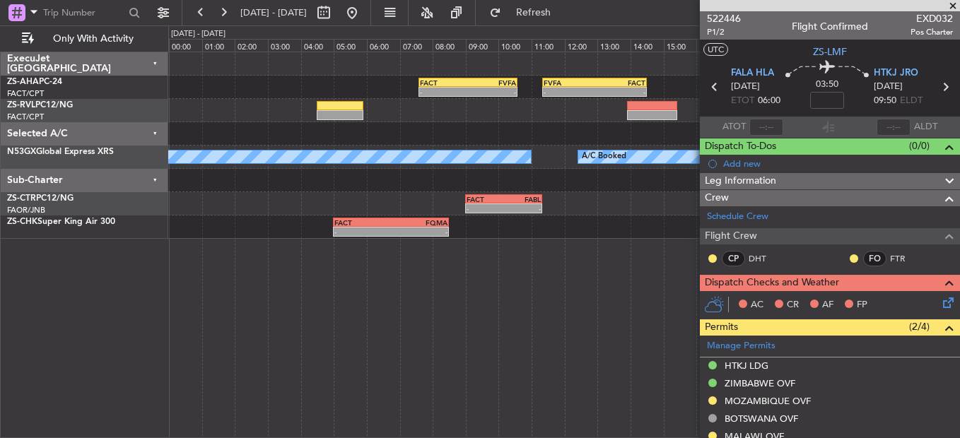
click at [953, 6] on span at bounding box center [953, 6] width 14 height 13
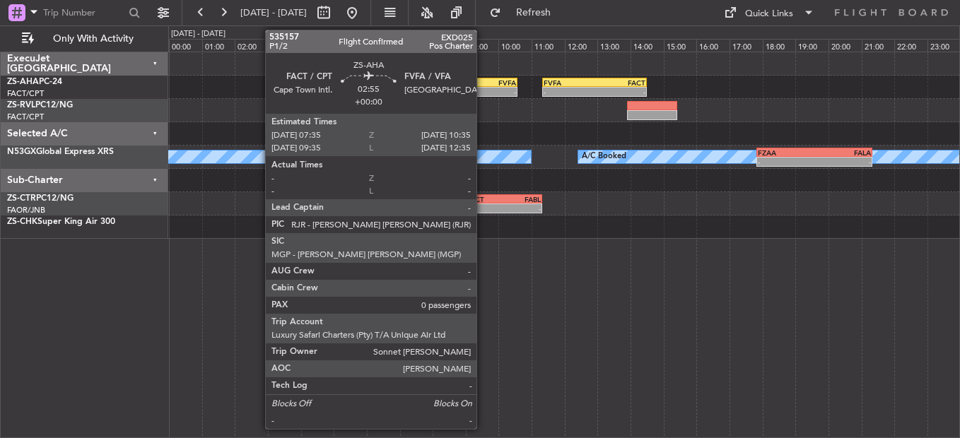
click at [483, 82] on div "FVFA" at bounding box center [492, 82] width 48 height 8
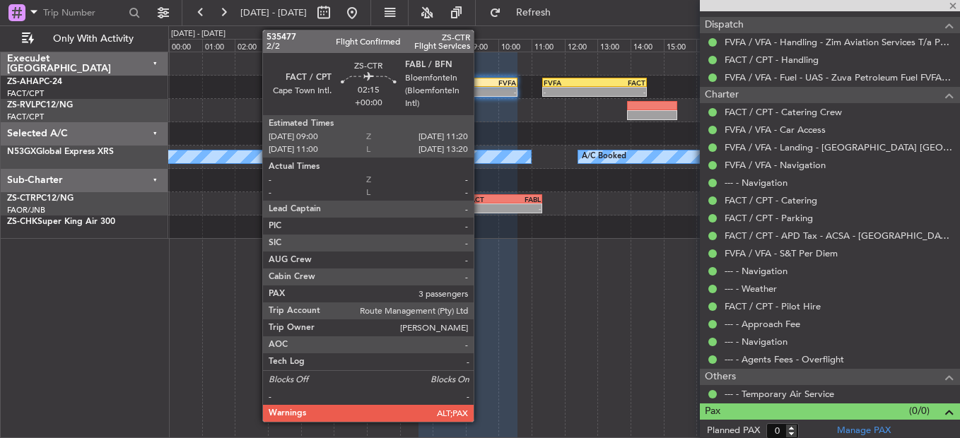
scroll to position [454, 0]
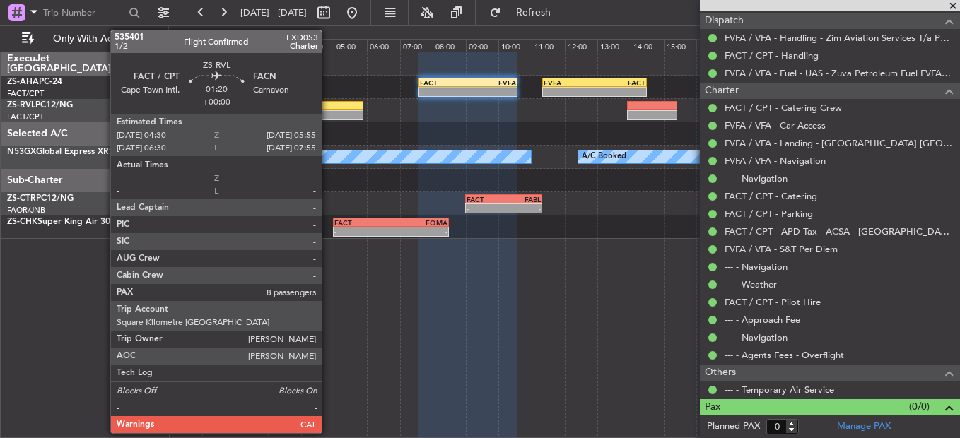
click at [314, 102] on div at bounding box center [563, 110] width 791 height 23
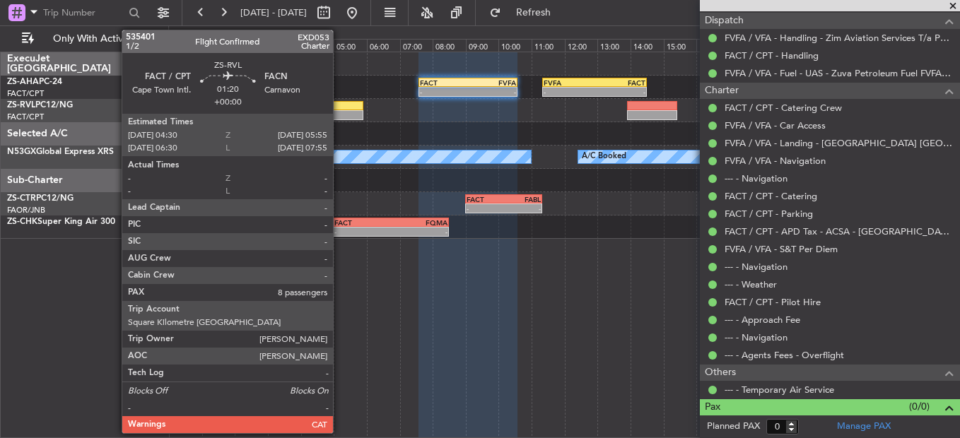
click at [339, 105] on div at bounding box center [340, 106] width 47 height 10
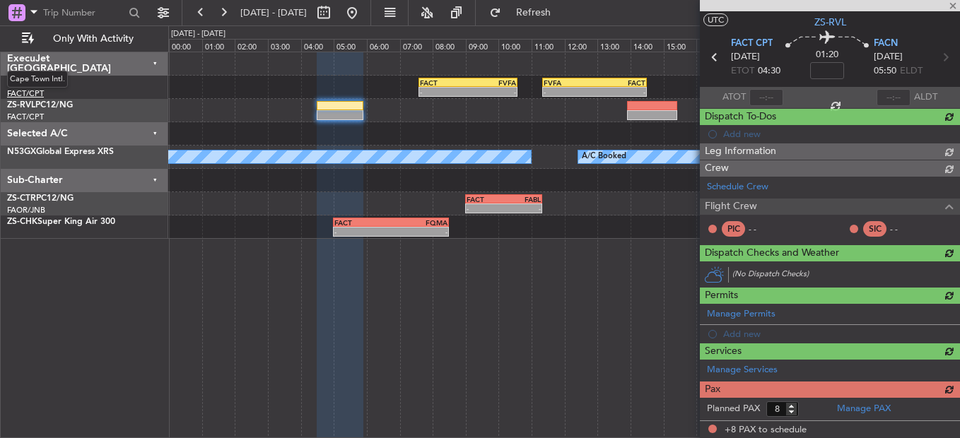
scroll to position [401, 0]
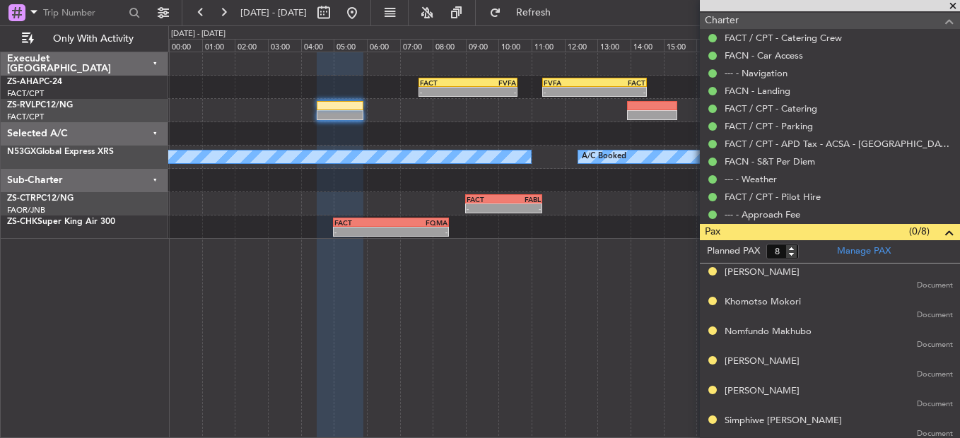
click at [952, 2] on span at bounding box center [953, 6] width 14 height 13
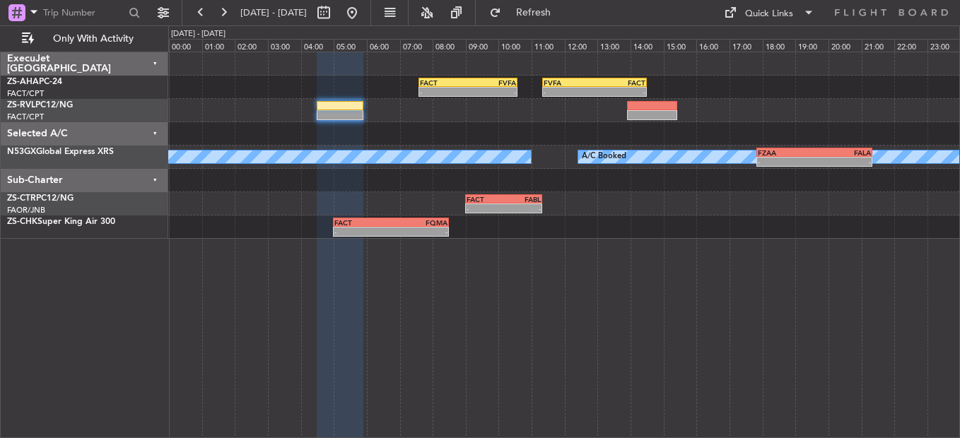
type input "0"
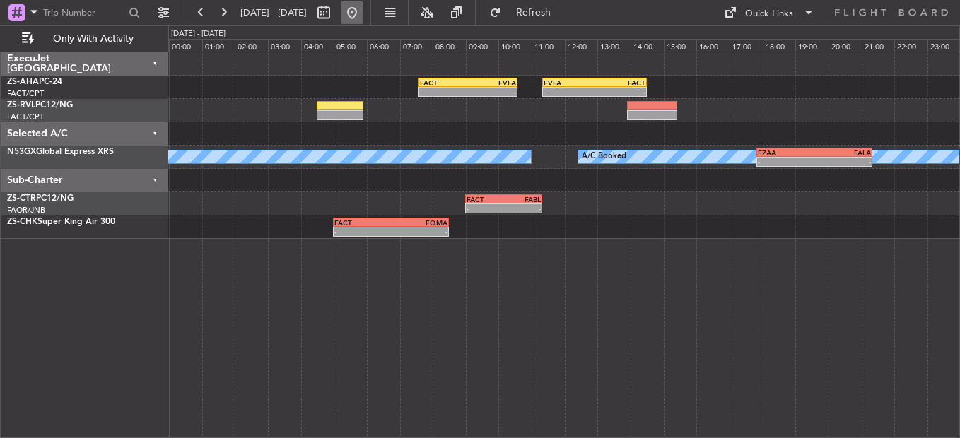
click at [363, 16] on button at bounding box center [352, 12] width 23 height 23
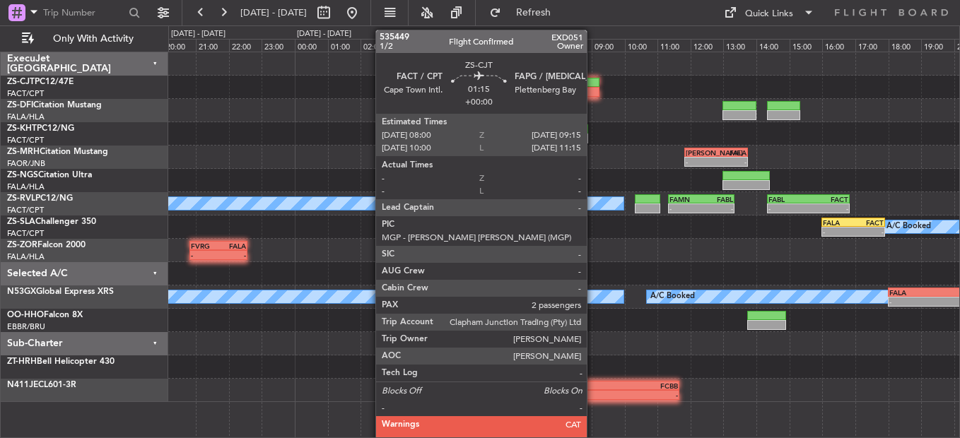
click at [592, 93] on div at bounding box center [579, 92] width 42 height 10
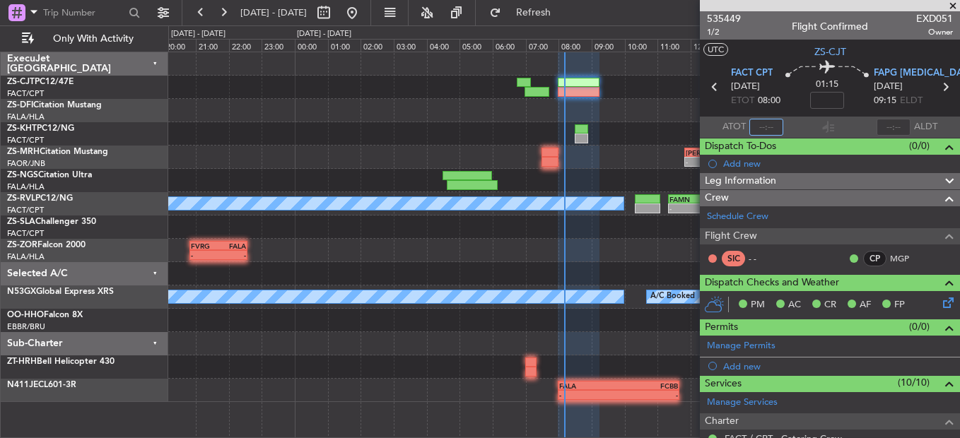
click at [768, 121] on input "text" at bounding box center [766, 127] width 34 height 17
click at [801, 140] on div "Dispatch To-Dos (0/0)" at bounding box center [830, 147] width 260 height 16
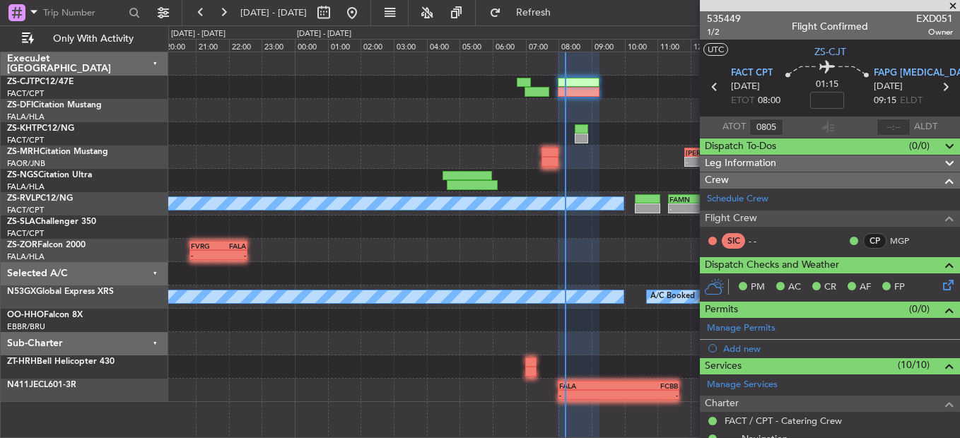
type input "08:05"
click at [957, 1] on span at bounding box center [953, 6] width 14 height 13
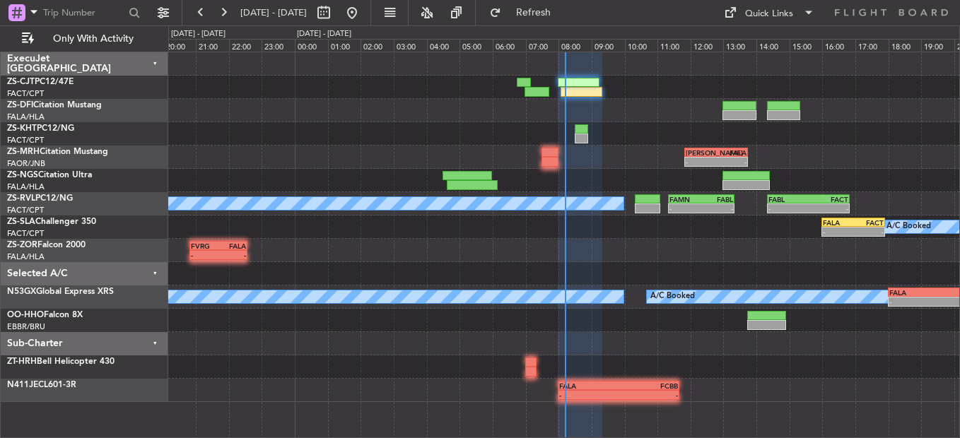
type input "0"
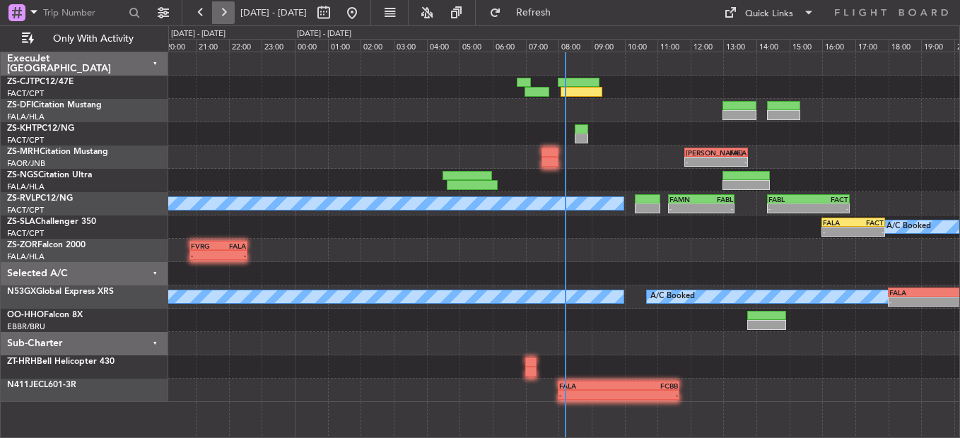
click at [226, 16] on button at bounding box center [223, 12] width 23 height 23
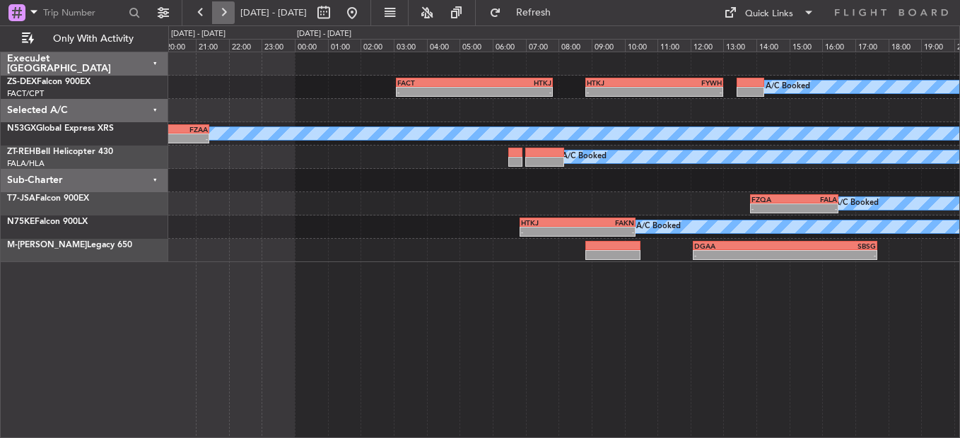
click at [226, 16] on button at bounding box center [223, 12] width 23 height 23
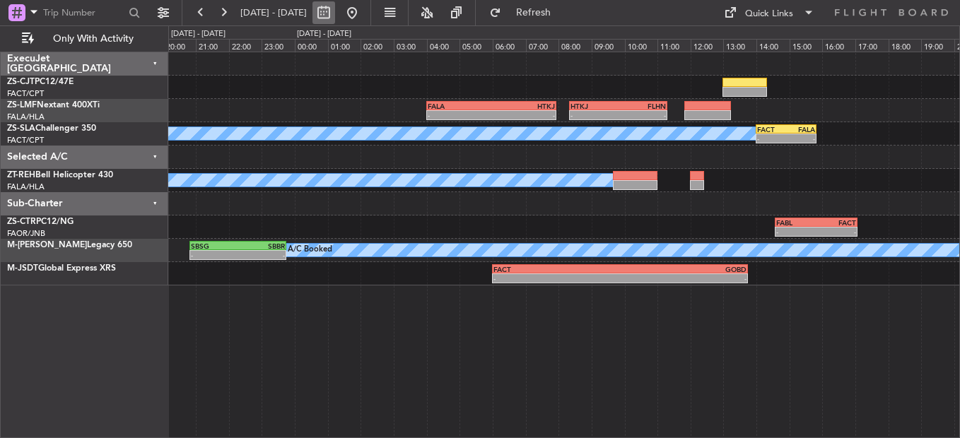
click at [335, 14] on button at bounding box center [323, 12] width 23 height 23
select select "8"
select select "2025"
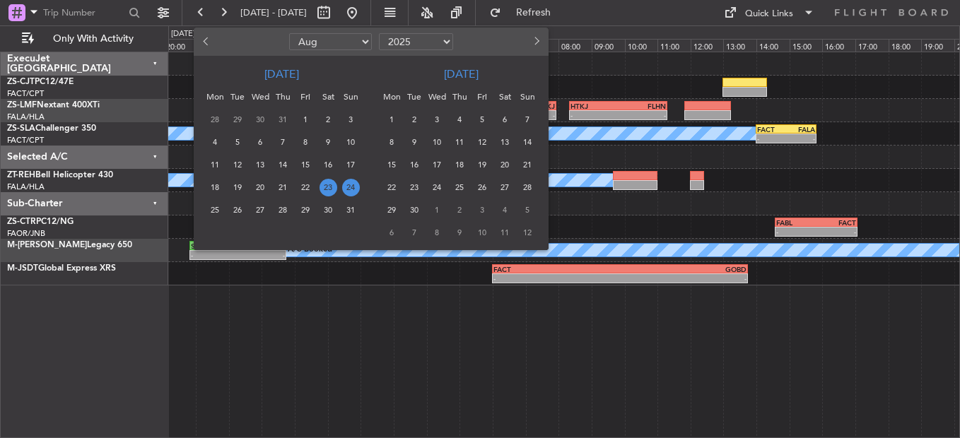
click at [352, 186] on span "24" at bounding box center [351, 188] width 18 height 18
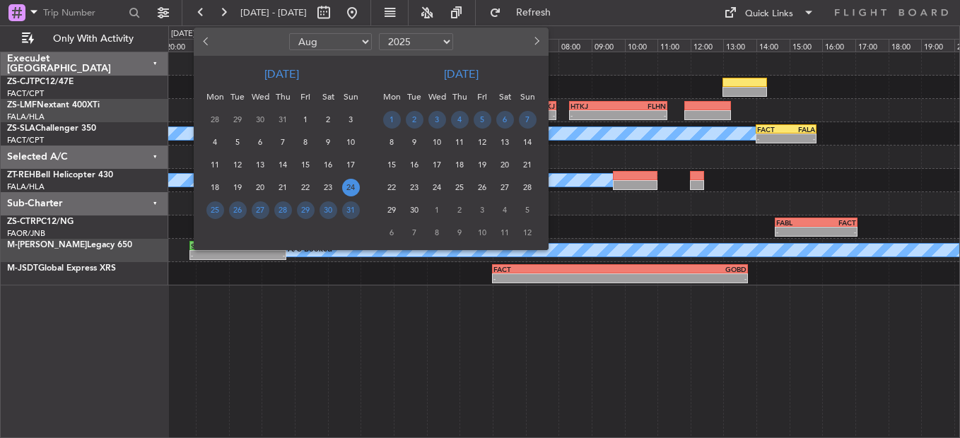
click at [351, 186] on span "24" at bounding box center [351, 188] width 18 height 18
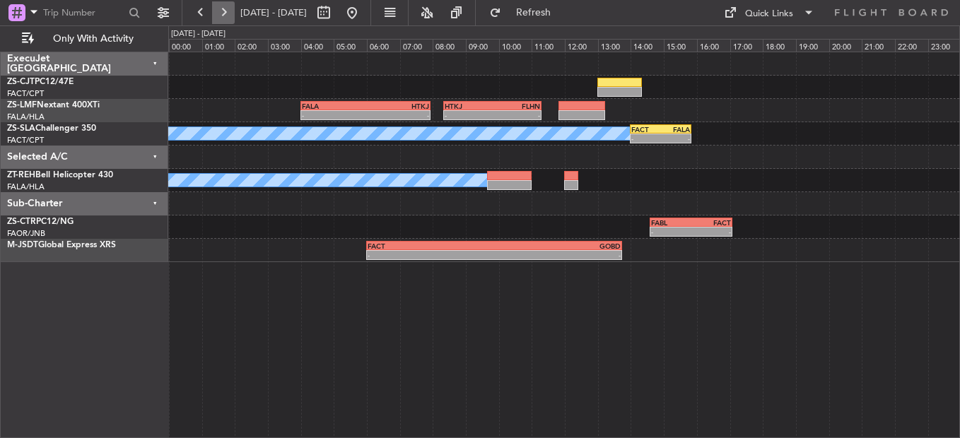
click at [234, 13] on button at bounding box center [223, 12] width 23 height 23
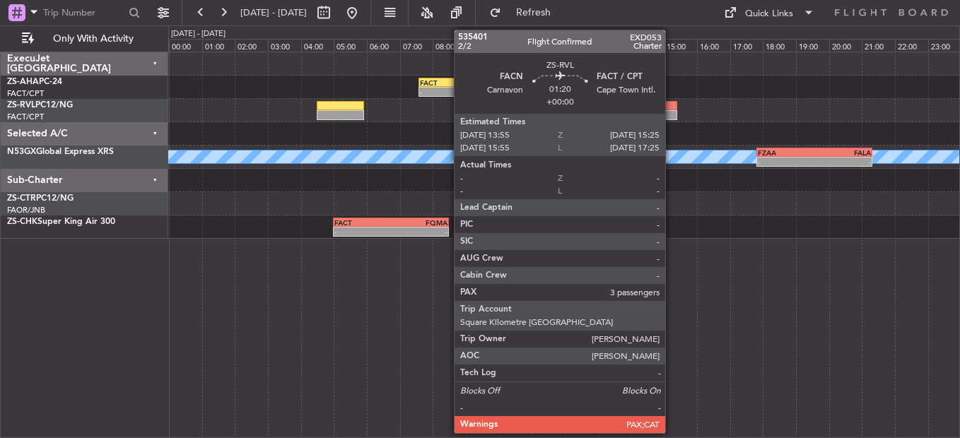
click at [672, 110] on div at bounding box center [653, 115] width 50 height 10
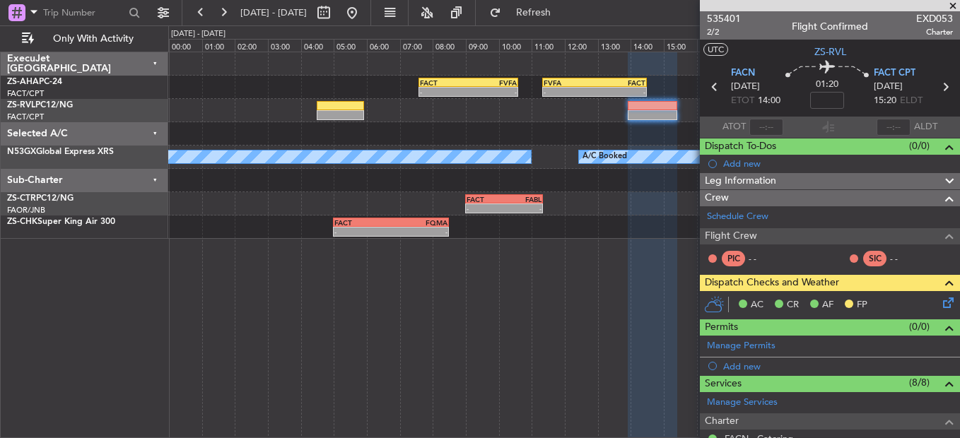
click at [949, 2] on span at bounding box center [953, 6] width 14 height 13
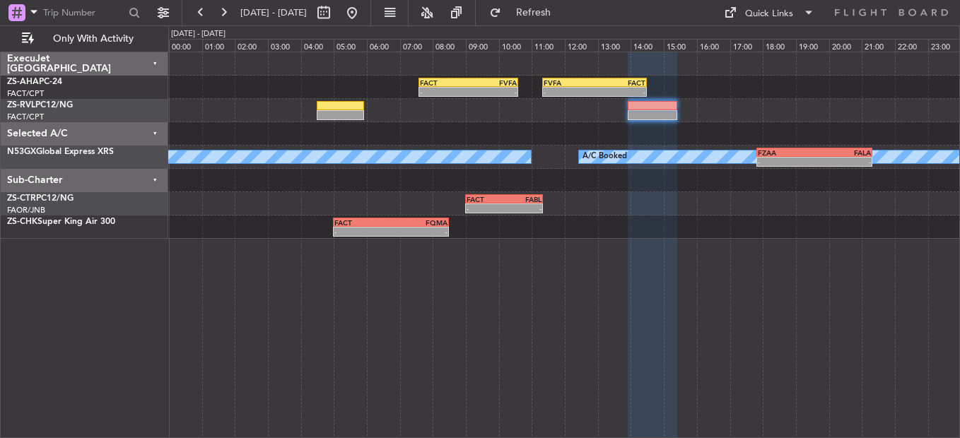
type input "0"
